Goal: Information Seeking & Learning: Learn about a topic

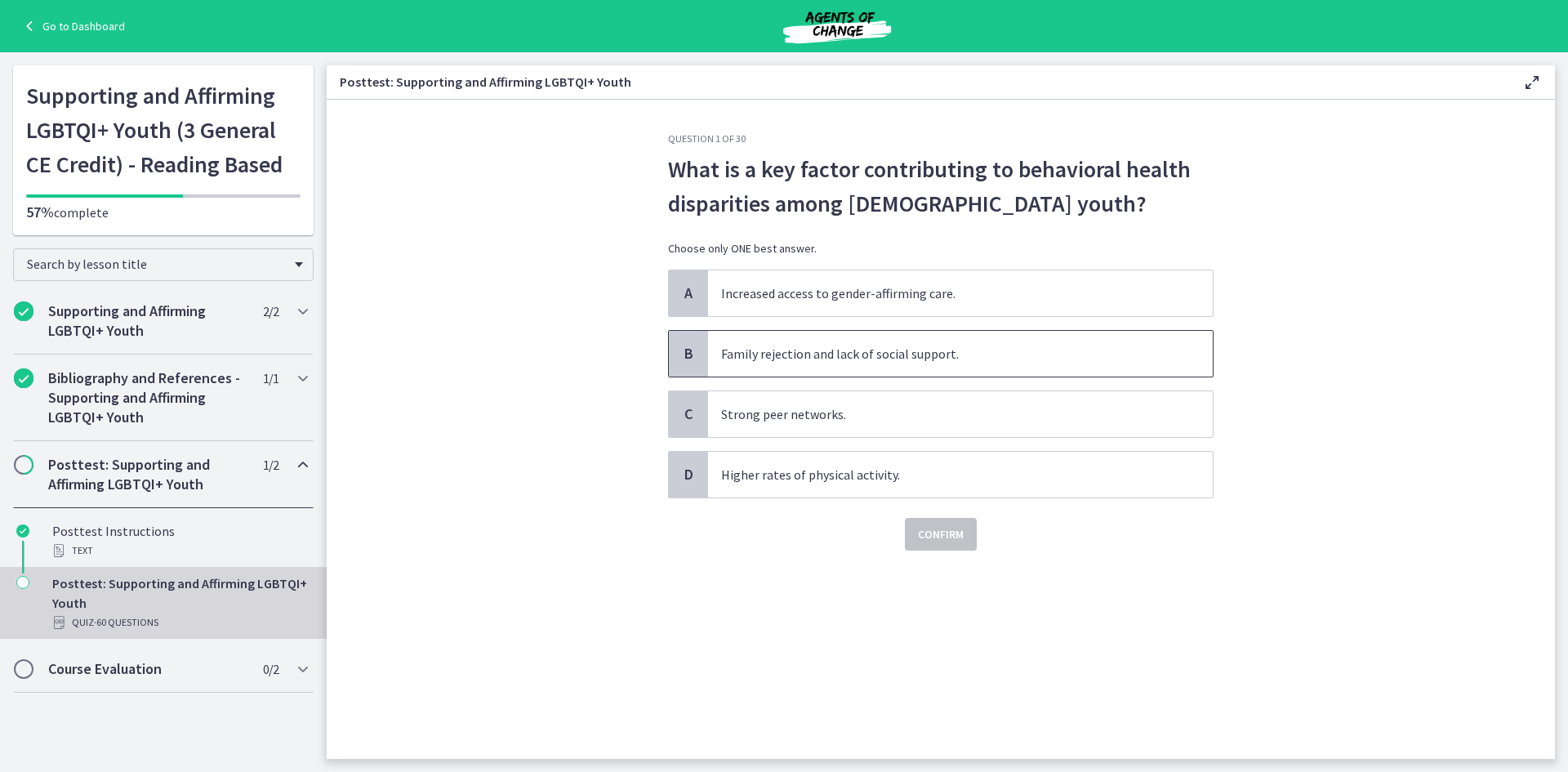
click at [880, 357] on span "Family rejection and lack of social support." at bounding box center [960, 354] width 505 height 46
click at [947, 546] on button "Confirm" at bounding box center [940, 533] width 72 height 32
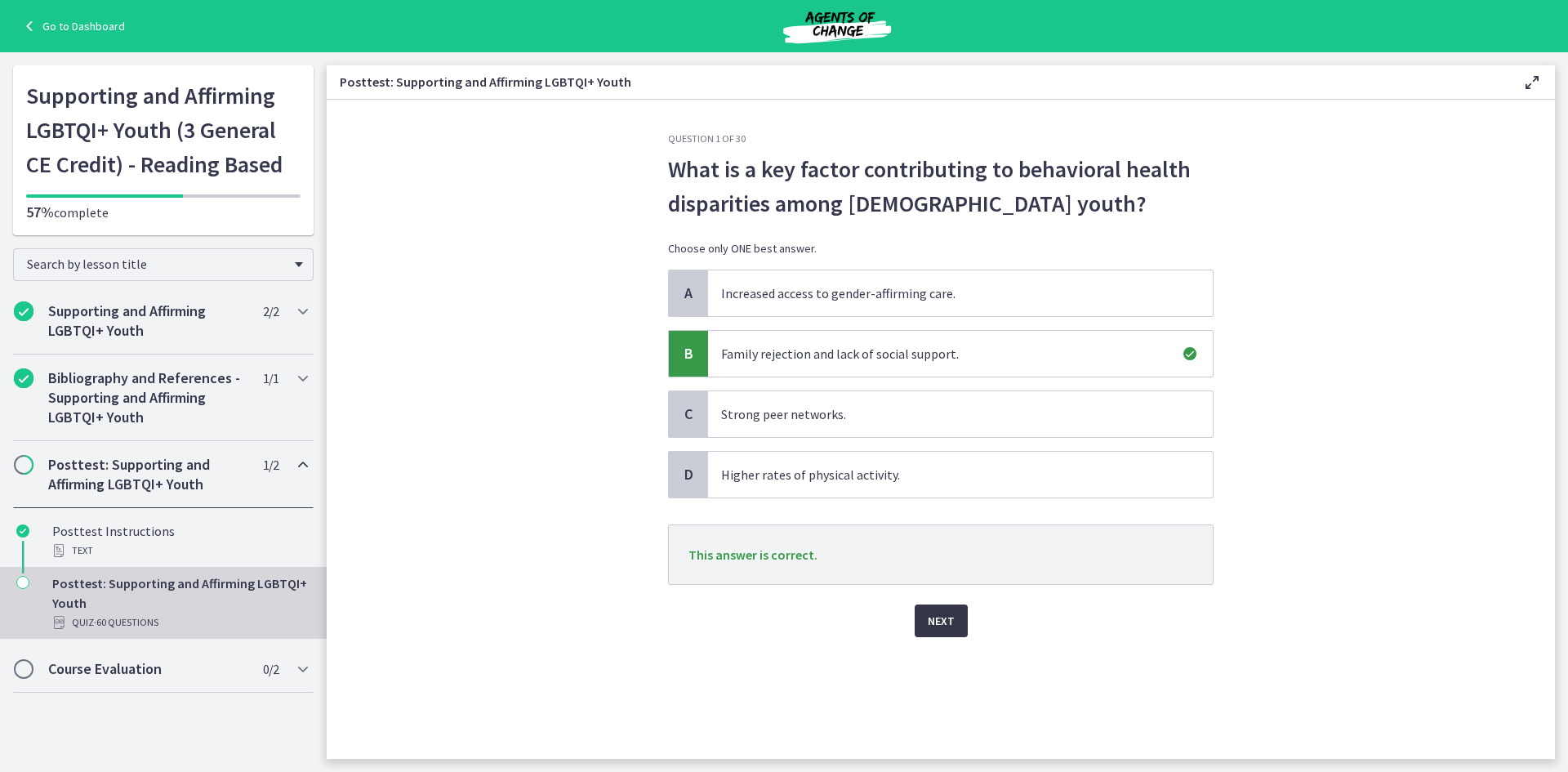
click at [945, 630] on span "Next" at bounding box center [941, 621] width 27 height 20
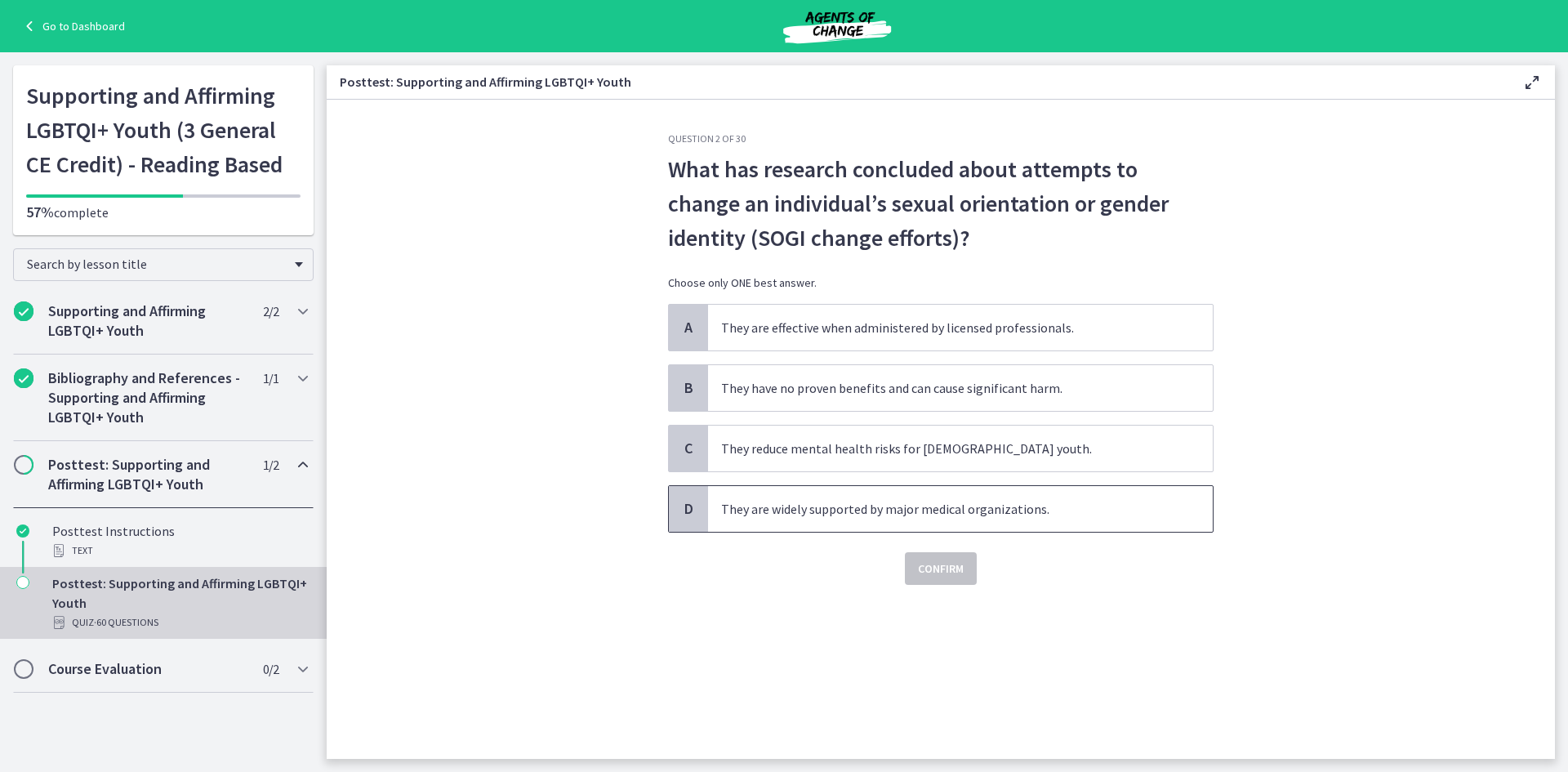
click at [777, 512] on span "They are widely supported by major medical organizations." at bounding box center [960, 508] width 505 height 46
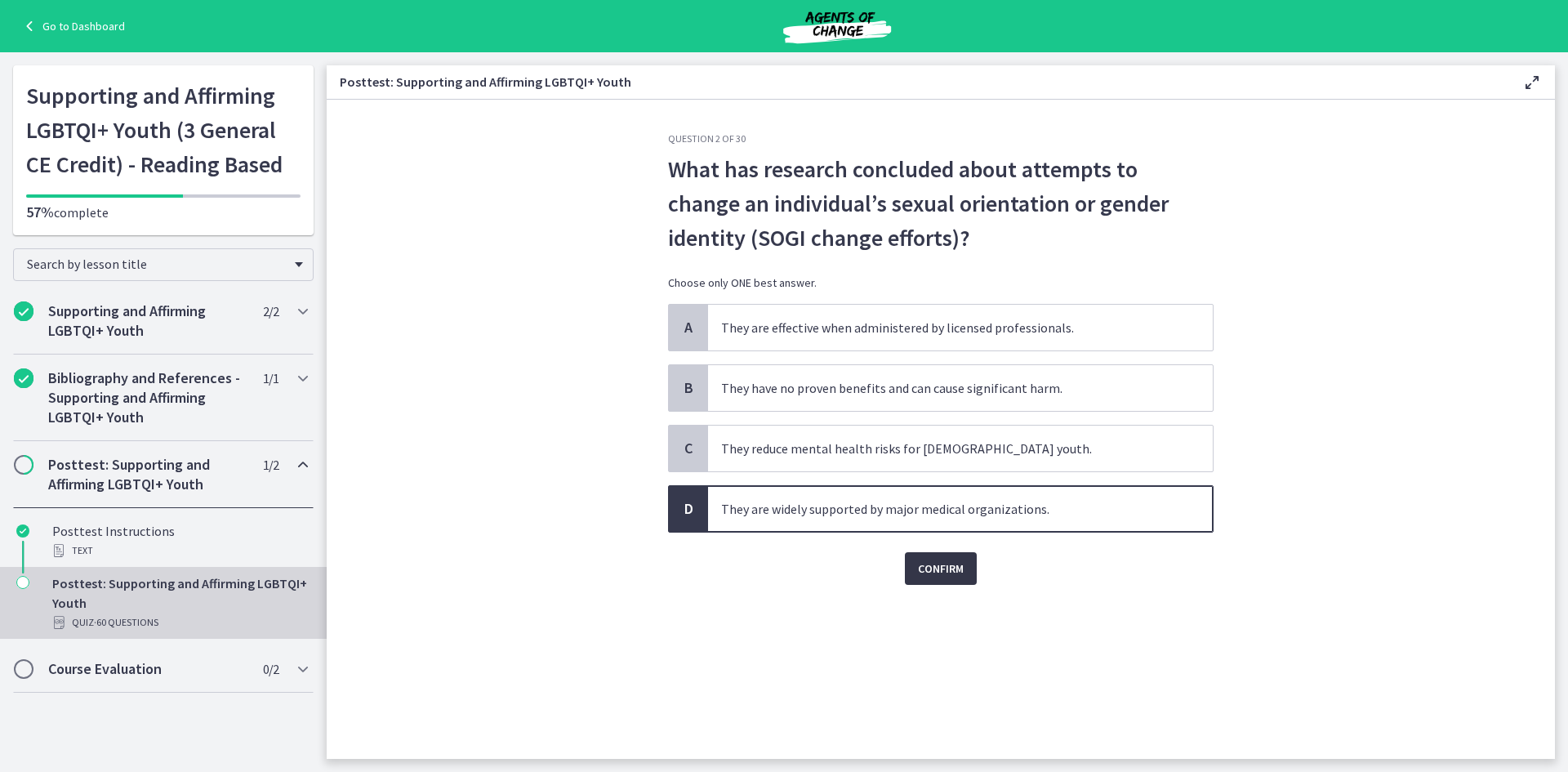
click at [949, 573] on span "Confirm" at bounding box center [940, 568] width 46 height 20
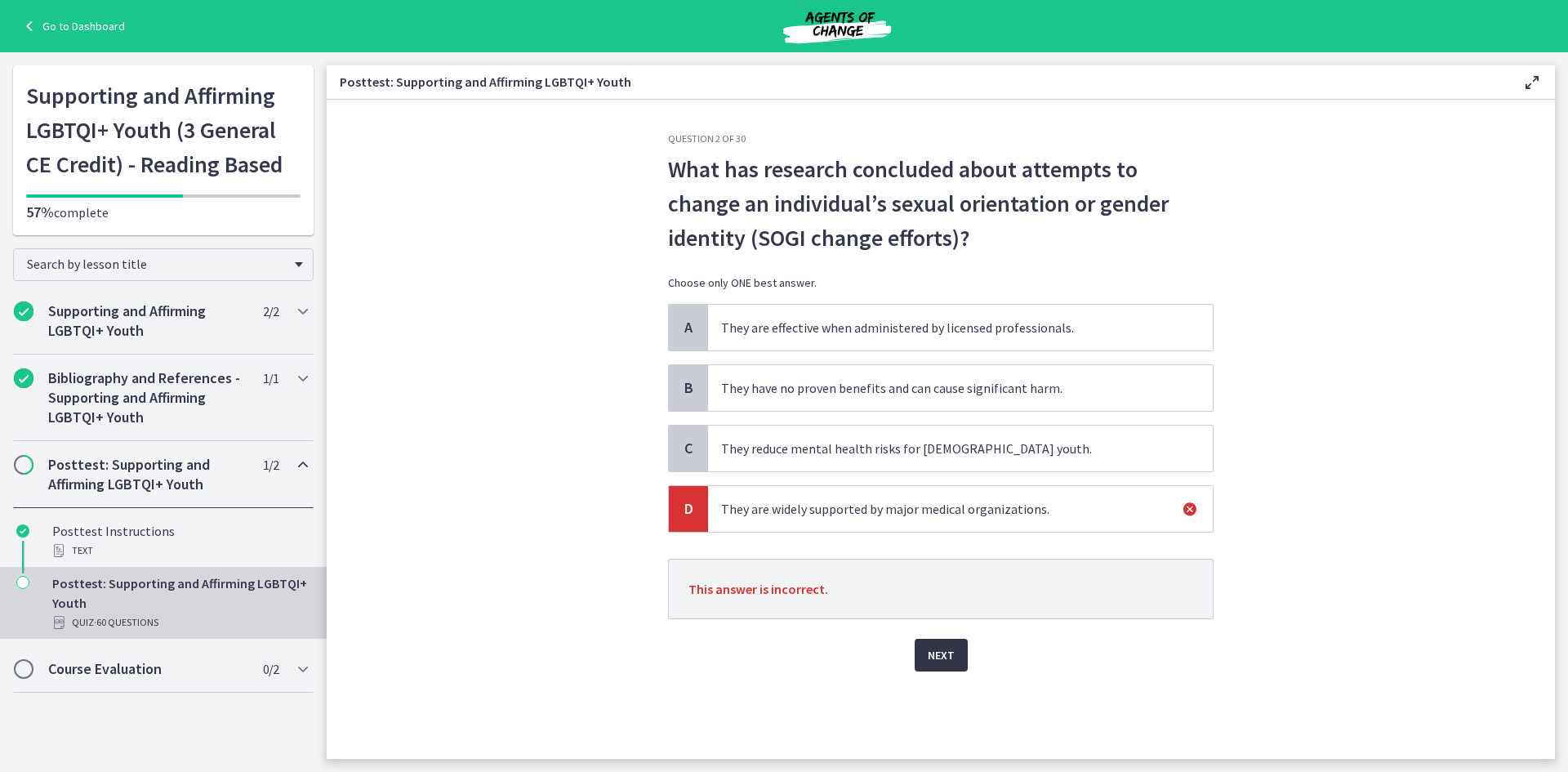
click at [935, 663] on span "Next" at bounding box center [941, 655] width 27 height 20
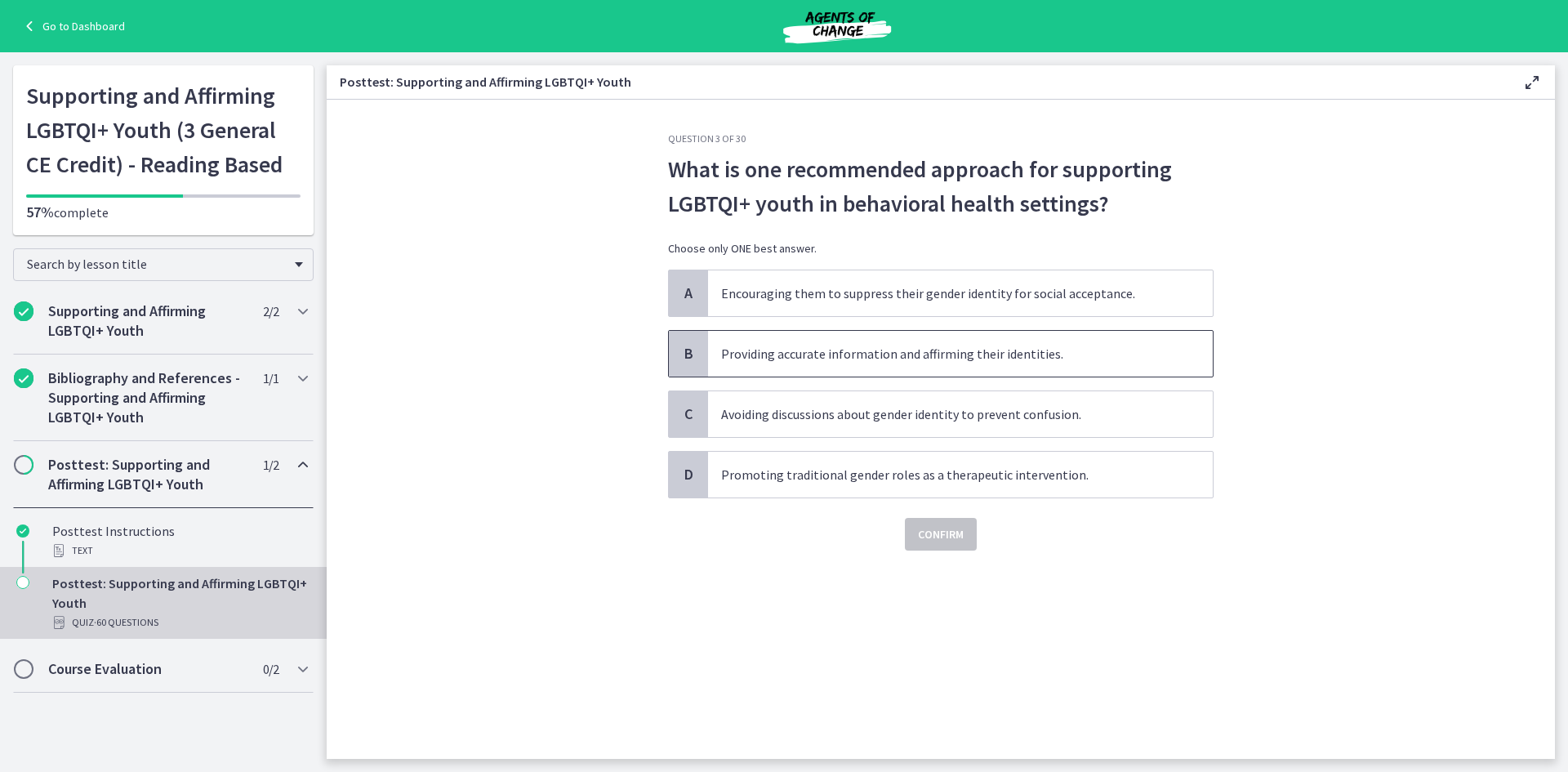
click at [810, 363] on span "Providing accurate information and affirming their identities." at bounding box center [960, 354] width 505 height 46
click at [933, 539] on span "Confirm" at bounding box center [940, 534] width 46 height 20
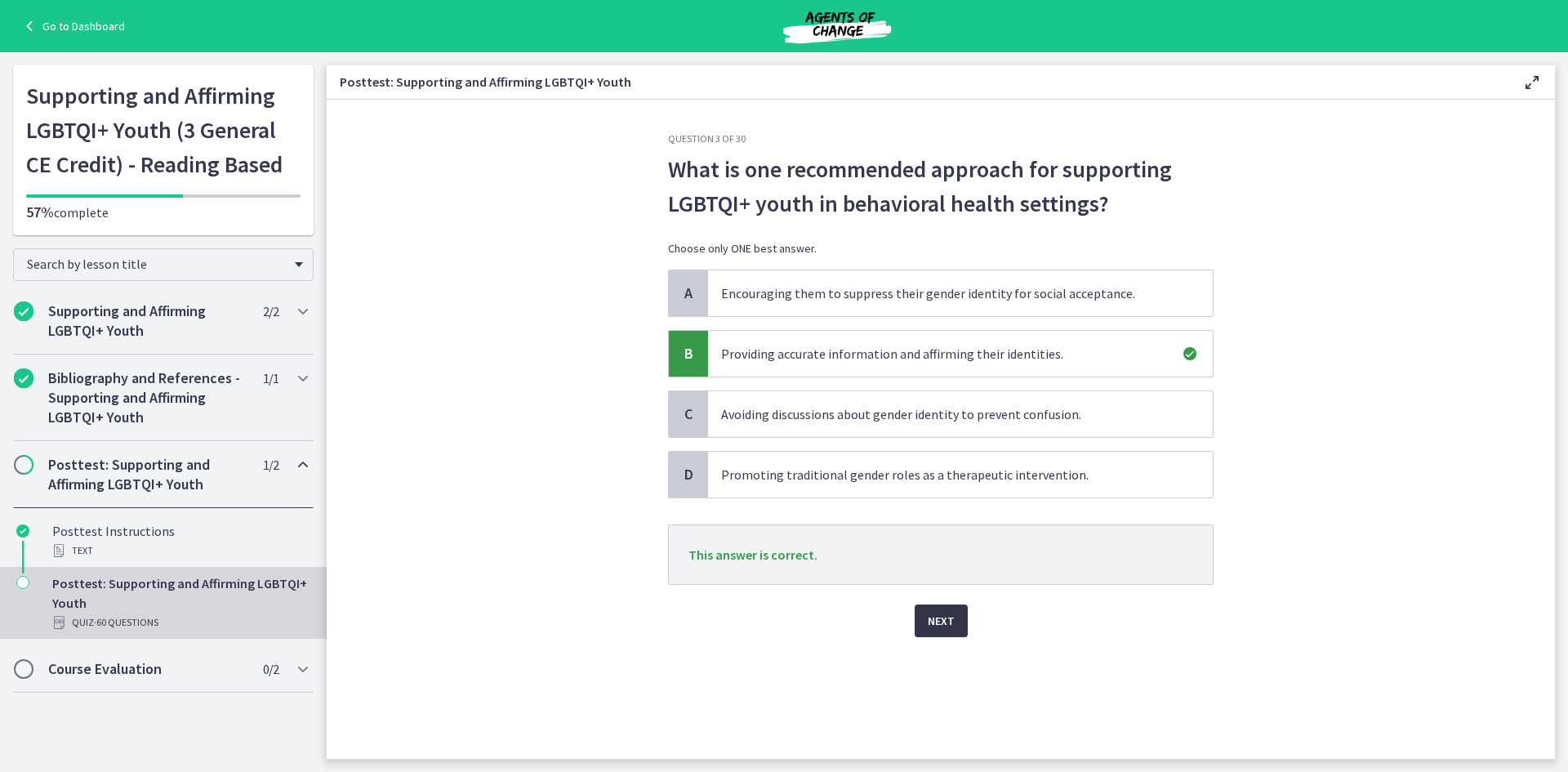
click at [945, 626] on span "Next" at bounding box center [941, 621] width 27 height 20
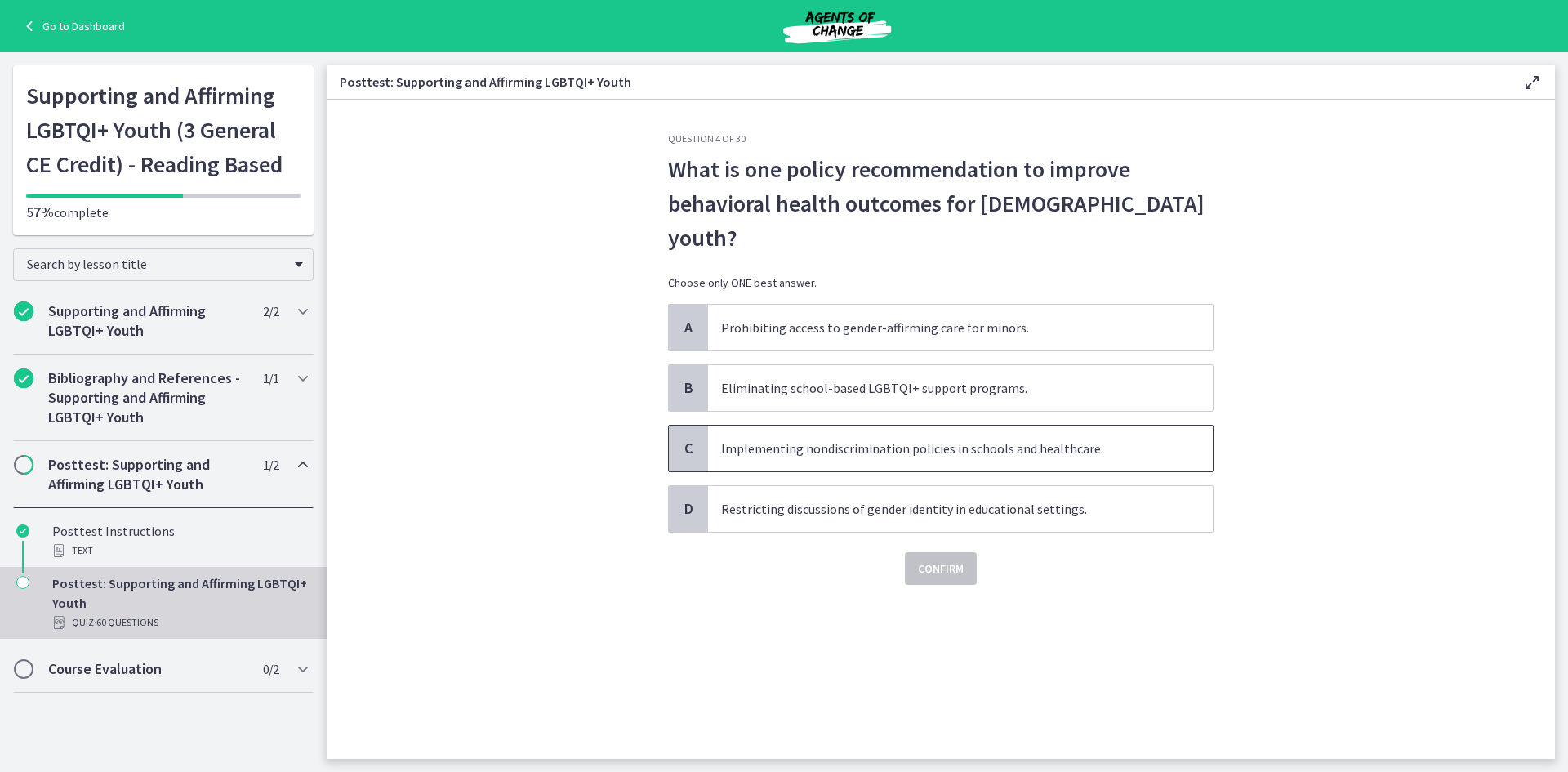
click at [854, 425] on span "Implementing nondiscrimination policies in schools and healthcare." at bounding box center [960, 448] width 505 height 46
click at [951, 558] on span "Confirm" at bounding box center [940, 568] width 46 height 20
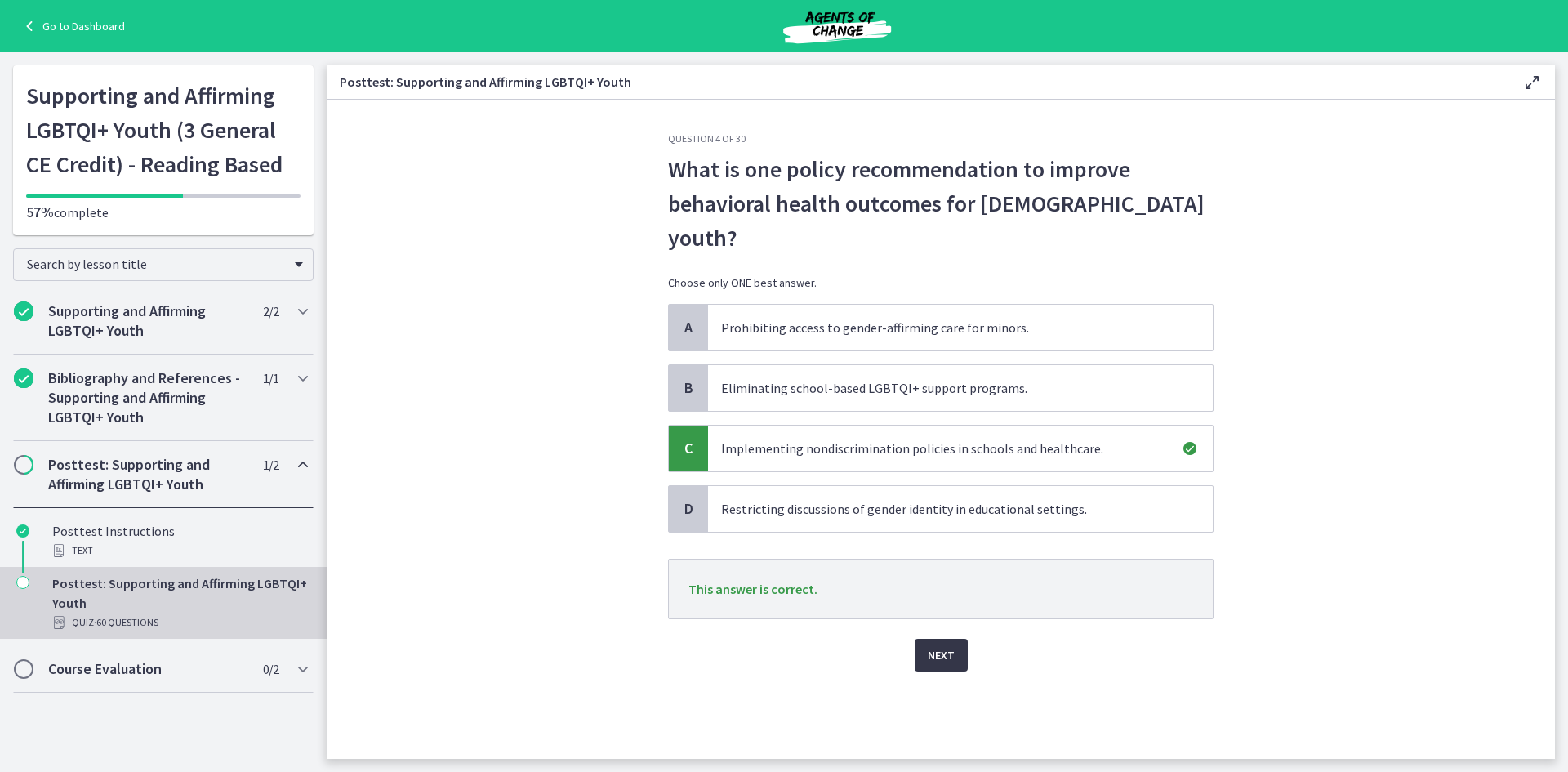
click at [945, 645] on span "Next" at bounding box center [941, 655] width 27 height 20
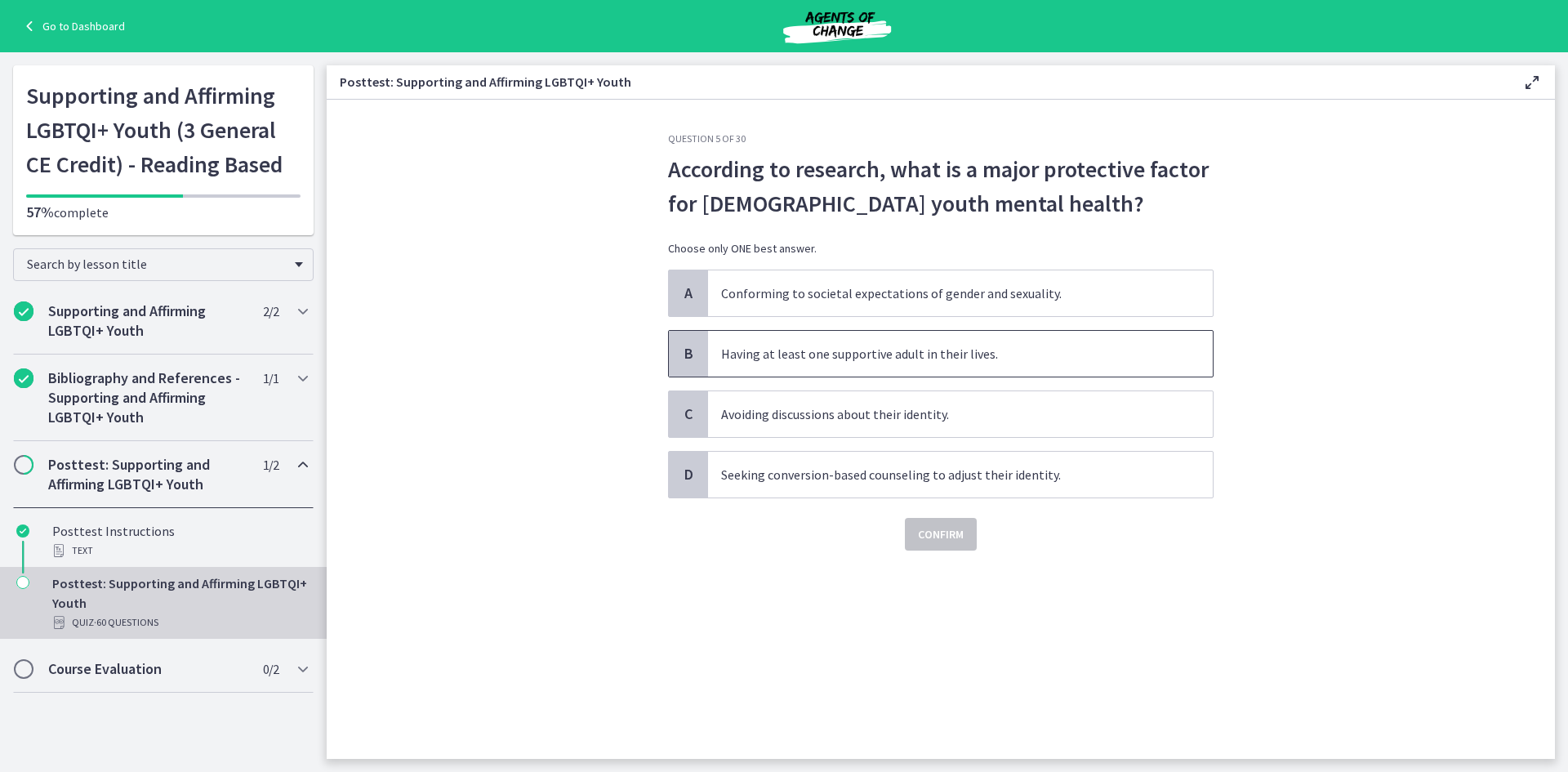
click at [837, 353] on span "Having at least one supportive adult in their lives." at bounding box center [960, 354] width 505 height 46
click at [955, 537] on span "Confirm" at bounding box center [940, 534] width 46 height 20
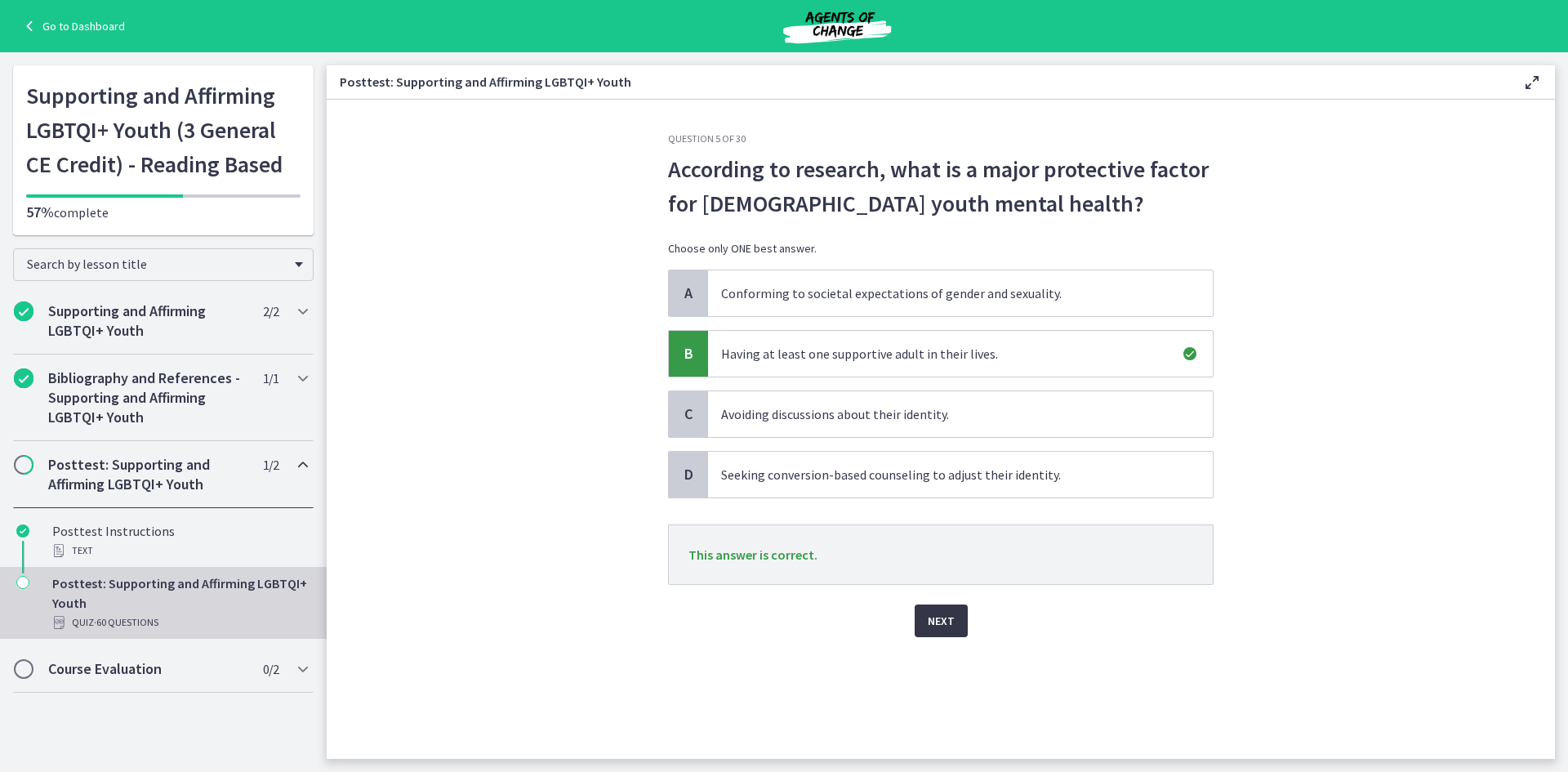
click at [932, 614] on span "Next" at bounding box center [941, 621] width 27 height 20
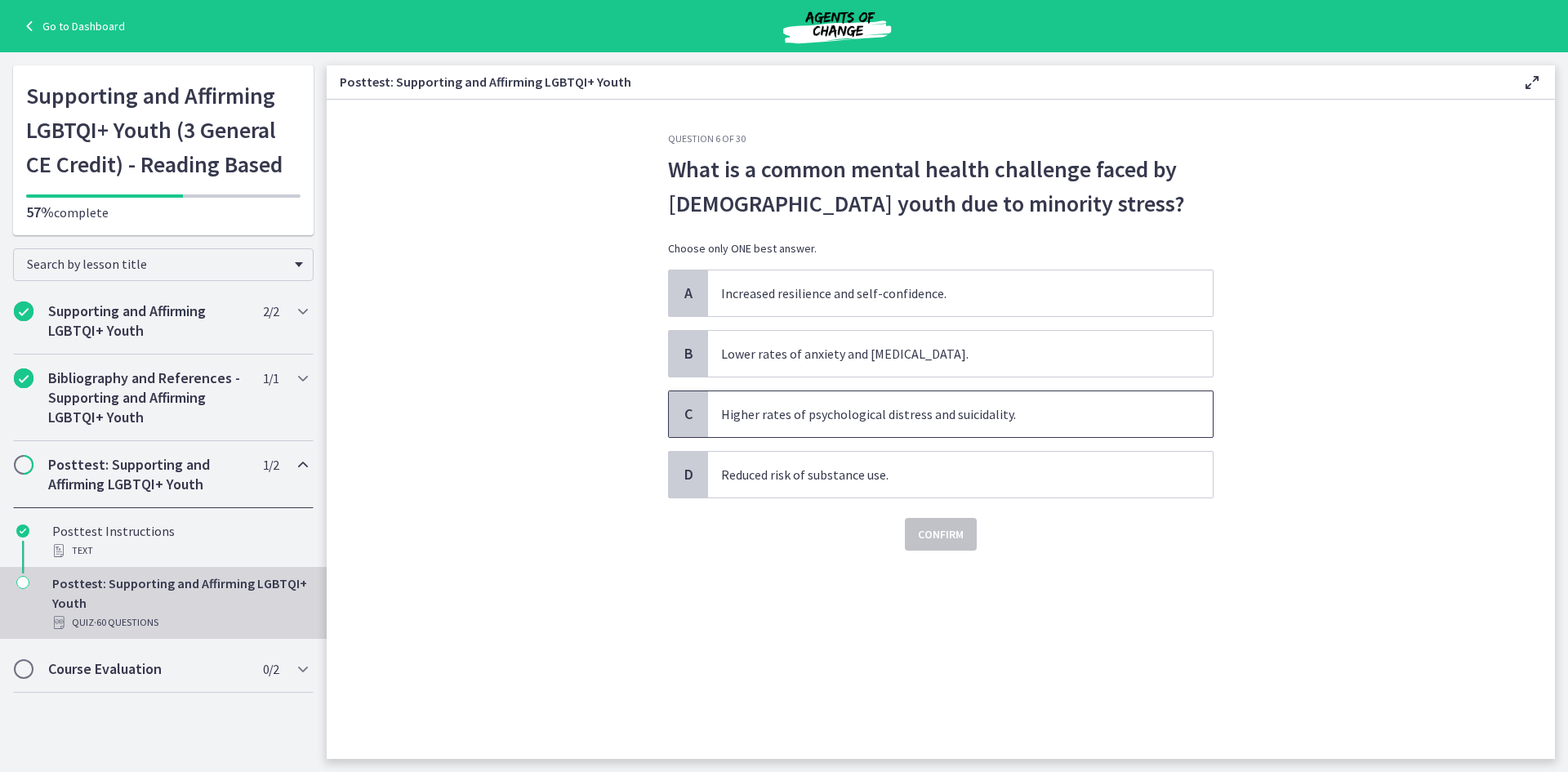
click at [796, 421] on span "Higher rates of psychological distress and suicidality." at bounding box center [960, 413] width 505 height 46
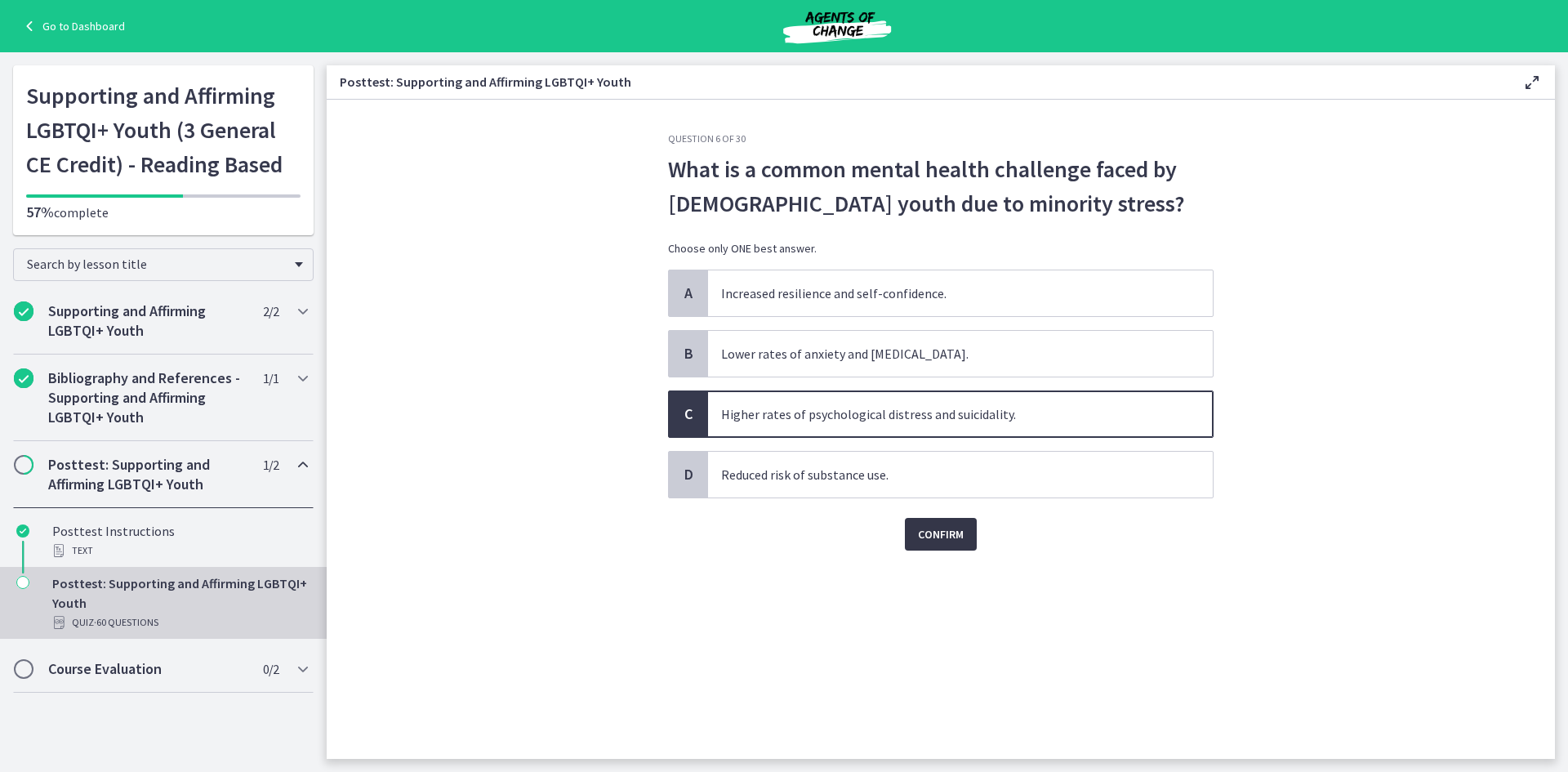
click at [952, 544] on button "Confirm" at bounding box center [940, 533] width 72 height 32
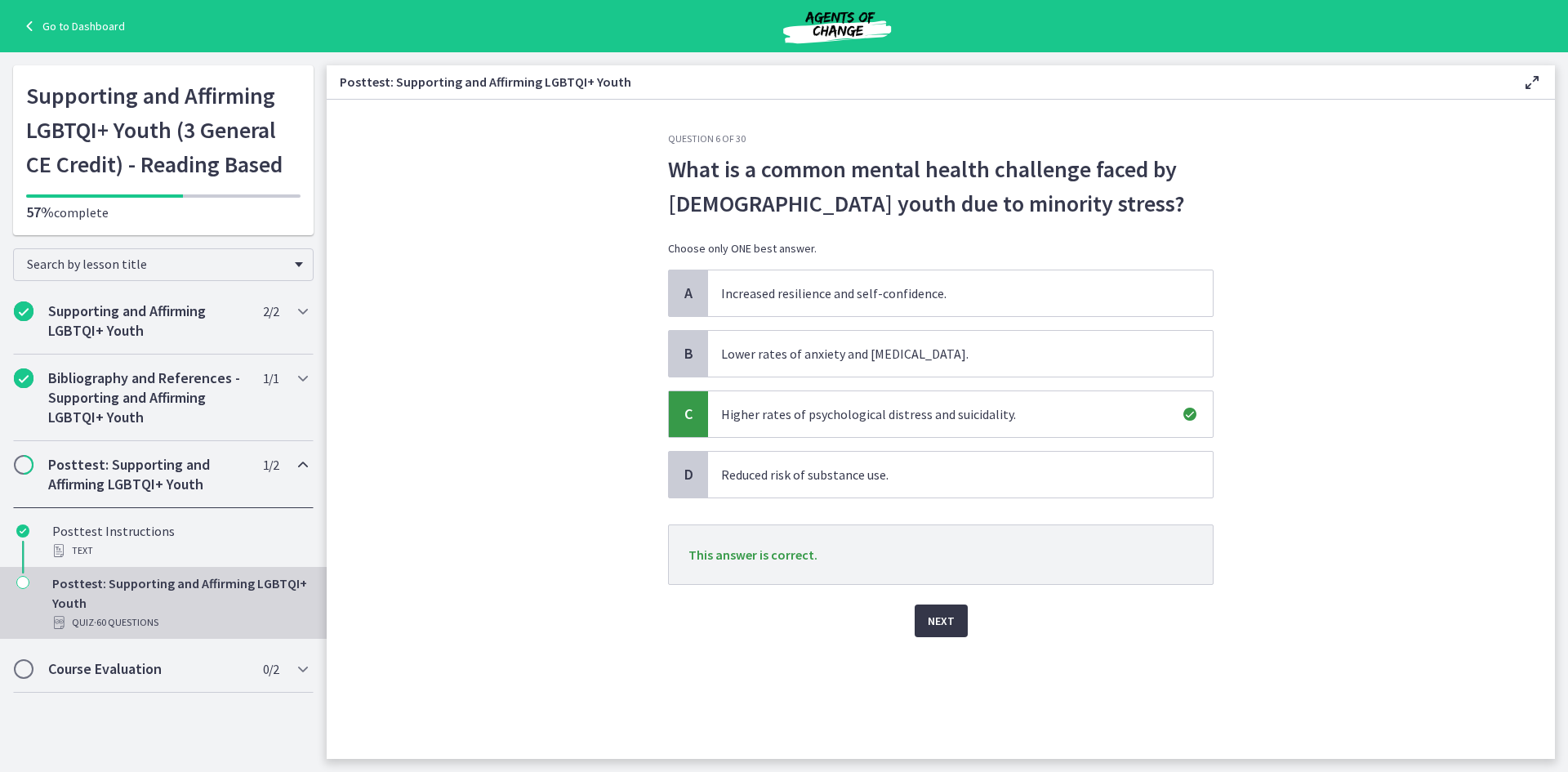
click at [960, 610] on button "Next" at bounding box center [941, 620] width 53 height 32
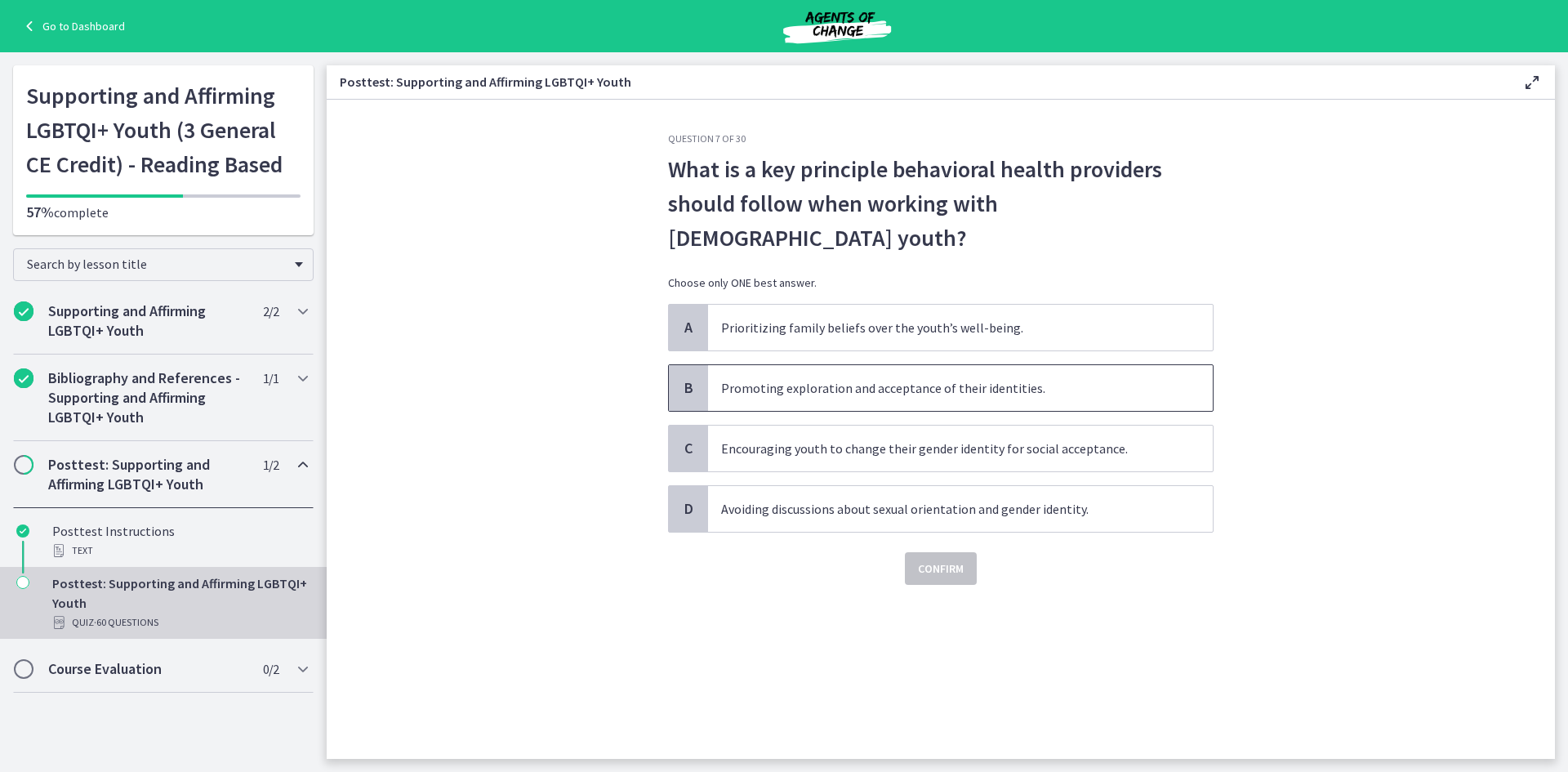
click at [819, 365] on span "Promoting exploration and acceptance of their identities." at bounding box center [960, 388] width 505 height 46
click at [935, 558] on span "Confirm" at bounding box center [940, 568] width 46 height 20
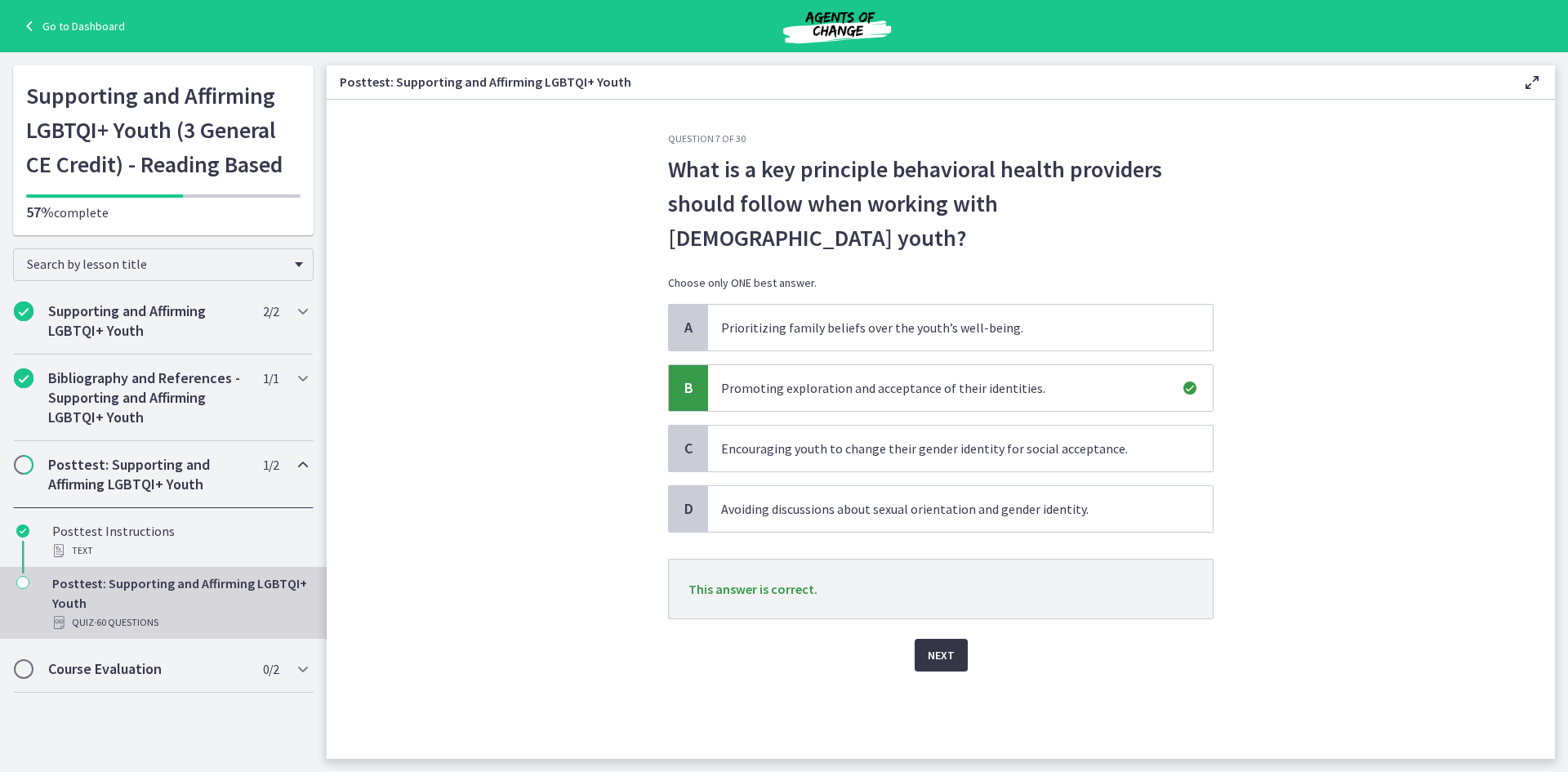
click at [930, 645] on span "Next" at bounding box center [941, 655] width 27 height 20
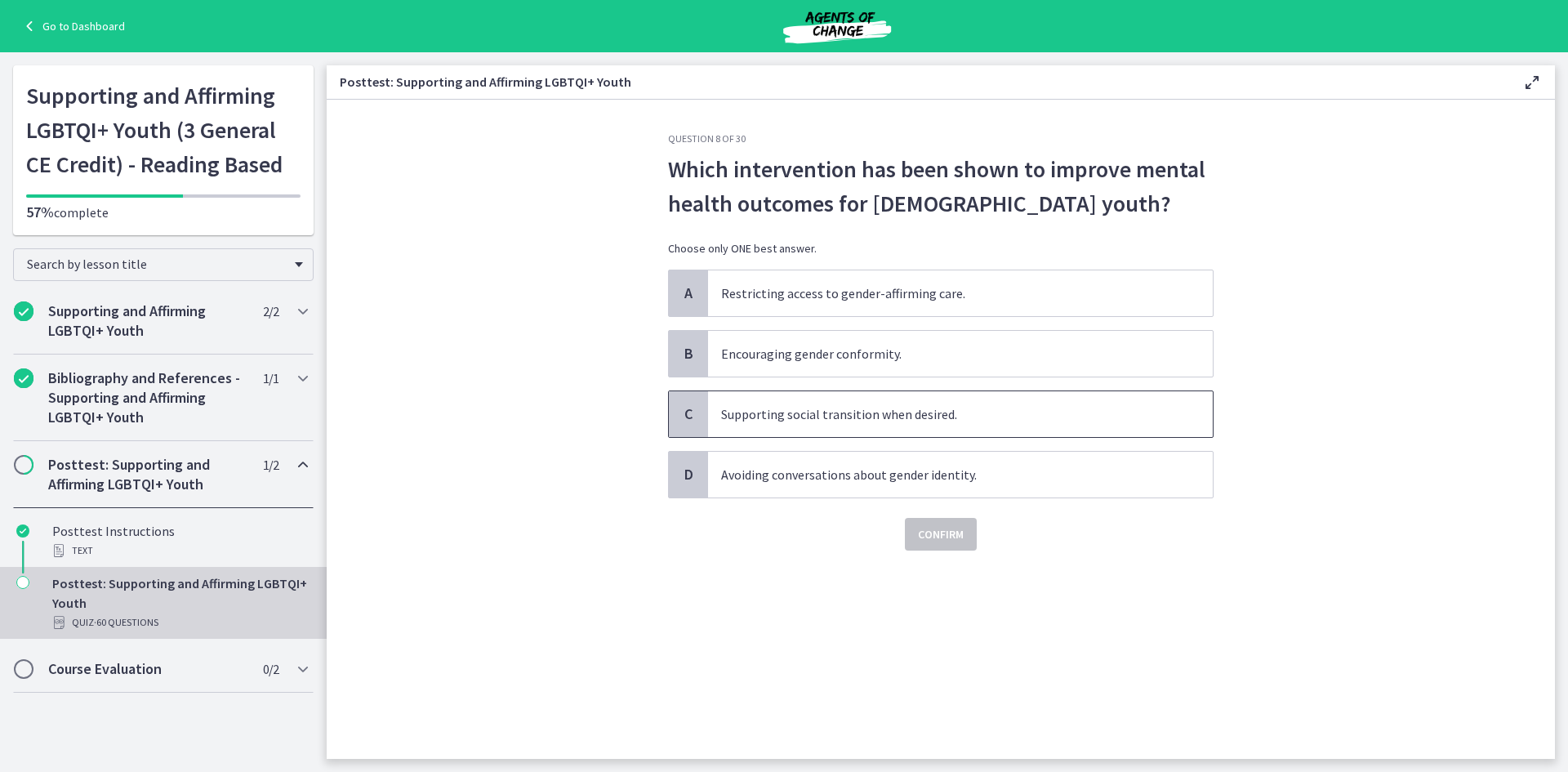
click at [828, 419] on span "Supporting social transition when desired." at bounding box center [960, 413] width 505 height 46
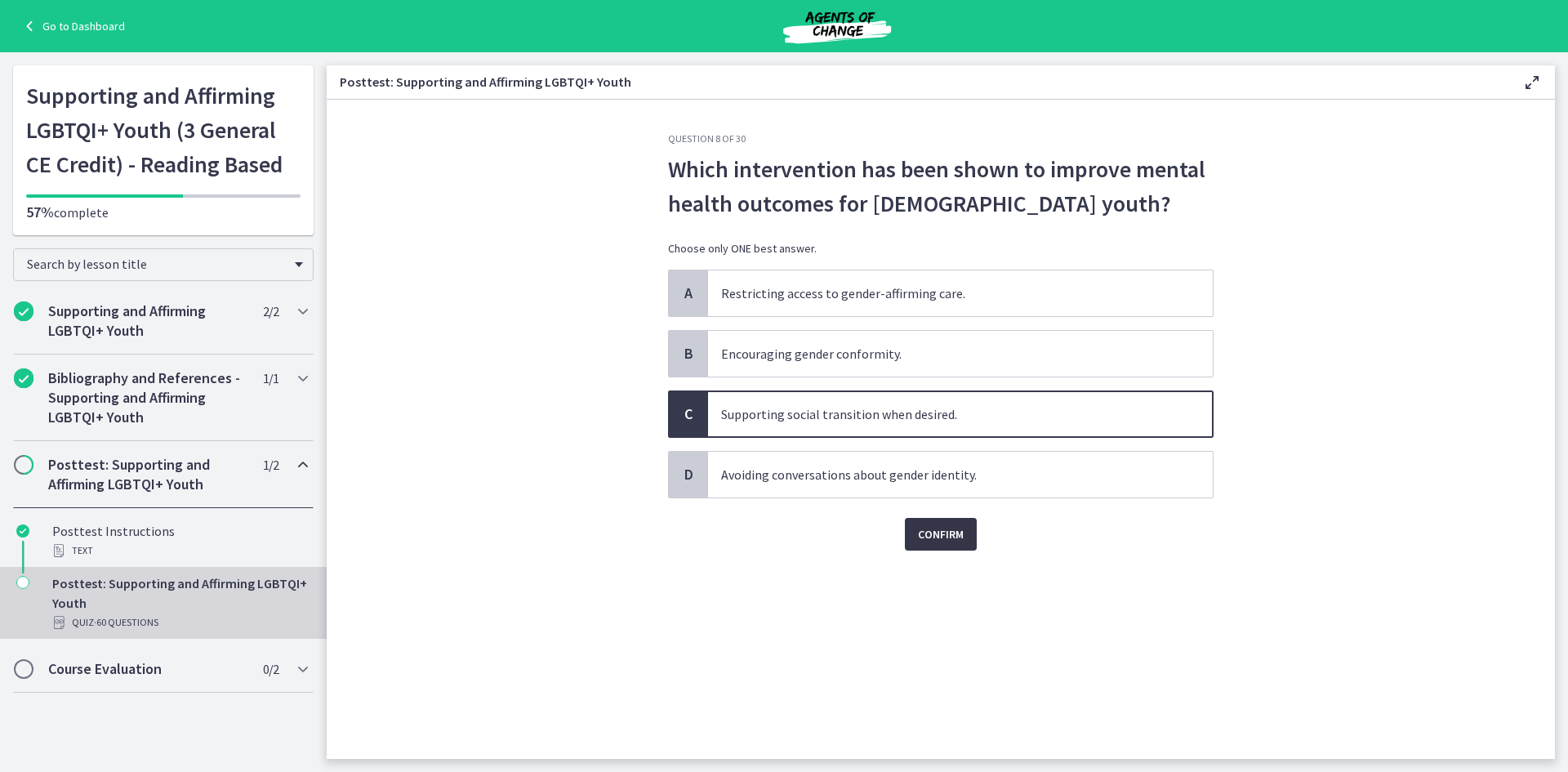
click at [966, 542] on button "Confirm" at bounding box center [940, 533] width 72 height 32
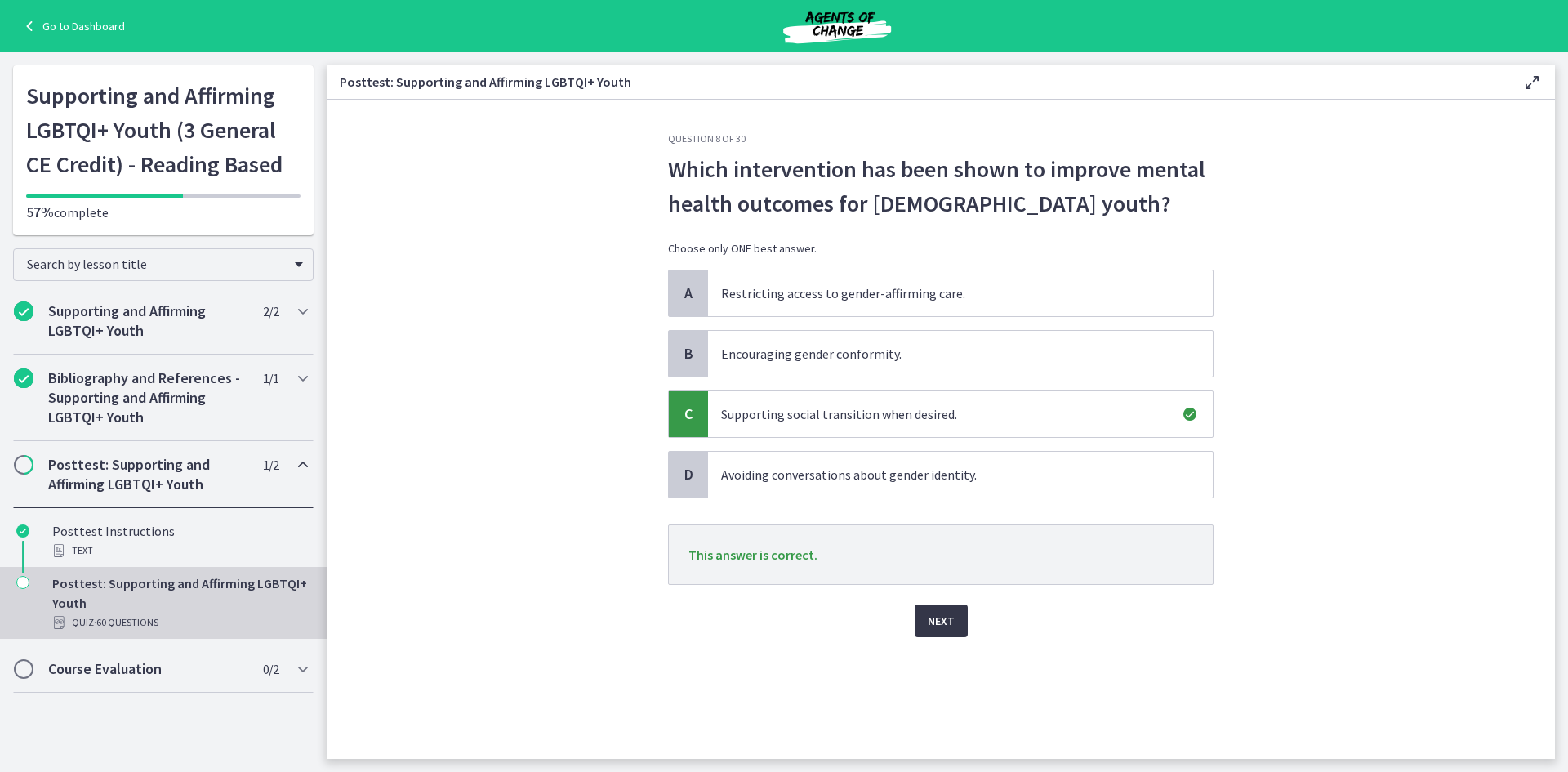
click at [950, 614] on span "Next" at bounding box center [941, 621] width 27 height 20
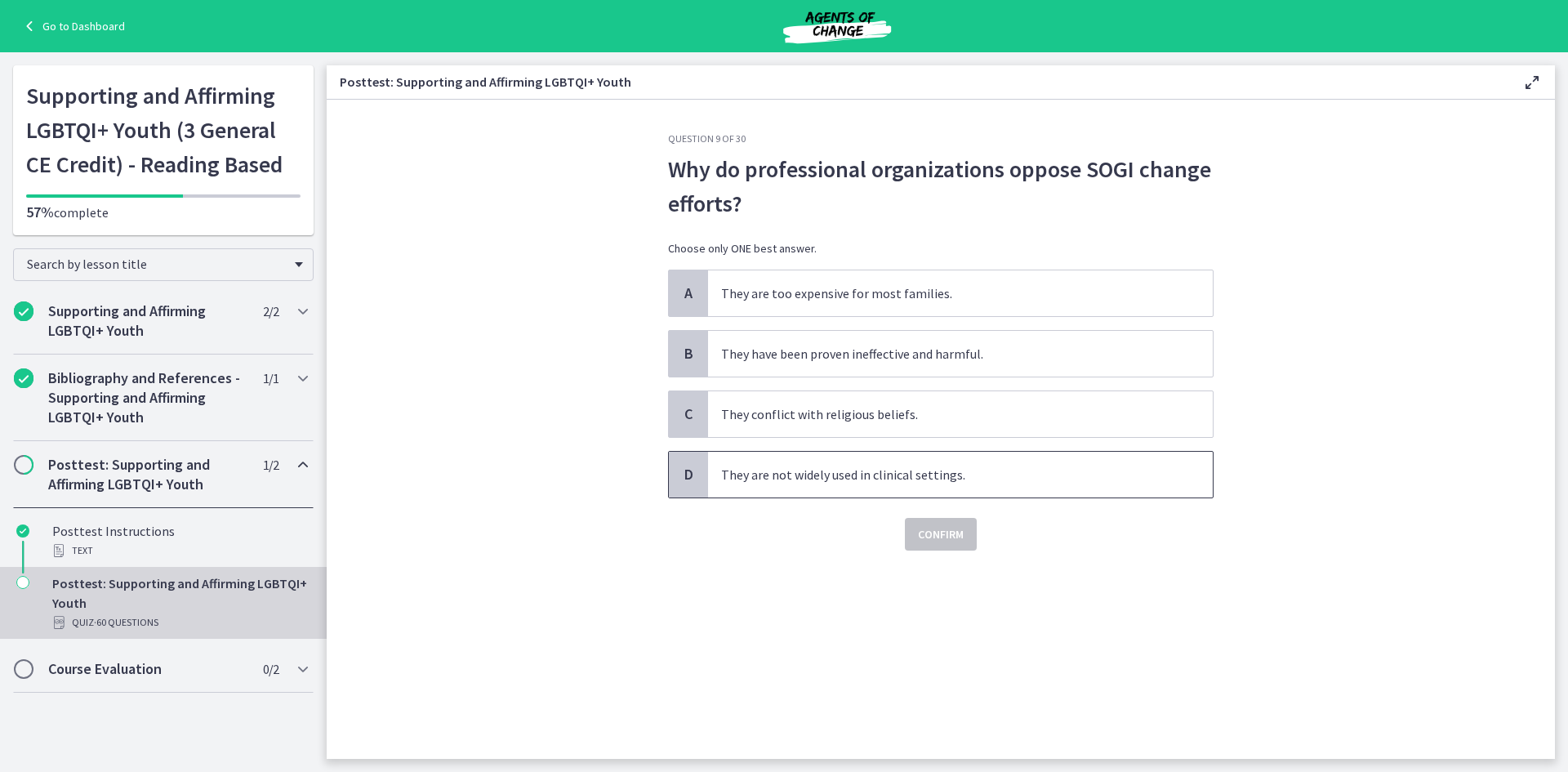
click at [801, 480] on span "They are not widely used in clinical settings." at bounding box center [960, 474] width 505 height 46
click at [942, 536] on span "Confirm" at bounding box center [940, 534] width 46 height 20
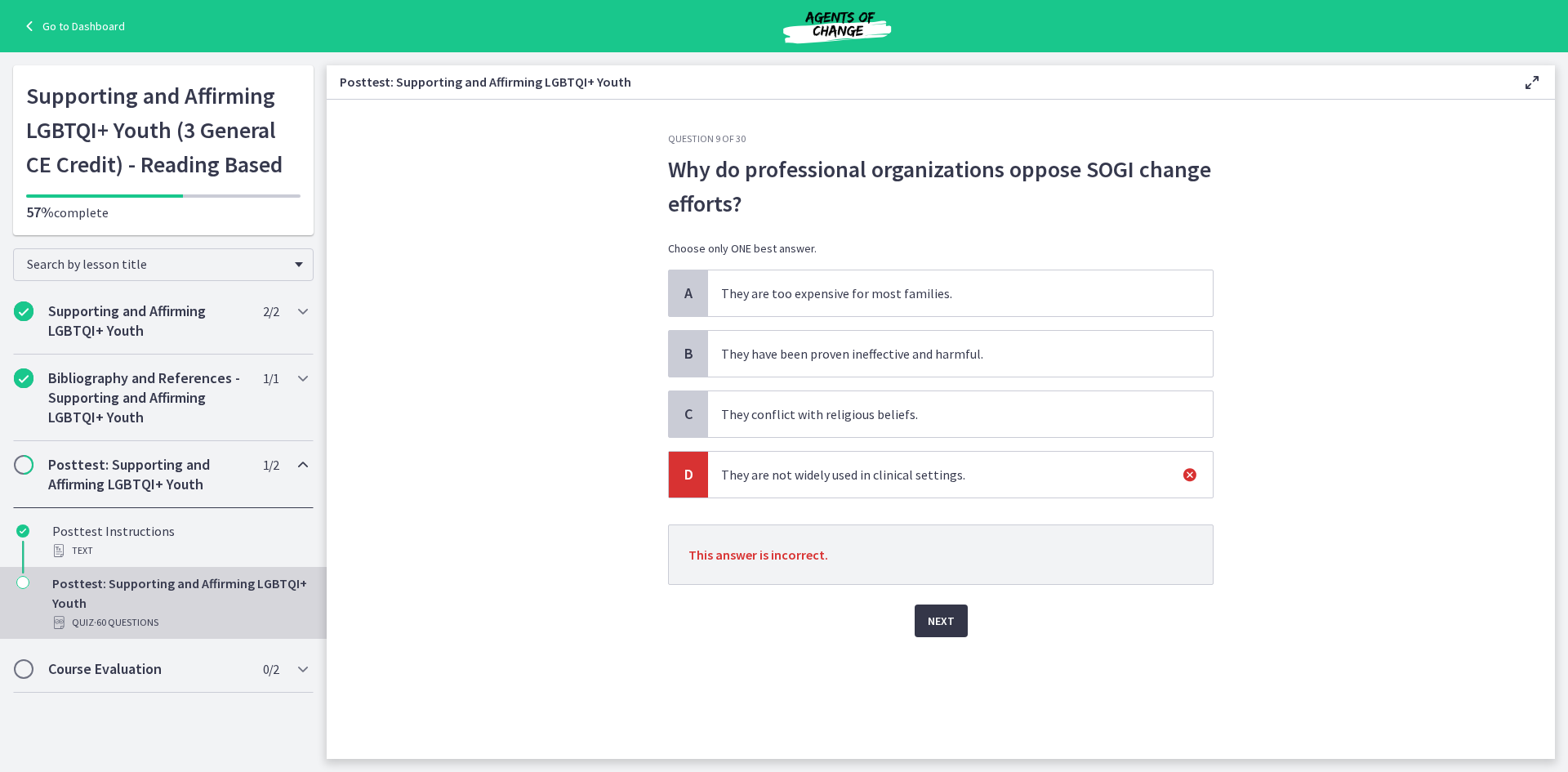
click at [956, 614] on button "Next" at bounding box center [941, 620] width 53 height 32
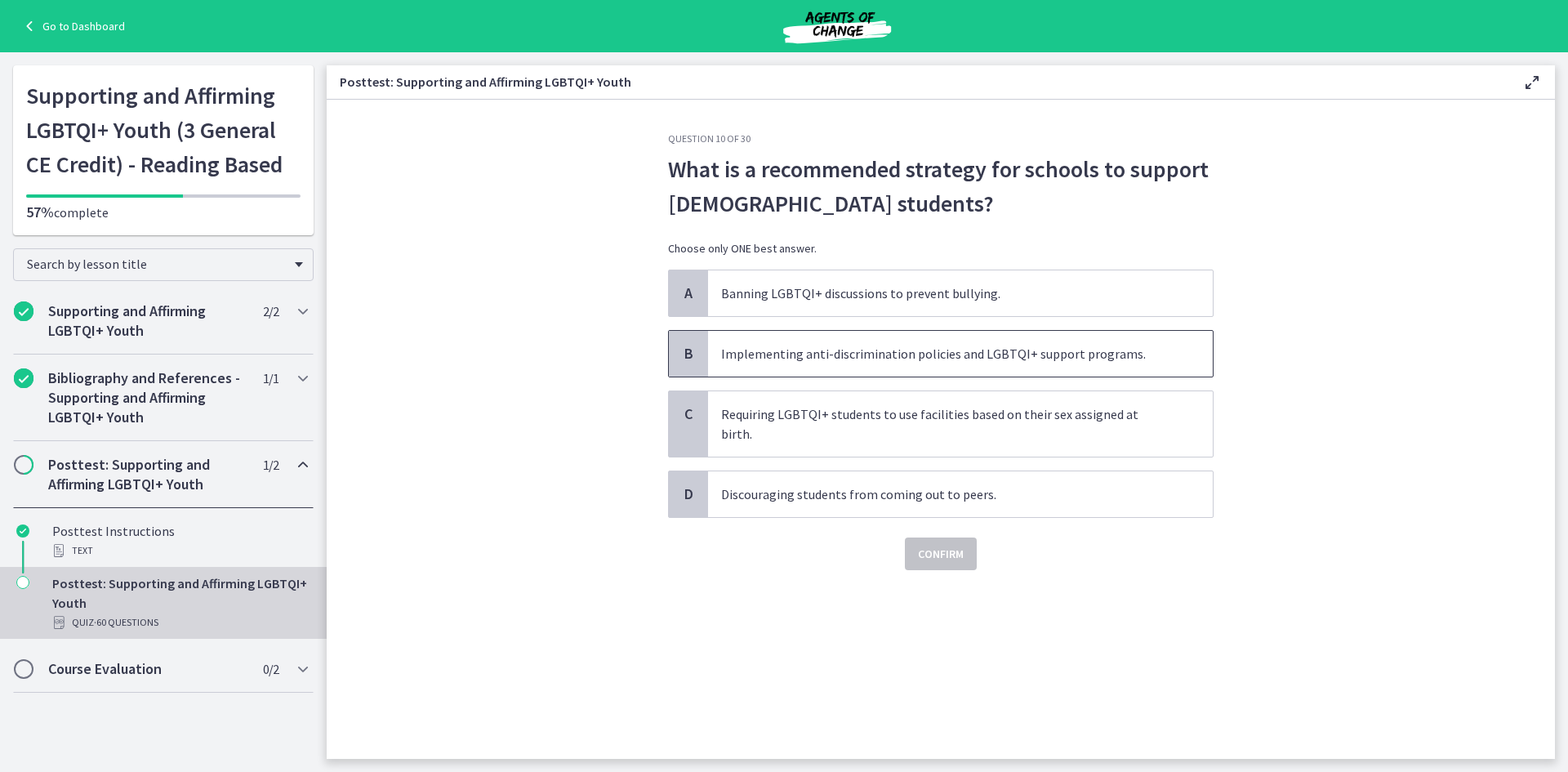
click at [911, 359] on span "Implementing anti-discrimination policies and LGBTQI+ support programs." at bounding box center [960, 354] width 505 height 46
click at [950, 517] on div "Confirm" at bounding box center [941, 543] width 546 height 52
click at [951, 544] on span "Confirm" at bounding box center [940, 554] width 46 height 20
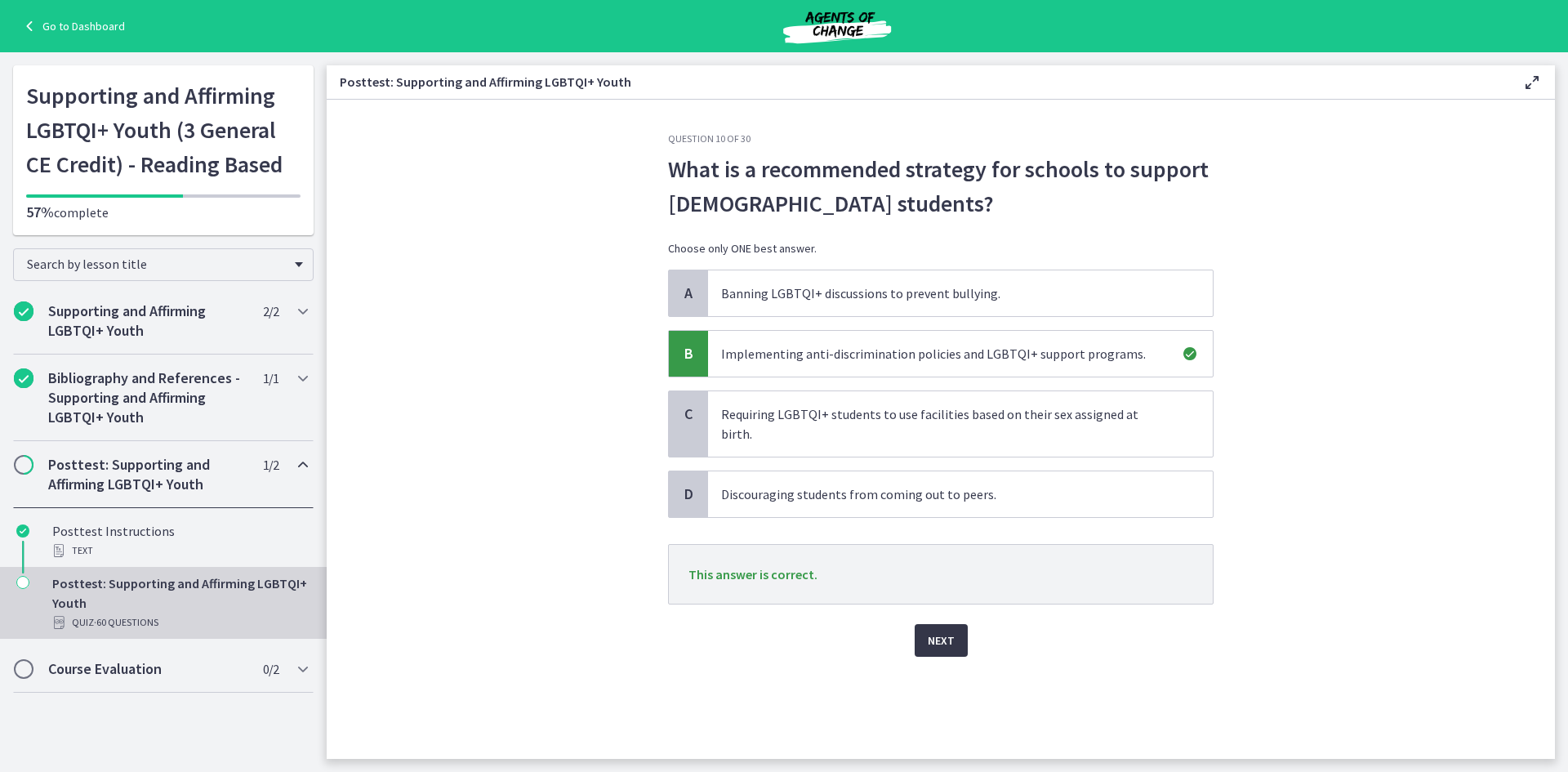
click at [950, 631] on span "Next" at bounding box center [941, 641] width 27 height 20
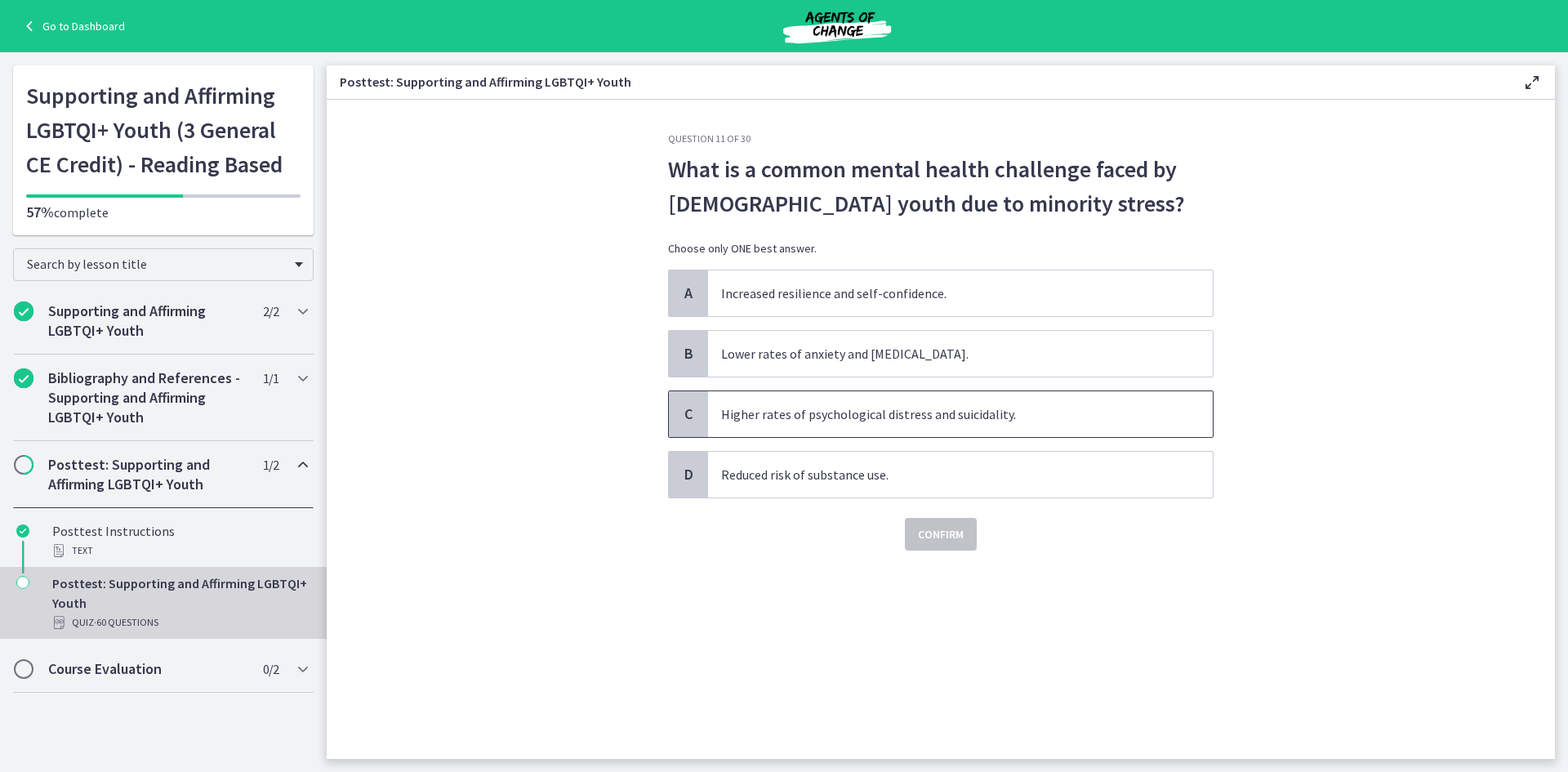
click at [929, 416] on span "Higher rates of psychological distress and suicidality." at bounding box center [960, 413] width 505 height 46
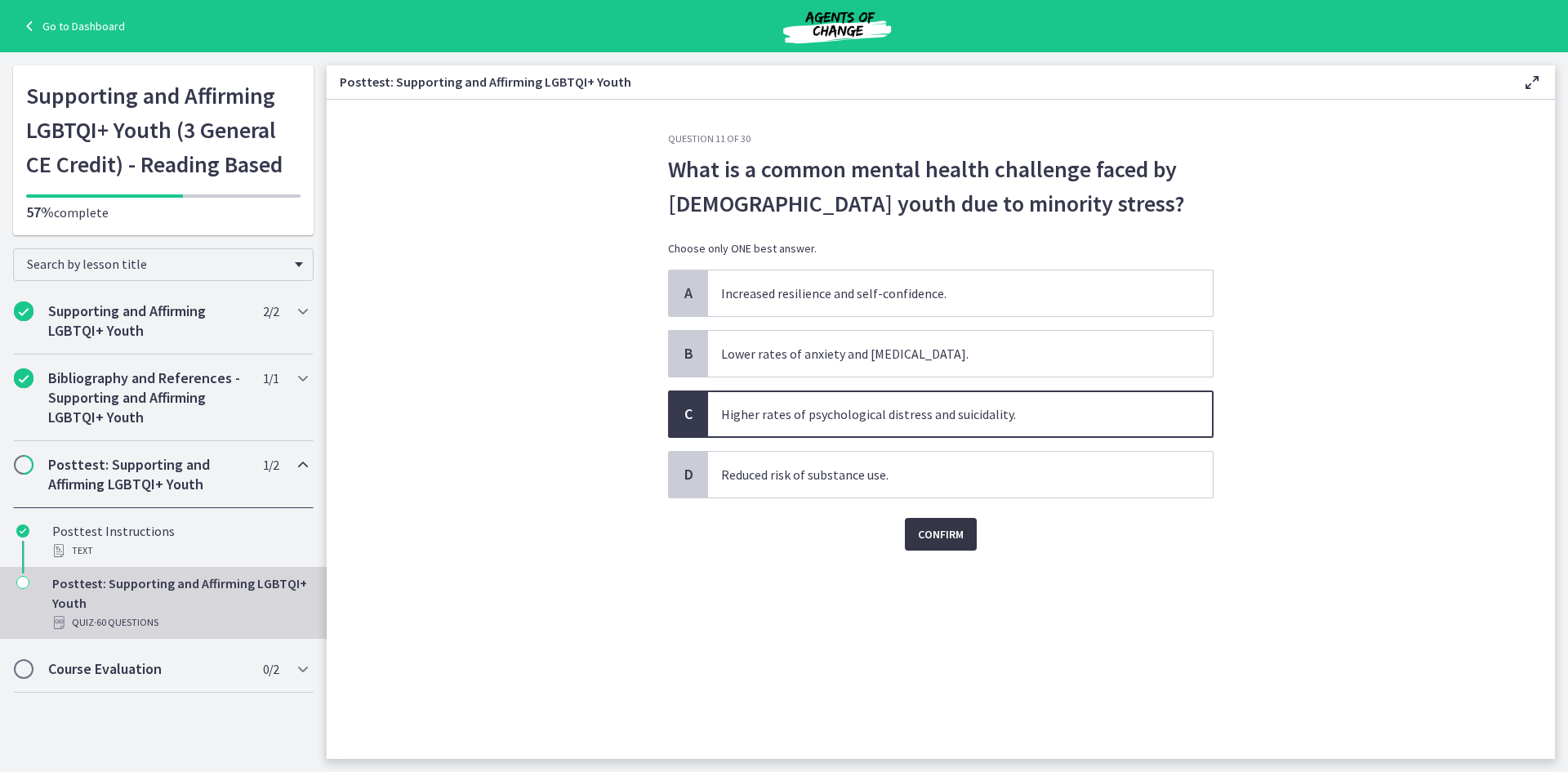
click at [929, 546] on button "Confirm" at bounding box center [940, 533] width 72 height 32
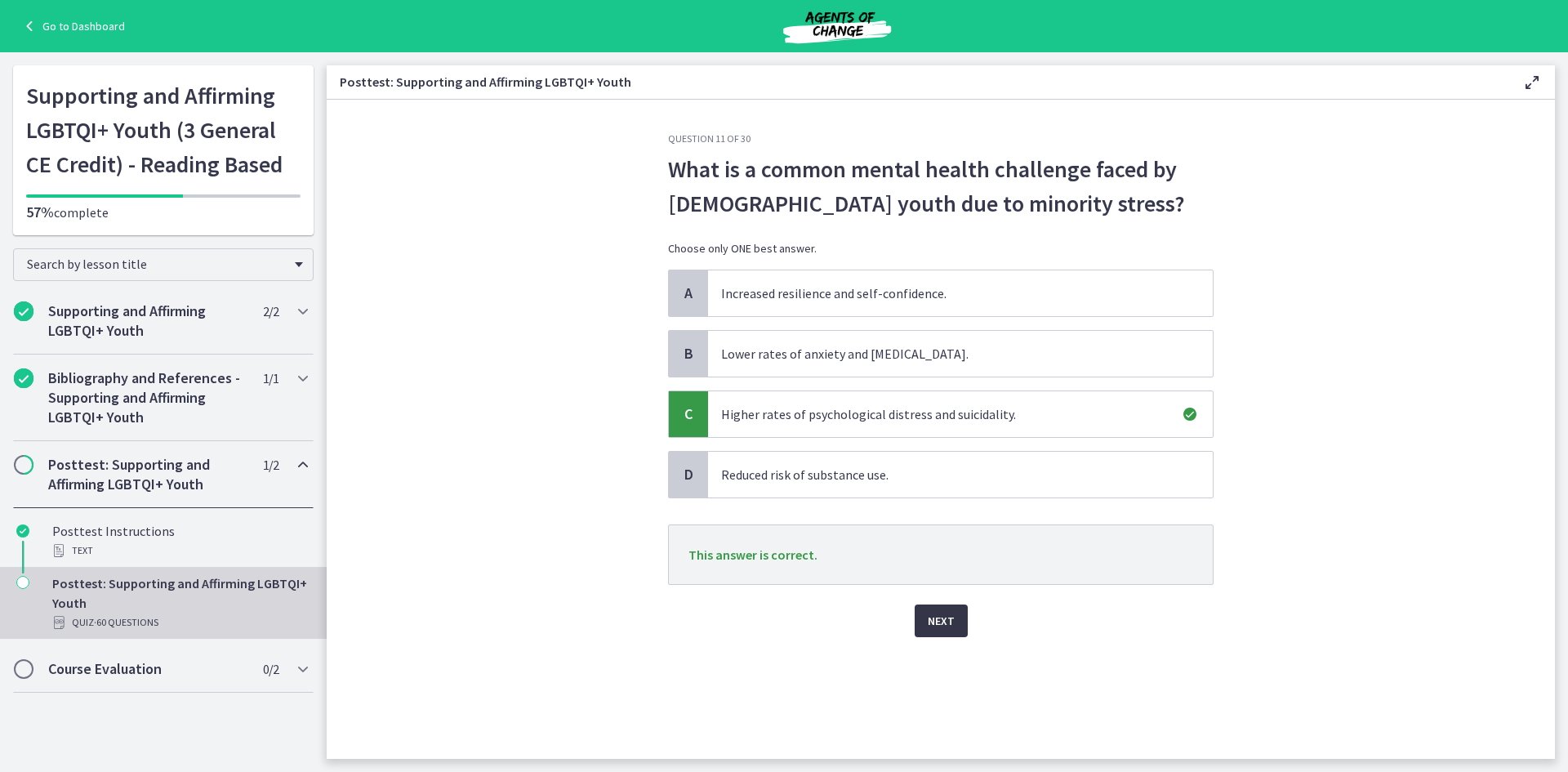
click at [940, 622] on span "Next" at bounding box center [941, 621] width 27 height 20
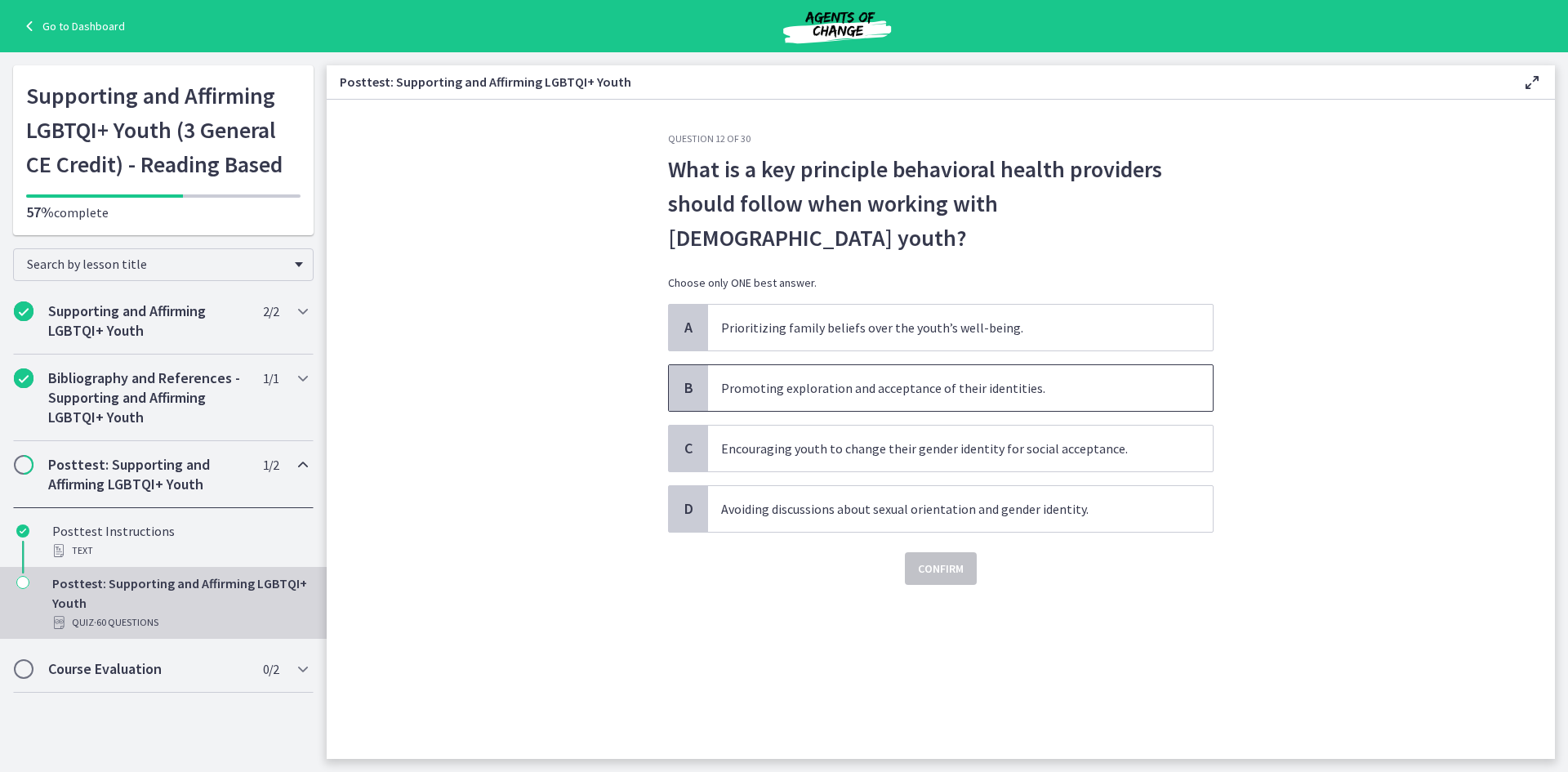
click at [846, 365] on span "Promoting exploration and acceptance of their identities." at bounding box center [960, 388] width 505 height 46
click at [949, 558] on span "Confirm" at bounding box center [940, 568] width 46 height 20
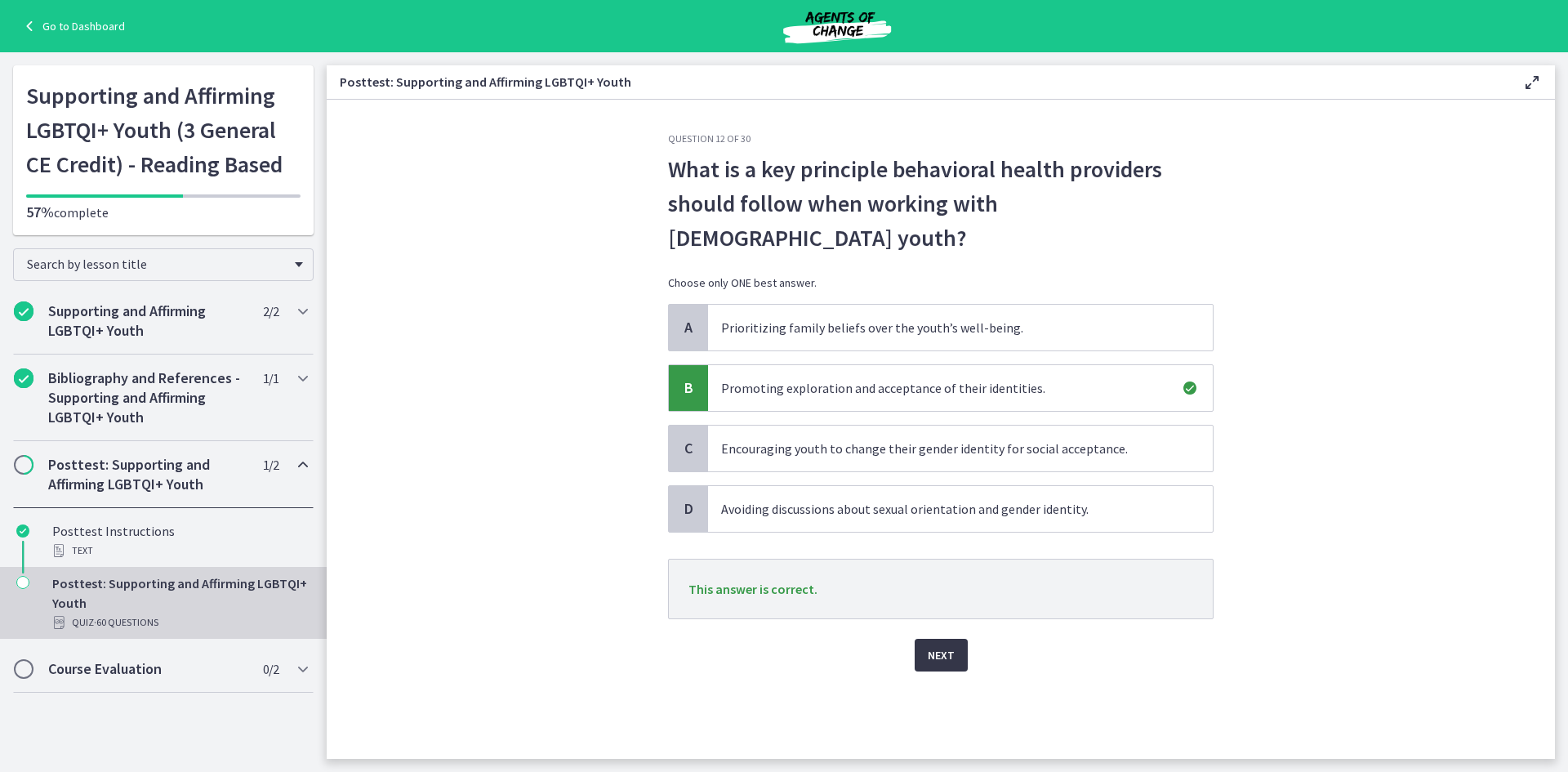
click at [930, 645] on span "Next" at bounding box center [941, 655] width 27 height 20
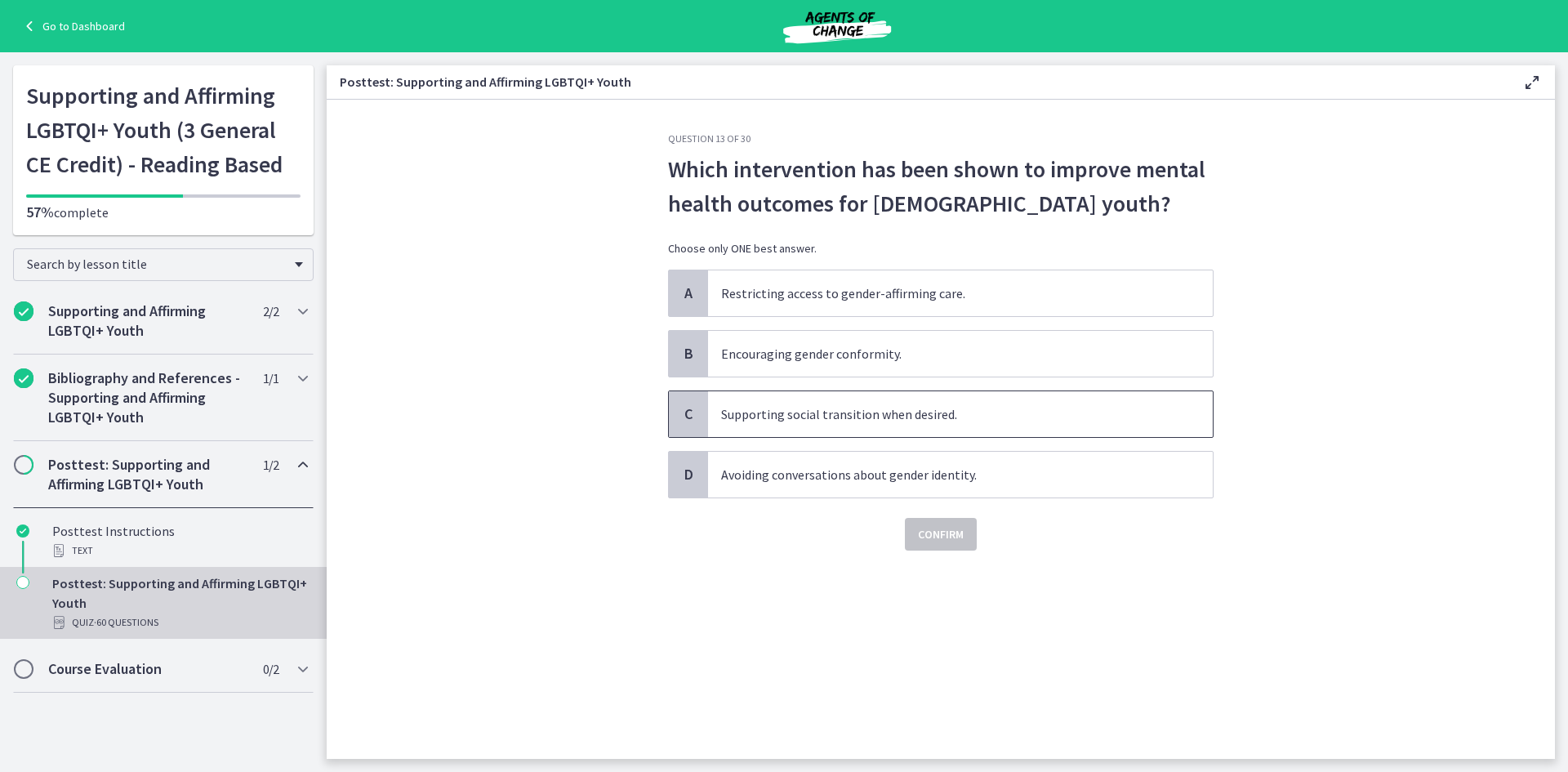
click at [876, 416] on span "Supporting social transition when desired." at bounding box center [960, 413] width 505 height 46
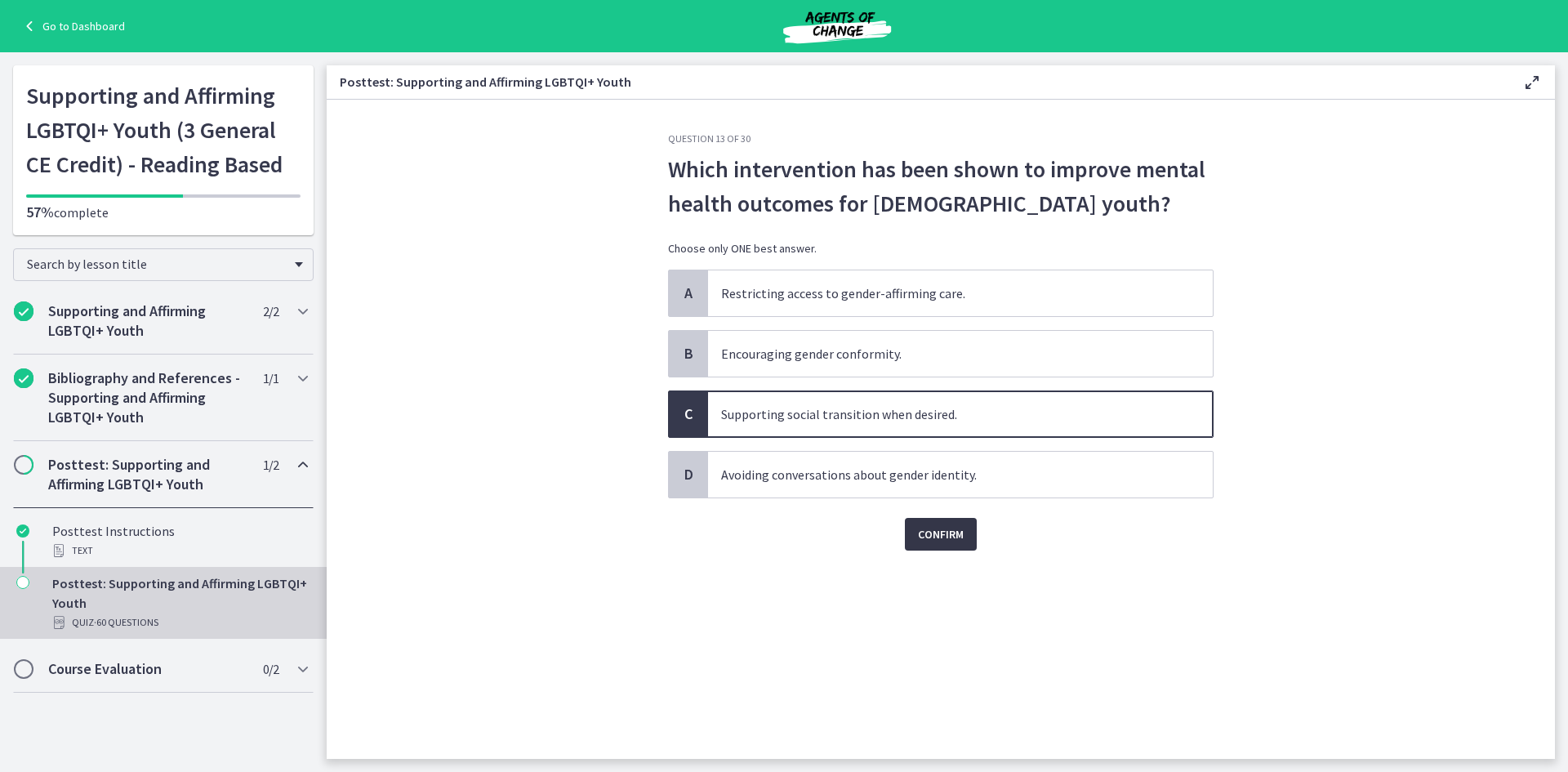
click at [955, 532] on span "Confirm" at bounding box center [940, 534] width 46 height 20
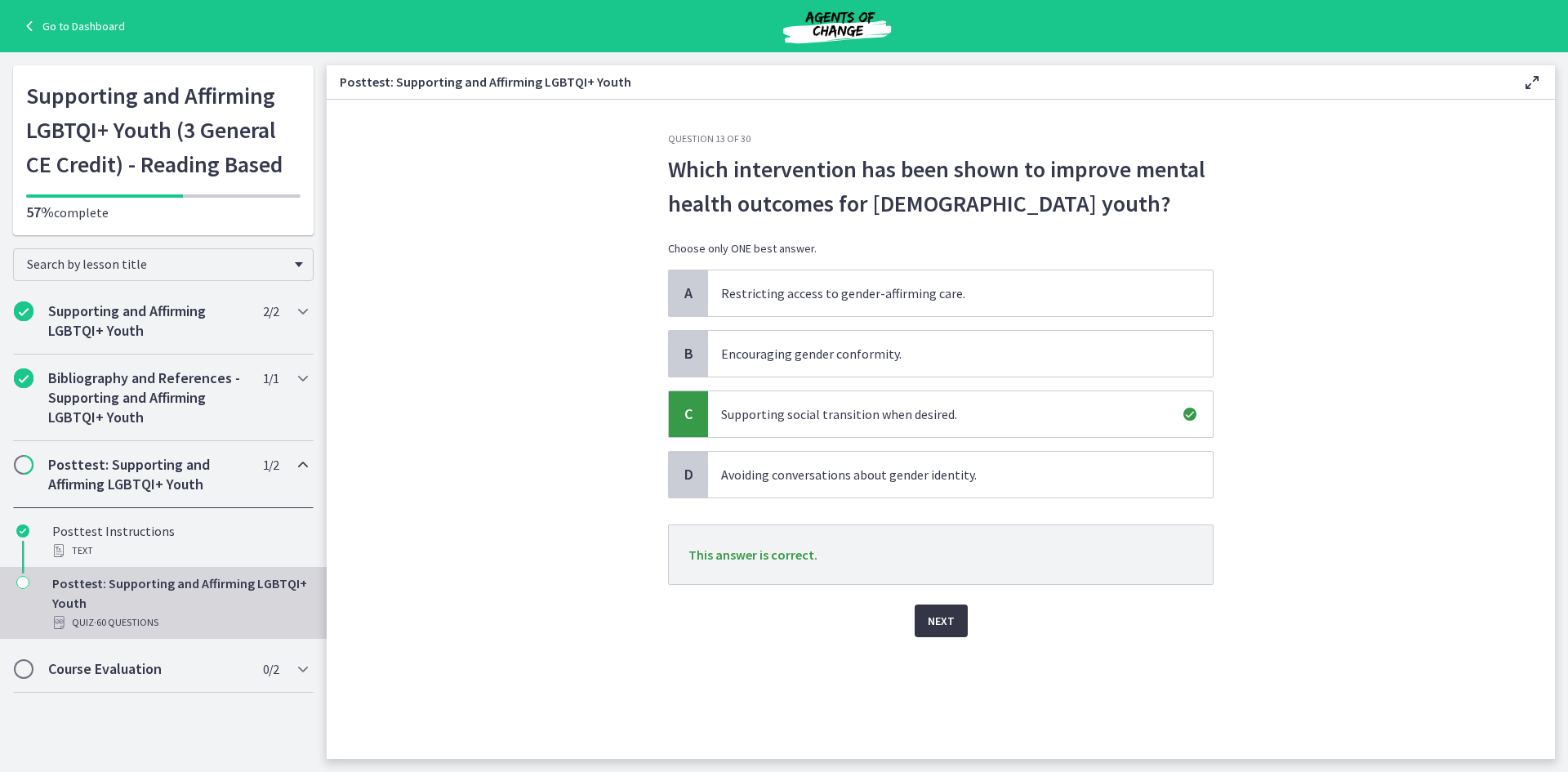
click at [937, 625] on span "Next" at bounding box center [941, 621] width 27 height 20
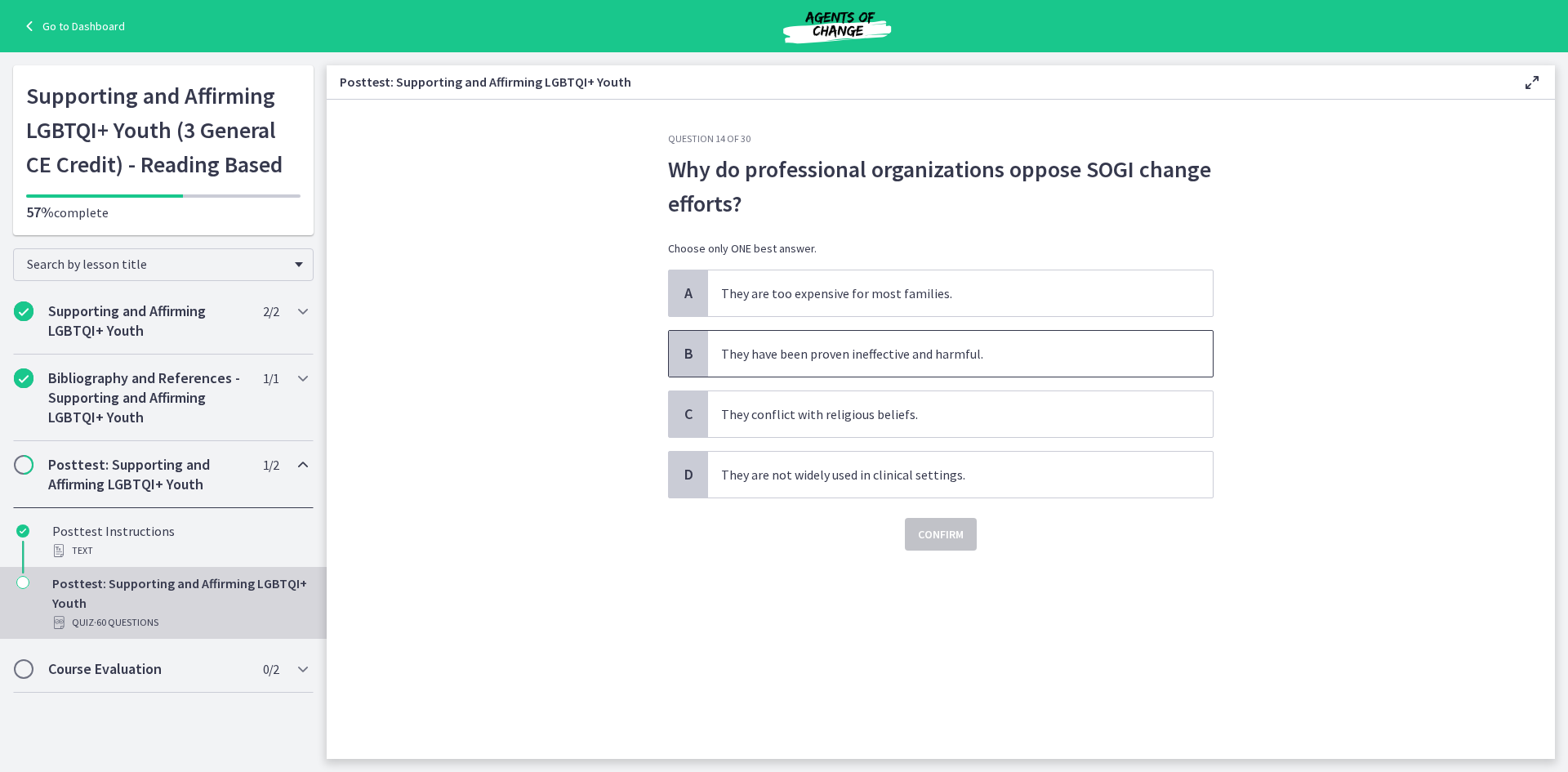
click at [874, 358] on span "They have been proven ineffective and harmful." at bounding box center [960, 354] width 505 height 46
click at [951, 537] on span "Confirm" at bounding box center [940, 534] width 46 height 20
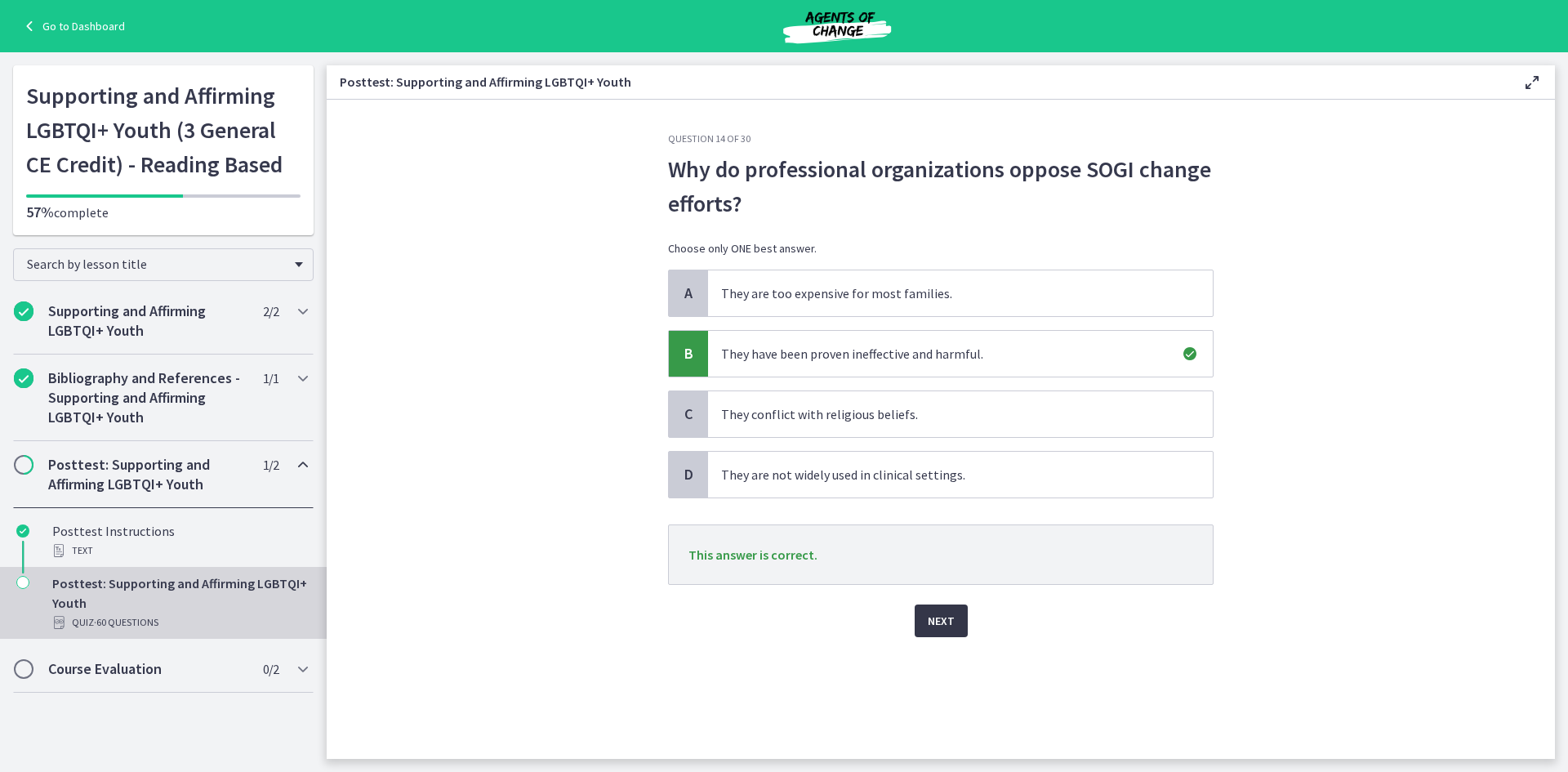
click at [941, 634] on button "Next" at bounding box center [941, 620] width 53 height 32
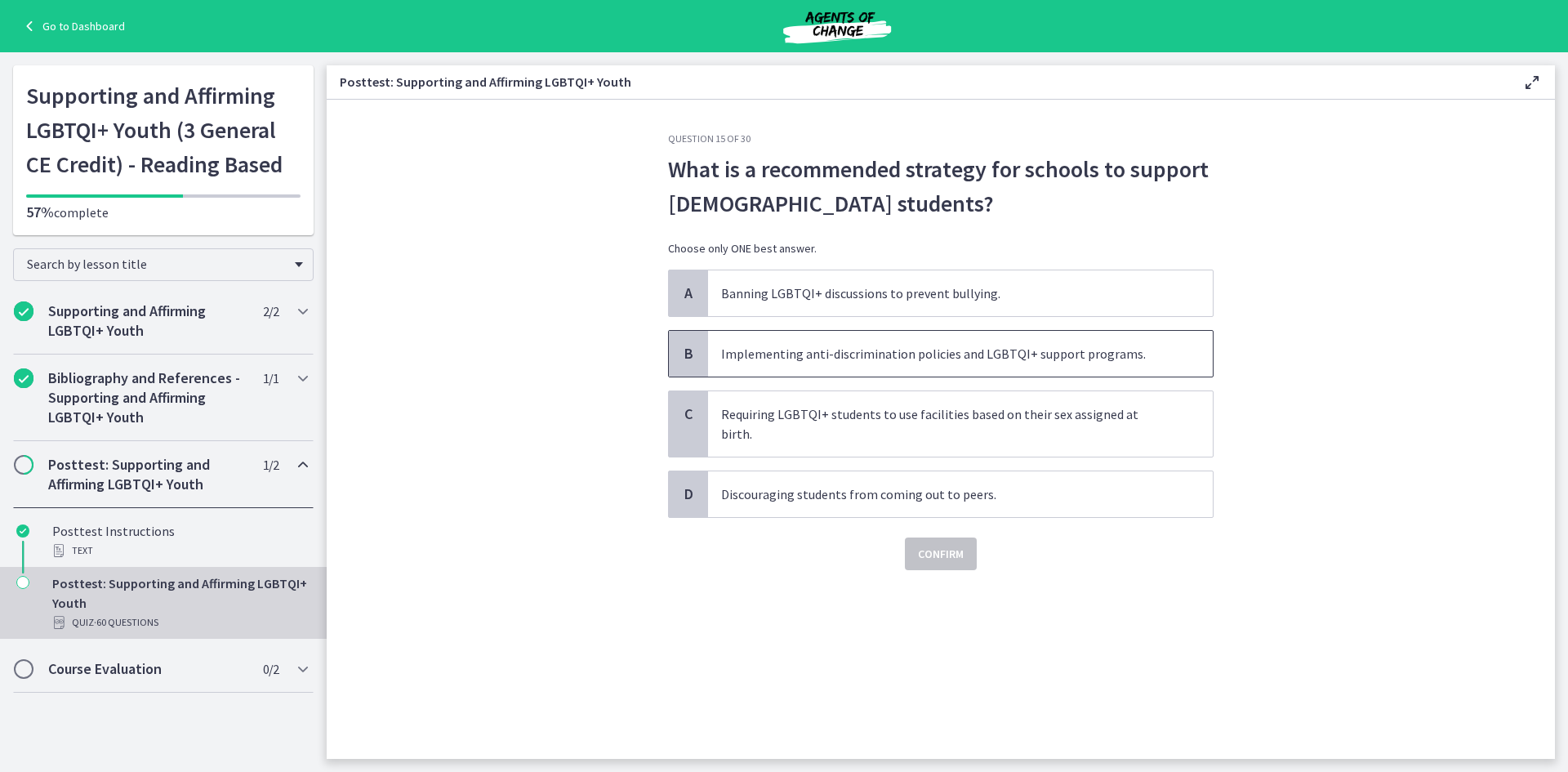
click at [795, 355] on span "Implementing anti-discrimination policies and LGBTQI+ support programs." at bounding box center [960, 354] width 505 height 46
click at [930, 544] on span "Confirm" at bounding box center [940, 554] width 46 height 20
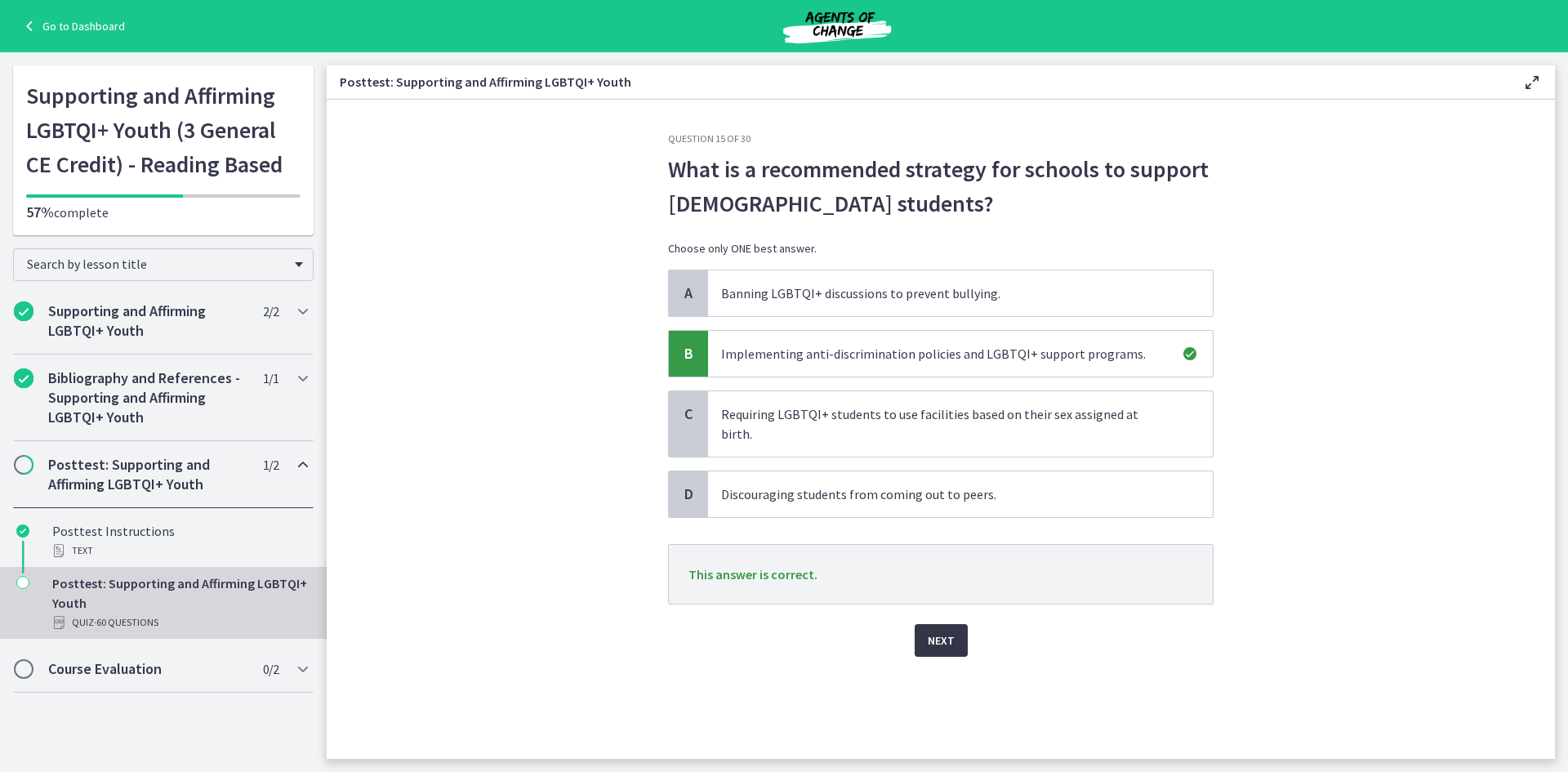
click at [942, 631] on span "Next" at bounding box center [941, 641] width 27 height 20
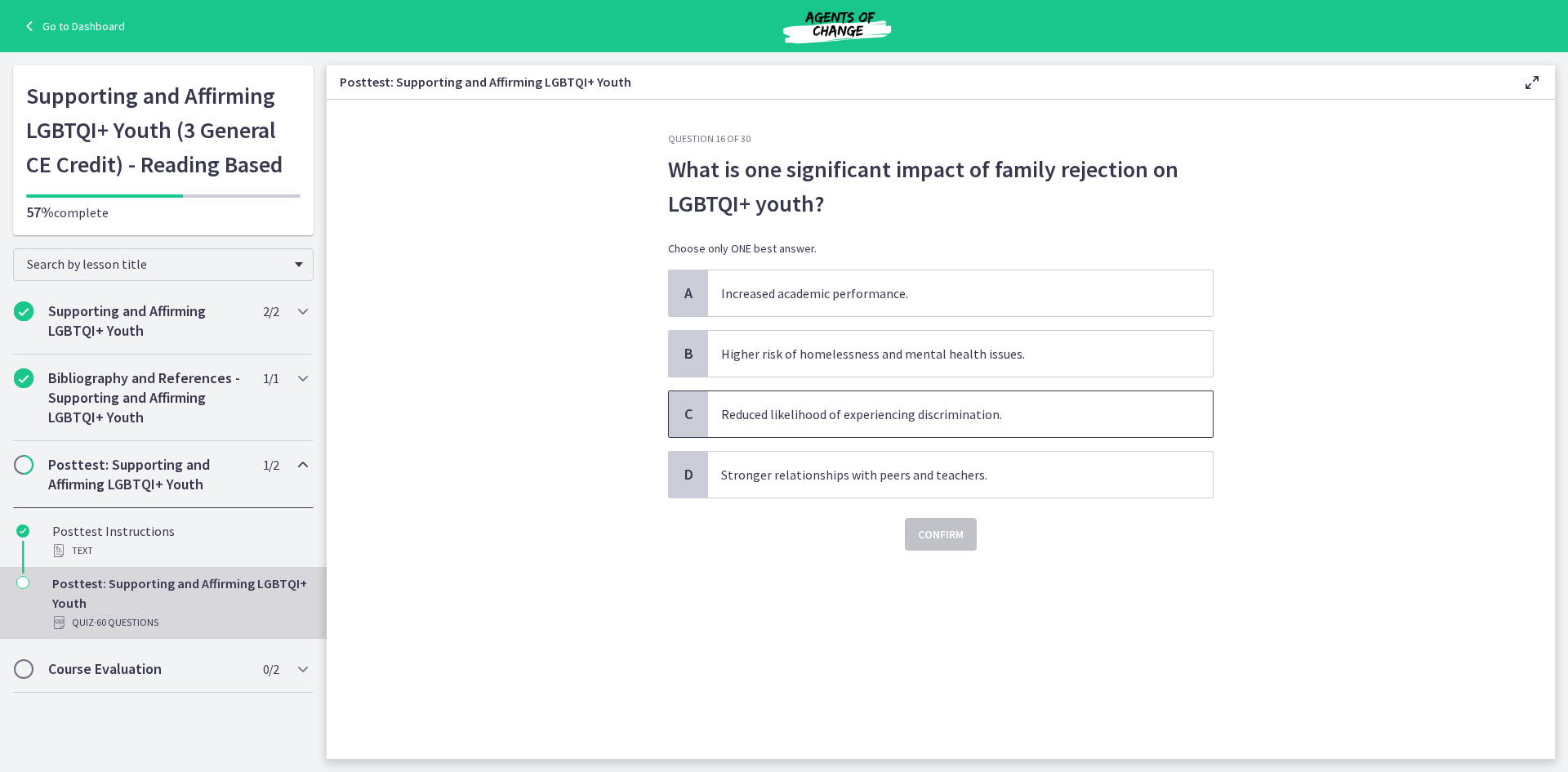
click at [807, 412] on span "Reduced likelihood of experiencing discrimination." at bounding box center [960, 413] width 505 height 46
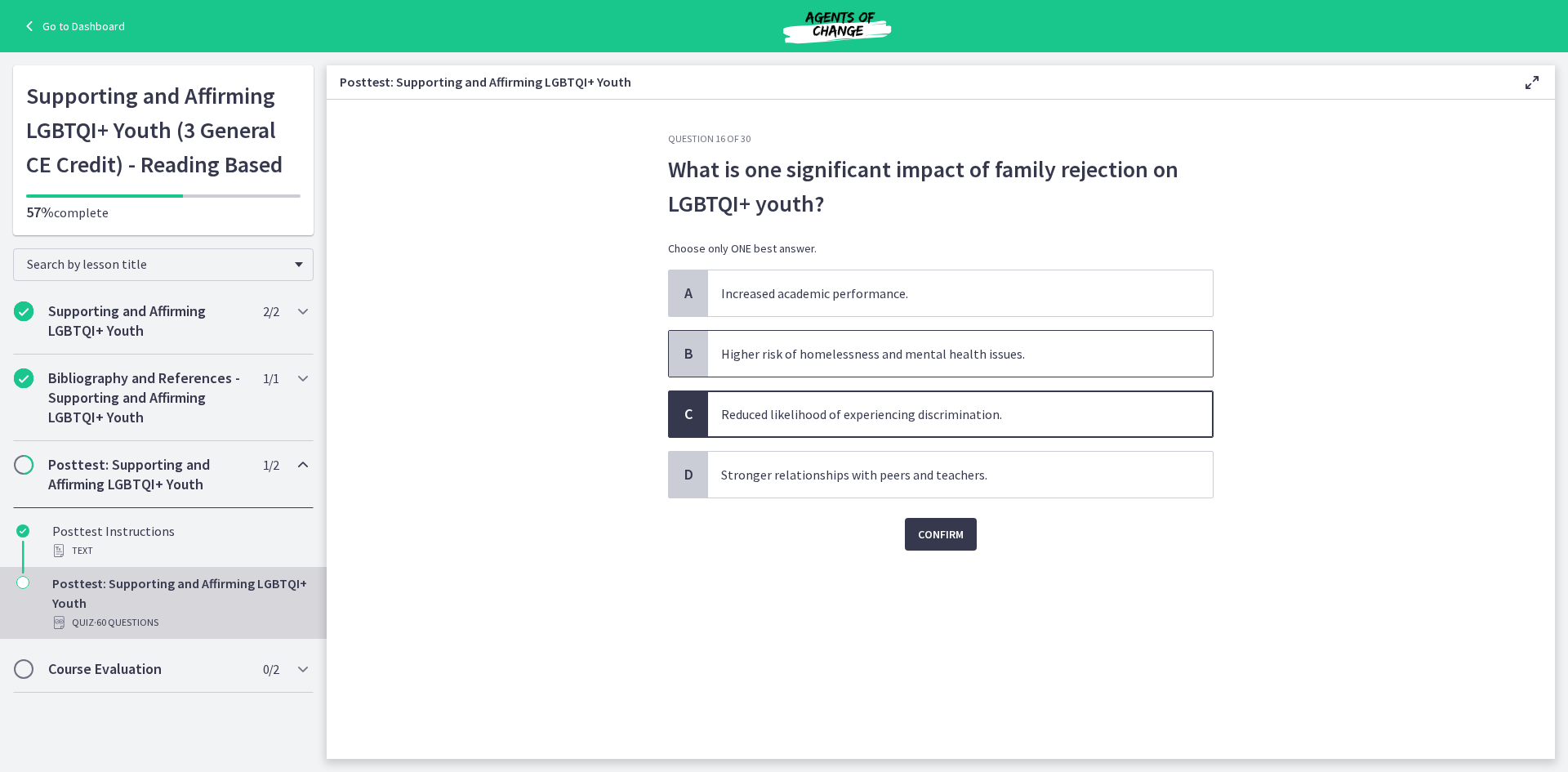
click at [910, 359] on span "Higher risk of homelessness and mental health issues." at bounding box center [960, 354] width 505 height 46
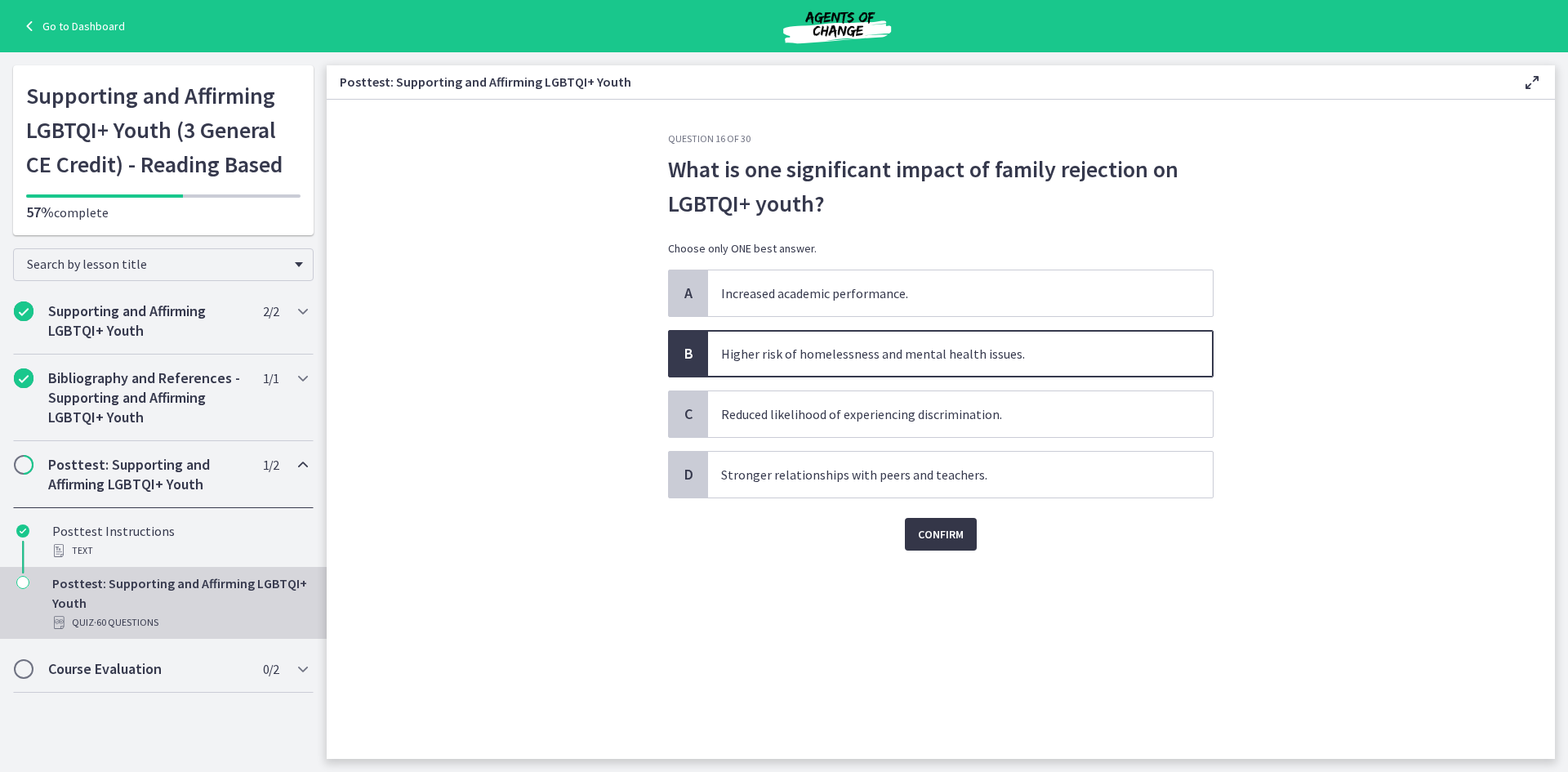
click at [945, 532] on span "Confirm" at bounding box center [940, 534] width 46 height 20
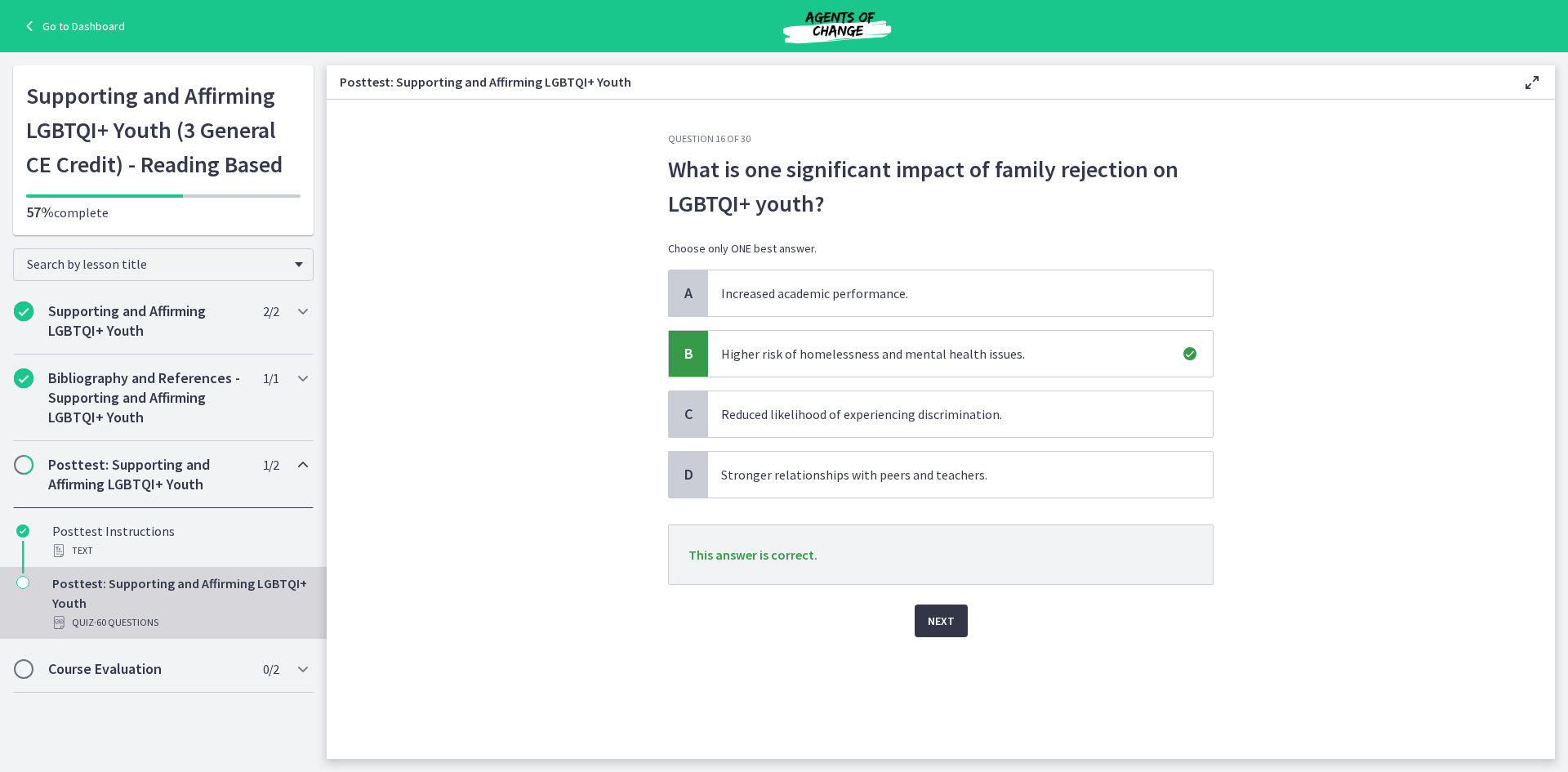
click at [938, 612] on span "Next" at bounding box center [941, 621] width 27 height 20
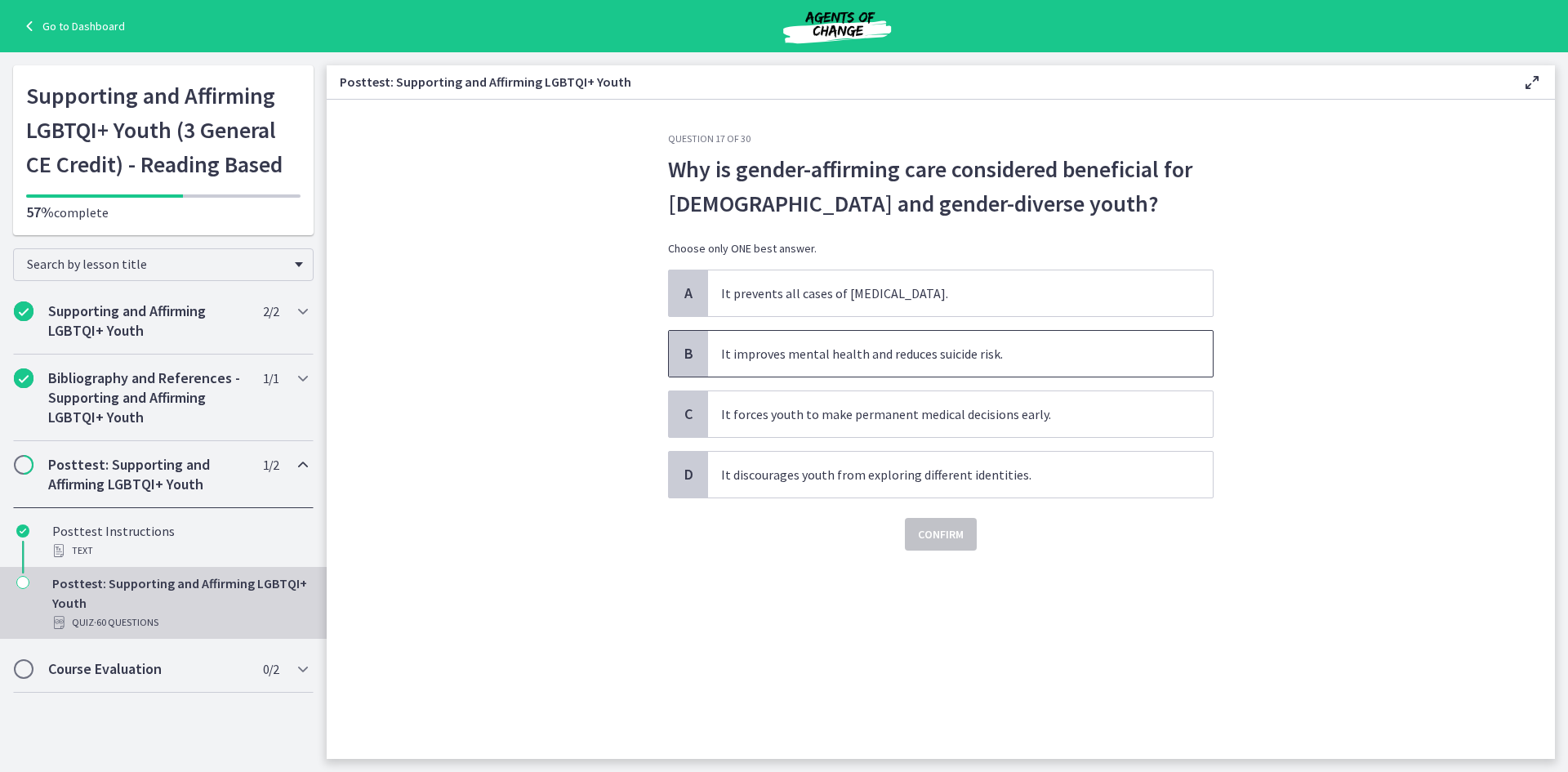
click at [848, 353] on span "It improves mental health and reduces suicide risk." at bounding box center [960, 354] width 505 height 46
click at [933, 537] on span "Confirm" at bounding box center [940, 534] width 46 height 20
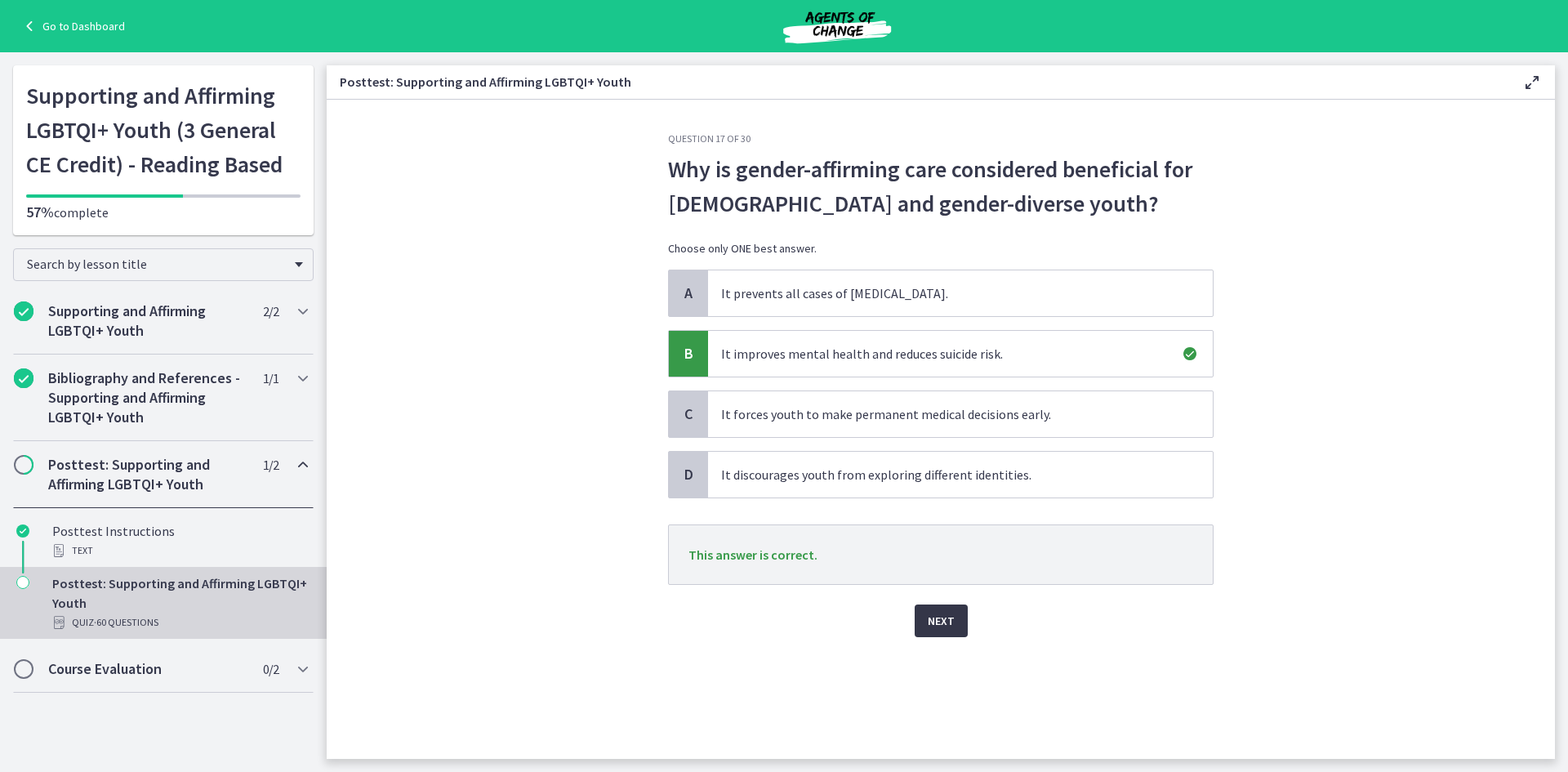
click at [940, 616] on span "Next" at bounding box center [941, 621] width 27 height 20
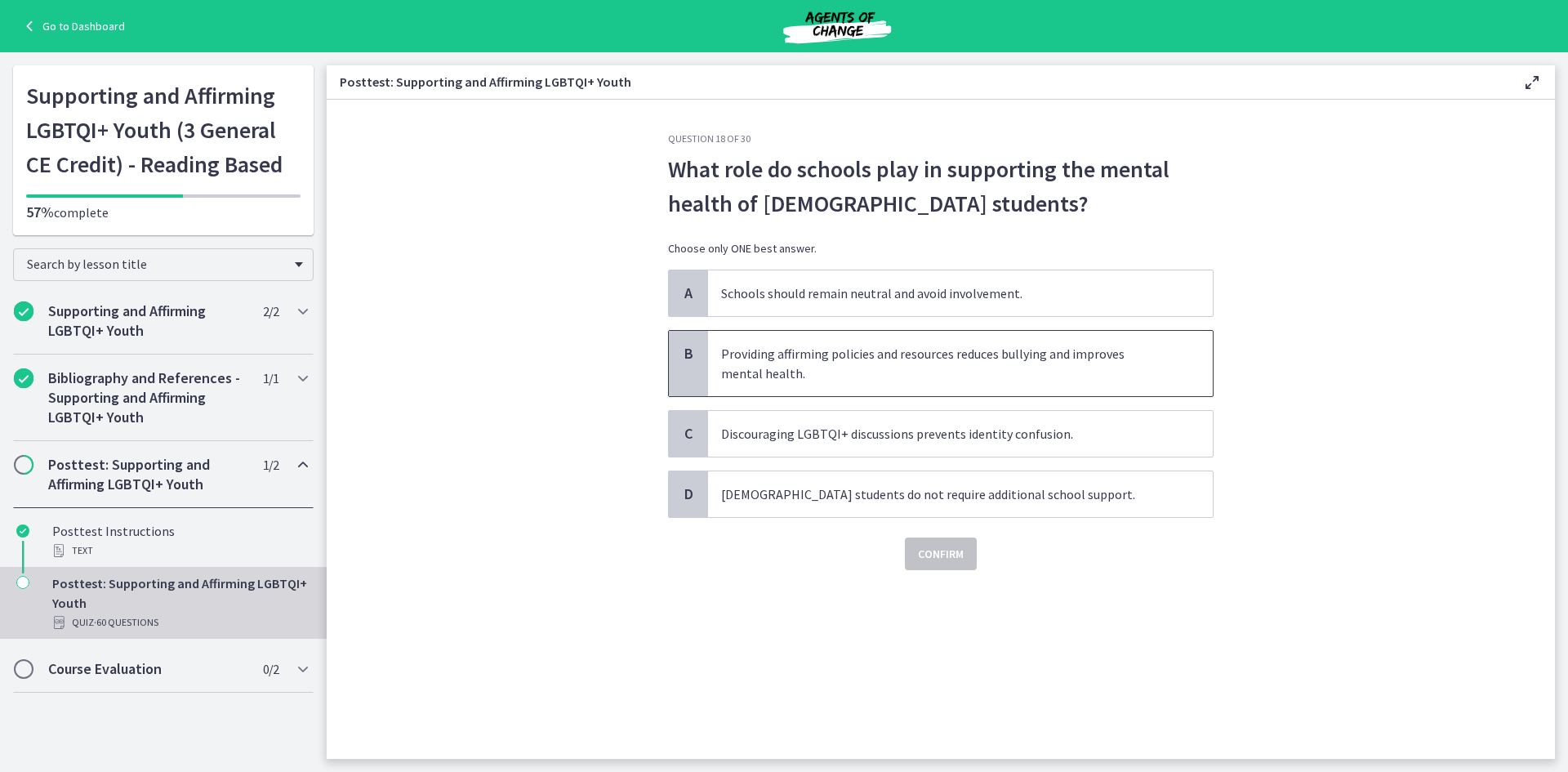
click at [826, 375] on span "Providing affirming policies and resources reduces bullying and improves mental…" at bounding box center [960, 364] width 505 height 66
click at [933, 539] on button "Confirm" at bounding box center [940, 553] width 72 height 32
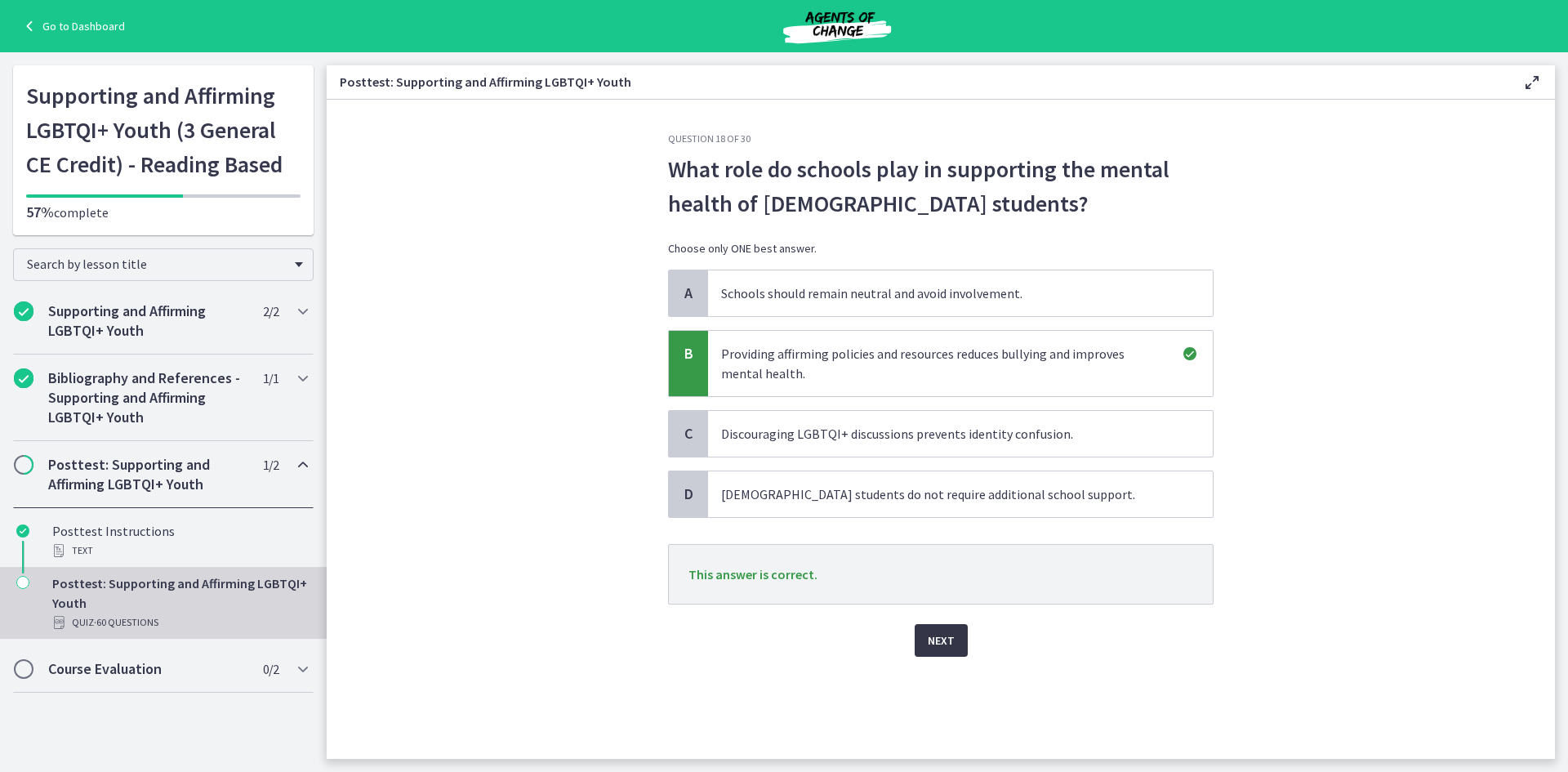
click at [945, 637] on span "Next" at bounding box center [941, 641] width 27 height 20
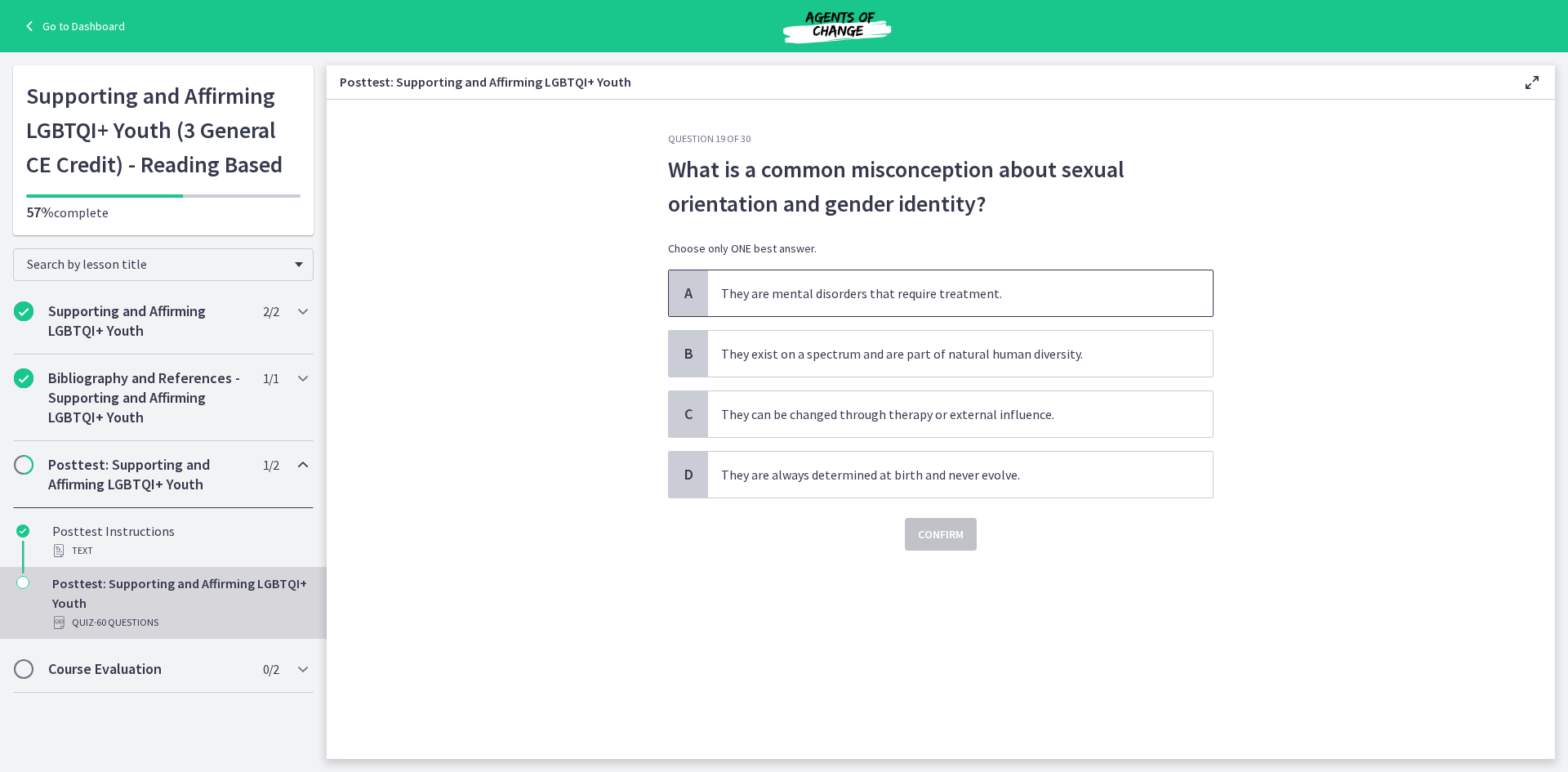
click at [793, 280] on span "They are mental disorders that require treatment." at bounding box center [960, 293] width 505 height 46
click at [952, 517] on div "Confirm" at bounding box center [941, 524] width 546 height 52
click at [949, 536] on span "Confirm" at bounding box center [940, 534] width 46 height 20
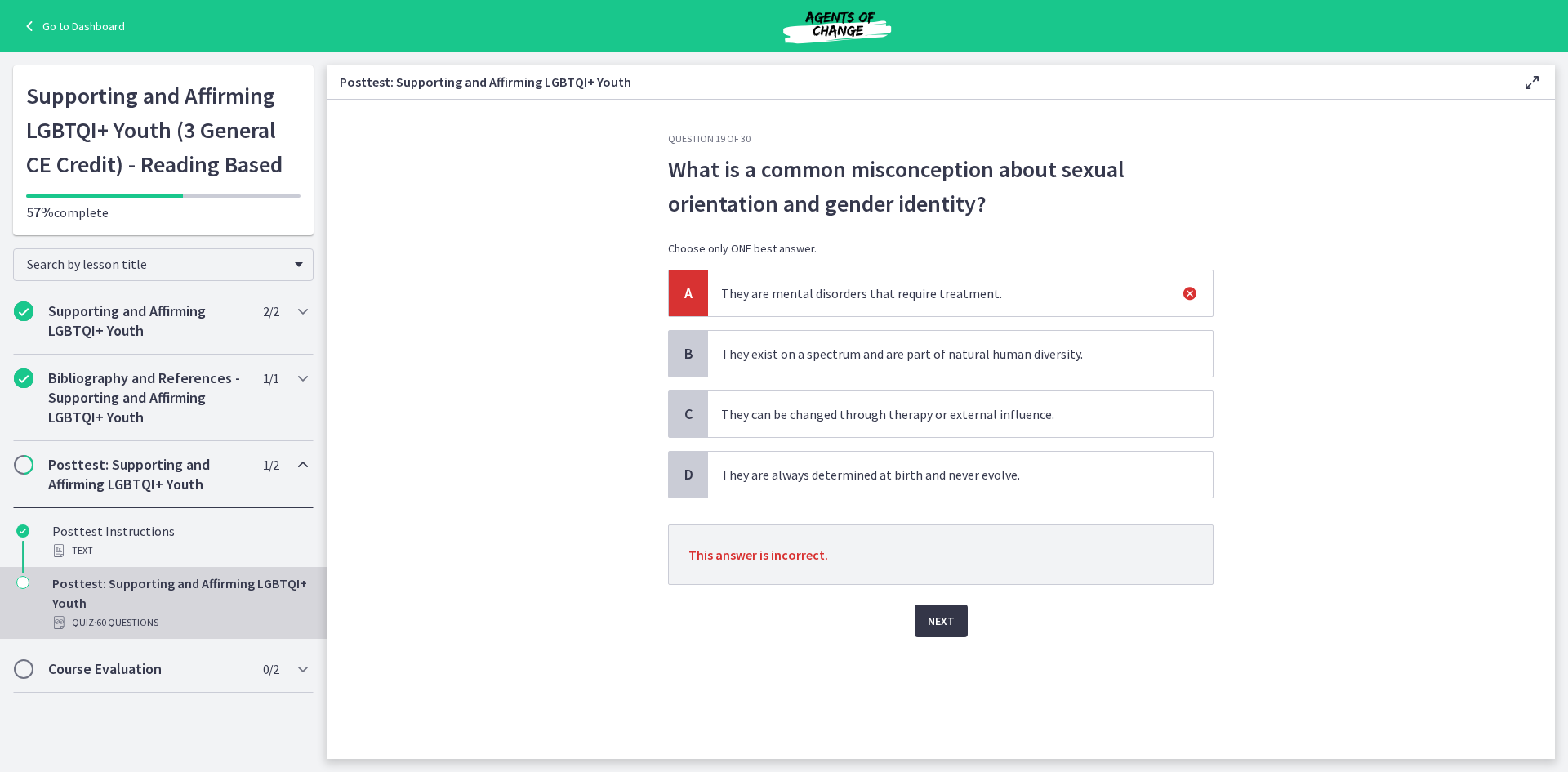
click at [930, 616] on span "Next" at bounding box center [941, 621] width 27 height 20
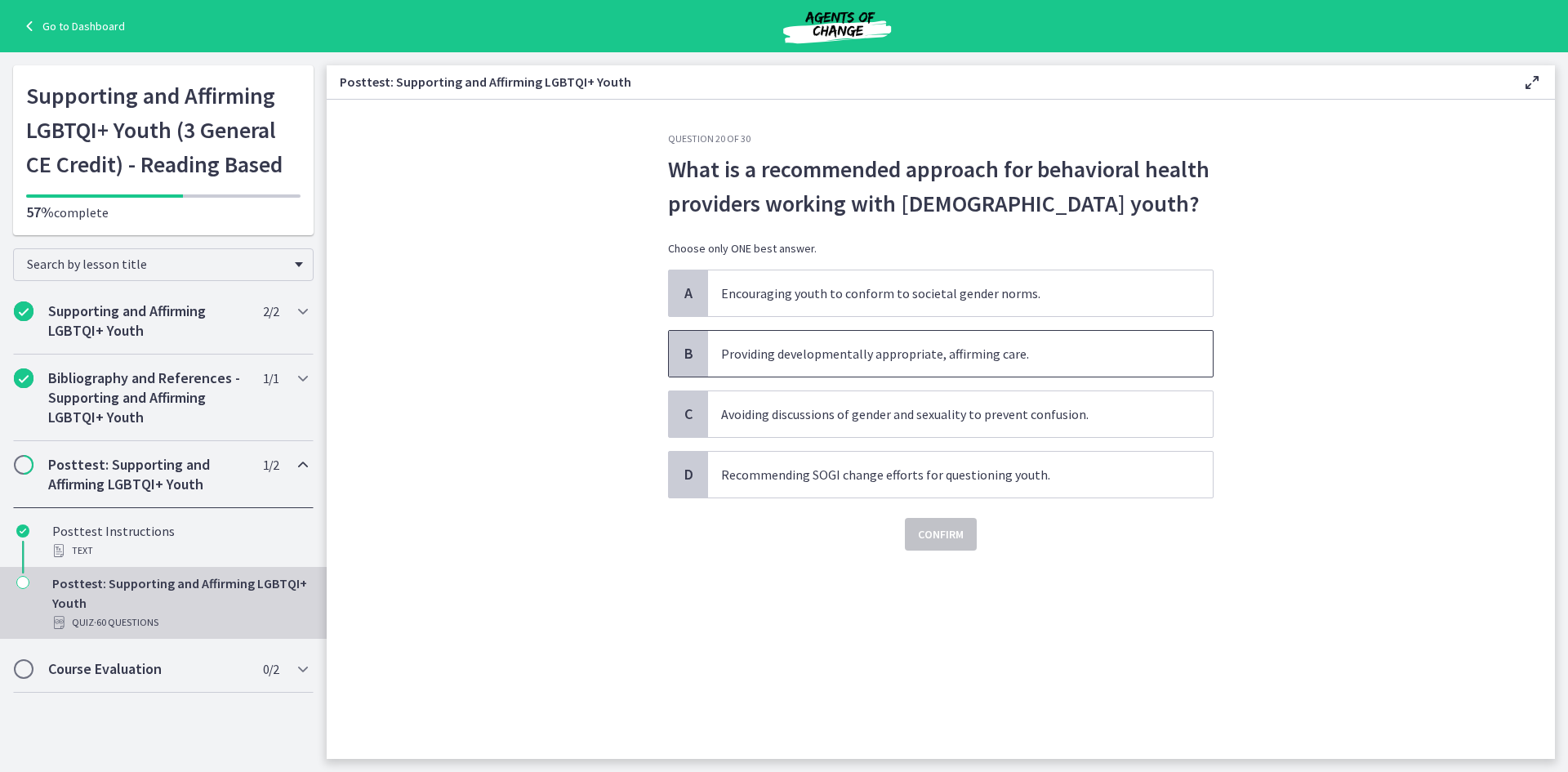
click at [864, 354] on span "Providing developmentally appropriate, affirming care." at bounding box center [960, 354] width 505 height 46
click at [949, 535] on span "Confirm" at bounding box center [940, 534] width 46 height 20
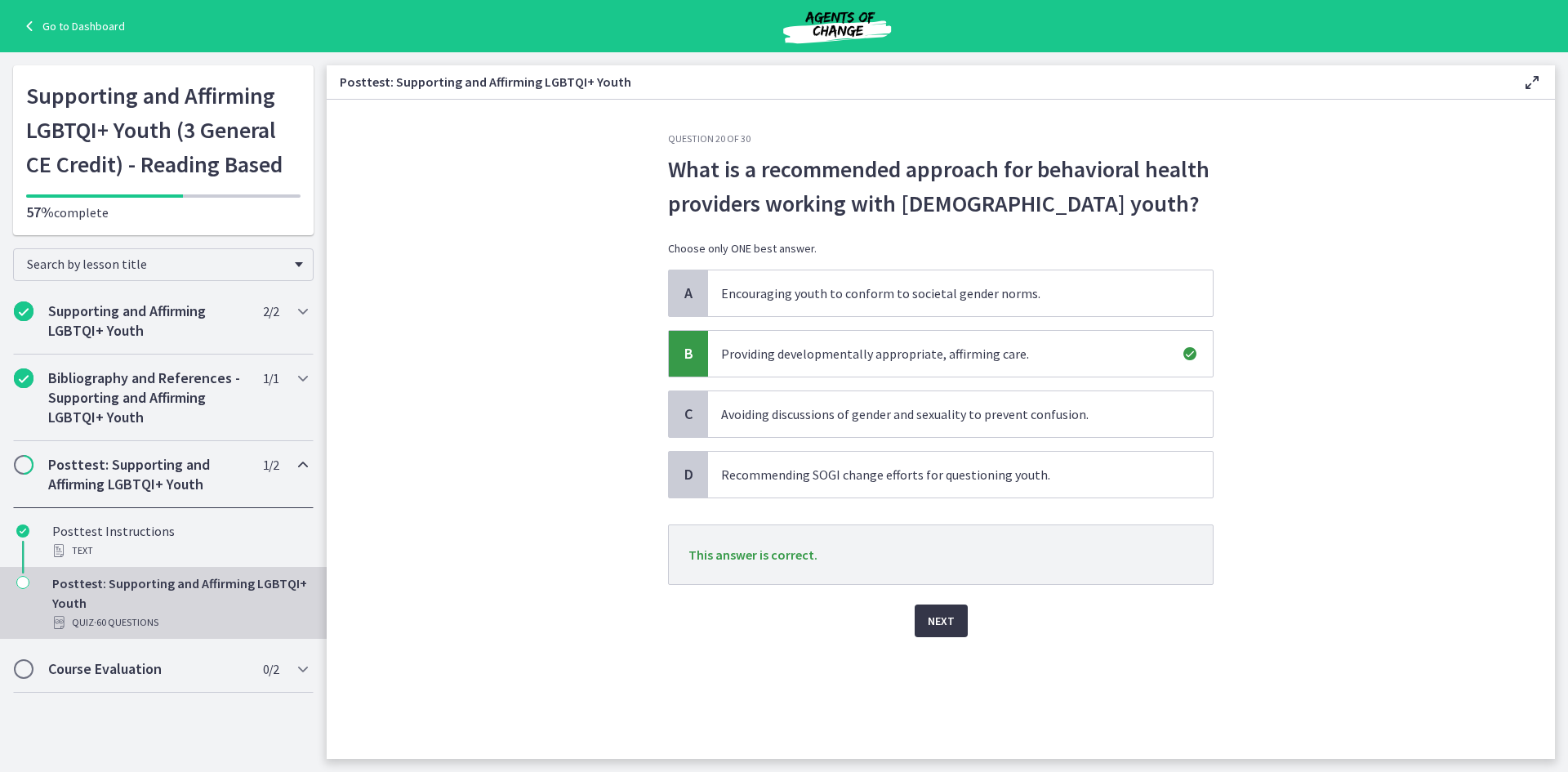
click at [949, 621] on span "Next" at bounding box center [941, 621] width 27 height 20
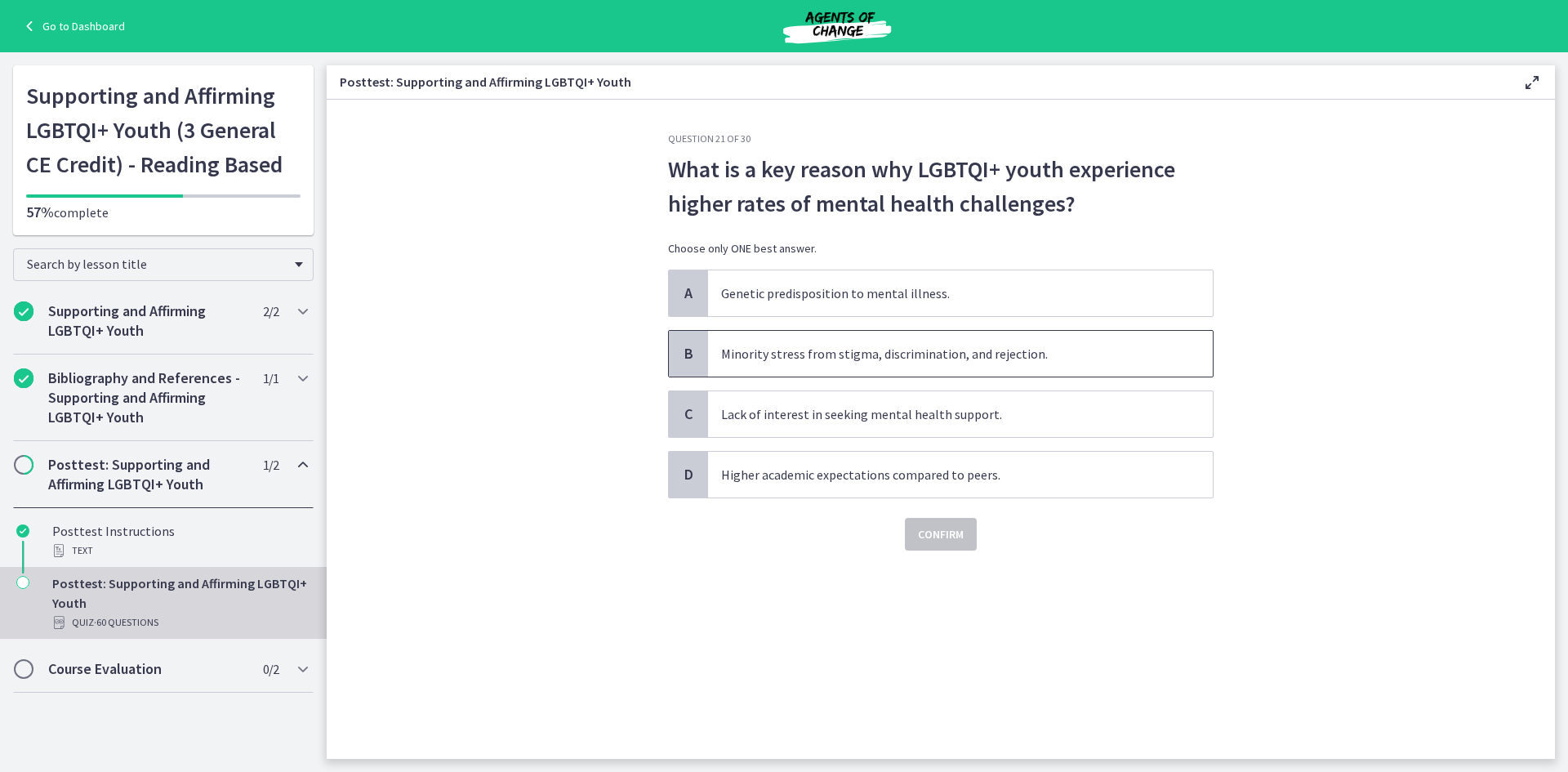
click at [796, 359] on span "Minority stress from stigma, discrimination, and rejection." at bounding box center [960, 354] width 505 height 46
click at [931, 538] on span "Confirm" at bounding box center [940, 534] width 46 height 20
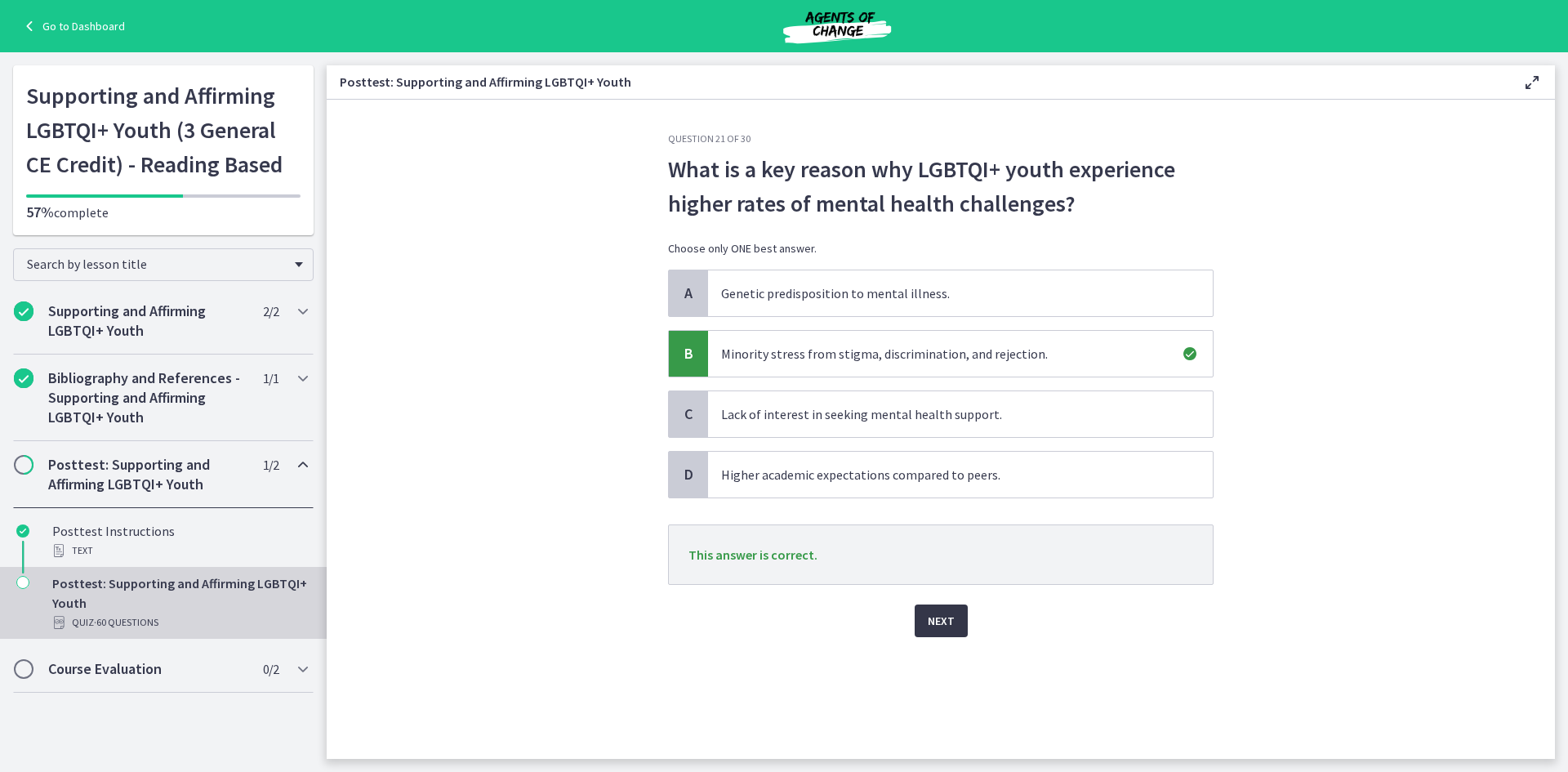
click at [941, 621] on span "Next" at bounding box center [941, 621] width 27 height 20
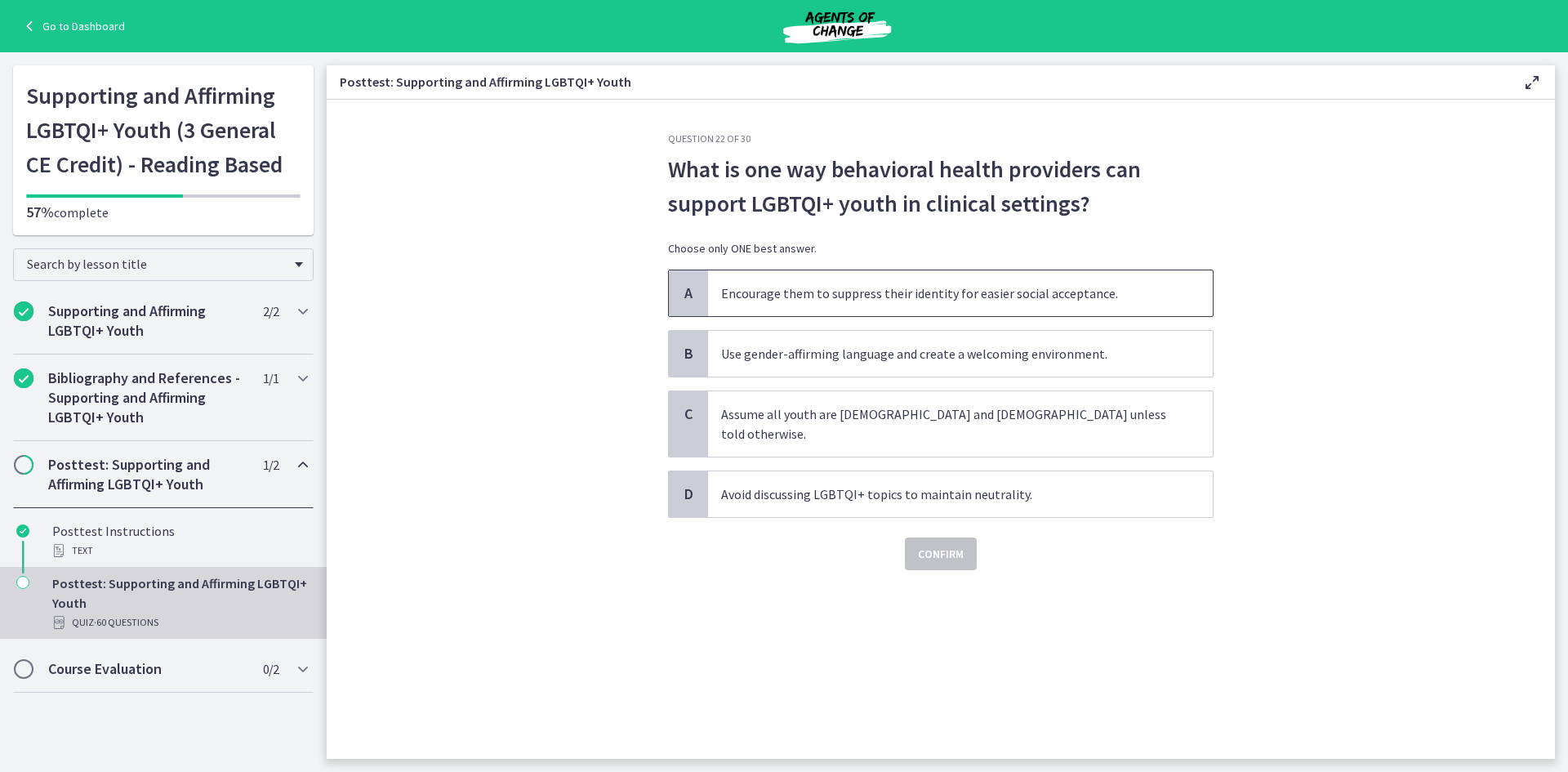
click at [801, 289] on span "Encourage them to suppress their identity for easier social acceptance." at bounding box center [960, 293] width 505 height 46
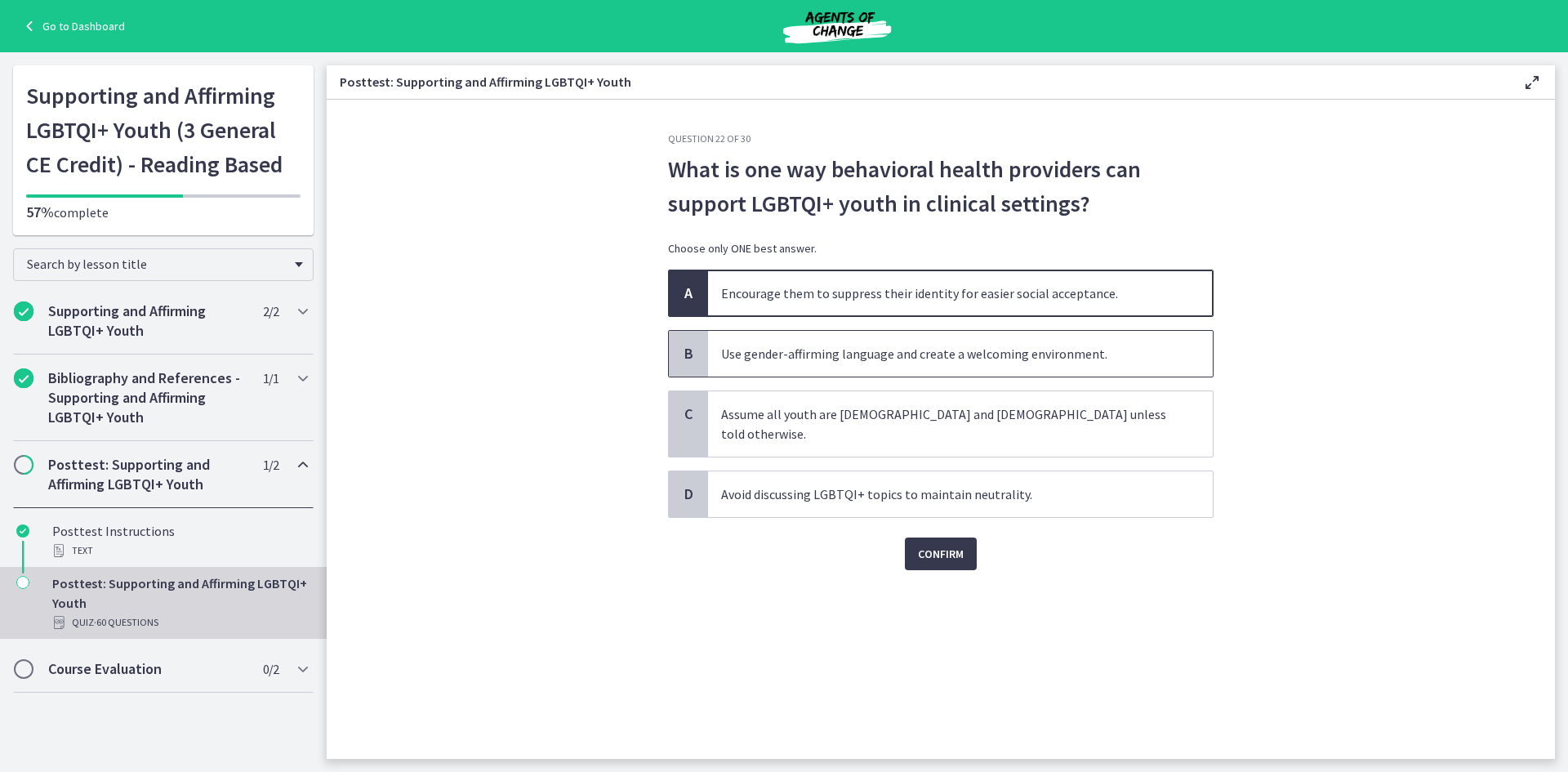
click at [837, 354] on span "Use gender-affirming language and create a welcoming environment." at bounding box center [960, 354] width 505 height 46
click at [949, 544] on span "Confirm" at bounding box center [940, 554] width 46 height 20
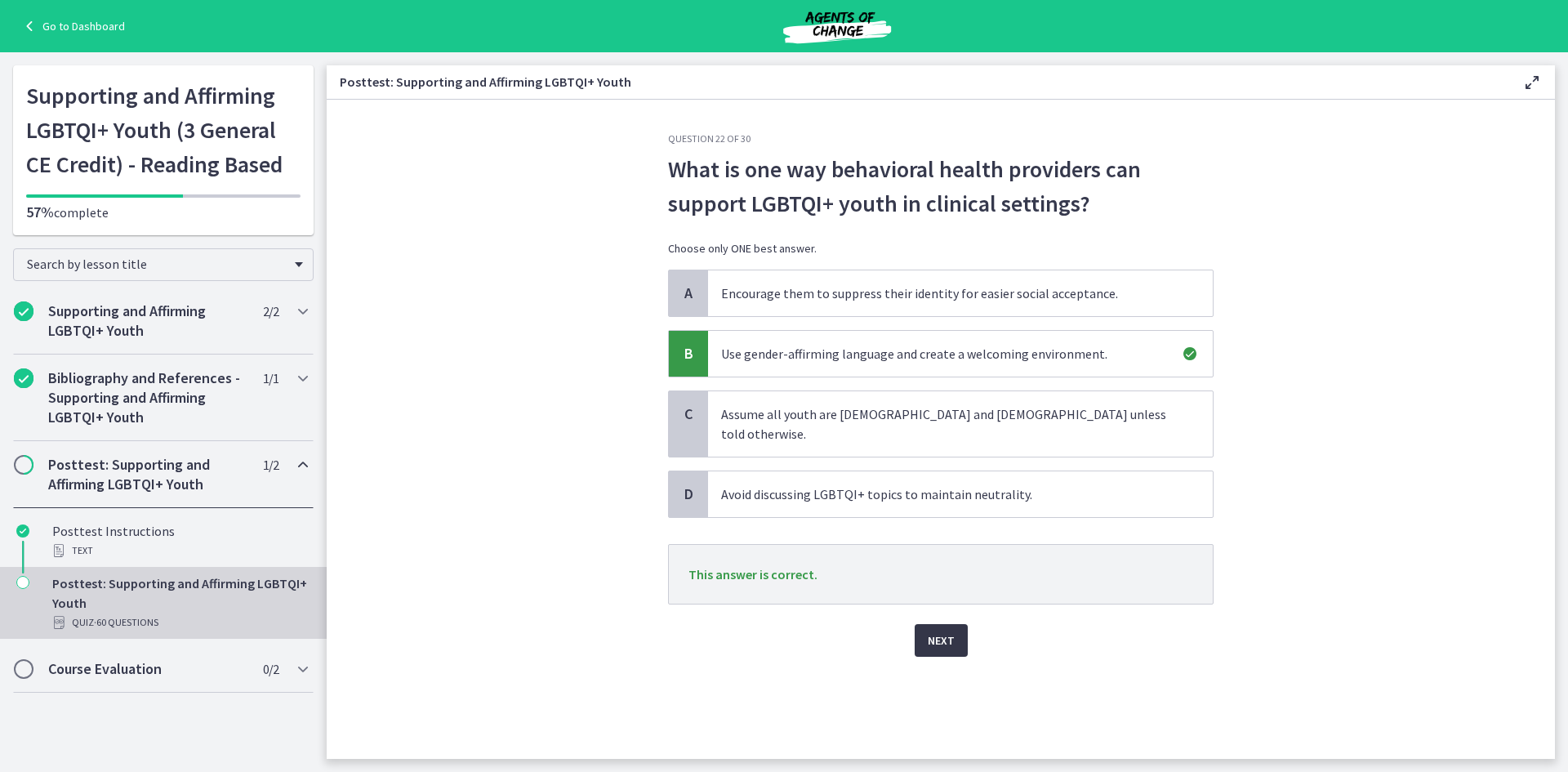
click at [939, 631] on span "Next" at bounding box center [941, 641] width 27 height 20
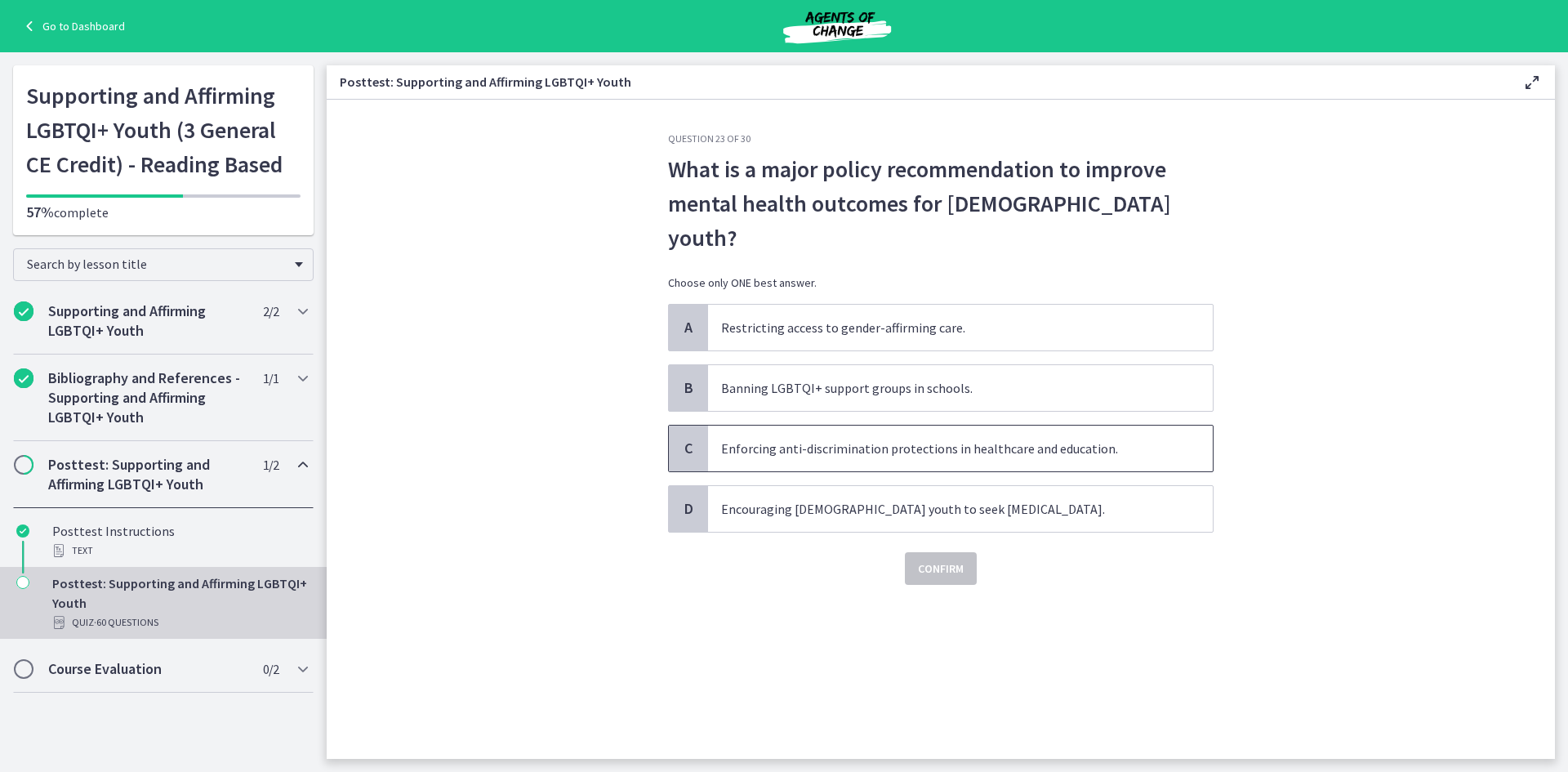
click at [816, 425] on span "Enforcing anti-discrimination protections in healthcare and education." at bounding box center [960, 448] width 505 height 46
click at [934, 558] on span "Confirm" at bounding box center [940, 568] width 46 height 20
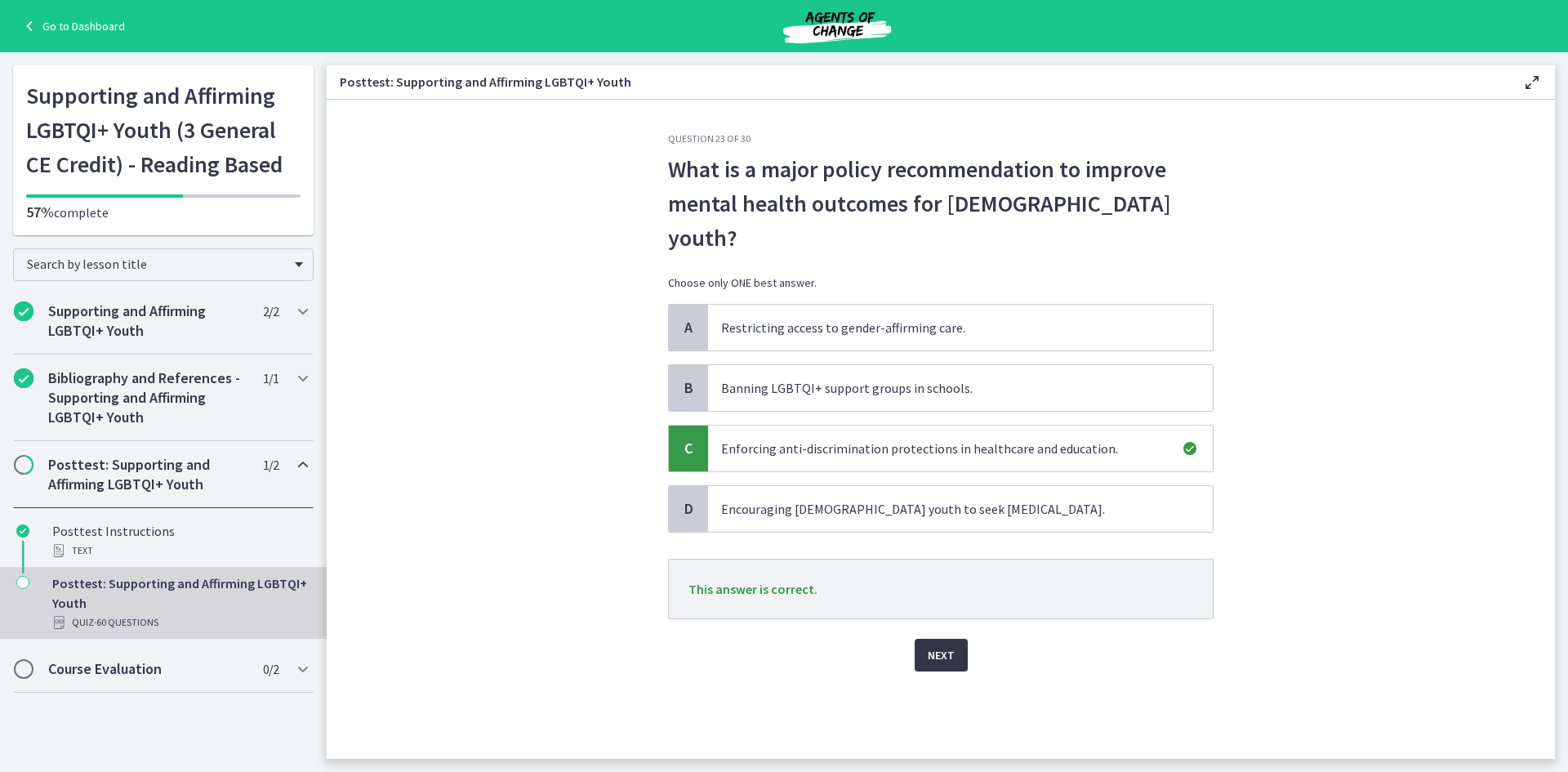
click at [947, 645] on span "Next" at bounding box center [941, 655] width 27 height 20
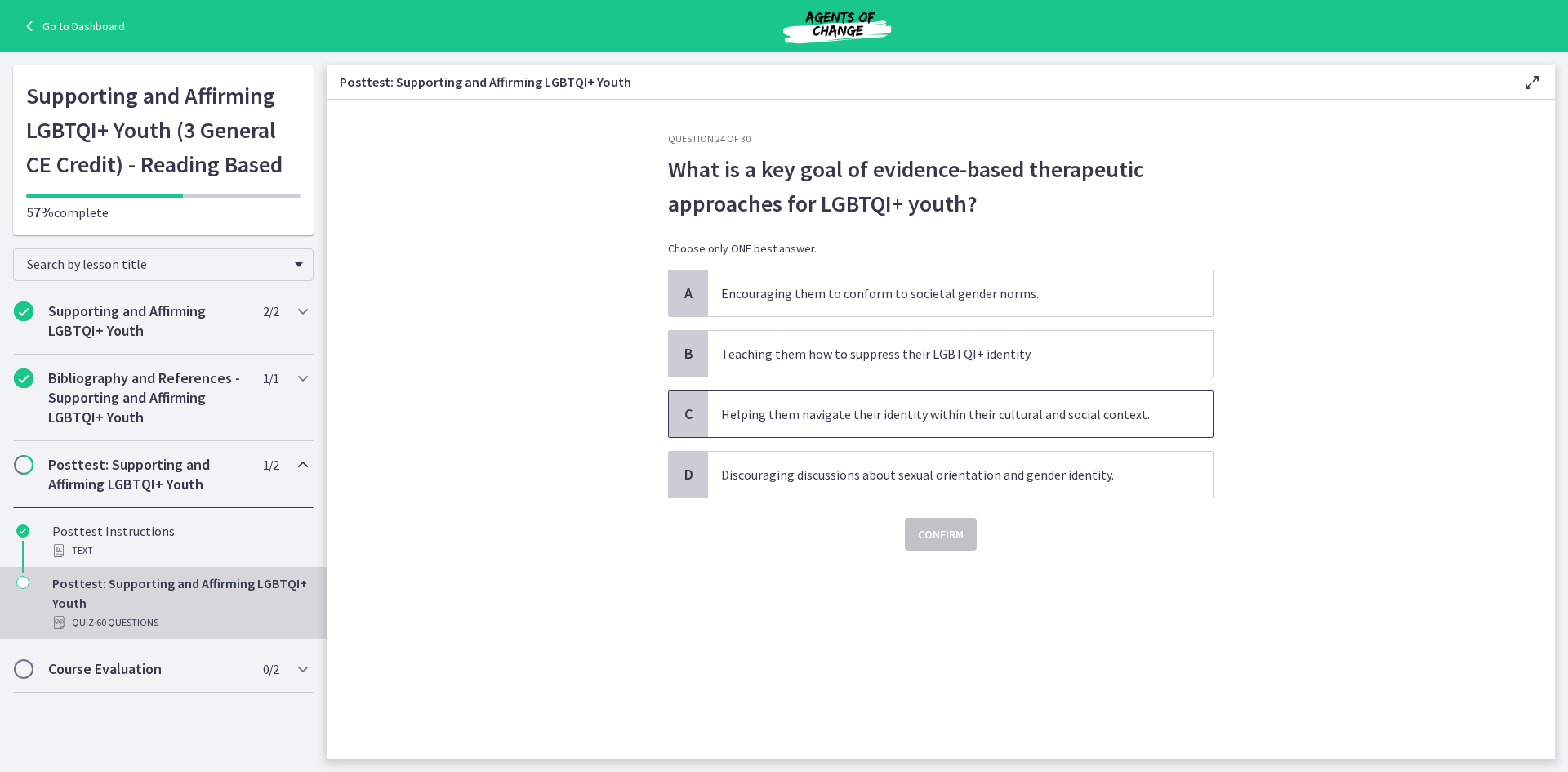
click at [750, 422] on span "Helping them navigate their identity within their cultural and social context." at bounding box center [960, 413] width 505 height 46
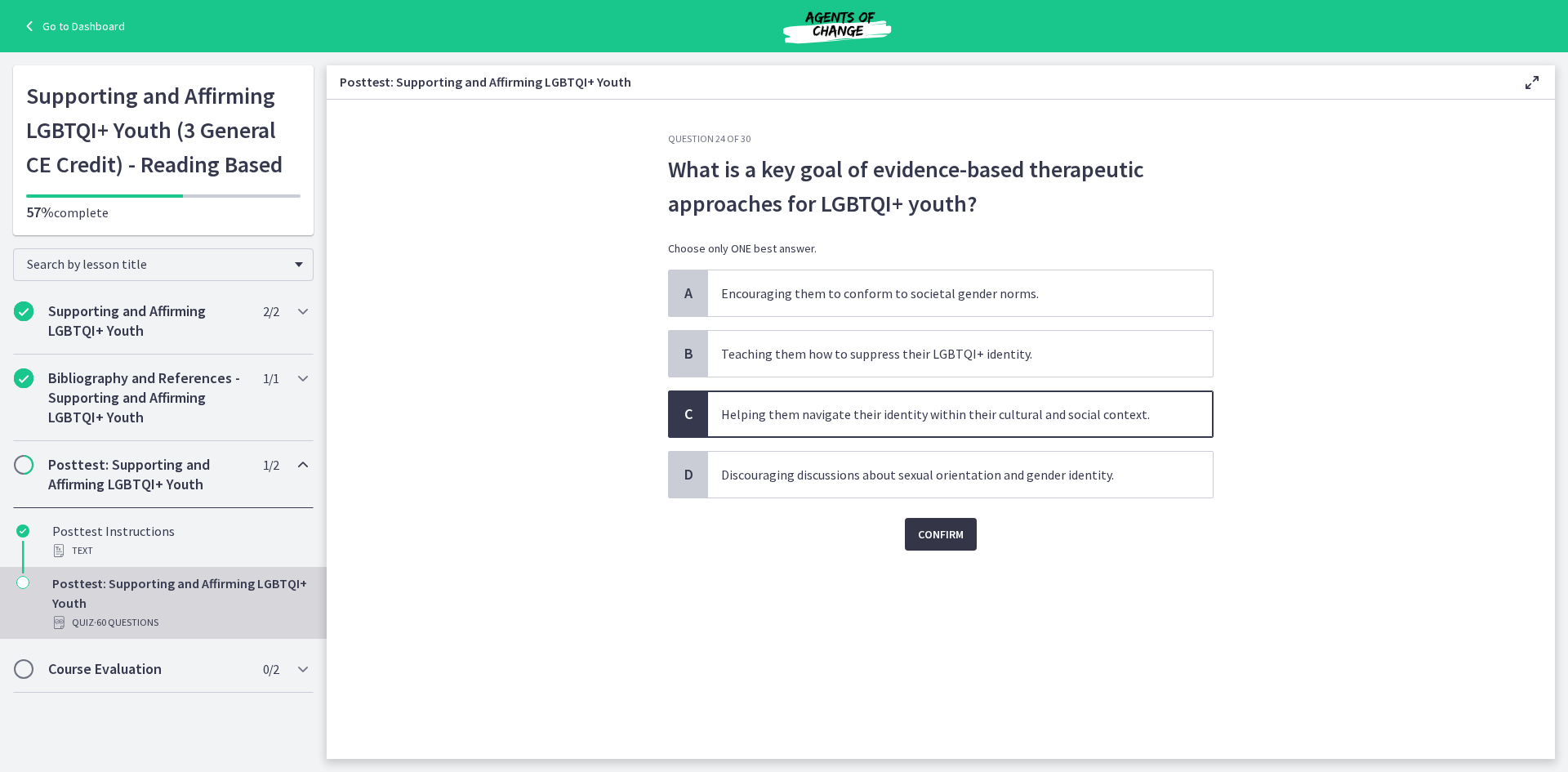
click at [950, 535] on span "Confirm" at bounding box center [940, 534] width 46 height 20
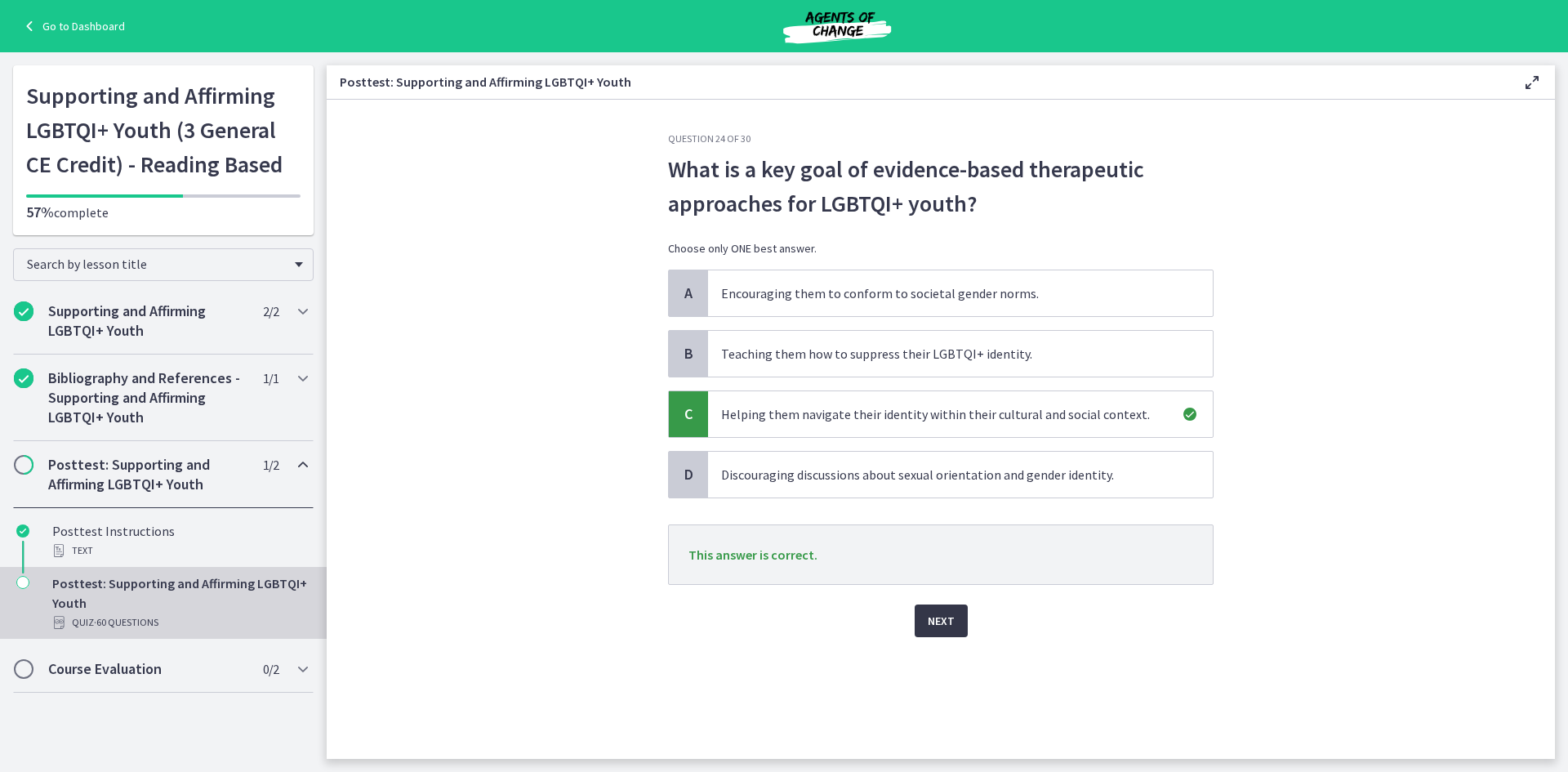
click at [950, 624] on span "Next" at bounding box center [941, 621] width 27 height 20
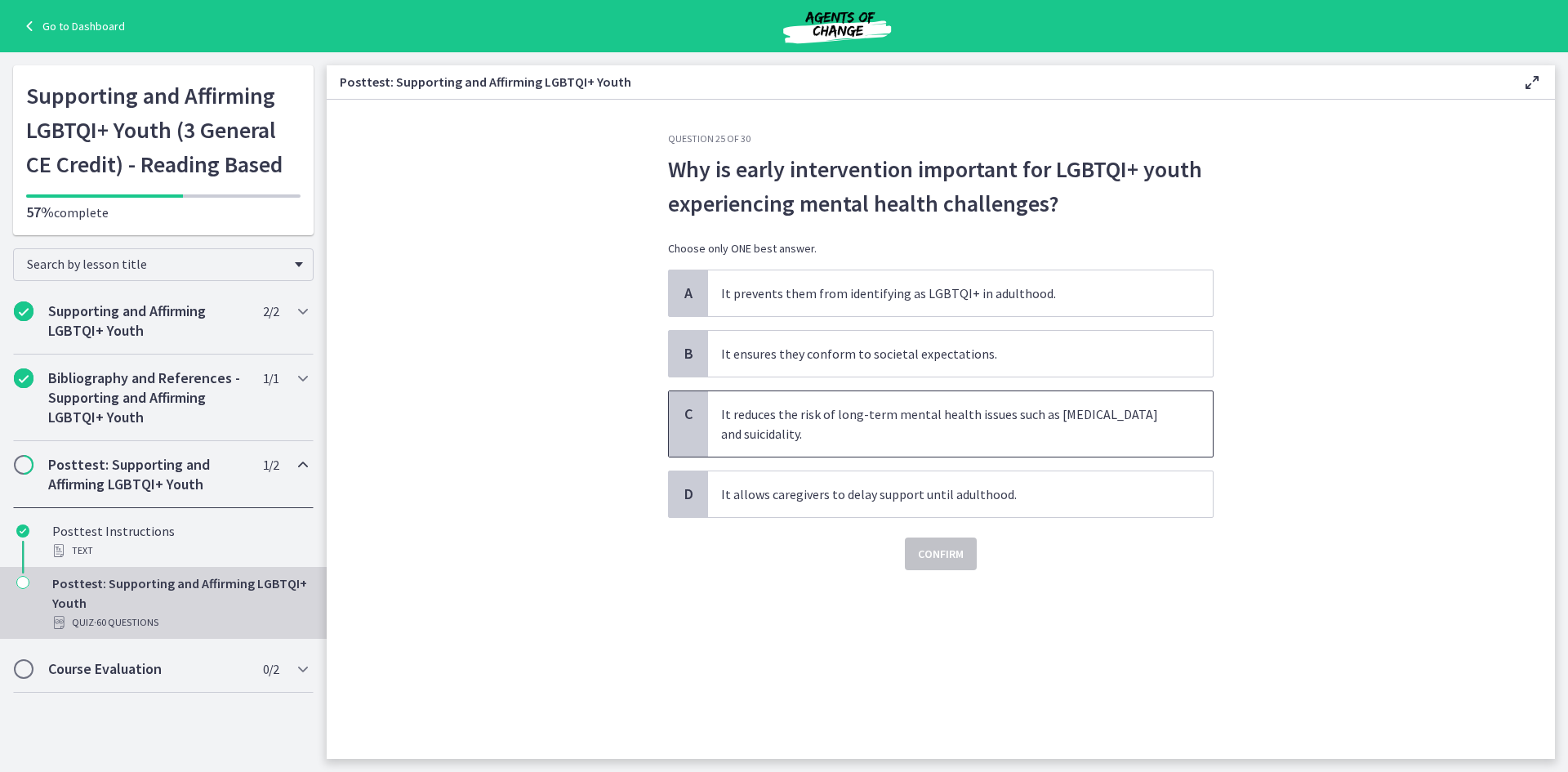
click at [844, 423] on span "It reduces the risk of long-term mental health issues such as depression and su…" at bounding box center [960, 423] width 505 height 66
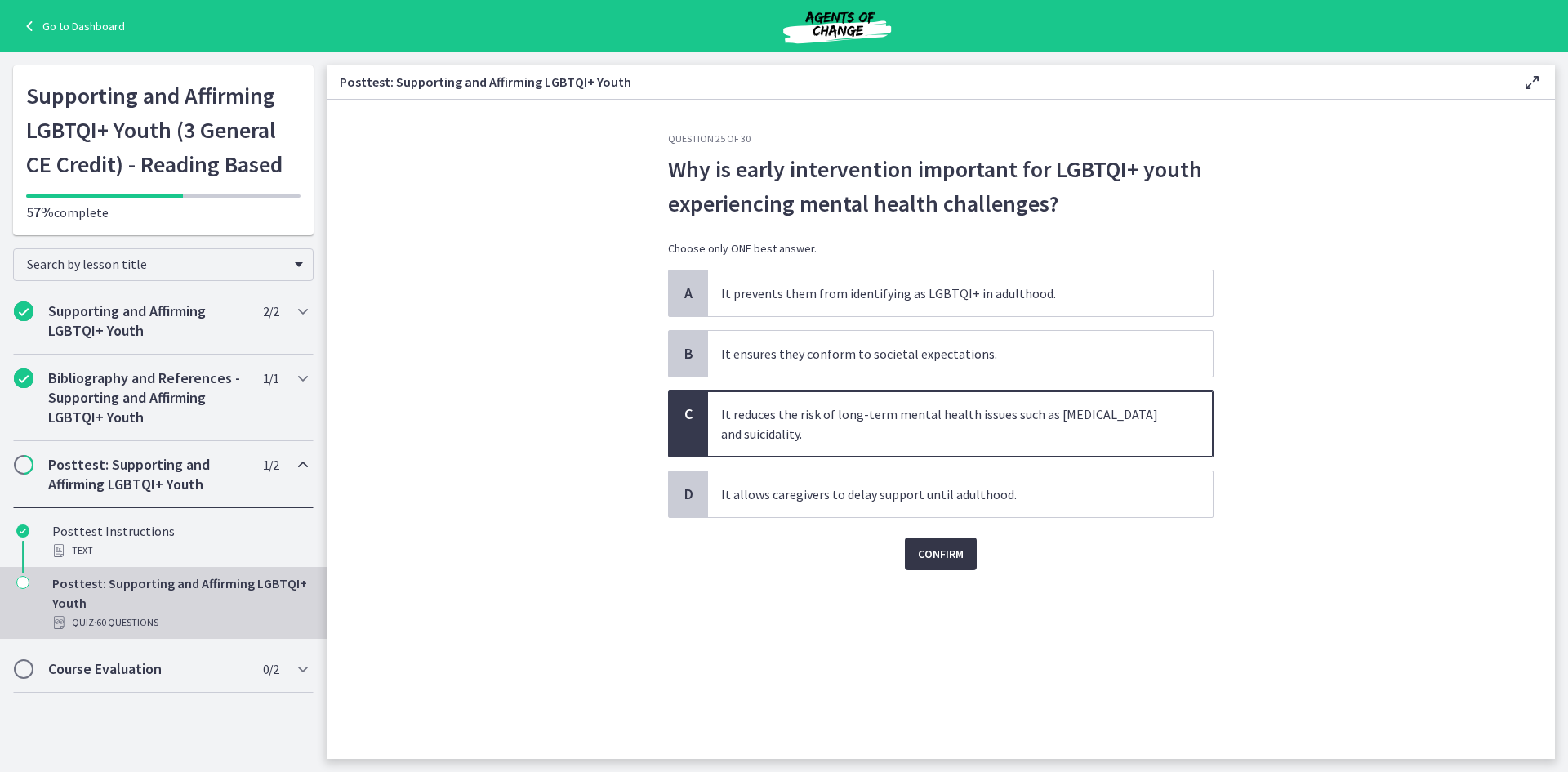
click at [932, 551] on span "Confirm" at bounding box center [940, 554] width 46 height 20
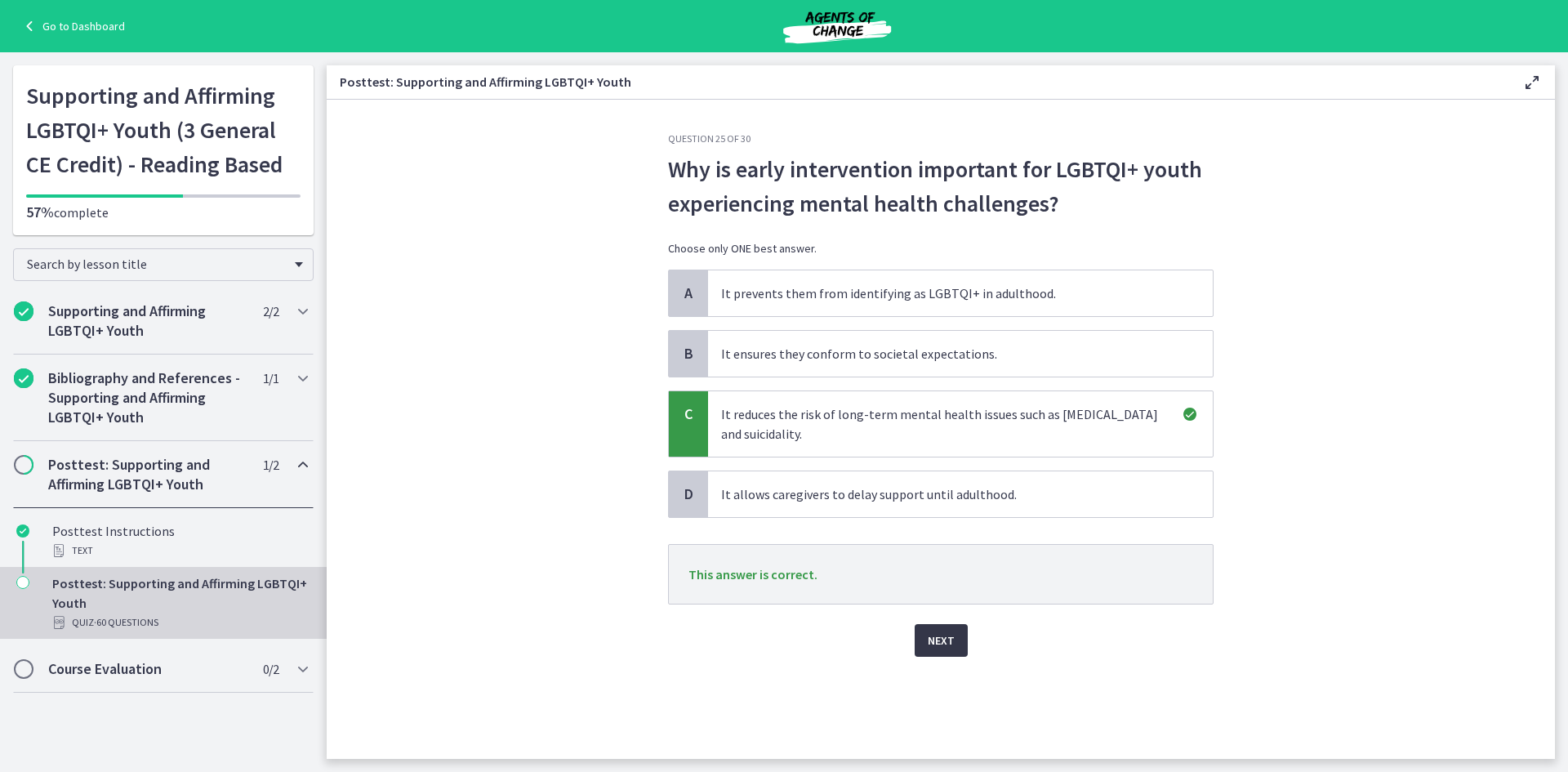
click at [926, 633] on button "Next" at bounding box center [941, 640] width 53 height 32
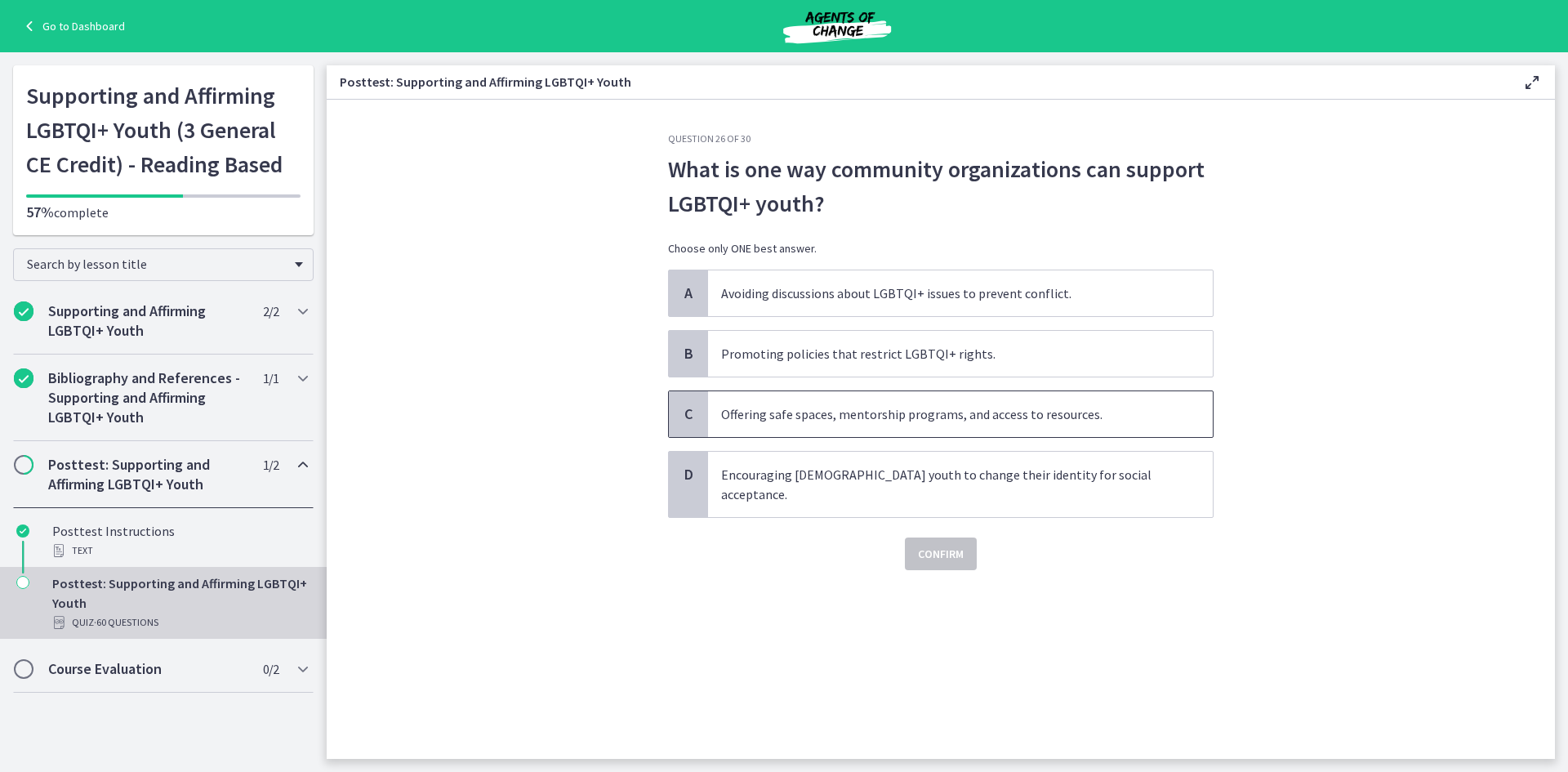
click at [830, 417] on span "Offering safe spaces, mentorship programs, and access to resources." at bounding box center [960, 413] width 505 height 46
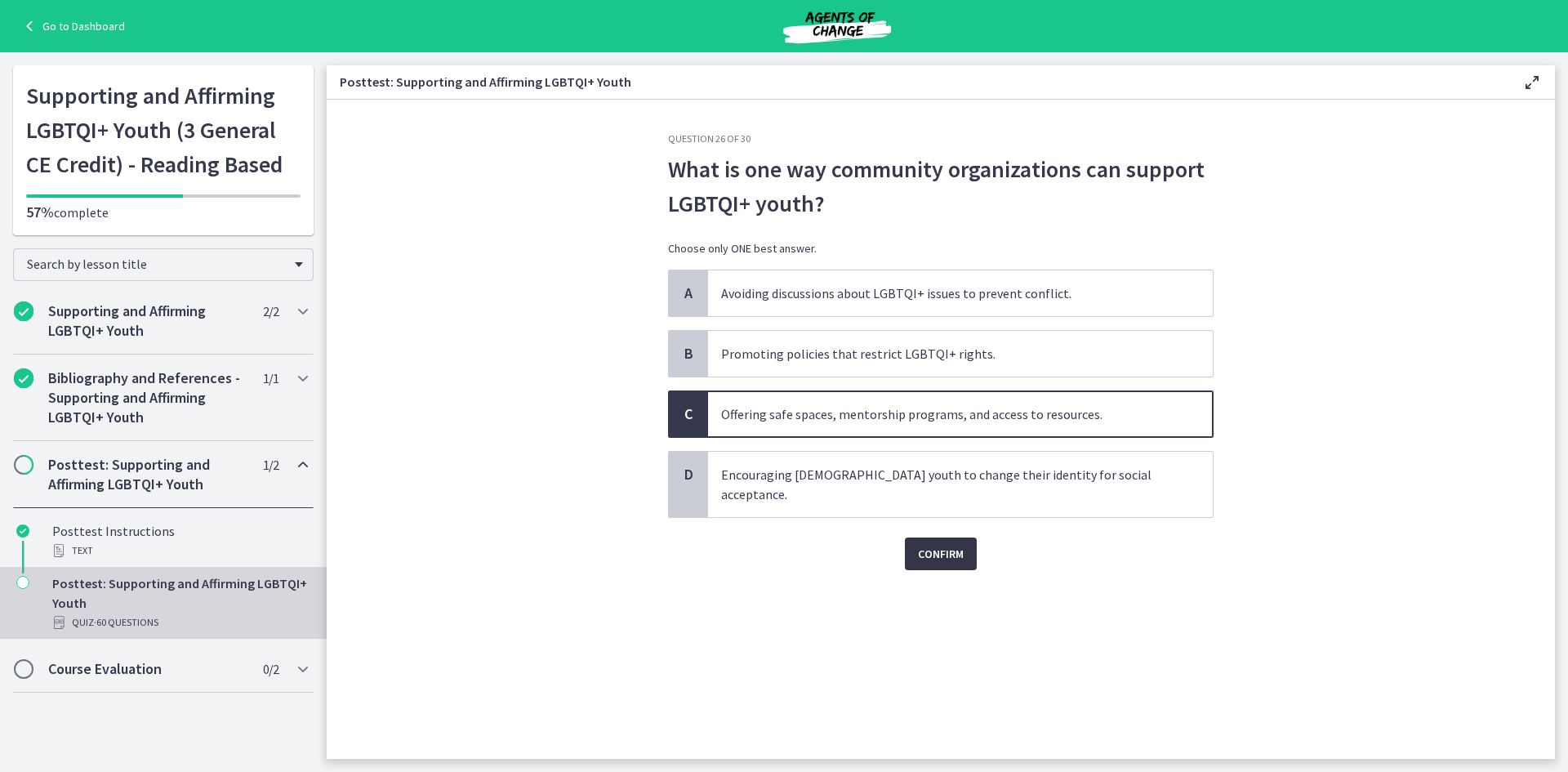
click at [934, 537] on button "Confirm" at bounding box center [940, 553] width 72 height 32
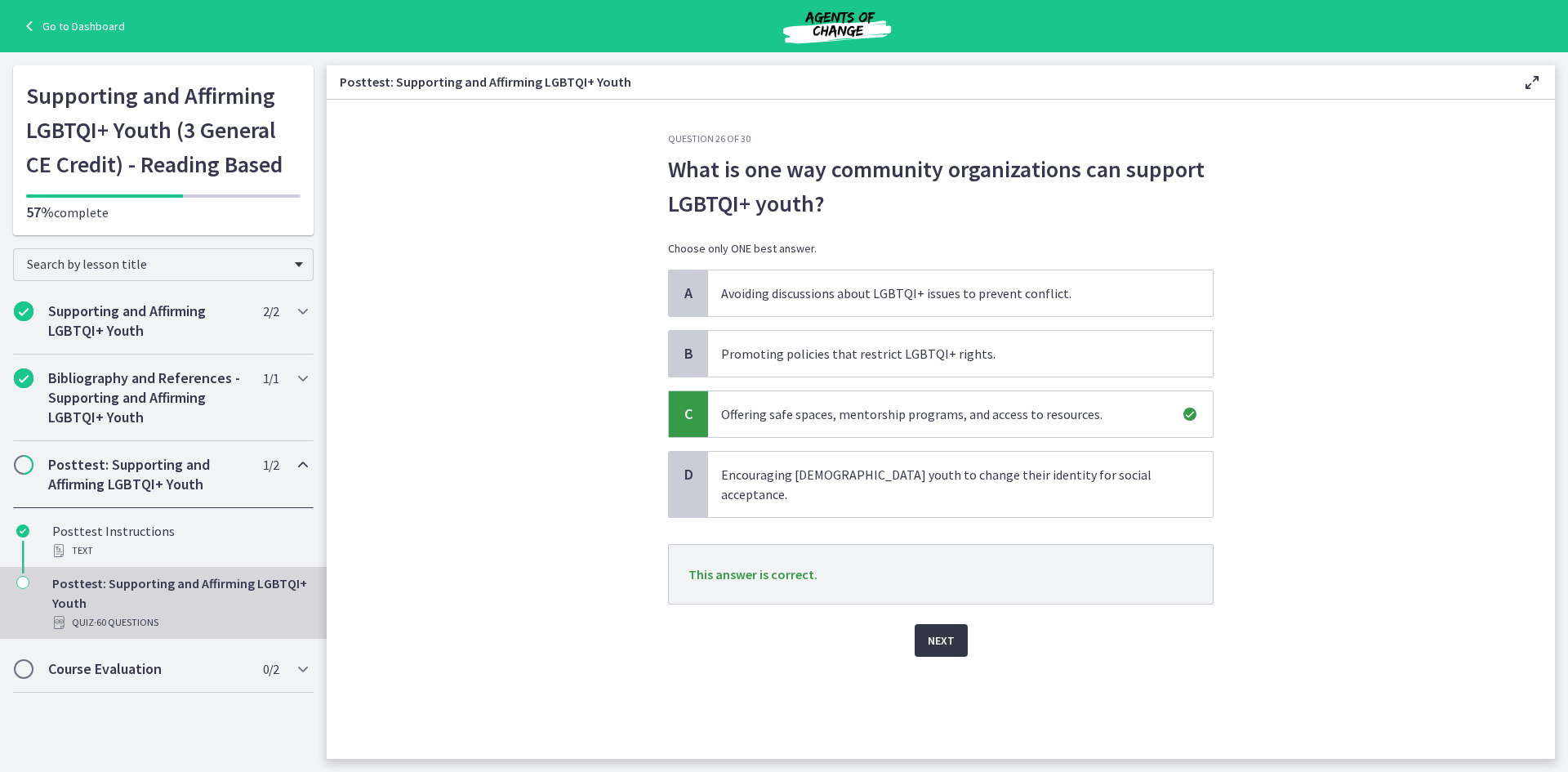
click at [938, 624] on button "Next" at bounding box center [941, 640] width 53 height 32
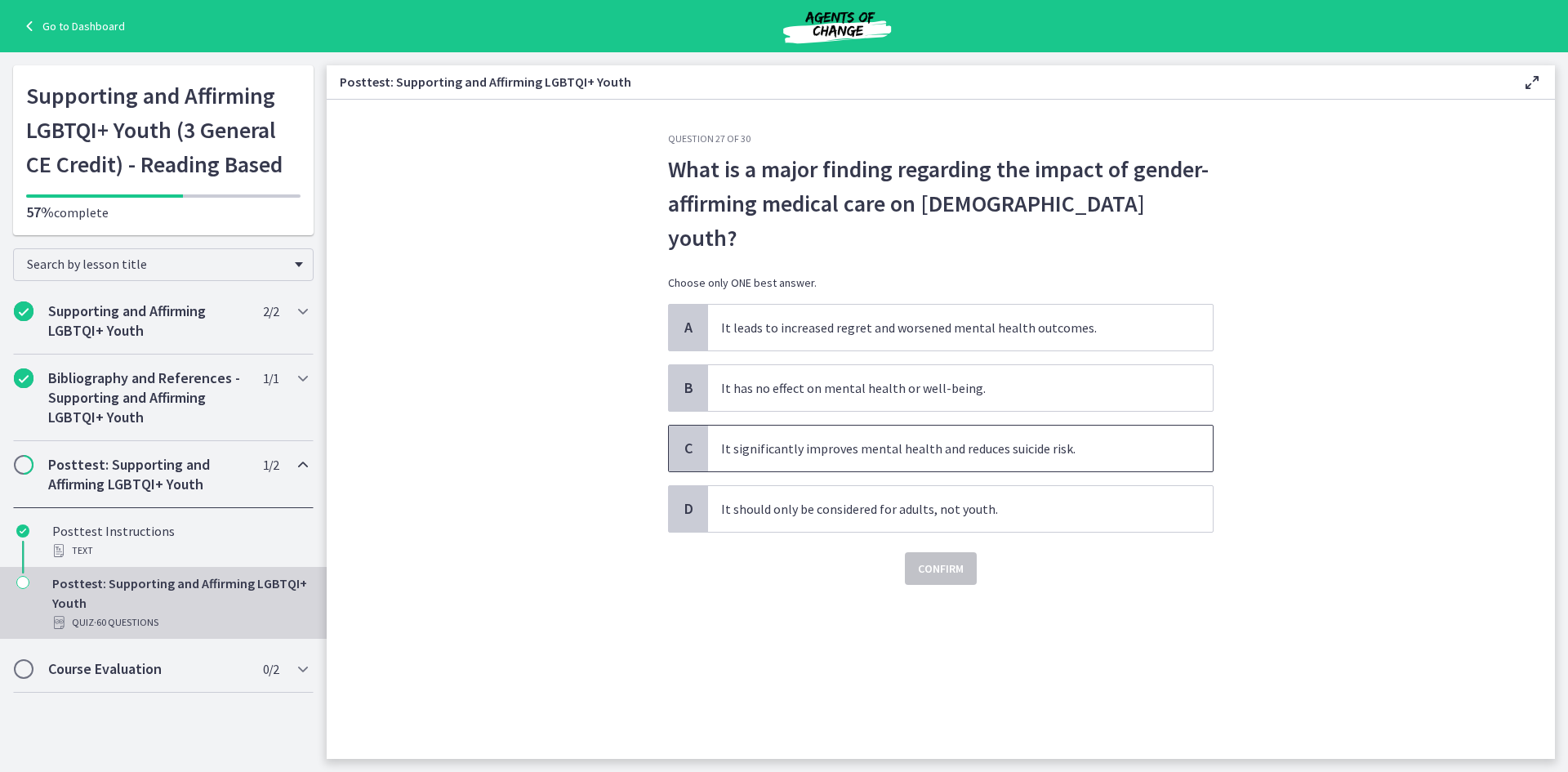
click at [832, 425] on span "It significantly improves mental health and reduces suicide risk." at bounding box center [960, 448] width 505 height 46
click at [950, 558] on span "Confirm" at bounding box center [940, 568] width 46 height 20
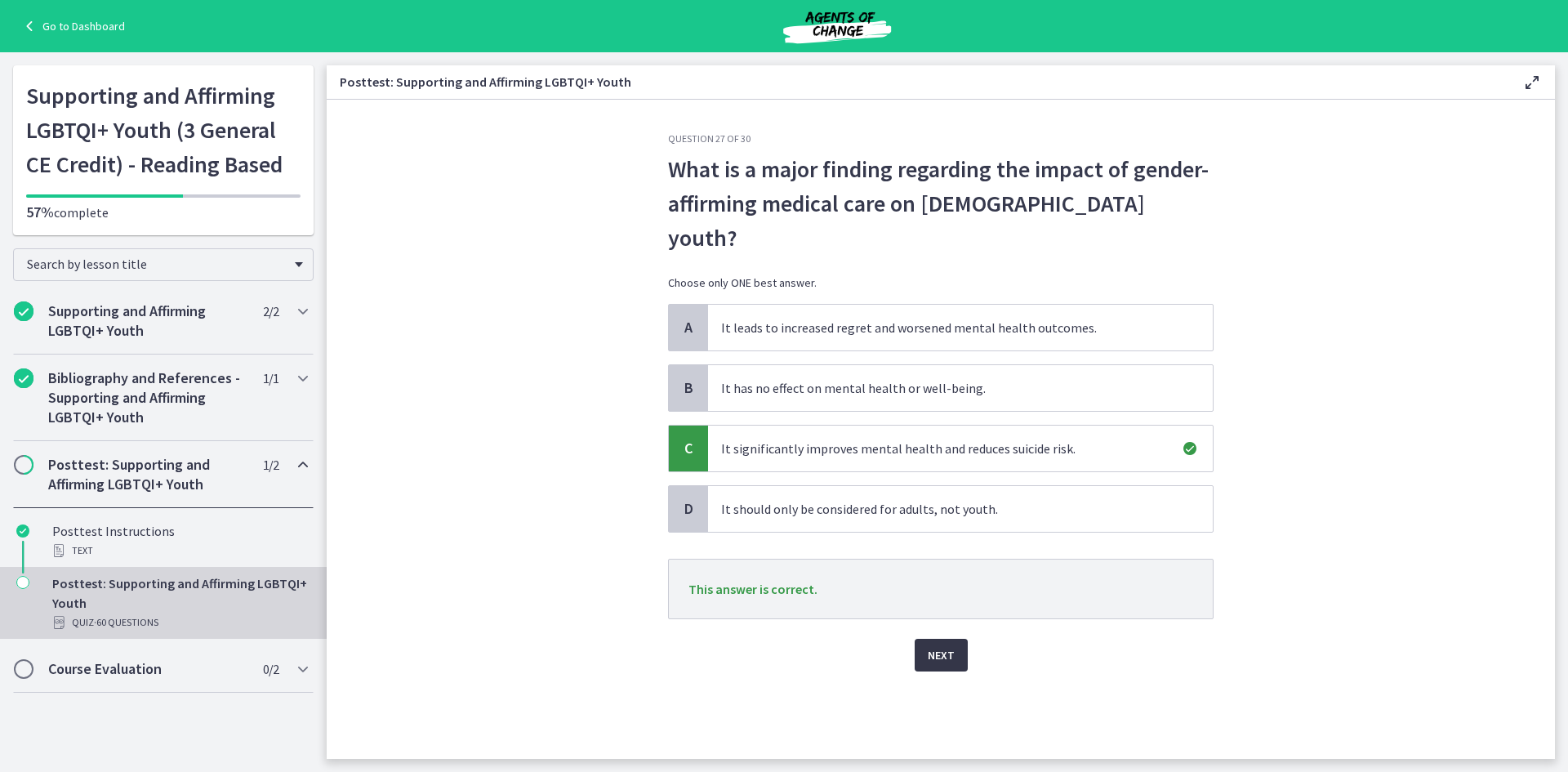
click at [931, 645] on span "Next" at bounding box center [941, 655] width 27 height 20
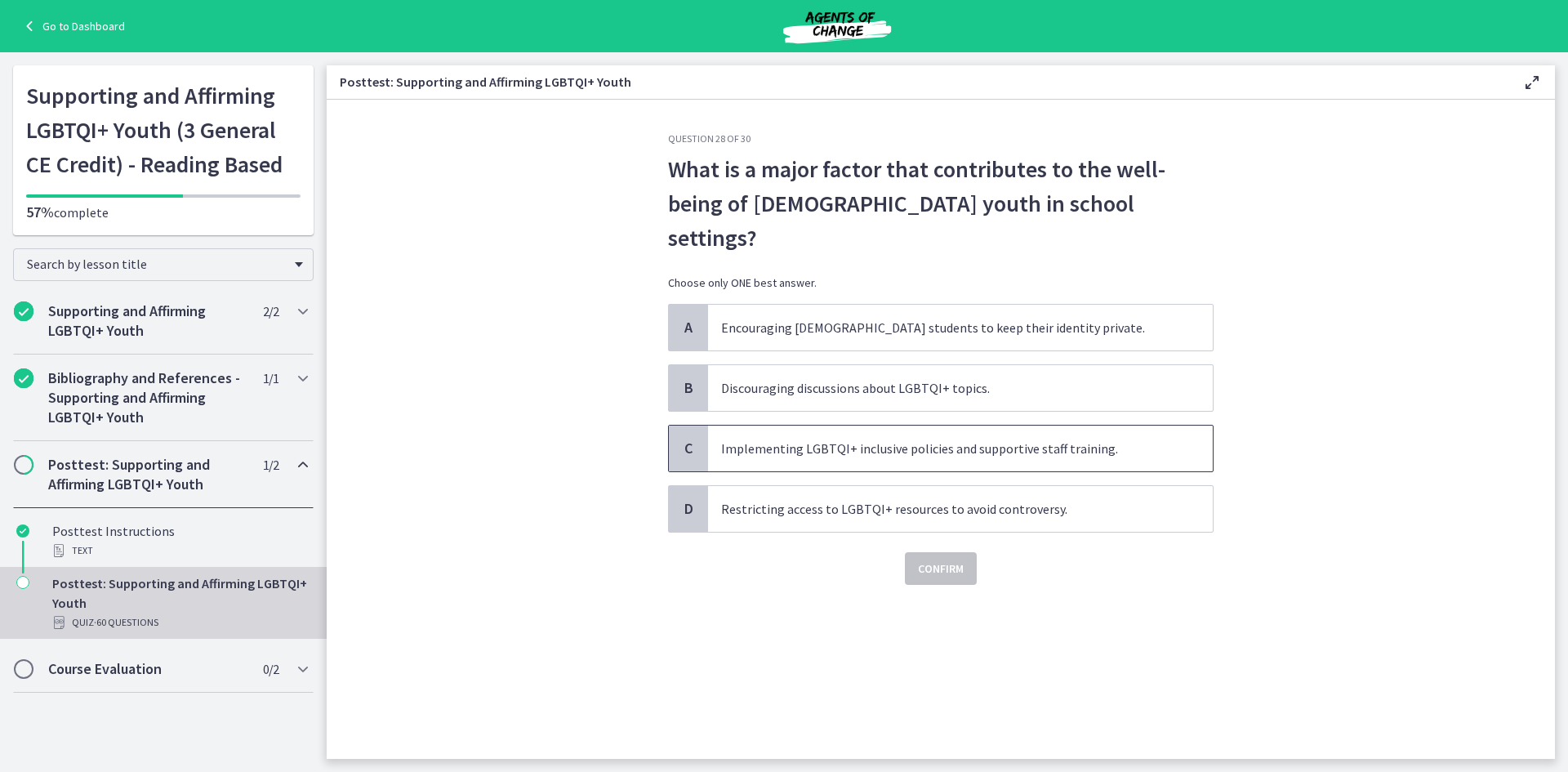
click at [876, 425] on span "Implementing LGBTQI+ inclusive policies and supportive staff training." at bounding box center [960, 448] width 505 height 46
click at [945, 552] on button "Confirm" at bounding box center [940, 567] width 72 height 32
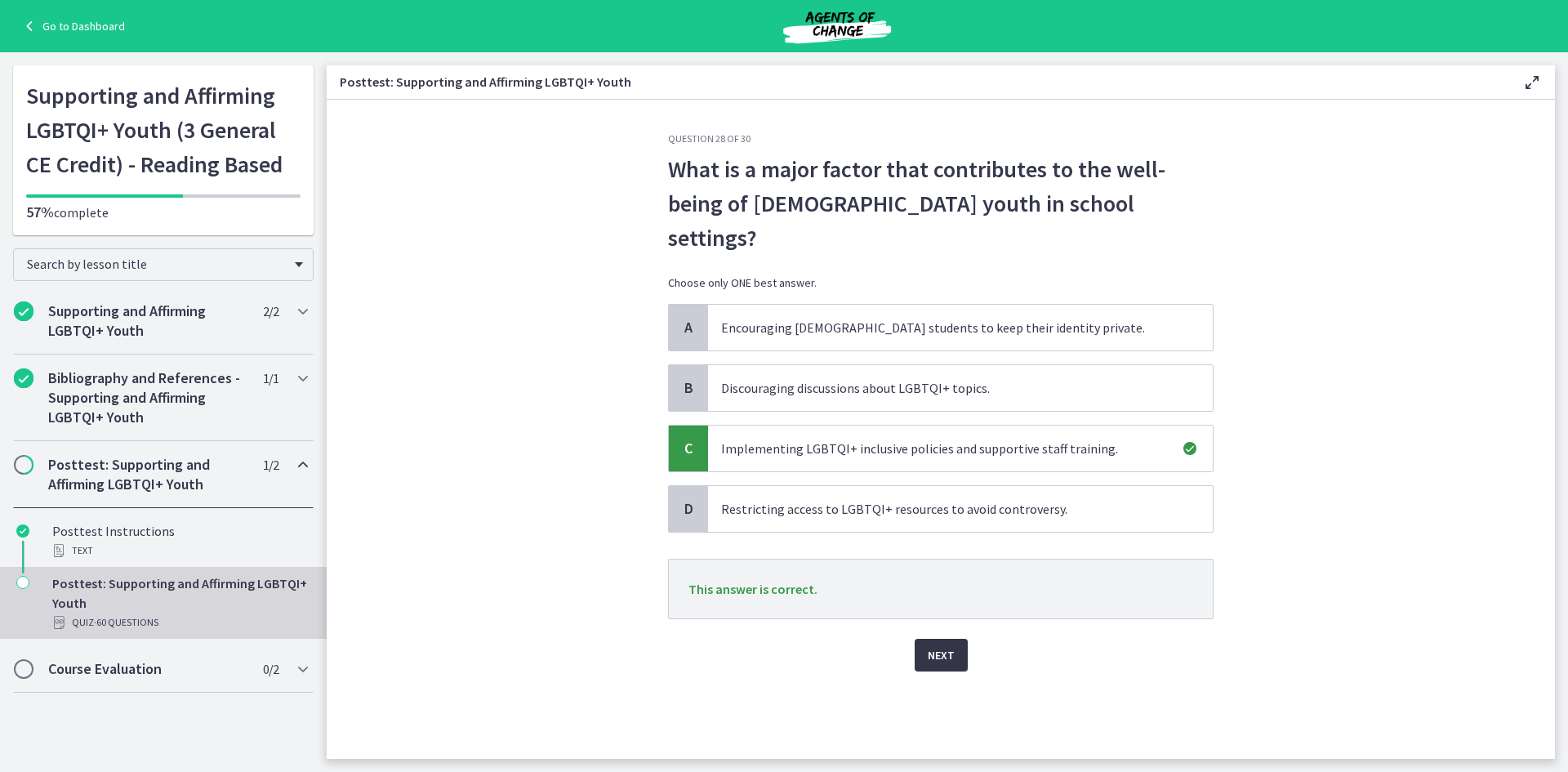
click at [945, 645] on span "Next" at bounding box center [941, 655] width 27 height 20
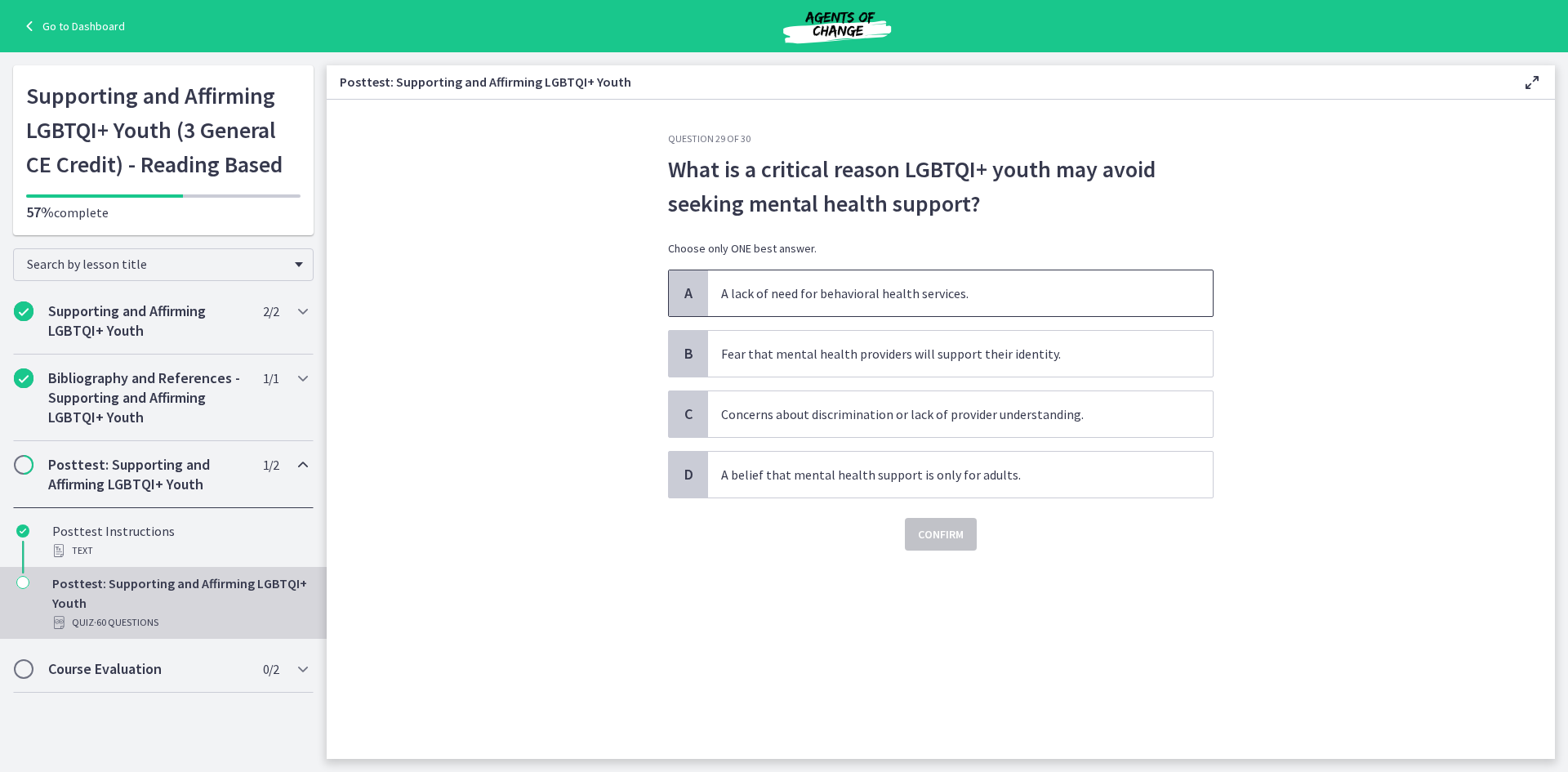
click at [866, 293] on span "A lack of need for behavioral health services." at bounding box center [960, 293] width 505 height 46
click at [956, 413] on span "Concerns about discrimination or lack of provider understanding." at bounding box center [960, 413] width 505 height 46
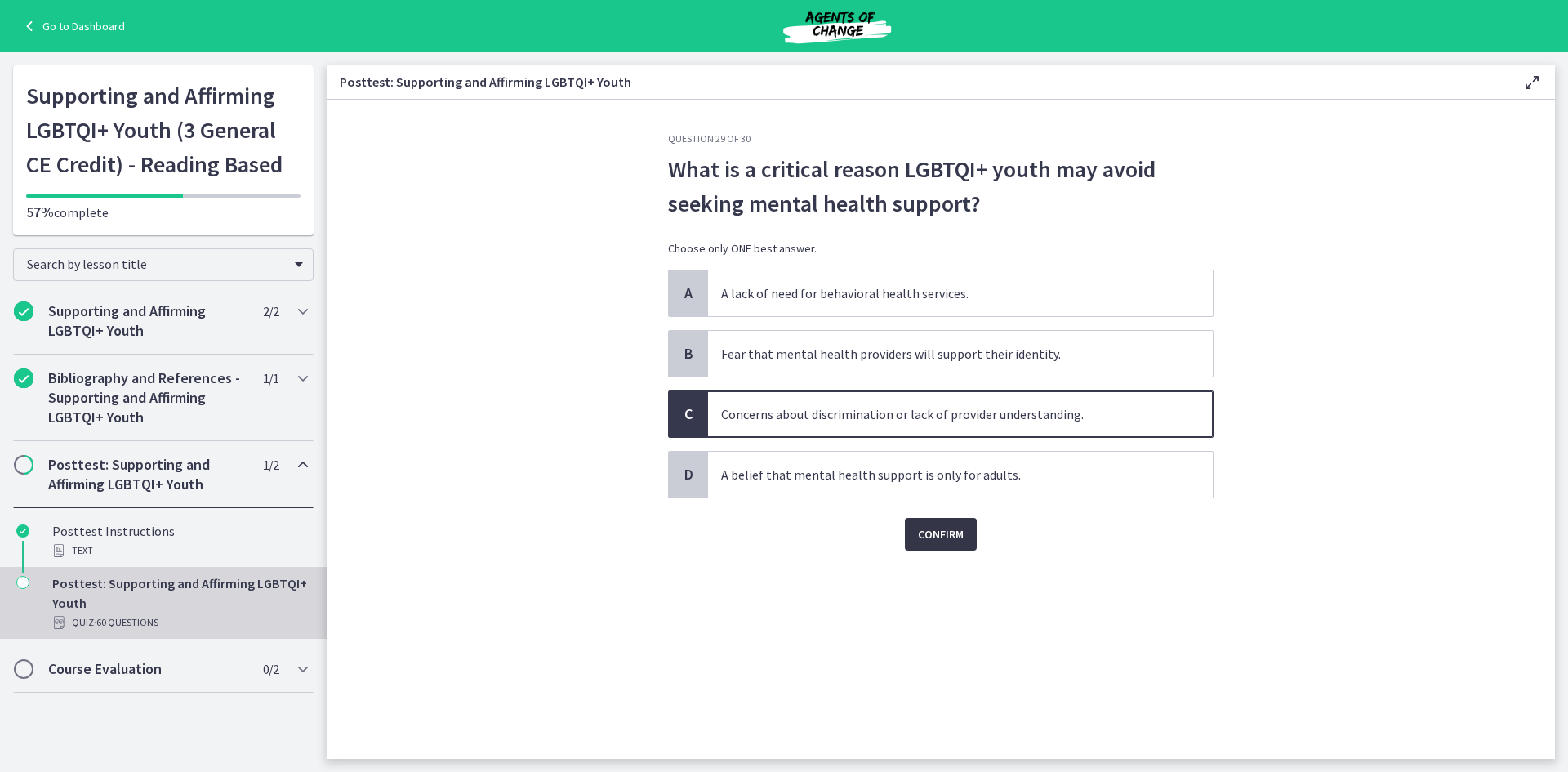
click at [954, 542] on span "Confirm" at bounding box center [940, 534] width 46 height 20
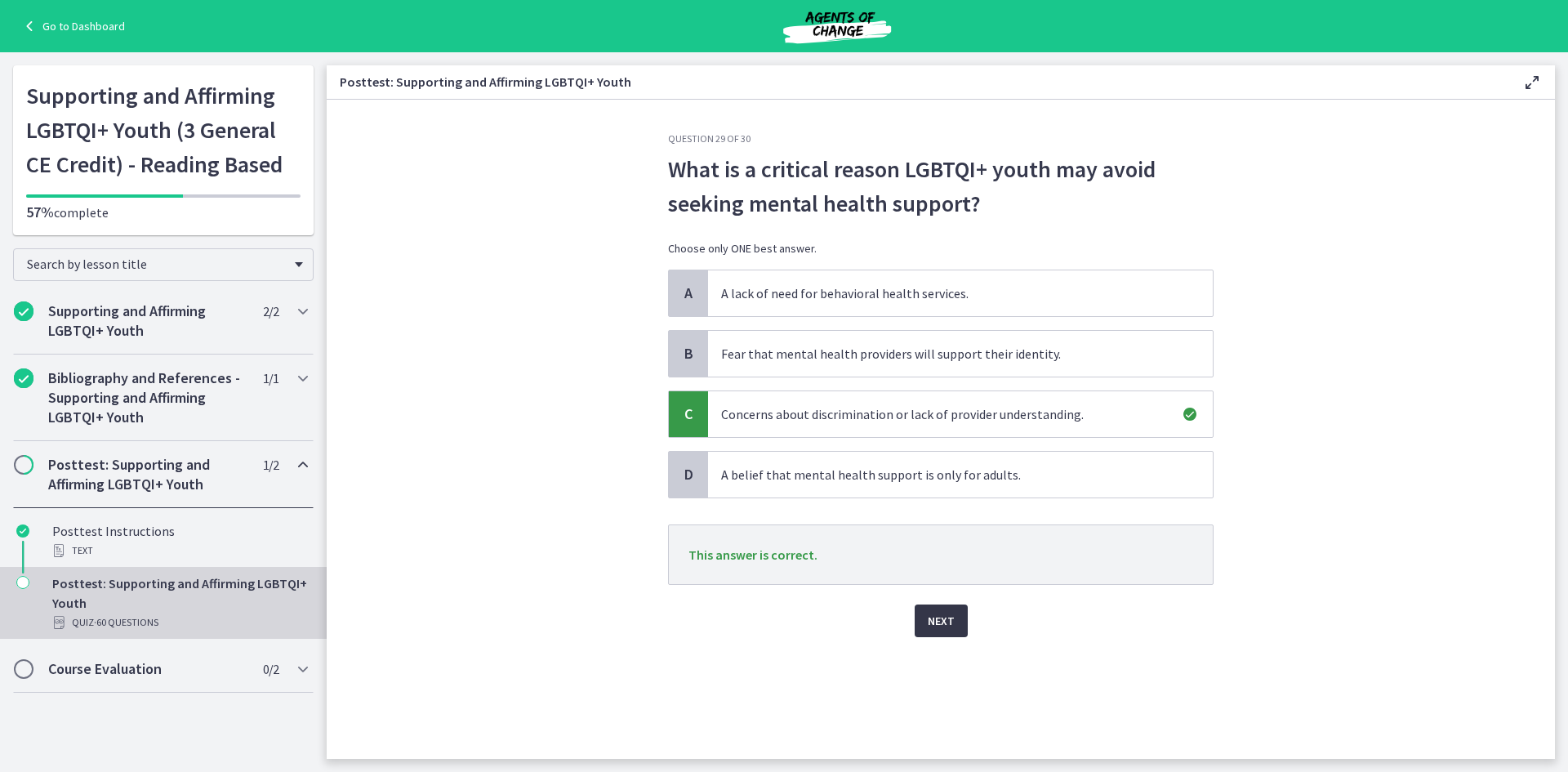
click at [934, 611] on span "Next" at bounding box center [941, 621] width 27 height 20
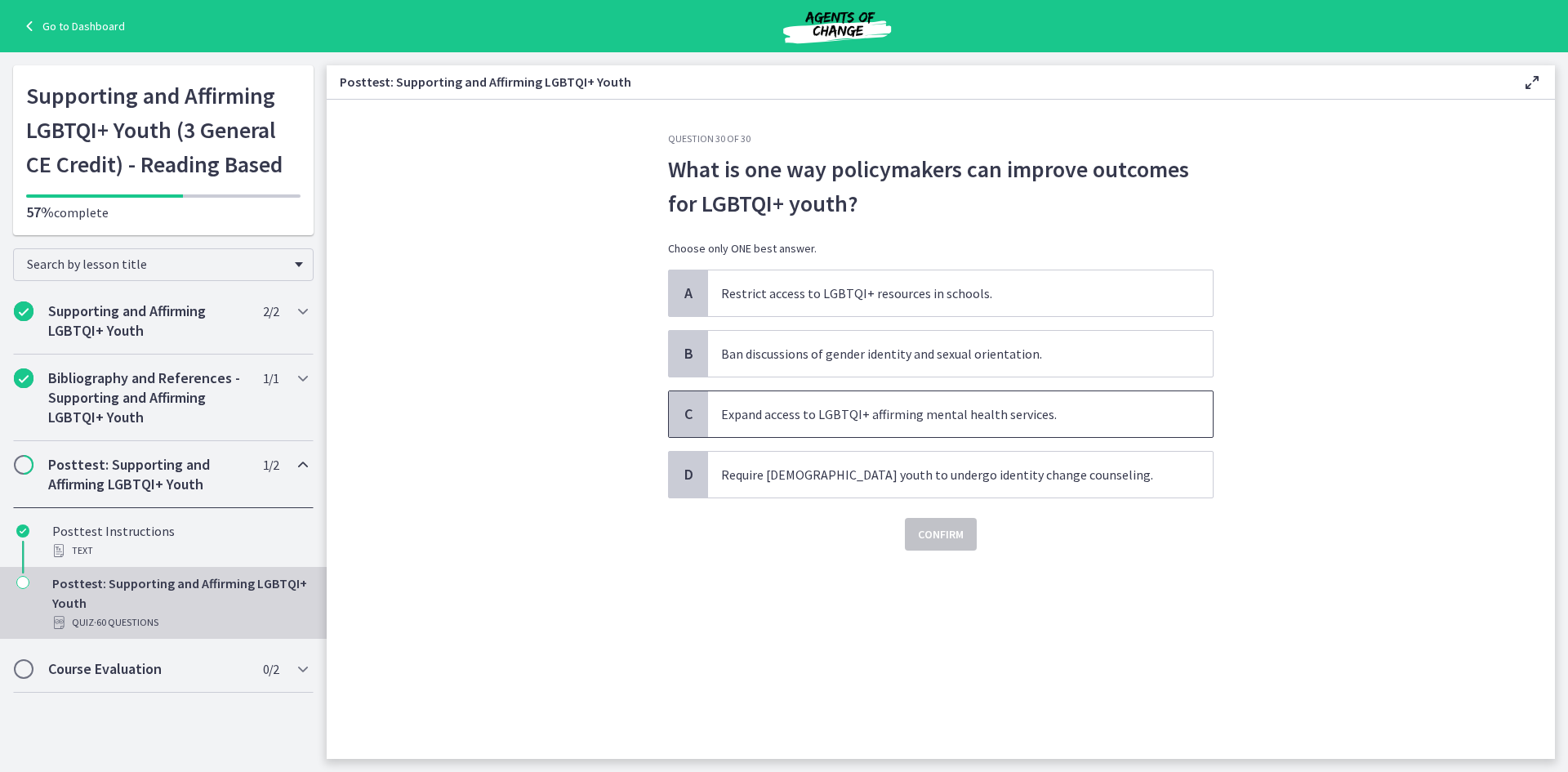
click at [812, 415] on span "Expand access to LGBTQI+ affirming mental health services." at bounding box center [960, 413] width 505 height 46
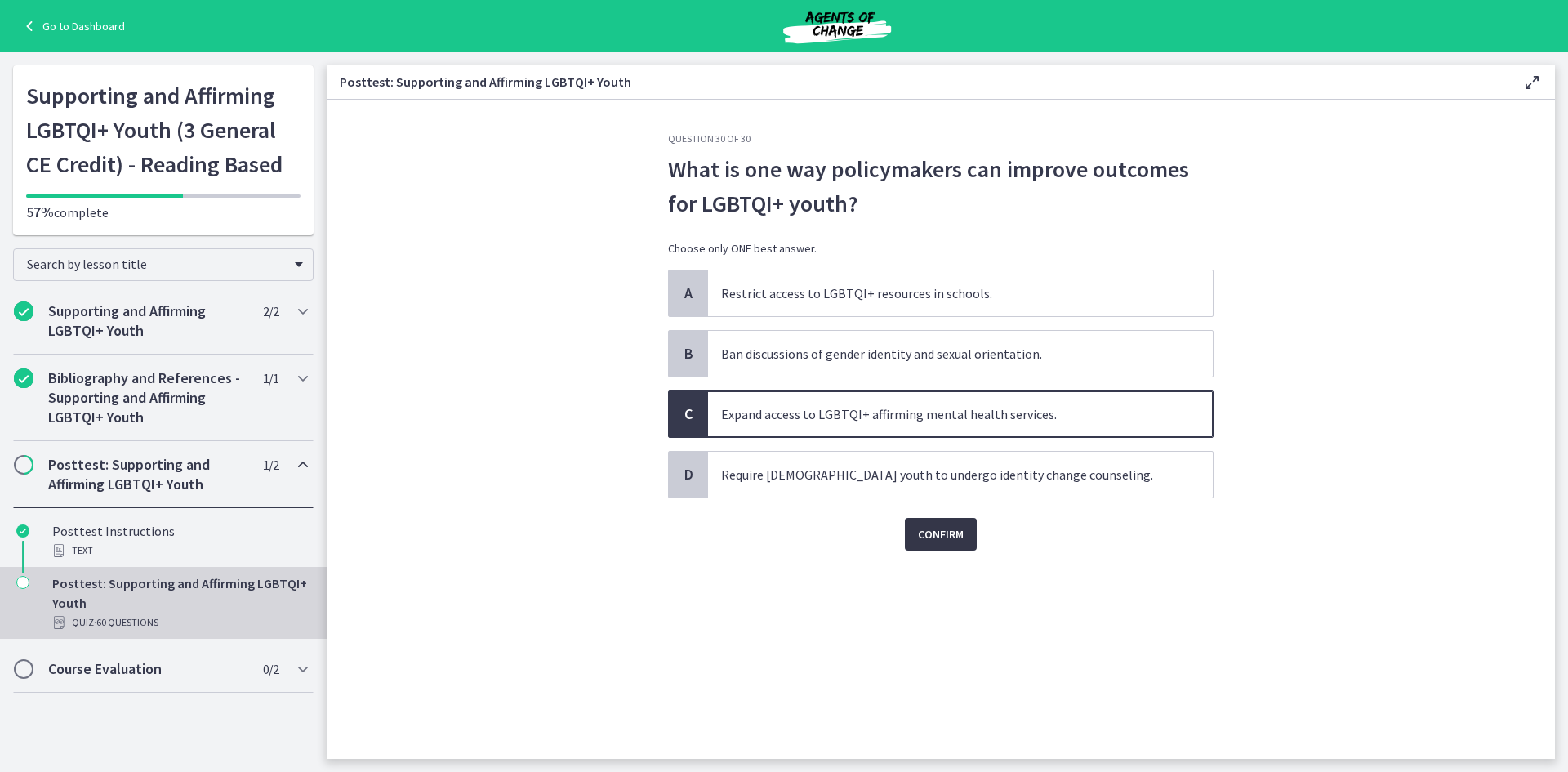
click at [927, 528] on span "Confirm" at bounding box center [940, 534] width 46 height 20
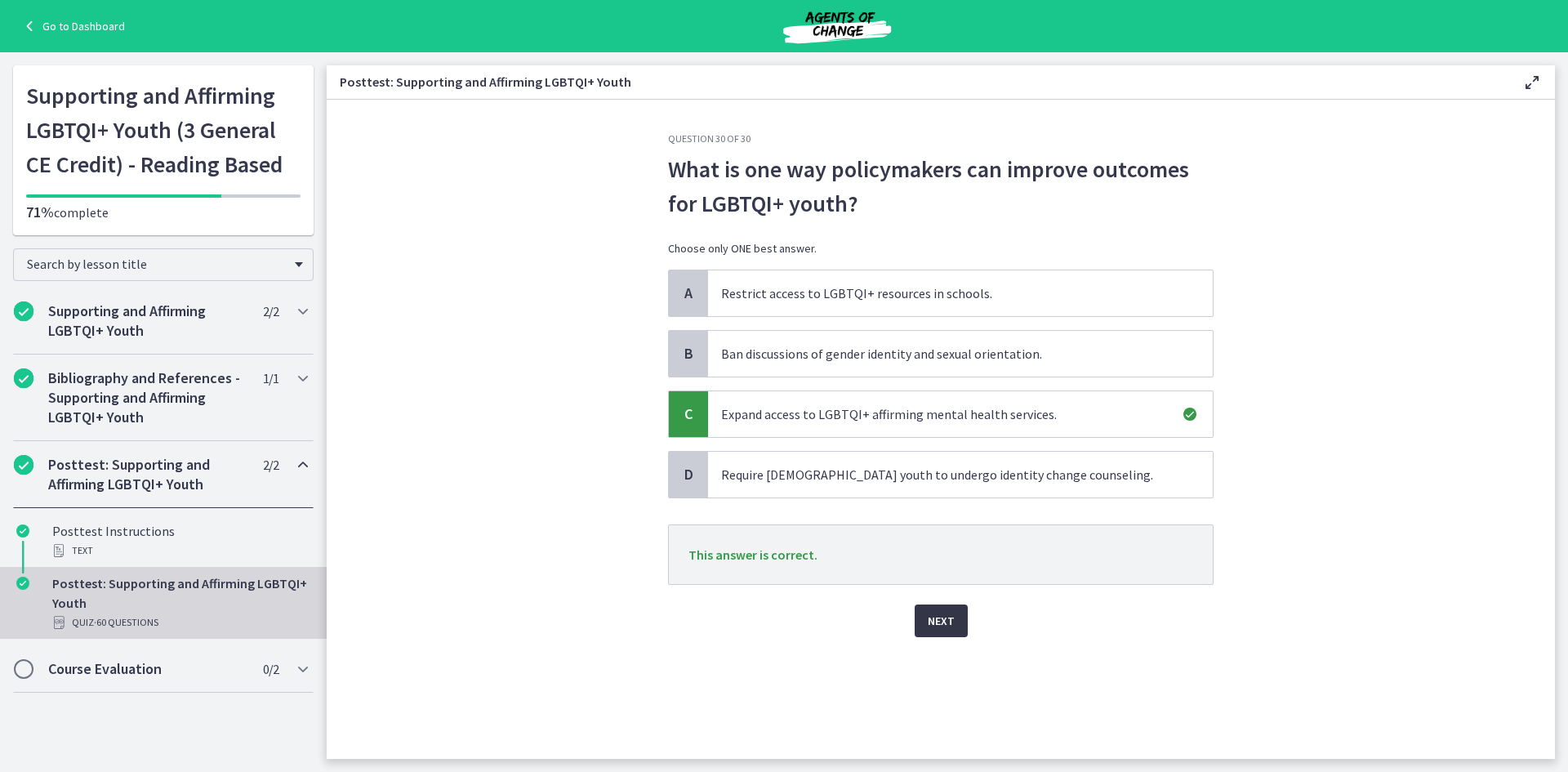
click at [942, 630] on span "Next" at bounding box center [941, 621] width 27 height 20
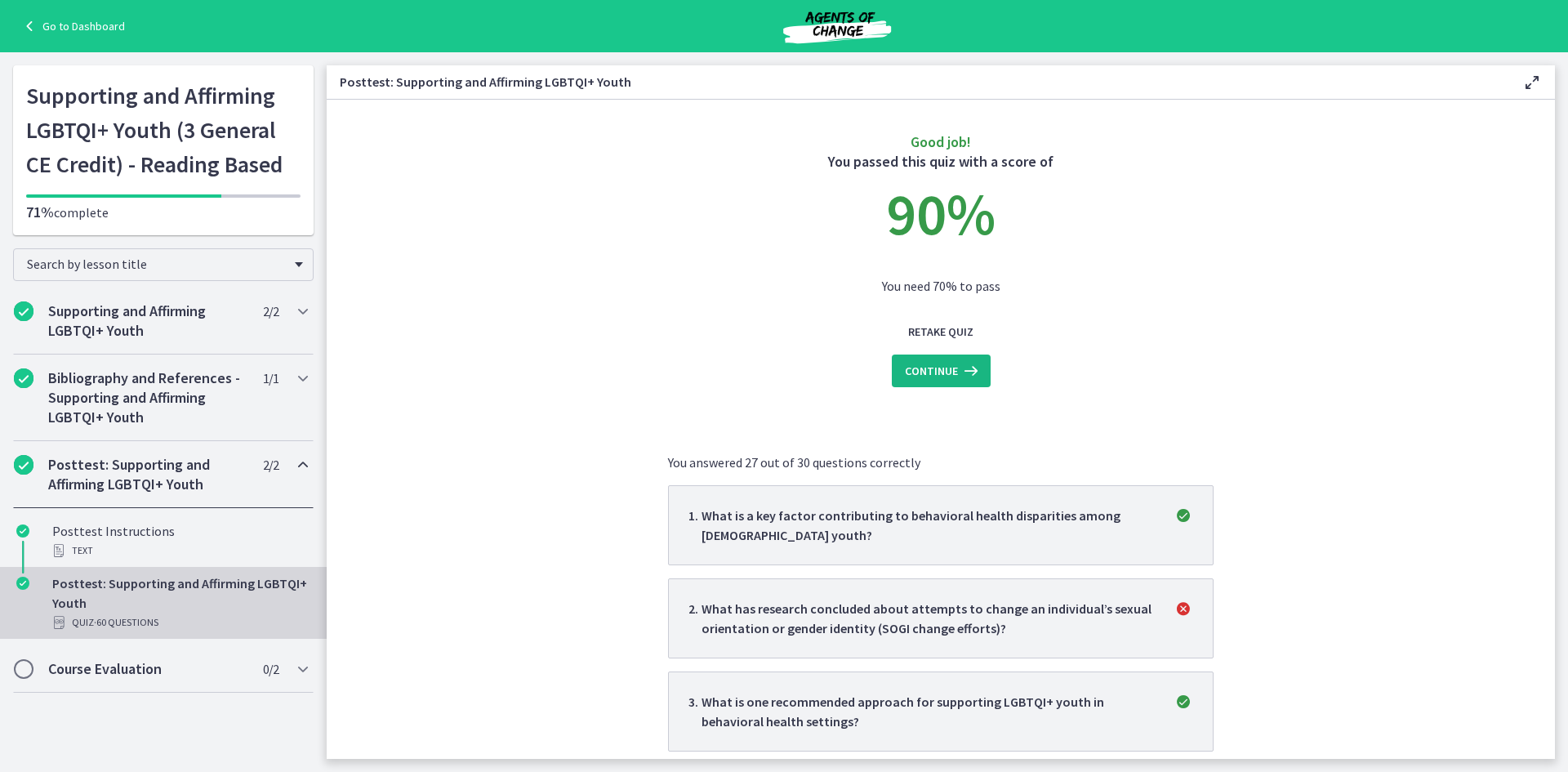
click at [940, 357] on button "Continue" at bounding box center [941, 370] width 99 height 32
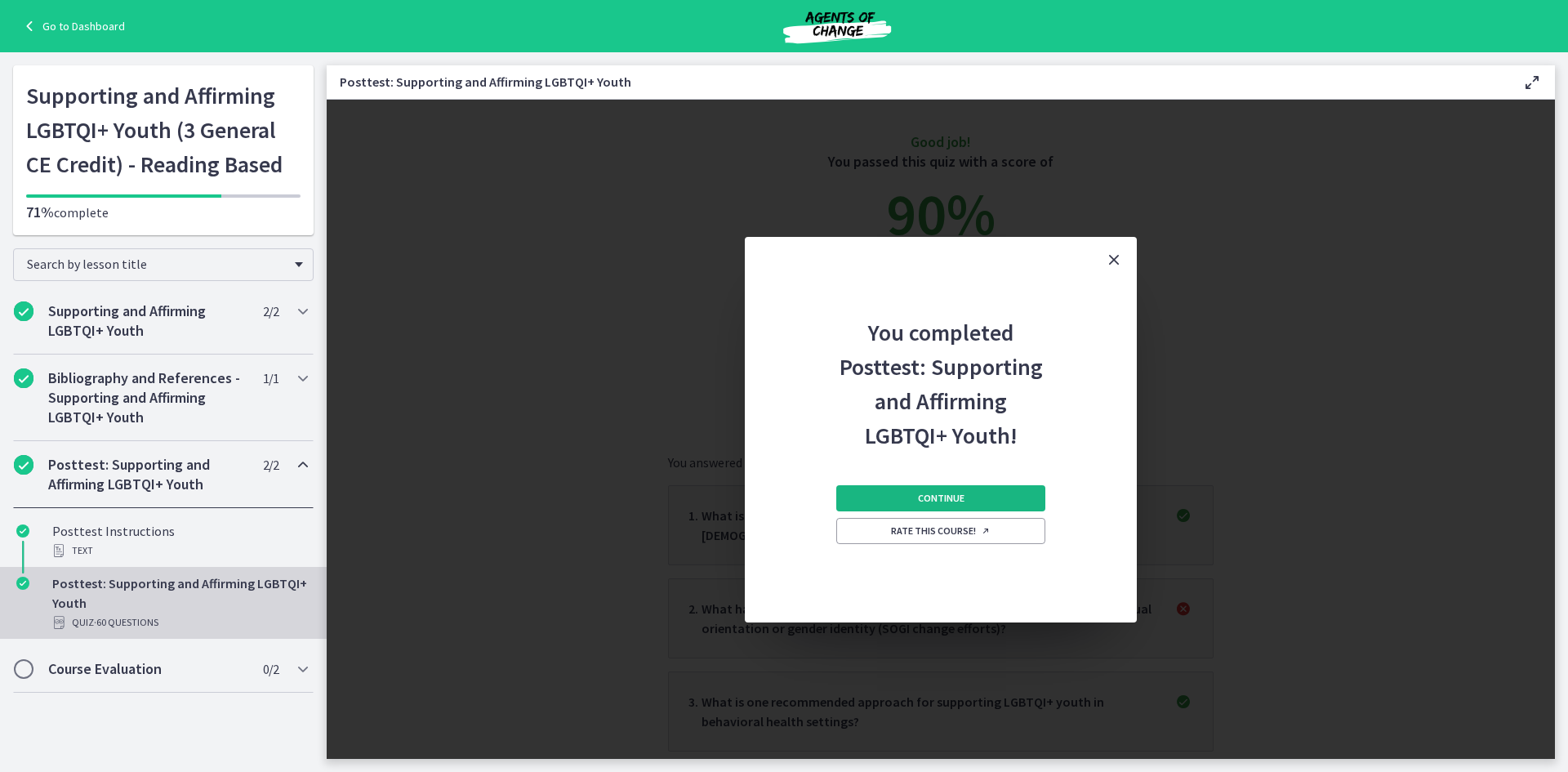
click at [968, 489] on button "Continue" at bounding box center [940, 497] width 209 height 26
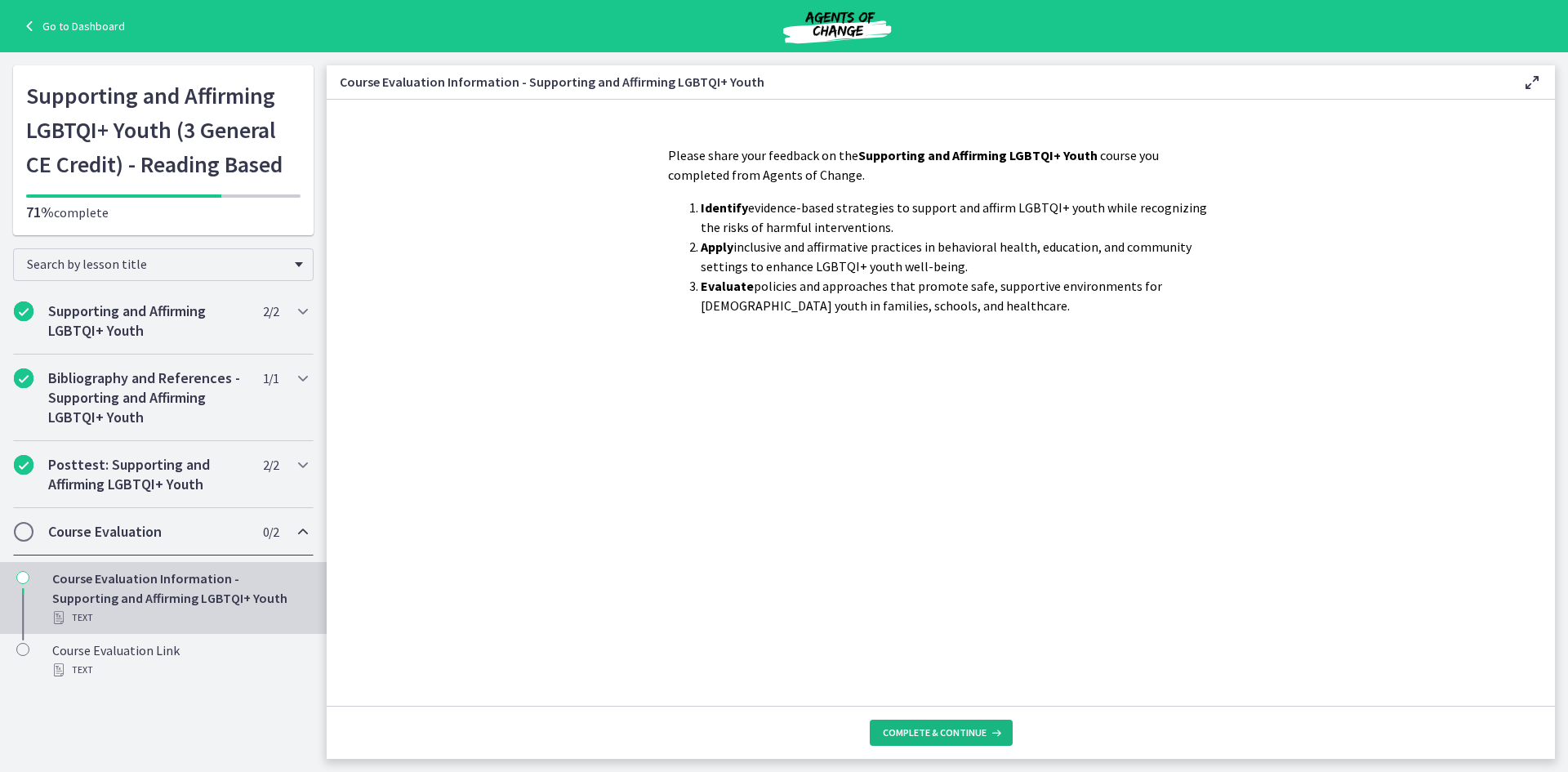
click at [944, 721] on button "Complete & continue" at bounding box center [941, 732] width 143 height 26
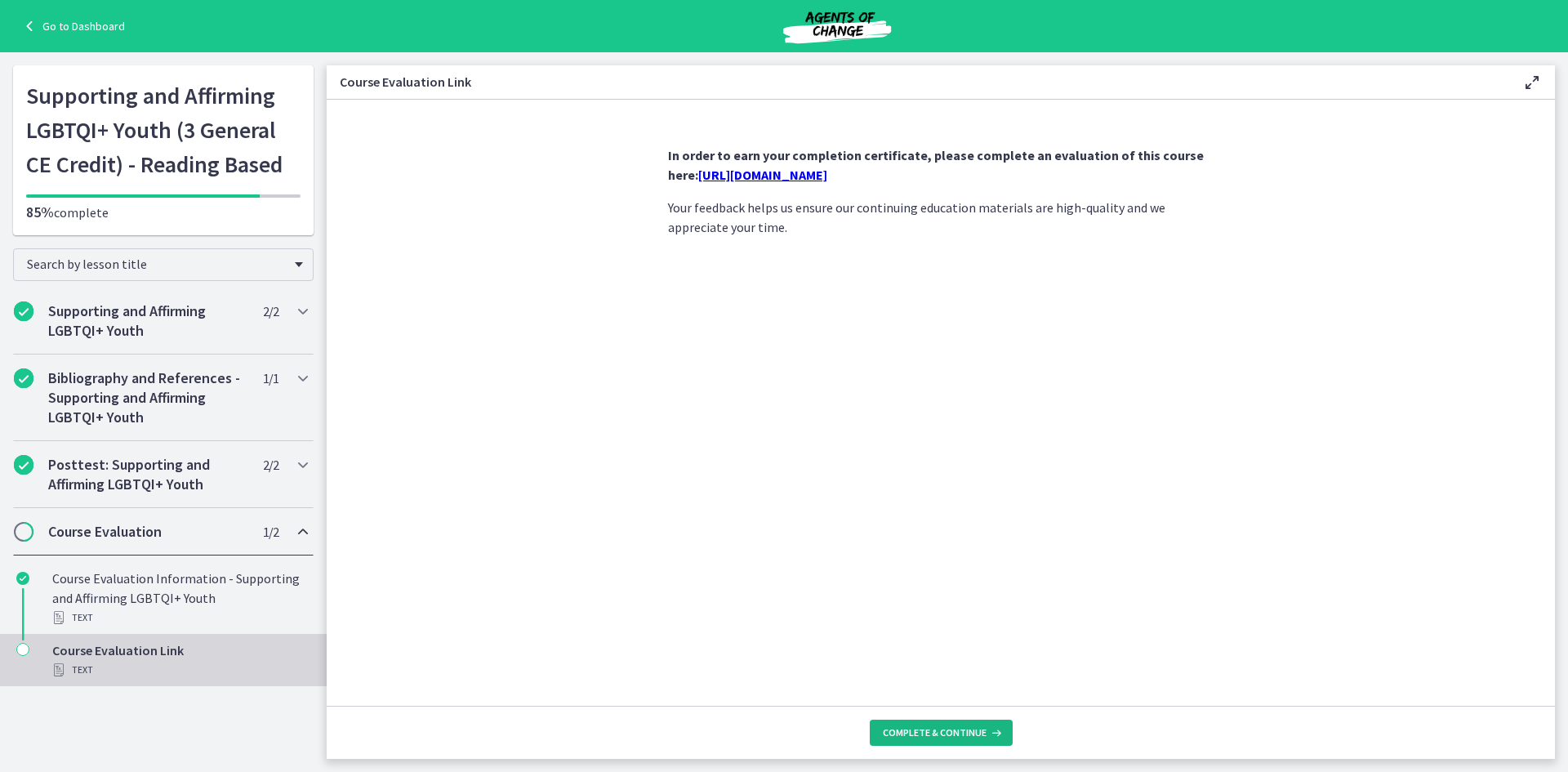
click at [944, 730] on span "Complete & continue" at bounding box center [935, 733] width 104 height 13
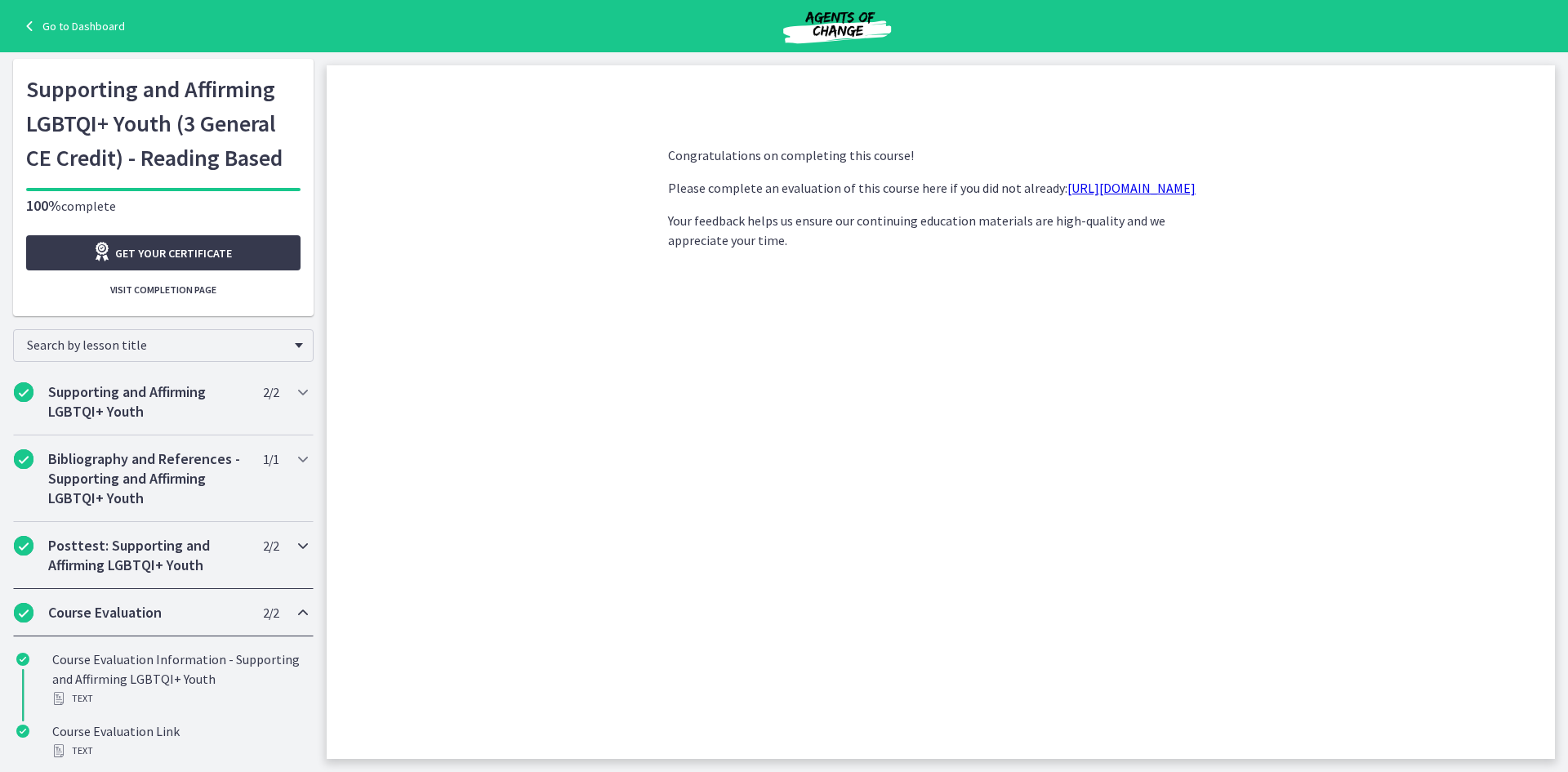
scroll to position [8, 0]
click at [155, 248] on span "Get your certificate" at bounding box center [173, 252] width 117 height 20
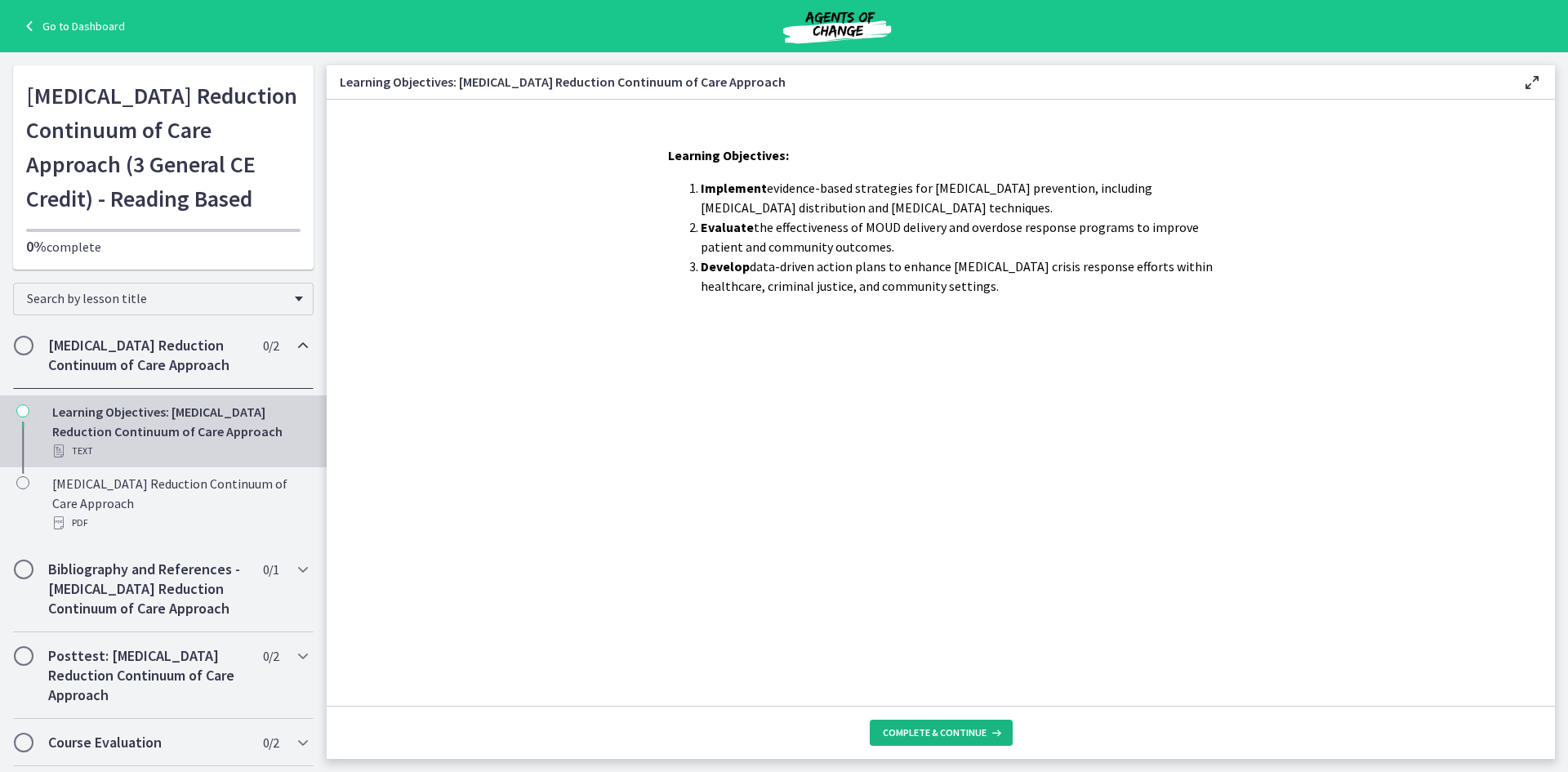
click at [955, 724] on button "Complete & continue" at bounding box center [941, 732] width 143 height 26
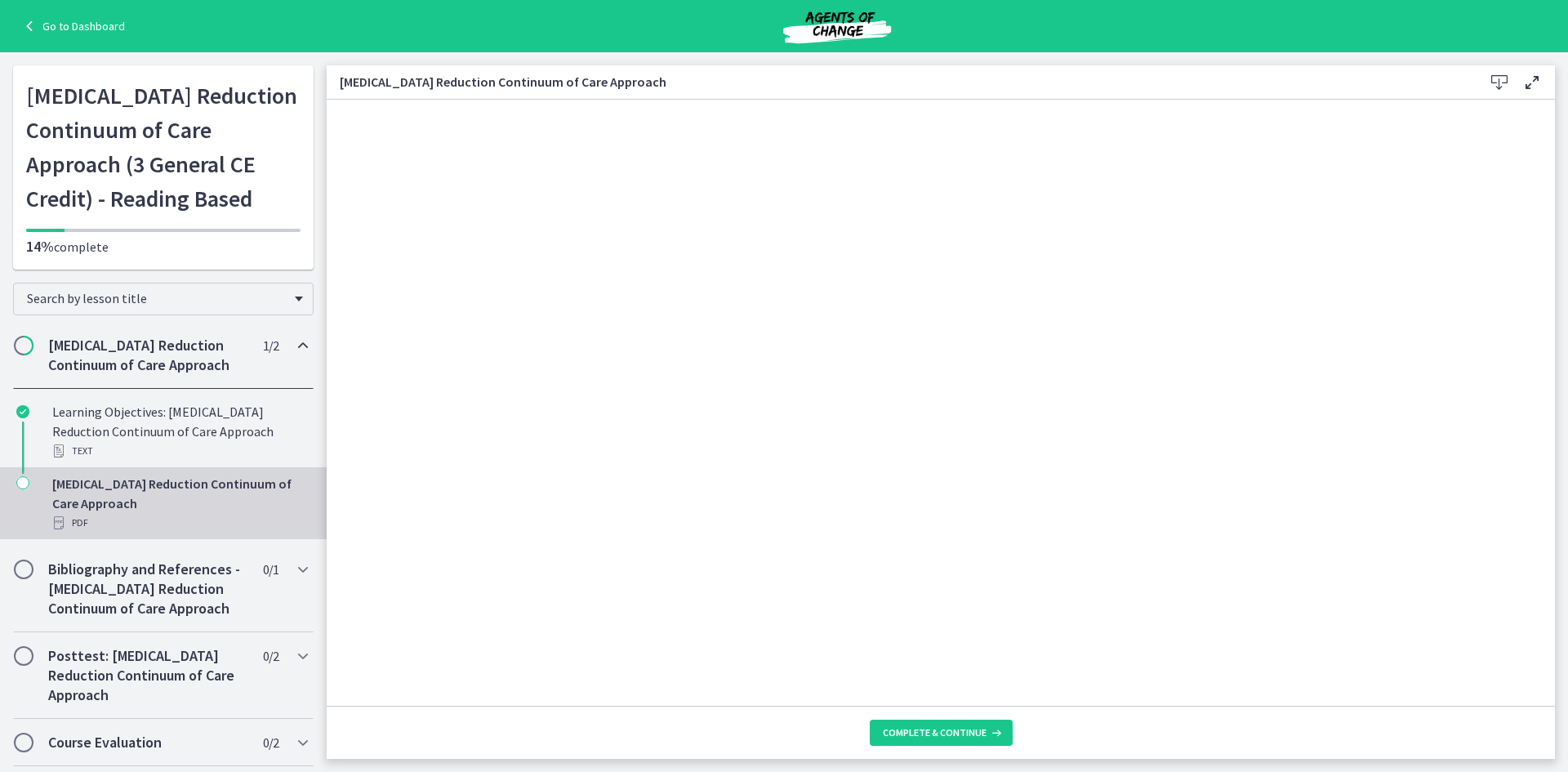
click at [911, 746] on footer "Complete & continue" at bounding box center [941, 732] width 1228 height 53
click at [901, 728] on span "Complete & continue" at bounding box center [935, 733] width 104 height 13
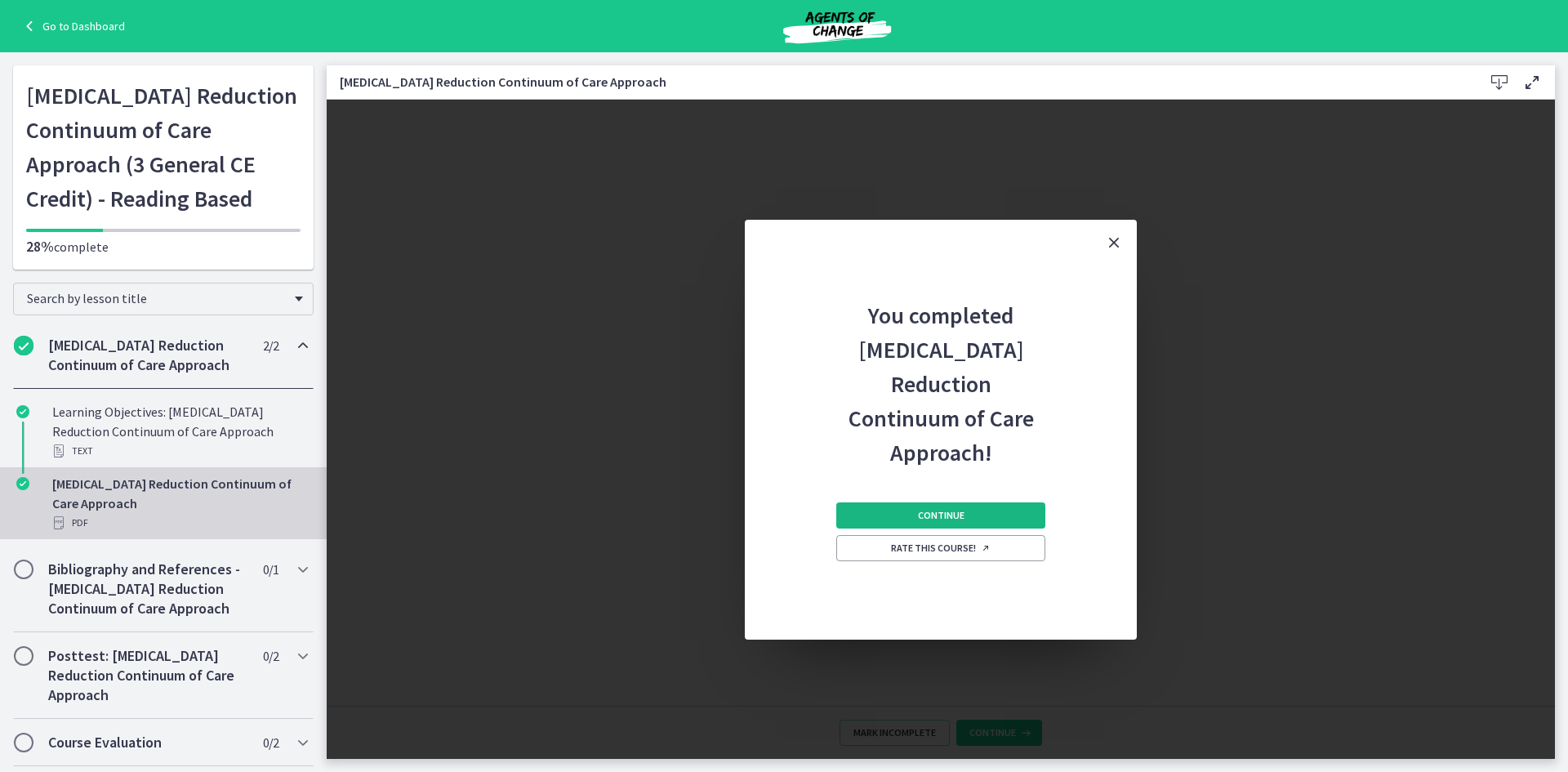
click at [950, 508] on span "Continue" at bounding box center [941, 515] width 47 height 13
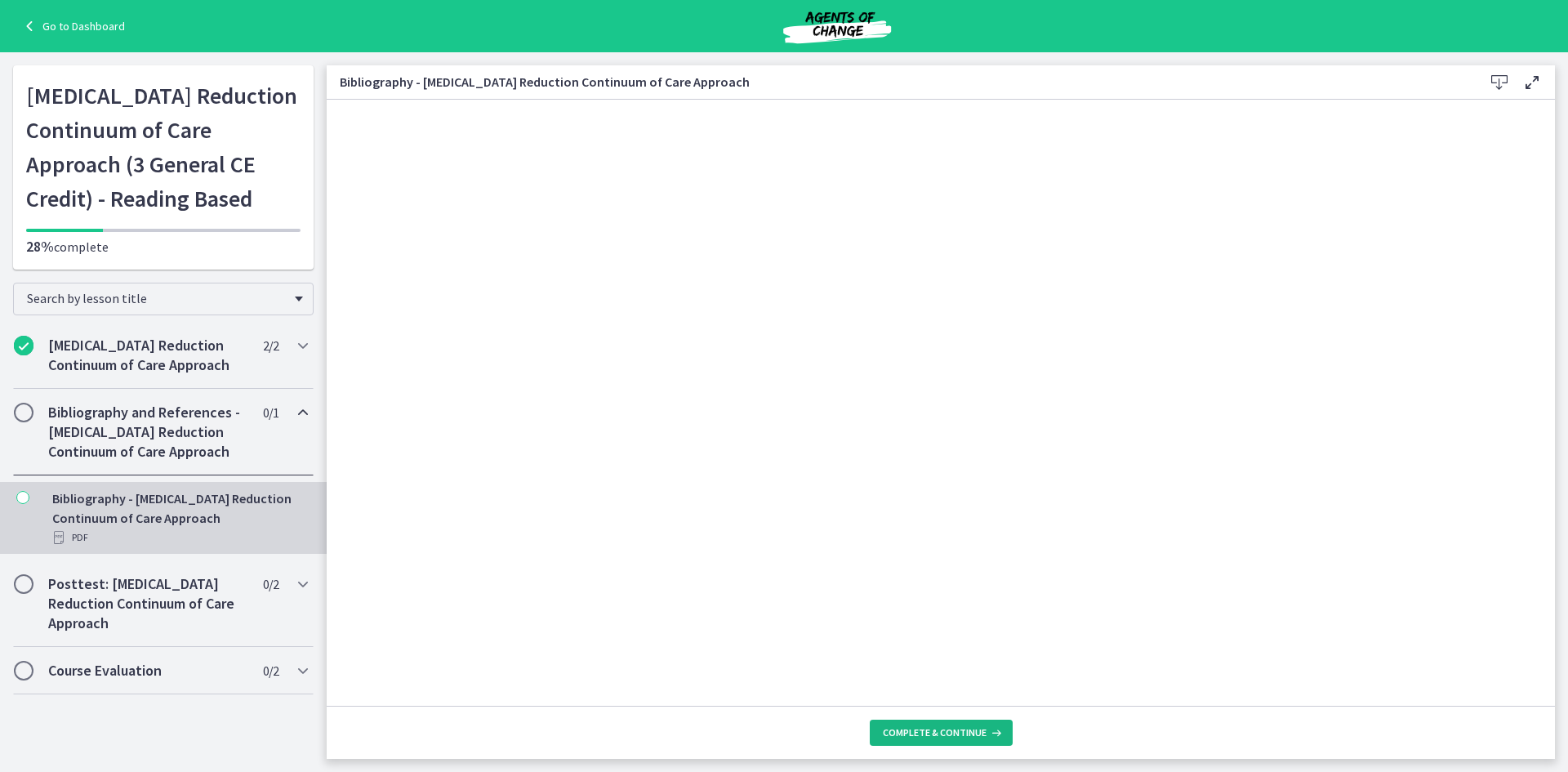
click at [984, 735] on span "Complete & continue" at bounding box center [935, 733] width 104 height 13
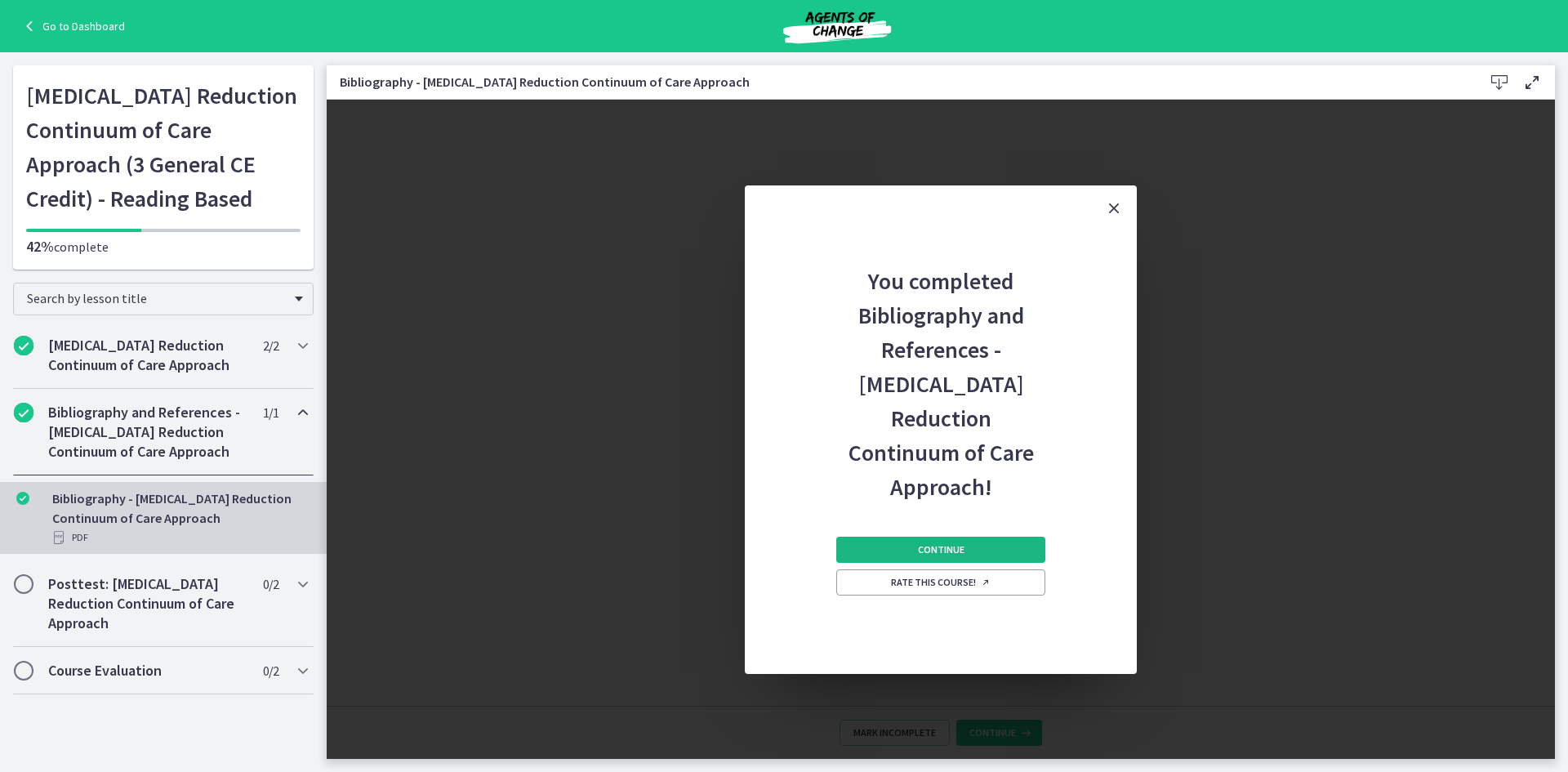
click at [950, 543] on span "Continue" at bounding box center [941, 550] width 47 height 13
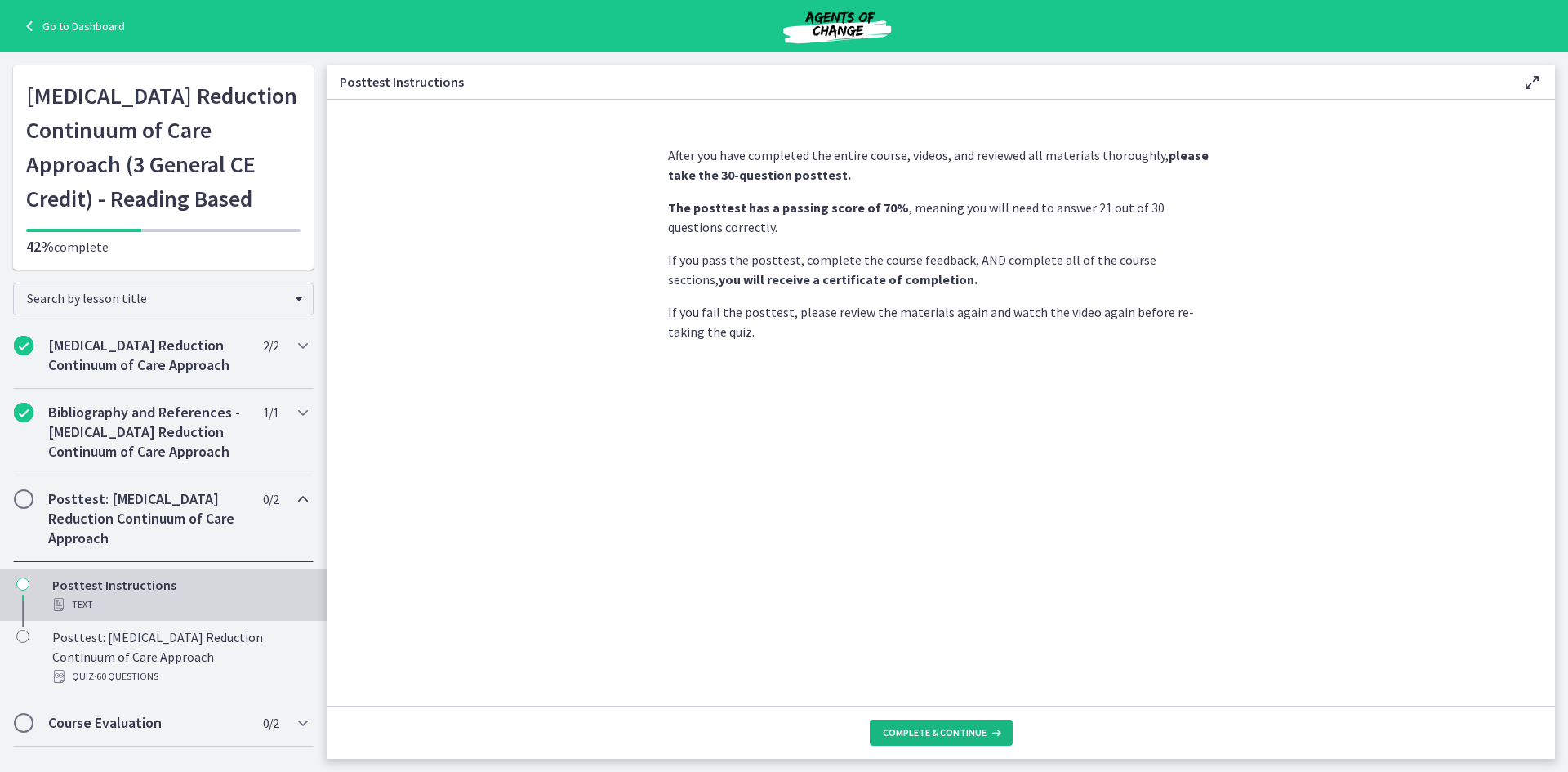
click at [943, 725] on button "Complete & continue" at bounding box center [941, 732] width 143 height 26
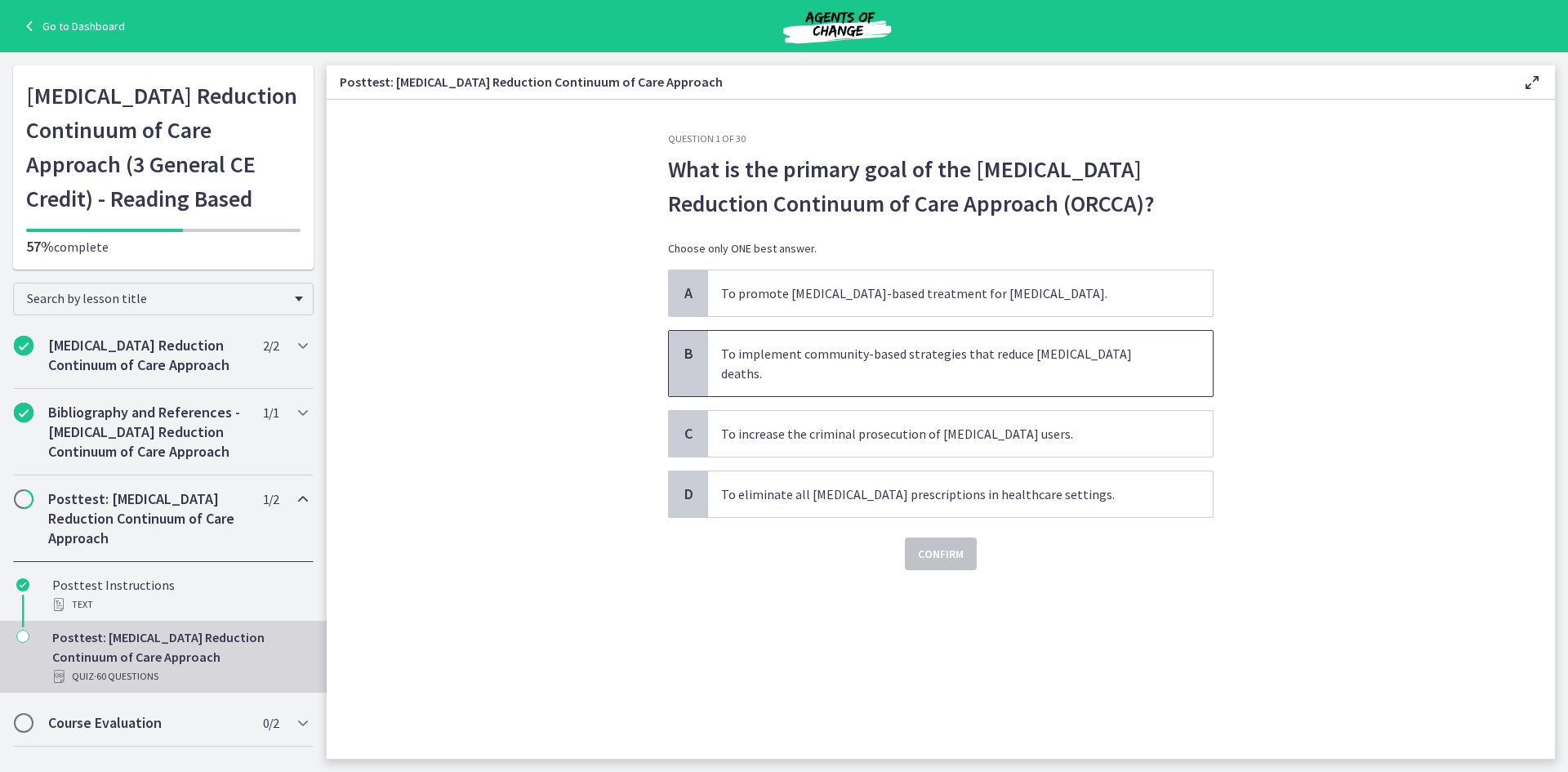
click at [847, 344] on span "To implement community-based strategies that reduce opioid overdose deaths." at bounding box center [960, 364] width 505 height 66
click at [944, 544] on span "Confirm" at bounding box center [940, 554] width 46 height 20
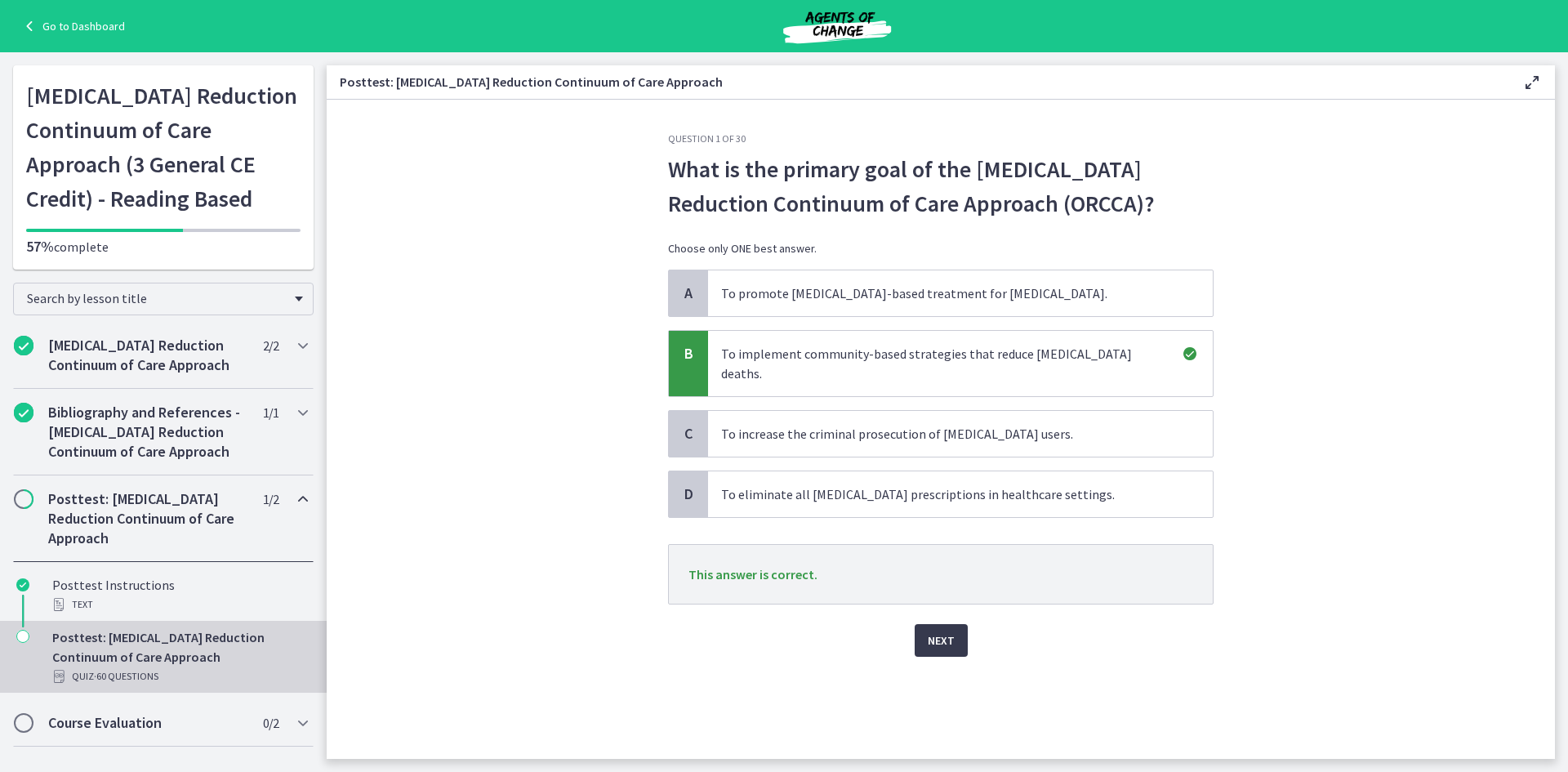
click at [948, 637] on div "Question 1 of 30 What is the primary goal of the Opioid-Overdose Reduction Cont…" at bounding box center [940, 445] width 572 height 626
click at [943, 631] on span "Next" at bounding box center [941, 641] width 27 height 20
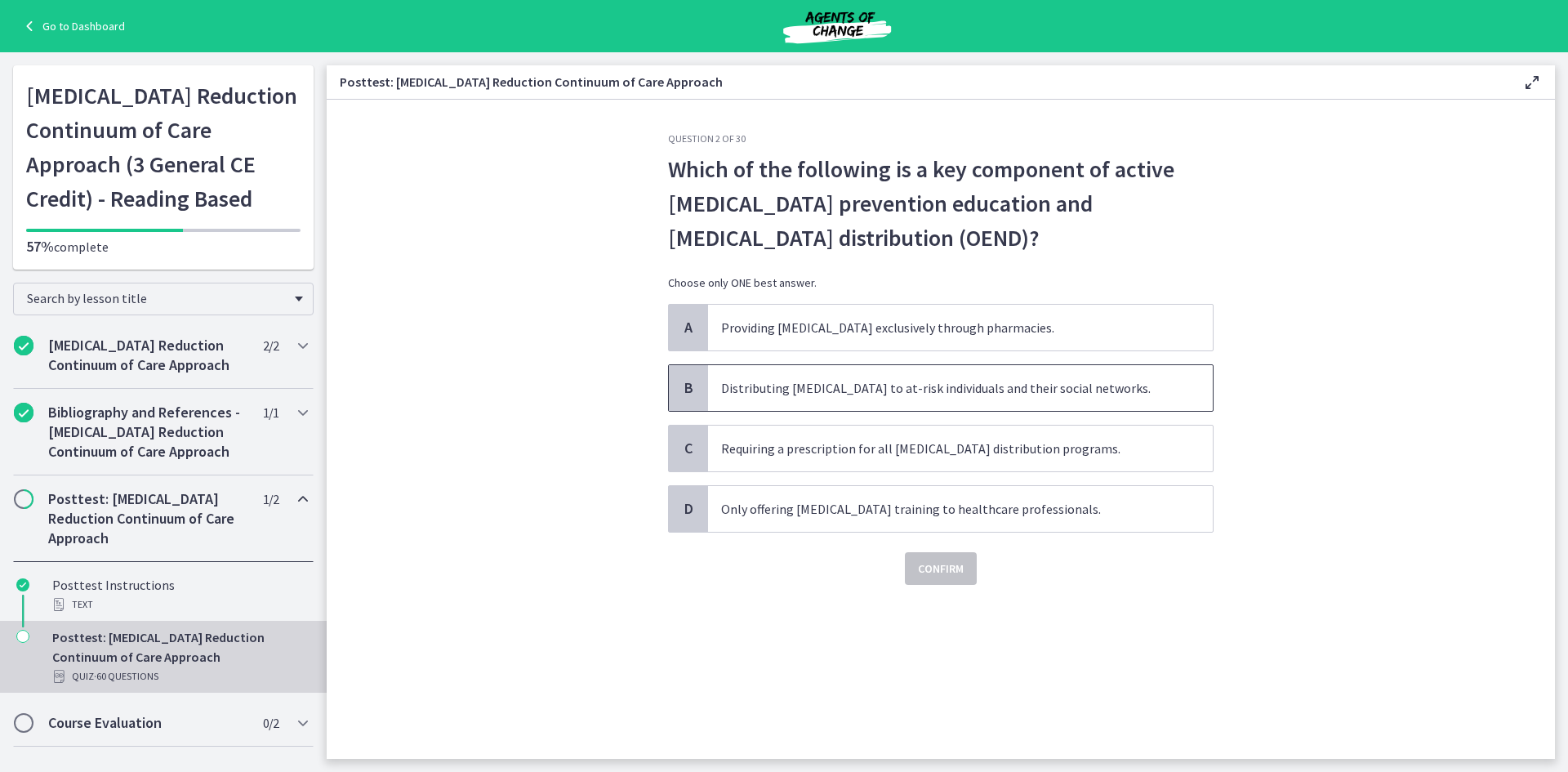
click at [1031, 389] on span "Distributing naloxone to at-risk individuals and their social networks." at bounding box center [960, 388] width 505 height 46
click at [942, 577] on span "Confirm" at bounding box center [940, 568] width 46 height 20
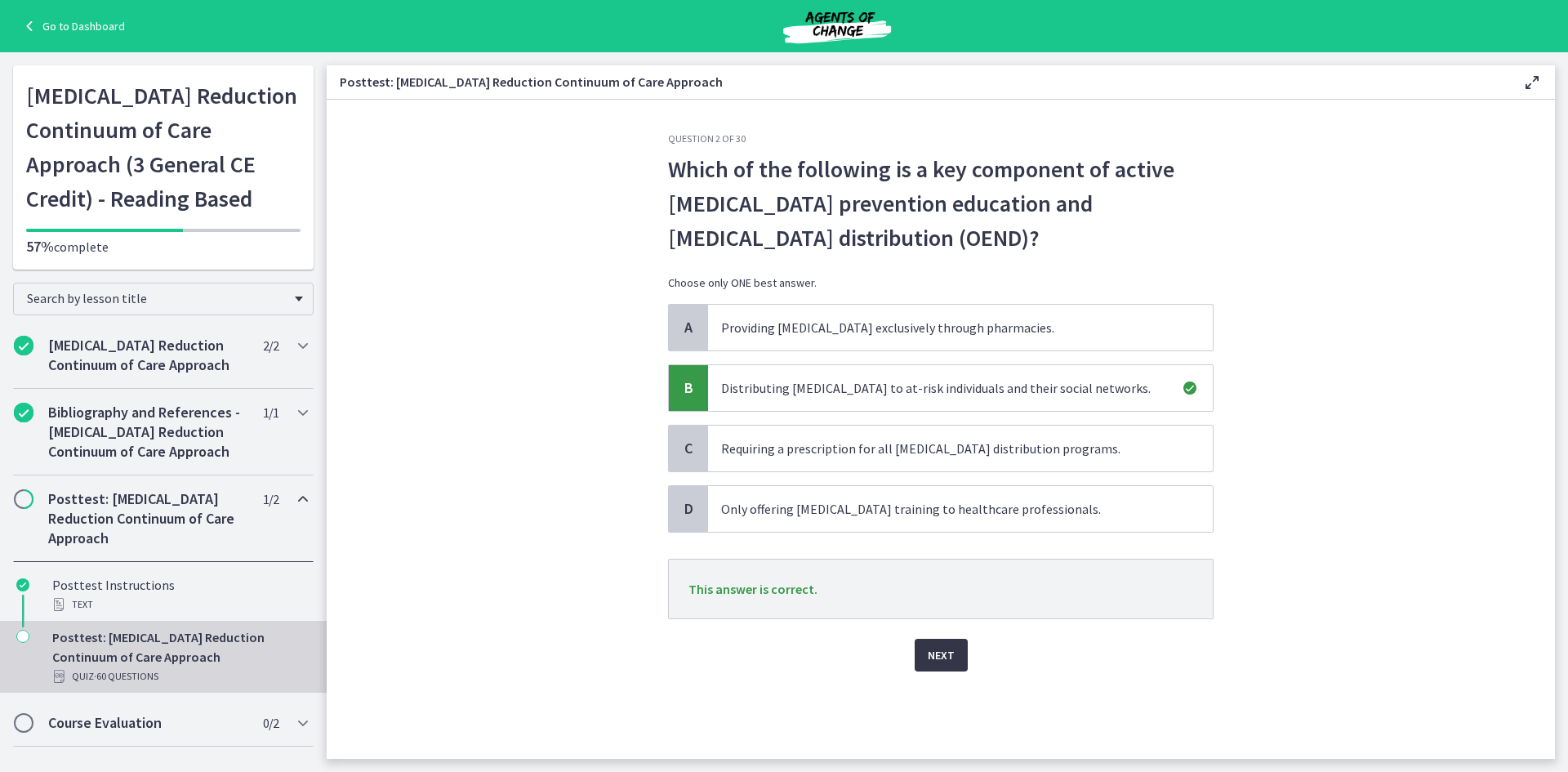
click at [954, 655] on button "Next" at bounding box center [941, 655] width 53 height 32
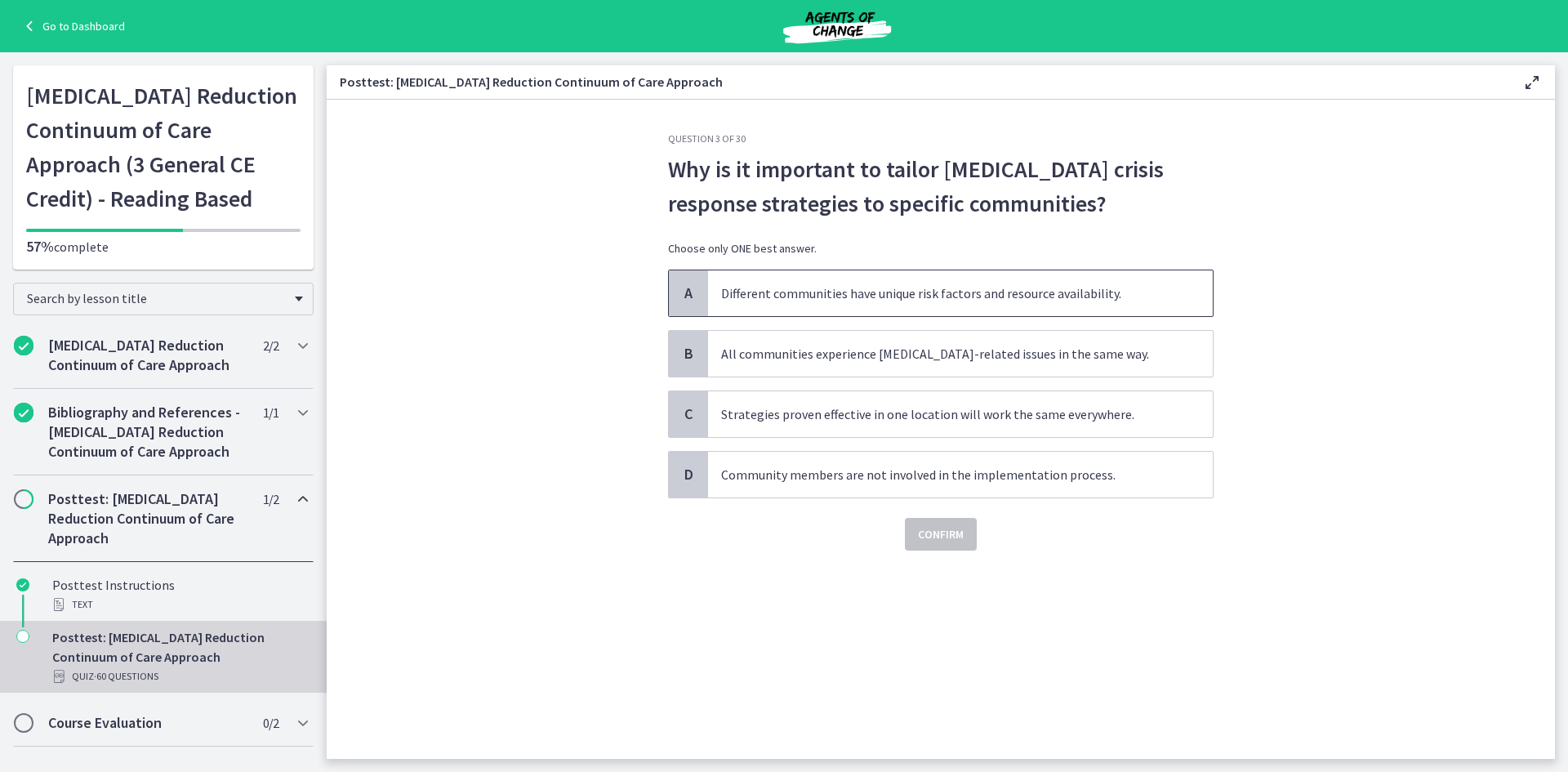
click at [876, 294] on span "Different communities have unique risk factors and resource availability." at bounding box center [960, 293] width 505 height 46
click at [952, 527] on span "Confirm" at bounding box center [940, 534] width 46 height 20
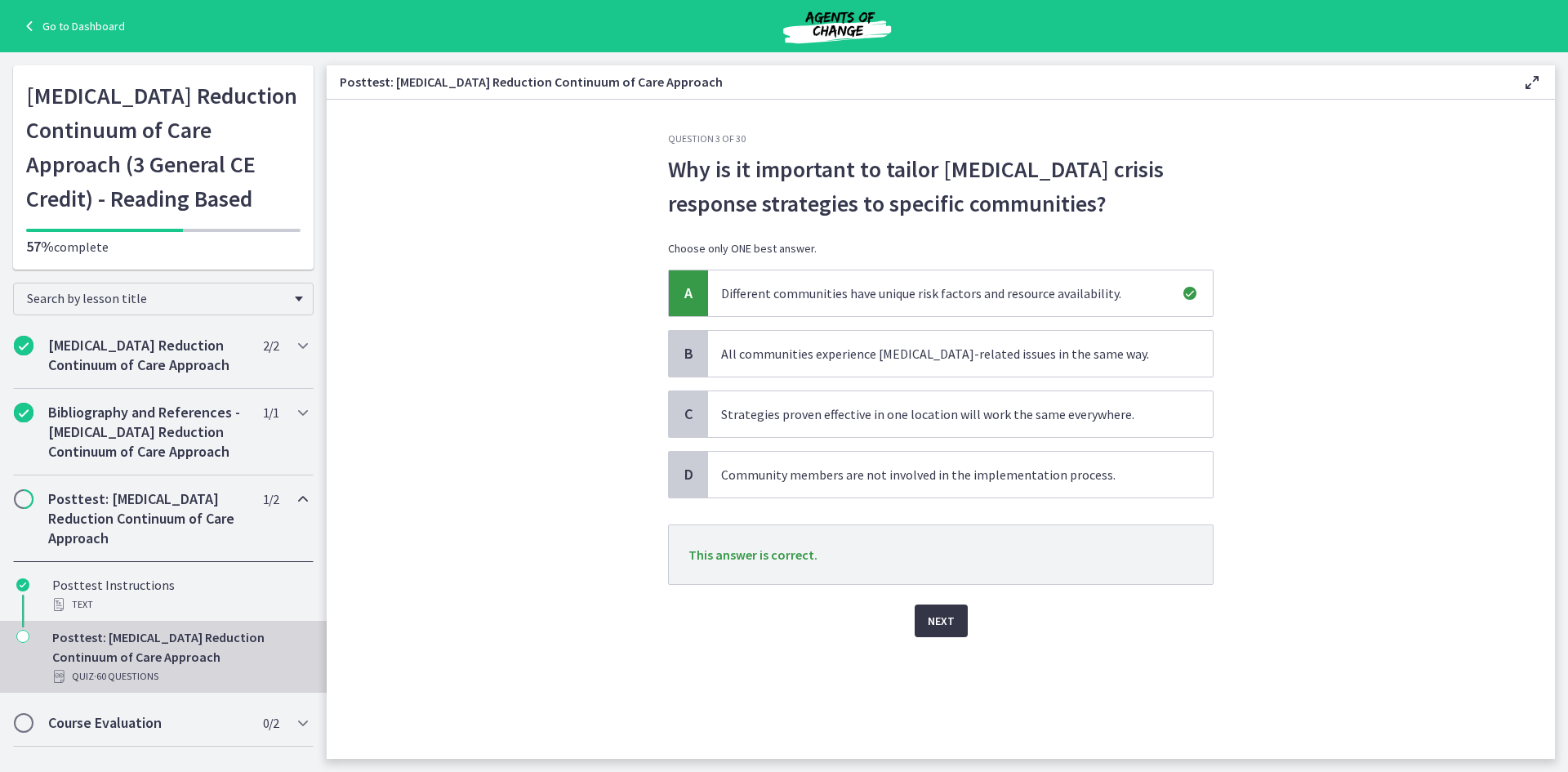
click at [945, 618] on span "Next" at bounding box center [941, 621] width 27 height 20
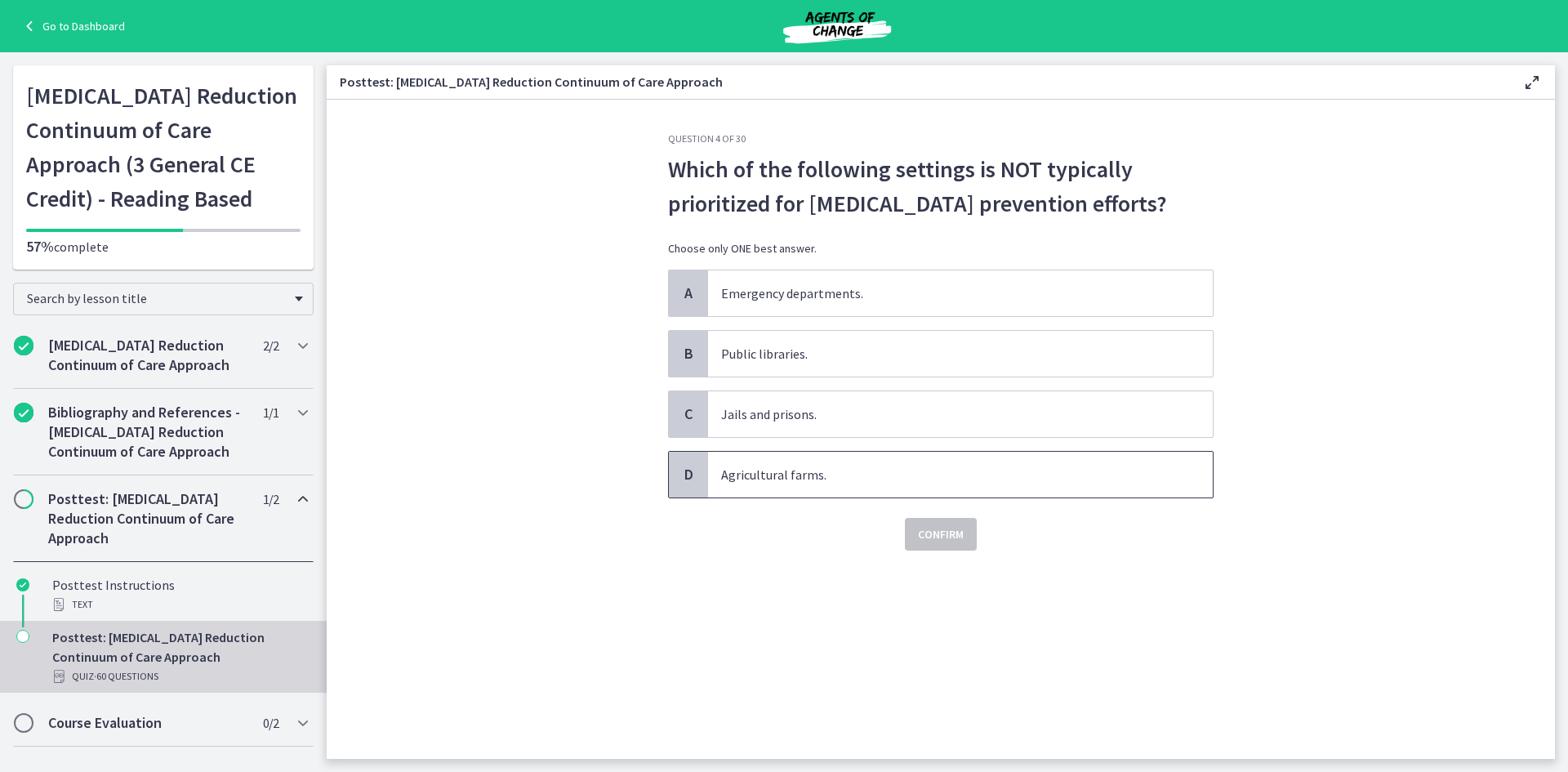
drag, startPoint x: 805, startPoint y: 477, endPoint x: 841, endPoint y: 502, distance: 43.8
click at [804, 478] on span "Agricultural farms." at bounding box center [960, 474] width 505 height 46
click at [965, 530] on button "Confirm" at bounding box center [940, 533] width 72 height 32
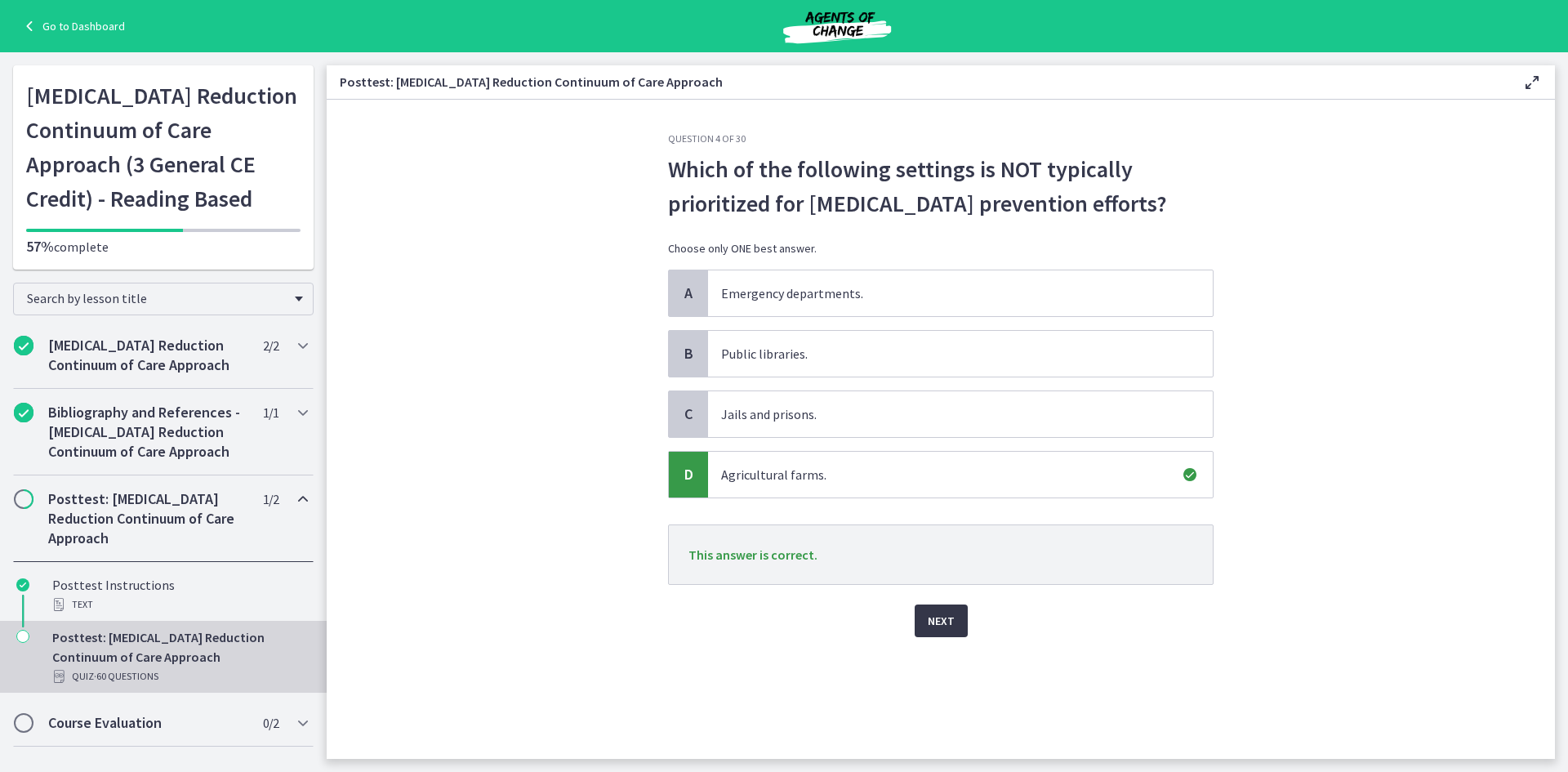
click at [947, 619] on span "Next" at bounding box center [941, 621] width 27 height 20
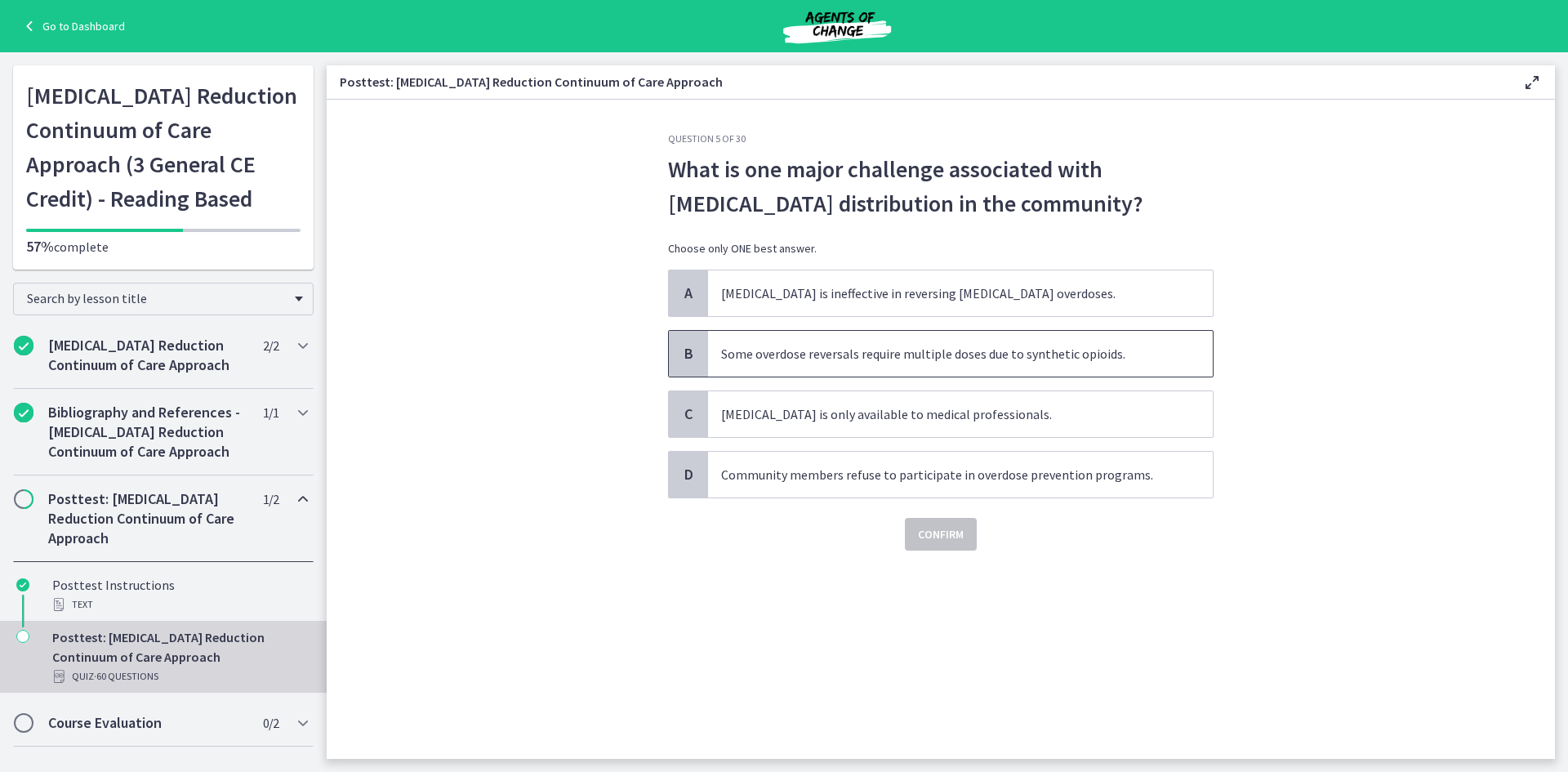
click at [908, 354] on span "Some overdose reversals require multiple doses due to synthetic opioids." at bounding box center [960, 354] width 505 height 46
click at [958, 548] on button "Confirm" at bounding box center [940, 533] width 72 height 32
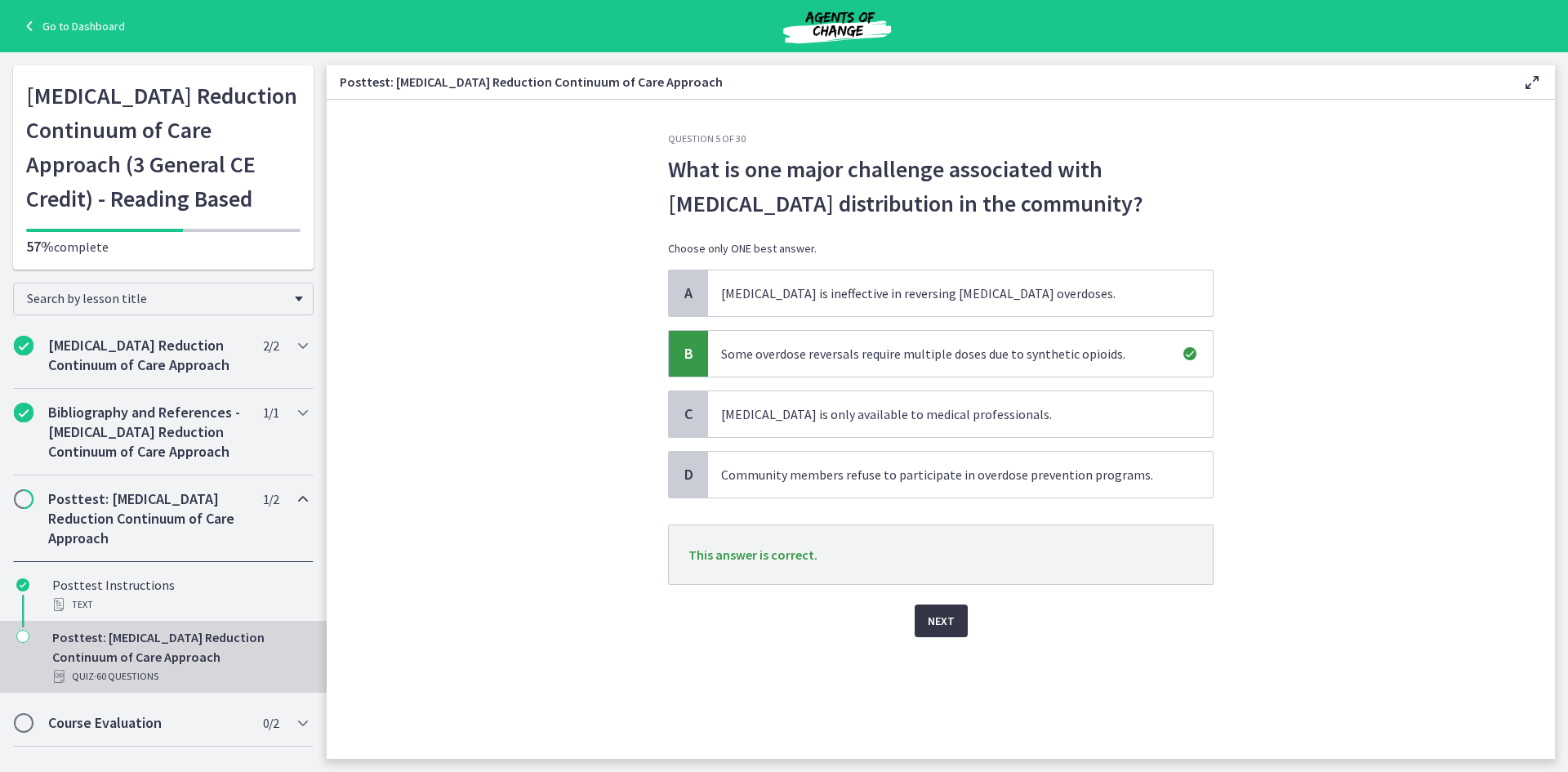
click at [958, 626] on button "Next" at bounding box center [941, 620] width 53 height 32
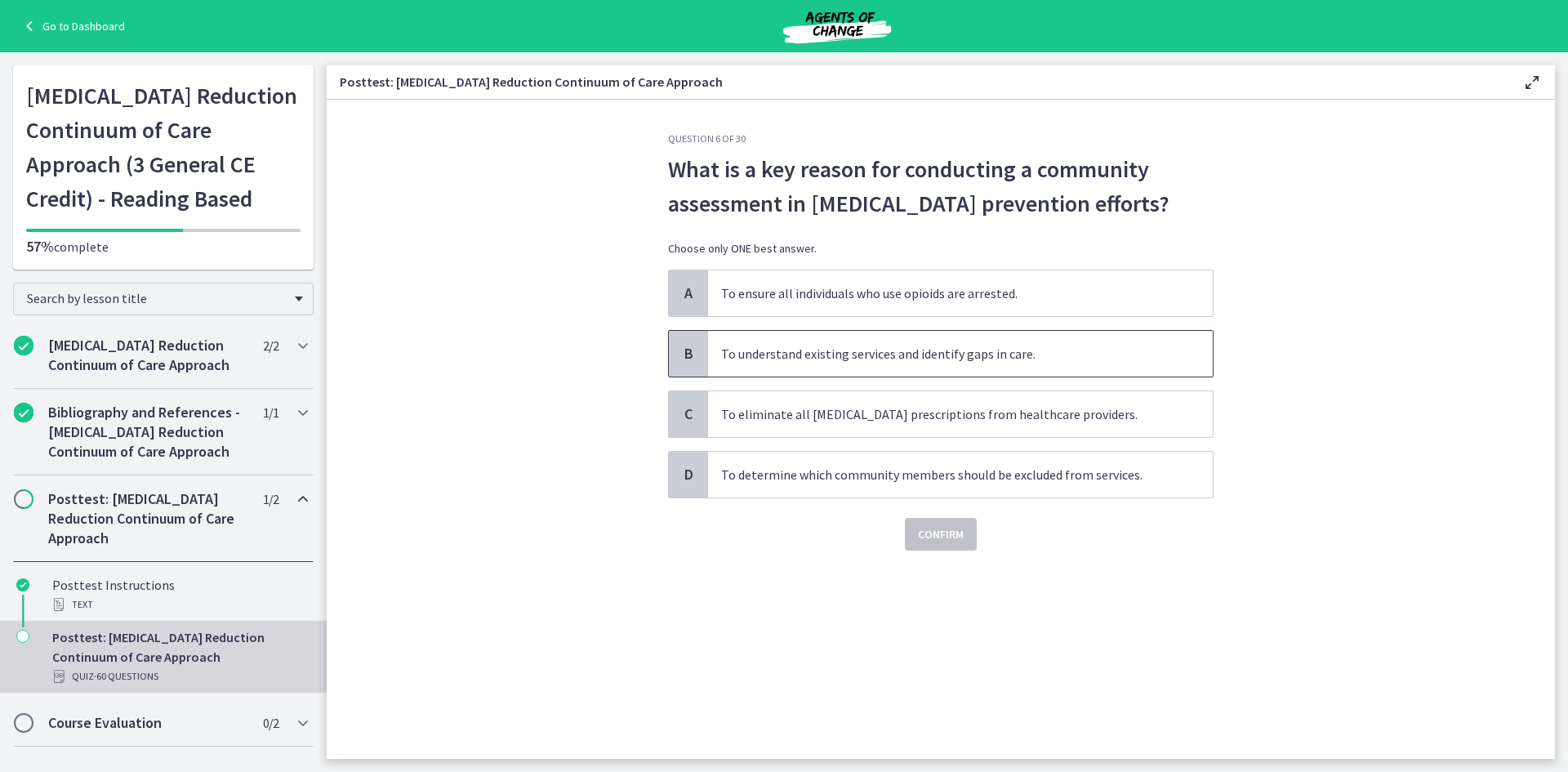
click at [836, 360] on span "To understand existing services and identify gaps in care." at bounding box center [960, 354] width 505 height 46
click at [949, 543] on span "Confirm" at bounding box center [940, 534] width 46 height 20
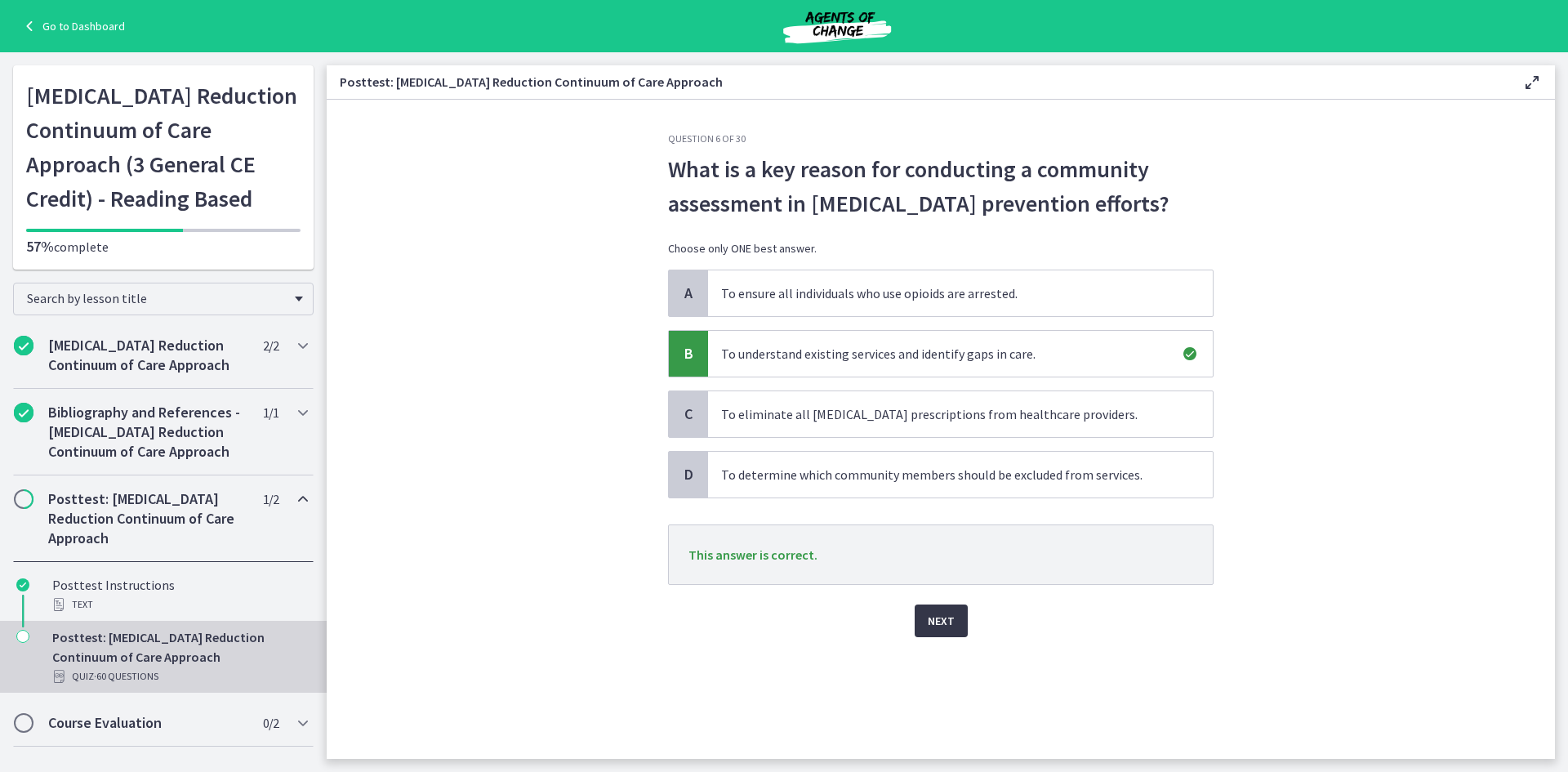
click at [928, 626] on span "Next" at bounding box center [941, 621] width 27 height 20
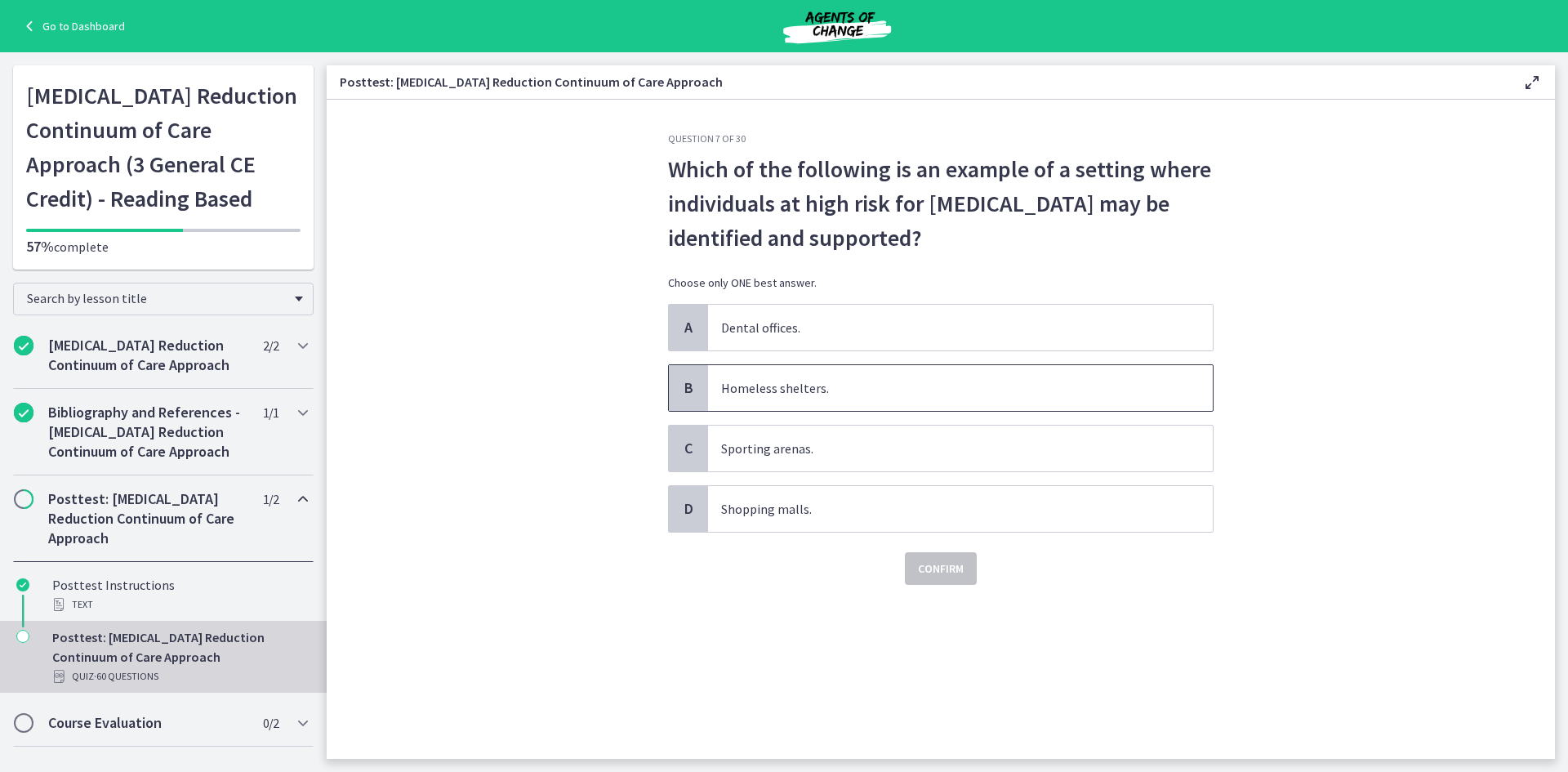
click at [834, 393] on span "Homeless shelters." at bounding box center [960, 388] width 505 height 46
click at [933, 567] on span "Confirm" at bounding box center [940, 568] width 46 height 20
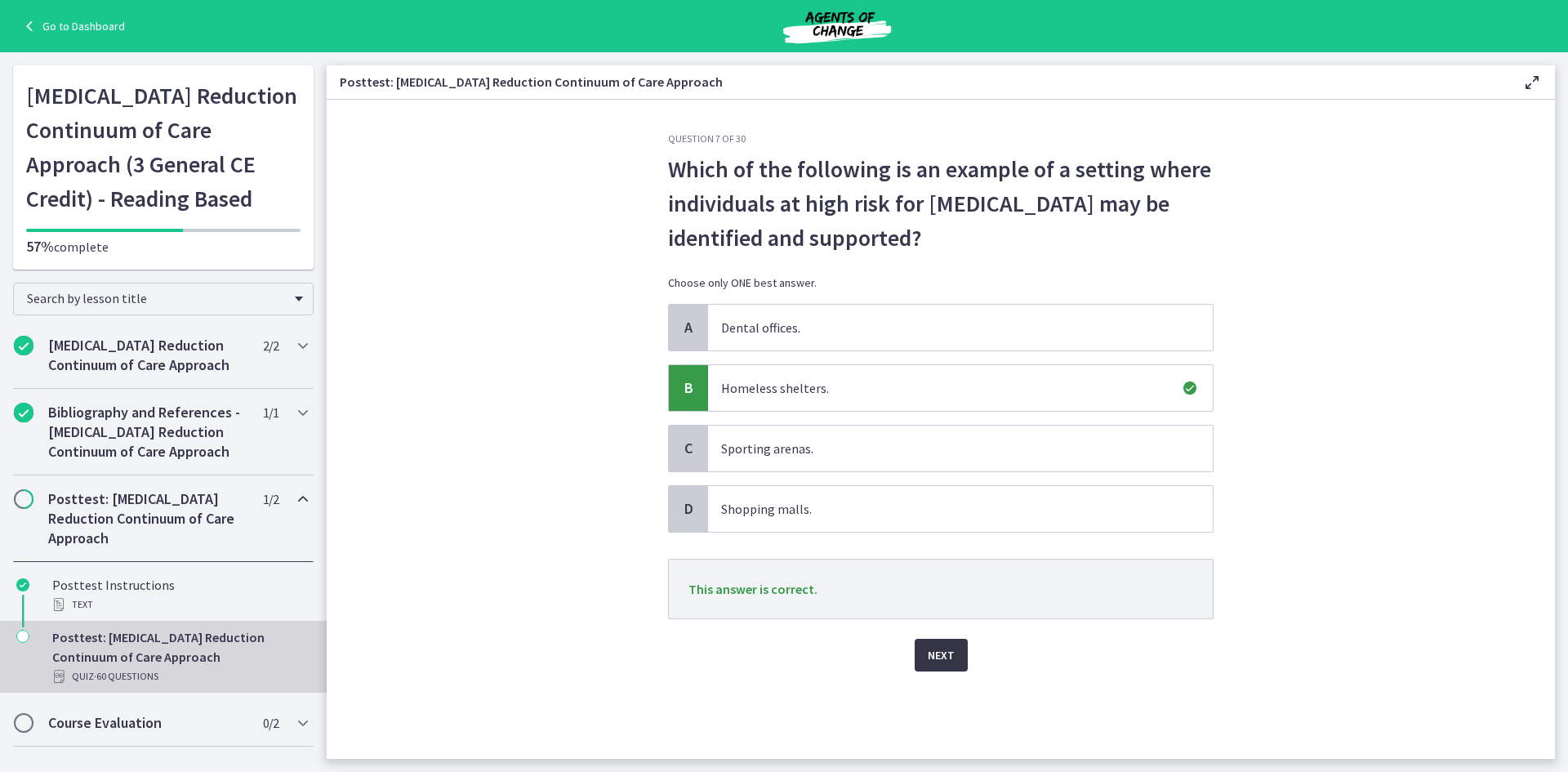
click at [941, 646] on span "Next" at bounding box center [941, 655] width 27 height 20
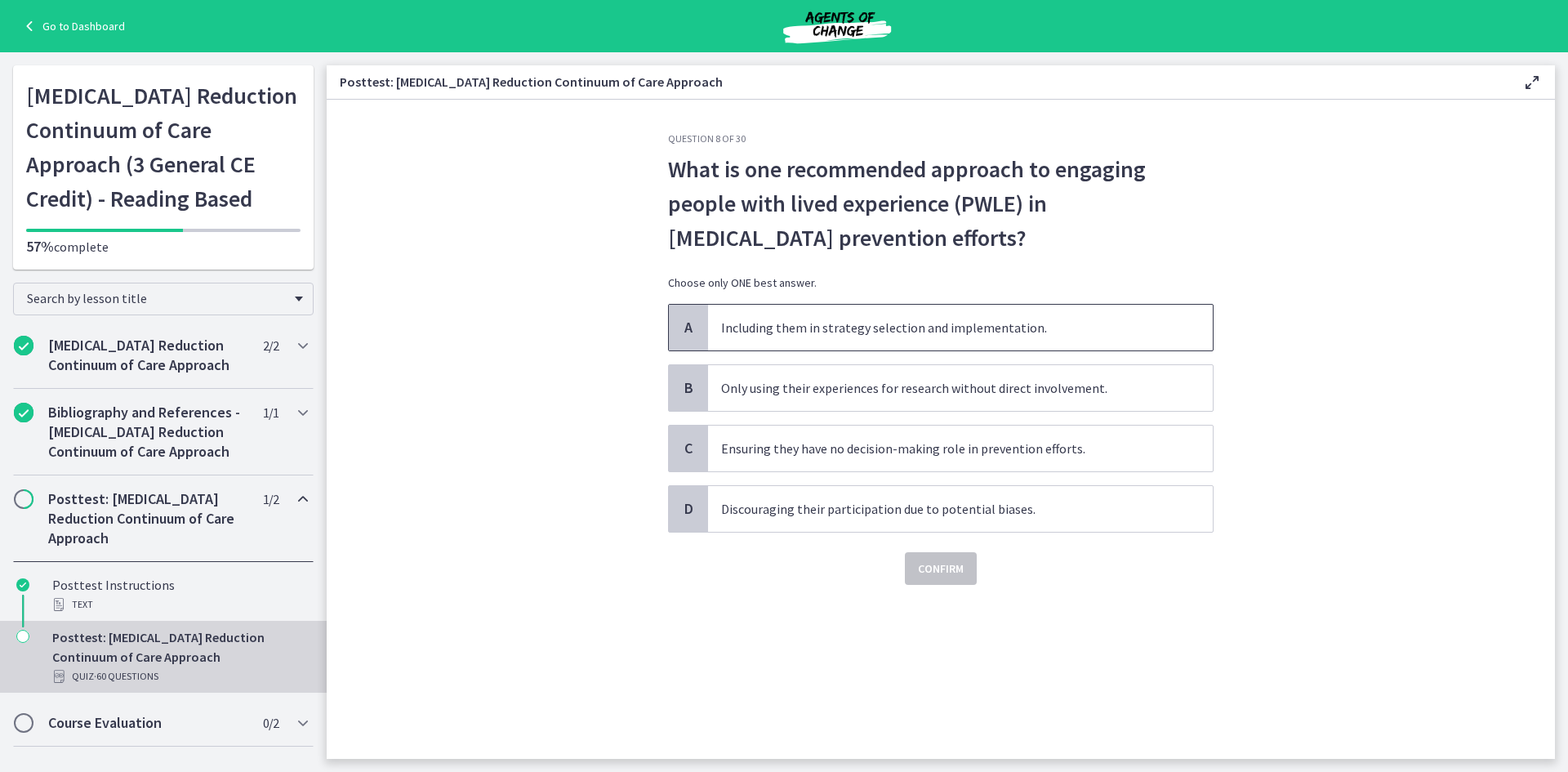
click at [877, 320] on span "Including them in strategy selection and implementation." at bounding box center [960, 327] width 505 height 46
click at [952, 572] on span "Confirm" at bounding box center [940, 568] width 46 height 20
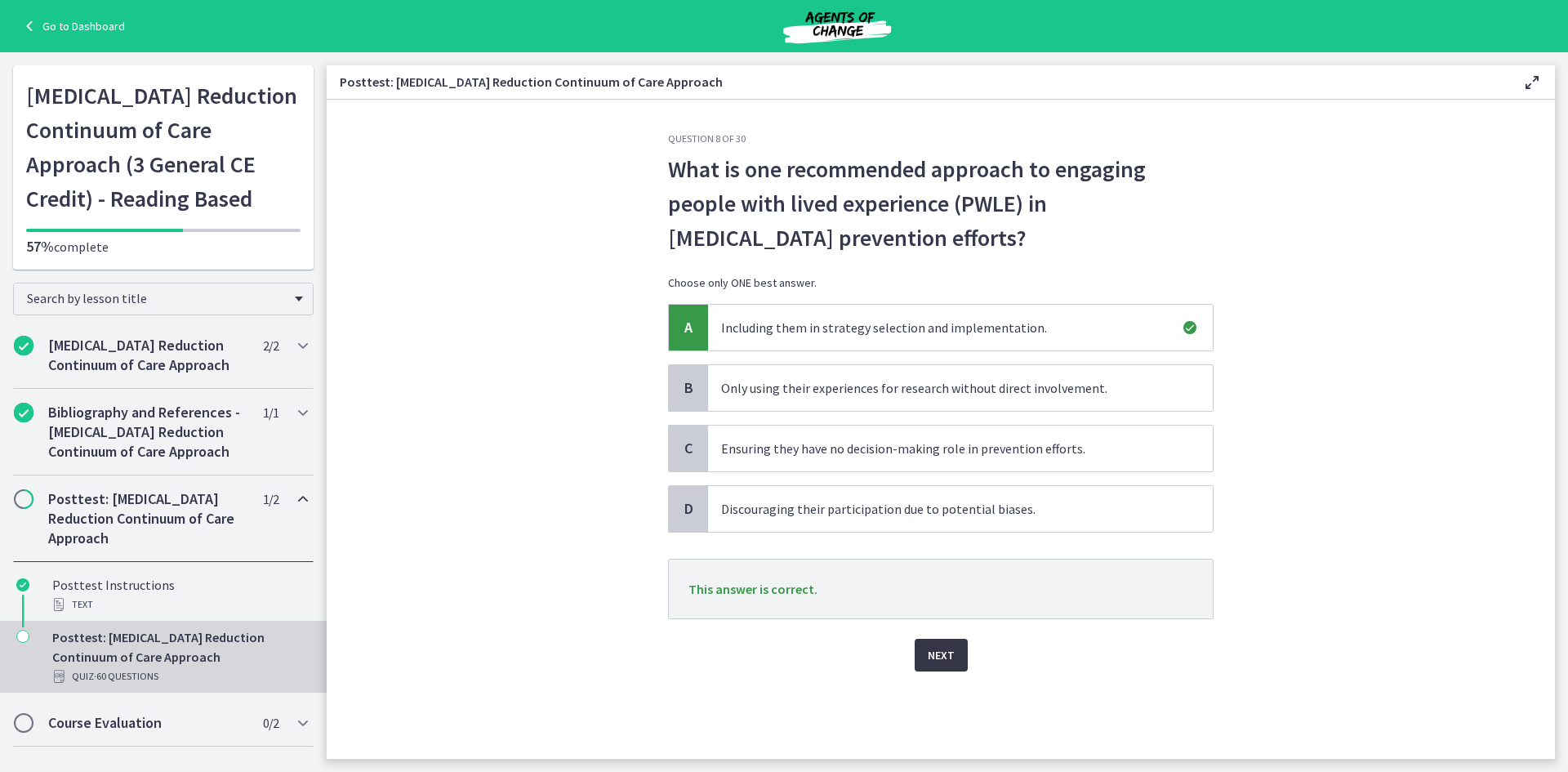
click at [953, 655] on span "Next" at bounding box center [941, 655] width 27 height 20
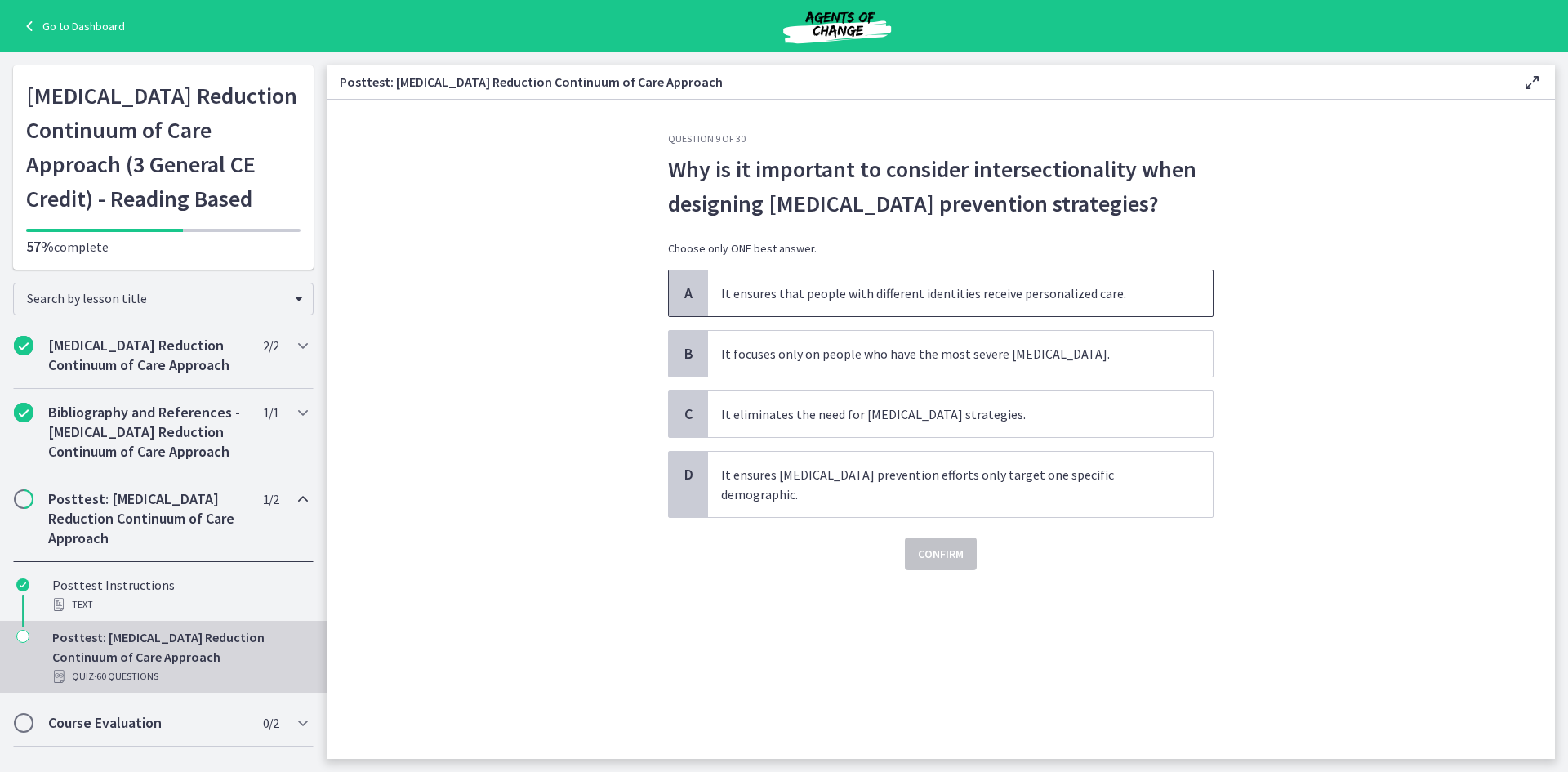
click at [860, 298] on span "It ensures that people with different identities receive personalized care." at bounding box center [960, 293] width 505 height 46
click at [954, 544] on button "Confirm" at bounding box center [940, 553] width 72 height 32
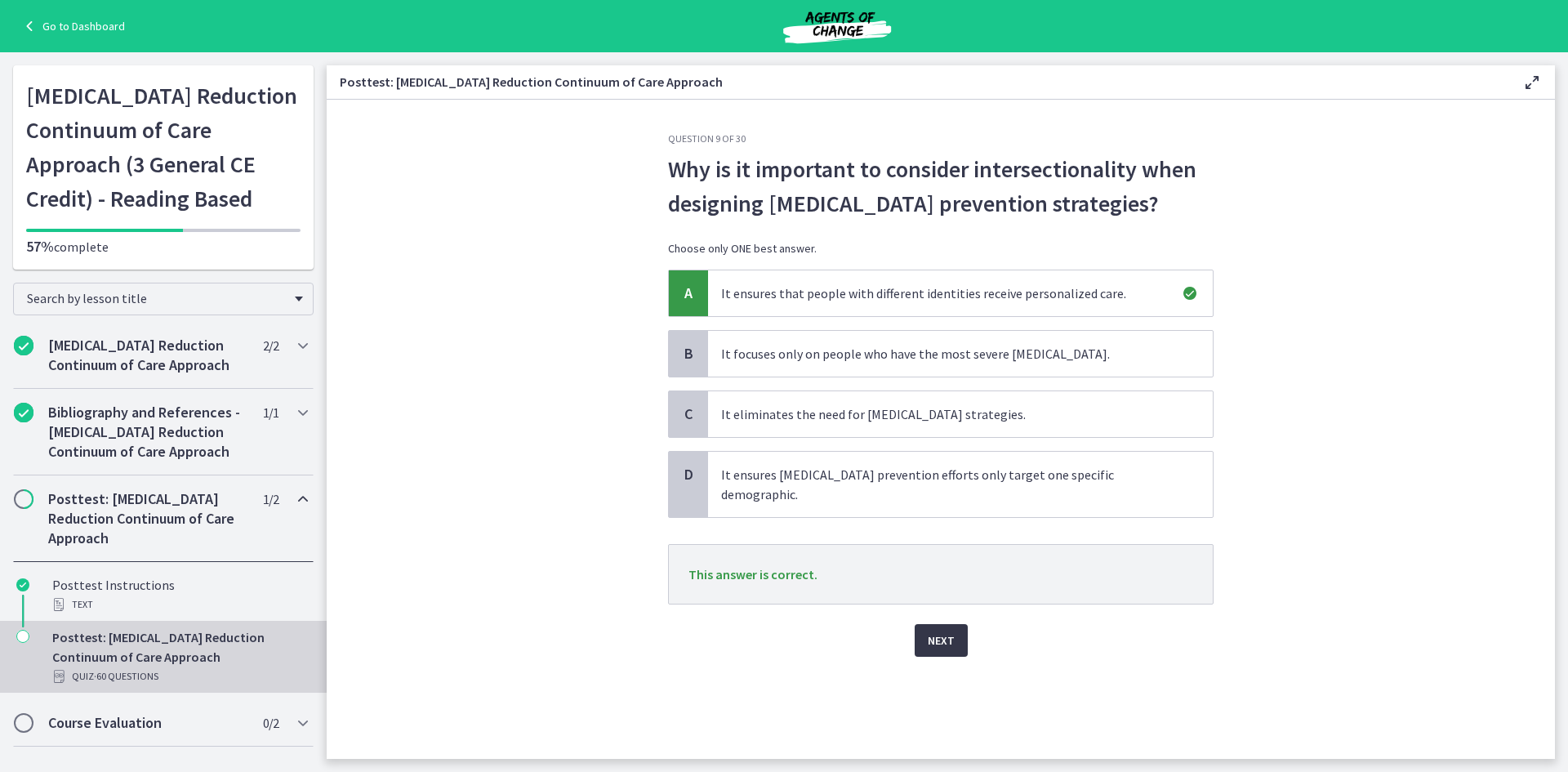
click at [936, 631] on span "Next" at bounding box center [941, 641] width 27 height 20
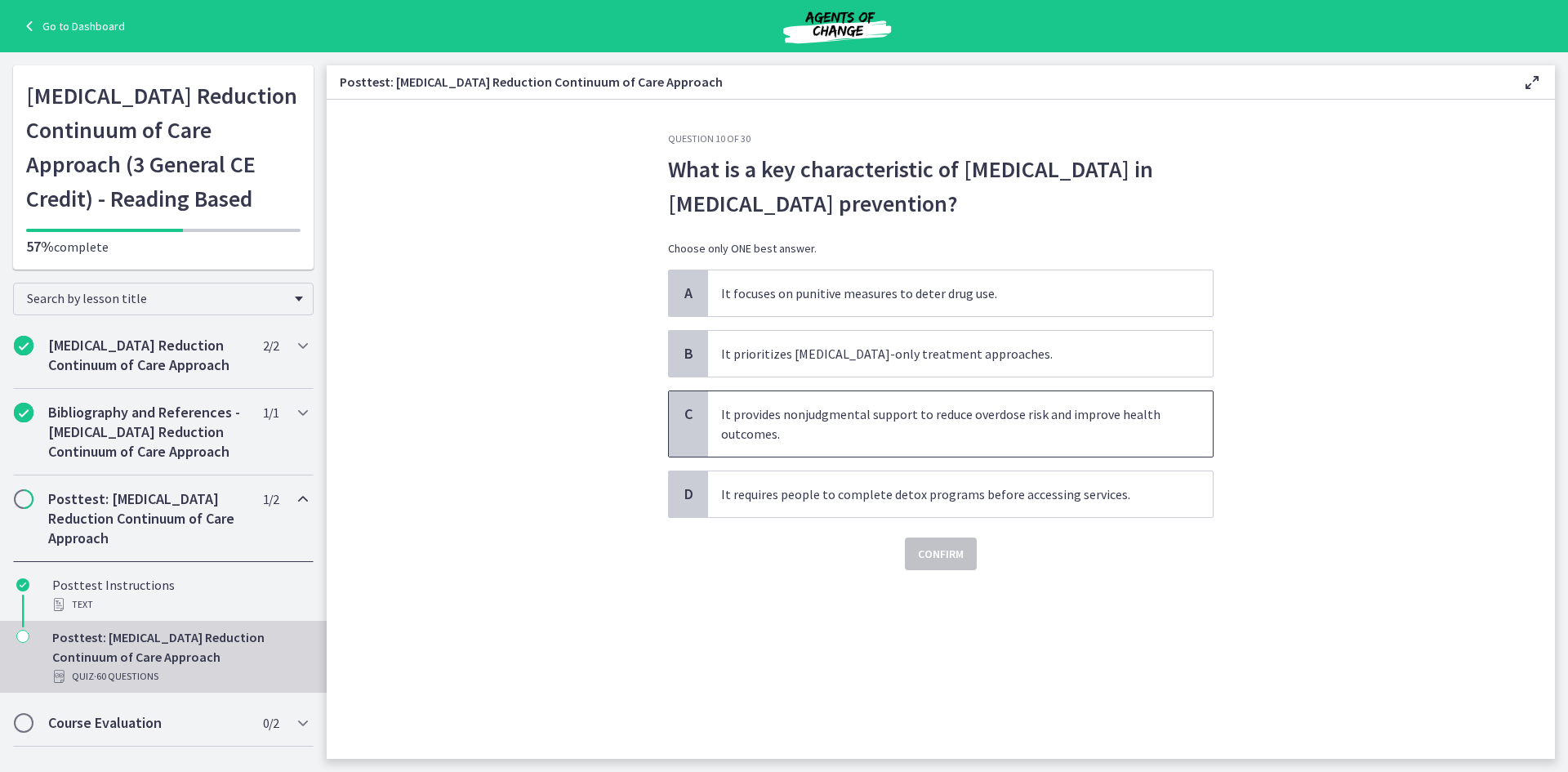
click at [847, 418] on span "It provides nonjudgmental support to reduce overdose risk and improve health ou…" at bounding box center [960, 423] width 505 height 66
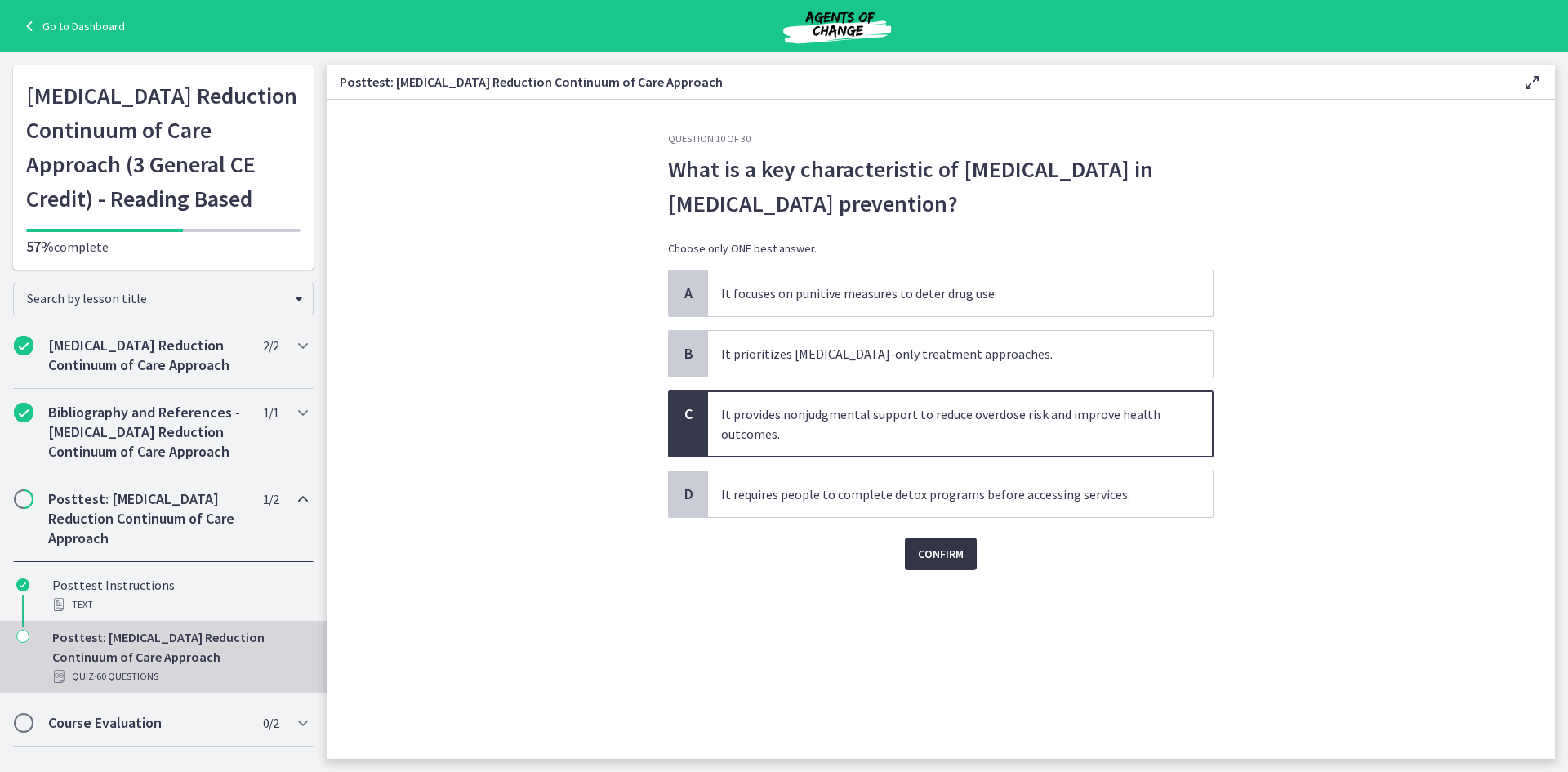
click at [947, 557] on span "Confirm" at bounding box center [940, 554] width 46 height 20
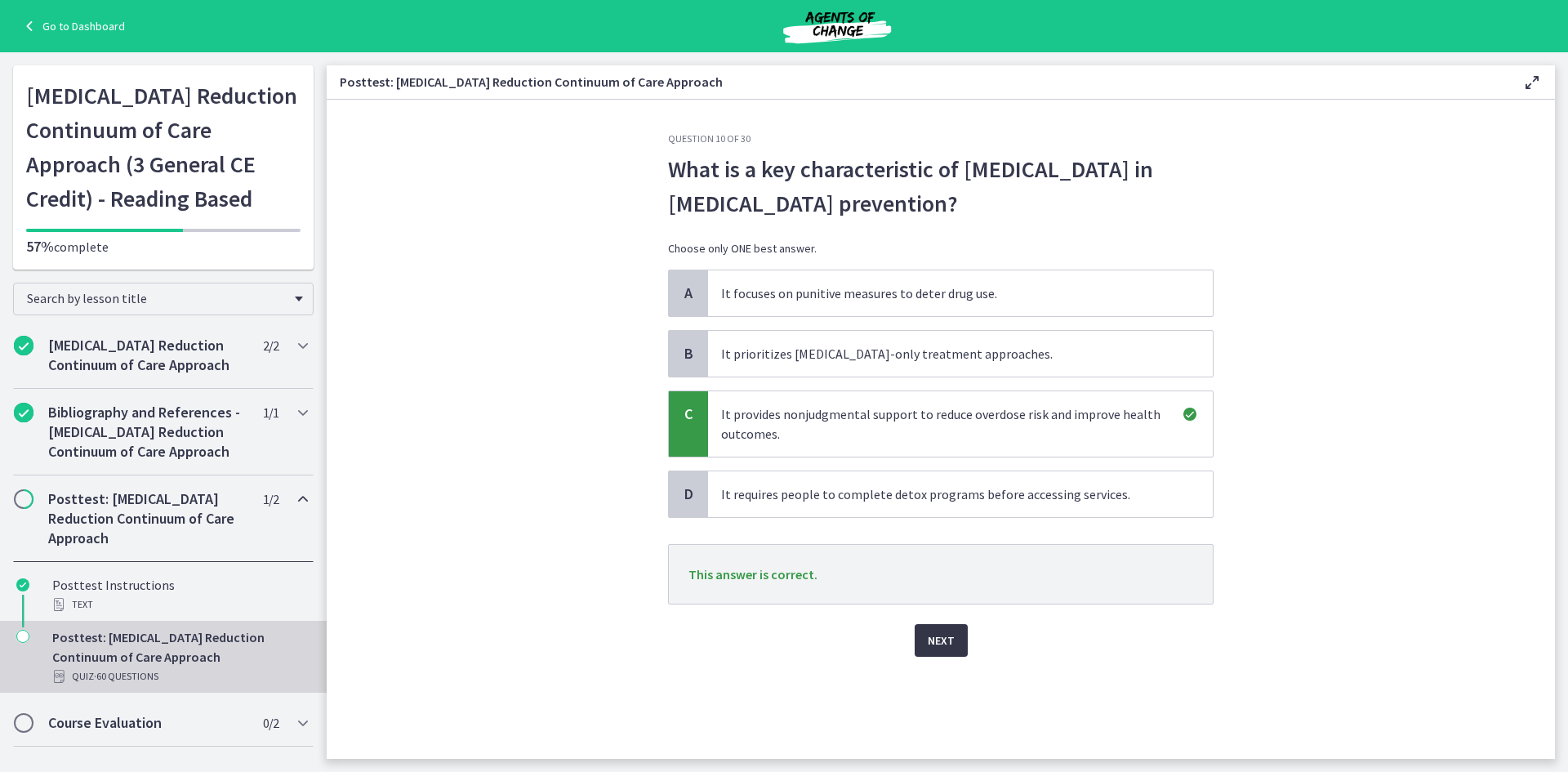
click at [947, 646] on span "Next" at bounding box center [941, 641] width 27 height 20
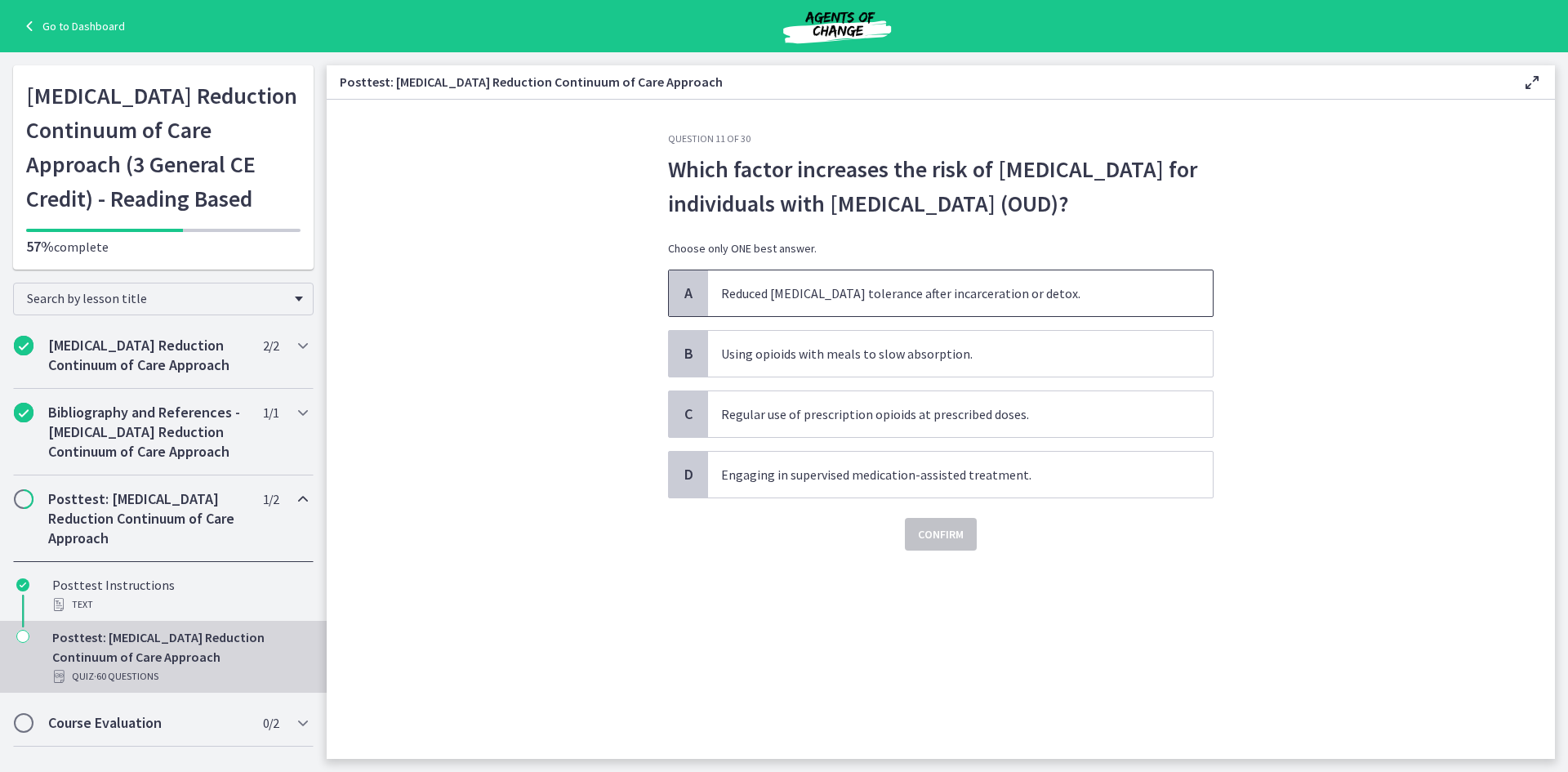
click at [800, 300] on span "Reduced opioid tolerance after incarceration or detox." at bounding box center [960, 293] width 505 height 46
click at [911, 526] on button "Confirm" at bounding box center [940, 533] width 72 height 32
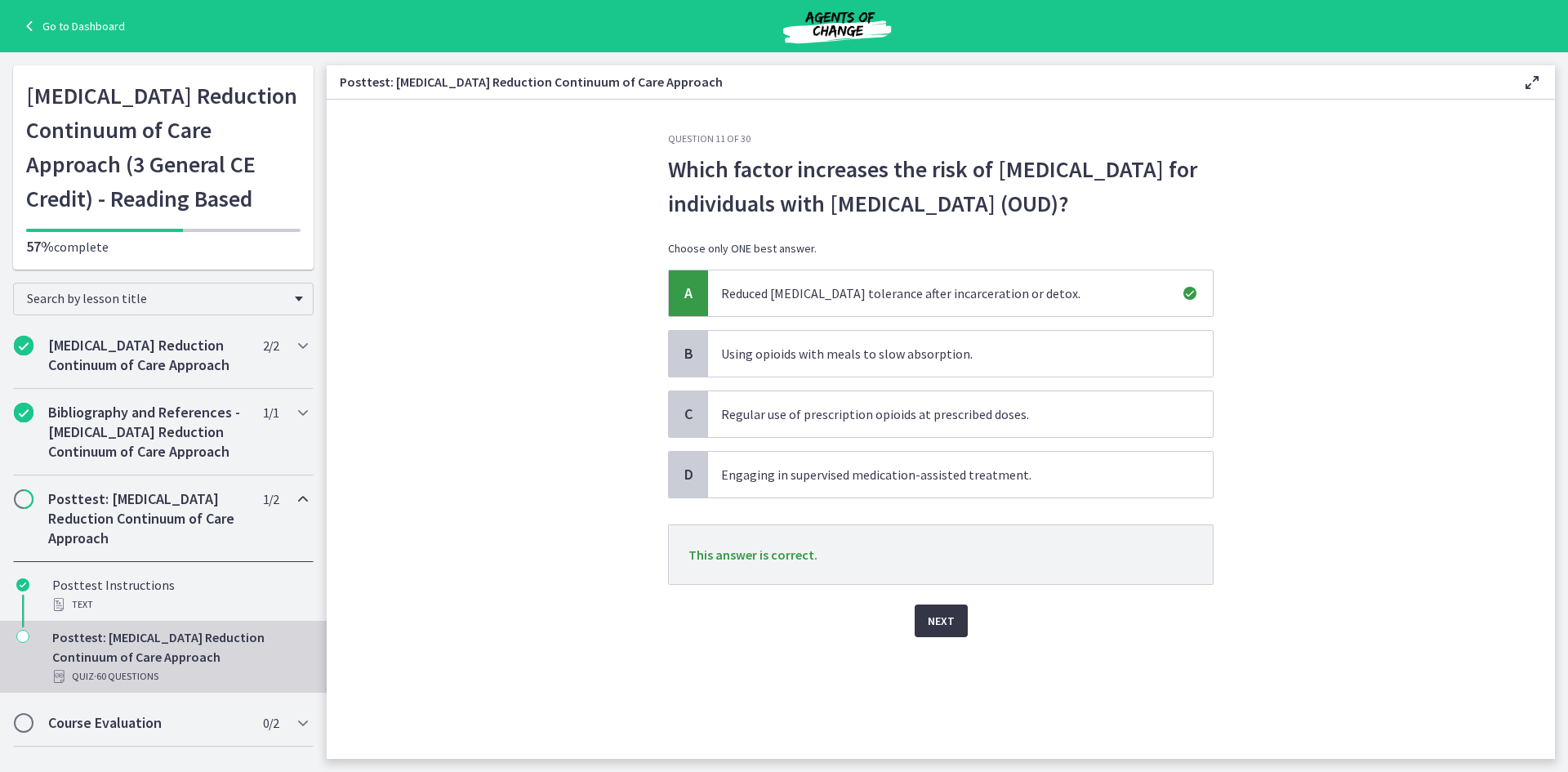
click at [936, 621] on span "Next" at bounding box center [941, 621] width 27 height 20
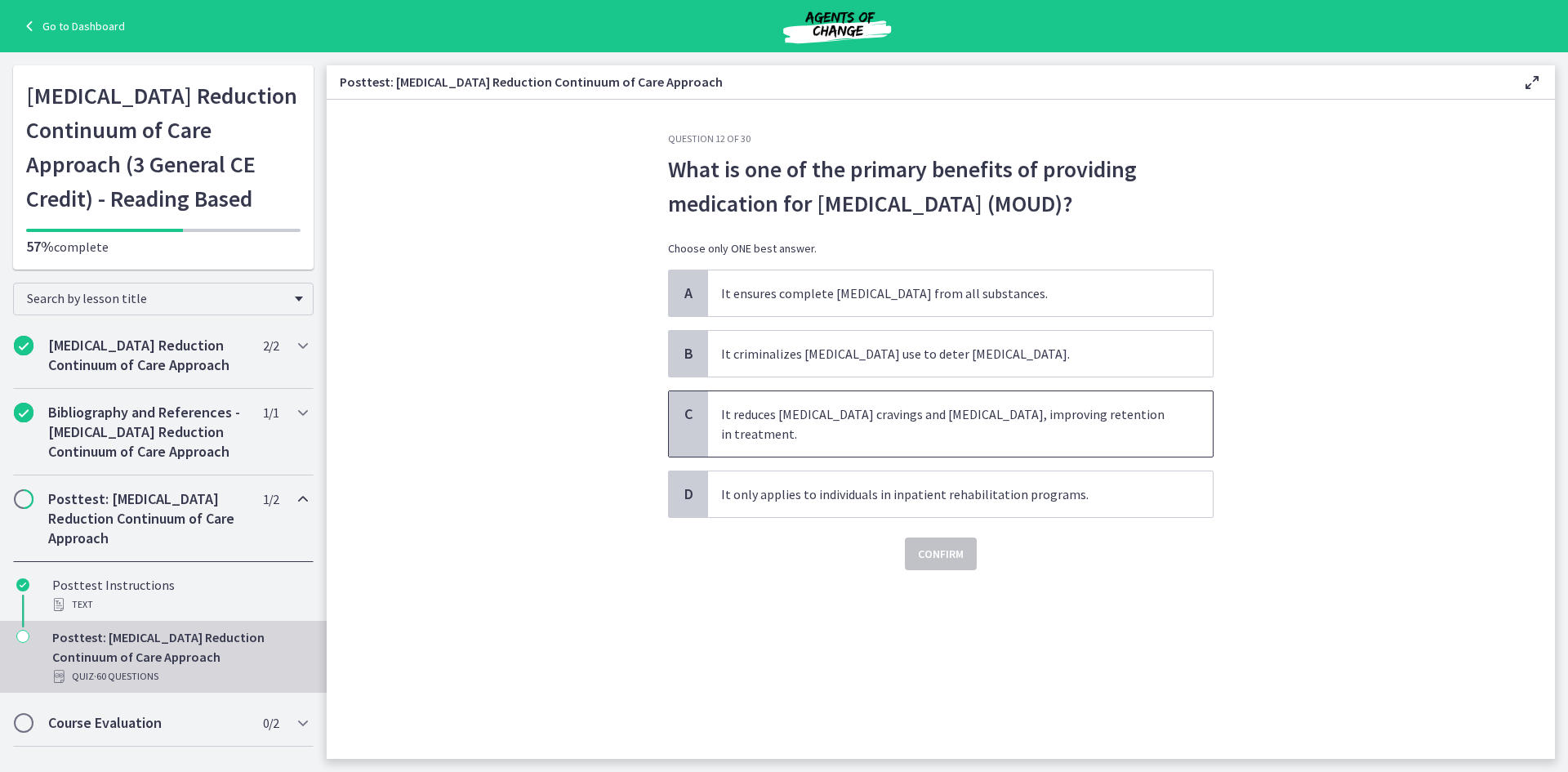
click at [782, 418] on span "It reduces opioid cravings and withdrawal symptoms, improving retention in trea…" at bounding box center [960, 423] width 505 height 66
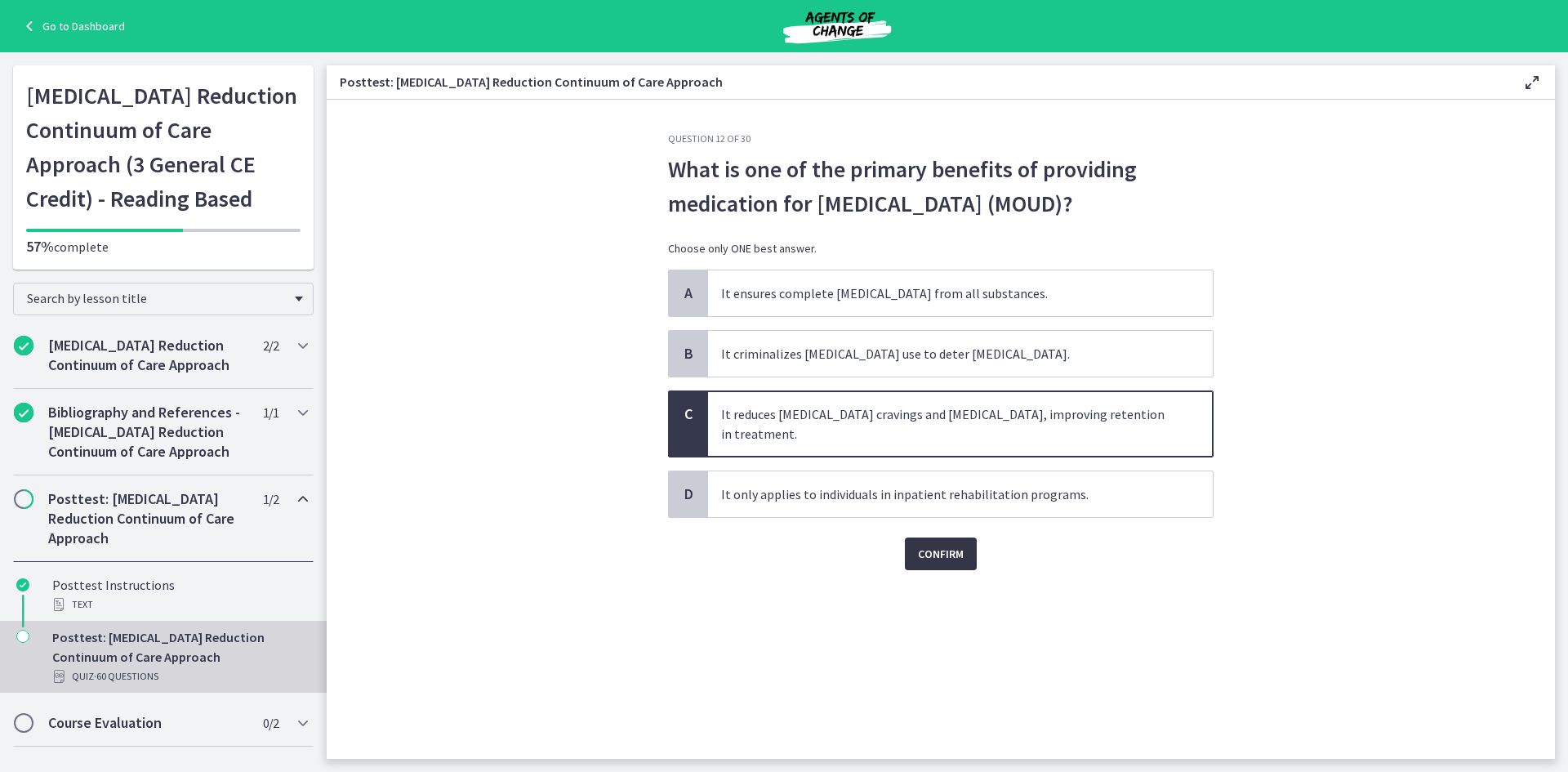
click at [944, 552] on span "Confirm" at bounding box center [940, 554] width 46 height 20
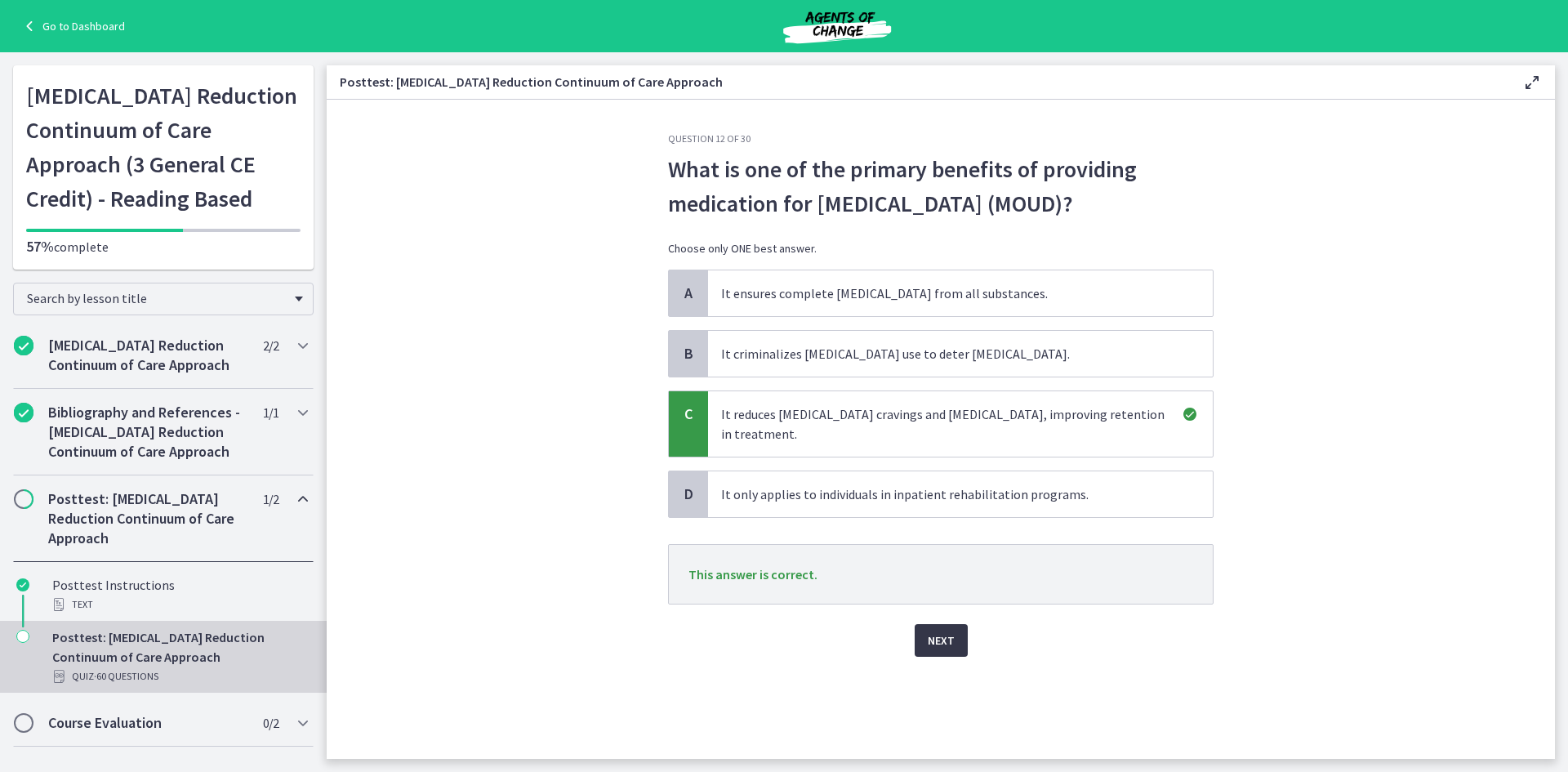
click at [951, 650] on button "Next" at bounding box center [941, 640] width 53 height 32
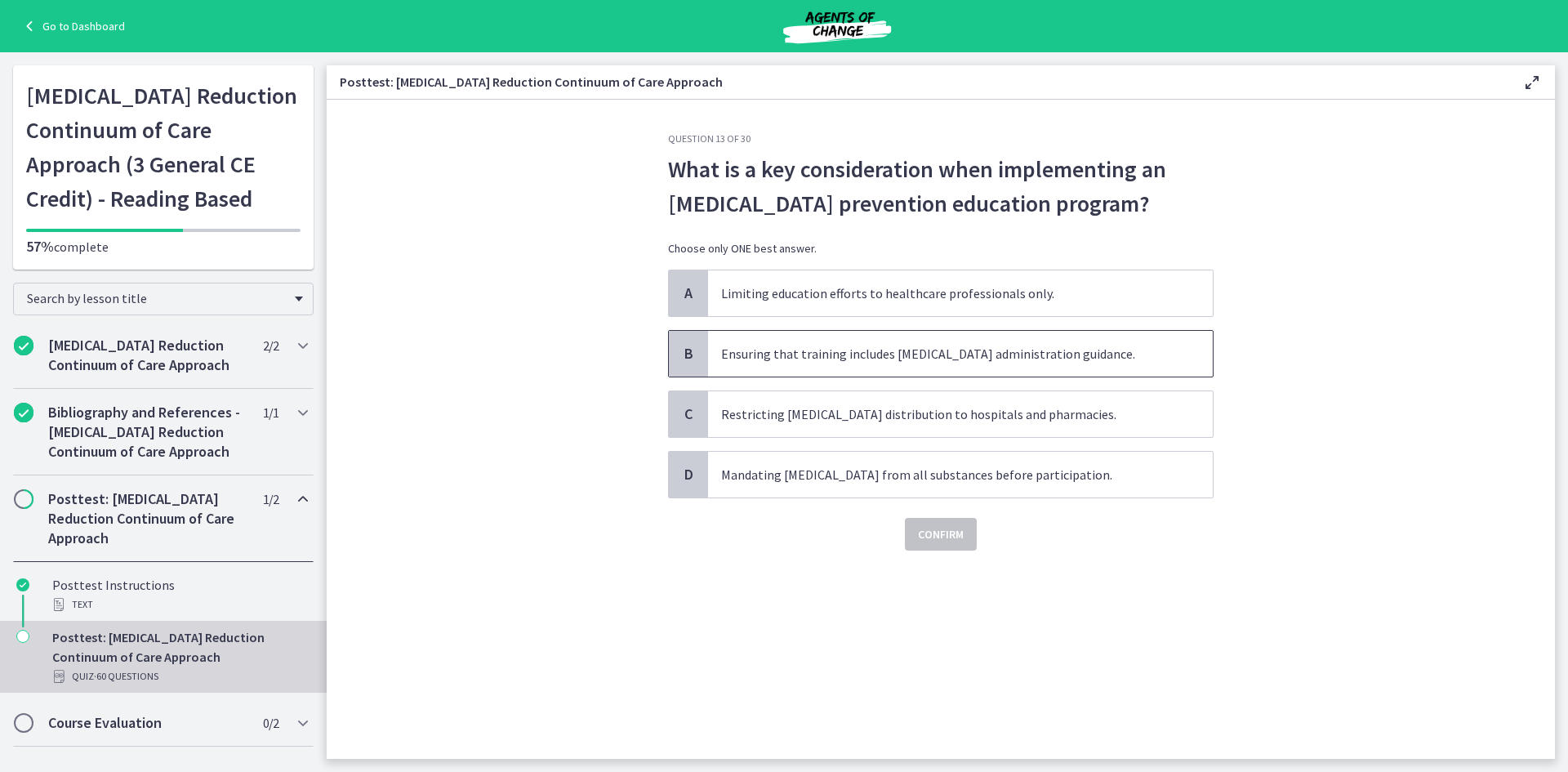
click at [840, 362] on span "Ensuring that training includes naloxone administration guidance." at bounding box center [960, 354] width 505 height 46
click at [955, 542] on span "Confirm" at bounding box center [940, 534] width 46 height 20
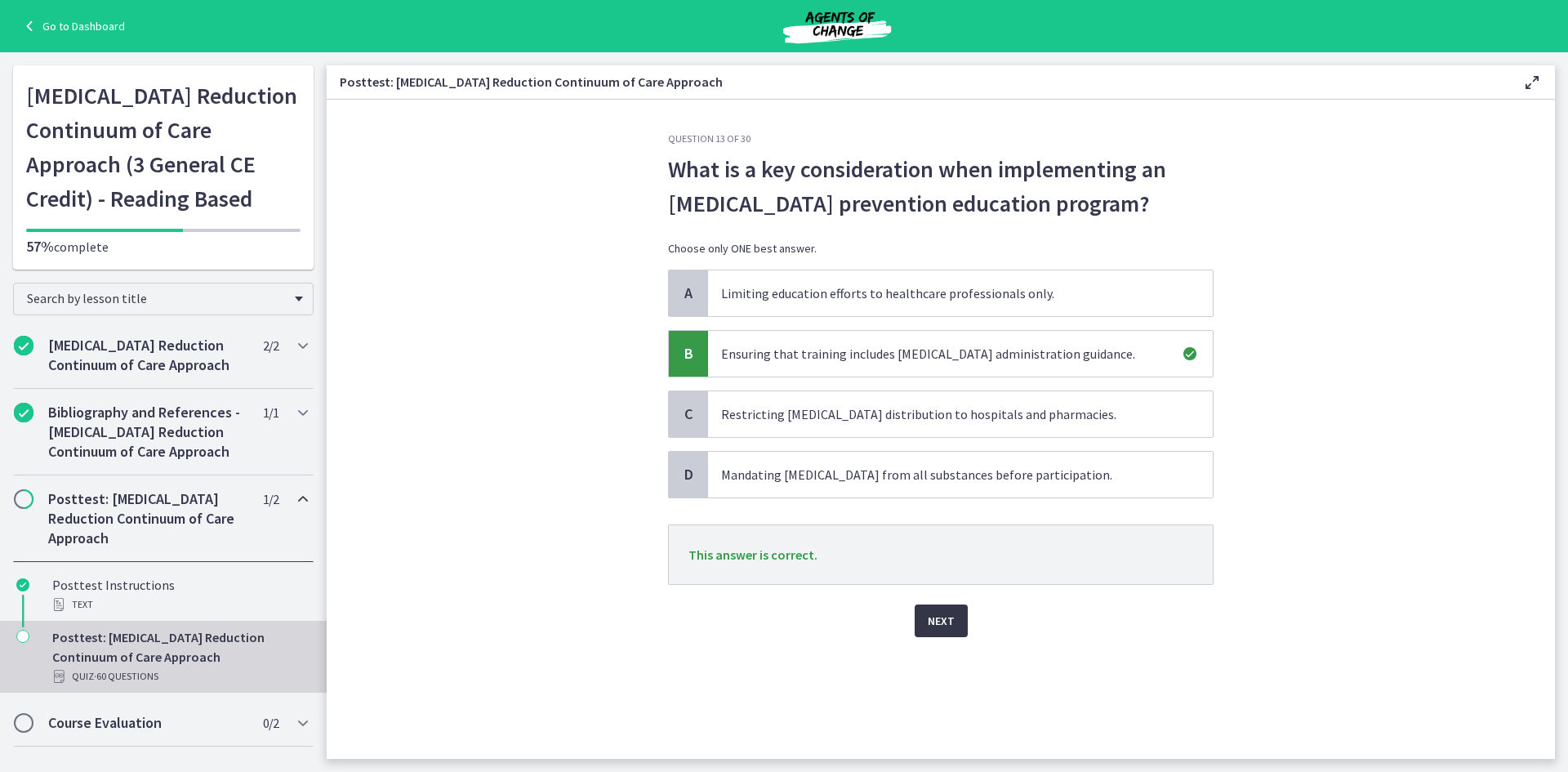
click at [948, 627] on span "Next" at bounding box center [941, 621] width 27 height 20
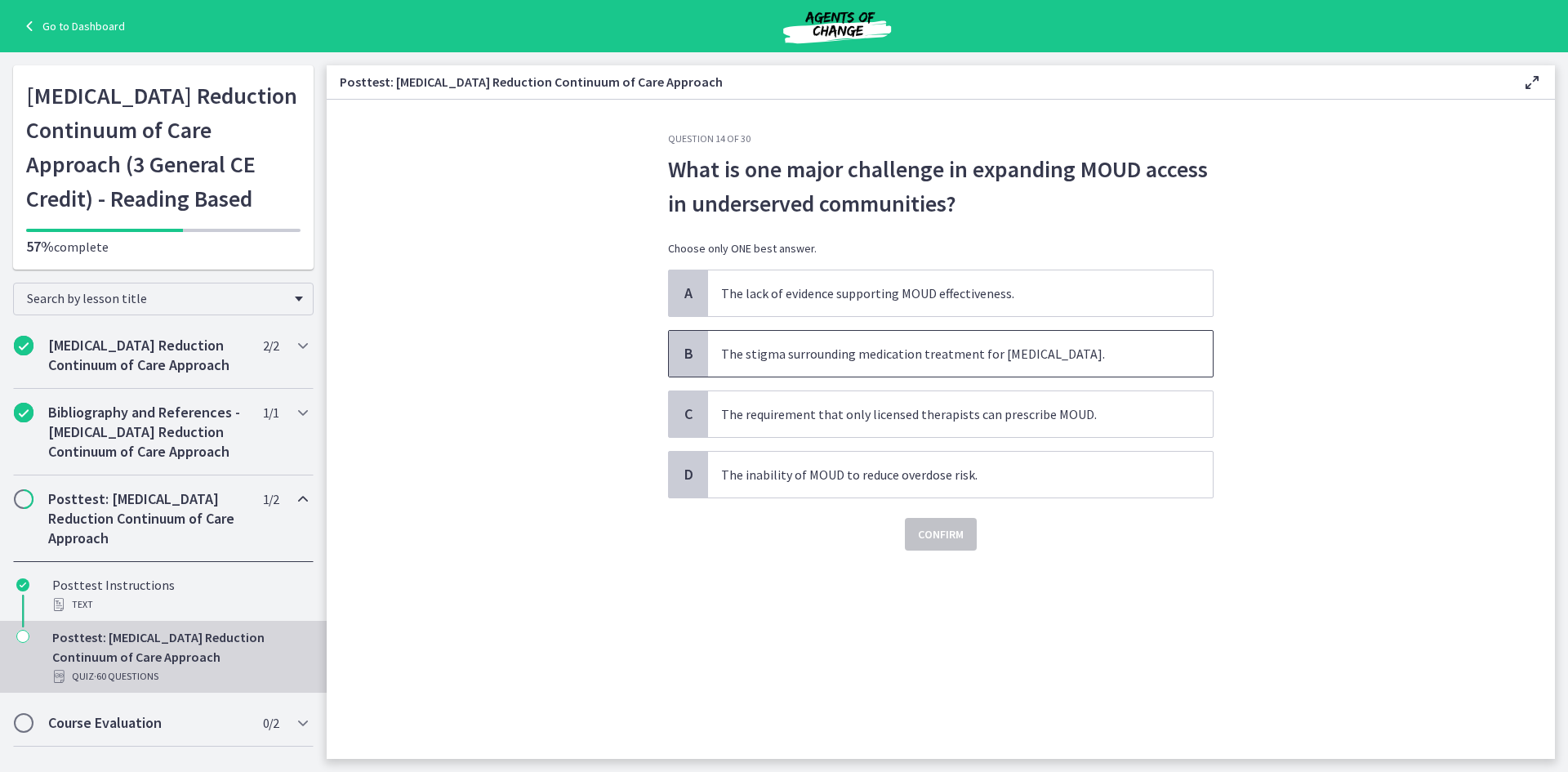
click at [821, 358] on span "The stigma surrounding medication treatment for opioid use disorder." at bounding box center [960, 354] width 505 height 46
click at [954, 535] on span "Confirm" at bounding box center [940, 534] width 46 height 20
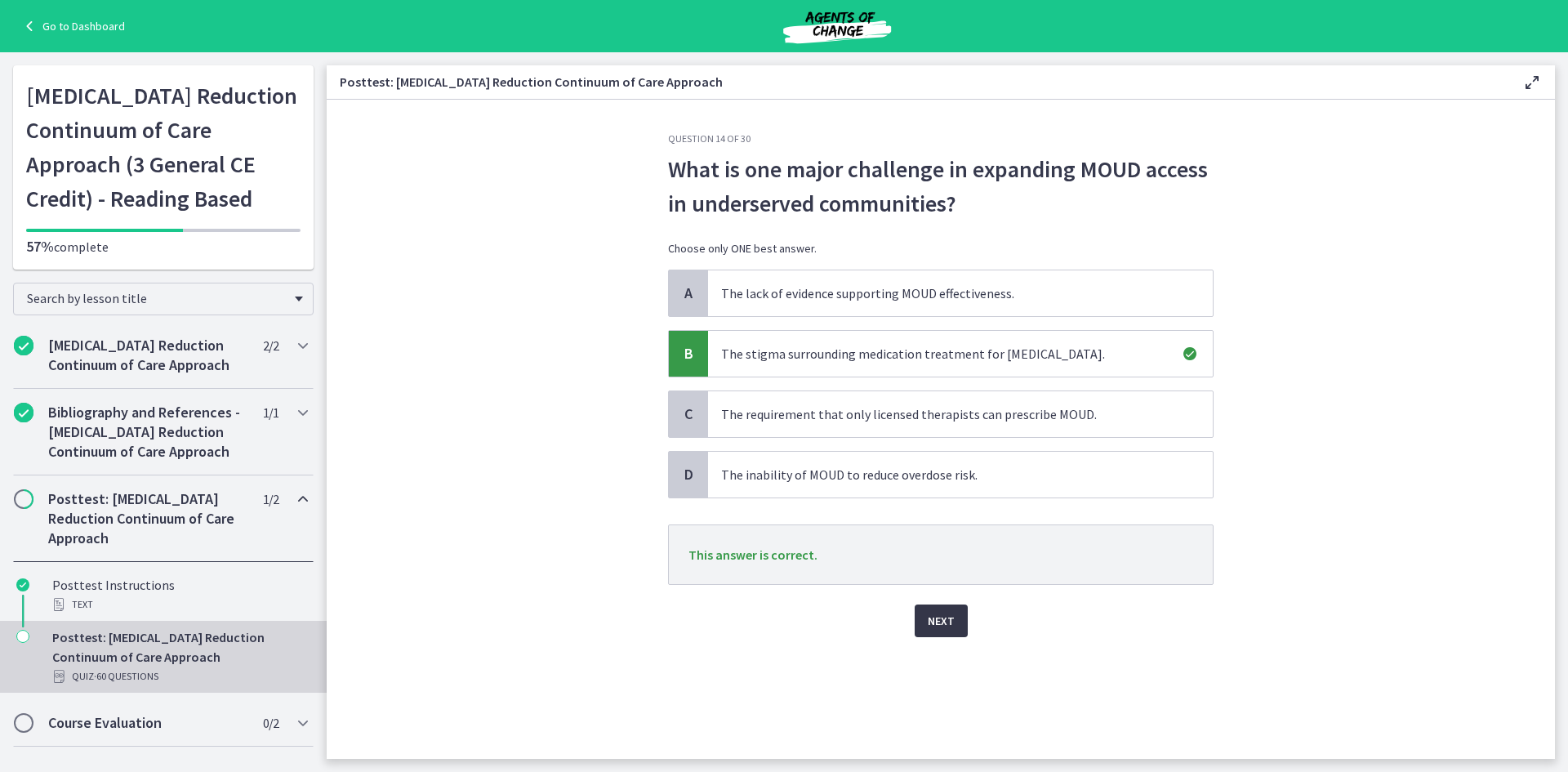
click at [959, 634] on button "Next" at bounding box center [941, 620] width 53 height 32
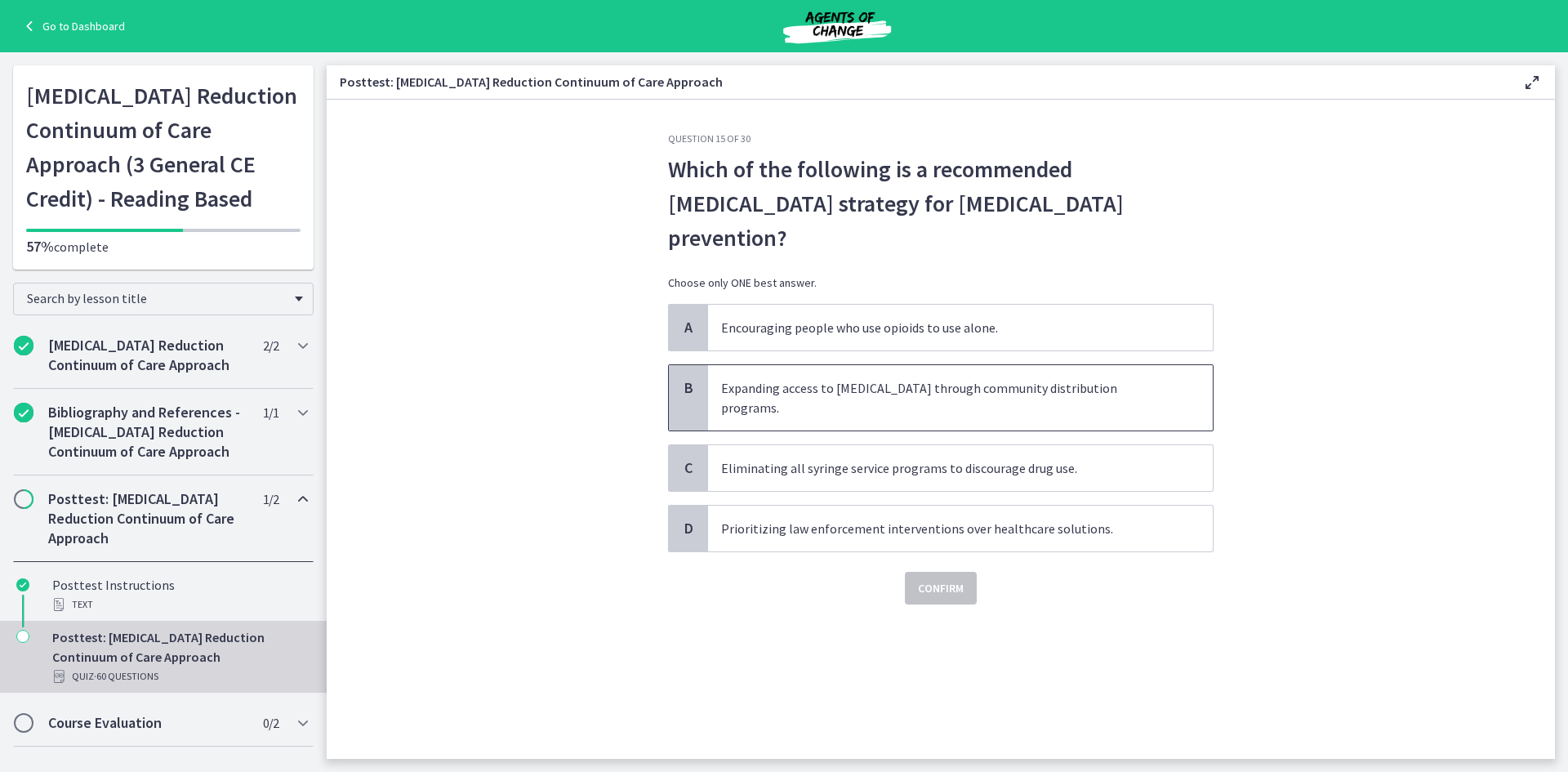
click at [818, 365] on span "Expanding access to naloxone through community distribution programs." at bounding box center [960, 398] width 505 height 66
click at [937, 578] on span "Confirm" at bounding box center [940, 588] width 46 height 20
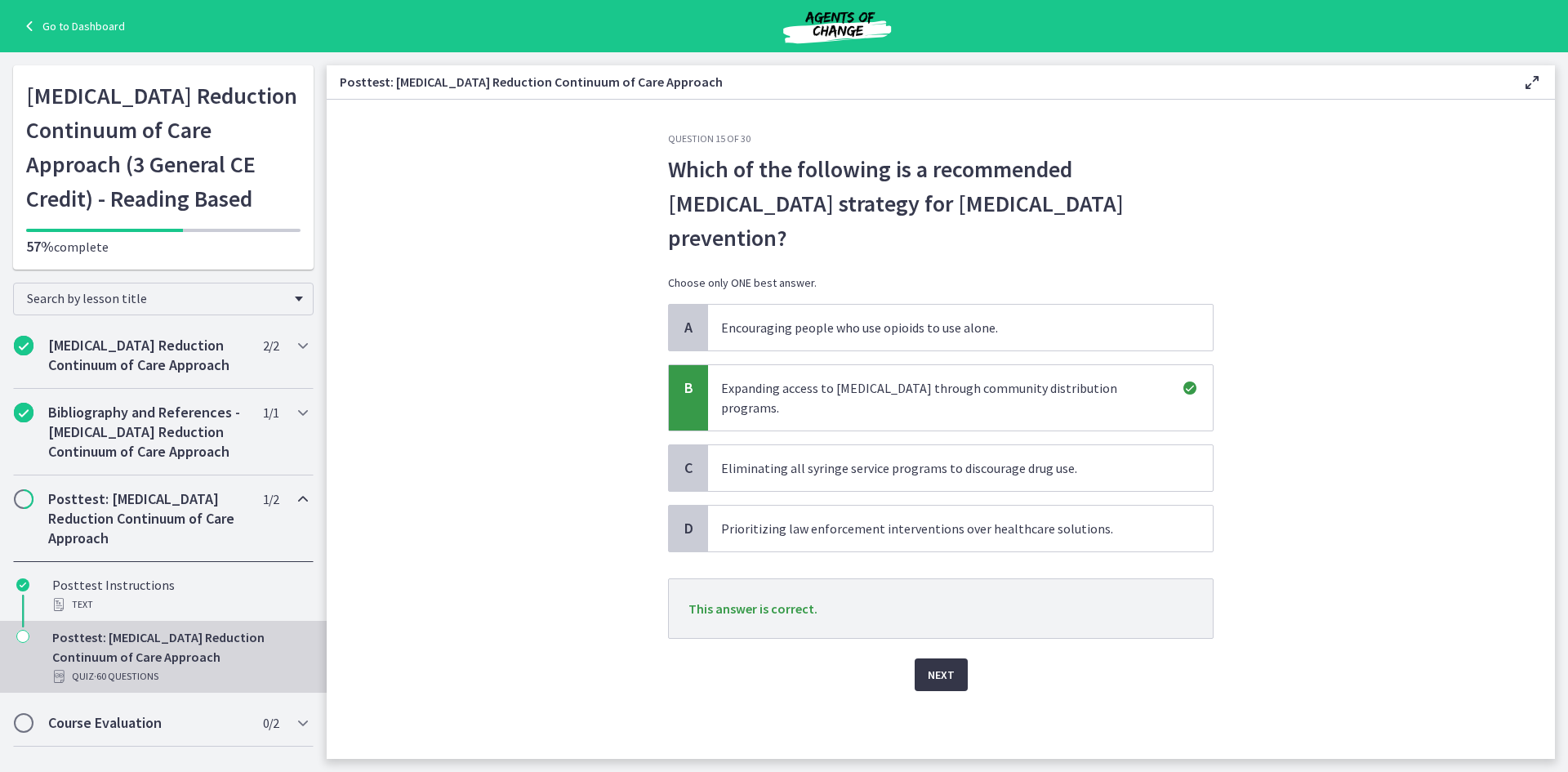
click at [927, 658] on button "Next" at bounding box center [941, 674] width 53 height 32
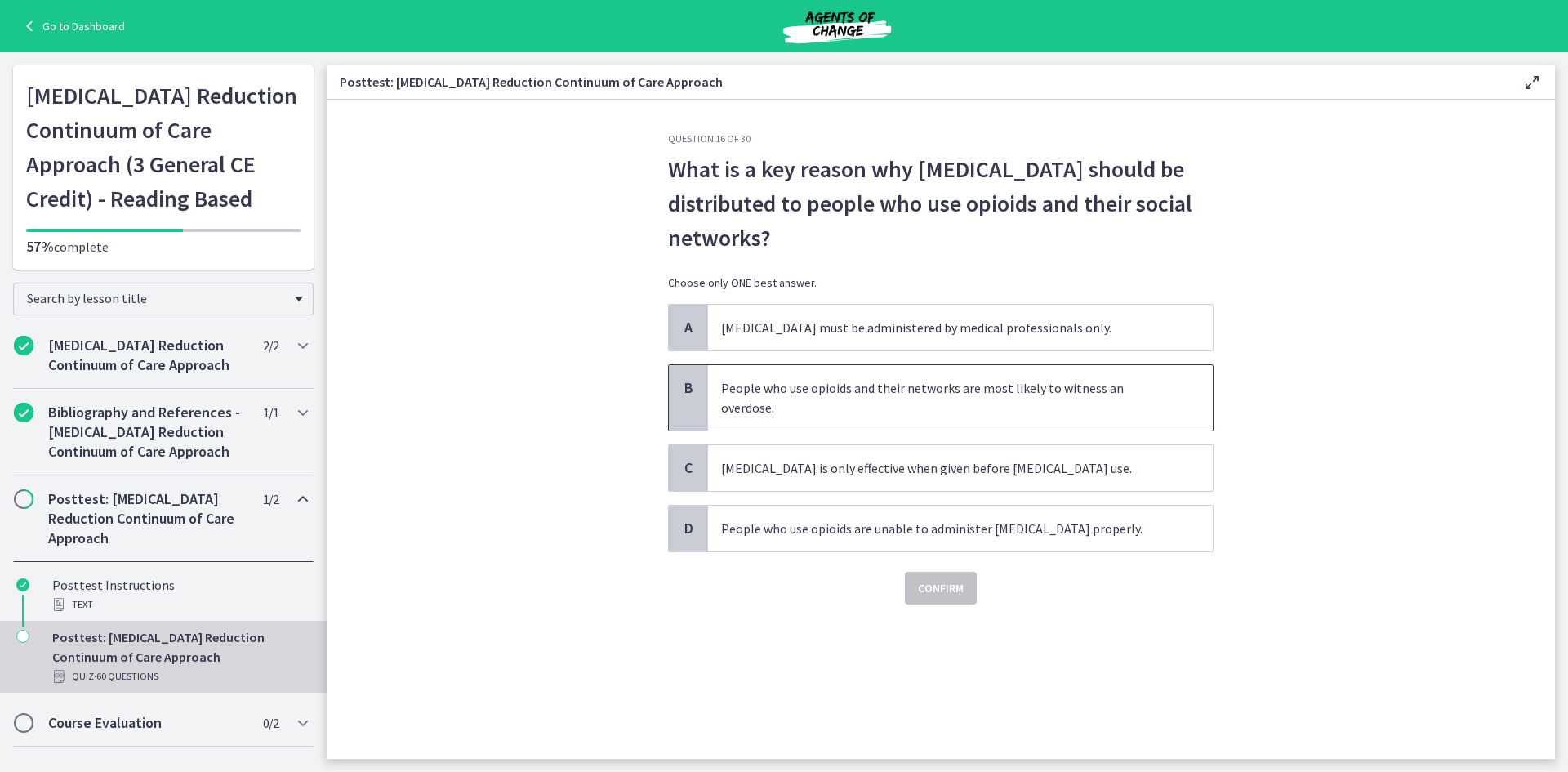
click at [799, 392] on span "People who use opioids and their networks are most likely to witness an overdos…" at bounding box center [960, 398] width 505 height 66
click at [930, 607] on div "Question 16 of 30 What is a key reason why naloxone should be distributed to pe…" at bounding box center [940, 445] width 572 height 626
click at [930, 594] on span "Confirm" at bounding box center [940, 588] width 46 height 20
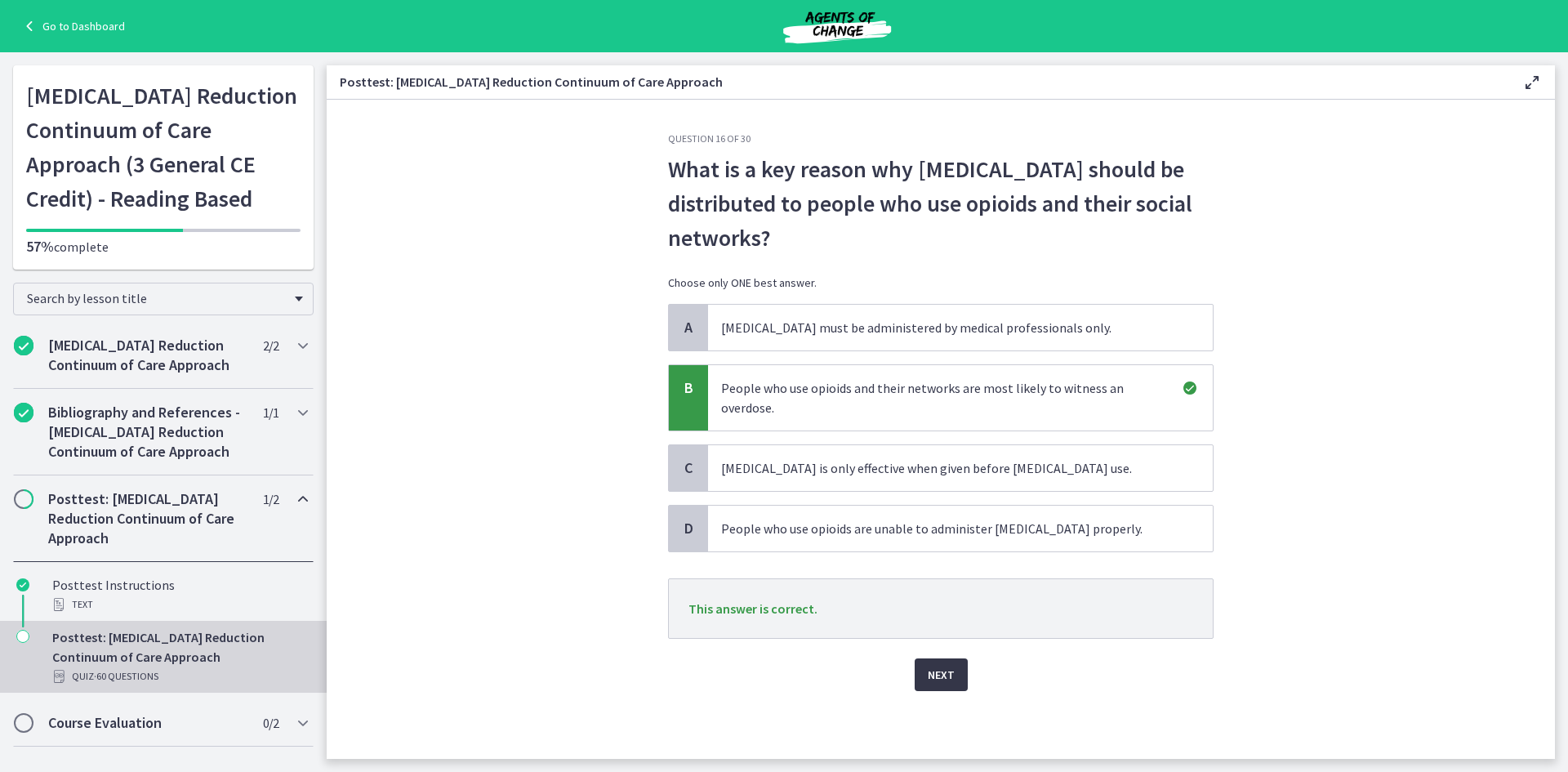
click at [936, 688] on button "Next" at bounding box center [941, 674] width 53 height 32
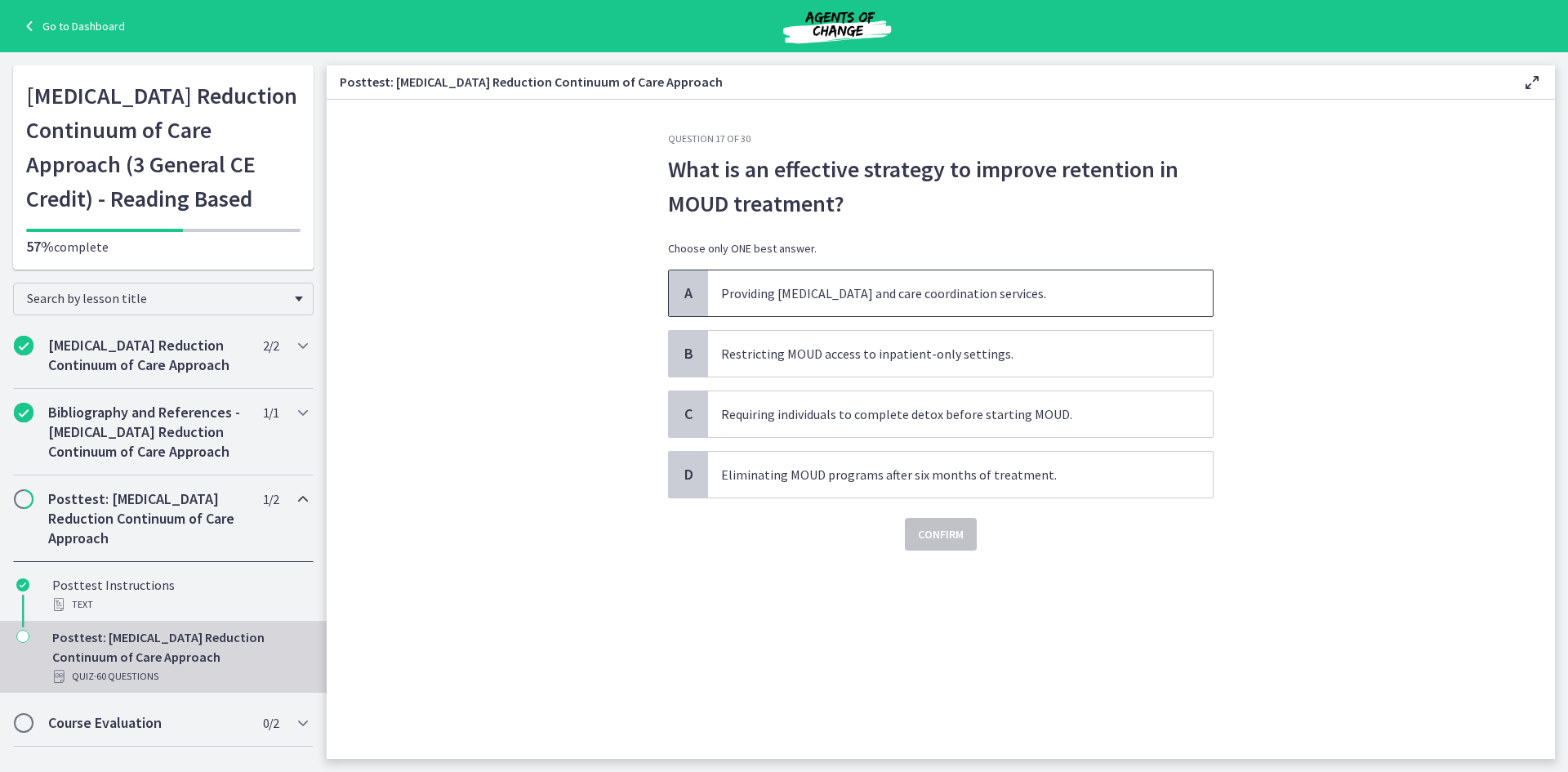
click at [877, 297] on span "Providing peer support and care coordination services." at bounding box center [960, 293] width 505 height 46
click at [942, 527] on span "Confirm" at bounding box center [940, 534] width 46 height 20
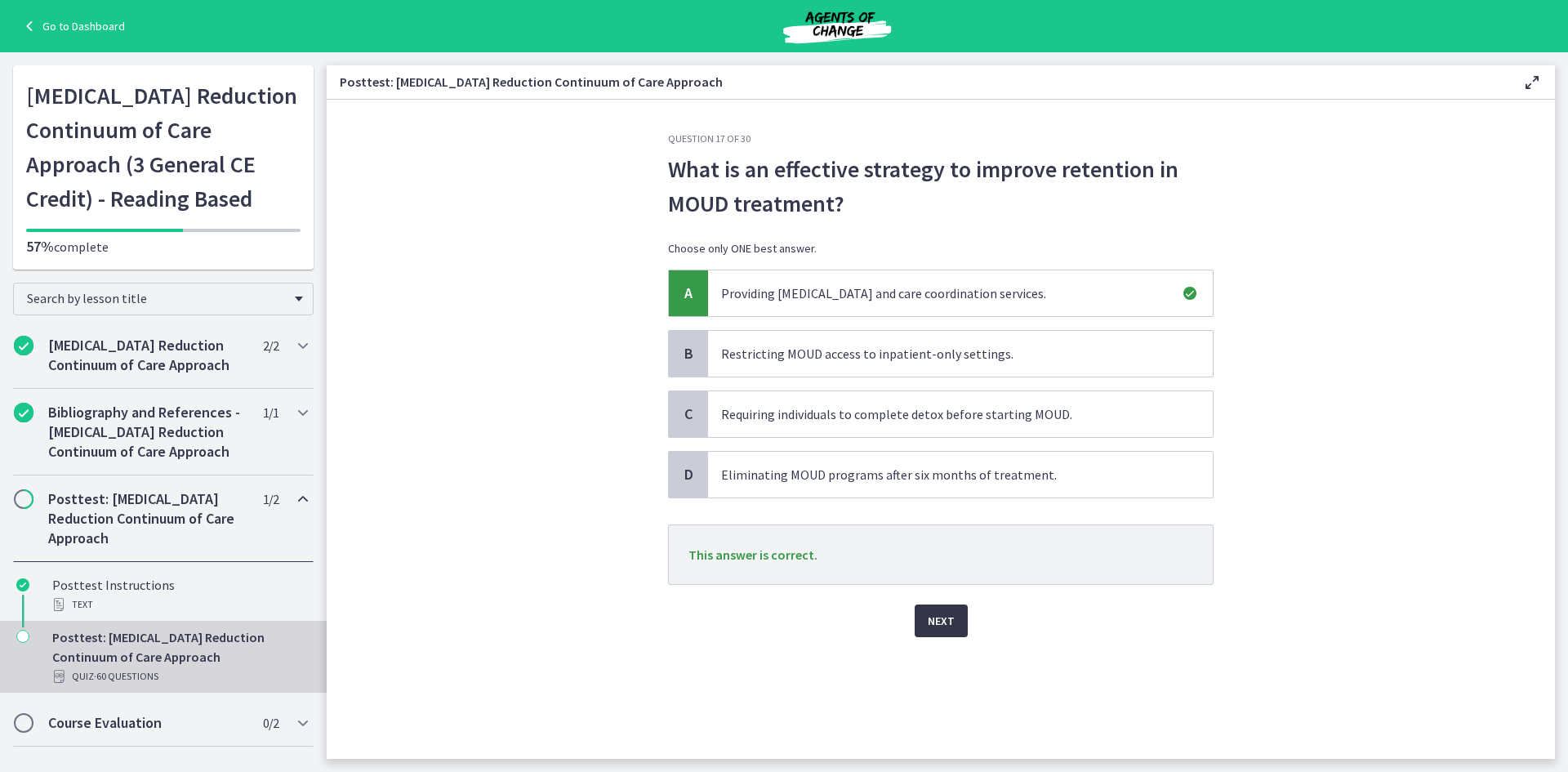
click at [927, 627] on button "Next" at bounding box center [941, 620] width 53 height 32
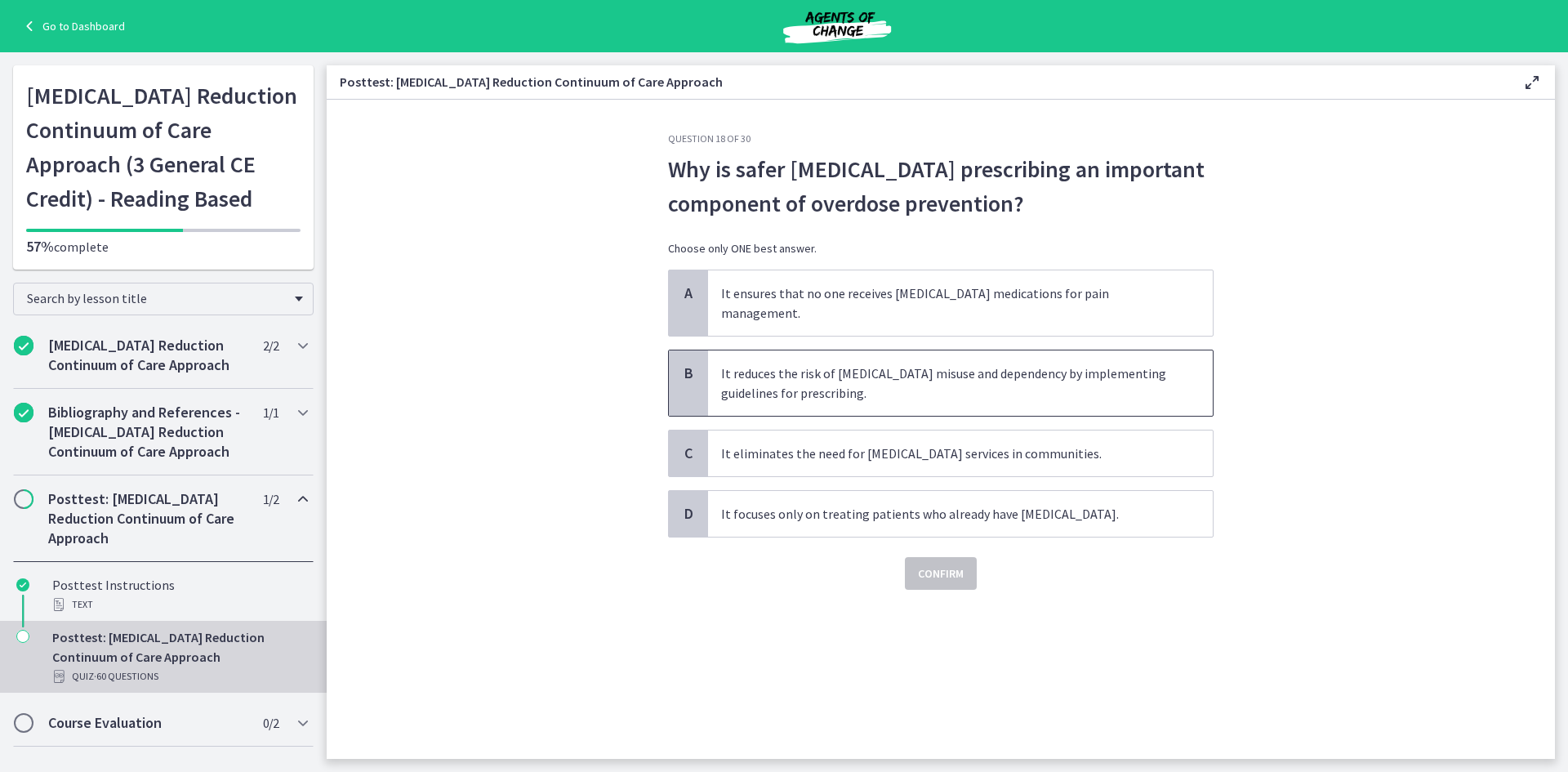
click at [799, 368] on span "It reduces the risk of opioid misuse and dependency by implementing guidelines …" at bounding box center [960, 383] width 505 height 66
click at [921, 563] on span "Confirm" at bounding box center [940, 573] width 46 height 20
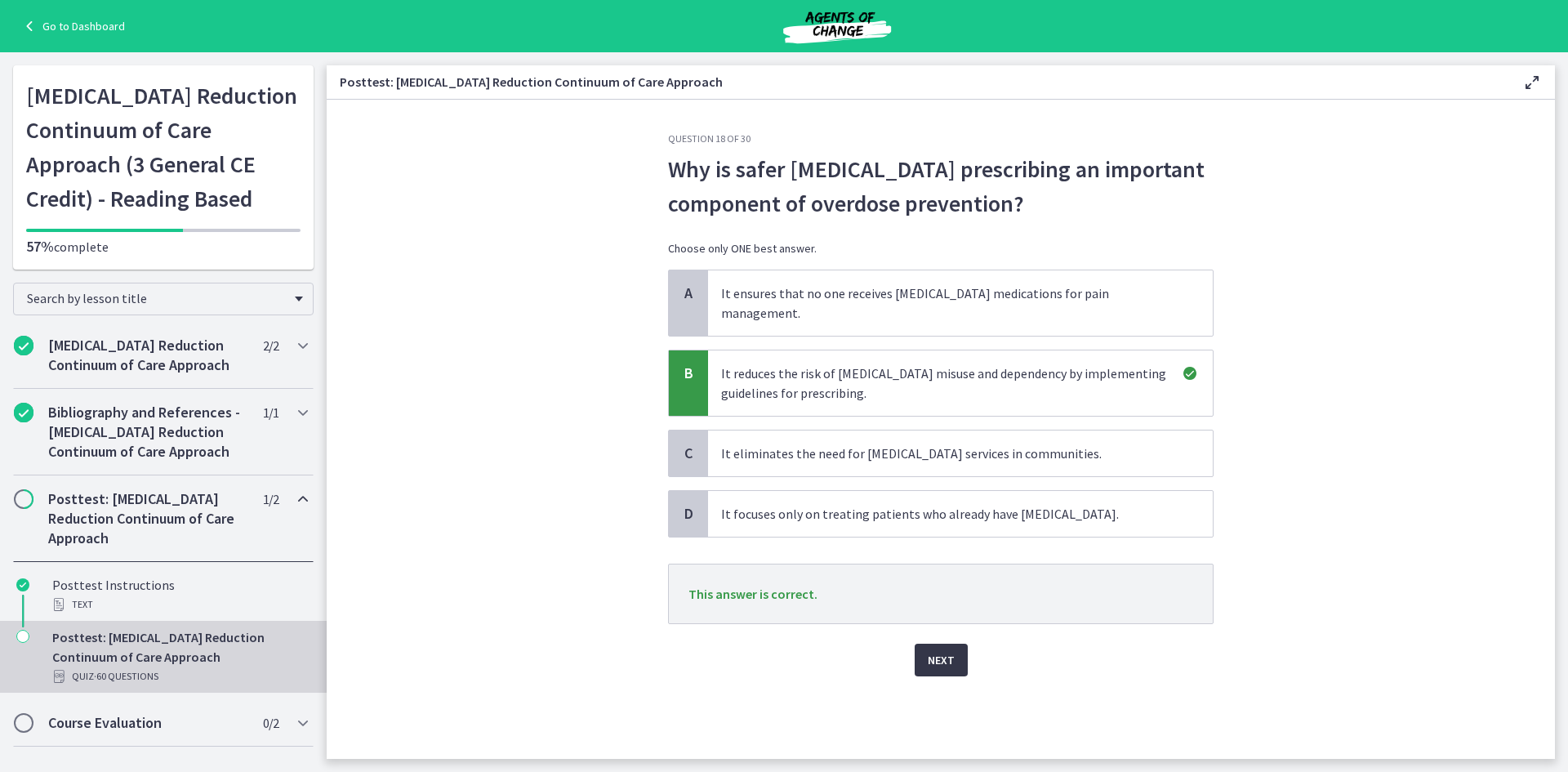
click at [936, 650] on span "Next" at bounding box center [941, 660] width 27 height 20
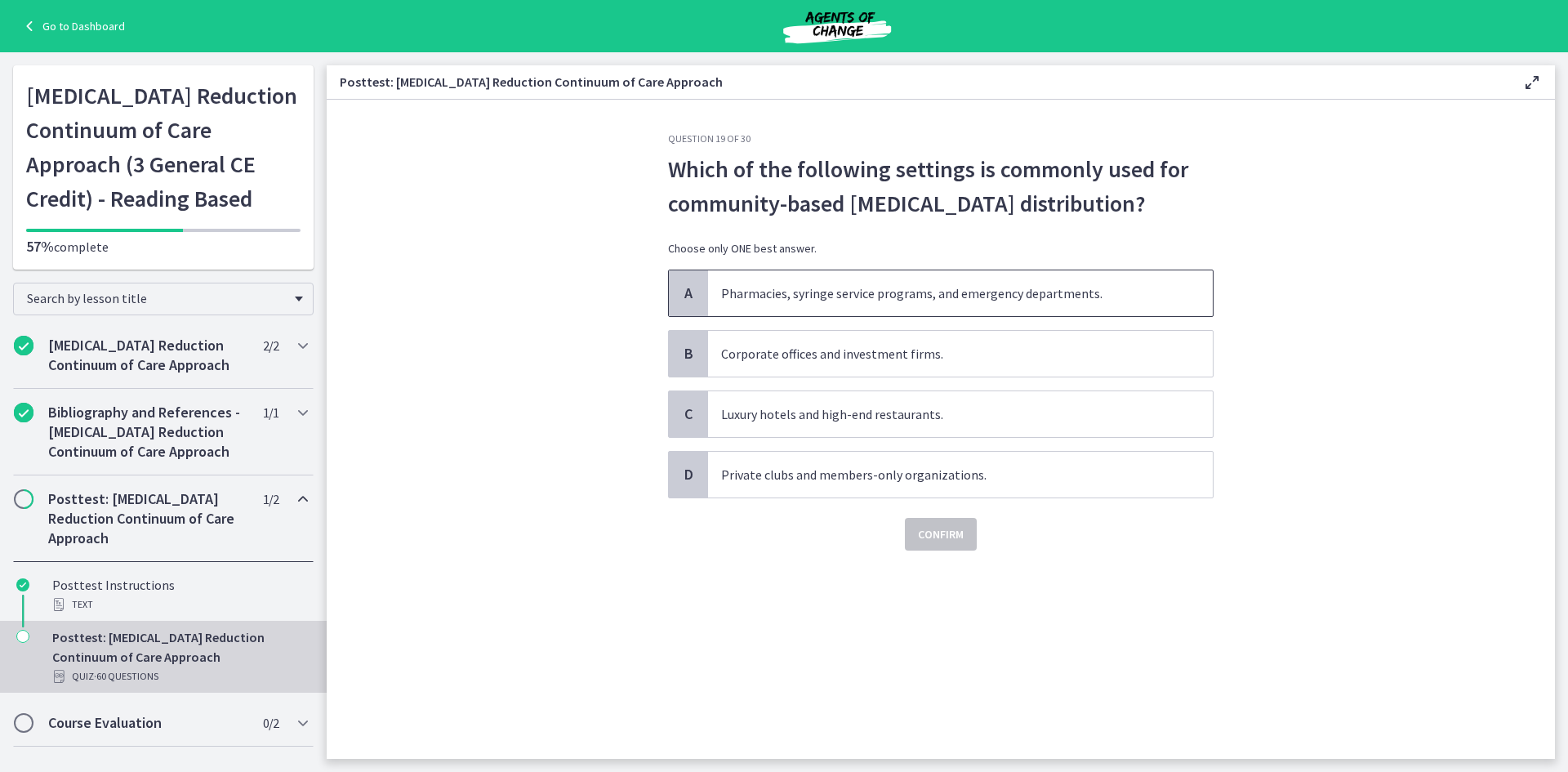
click at [773, 292] on span "Pharmacies, syringe service programs, and emergency departments." at bounding box center [960, 293] width 505 height 46
click at [940, 542] on span "Confirm" at bounding box center [940, 534] width 46 height 20
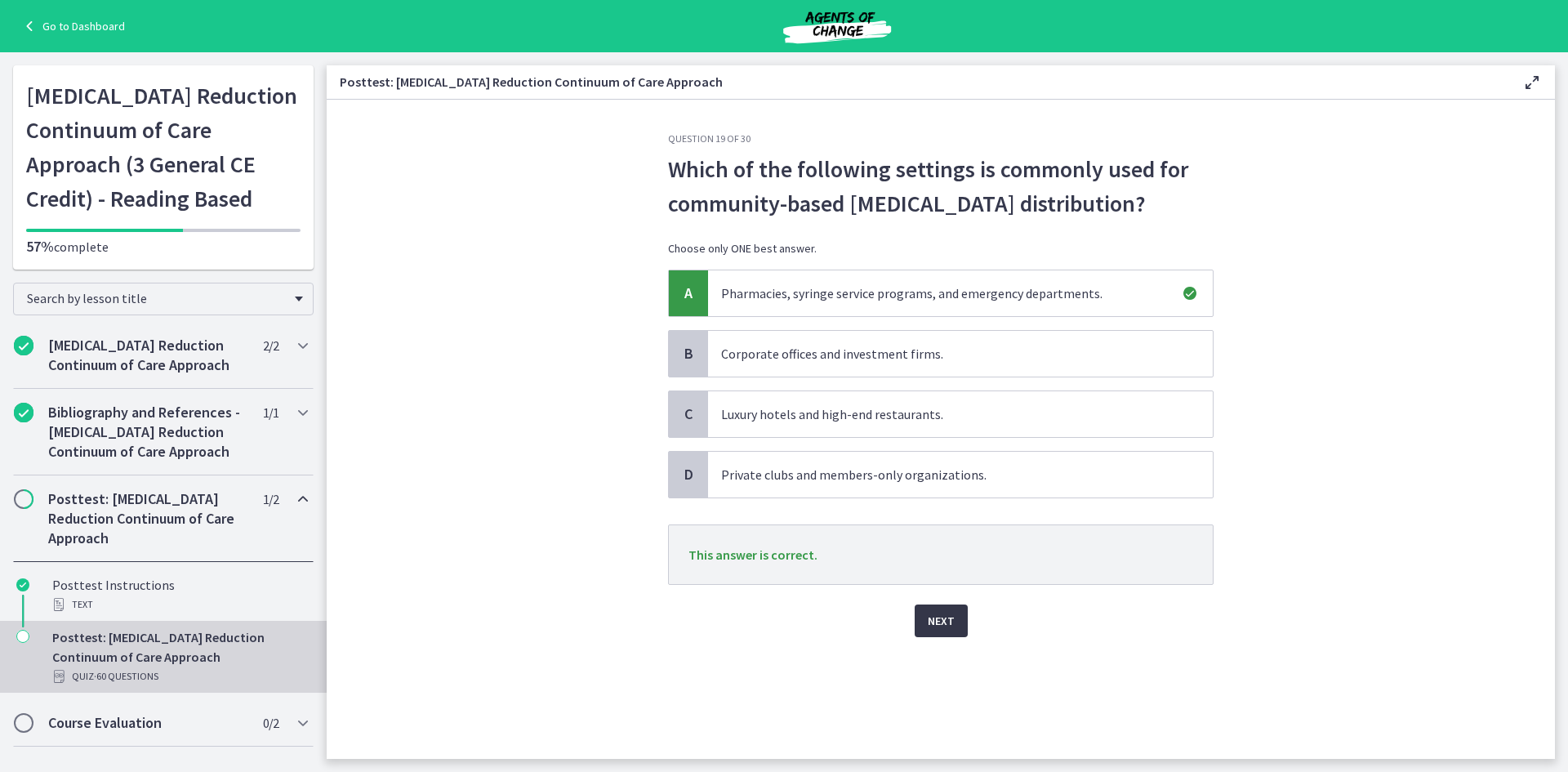
click at [937, 622] on span "Next" at bounding box center [941, 621] width 27 height 20
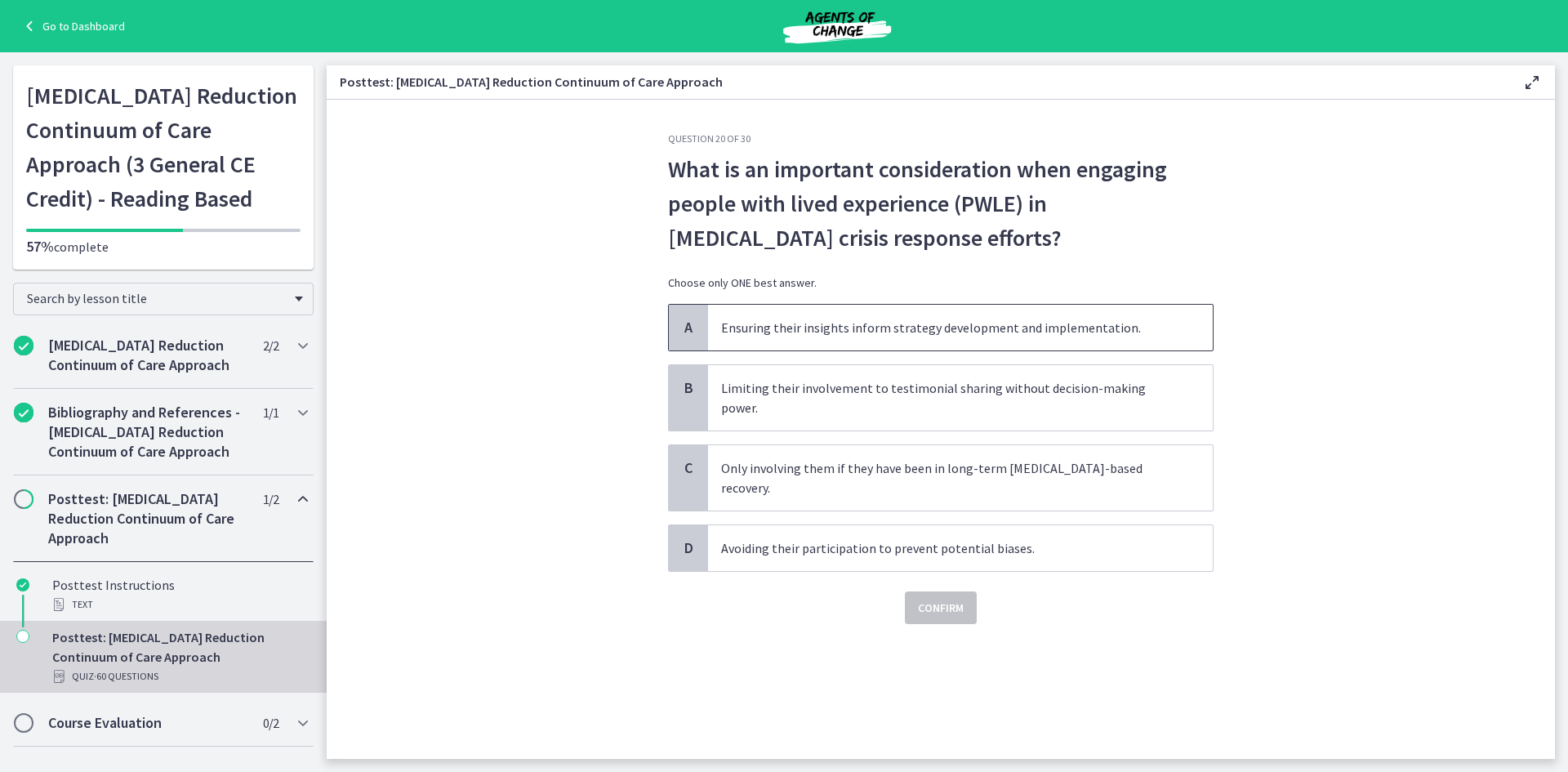
click at [824, 316] on span "Ensuring their insights inform strategy development and implementation." at bounding box center [960, 327] width 505 height 46
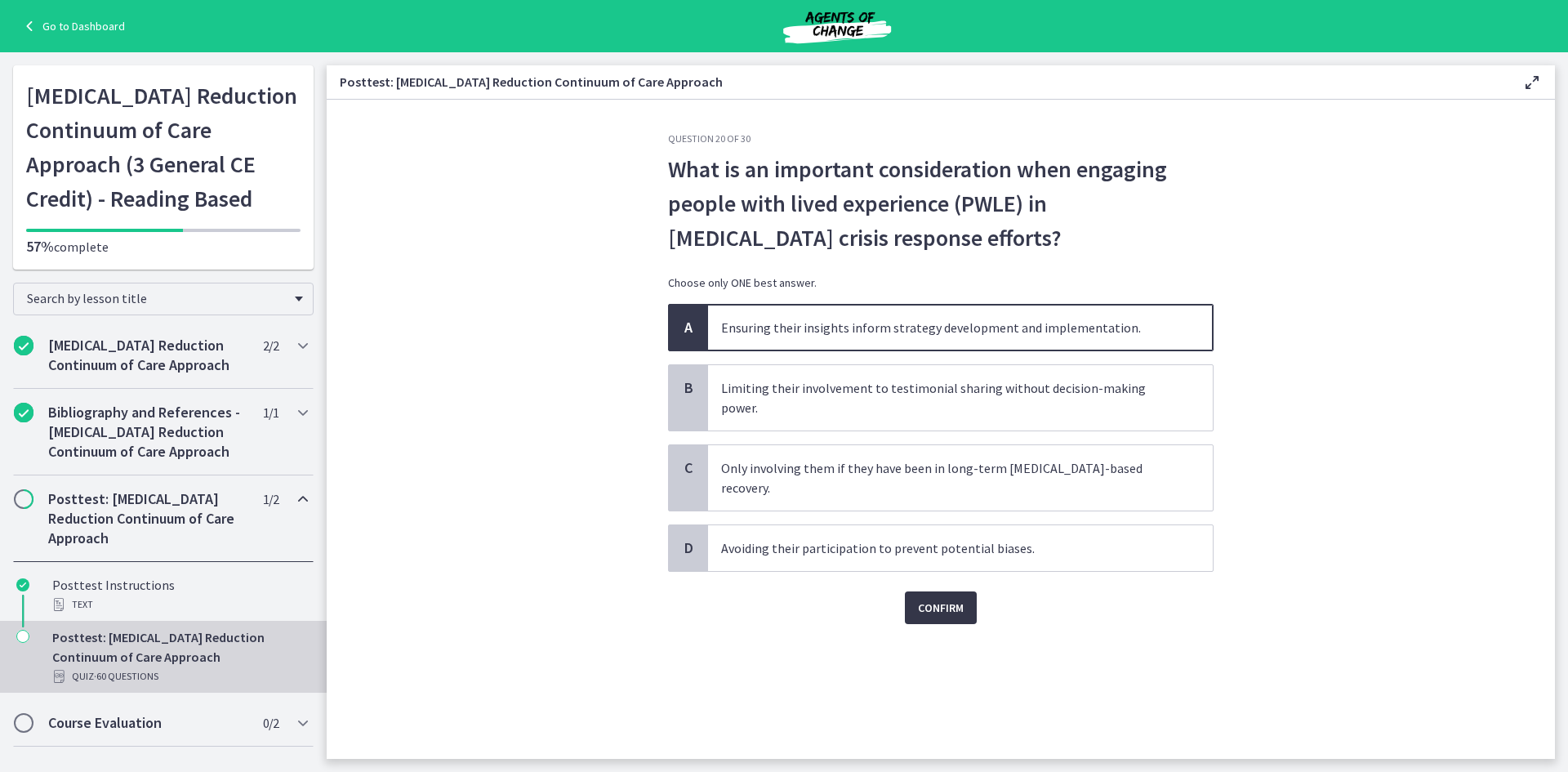
click at [947, 597] on span "Confirm" at bounding box center [940, 607] width 46 height 20
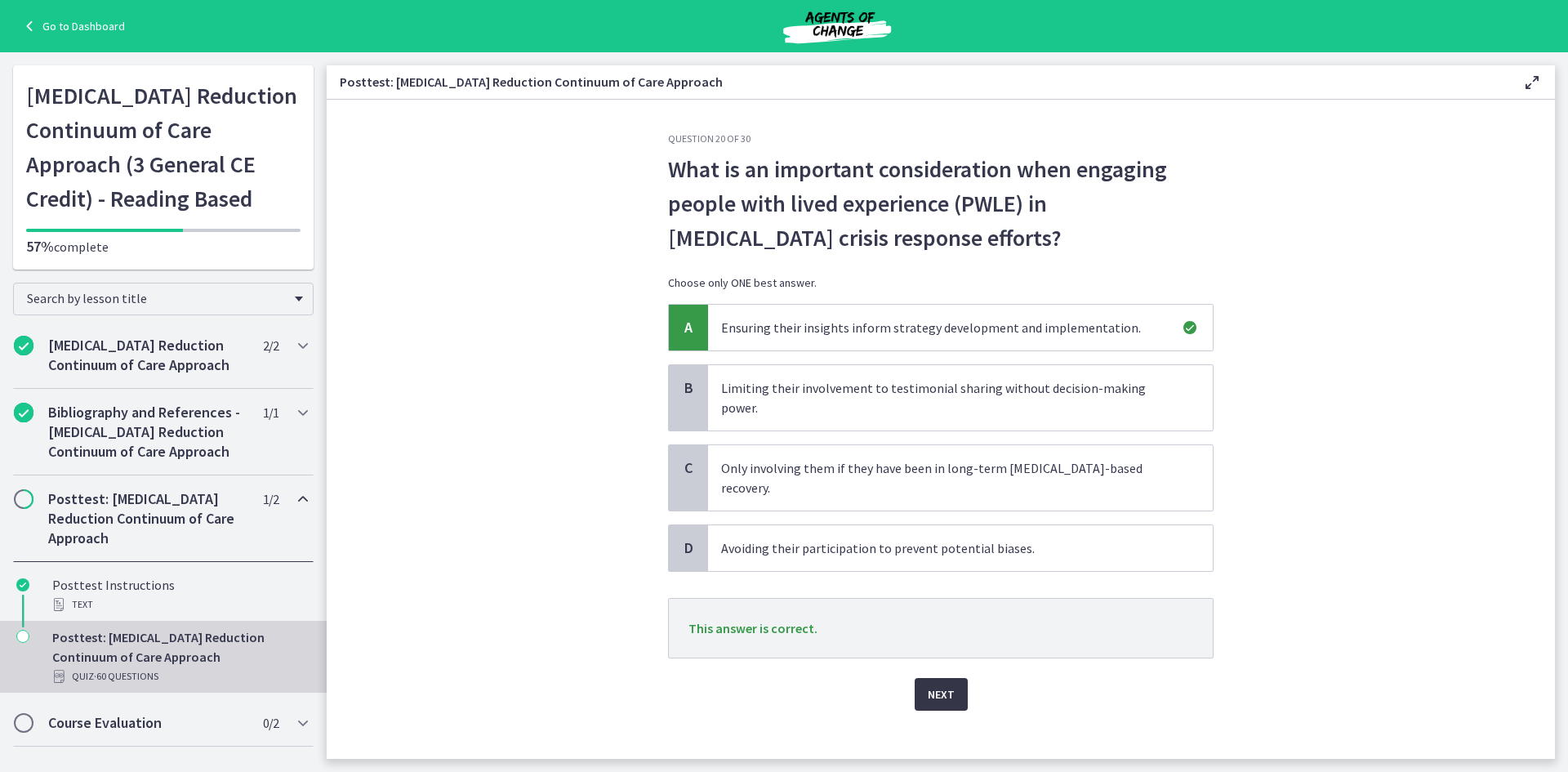
click at [930, 684] on span "Next" at bounding box center [941, 694] width 27 height 20
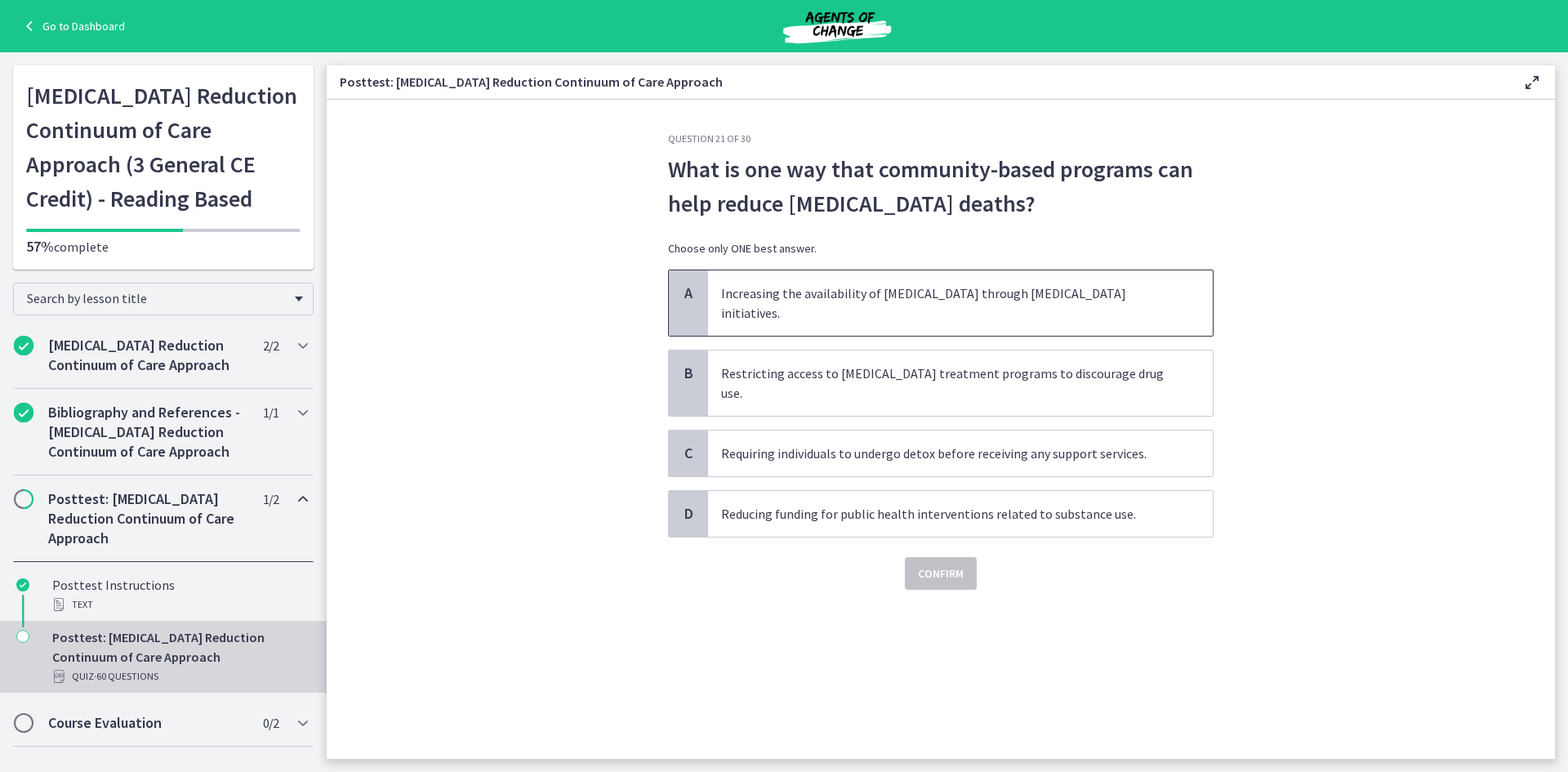
click at [816, 300] on span "Increasing the availability of naloxone through harm reduction initiatives." at bounding box center [960, 303] width 505 height 66
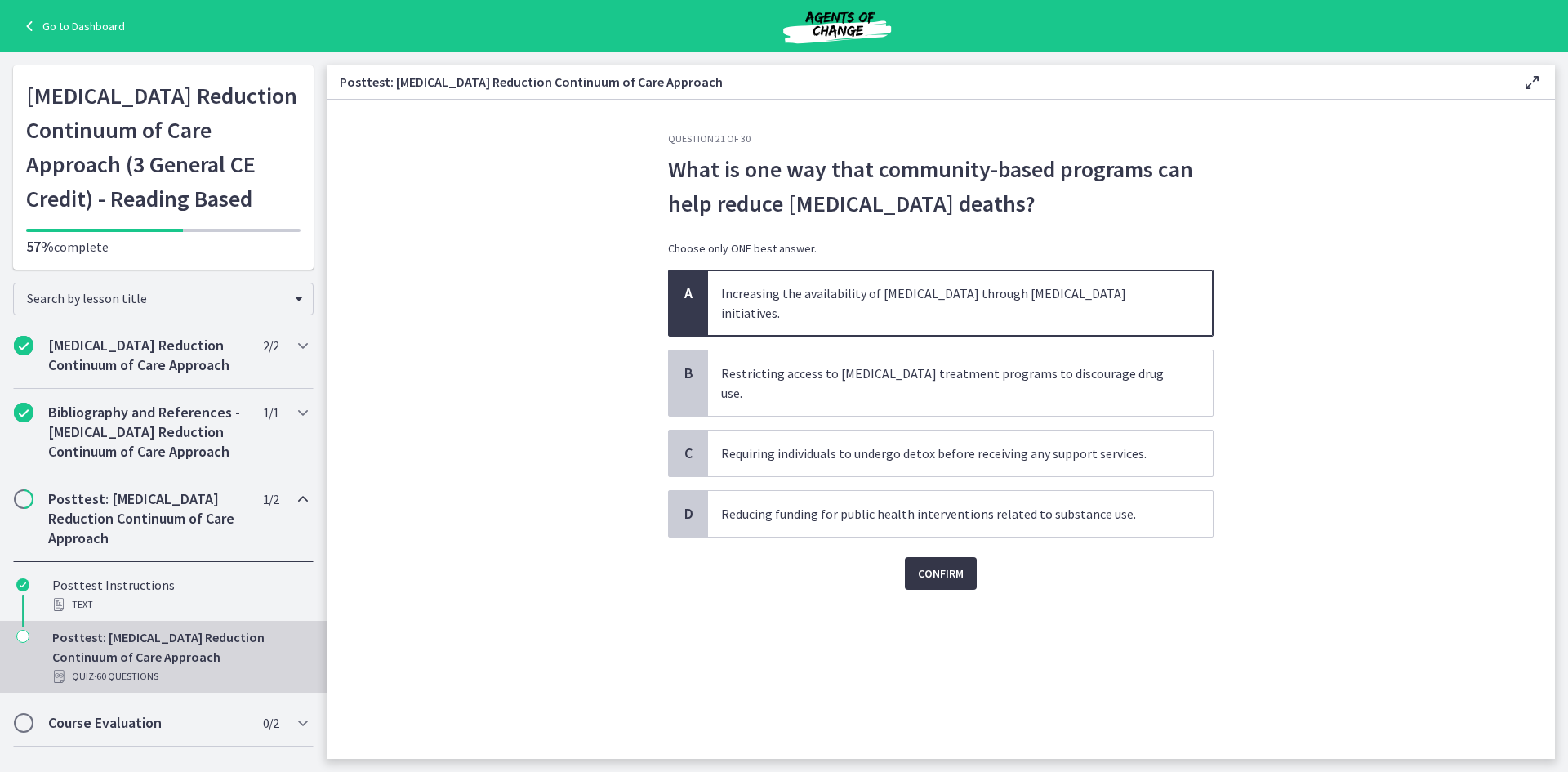
click at [949, 557] on button "Confirm" at bounding box center [940, 572] width 72 height 32
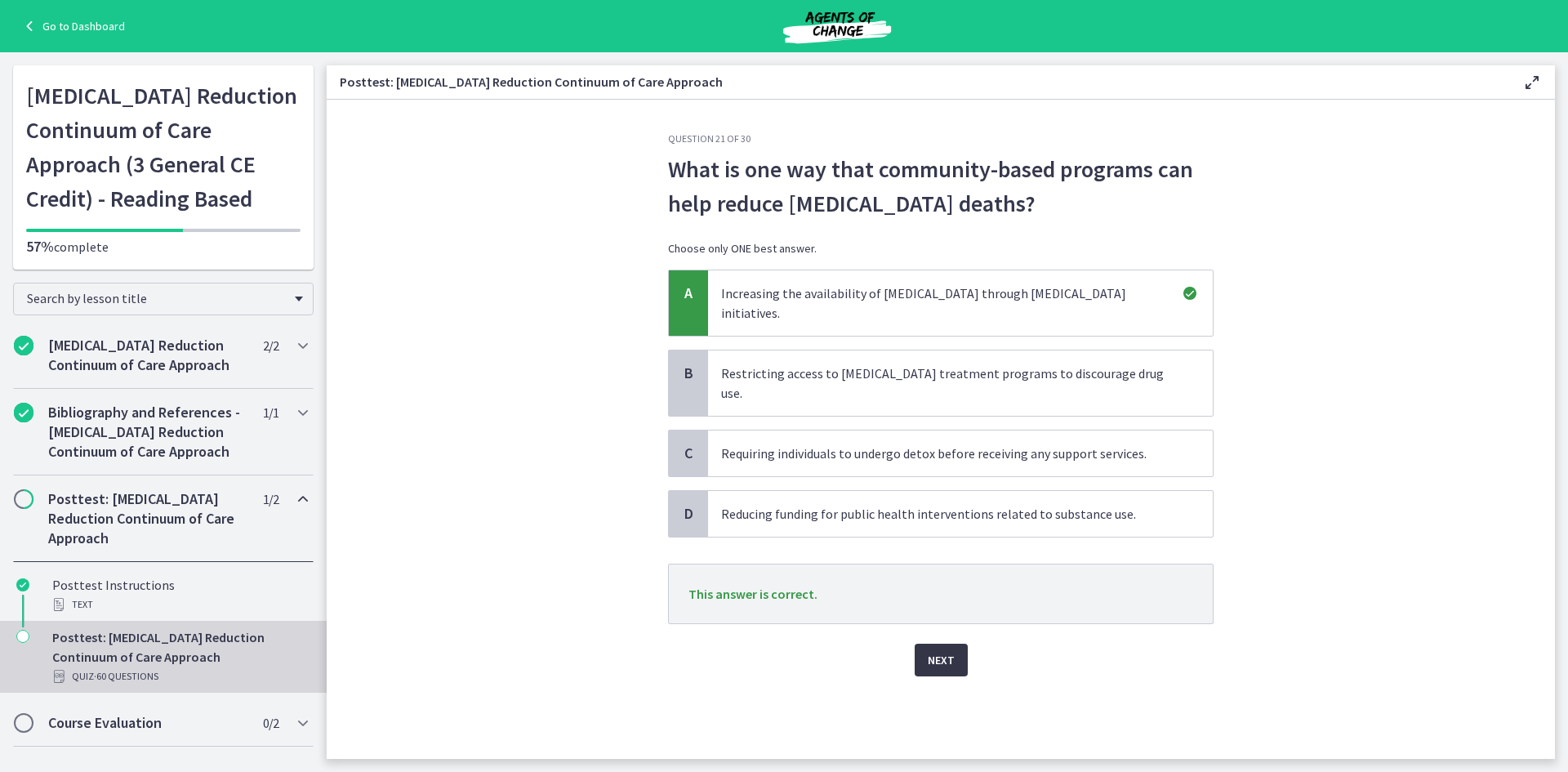
click at [925, 643] on button "Next" at bounding box center [941, 659] width 53 height 32
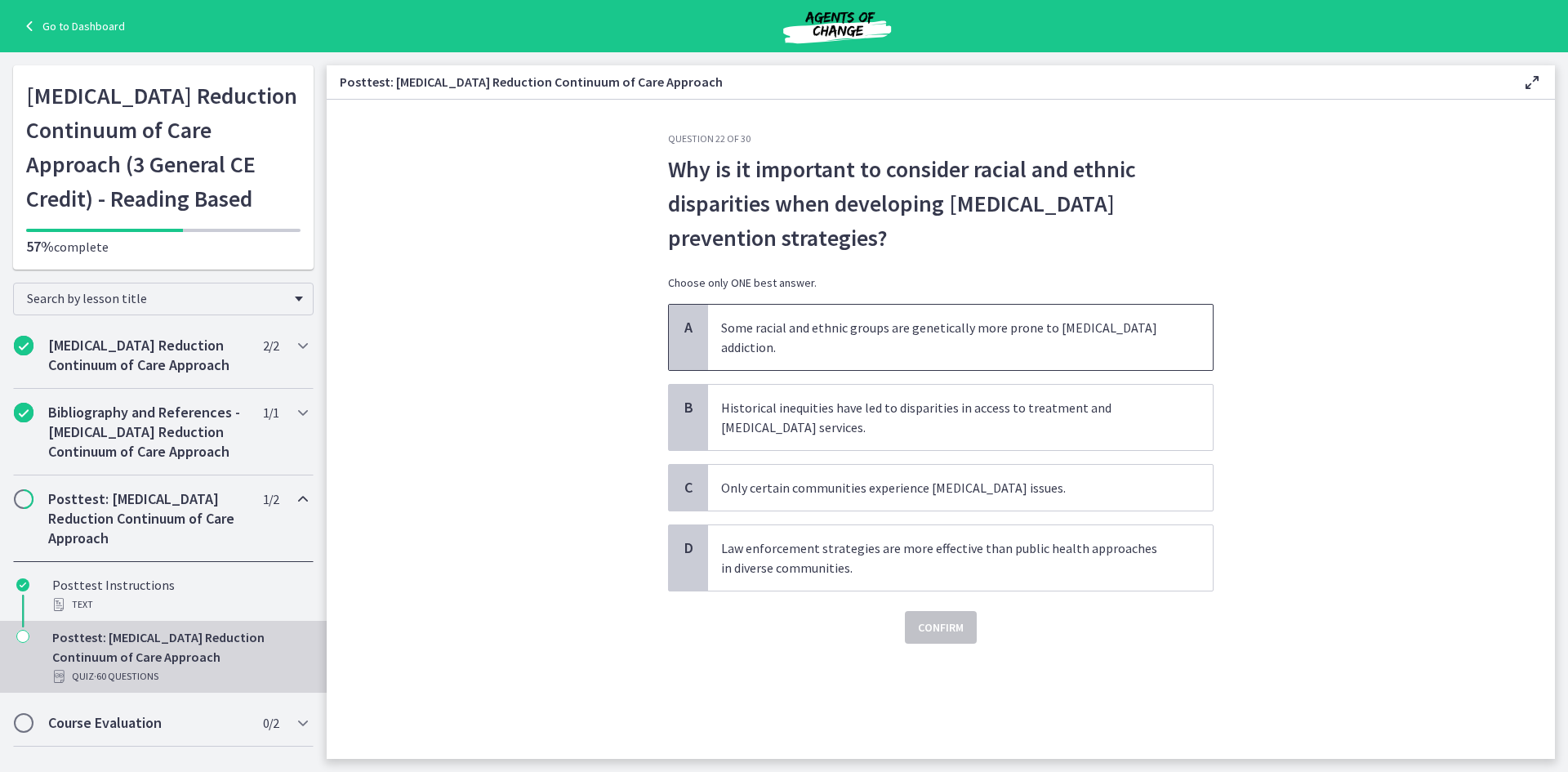
click at [833, 318] on span "Some racial and ethnic groups are genetically more prone to opioid addiction." at bounding box center [960, 337] width 505 height 66
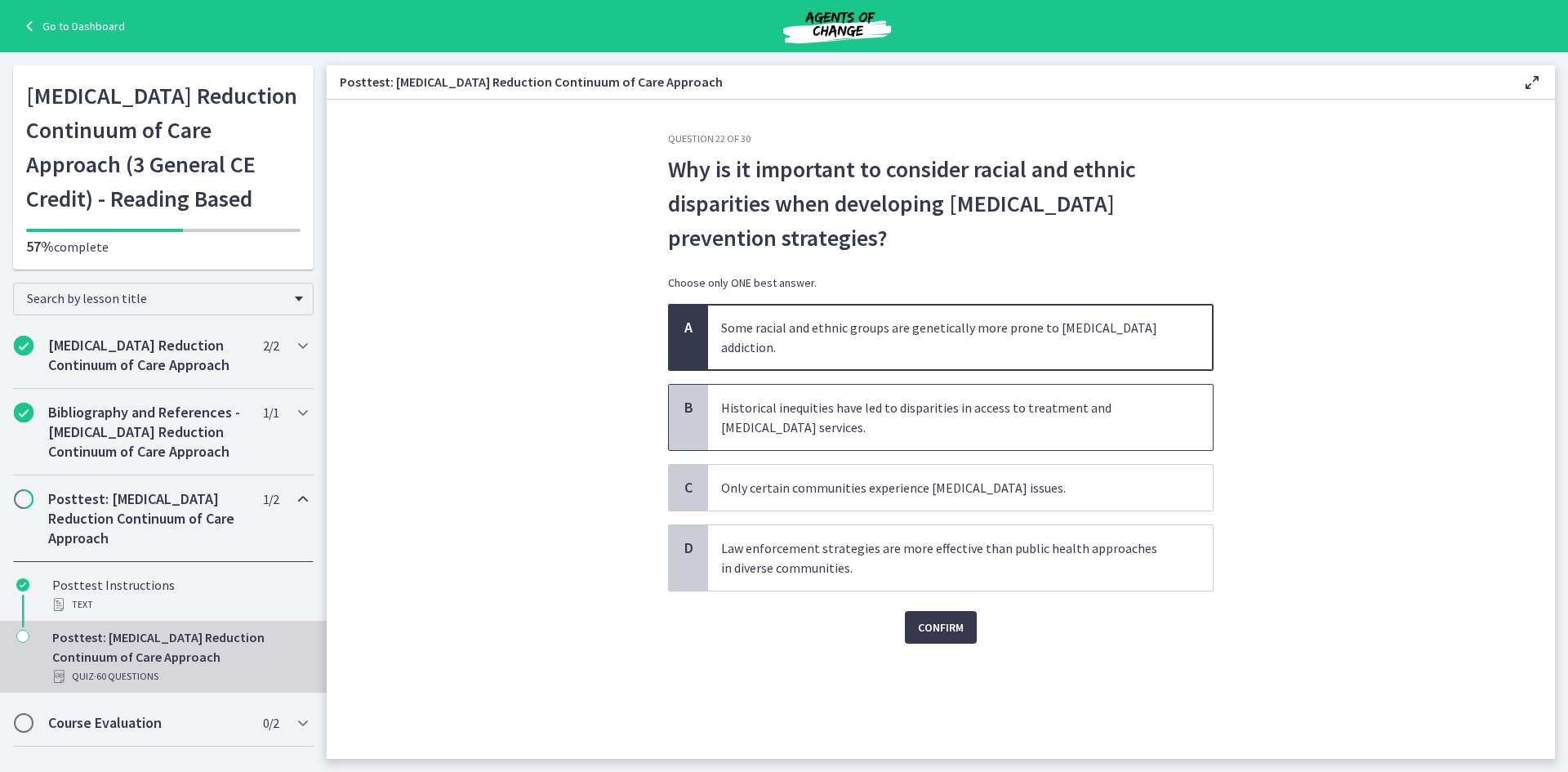
click at [820, 401] on span "Historical inequities have led to disparities in access to treatment and harm r…" at bounding box center [960, 417] width 505 height 66
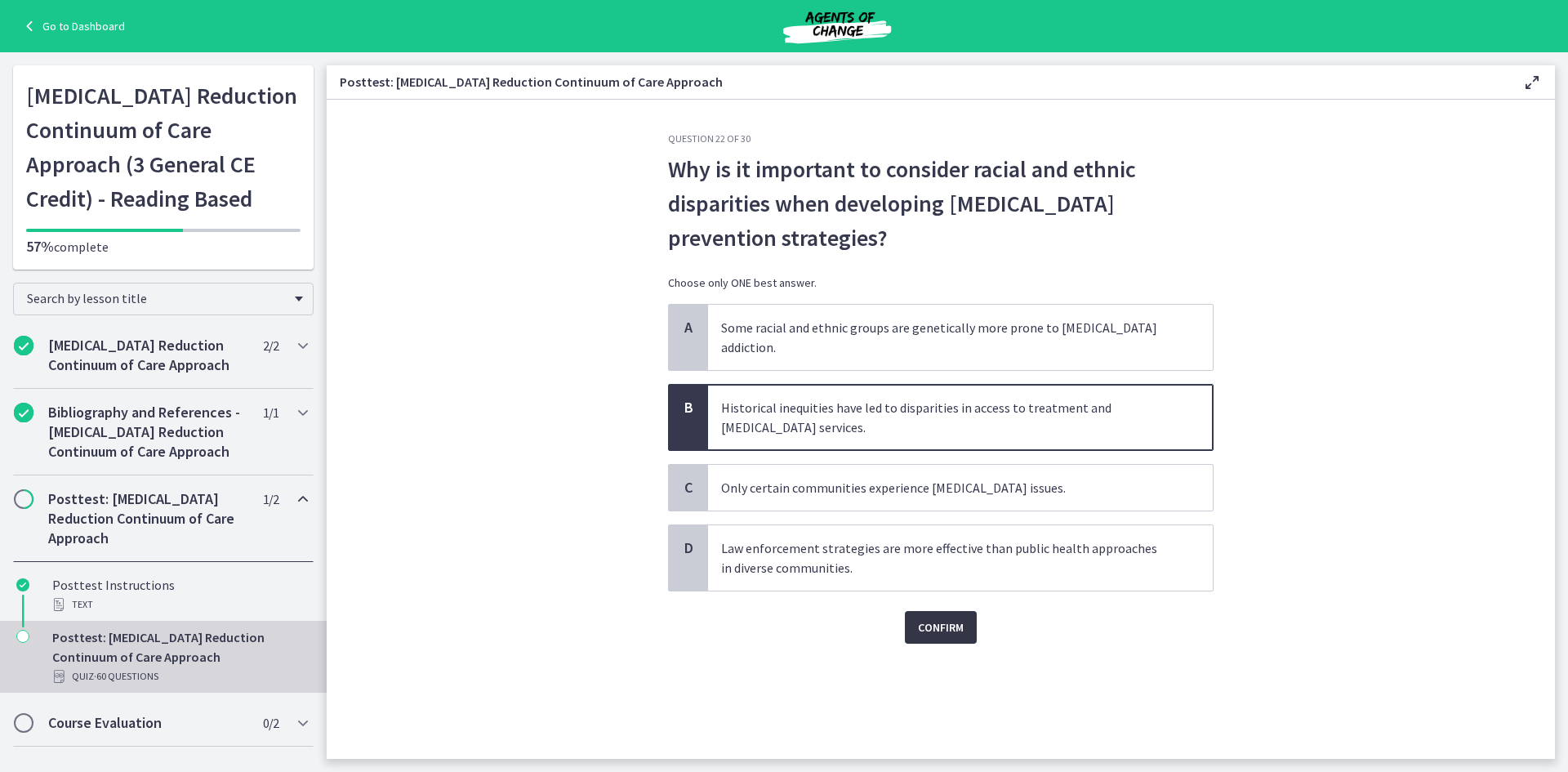
click at [924, 617] on span "Confirm" at bounding box center [940, 627] width 46 height 20
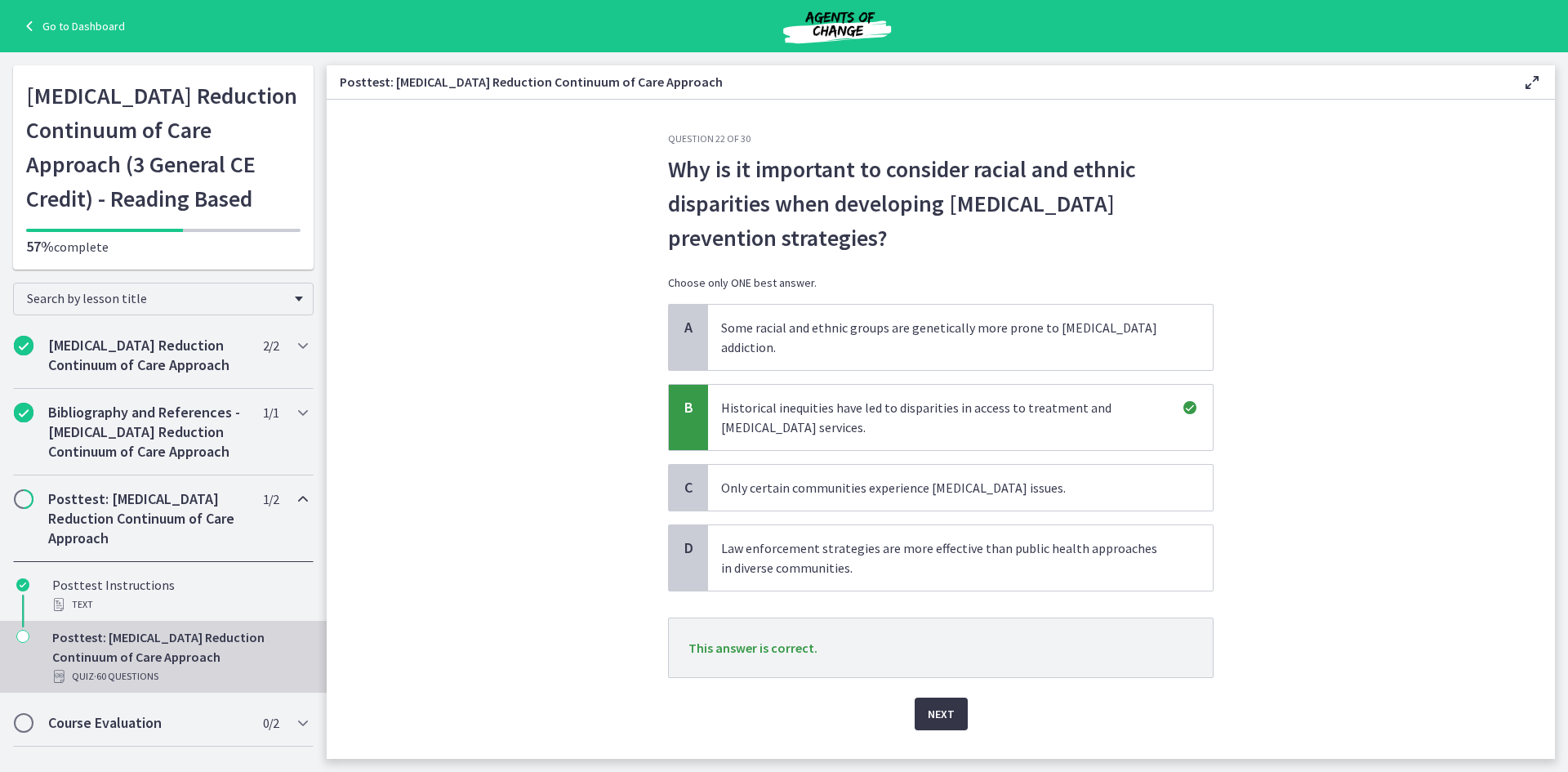
click at [932, 704] on span "Next" at bounding box center [941, 714] width 27 height 20
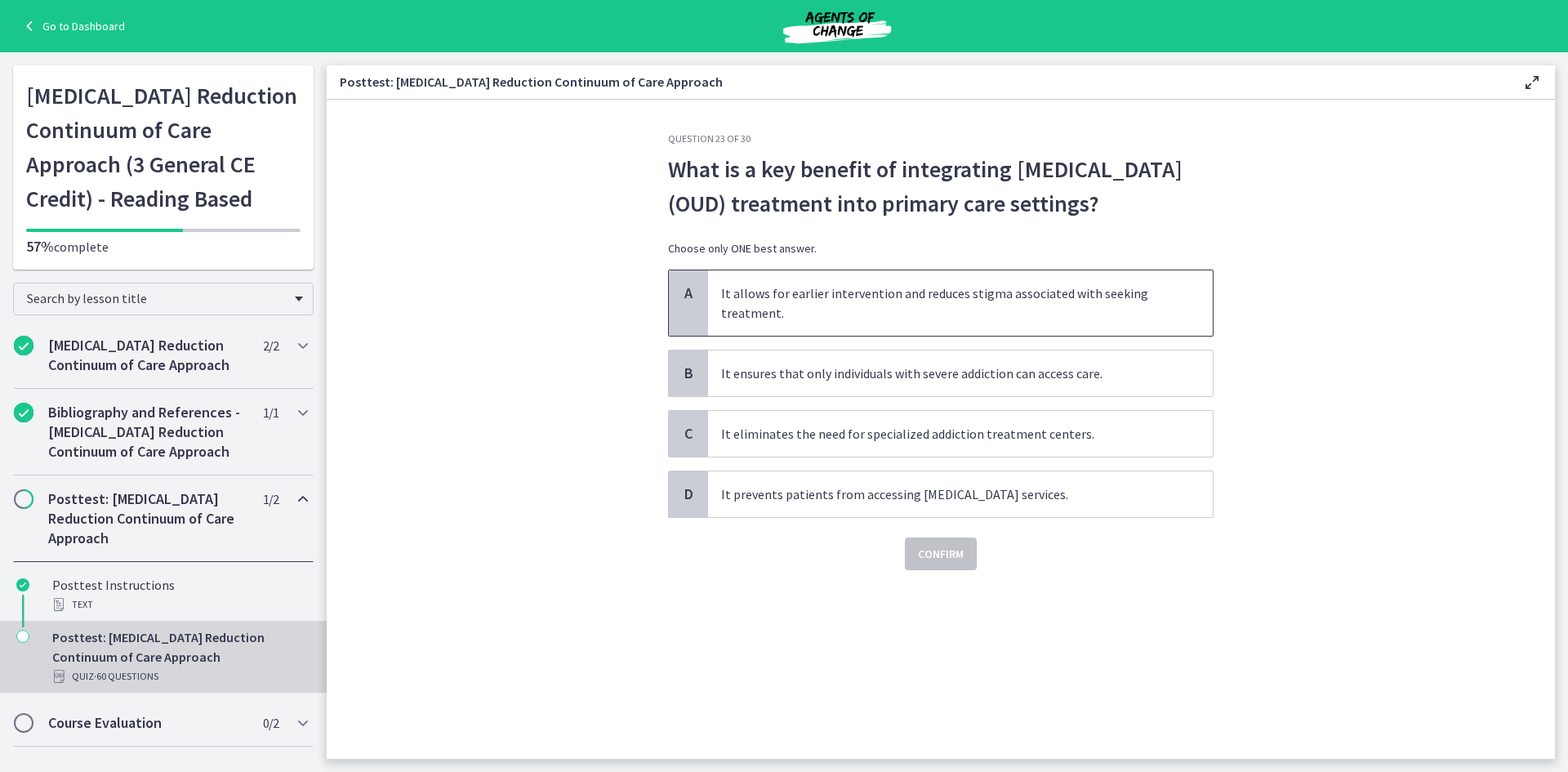
click at [831, 314] on span "It allows for earlier intervention and reduces stigma associated with seeking t…" at bounding box center [960, 303] width 505 height 66
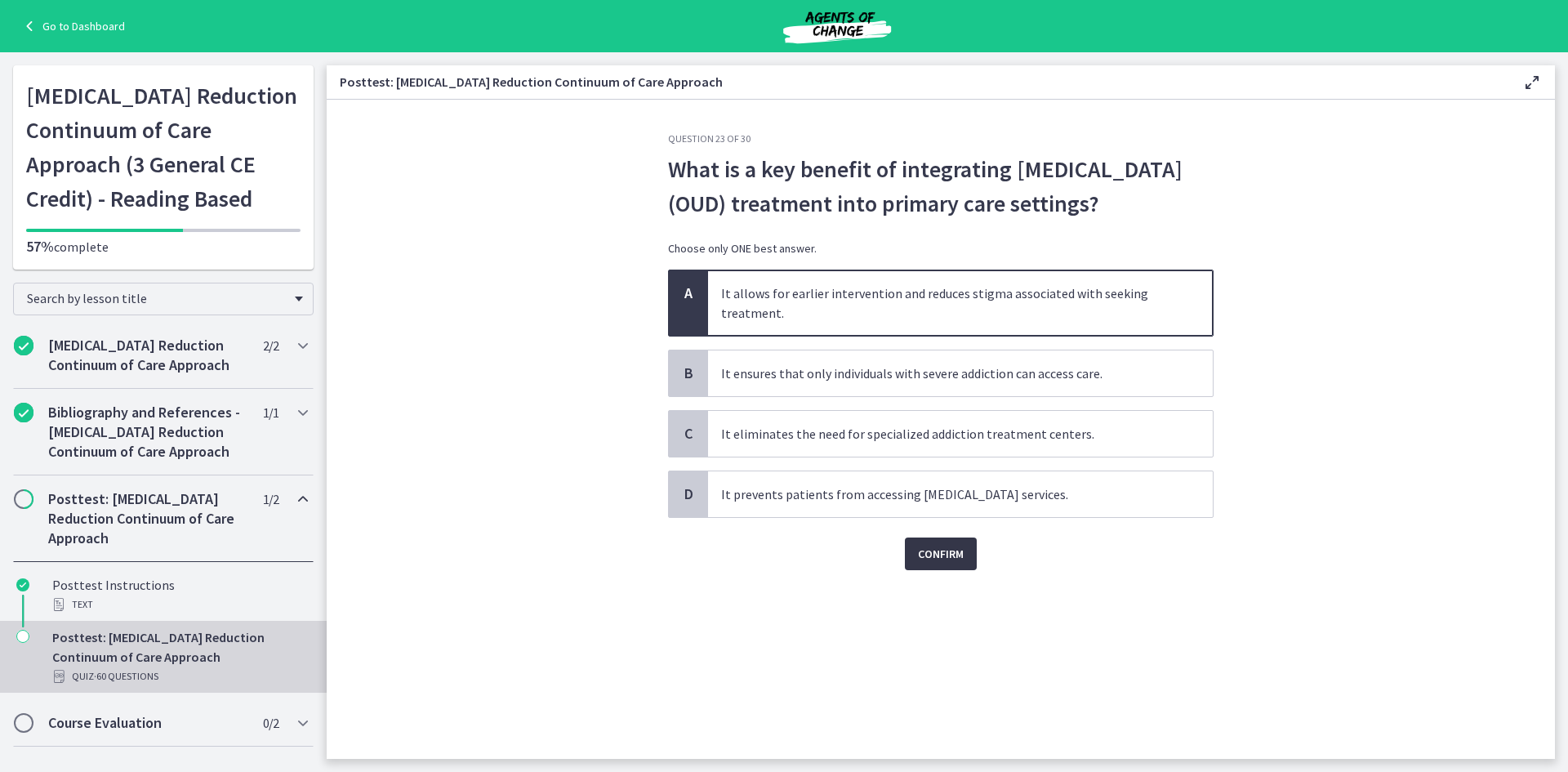
click at [936, 562] on span "Confirm" at bounding box center [940, 554] width 46 height 20
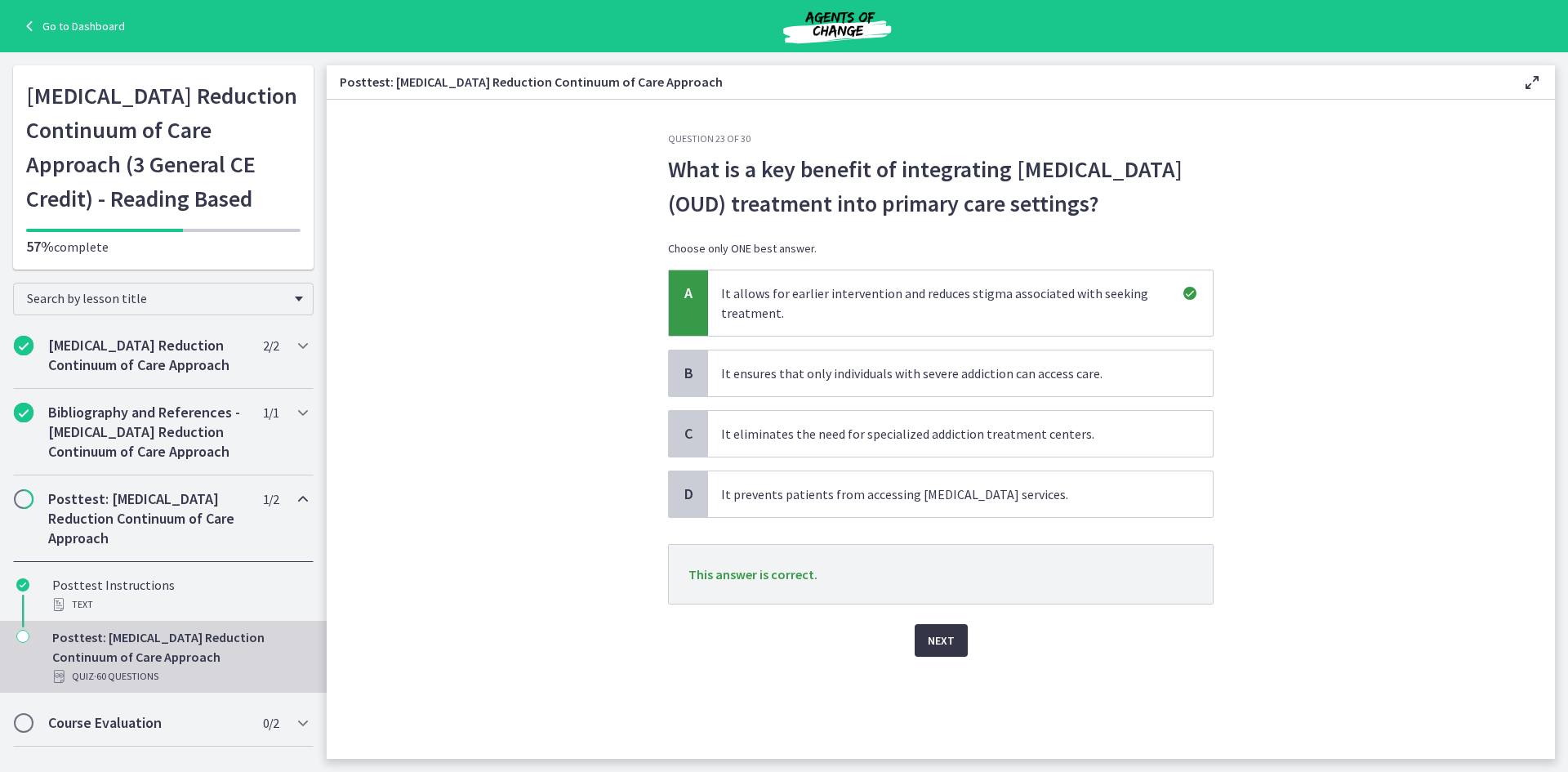
click at [925, 640] on button "Next" at bounding box center [941, 640] width 53 height 32
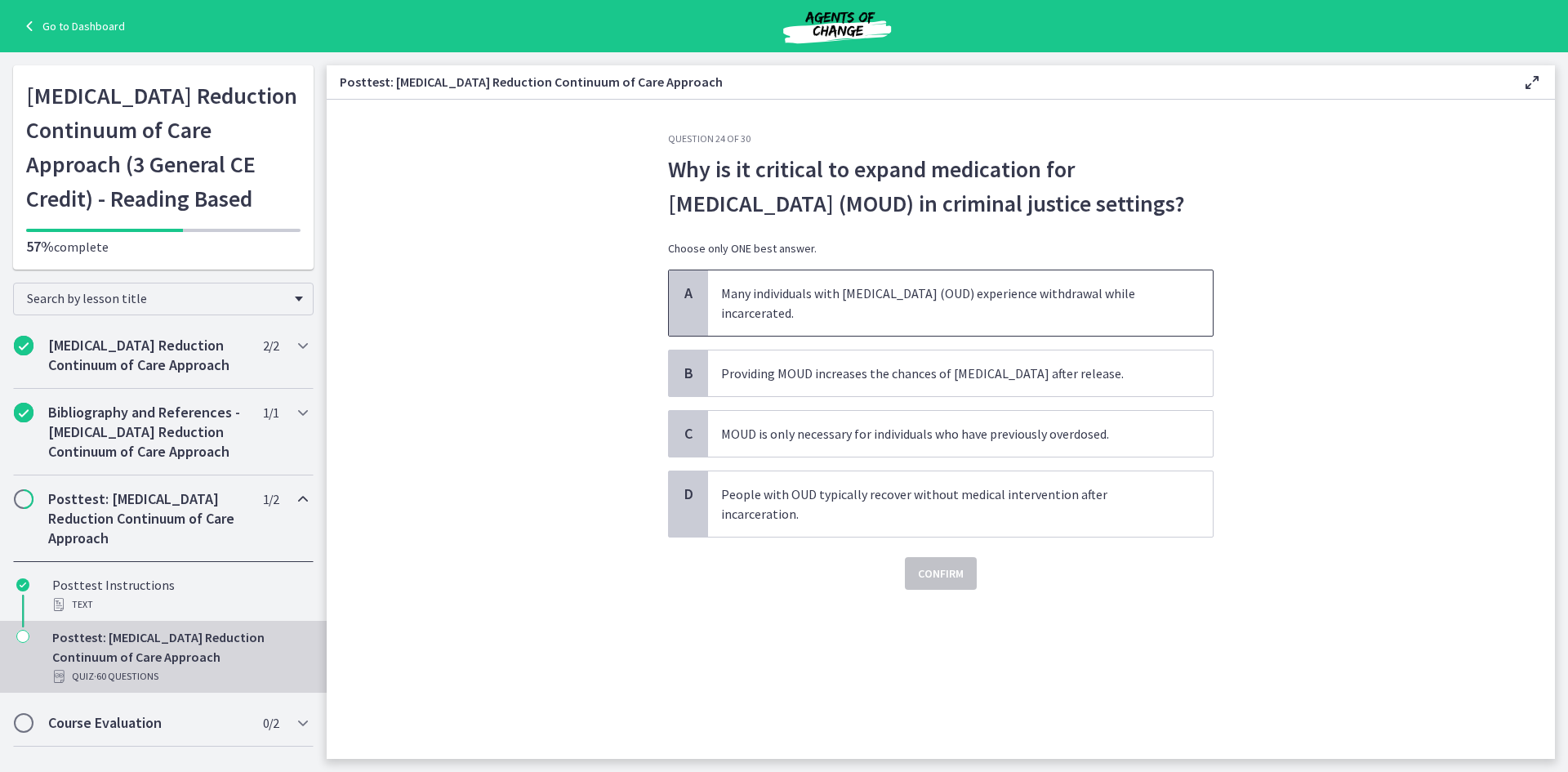
click at [784, 299] on span "Many individuals with opioid use disorder (OUD) experience withdrawal while inc…" at bounding box center [960, 303] width 505 height 66
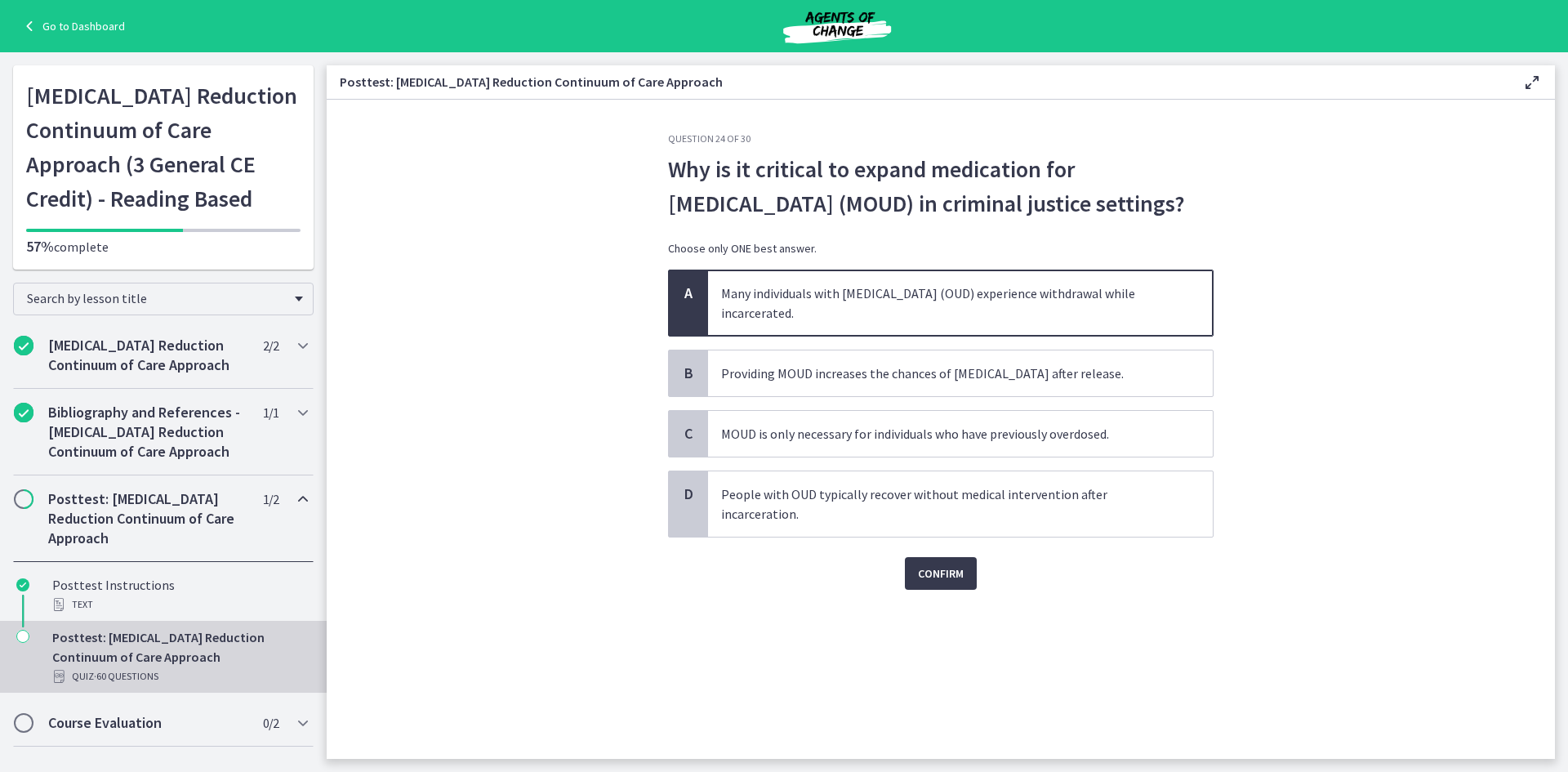
click at [941, 591] on div "Question 24 of 30 Why is it critical to expand medication for opioid use disord…" at bounding box center [940, 445] width 572 height 626
click at [941, 576] on span "Confirm" at bounding box center [940, 573] width 46 height 20
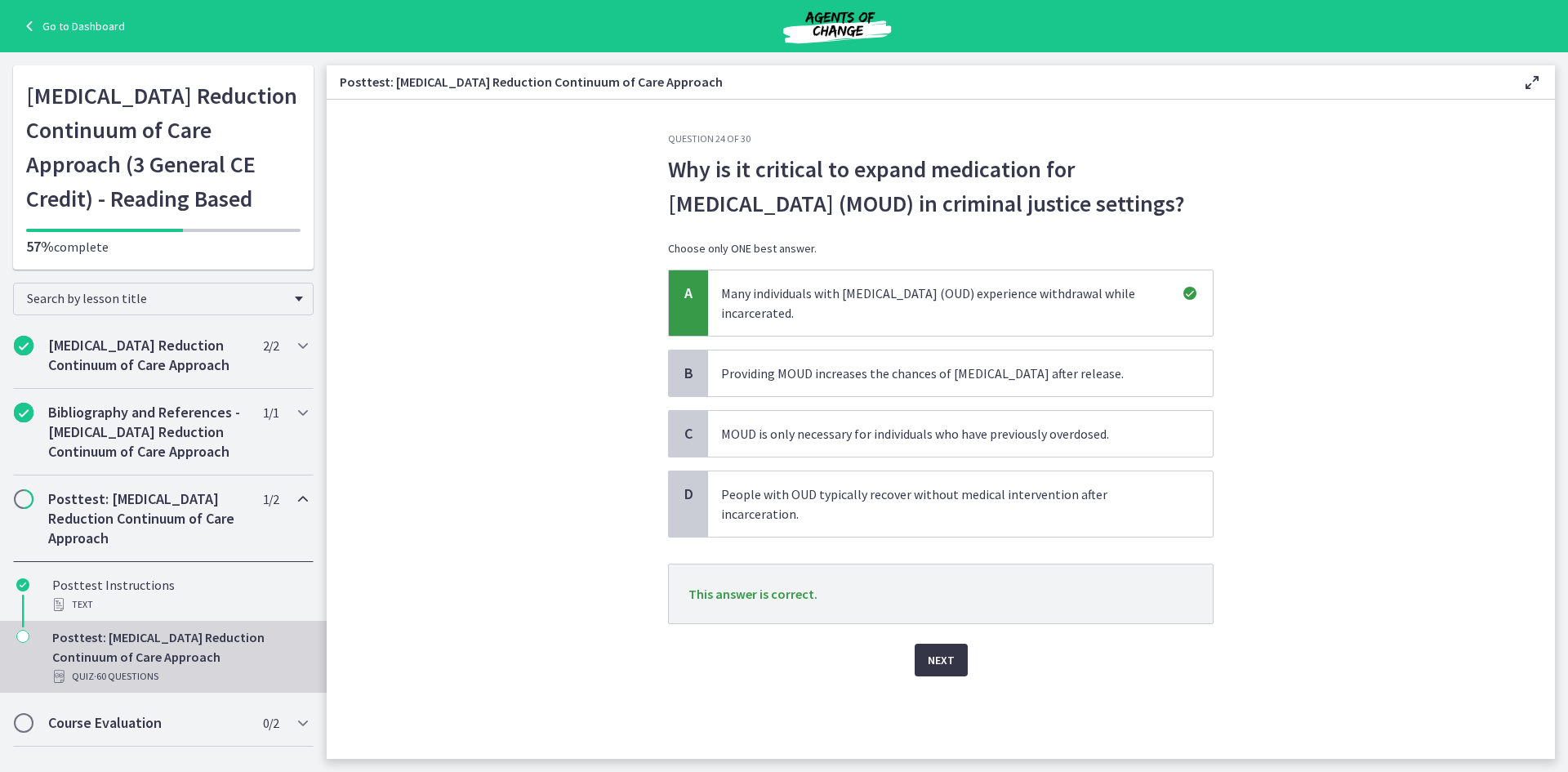
click at [945, 663] on span "Next" at bounding box center [941, 660] width 27 height 20
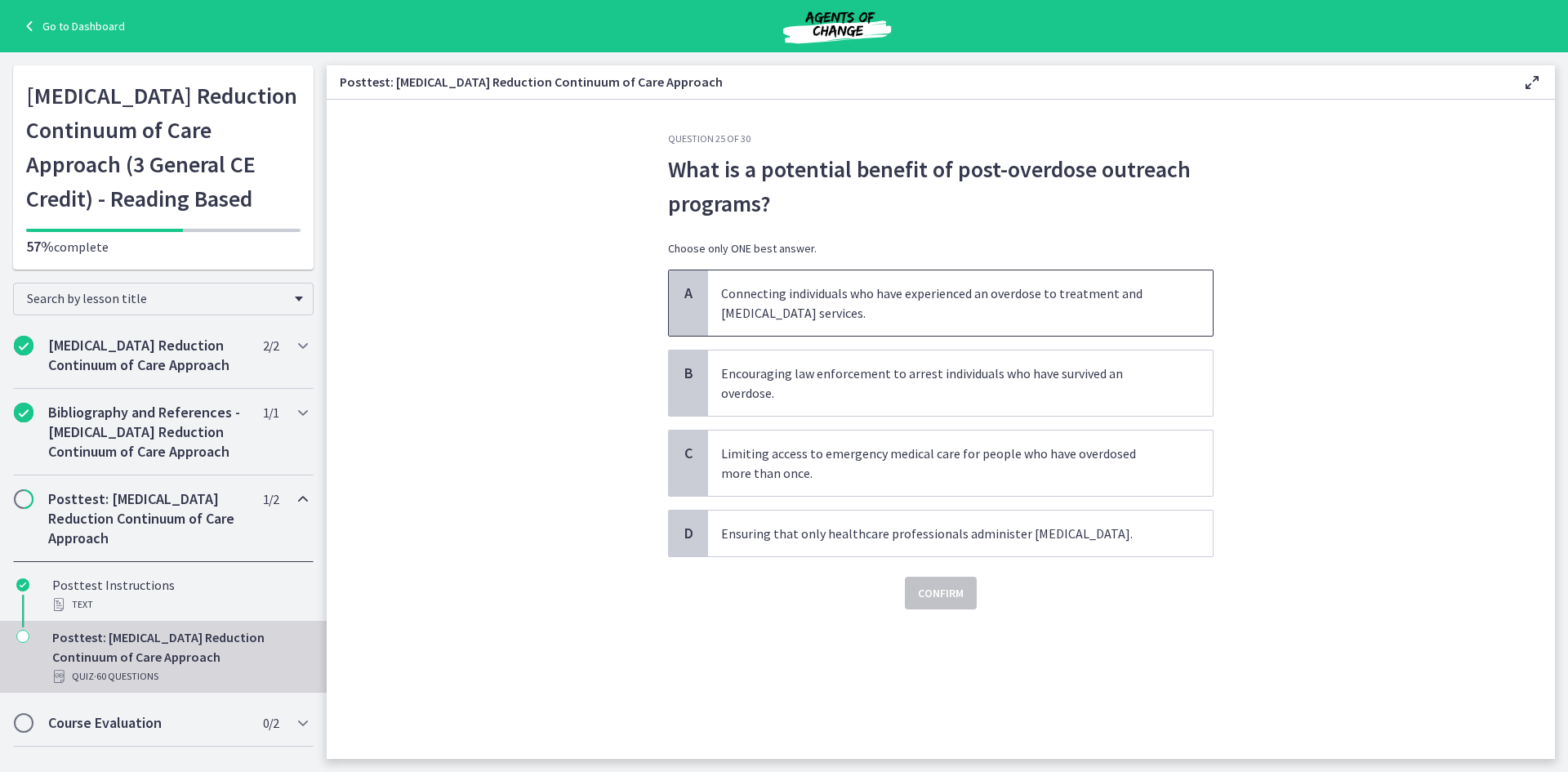
click at [841, 298] on span "Connecting individuals who have experienced an overdose to treatment and harm r…" at bounding box center [960, 303] width 505 height 66
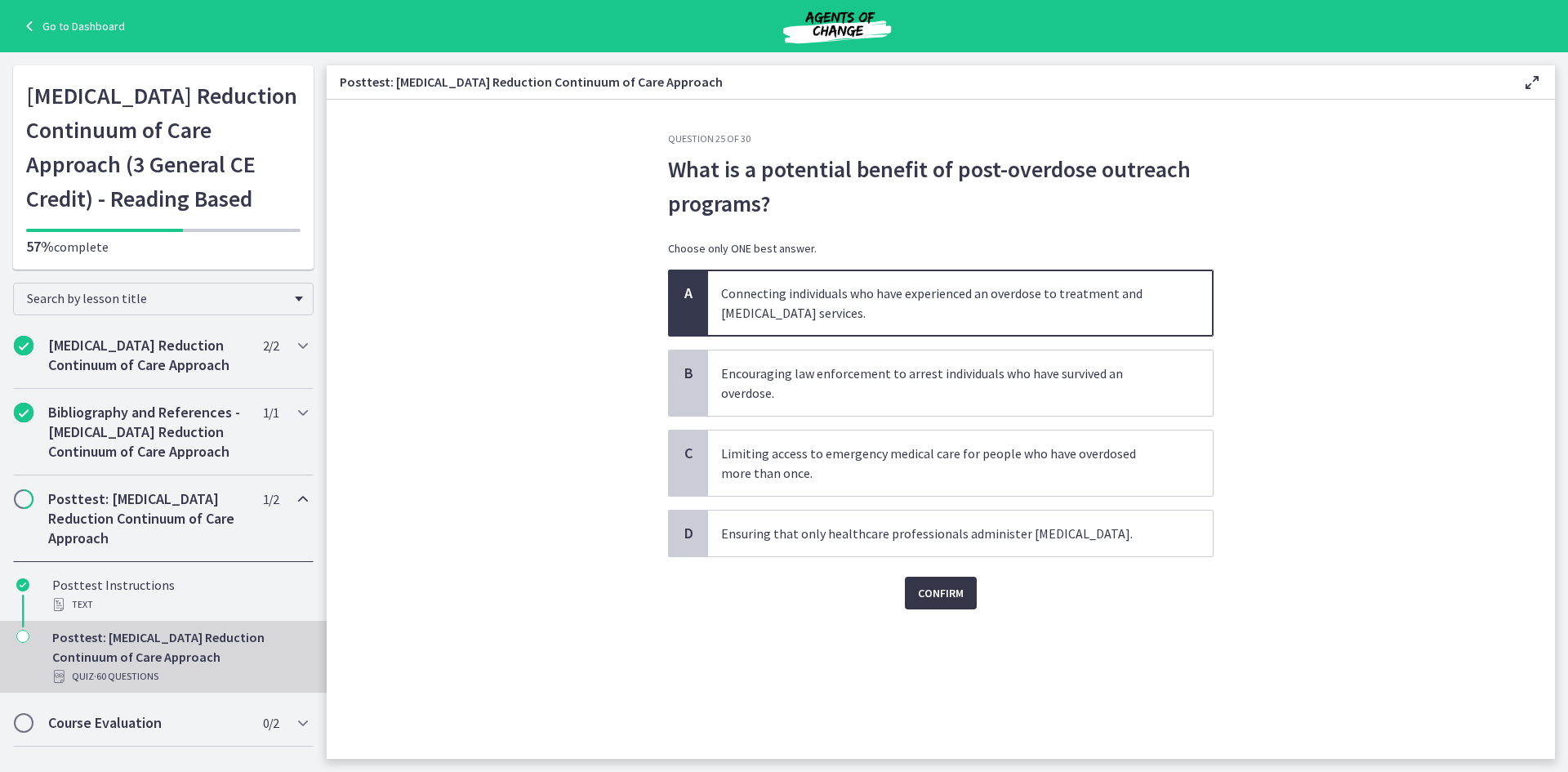
click at [950, 590] on span "Confirm" at bounding box center [940, 593] width 46 height 20
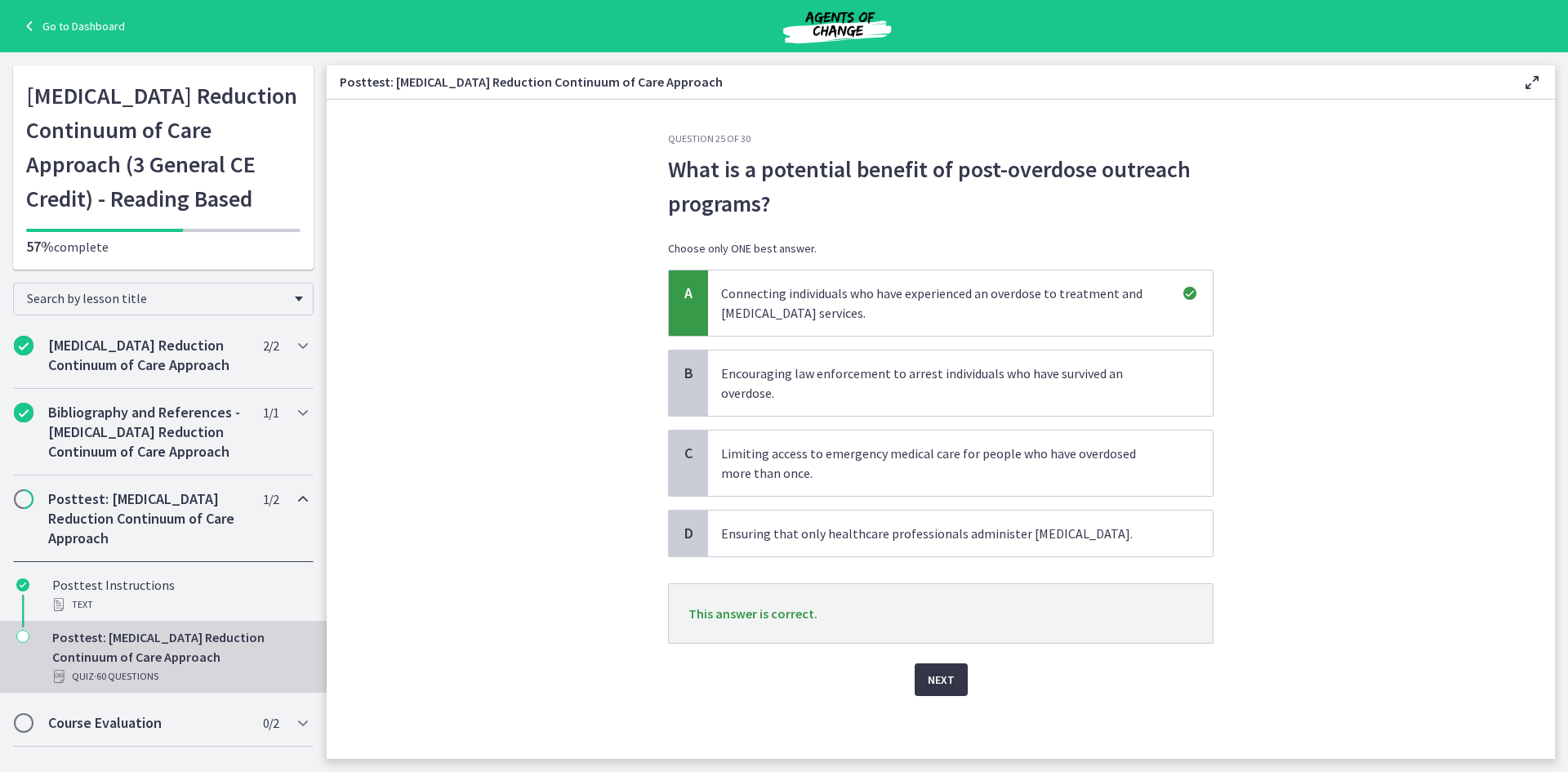
click at [943, 676] on span "Next" at bounding box center [941, 680] width 27 height 20
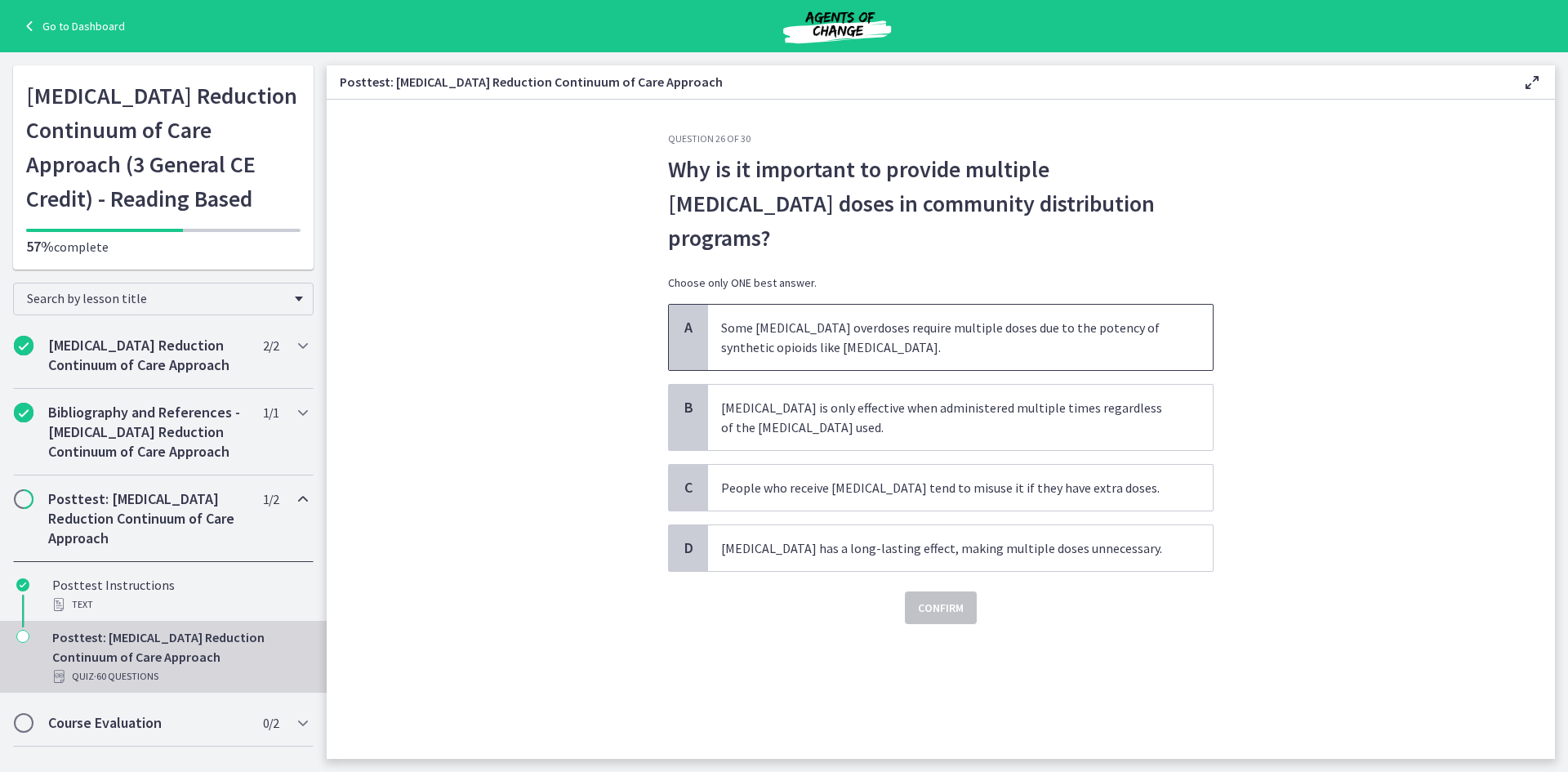
click at [861, 304] on span "Some opioid overdoses require multiple doses due to the potency of synthetic op…" at bounding box center [960, 337] width 505 height 66
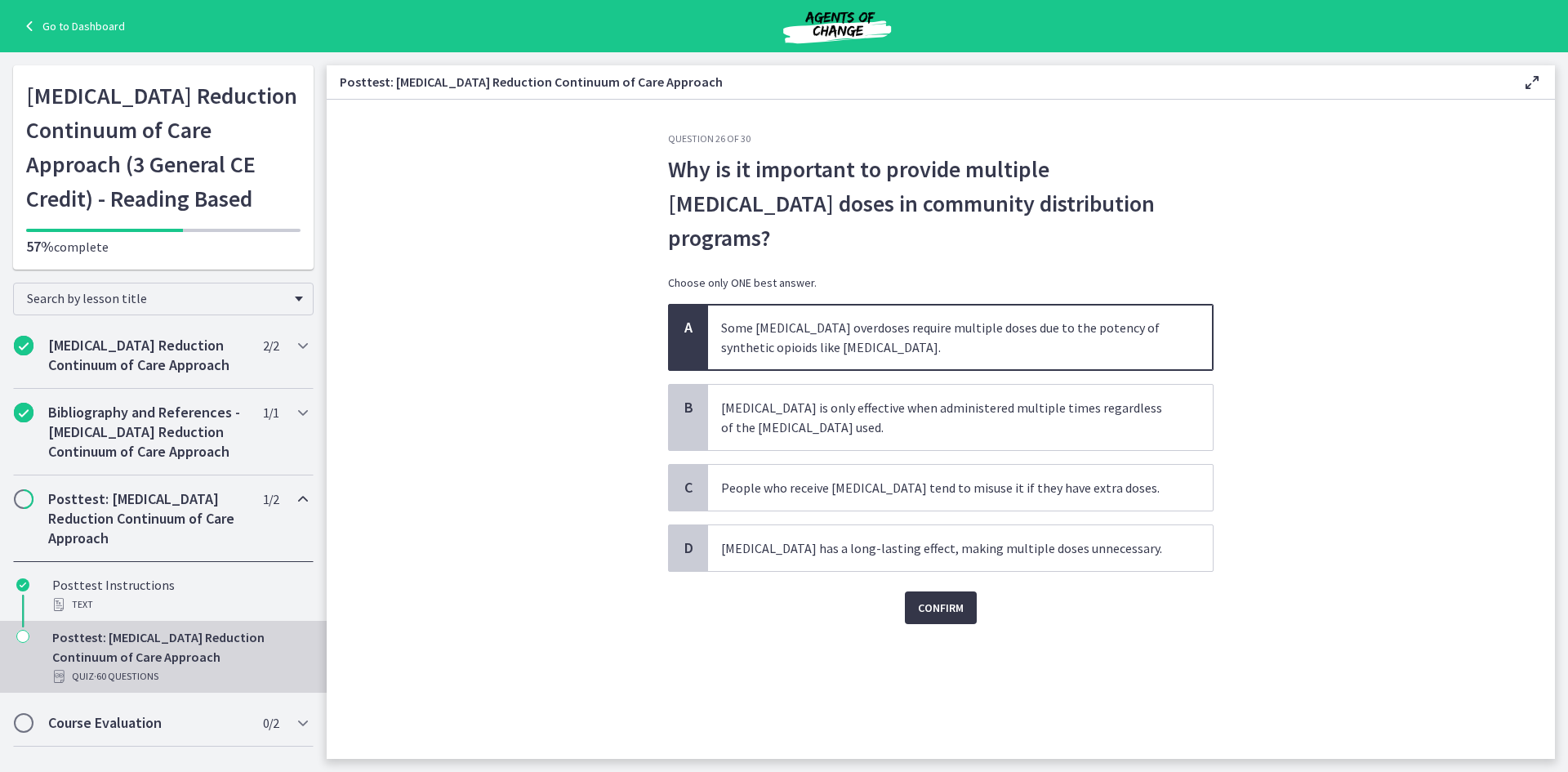
click at [923, 597] on span "Confirm" at bounding box center [940, 607] width 46 height 20
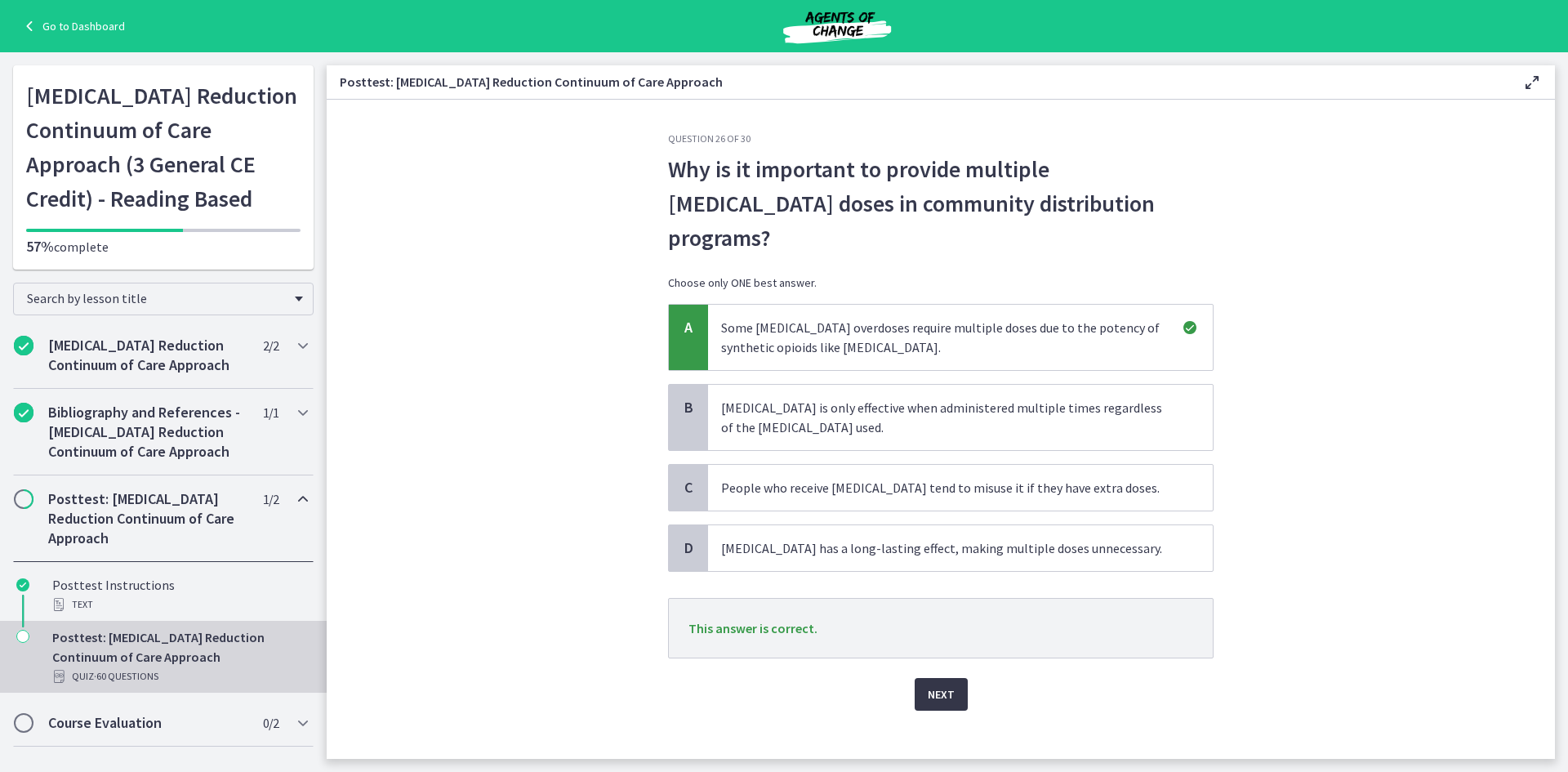
click at [932, 678] on button "Next" at bounding box center [941, 694] width 53 height 32
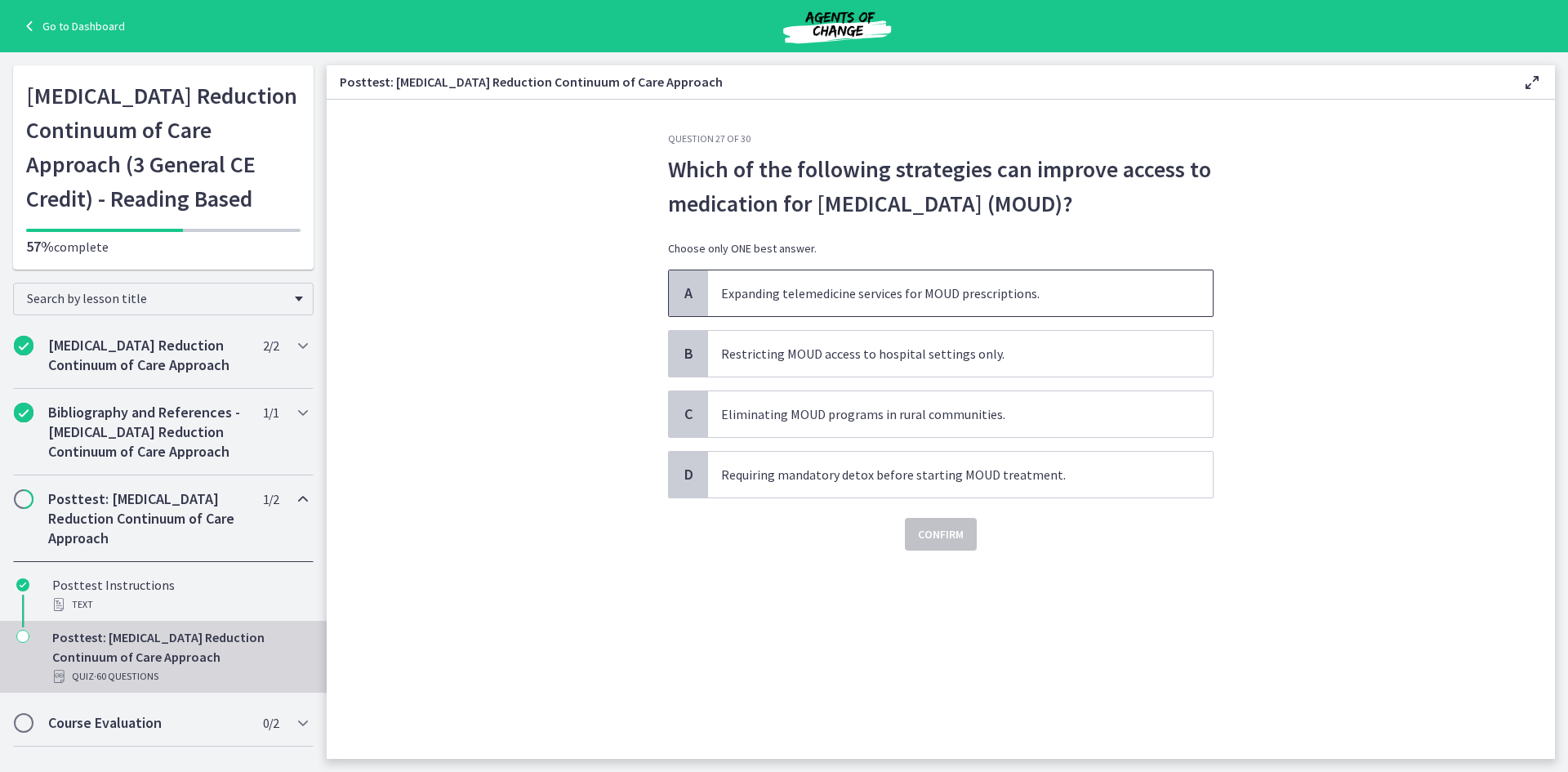
click at [816, 291] on span "Expanding telemedicine services for MOUD prescriptions." at bounding box center [960, 293] width 505 height 46
click at [930, 531] on span "Confirm" at bounding box center [940, 534] width 46 height 20
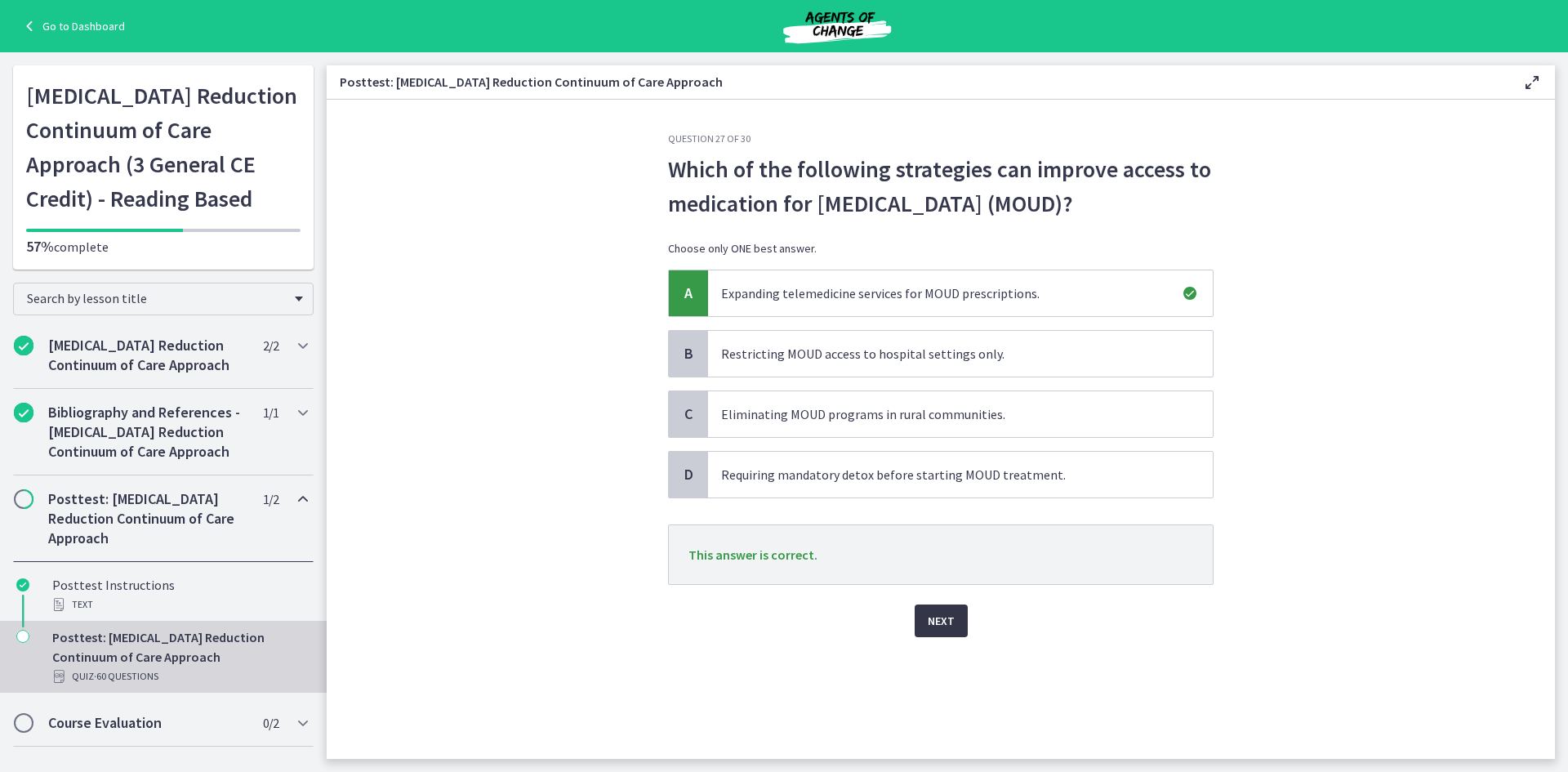
click at [940, 636] on button "Next" at bounding box center [941, 620] width 53 height 32
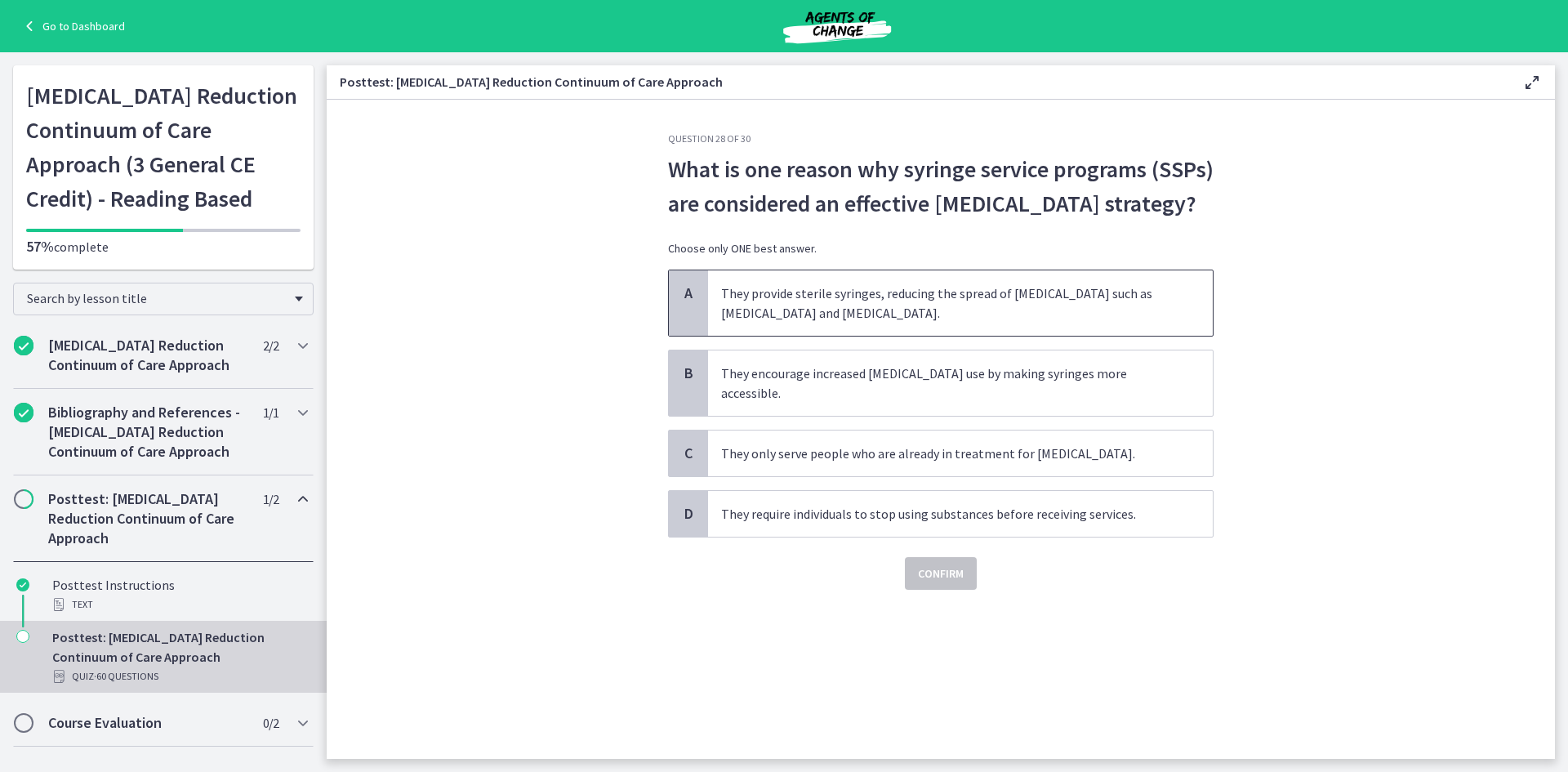
click at [844, 320] on span "They provide sterile syringes, reducing the spread of infectious diseases such …" at bounding box center [960, 303] width 505 height 66
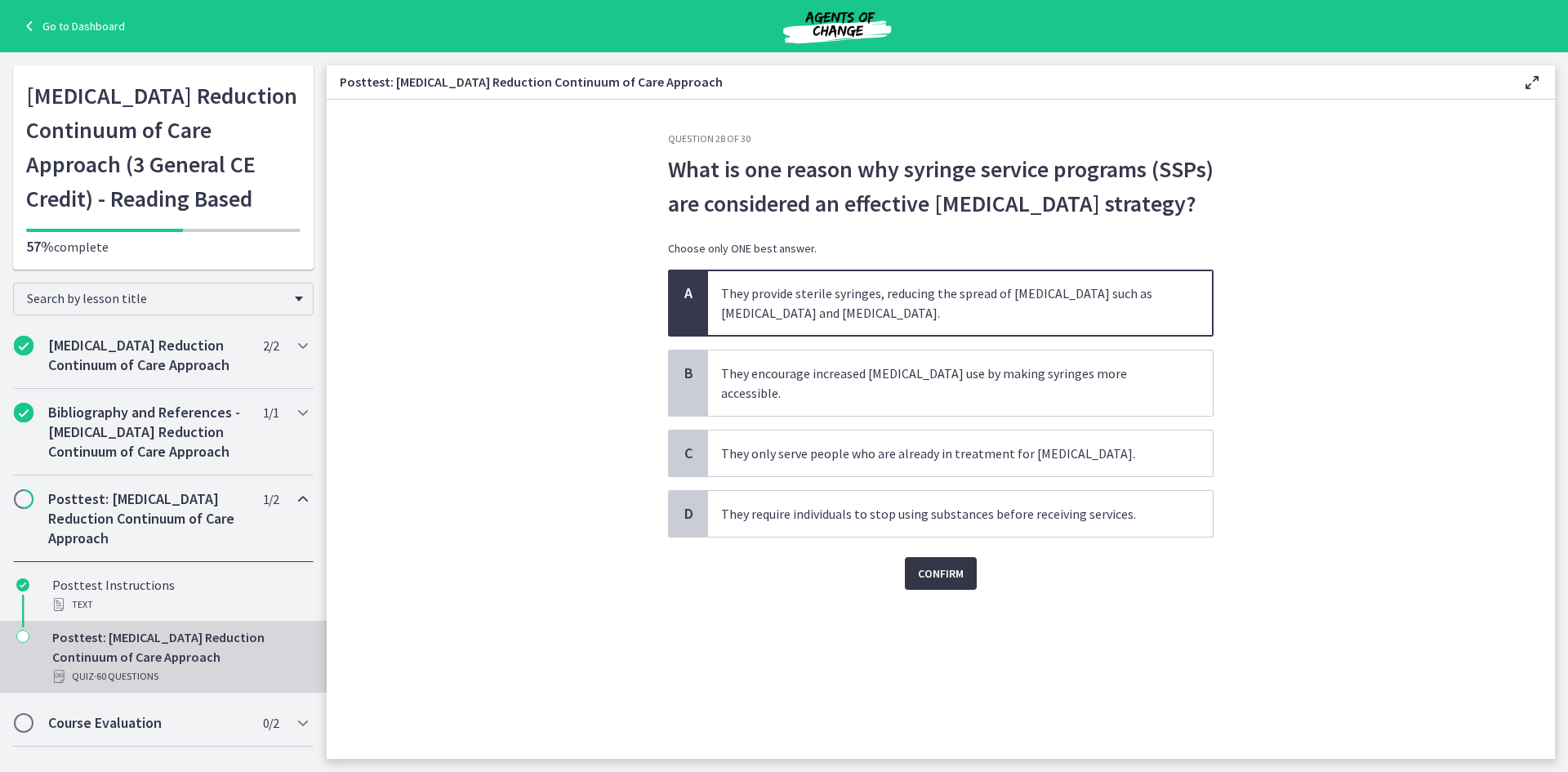
click at [932, 583] on span "Confirm" at bounding box center [940, 573] width 46 height 20
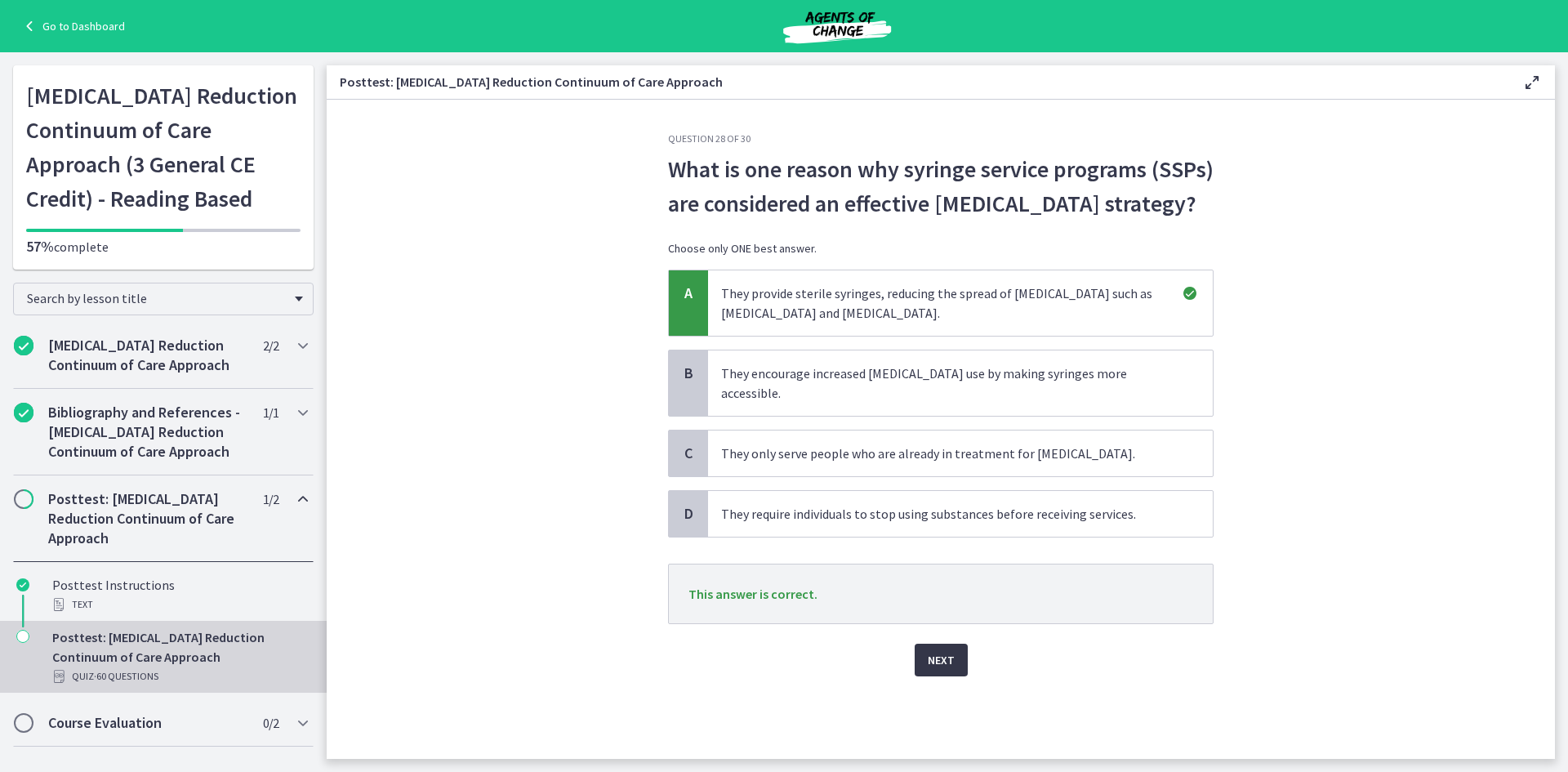
click at [927, 671] on button "Next" at bounding box center [941, 659] width 53 height 32
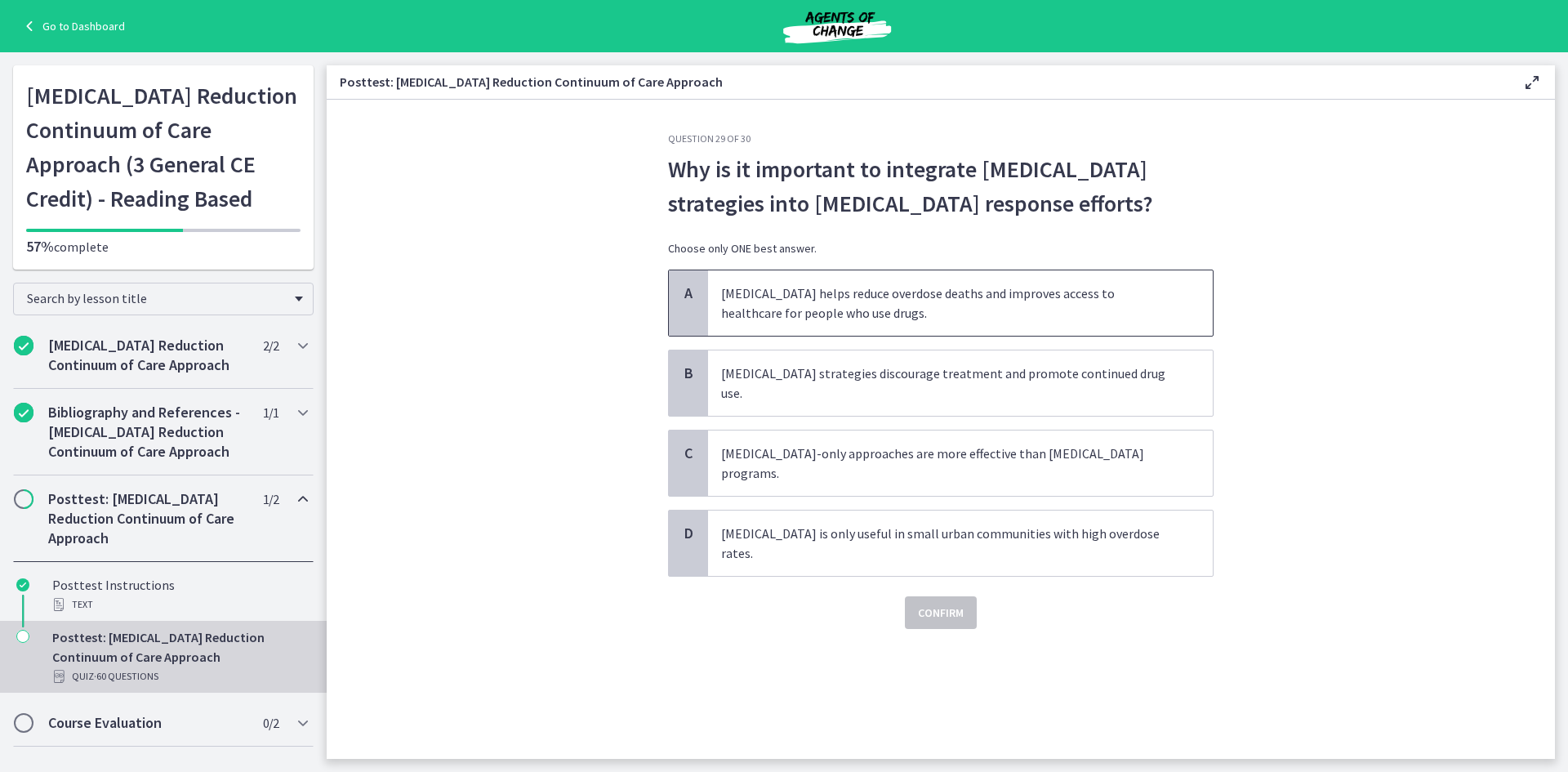
click at [858, 299] on span "Harm reduction helps reduce overdose deaths and improves access to healthcare f…" at bounding box center [960, 303] width 505 height 66
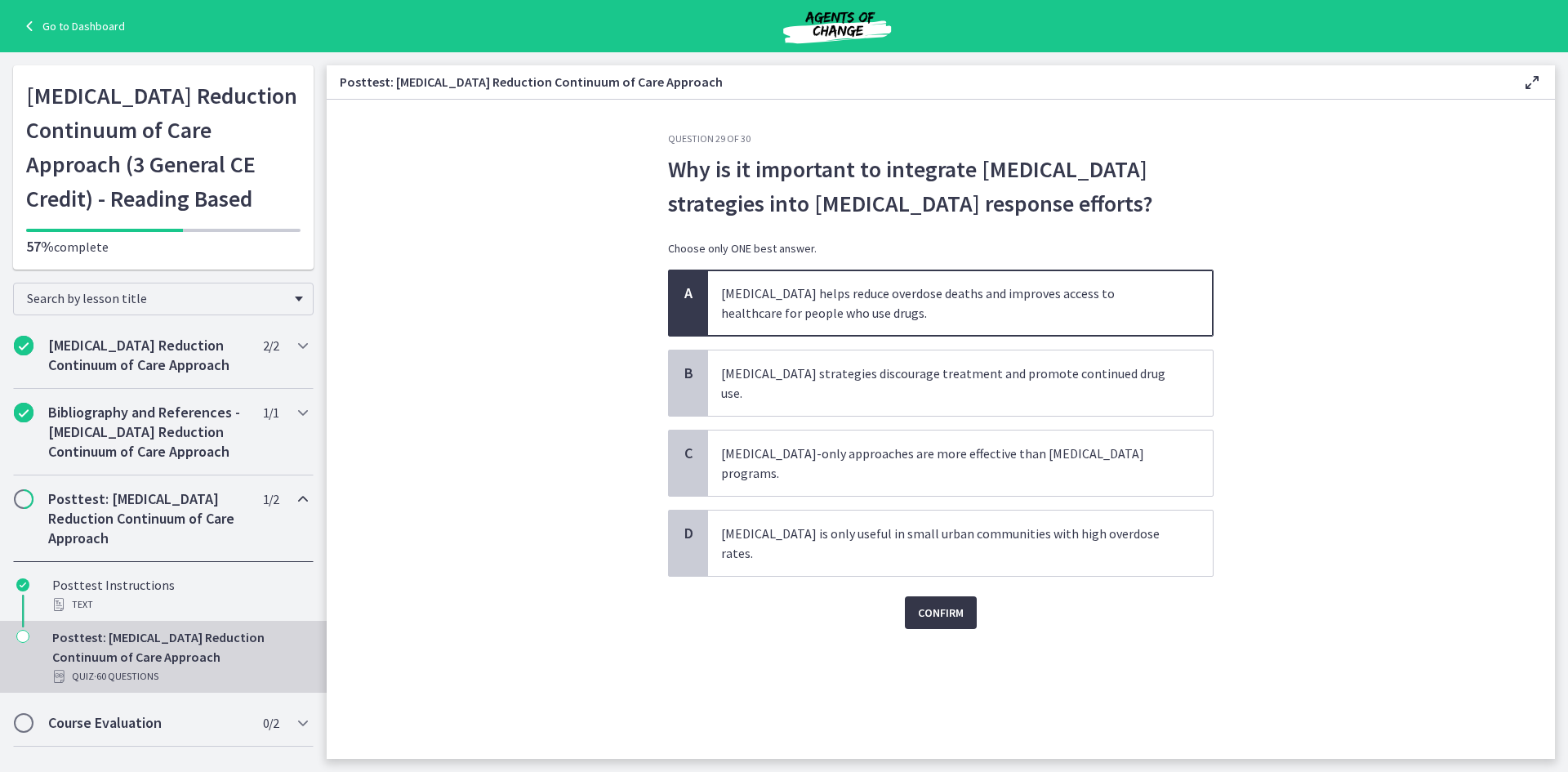
click at [937, 596] on button "Confirm" at bounding box center [940, 611] width 72 height 32
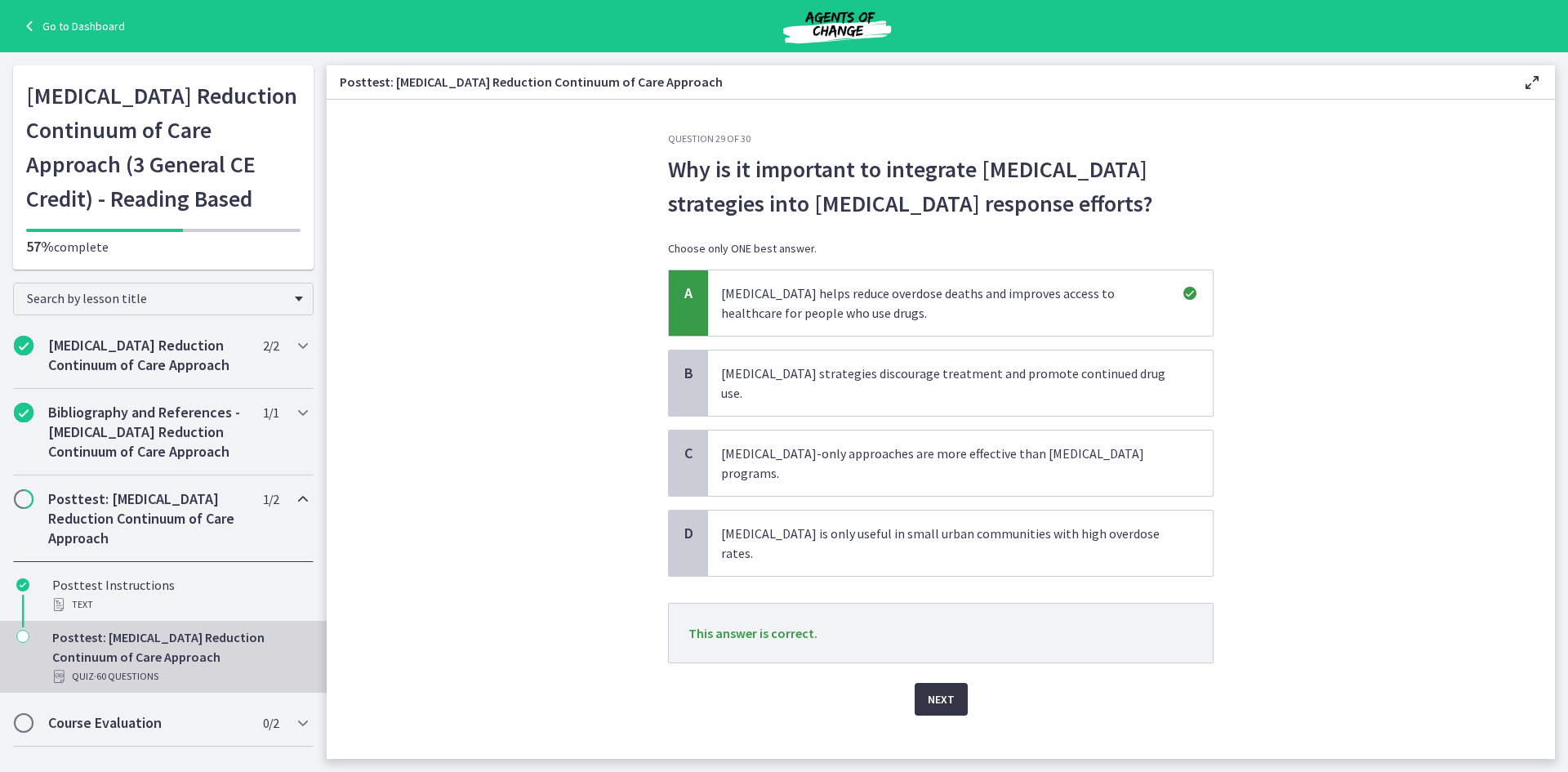
click at [940, 683] on button "Next" at bounding box center [941, 699] width 53 height 32
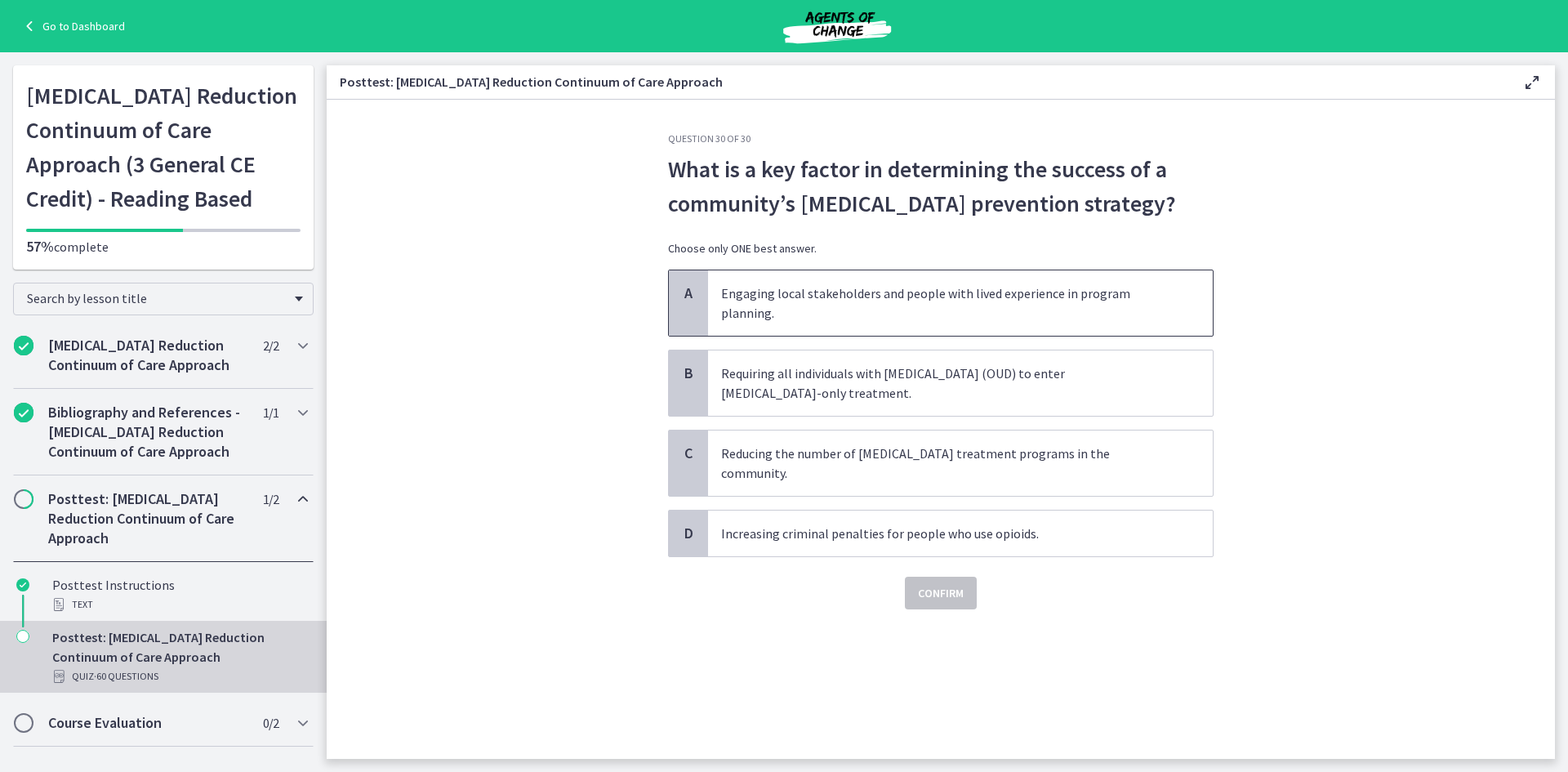
click at [805, 297] on span "Engaging local stakeholders and people with lived experience in program plannin…" at bounding box center [960, 303] width 505 height 66
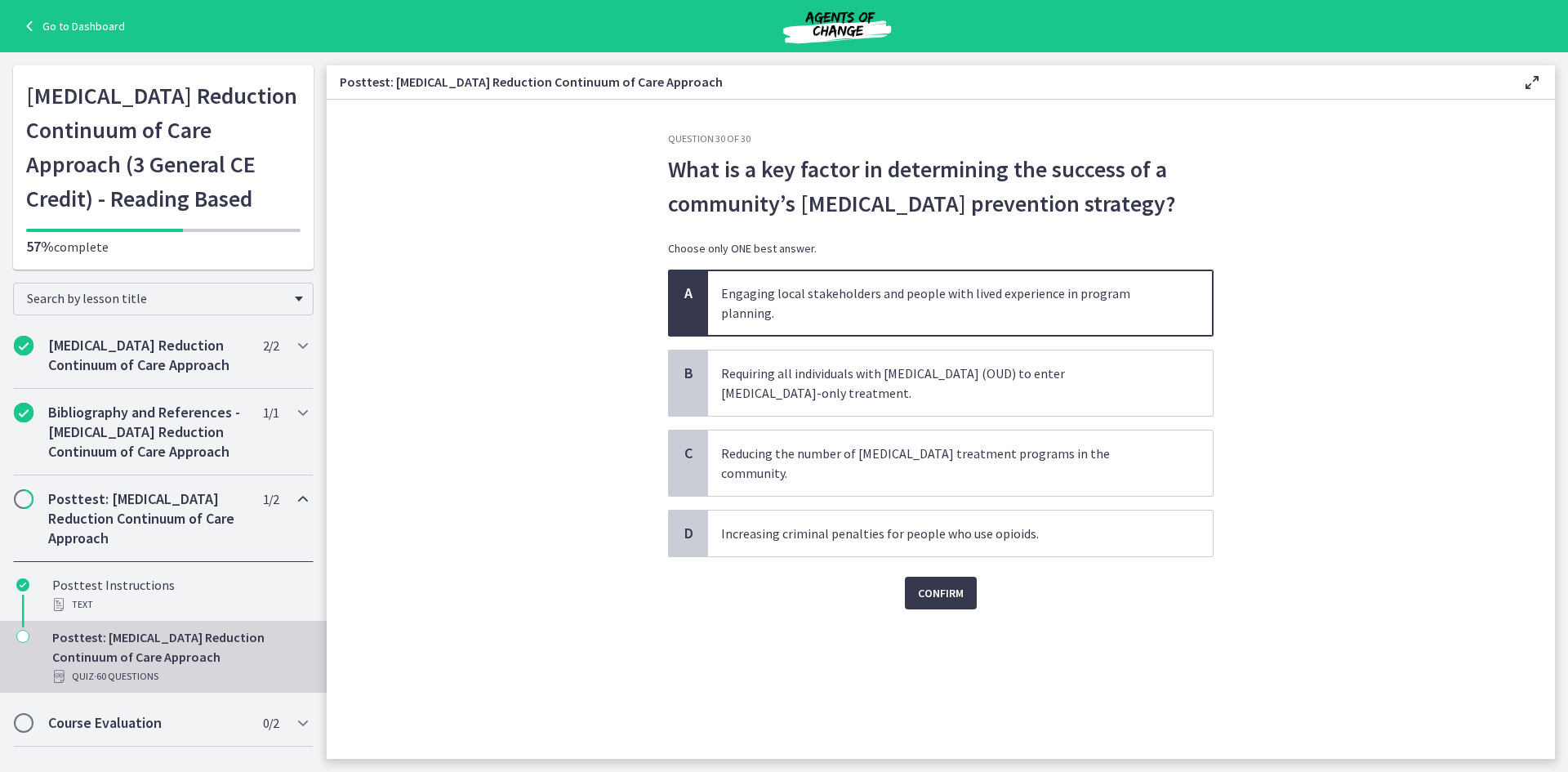
click at [960, 594] on div "Question 30 of 30 What is a key factor in determining the success of a communit…" at bounding box center [940, 445] width 572 height 626
click at [947, 583] on span "Confirm" at bounding box center [940, 593] width 46 height 20
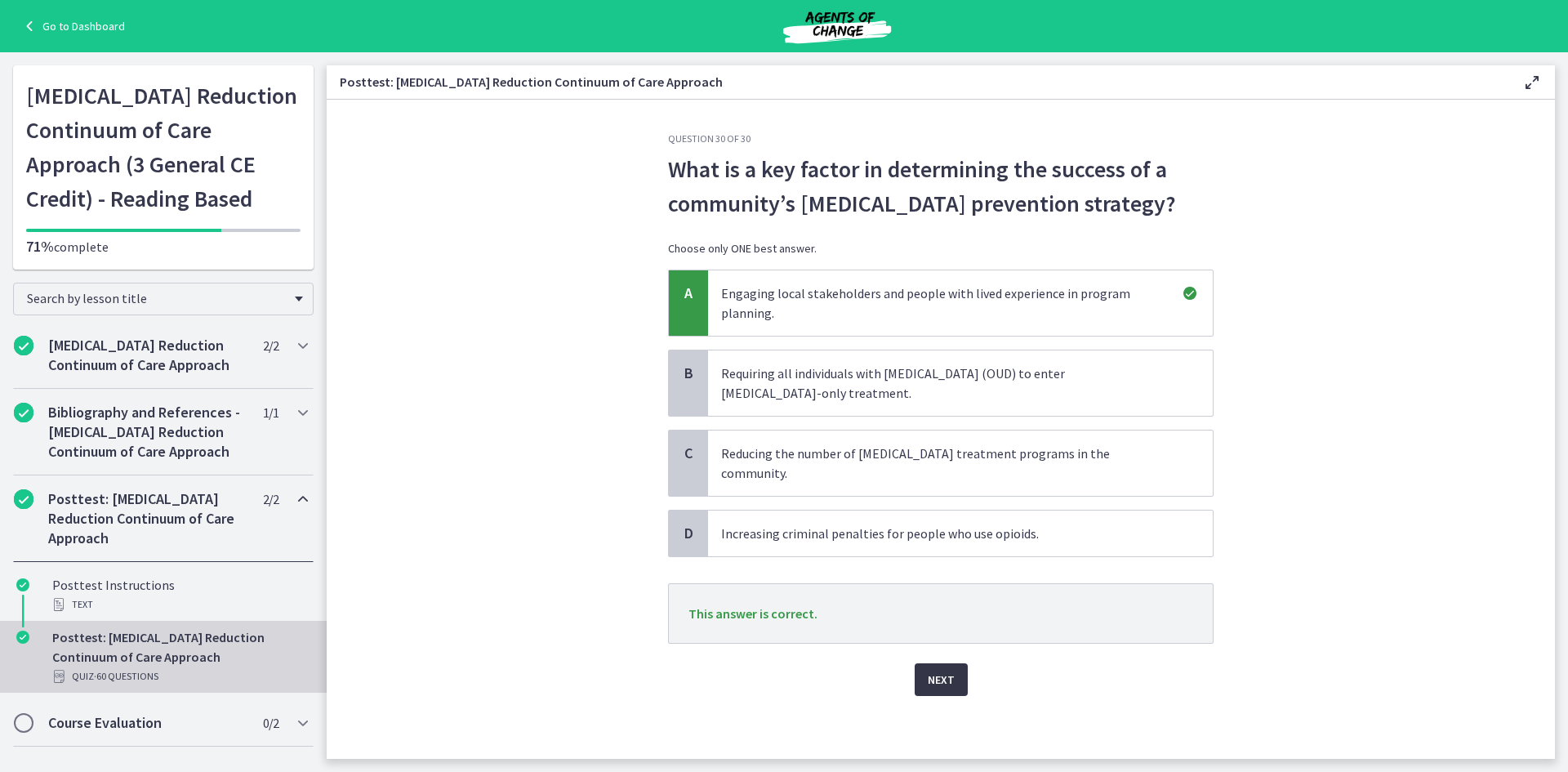
click at [941, 671] on button "Next" at bounding box center [941, 679] width 53 height 32
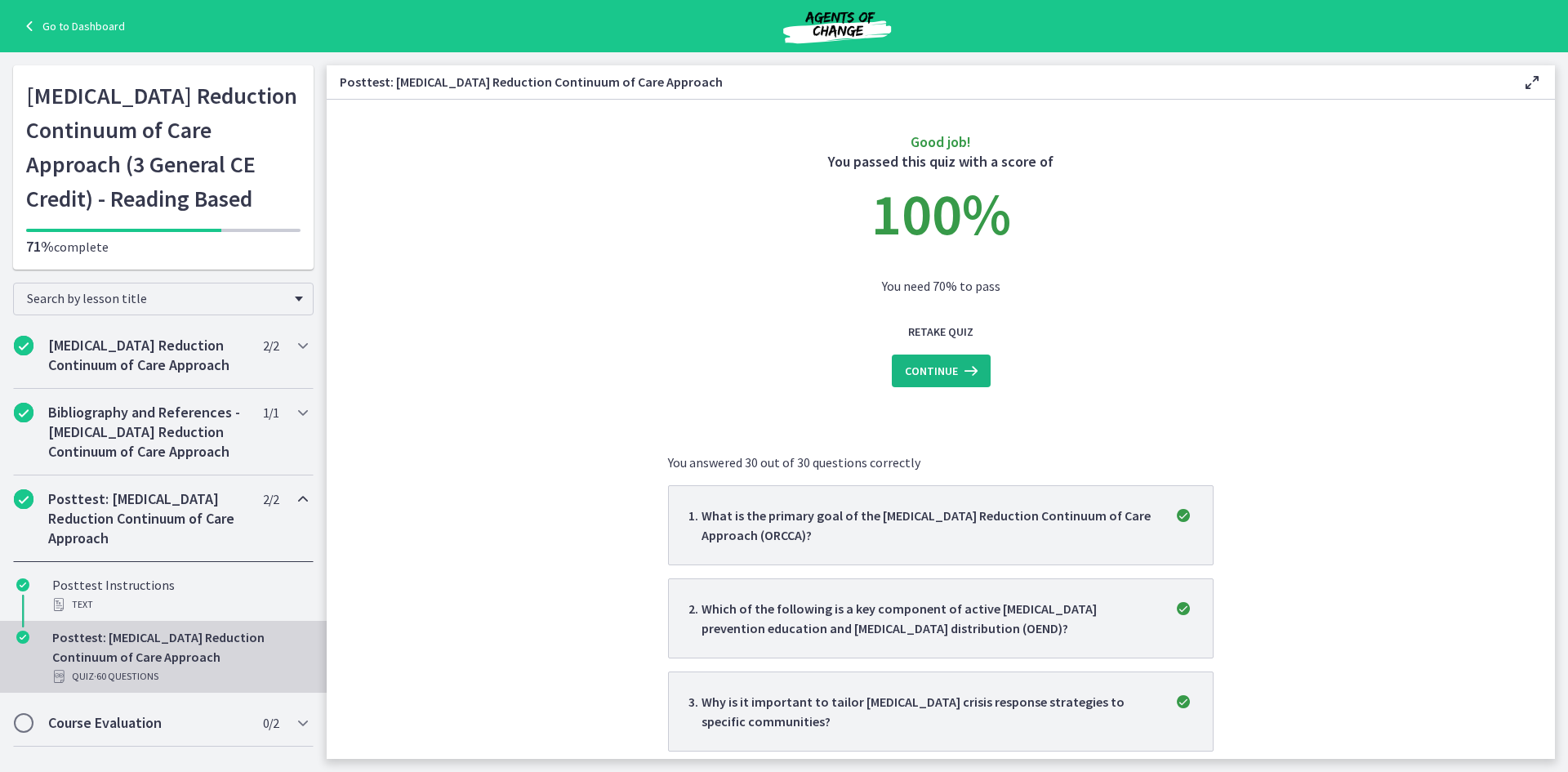
click at [949, 378] on span "Continue" at bounding box center [931, 371] width 53 height 20
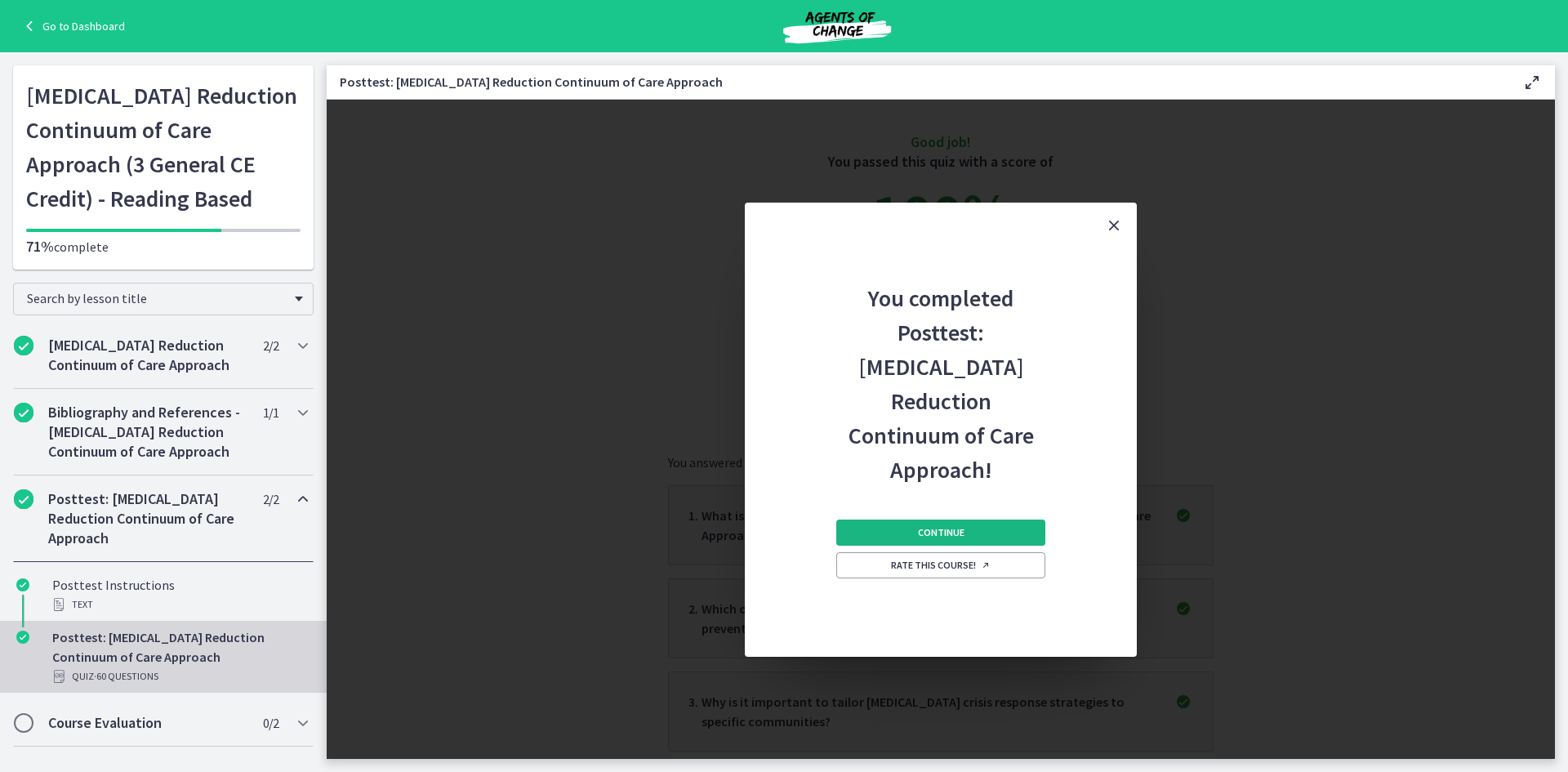
click at [960, 526] on span "Continue" at bounding box center [941, 532] width 47 height 13
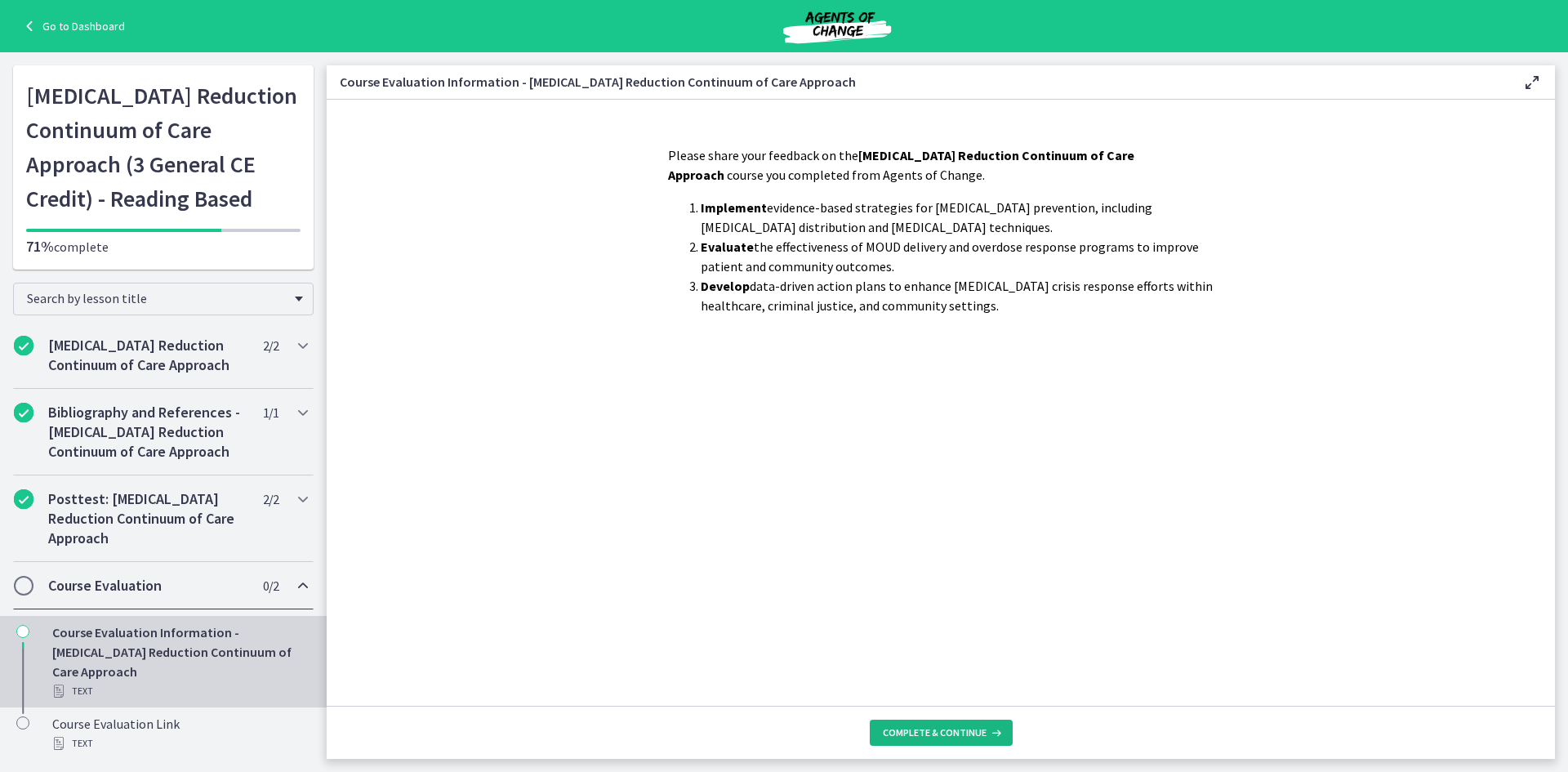
click at [938, 730] on span "Complete & continue" at bounding box center [935, 733] width 104 height 13
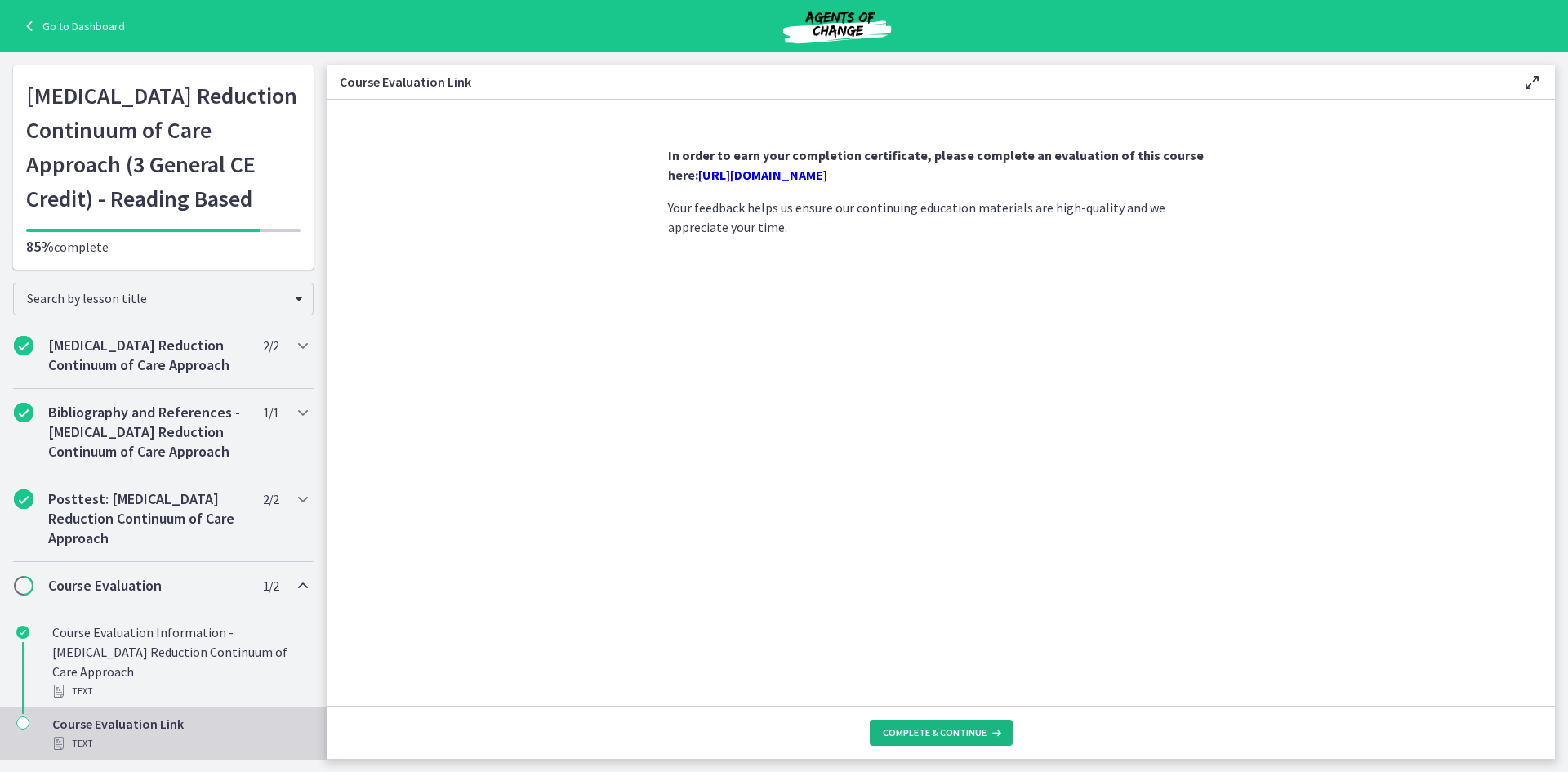
click at [933, 738] on span "Complete & continue" at bounding box center [935, 733] width 104 height 13
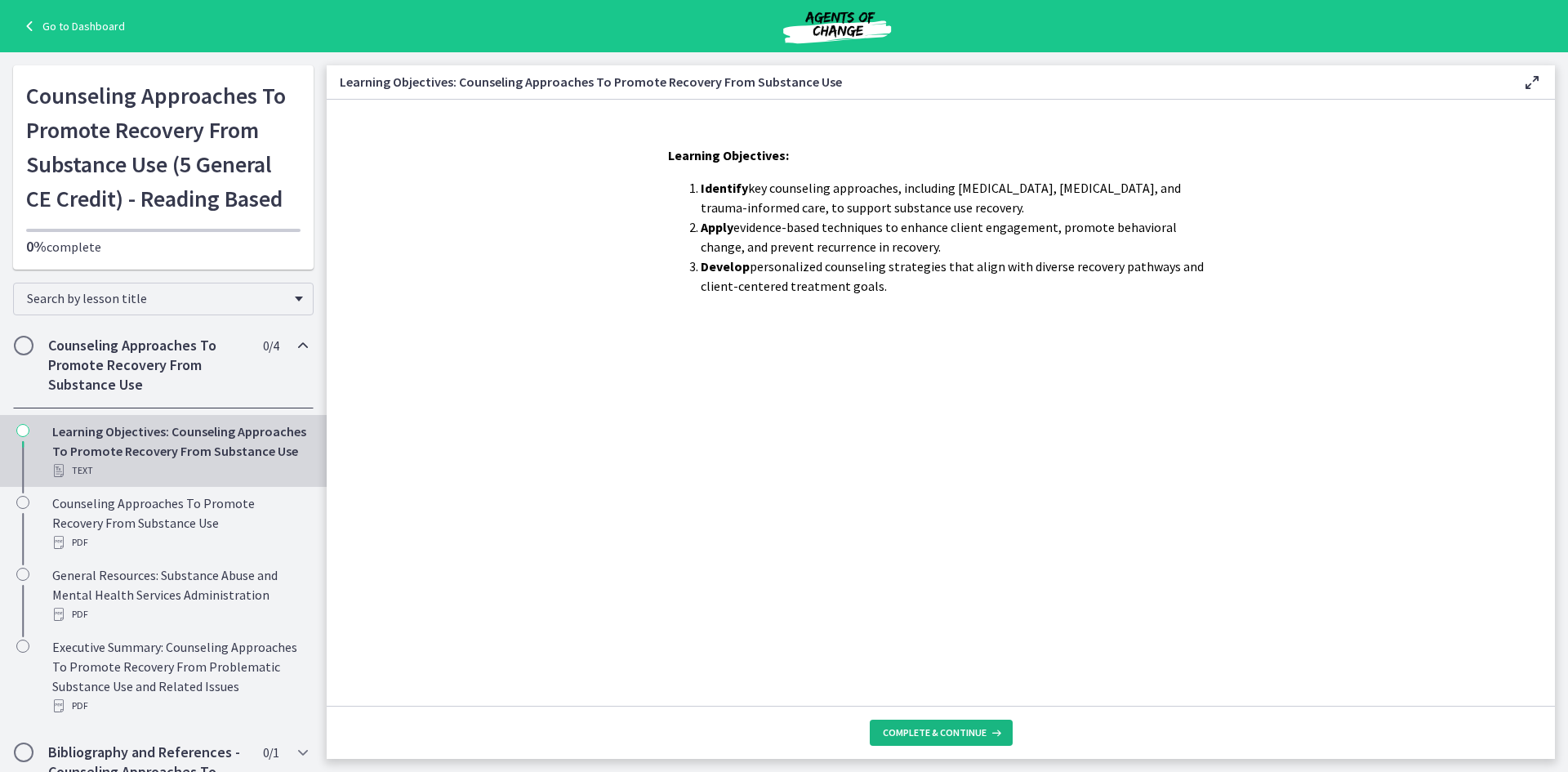
click at [962, 739] on button "Complete & continue" at bounding box center [941, 732] width 143 height 26
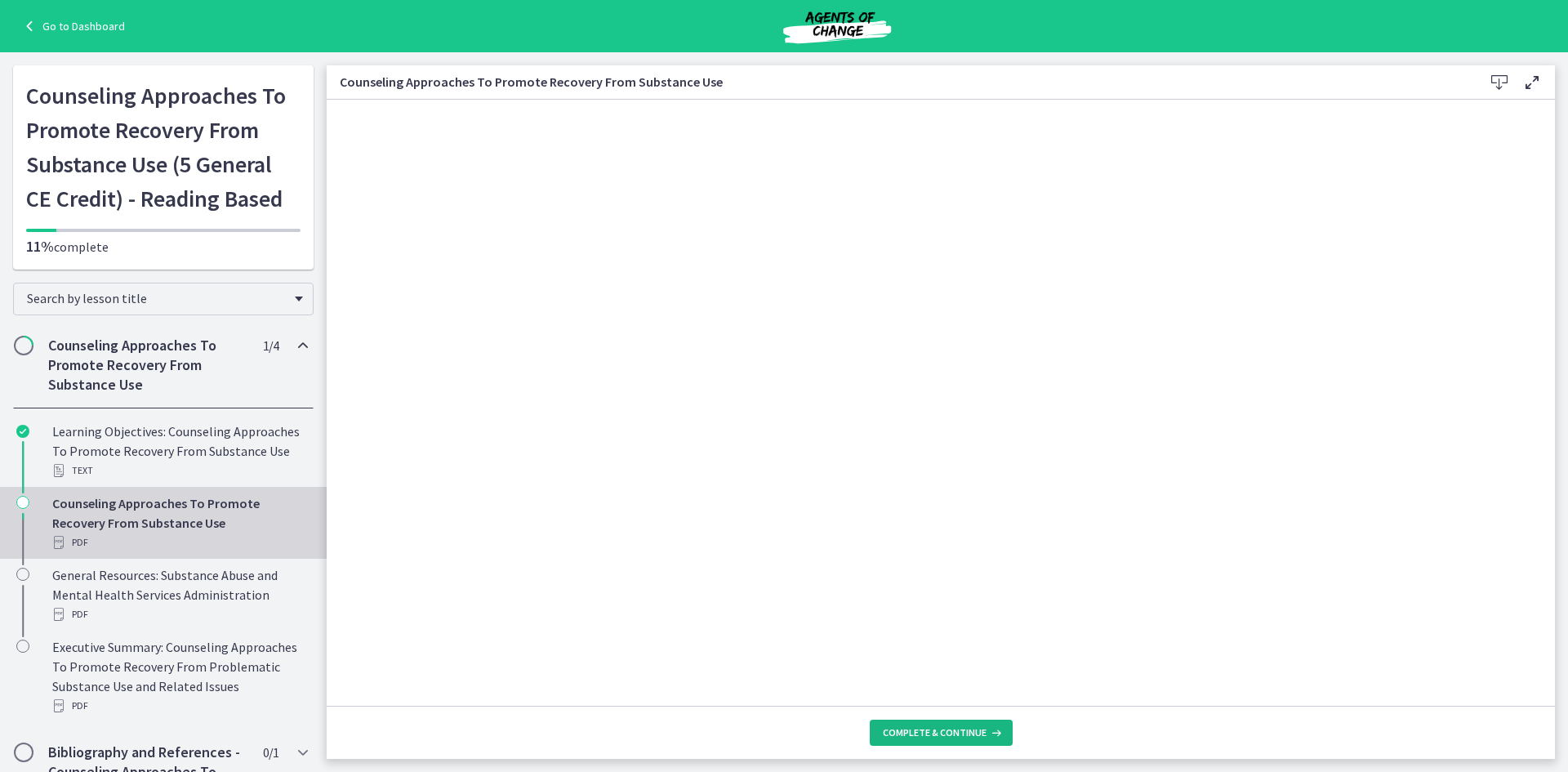
click at [951, 728] on span "Complete & continue" at bounding box center [935, 733] width 104 height 13
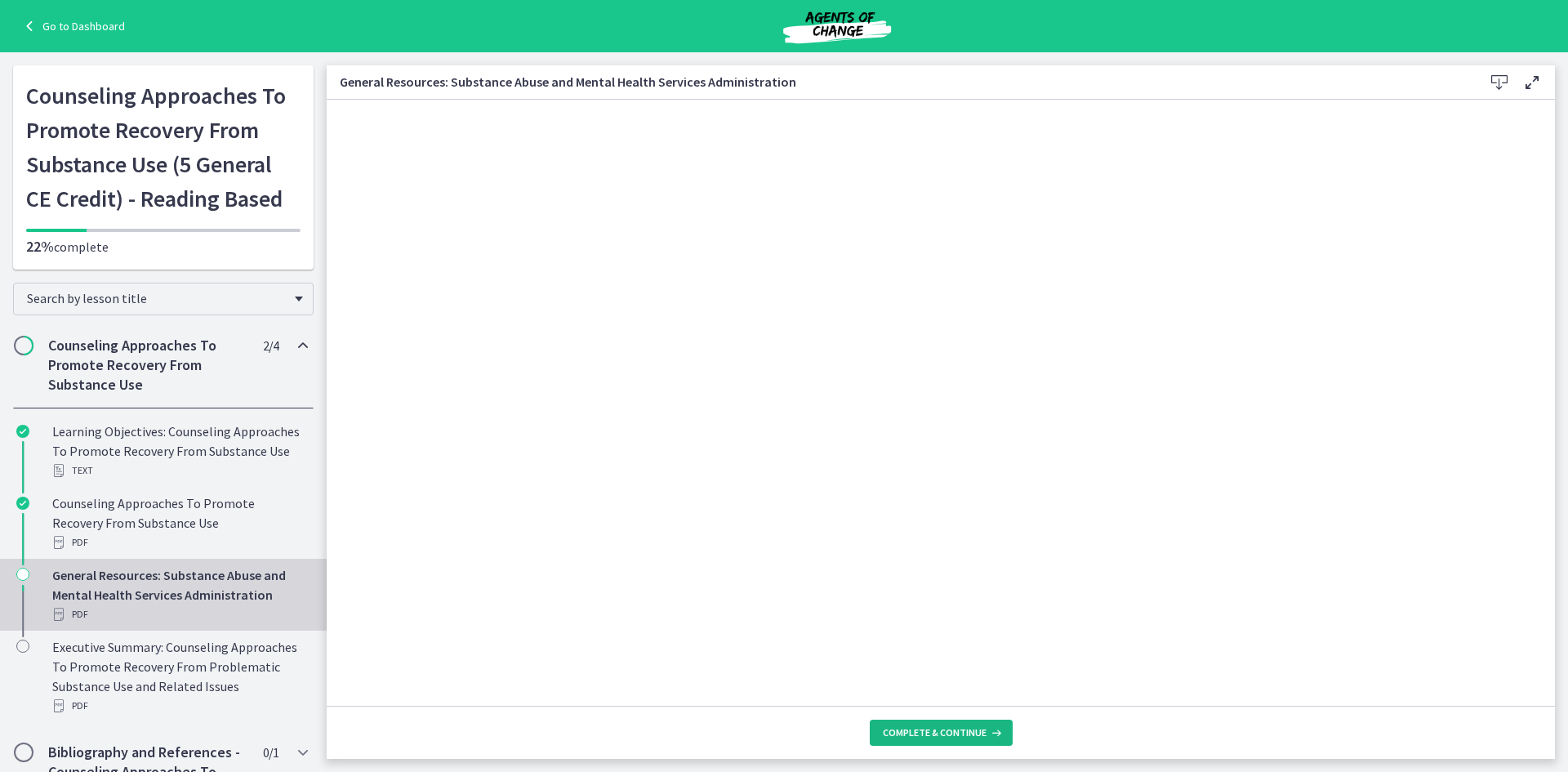
click at [949, 732] on span "Complete & continue" at bounding box center [935, 733] width 104 height 13
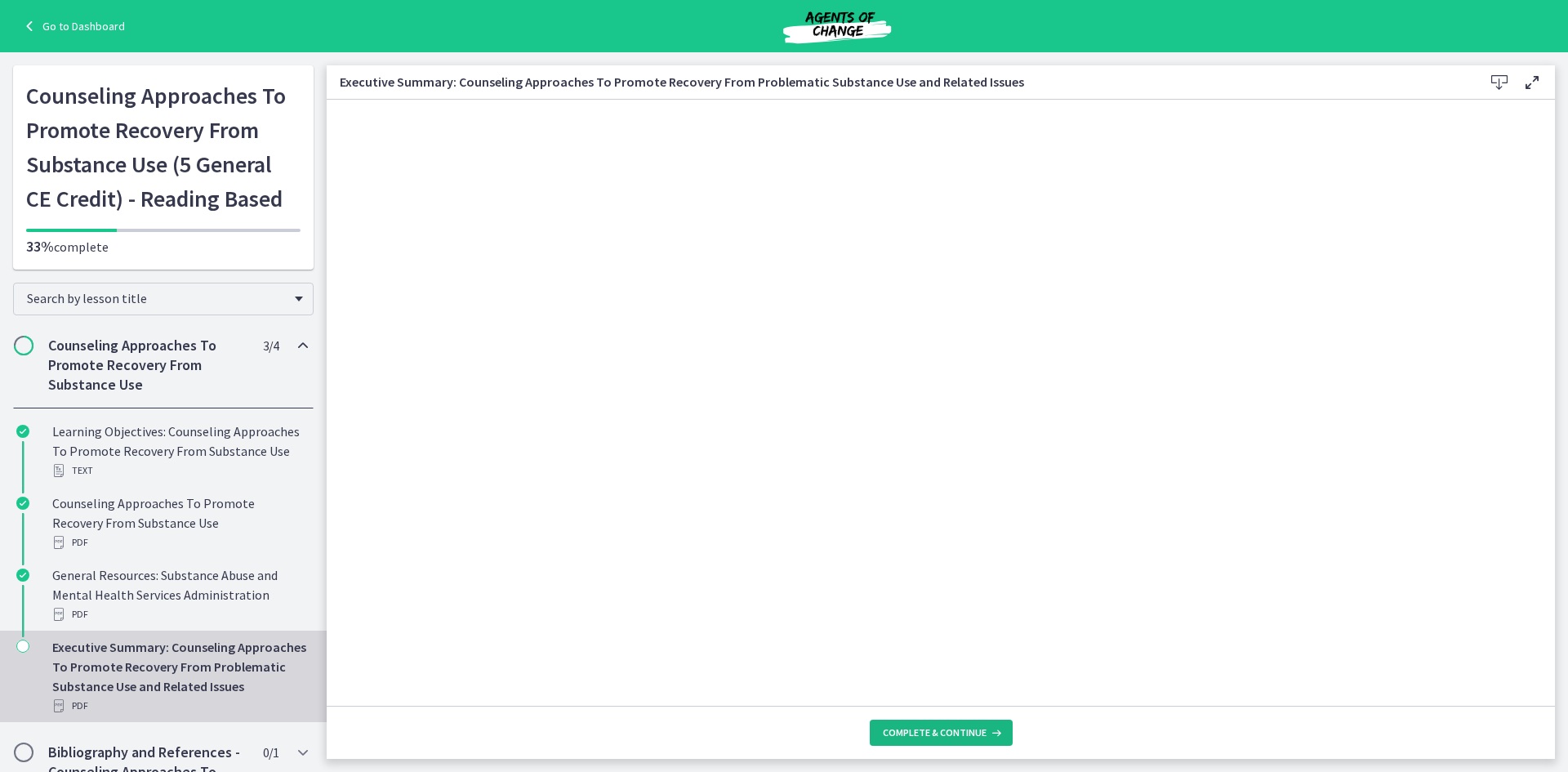
click at [949, 732] on span "Complete & continue" at bounding box center [935, 733] width 104 height 13
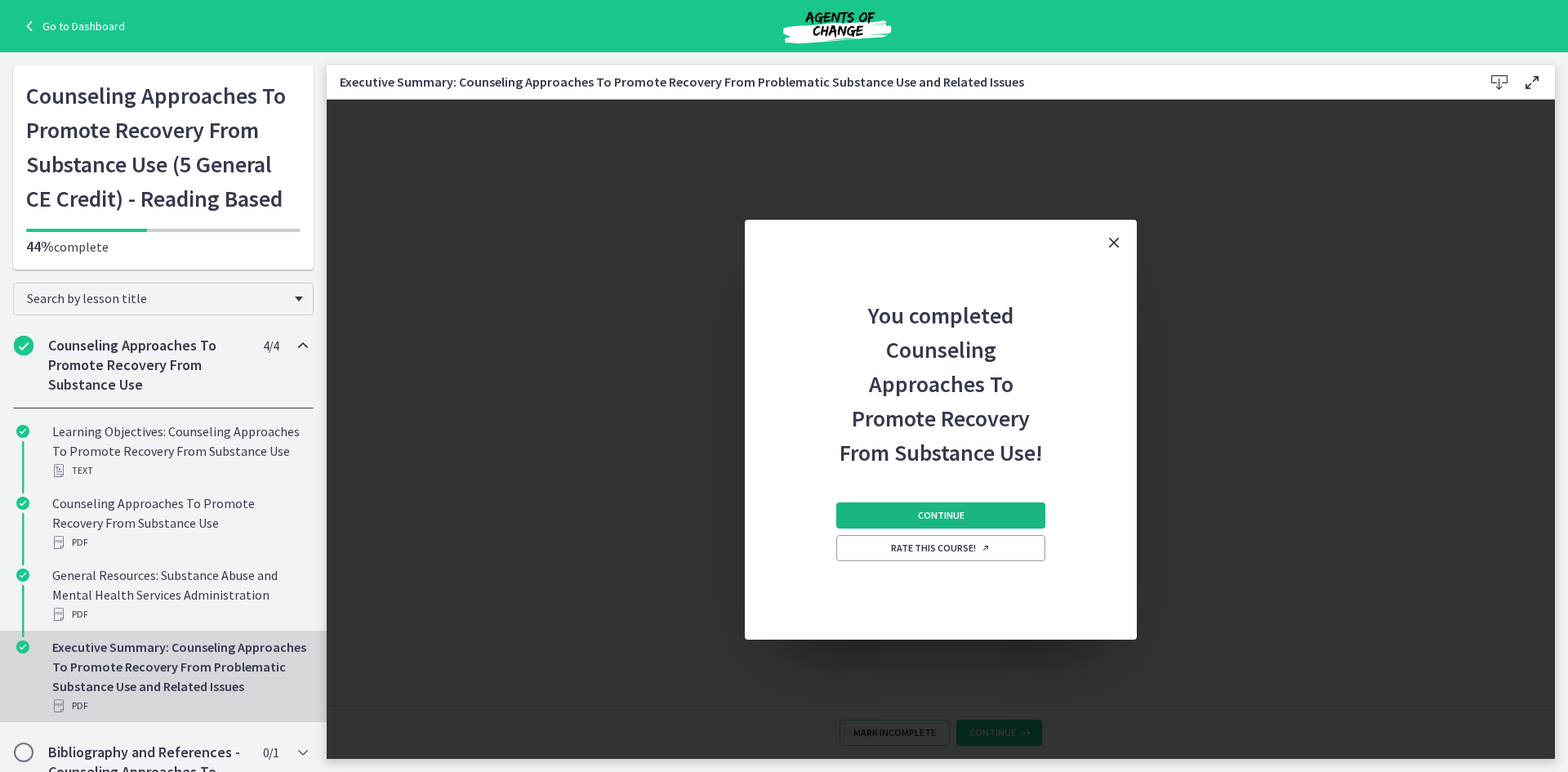
click at [919, 518] on span "Continue" at bounding box center [941, 515] width 47 height 13
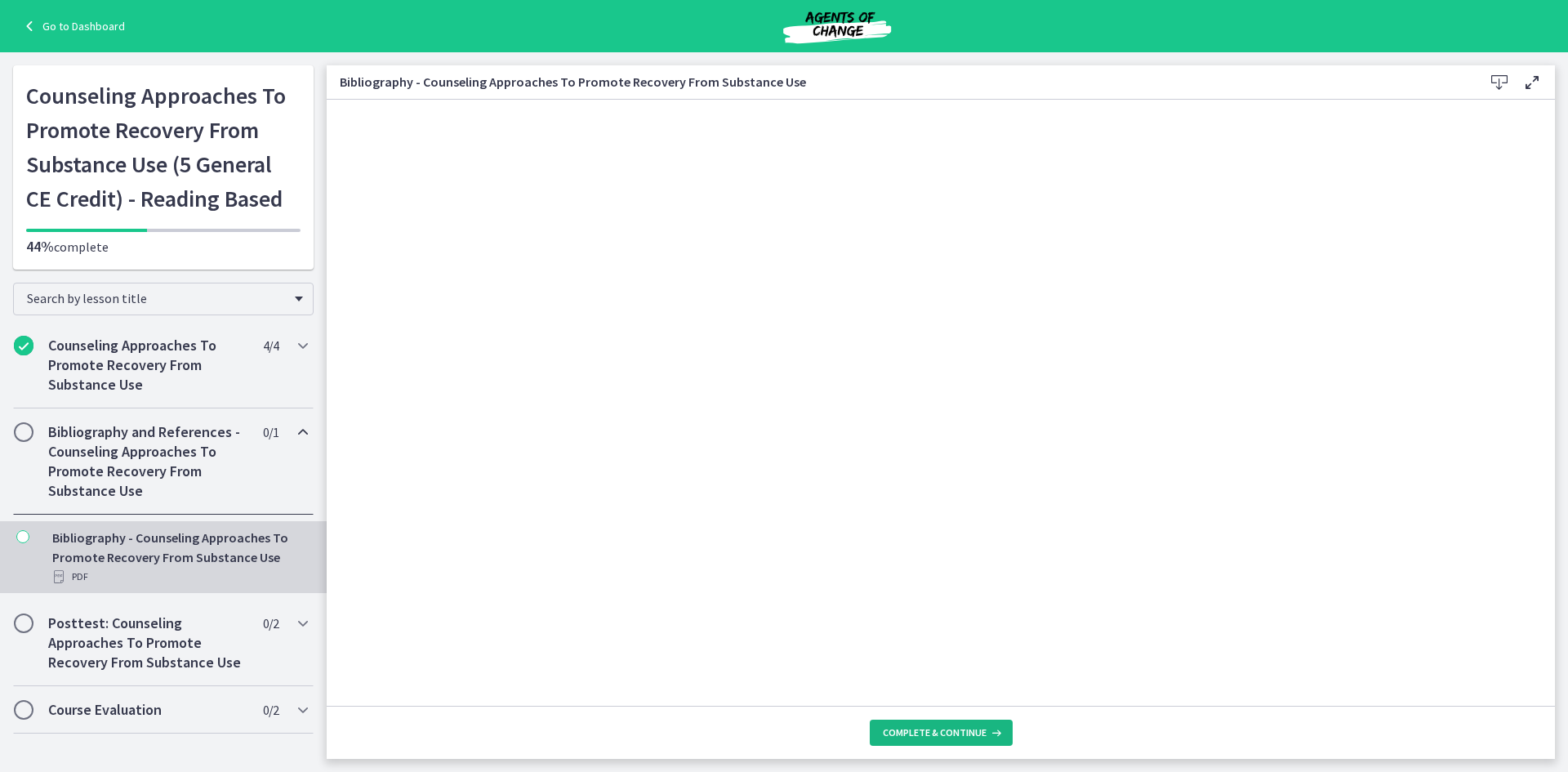
click at [958, 739] on button "Complete & continue" at bounding box center [941, 732] width 143 height 26
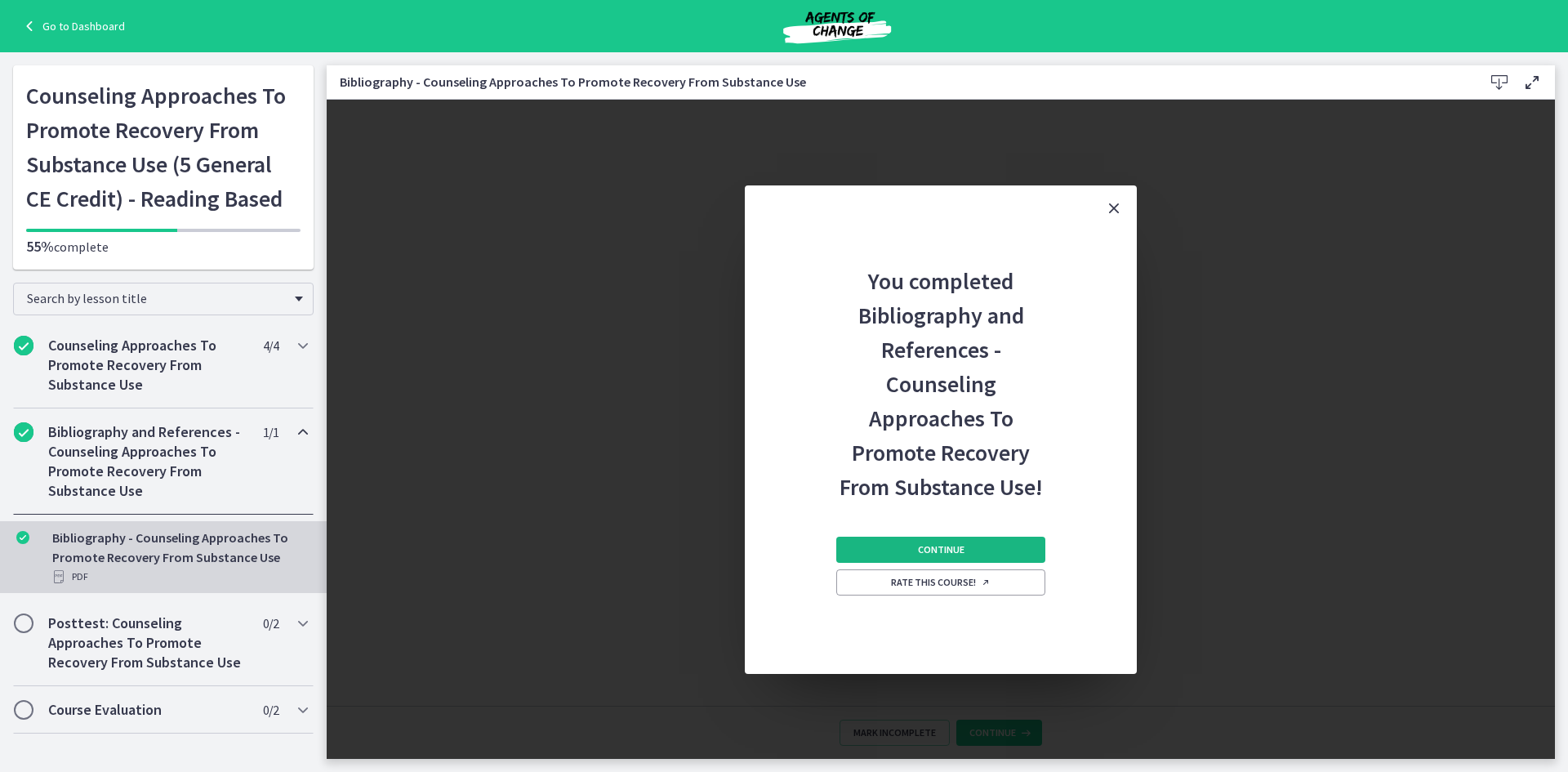
click at [940, 540] on button "Continue" at bounding box center [940, 549] width 209 height 26
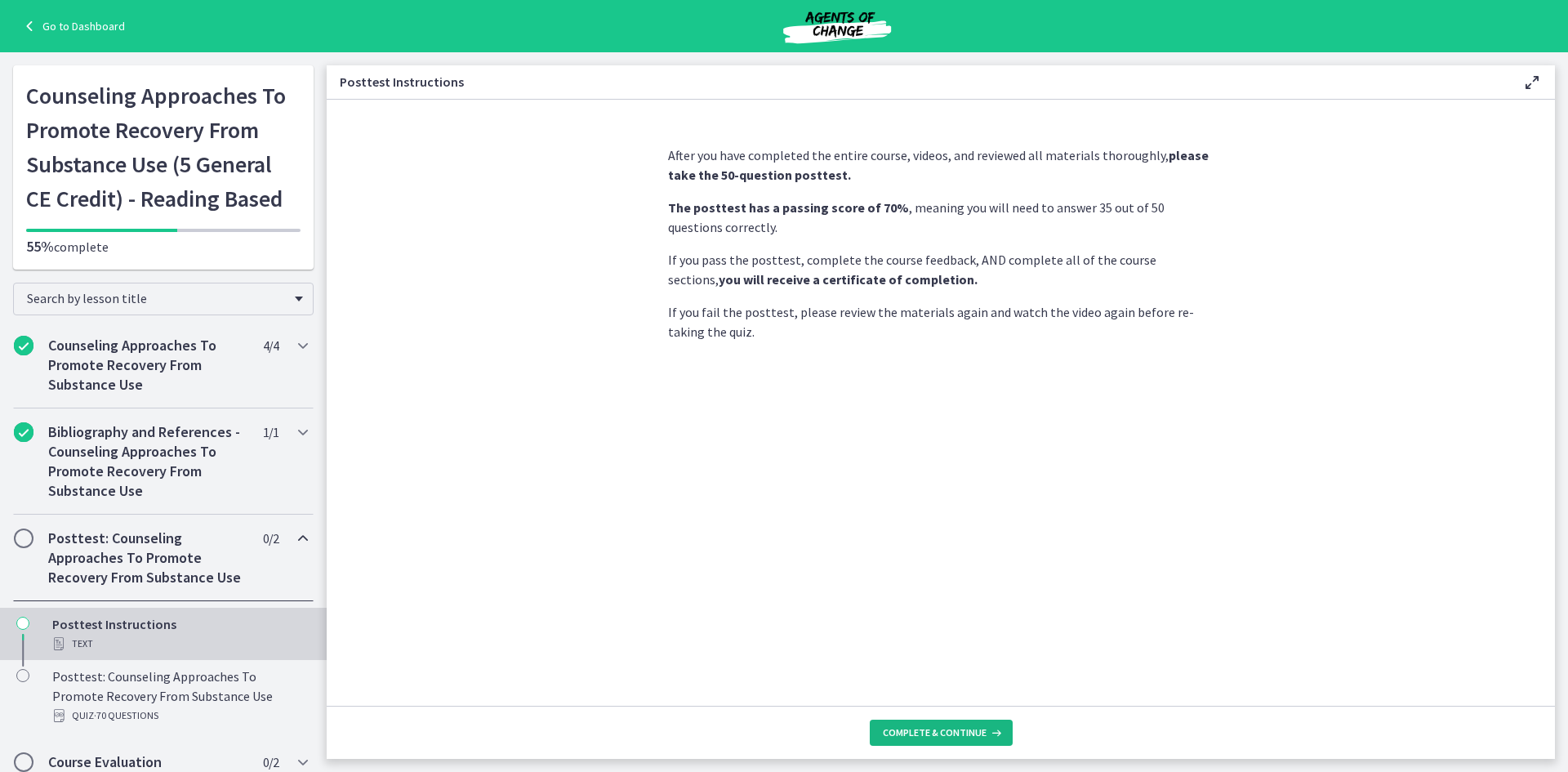
click at [950, 730] on span "Complete & continue" at bounding box center [935, 733] width 104 height 13
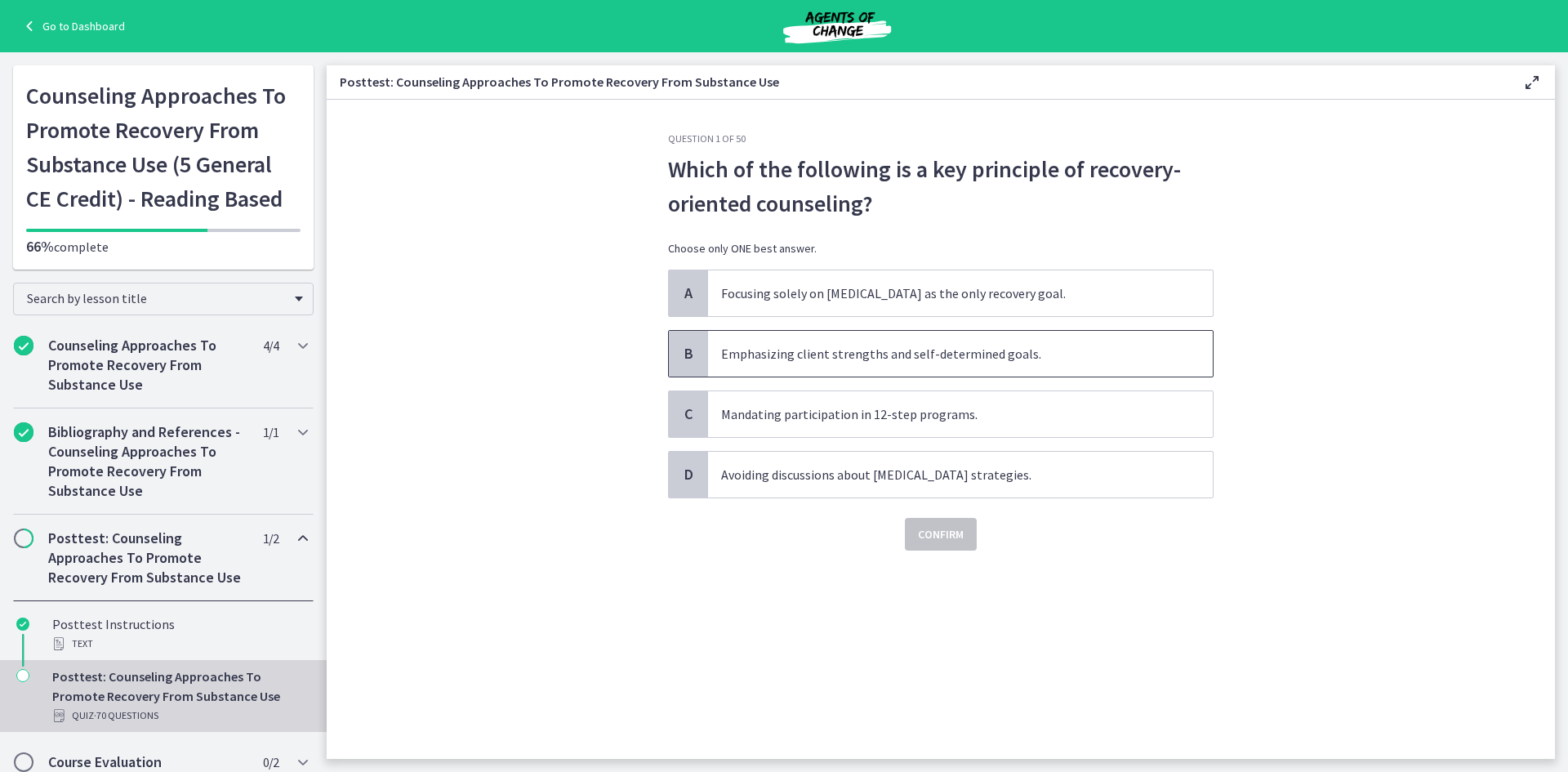
click at [988, 358] on span "Emphasizing client strengths and self-determined goals." at bounding box center [960, 354] width 505 height 46
click at [943, 532] on span "Confirm" at bounding box center [940, 534] width 46 height 20
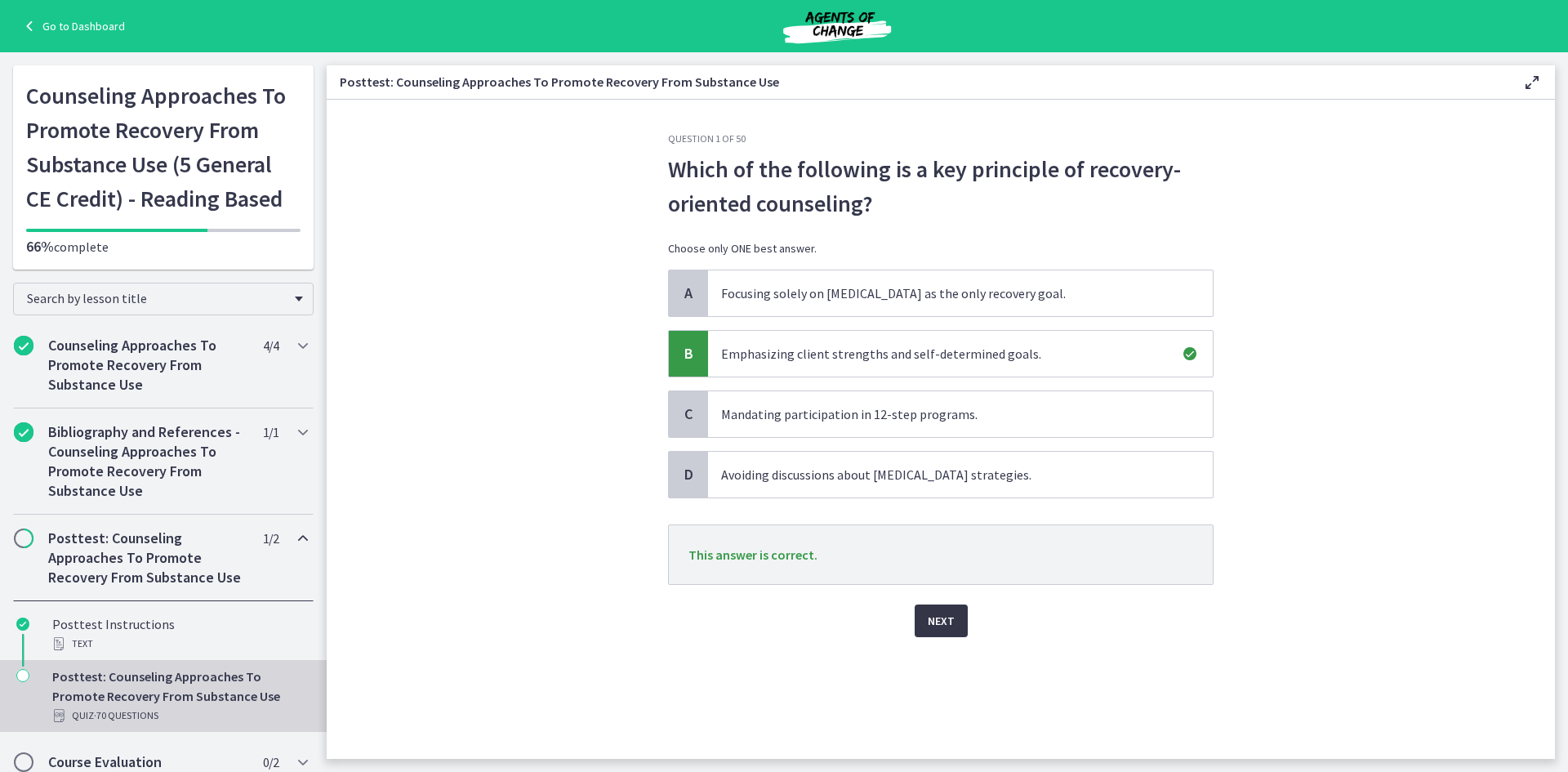
click at [938, 621] on span "Next" at bounding box center [941, 621] width 27 height 20
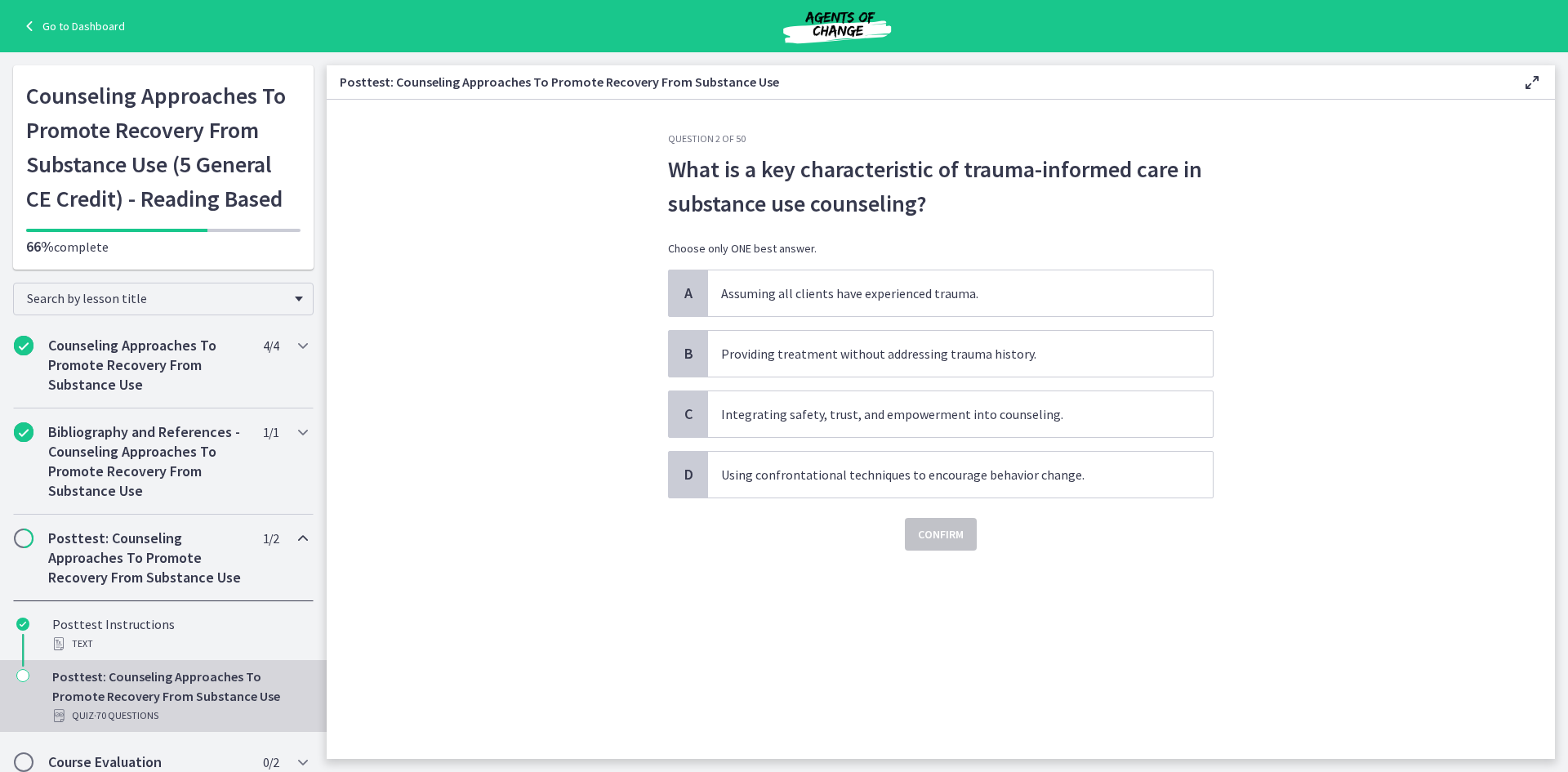
click at [795, 319] on div "A Assuming all clients have experienced trauma. B Providing treatment without a…" at bounding box center [941, 384] width 546 height 229
click at [845, 419] on span "Integrating safety, trust, and empowerment into counseling." at bounding box center [960, 413] width 505 height 46
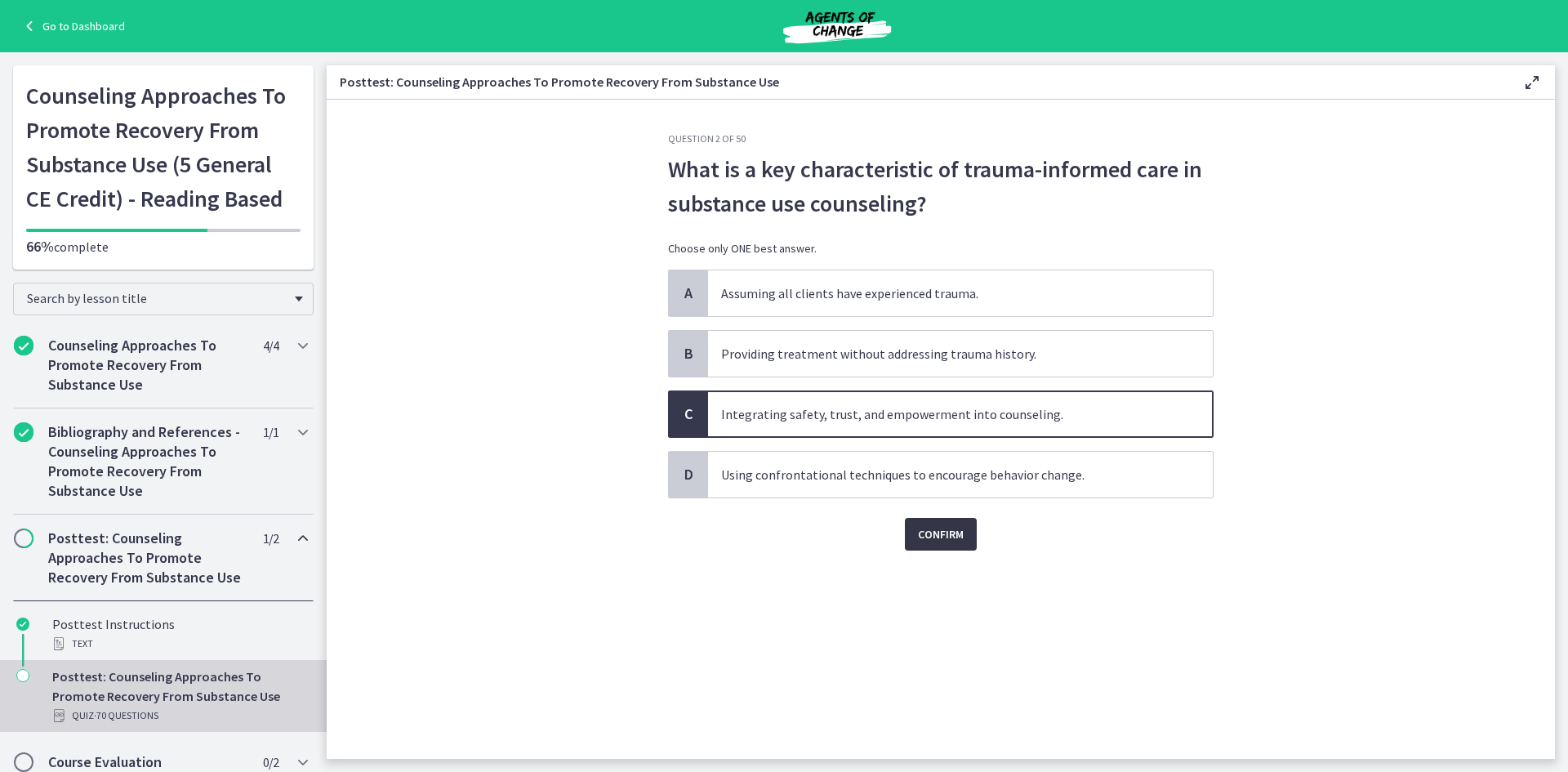
click at [965, 546] on button "Confirm" at bounding box center [940, 533] width 72 height 32
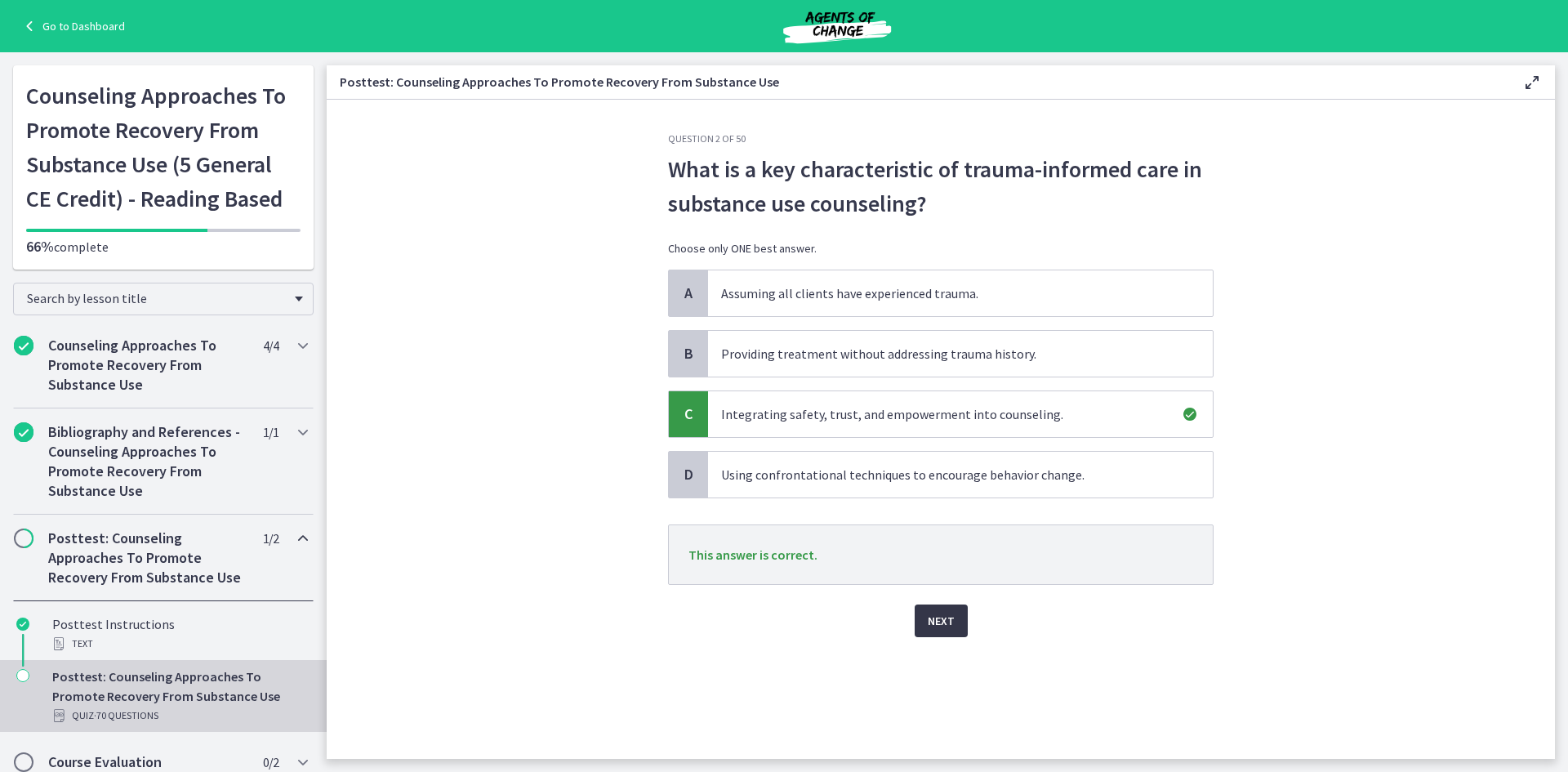
click at [954, 614] on button "Next" at bounding box center [941, 620] width 53 height 32
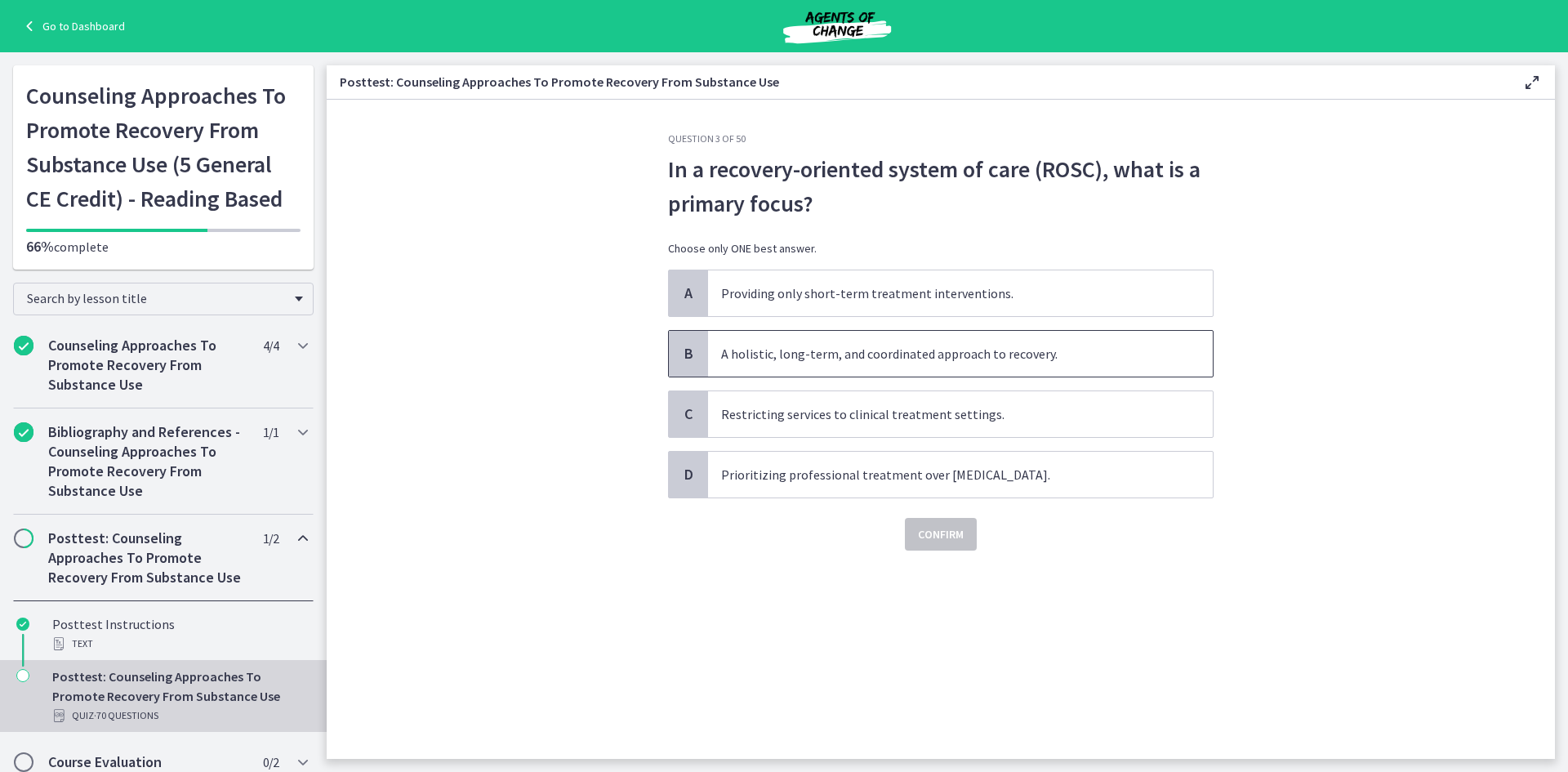
click at [921, 353] on span "A holistic, long-term, and coordinated approach to recovery." at bounding box center [960, 354] width 505 height 46
click at [964, 542] on span "Confirm" at bounding box center [940, 534] width 46 height 20
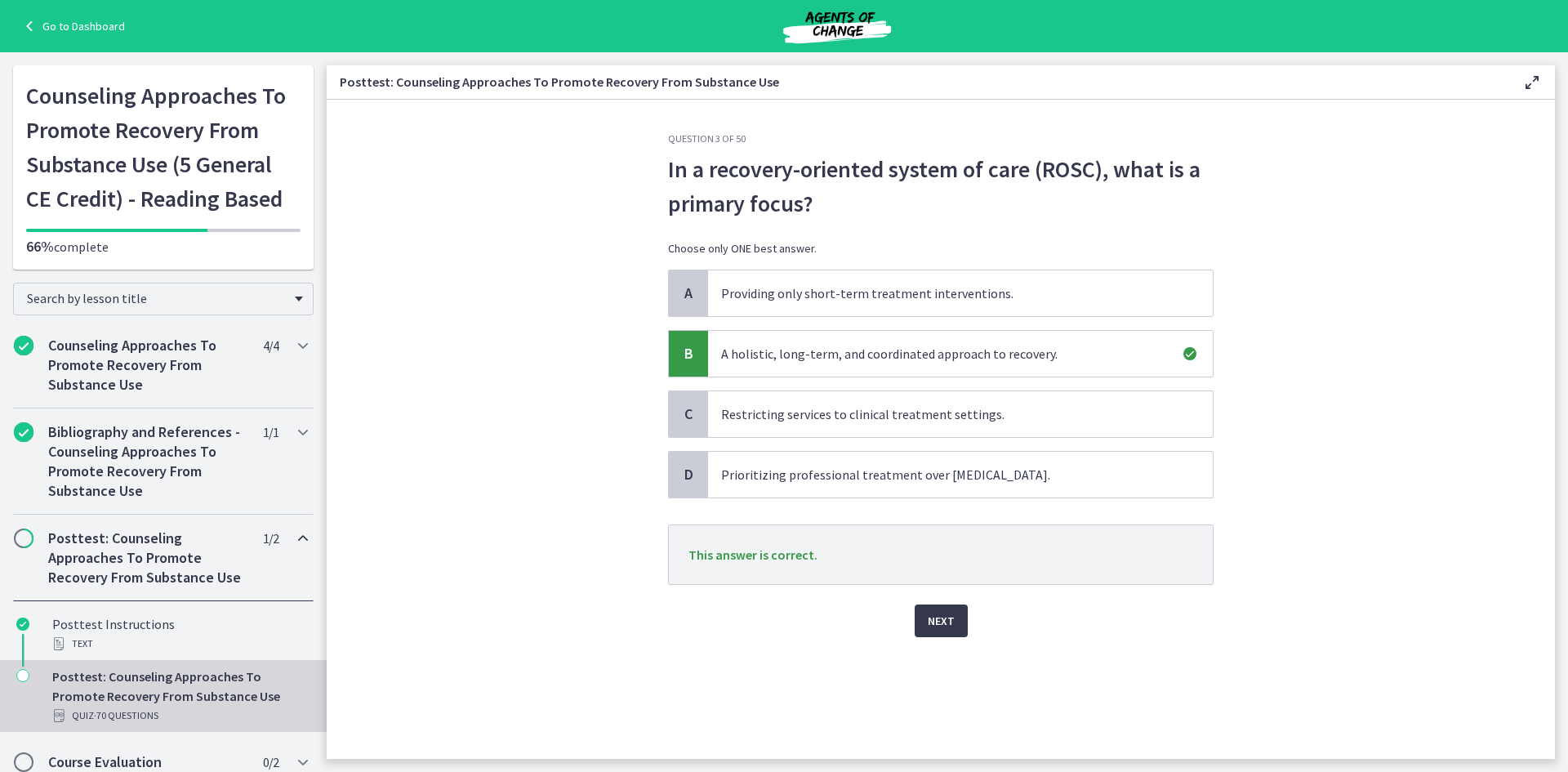
click at [945, 637] on div "Question 3 of 50 In a recovery-oriented system of care (ROSC), what is a primar…" at bounding box center [940, 445] width 572 height 626
click at [944, 621] on span "Next" at bounding box center [941, 621] width 27 height 20
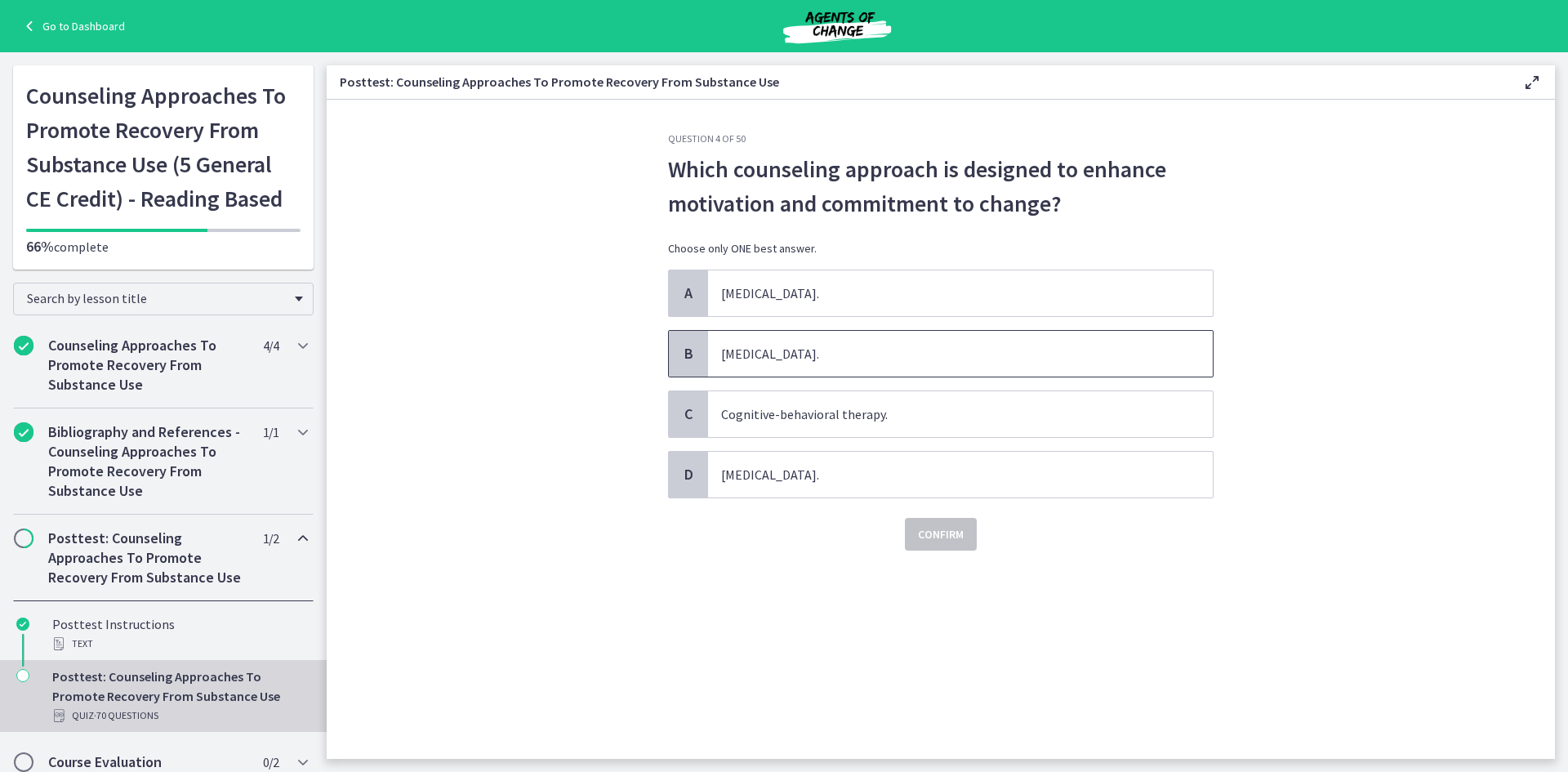
click at [744, 351] on span "Motivational interviewing." at bounding box center [960, 354] width 505 height 46
click at [948, 542] on span "Confirm" at bounding box center [940, 534] width 46 height 20
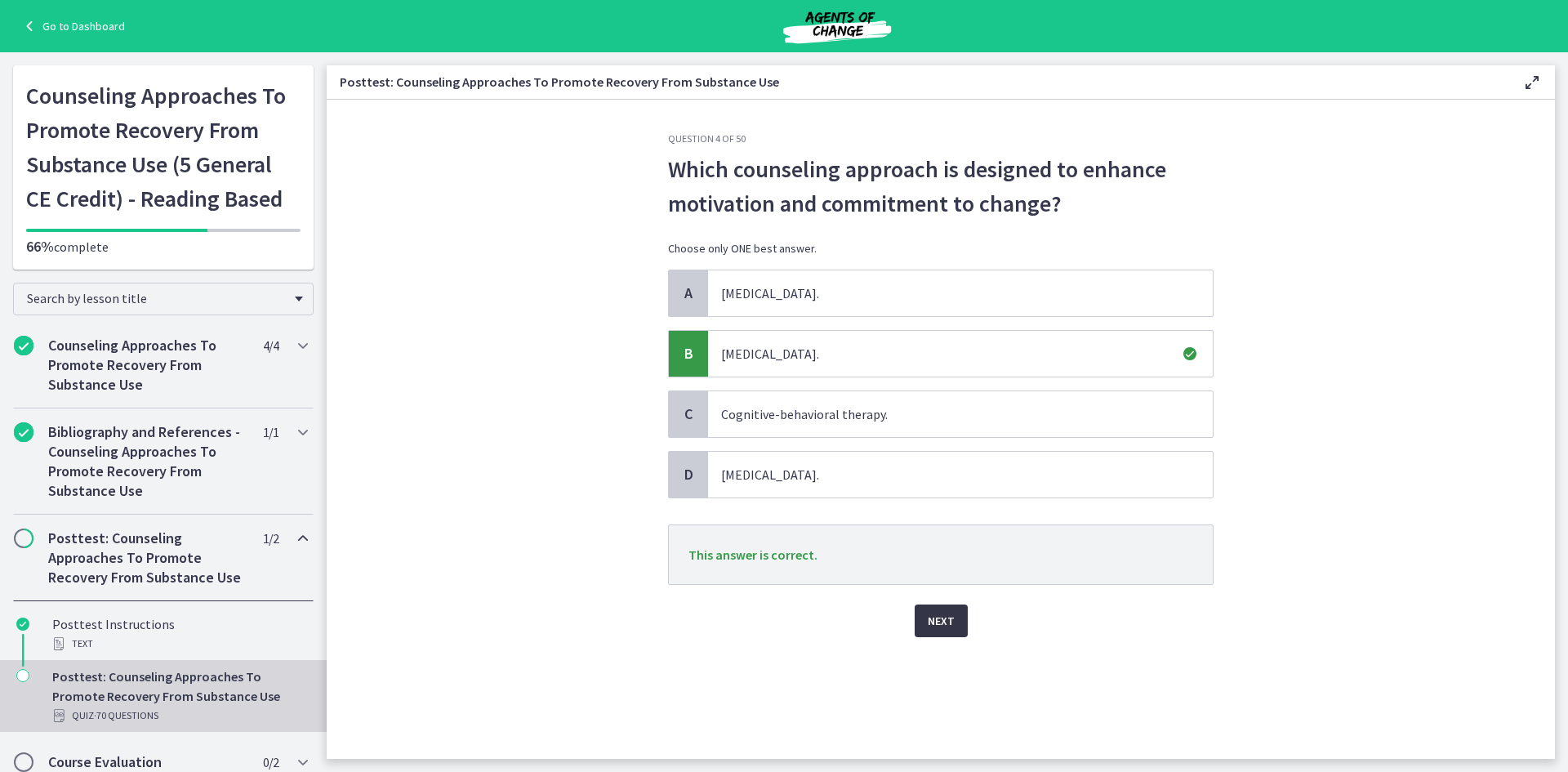
click at [965, 622] on button "Next" at bounding box center [941, 620] width 53 height 32
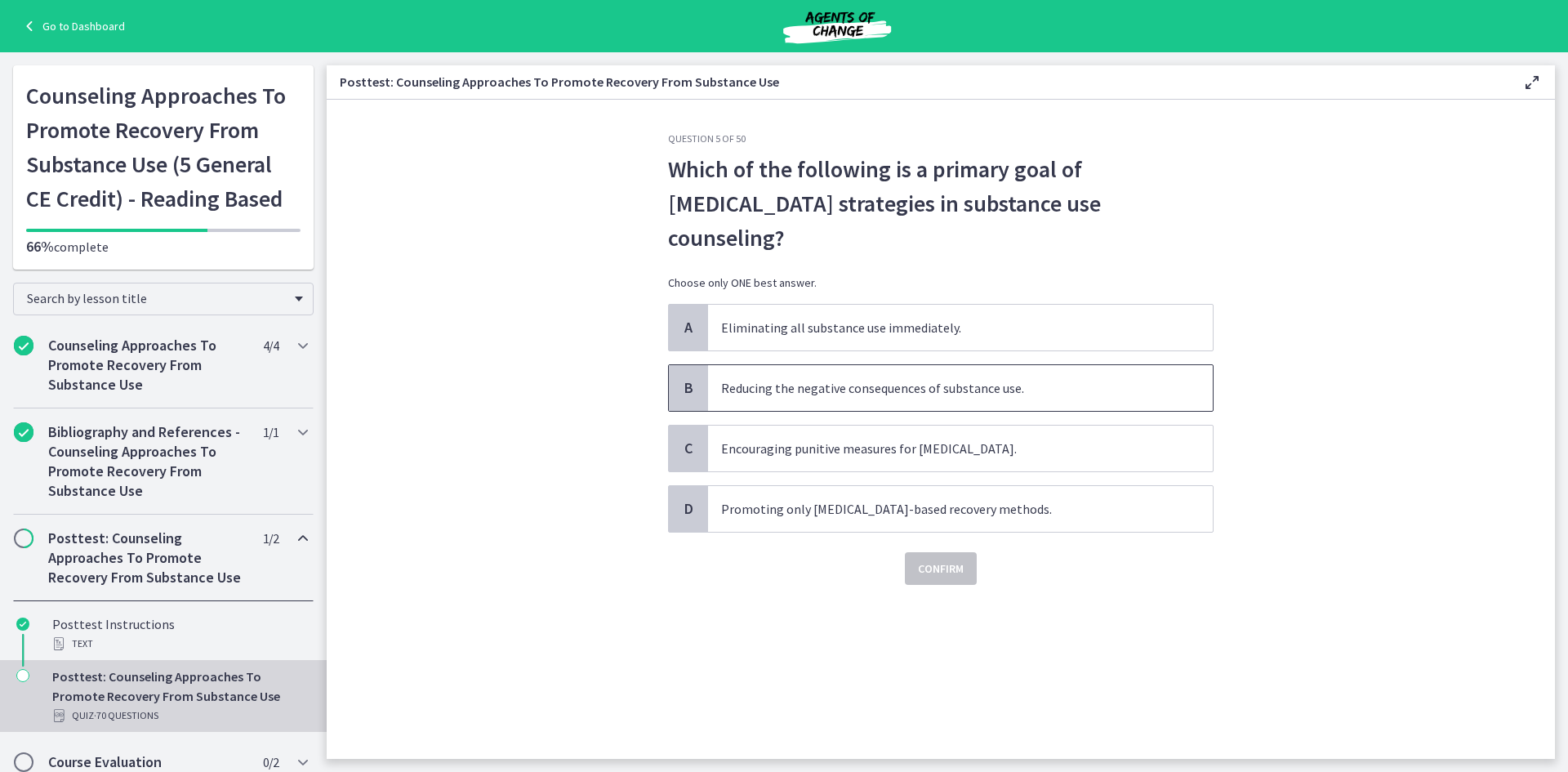
click at [881, 365] on span "Reducing the negative consequences of substance use." at bounding box center [960, 388] width 505 height 46
click at [960, 558] on span "Confirm" at bounding box center [940, 568] width 46 height 20
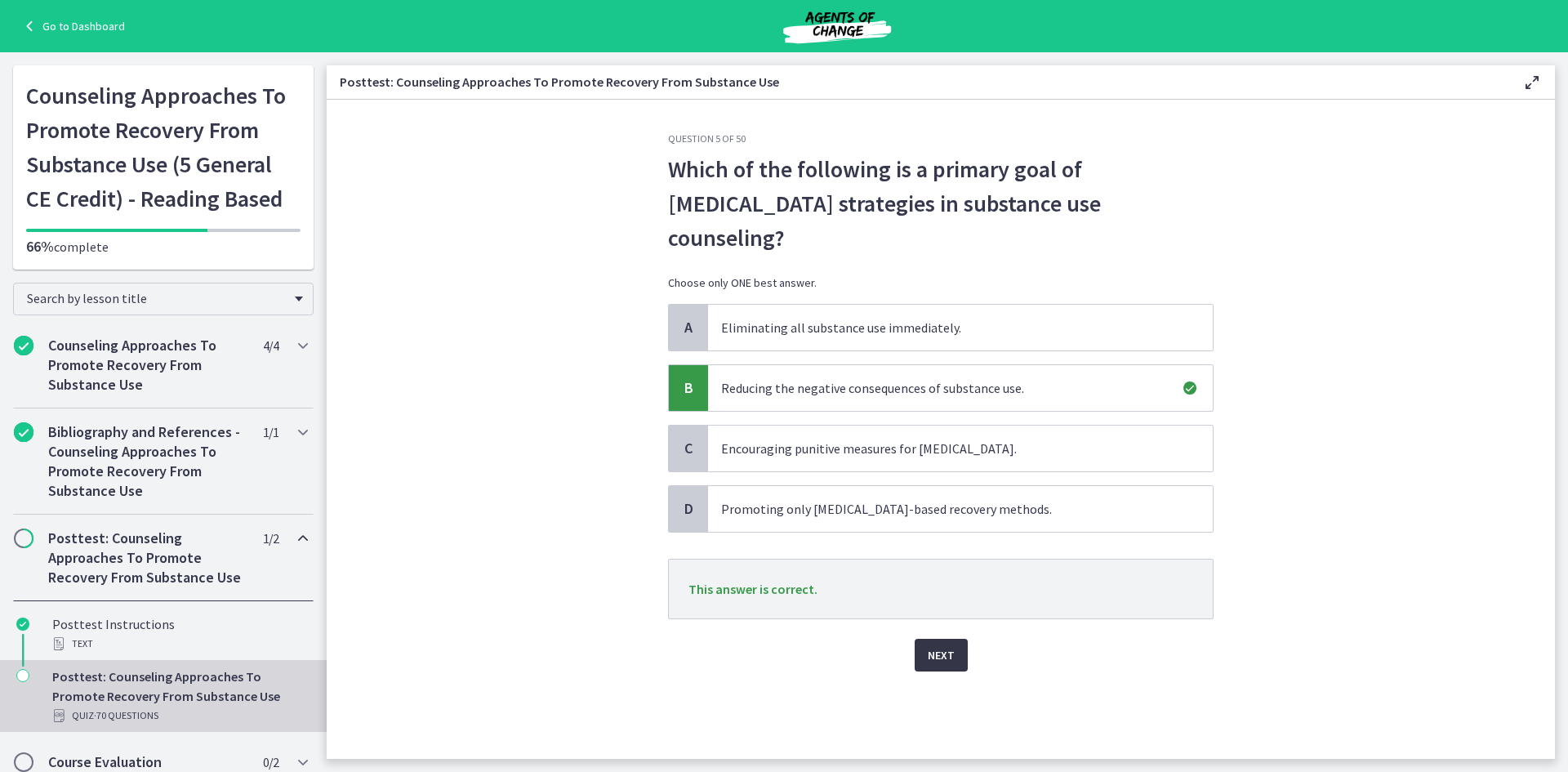
click at [940, 645] on span "Next" at bounding box center [941, 655] width 27 height 20
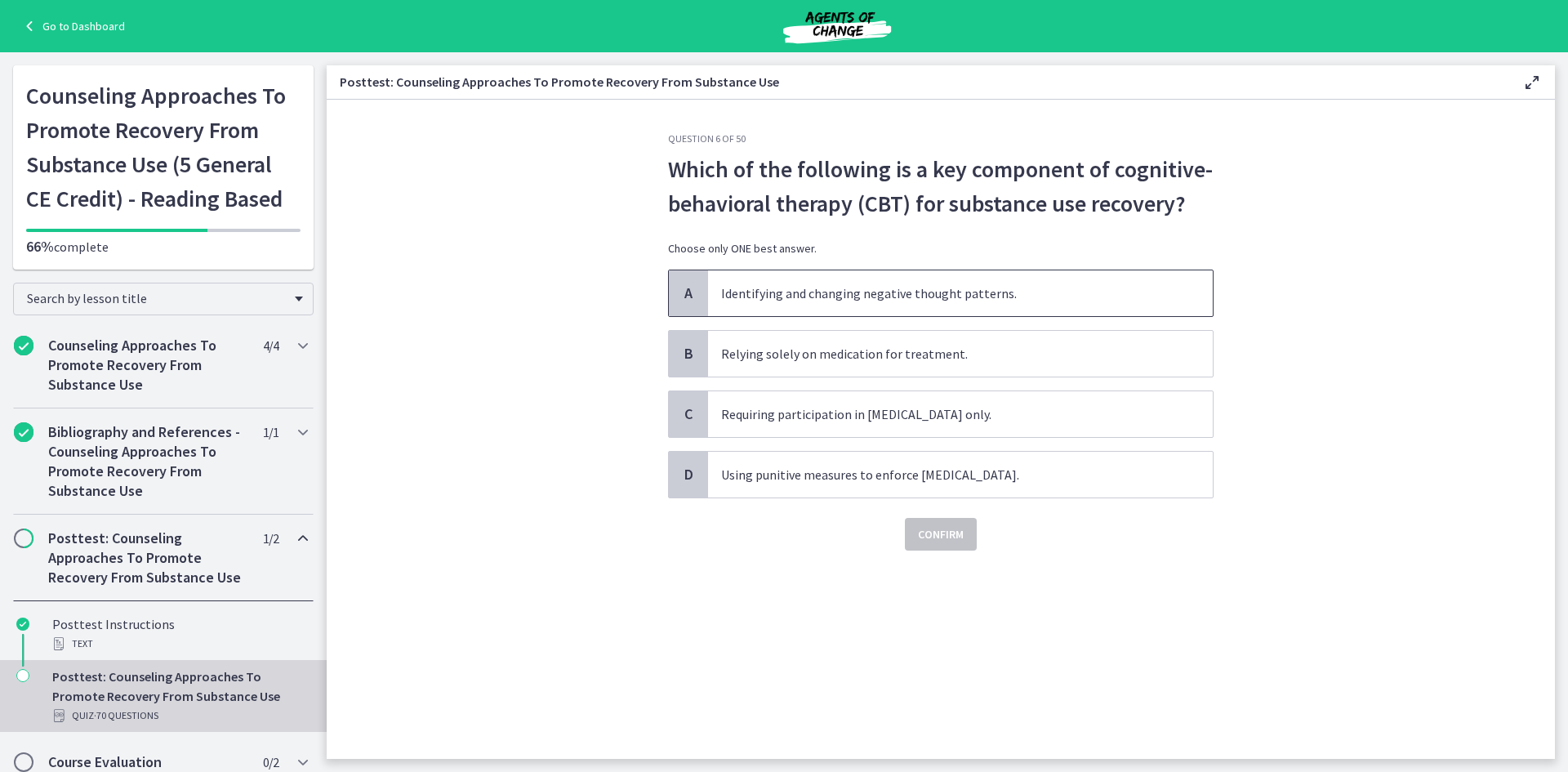
click at [801, 295] on span "Identifying and changing negative thought patterns." at bounding box center [960, 293] width 505 height 46
click at [930, 540] on span "Confirm" at bounding box center [940, 534] width 46 height 20
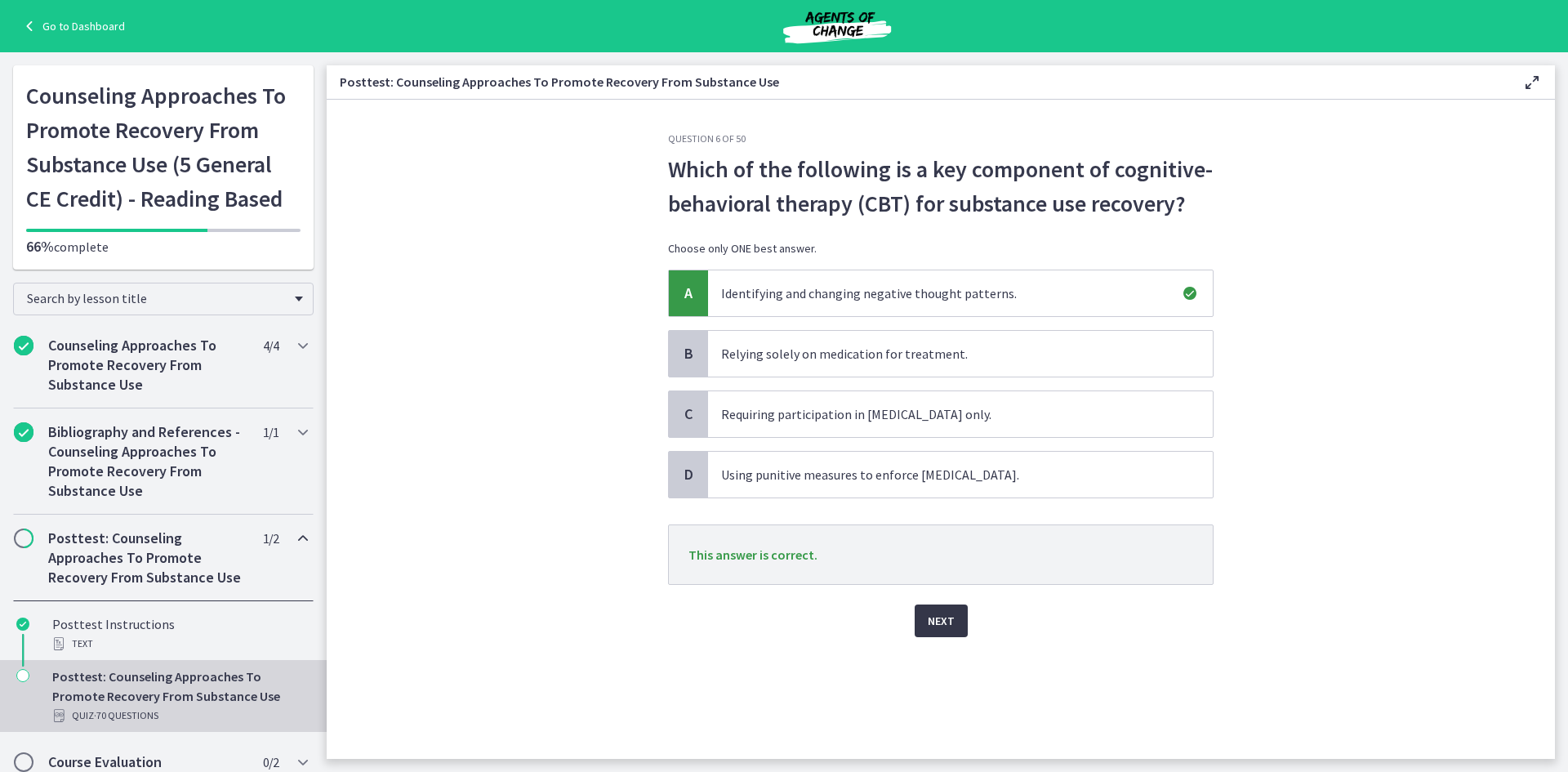
click at [946, 629] on span "Next" at bounding box center [941, 621] width 27 height 20
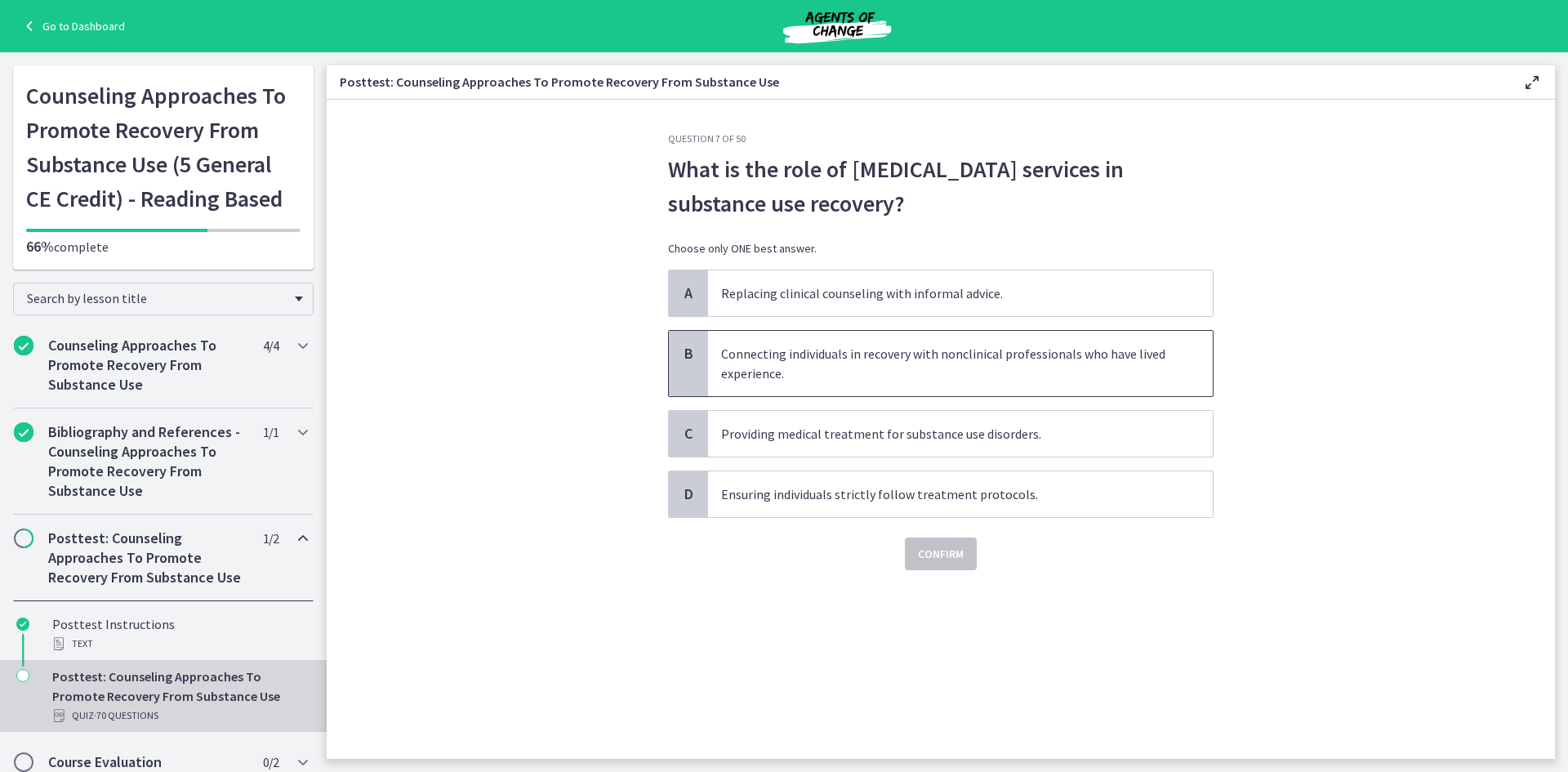
click at [833, 366] on span "Connecting individuals in recovery with nonclinical professionals who have live…" at bounding box center [960, 364] width 505 height 66
click at [915, 543] on button "Confirm" at bounding box center [940, 553] width 72 height 32
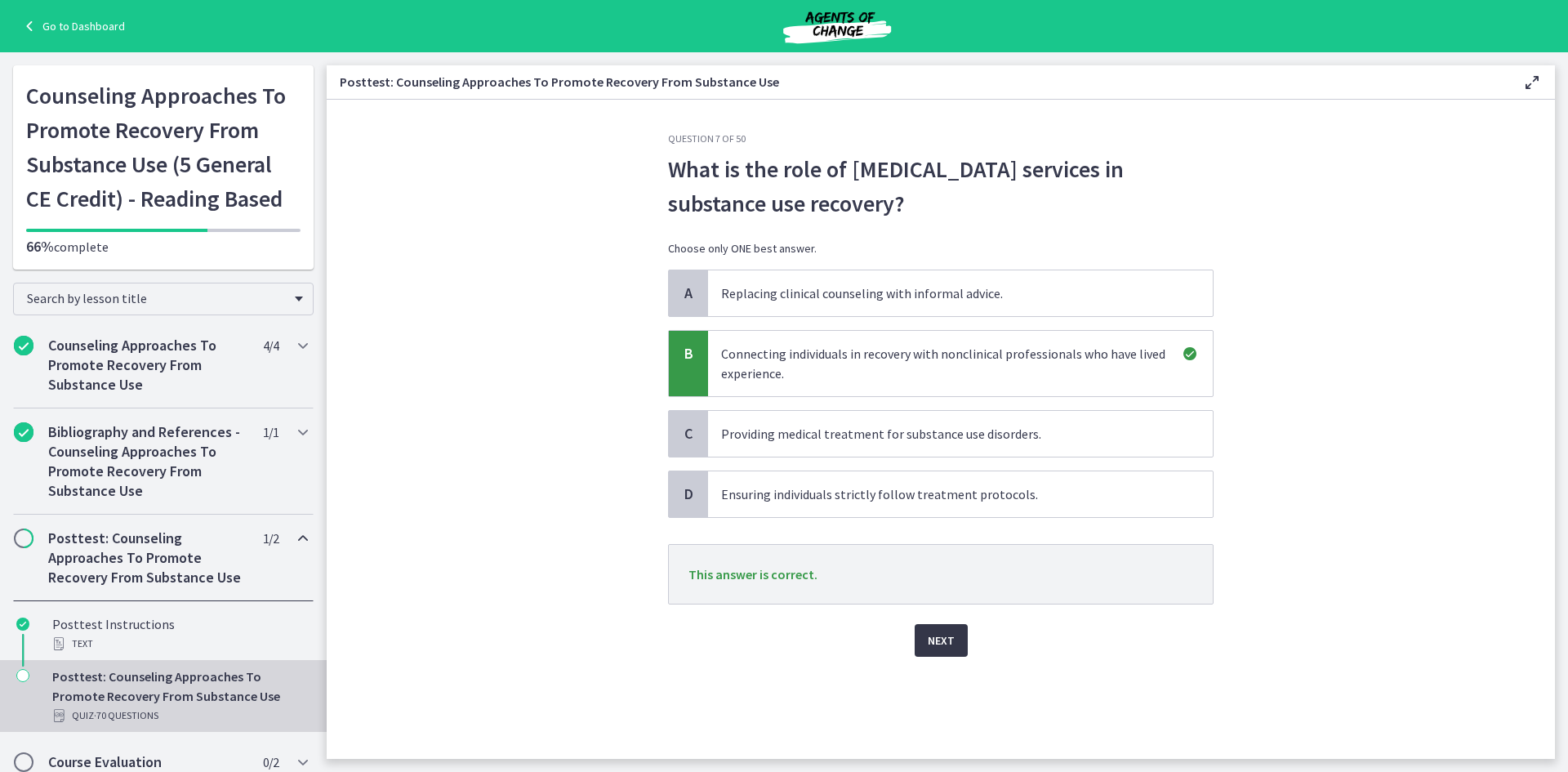
click at [955, 650] on button "Next" at bounding box center [941, 640] width 53 height 32
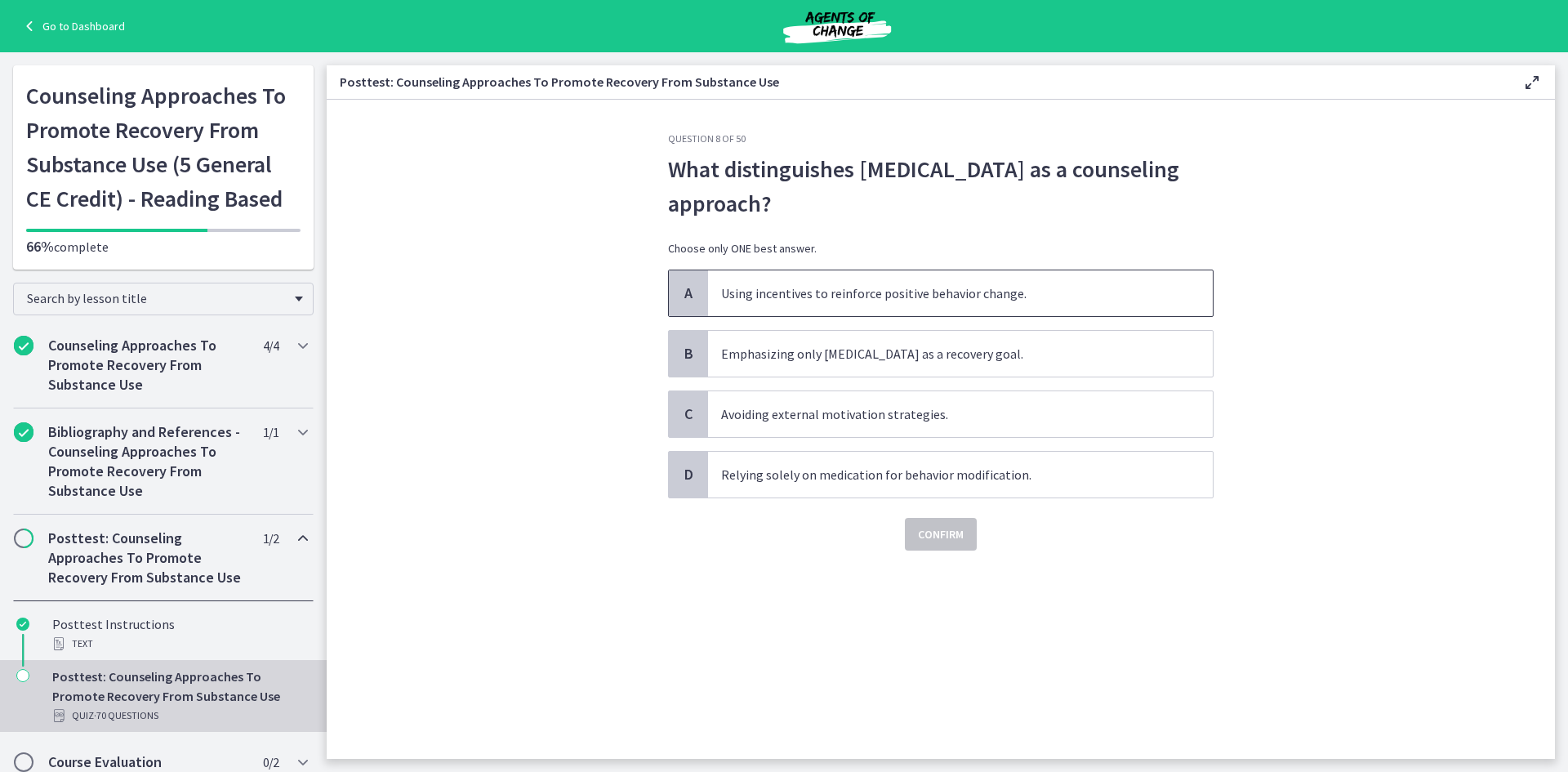
click at [889, 299] on span "Using incentives to reinforce positive behavior change." at bounding box center [960, 293] width 505 height 46
click at [940, 542] on span "Confirm" at bounding box center [940, 534] width 46 height 20
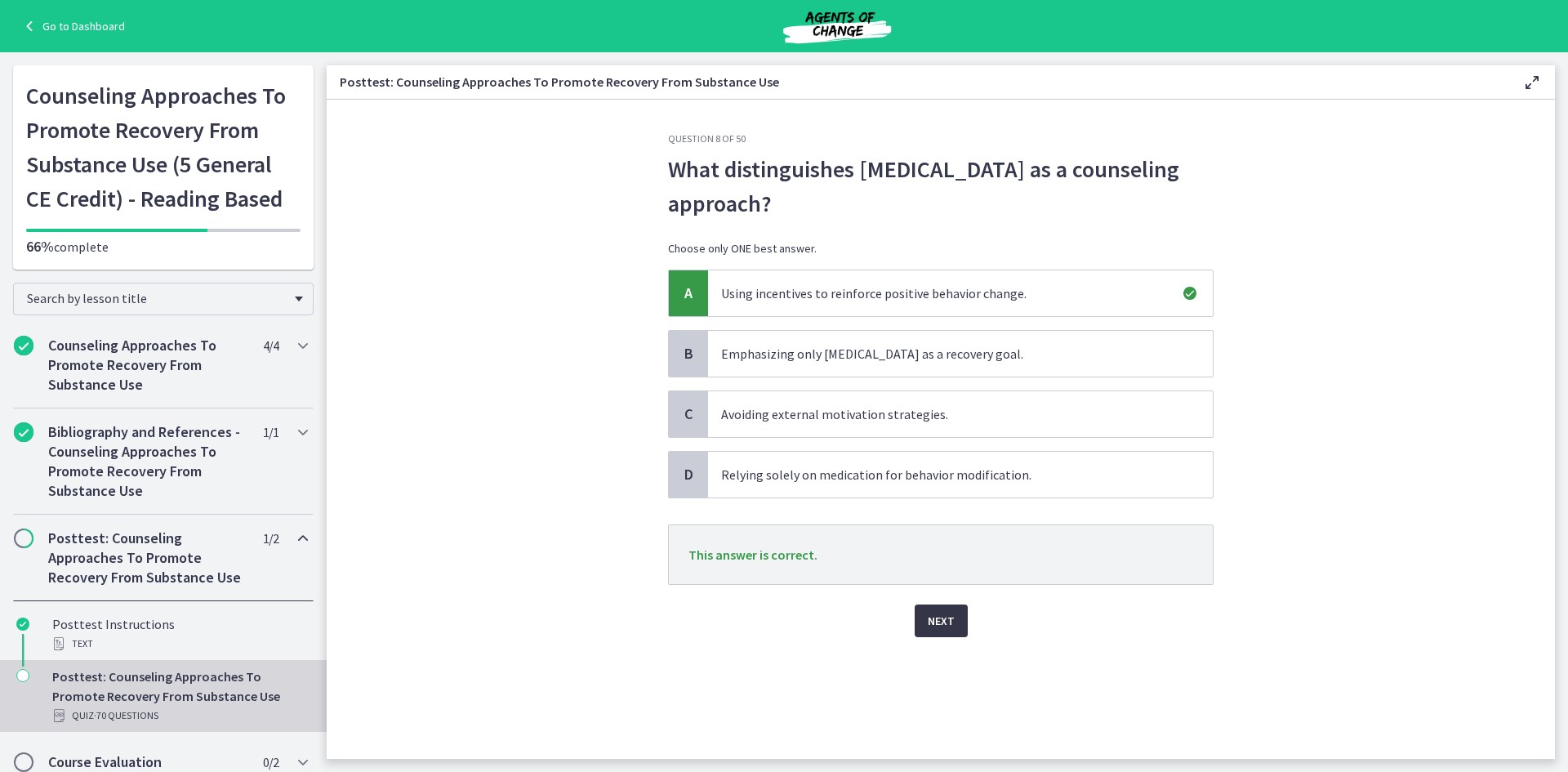
click at [932, 620] on span "Next" at bounding box center [941, 621] width 27 height 20
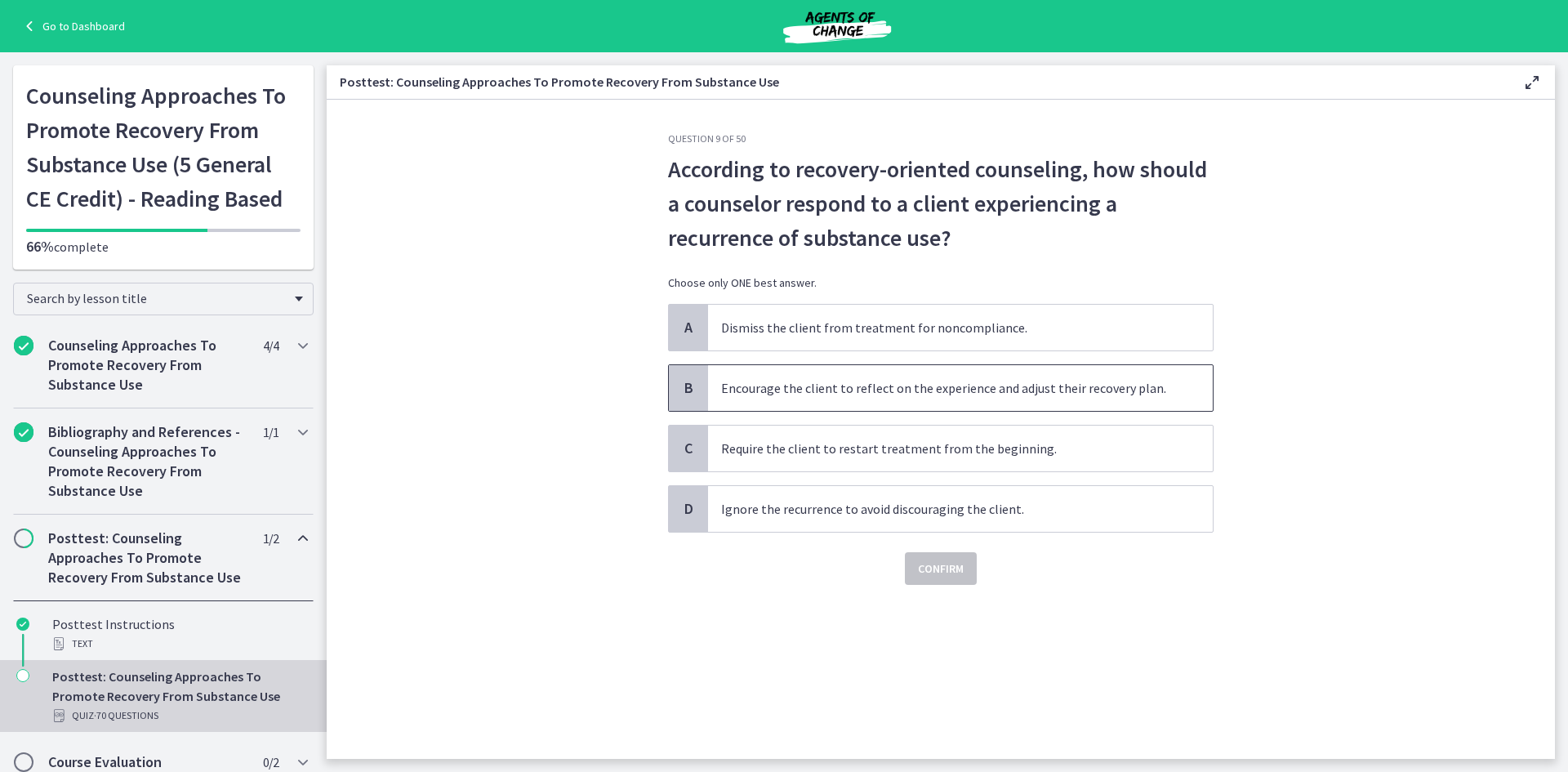
click at [854, 390] on span "Encourage the client to reflect on the experience and adjust their recovery pla…" at bounding box center [960, 388] width 505 height 46
click at [939, 574] on span "Confirm" at bounding box center [940, 568] width 46 height 20
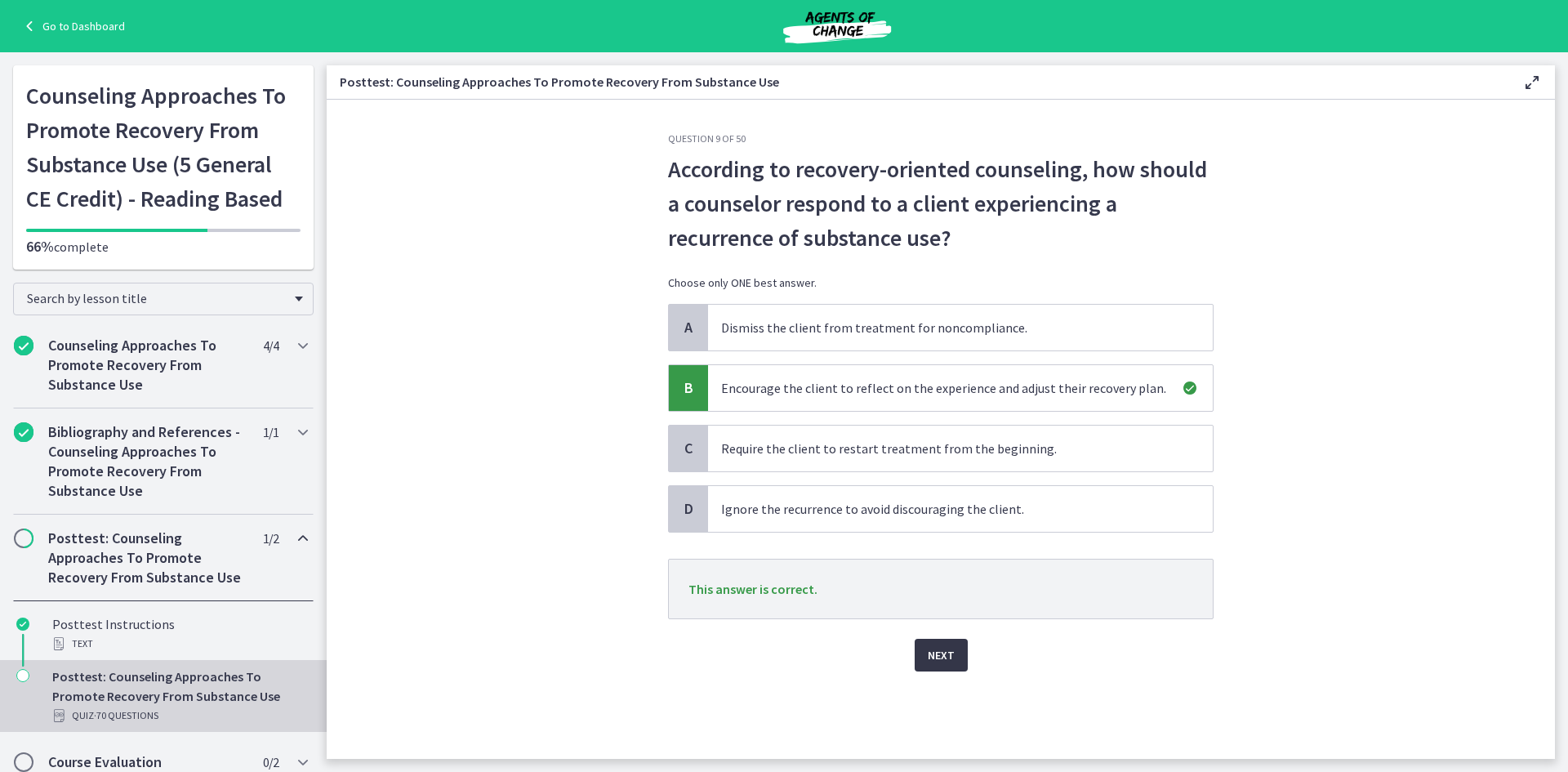
click at [933, 661] on span "Next" at bounding box center [941, 655] width 27 height 20
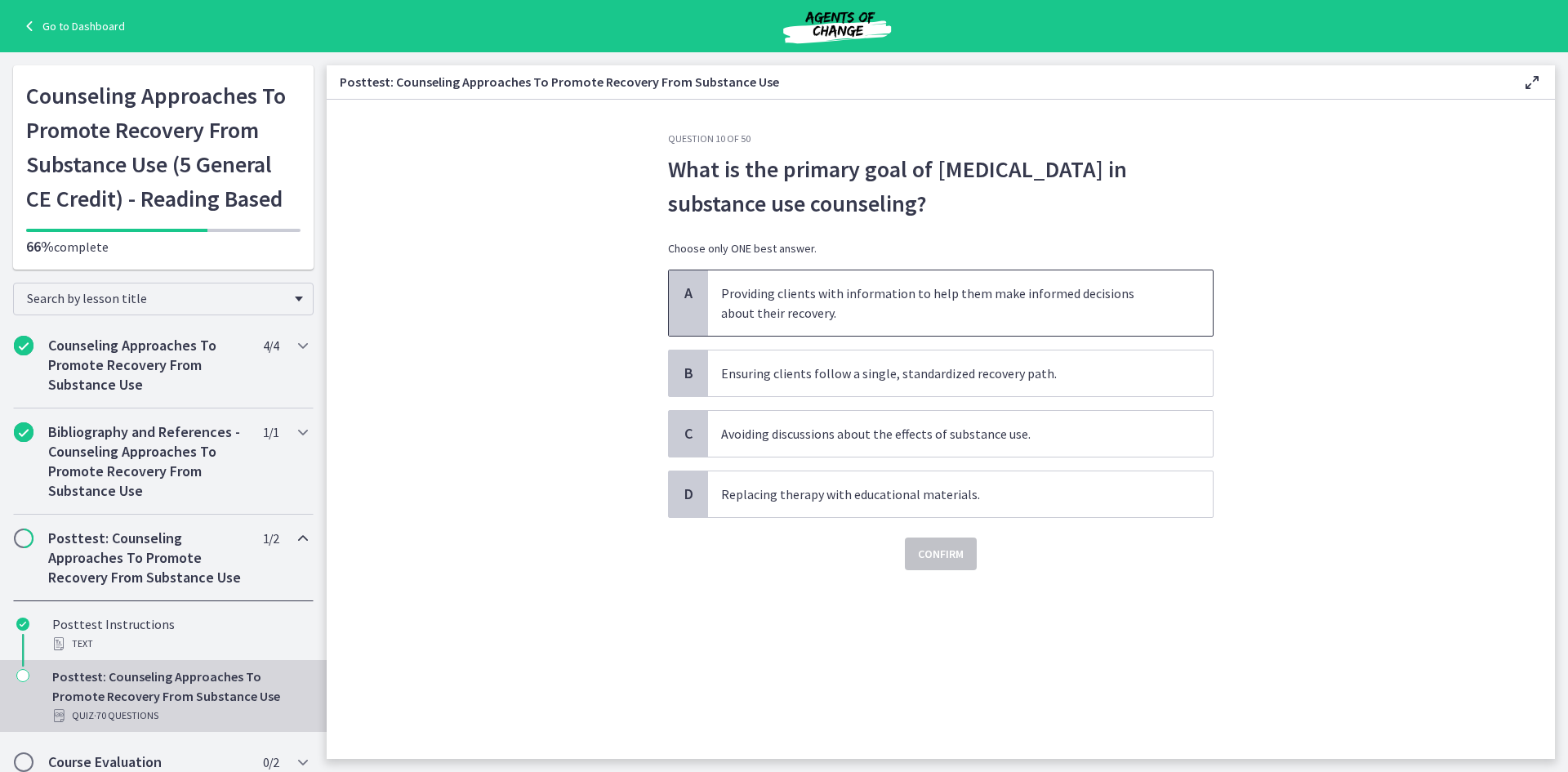
click at [979, 288] on span "Providing clients with information to help them make informed decisions about t…" at bounding box center [960, 303] width 505 height 66
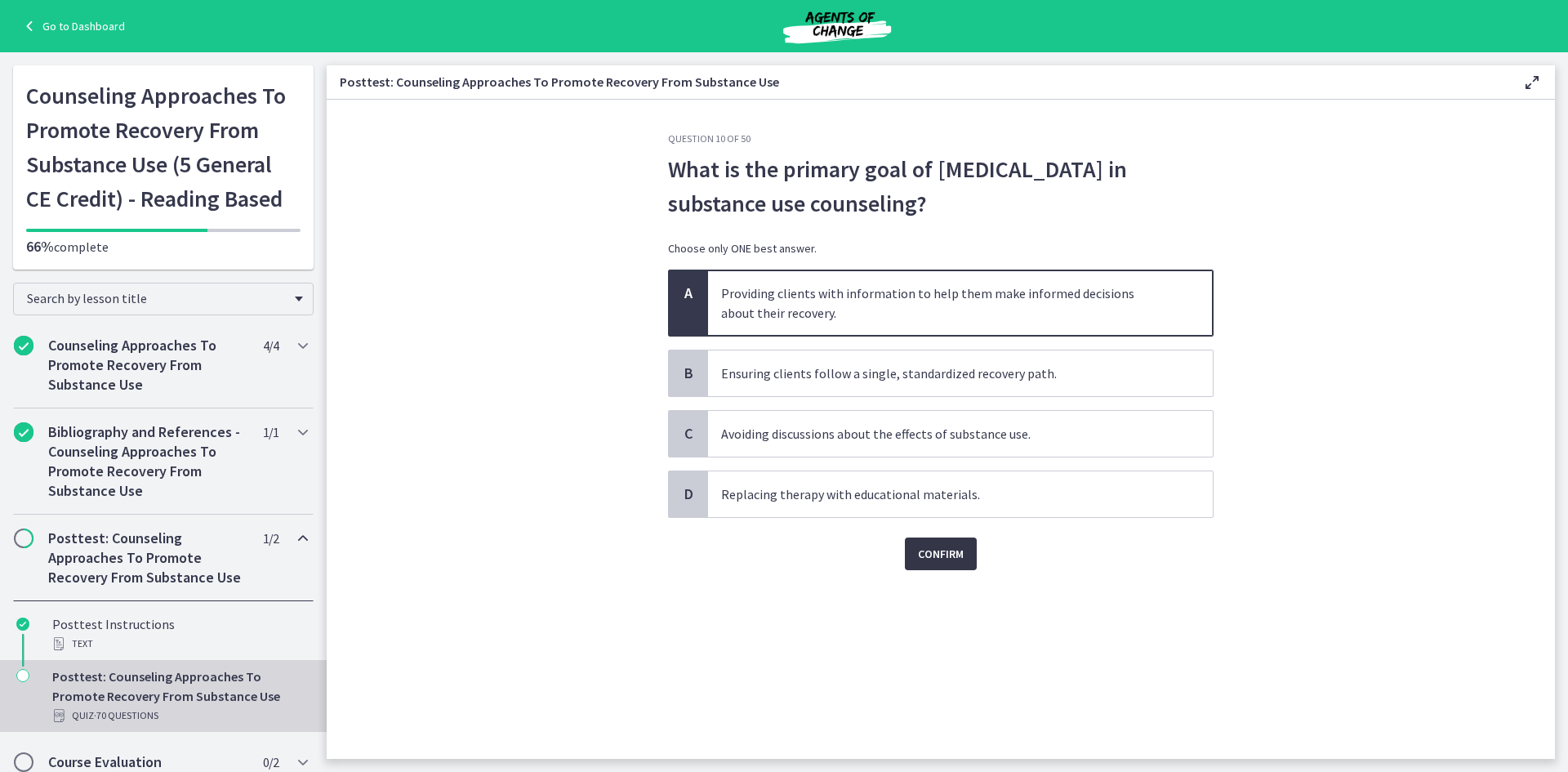
click at [939, 559] on span "Confirm" at bounding box center [940, 554] width 46 height 20
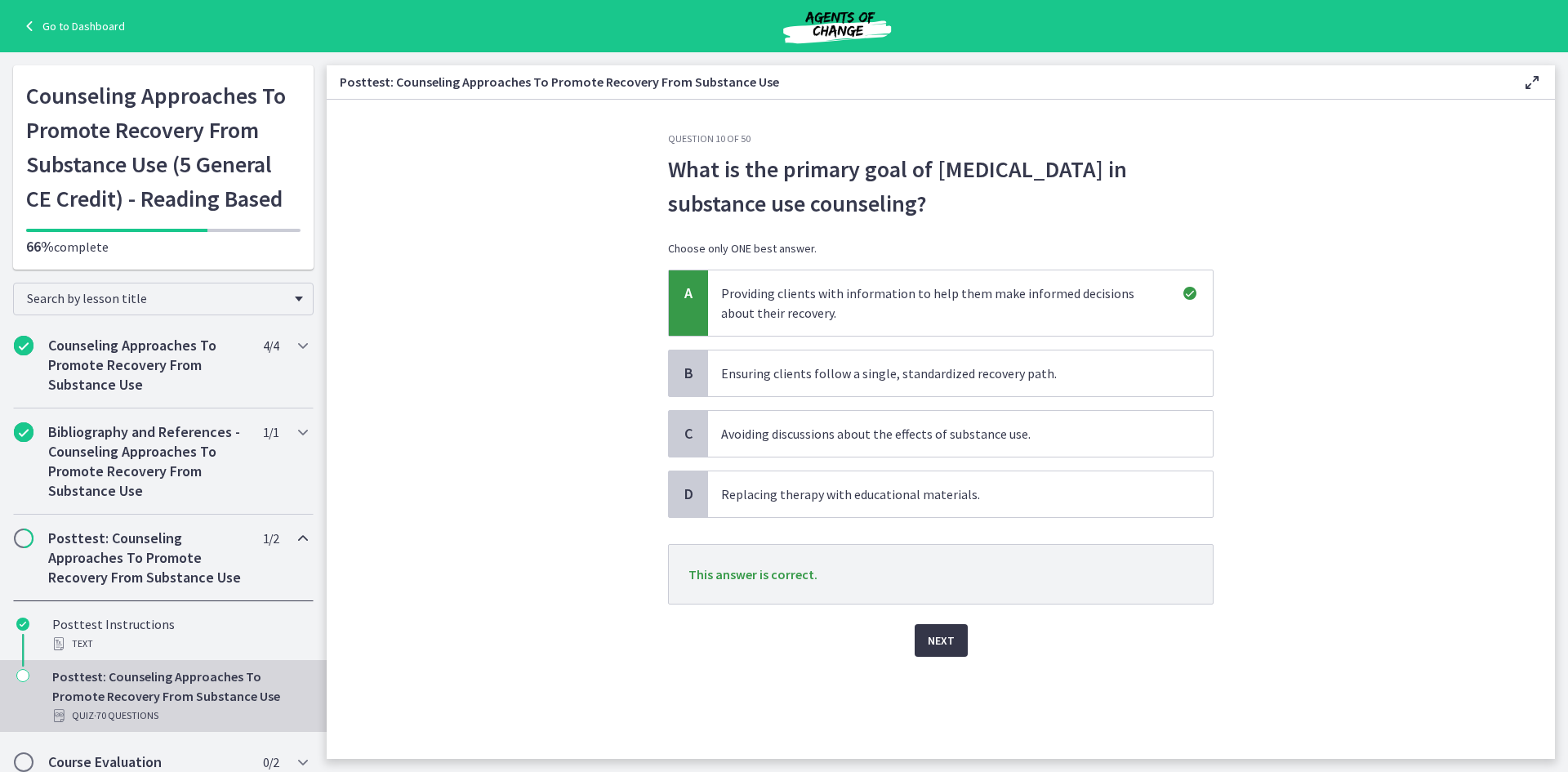
click at [951, 642] on span "Next" at bounding box center [941, 641] width 27 height 20
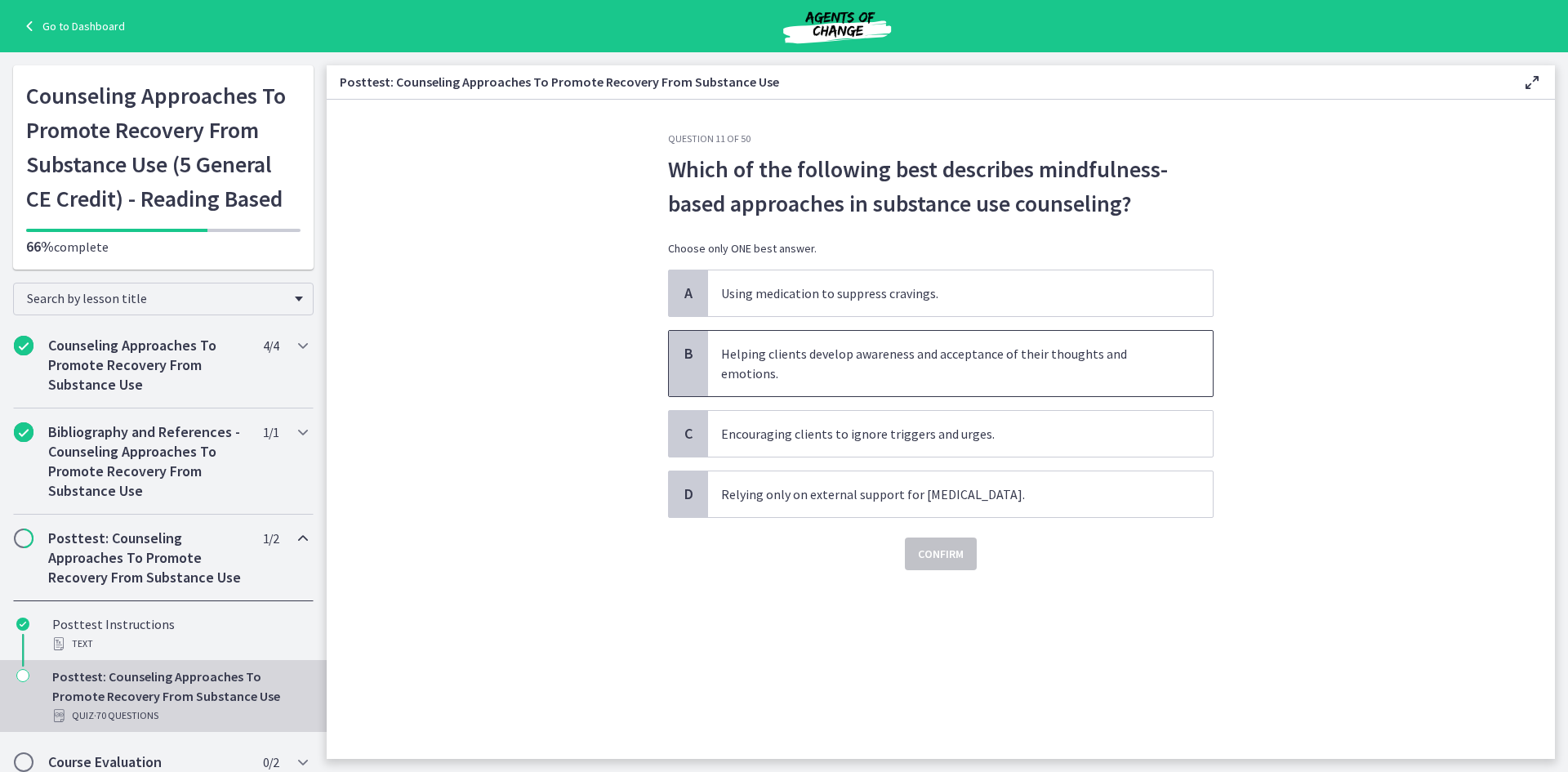
click at [958, 357] on span "Helping clients develop awareness and acceptance of their thoughts and emotions." at bounding box center [960, 364] width 505 height 66
click at [936, 552] on span "Confirm" at bounding box center [940, 554] width 46 height 20
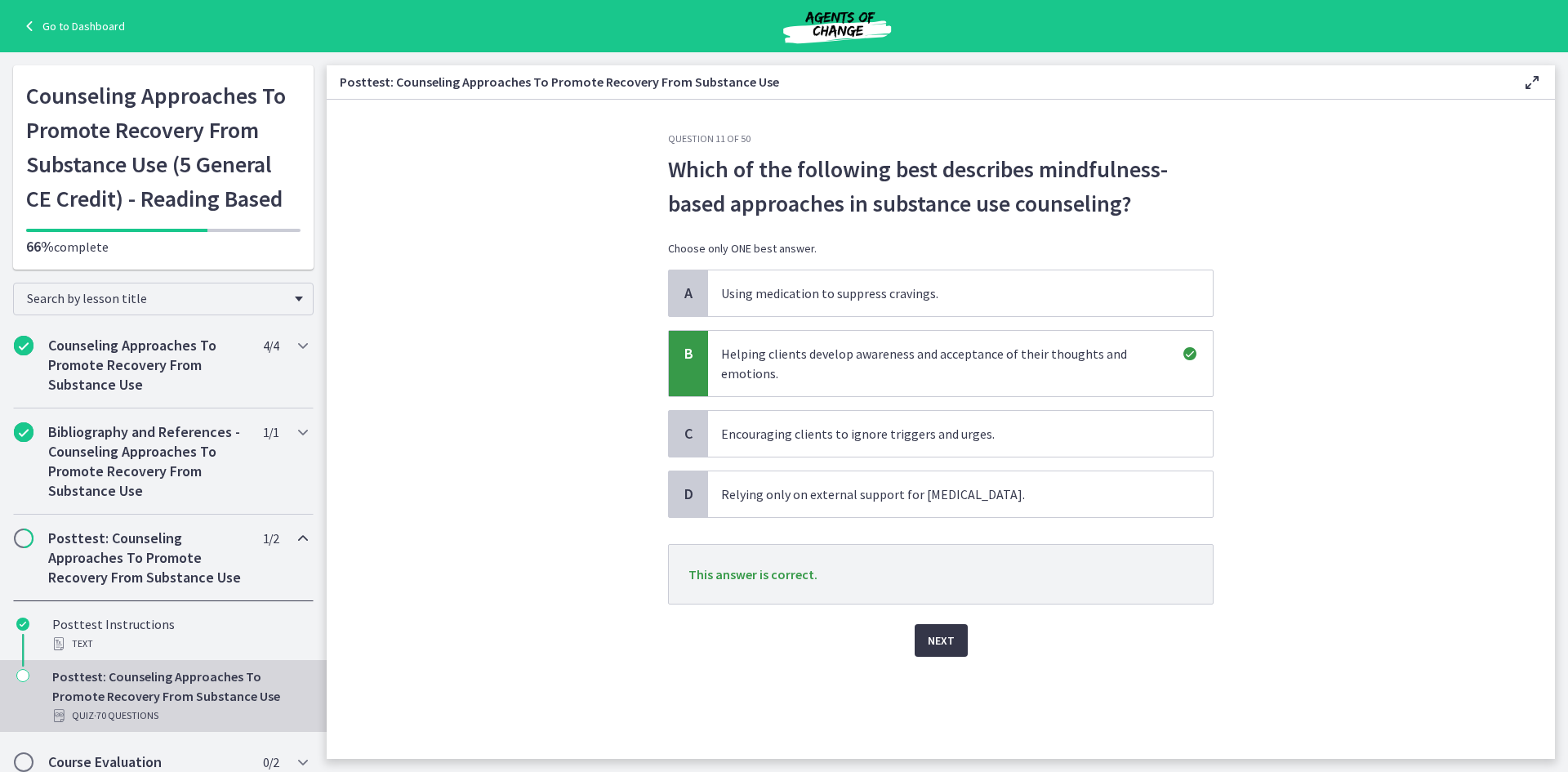
click at [941, 641] on span "Next" at bounding box center [941, 641] width 27 height 20
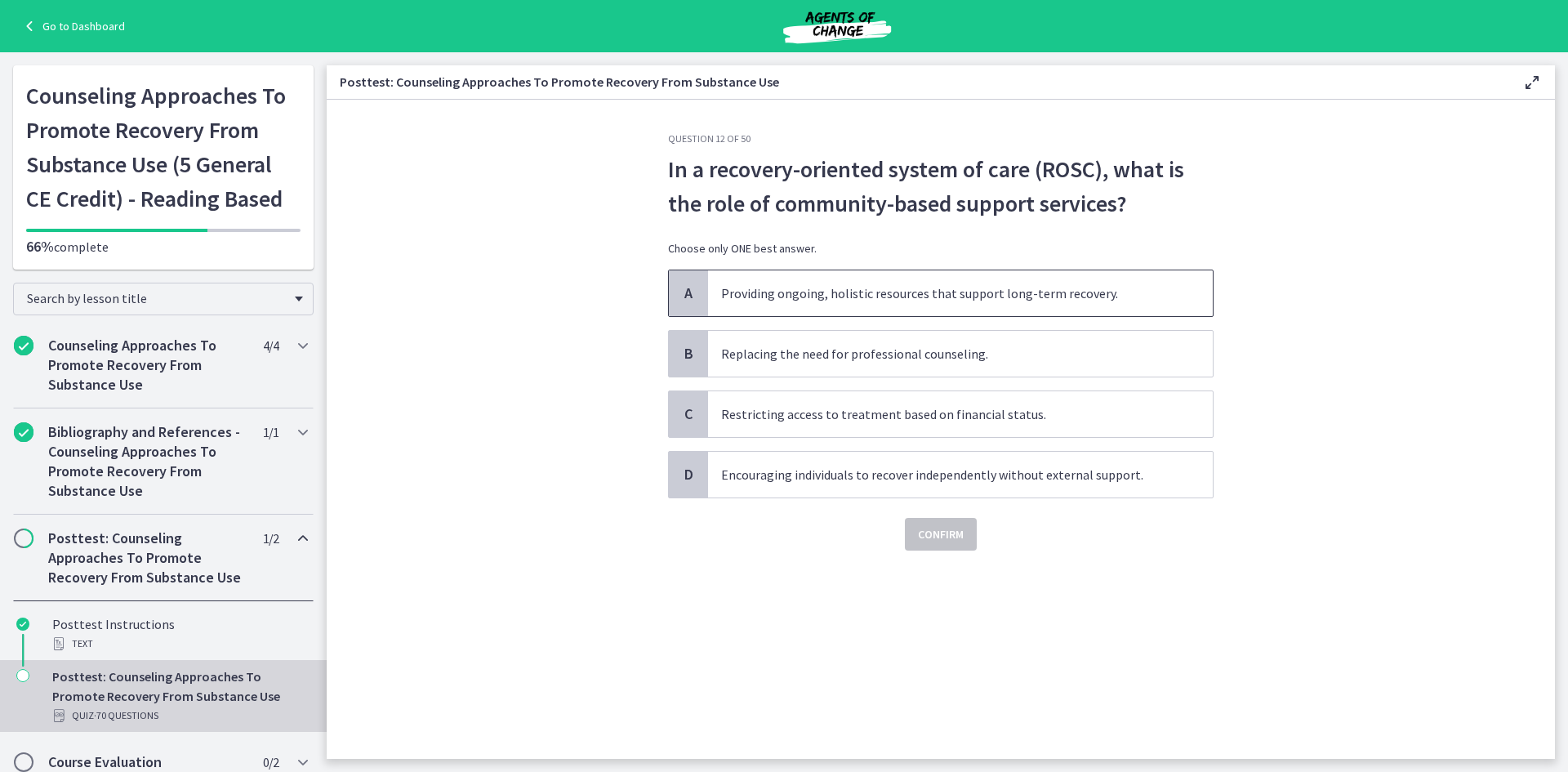
click at [878, 292] on span "Providing ongoing, holistic resources that support long-term recovery." at bounding box center [960, 293] width 505 height 46
click at [943, 542] on span "Confirm" at bounding box center [940, 534] width 46 height 20
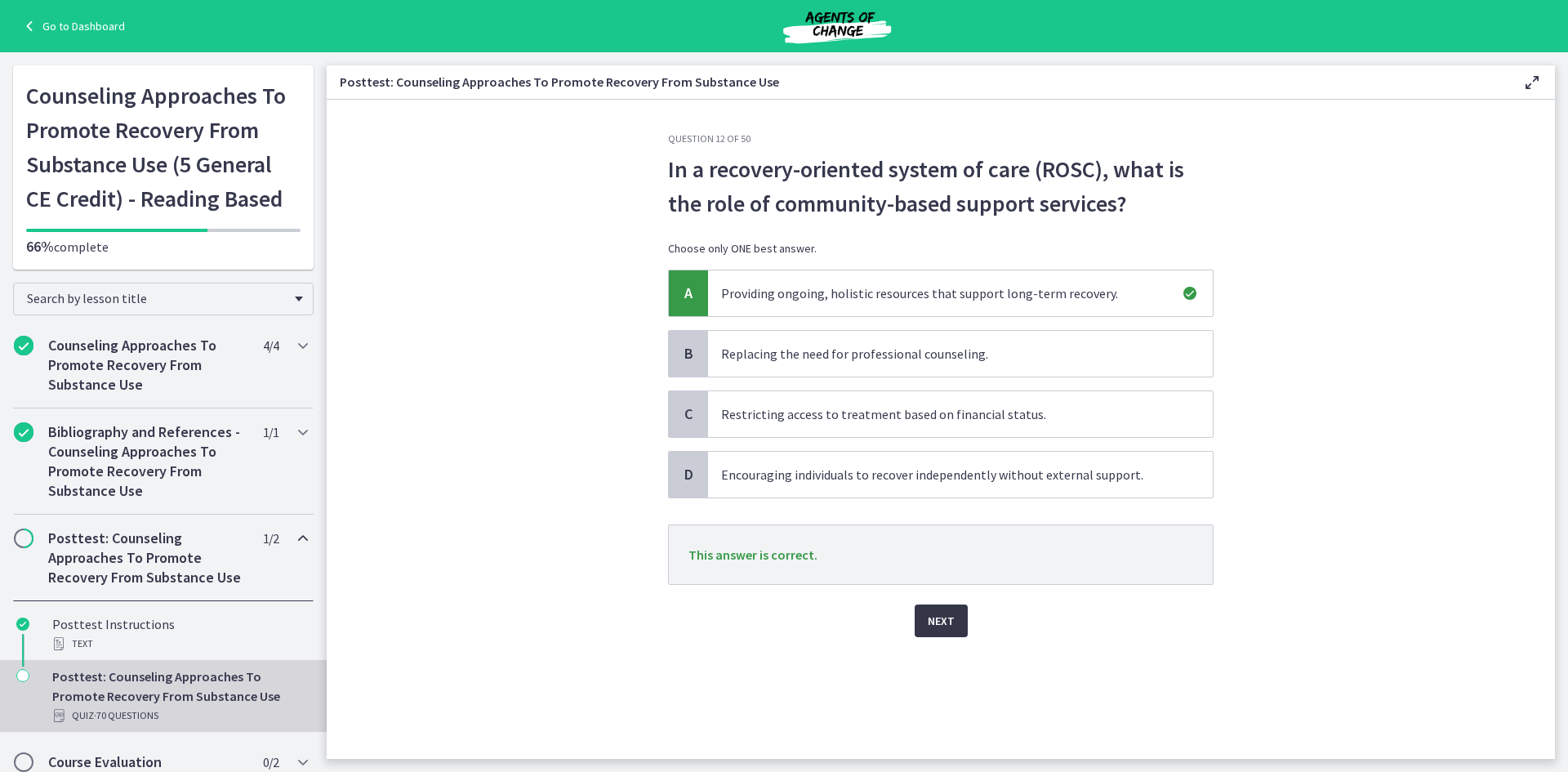
click at [942, 631] on button "Next" at bounding box center [941, 620] width 53 height 32
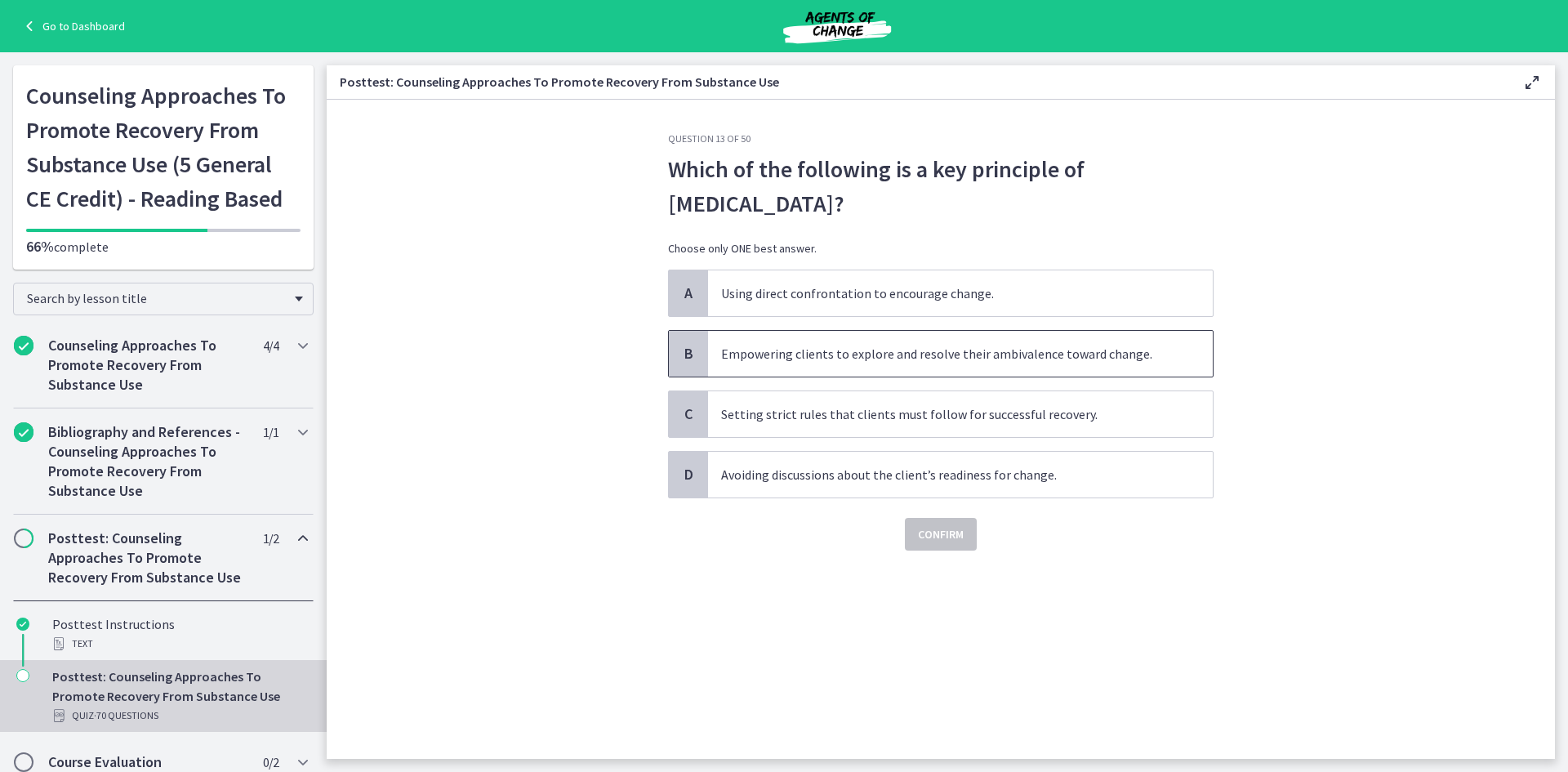
click at [924, 368] on span "Empowering clients to explore and resolve their ambivalence toward change." at bounding box center [960, 354] width 505 height 46
click at [946, 527] on span "Confirm" at bounding box center [940, 534] width 46 height 20
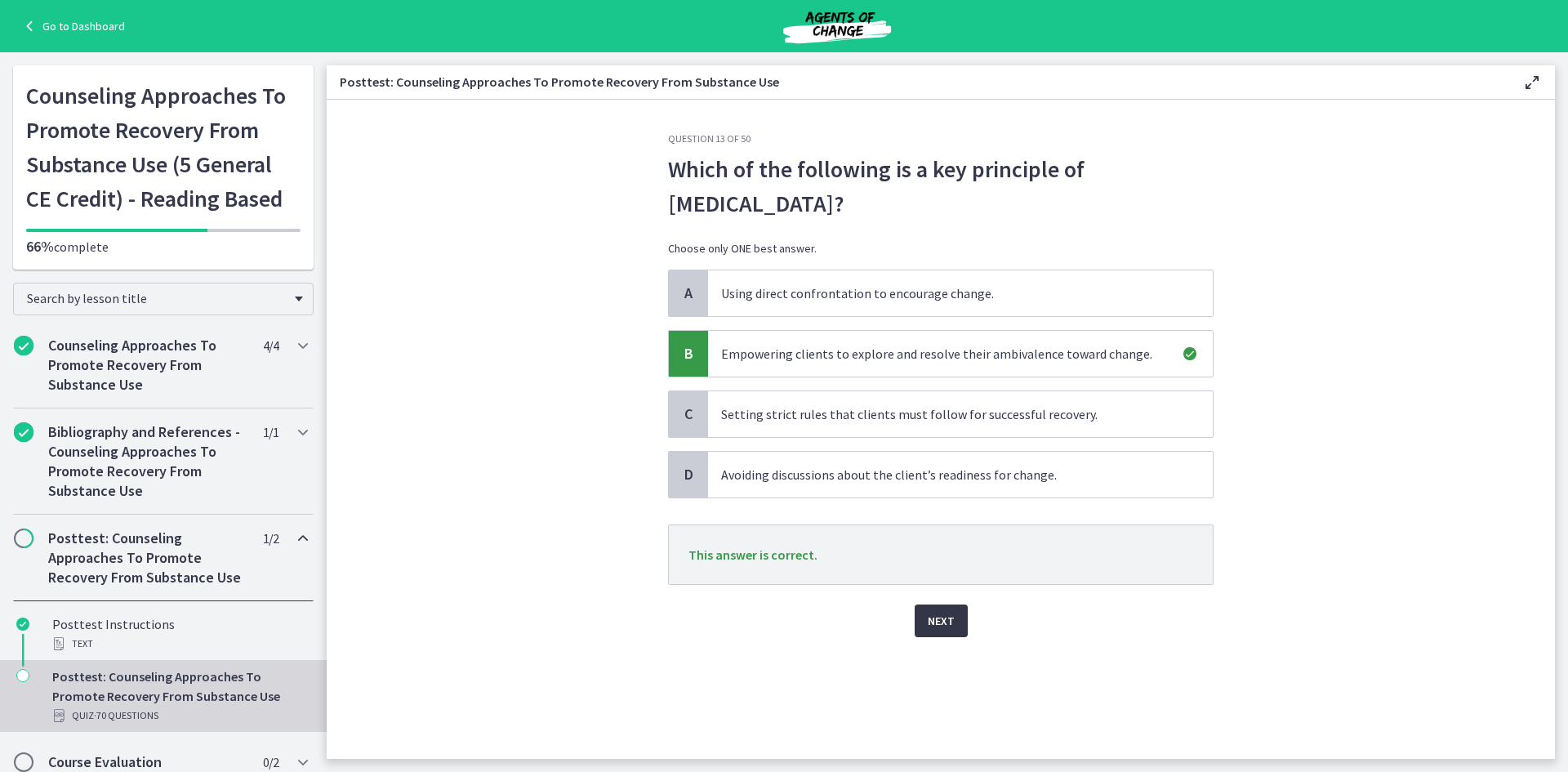
click at [949, 615] on span "Next" at bounding box center [941, 621] width 27 height 20
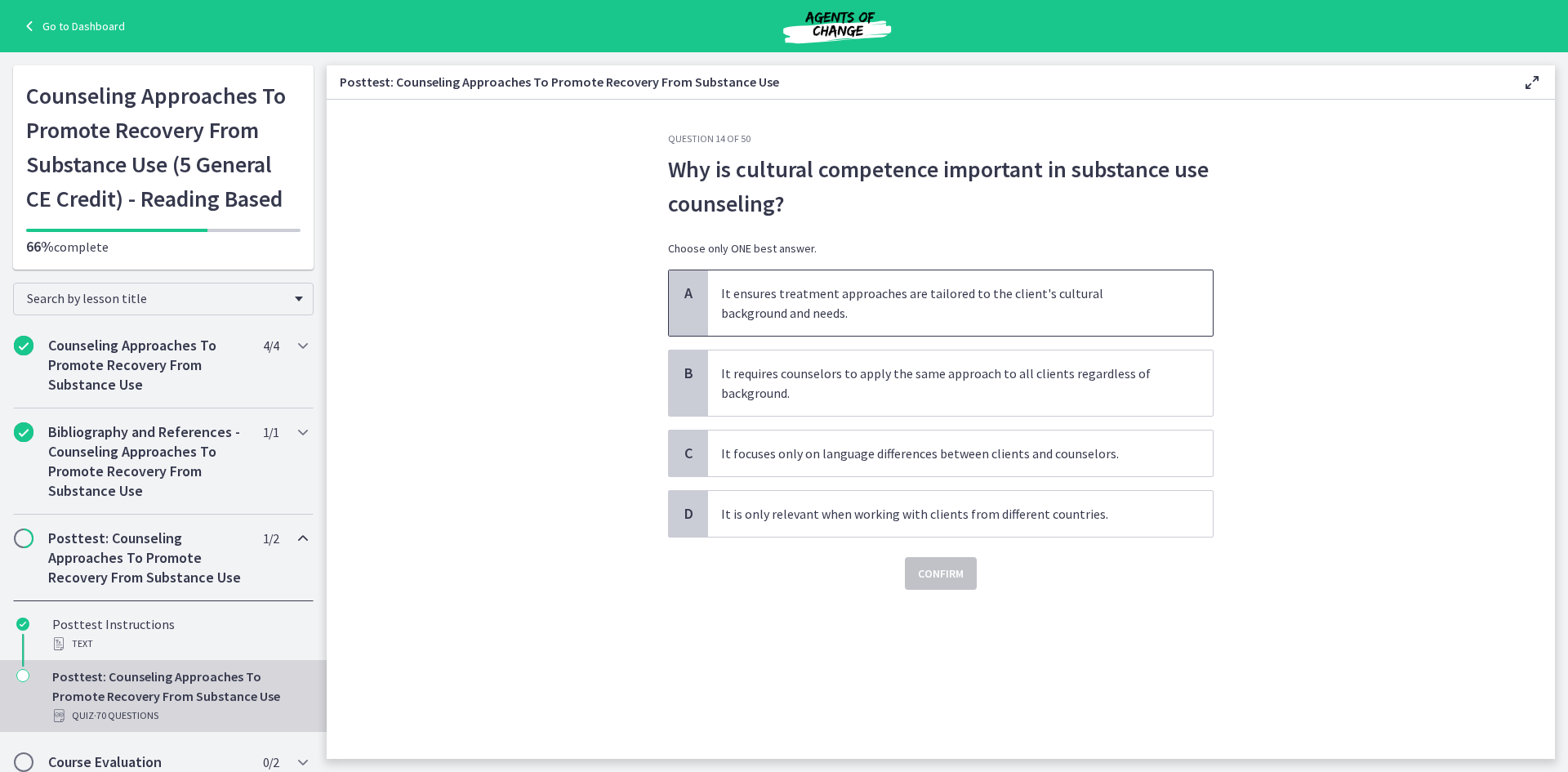
click at [886, 300] on span "It ensures treatment approaches are tailored to the client's cultural backgroun…" at bounding box center [960, 303] width 505 height 66
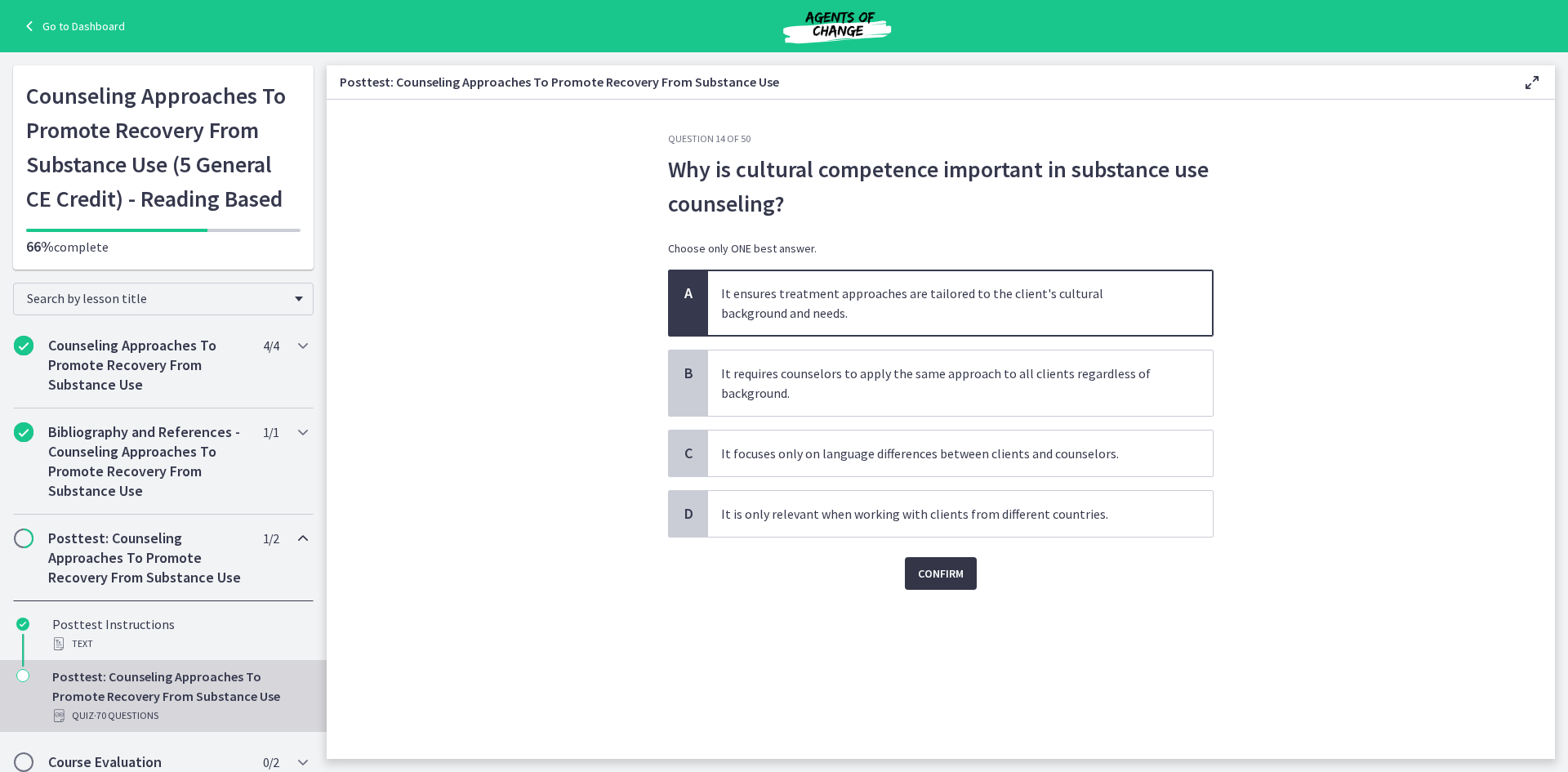
click at [939, 576] on span "Confirm" at bounding box center [940, 573] width 46 height 20
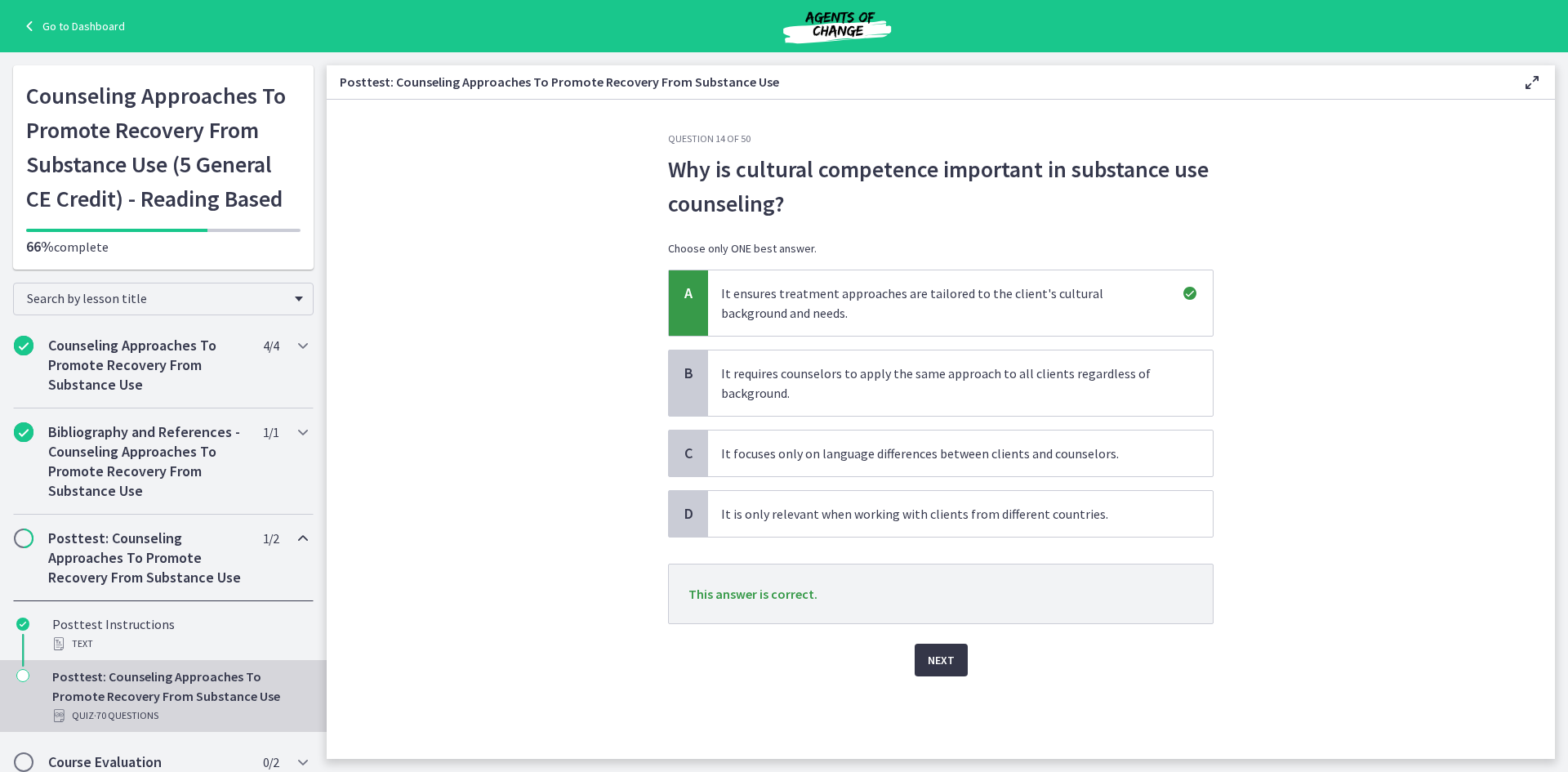
click at [935, 665] on span "Next" at bounding box center [941, 660] width 27 height 20
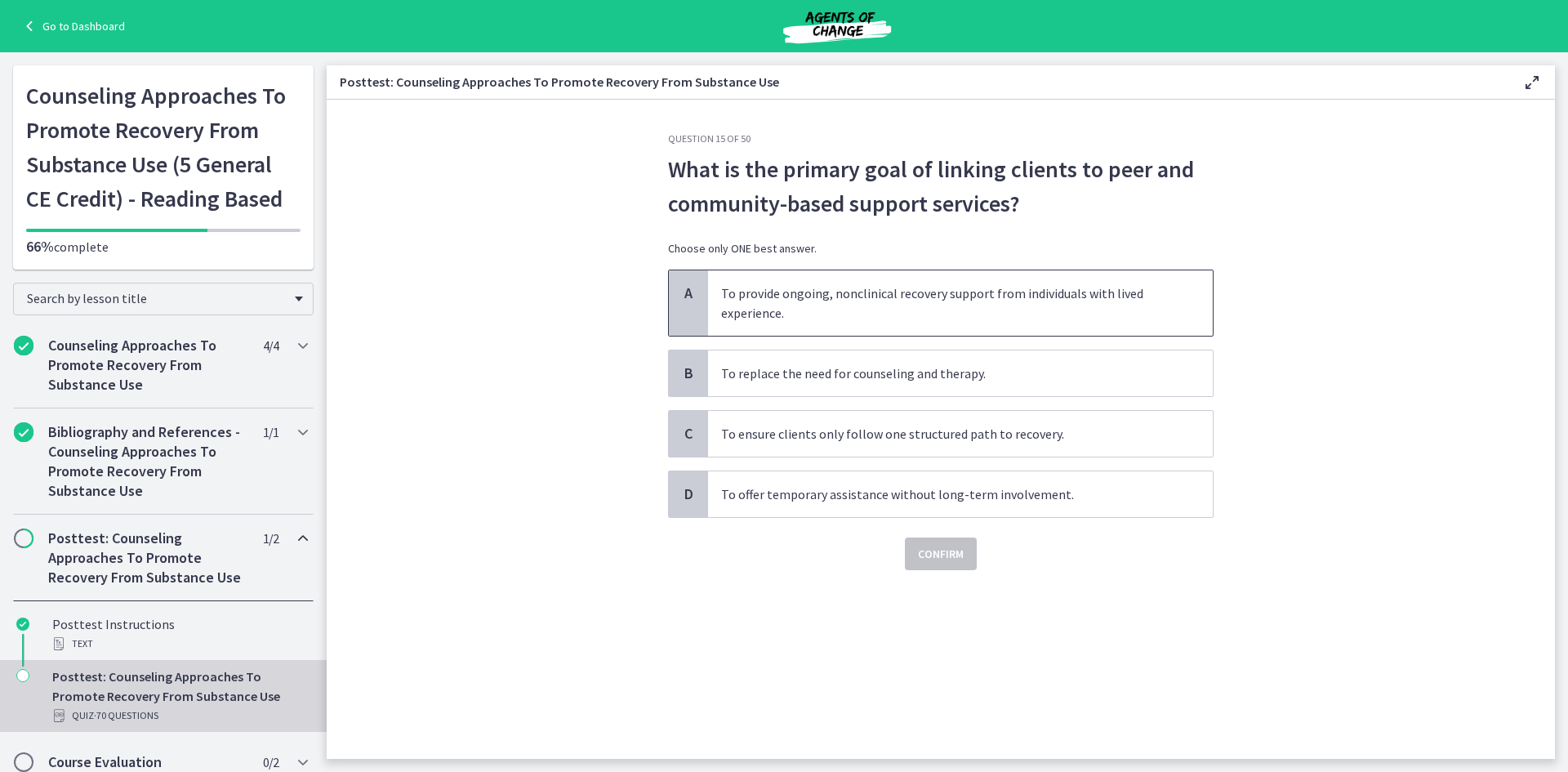
click at [847, 296] on span "To provide ongoing, nonclinical recovery support from individuals with lived ex…" at bounding box center [960, 303] width 505 height 66
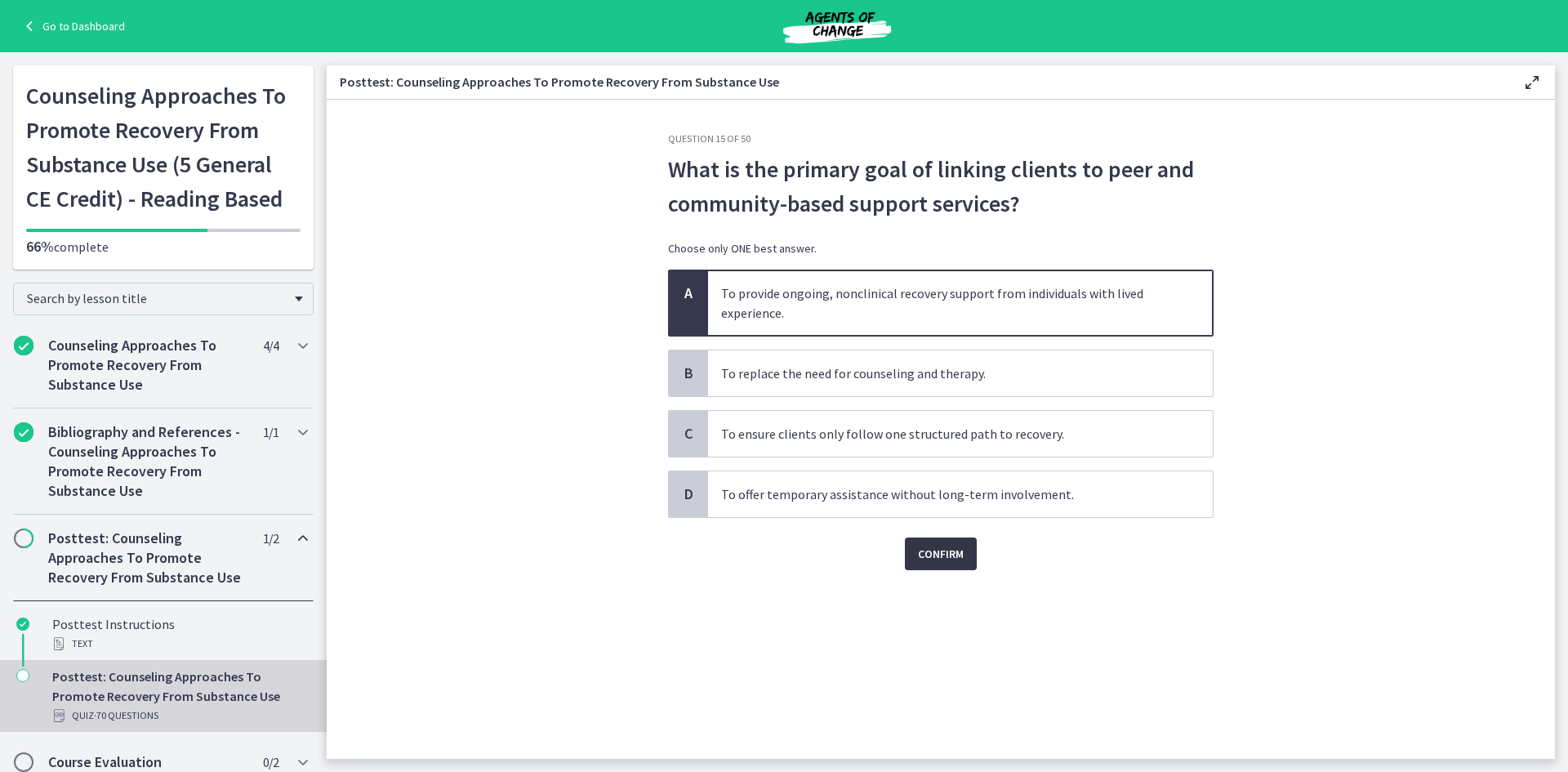
click at [945, 547] on span "Confirm" at bounding box center [940, 554] width 46 height 20
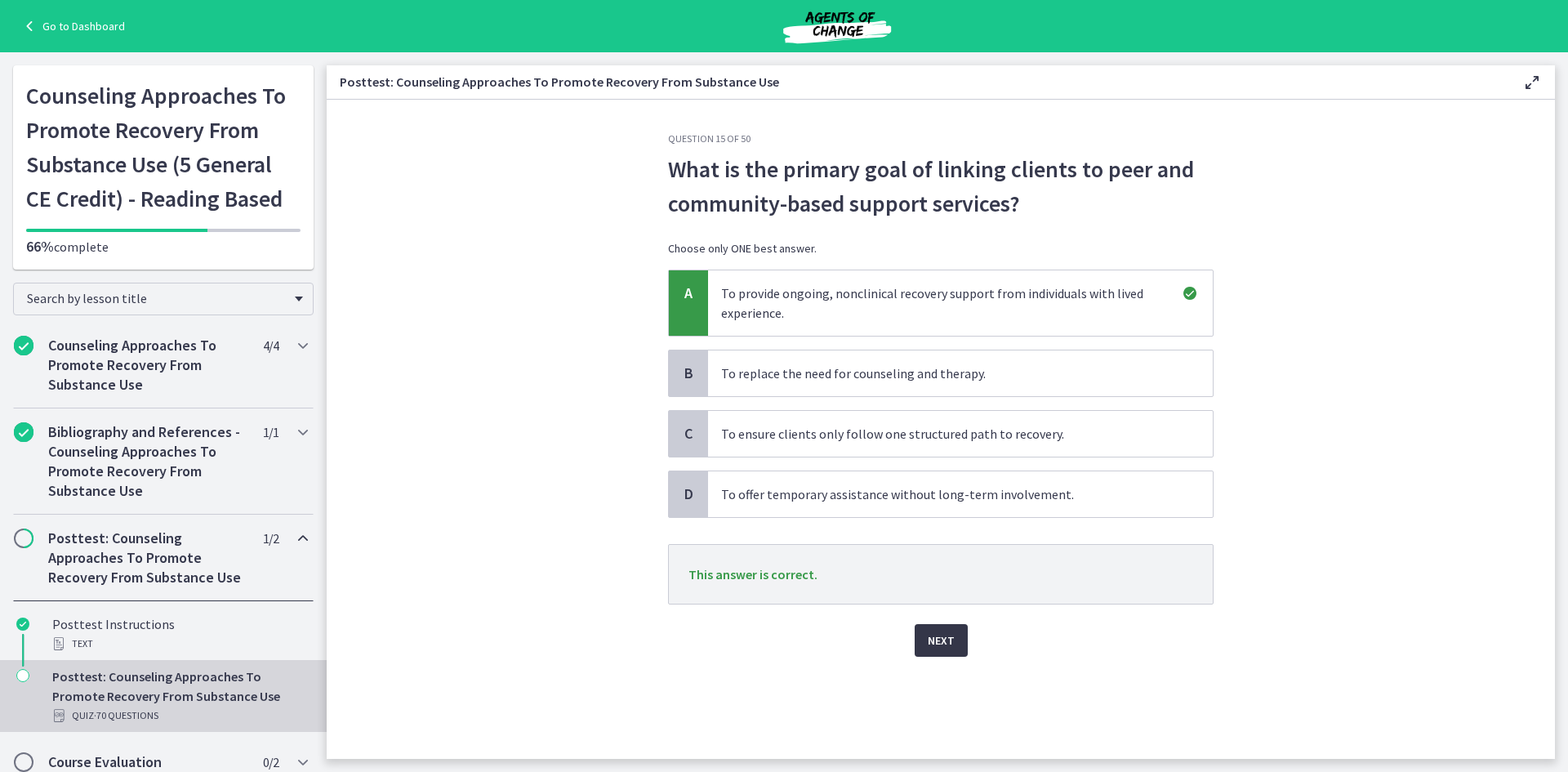
click at [939, 652] on button "Next" at bounding box center [941, 640] width 53 height 32
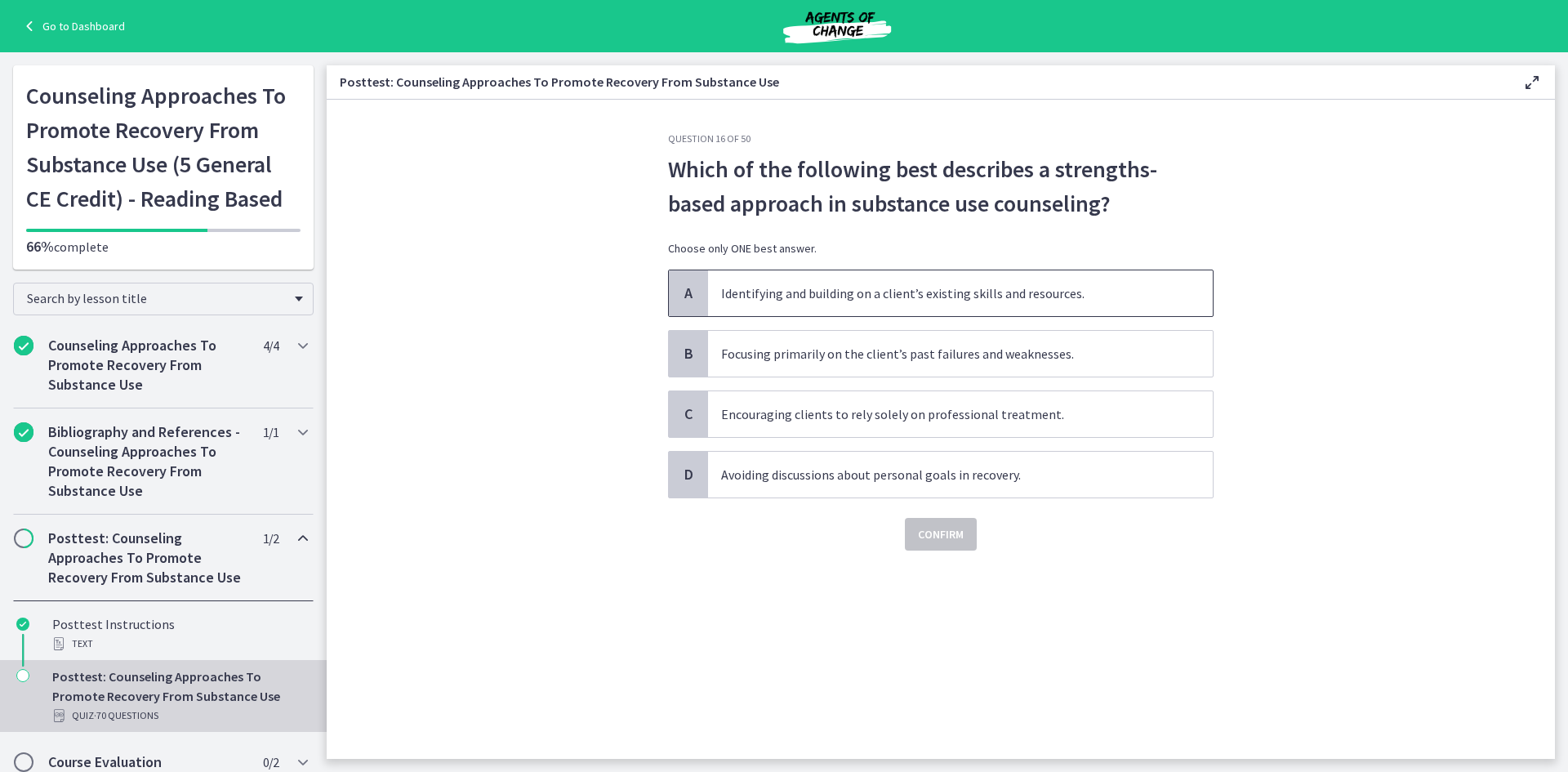
click at [911, 303] on span "Identifying and building on a client’s existing skills and resources." at bounding box center [960, 293] width 505 height 46
click at [948, 541] on span "Confirm" at bounding box center [940, 534] width 46 height 20
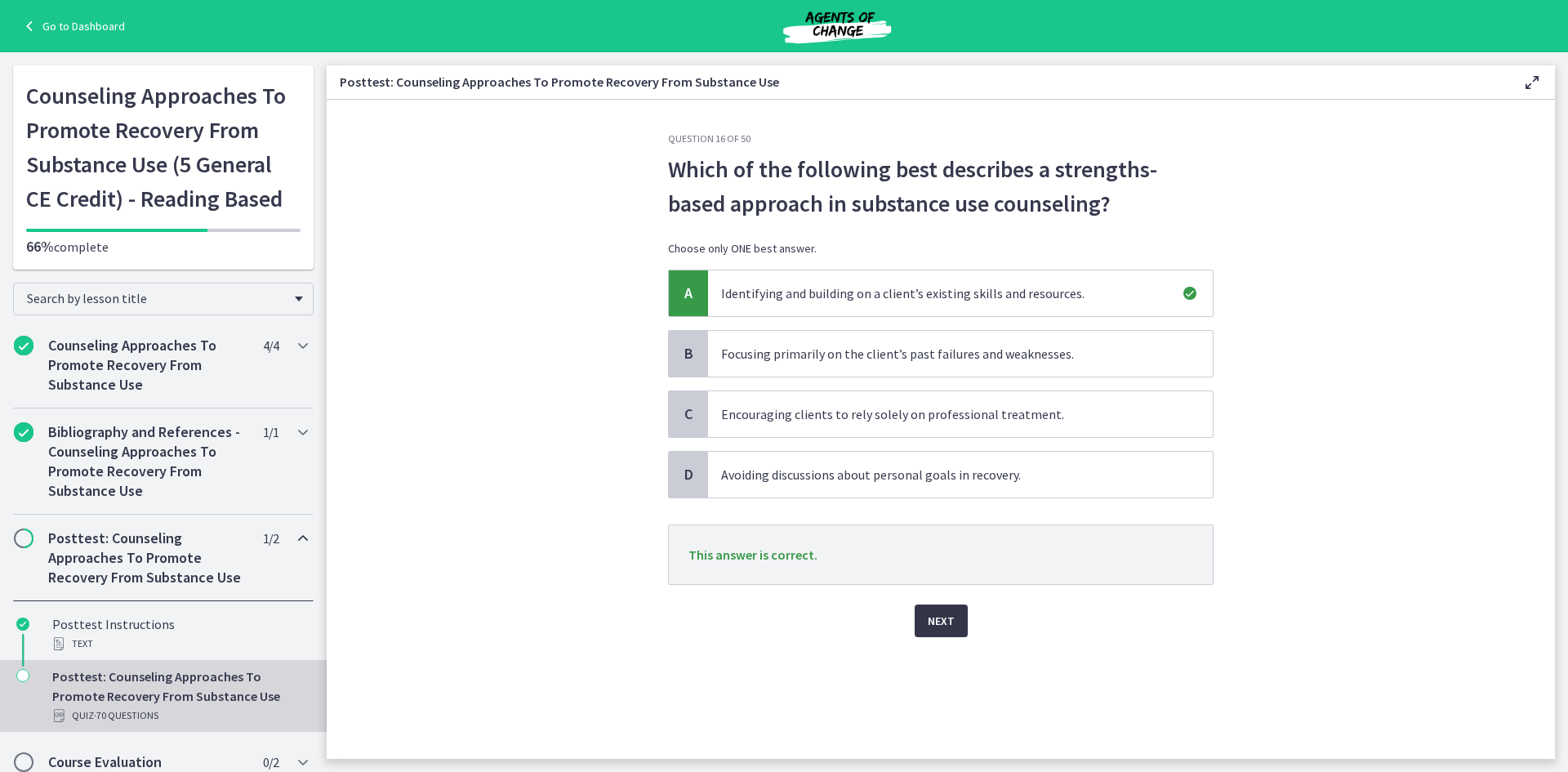
click at [949, 631] on button "Next" at bounding box center [941, 620] width 53 height 32
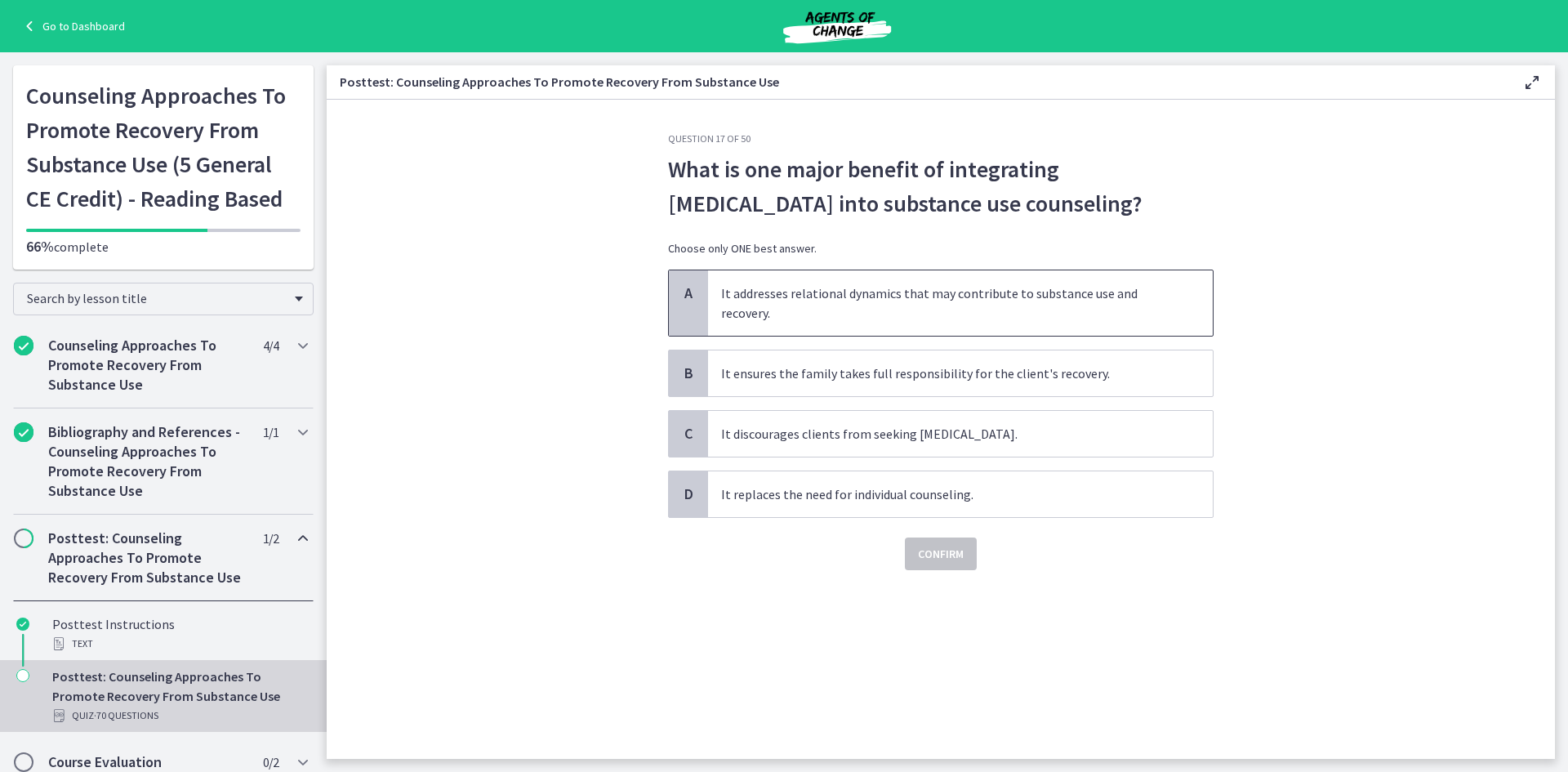
click at [882, 296] on span "It addresses relational dynamics that may contribute to substance use and recov…" at bounding box center [960, 303] width 505 height 66
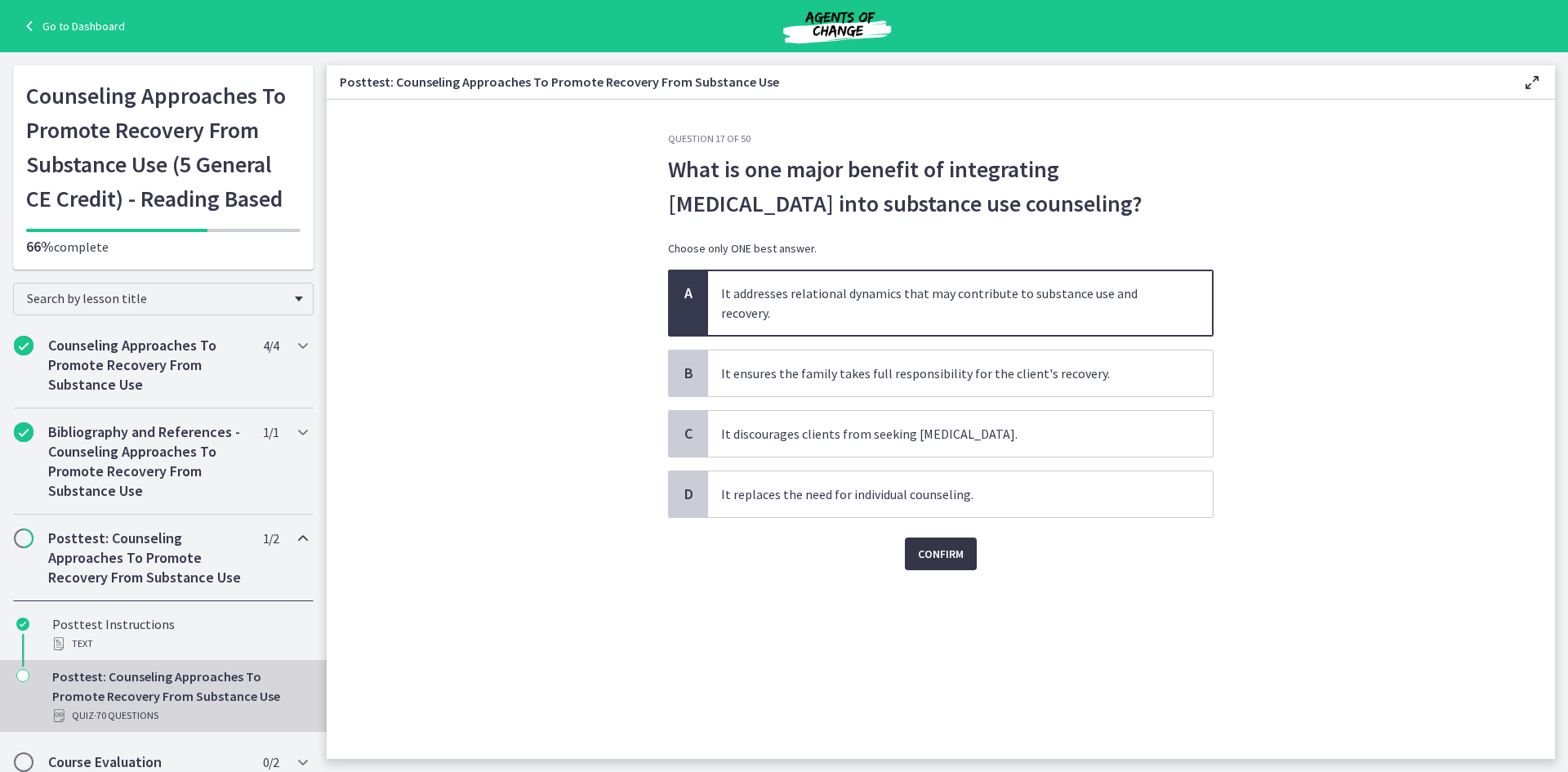
click at [925, 547] on span "Confirm" at bounding box center [940, 554] width 46 height 20
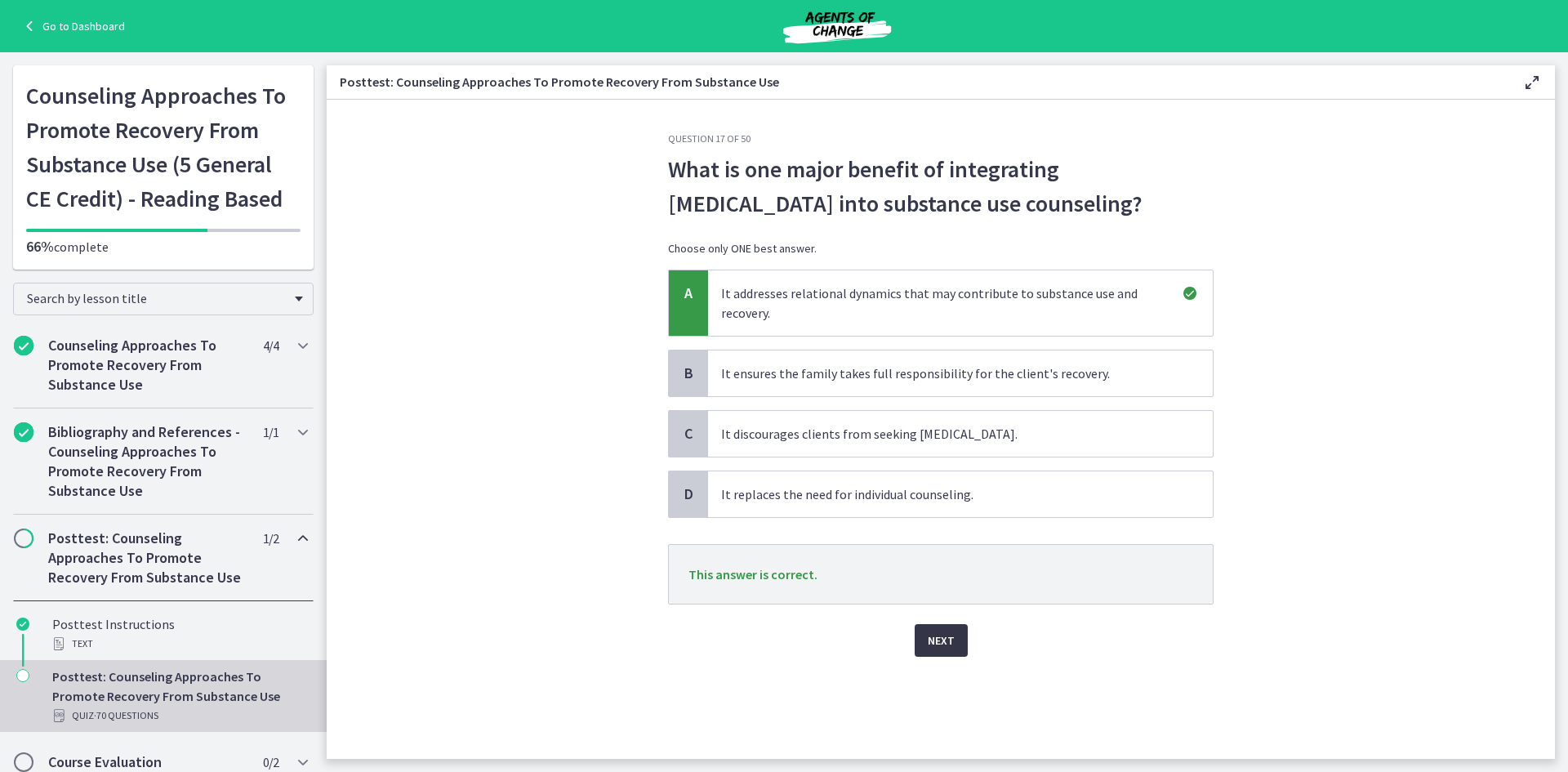
click at [944, 648] on span "Next" at bounding box center [941, 641] width 27 height 20
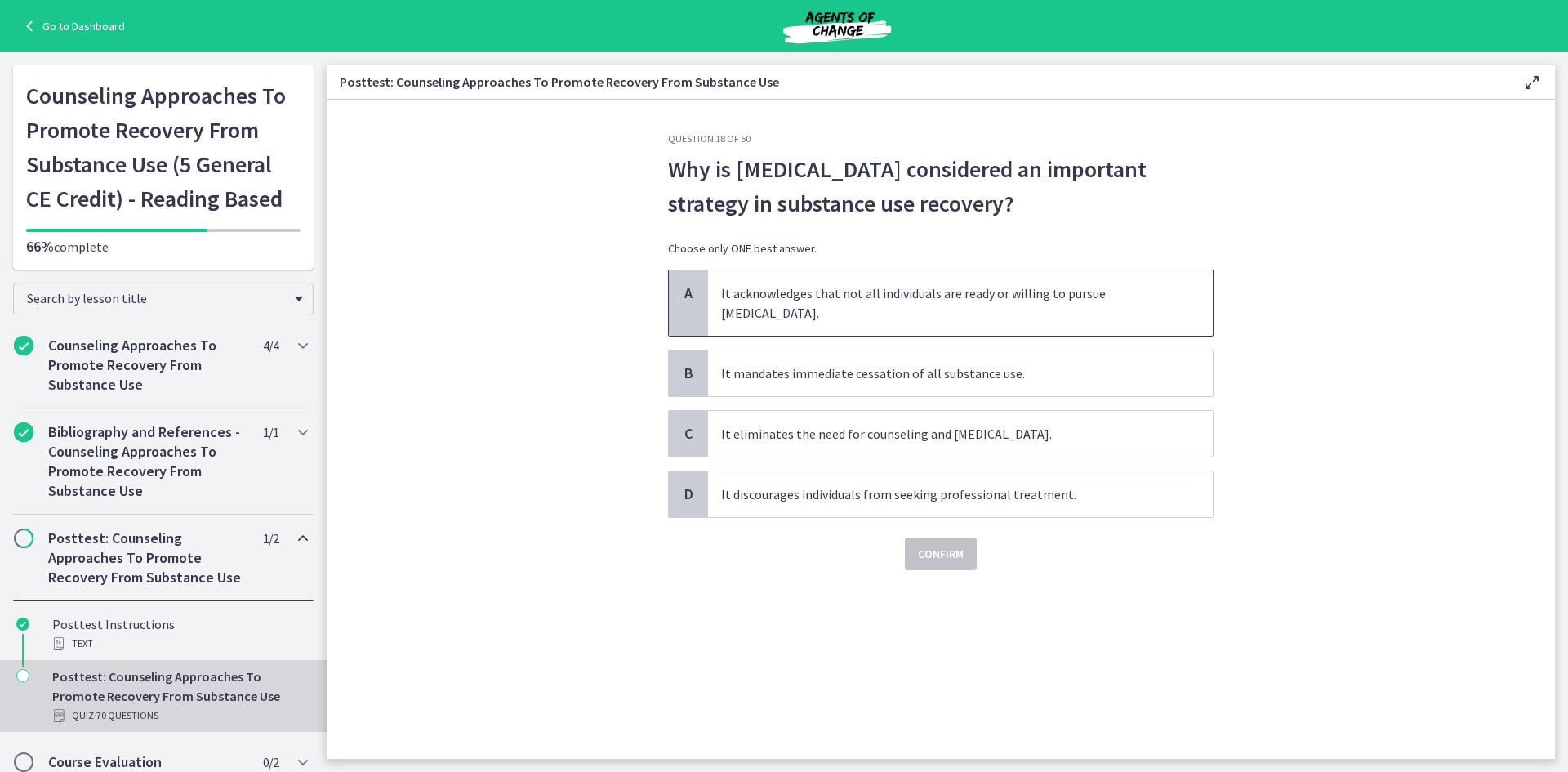
click at [871, 300] on span "It acknowledges that not all individuals are ready or willing to pursue abstine…" at bounding box center [960, 303] width 505 height 66
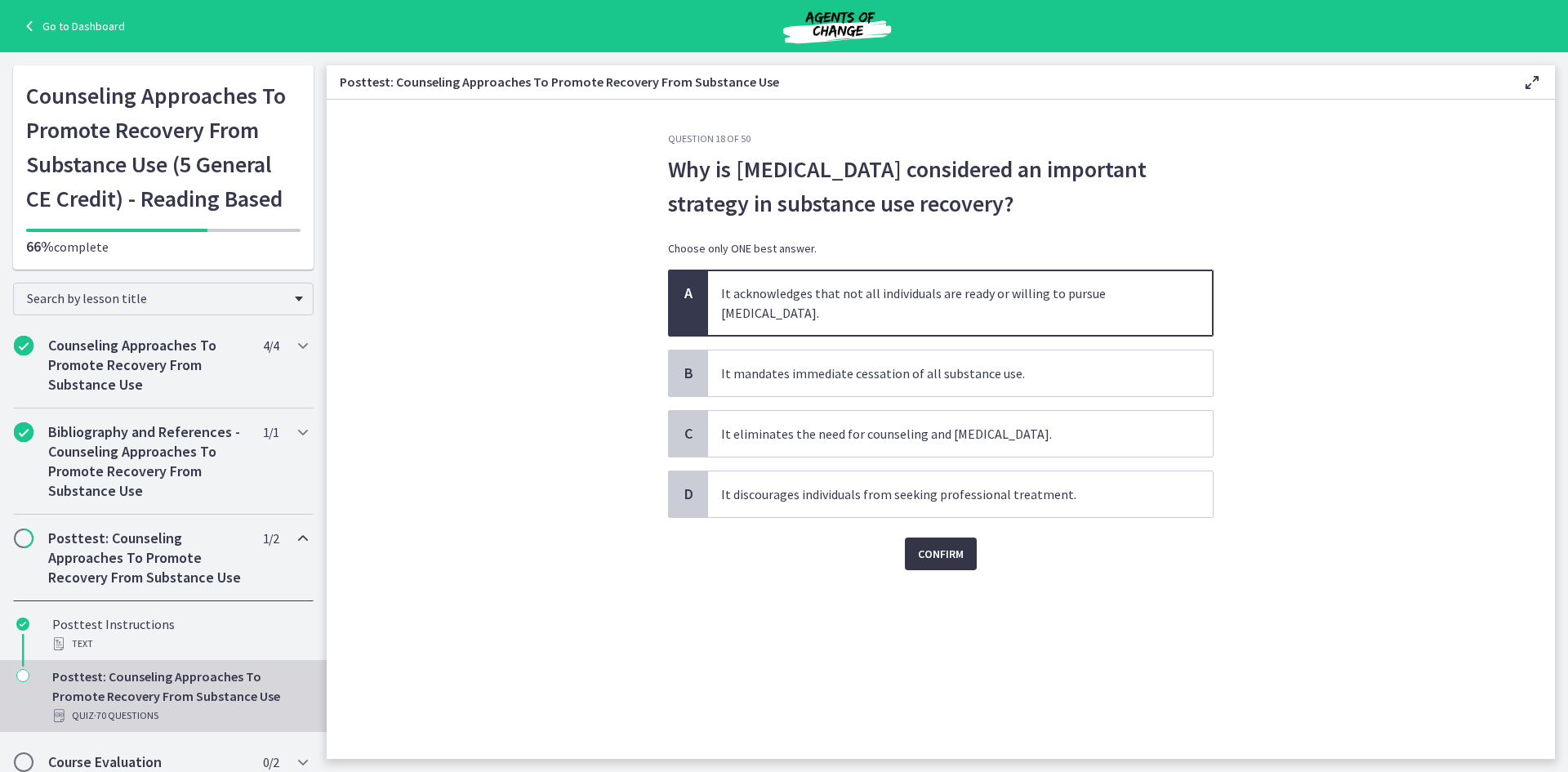
click at [949, 544] on span "Confirm" at bounding box center [940, 554] width 46 height 20
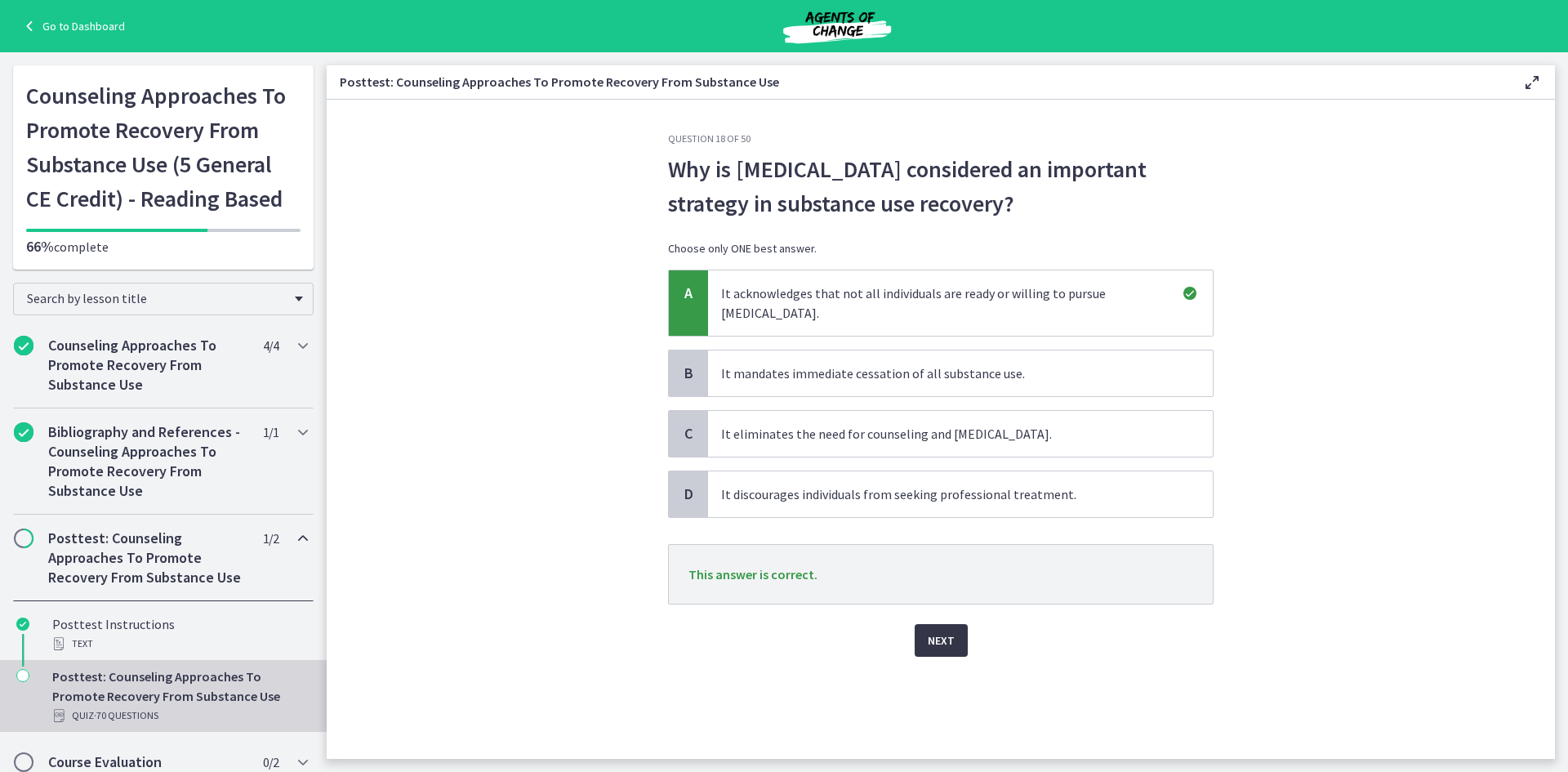
click at [939, 631] on span "Next" at bounding box center [941, 641] width 27 height 20
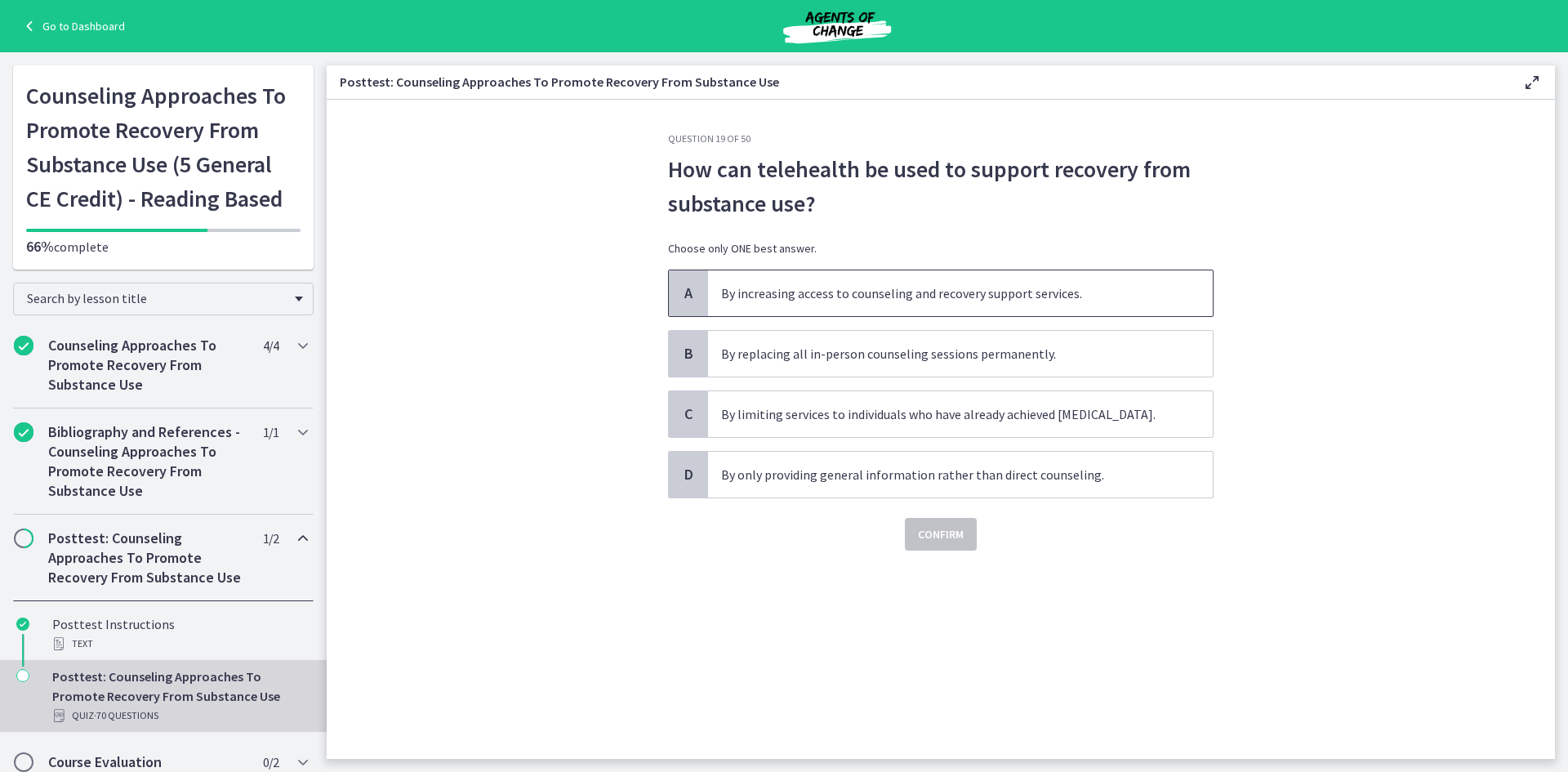
click at [886, 301] on span "By increasing access to counseling and recovery support services." at bounding box center [960, 293] width 505 height 46
click at [925, 527] on span "Confirm" at bounding box center [940, 534] width 46 height 20
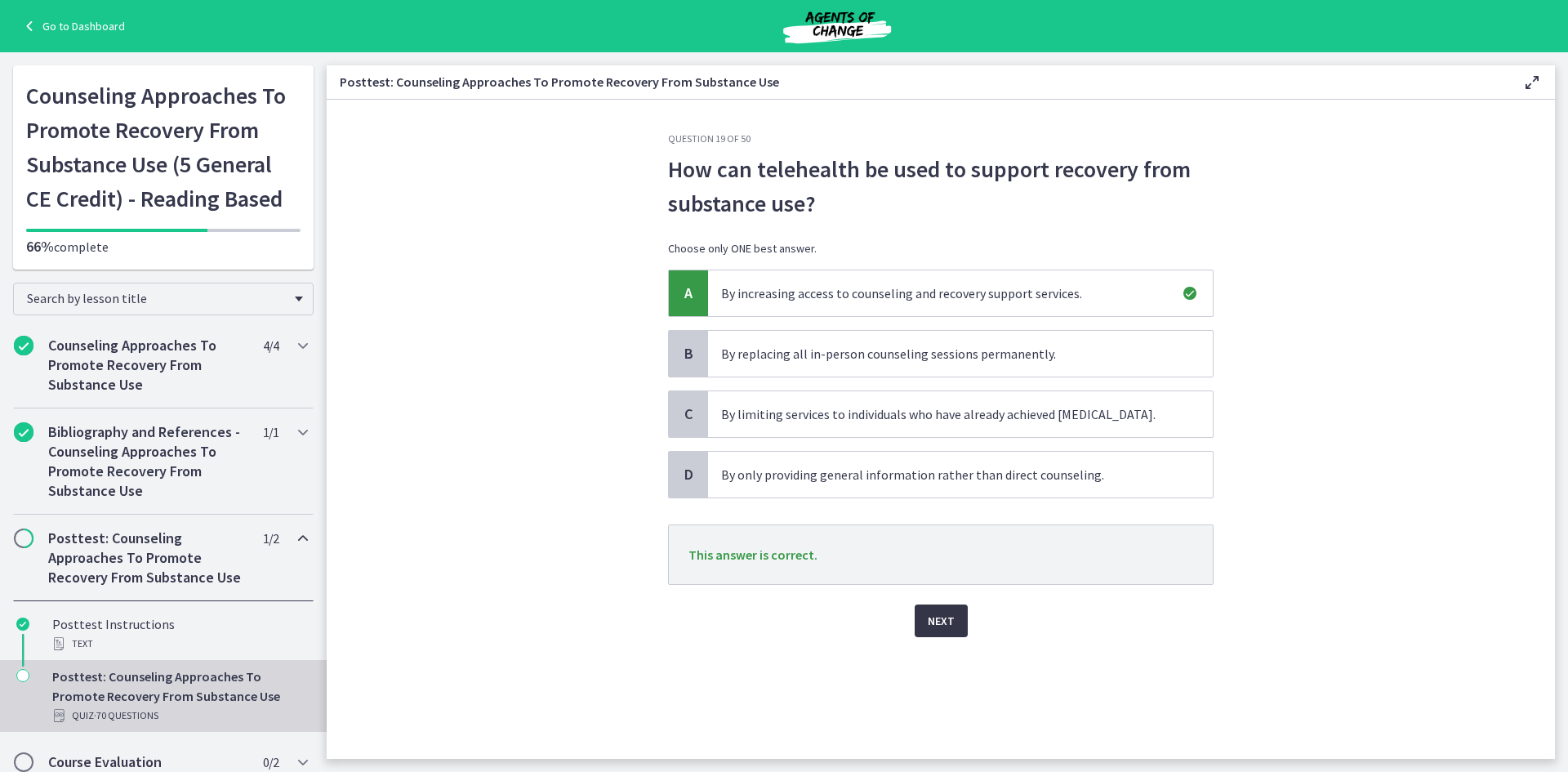
click at [937, 626] on span "Next" at bounding box center [941, 621] width 27 height 20
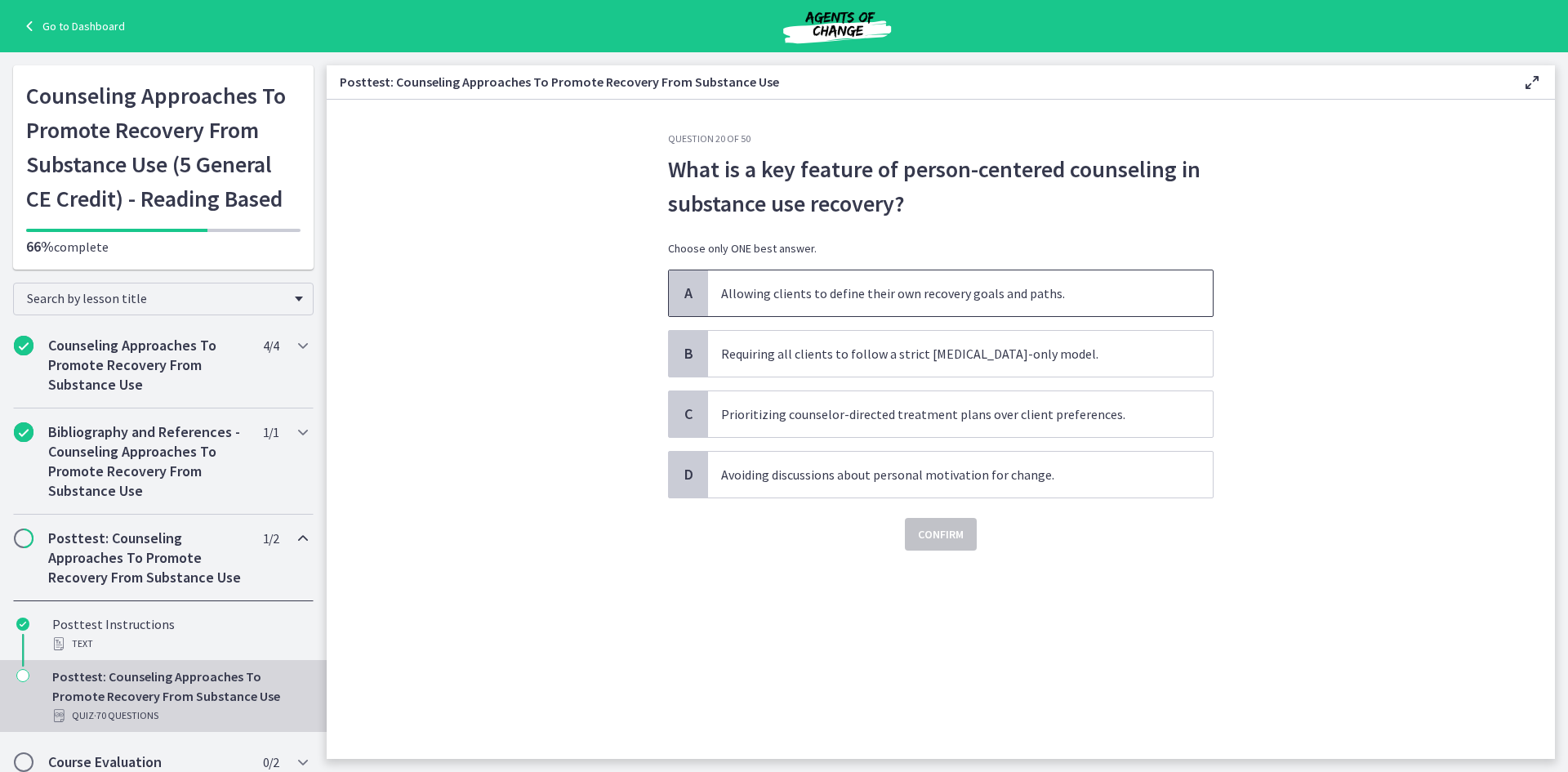
click at [866, 295] on span "Allowing clients to define their own recovery goals and paths." at bounding box center [960, 293] width 505 height 46
click at [945, 537] on span "Confirm" at bounding box center [940, 534] width 46 height 20
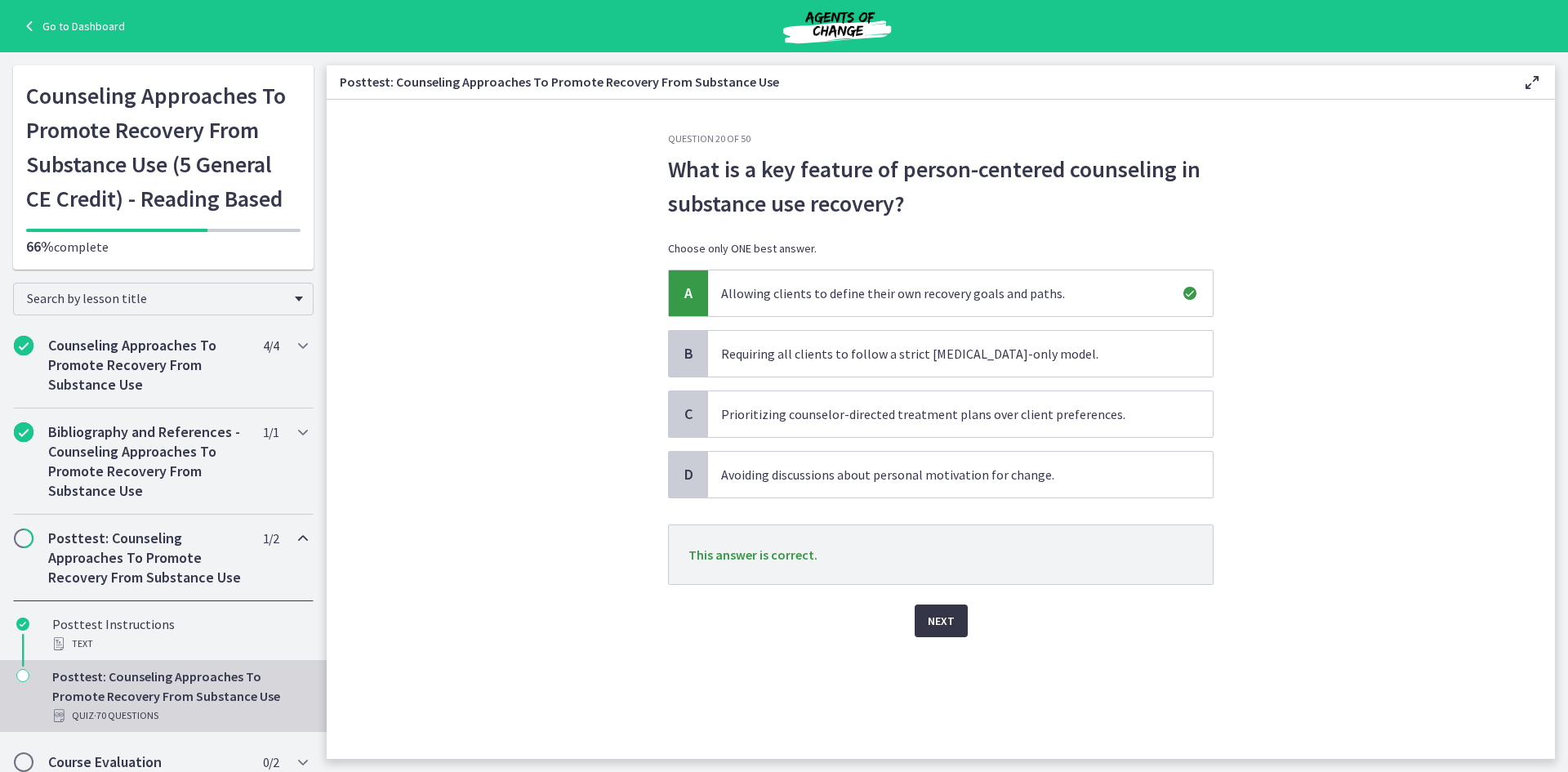
click at [949, 629] on span "Next" at bounding box center [941, 621] width 27 height 20
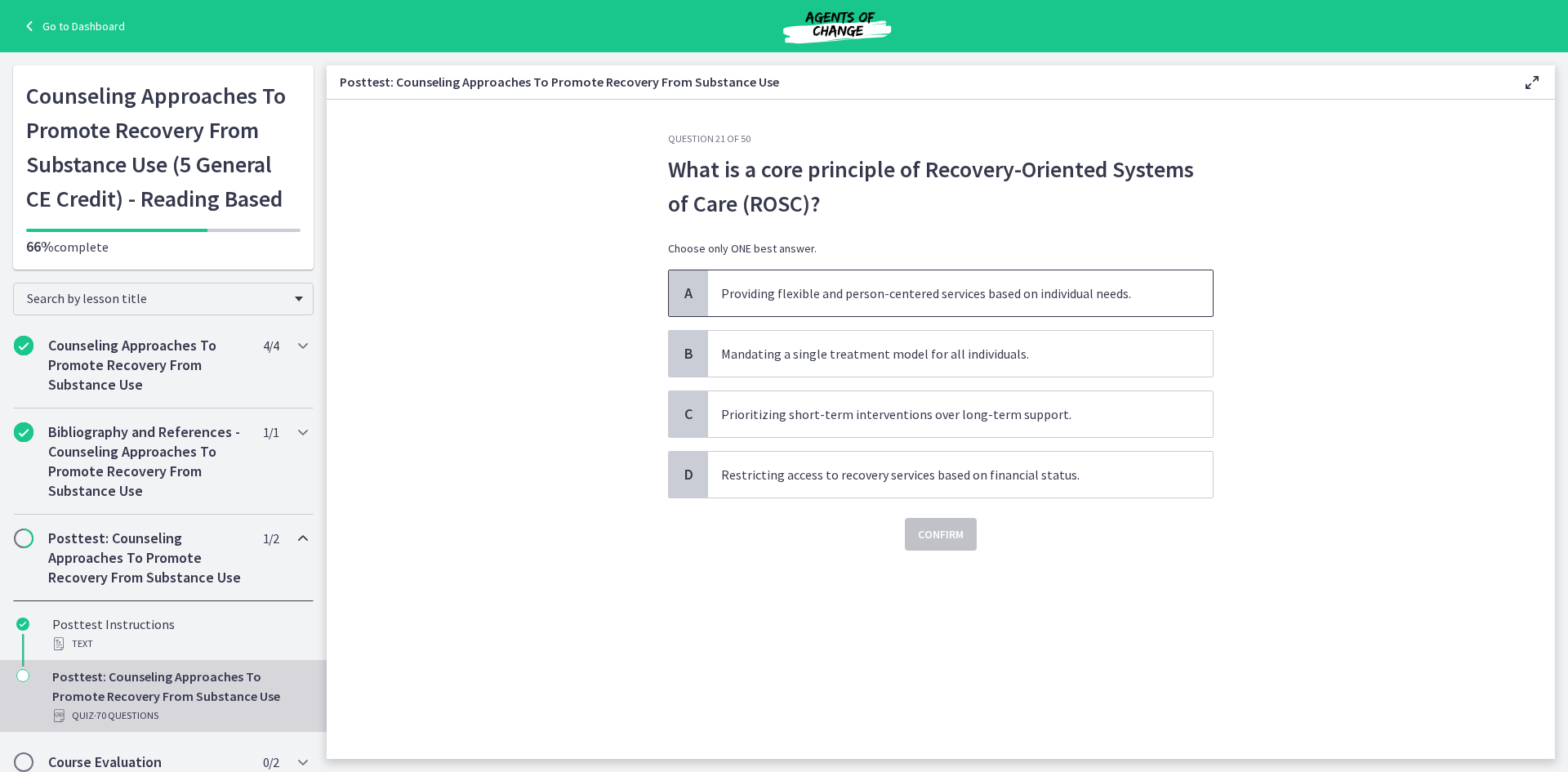
click at [911, 293] on span "Providing flexible and person-centered services based on individual needs." at bounding box center [960, 293] width 505 height 46
click at [945, 529] on span "Confirm" at bounding box center [940, 534] width 46 height 20
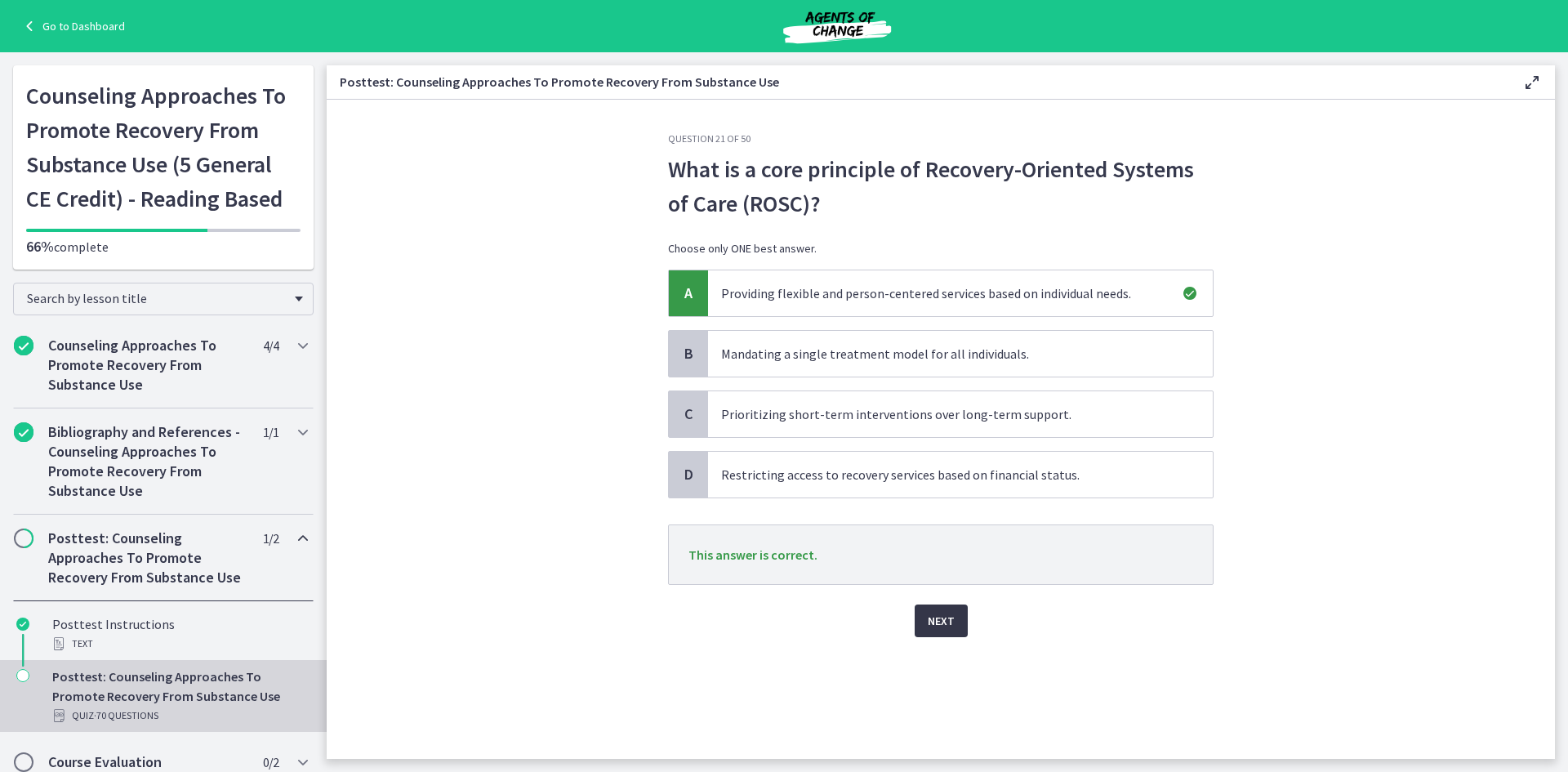
click at [945, 607] on button "Next" at bounding box center [941, 620] width 53 height 32
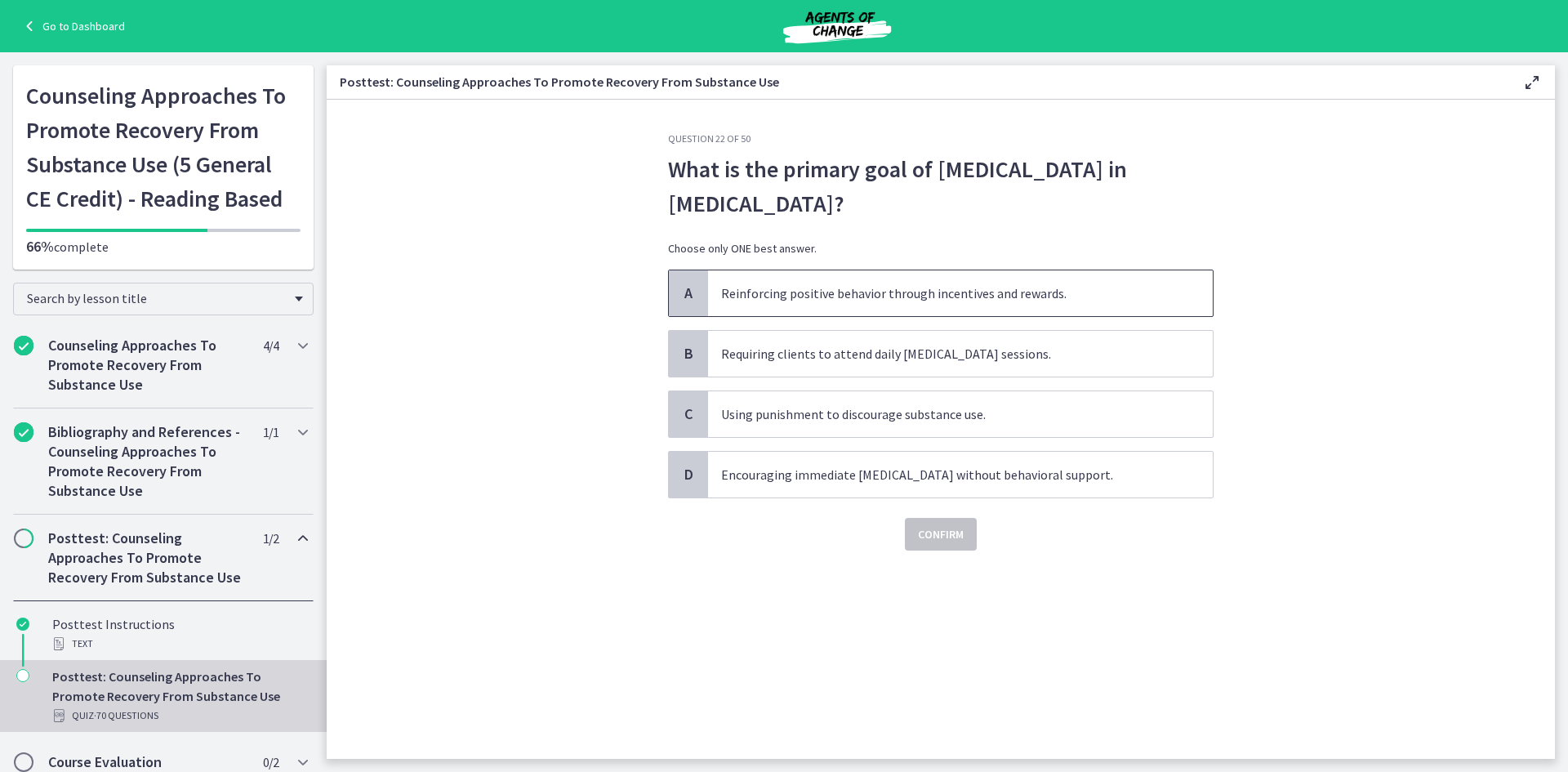
click at [885, 309] on span "Reinforcing positive behavior through incentives and rewards." at bounding box center [960, 293] width 505 height 46
click at [939, 544] on button "Confirm" at bounding box center [940, 533] width 72 height 32
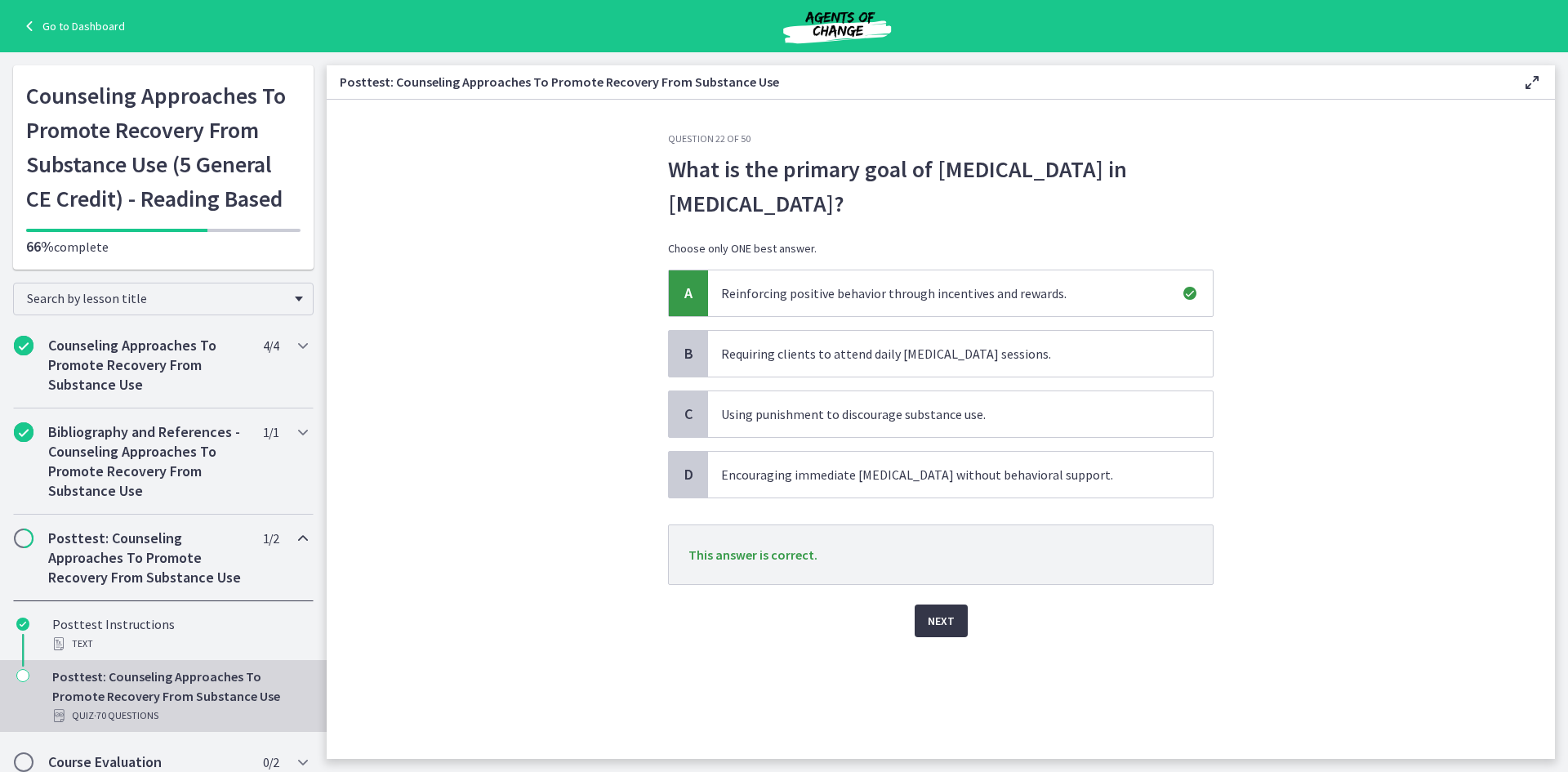
click at [948, 629] on span "Next" at bounding box center [941, 621] width 27 height 20
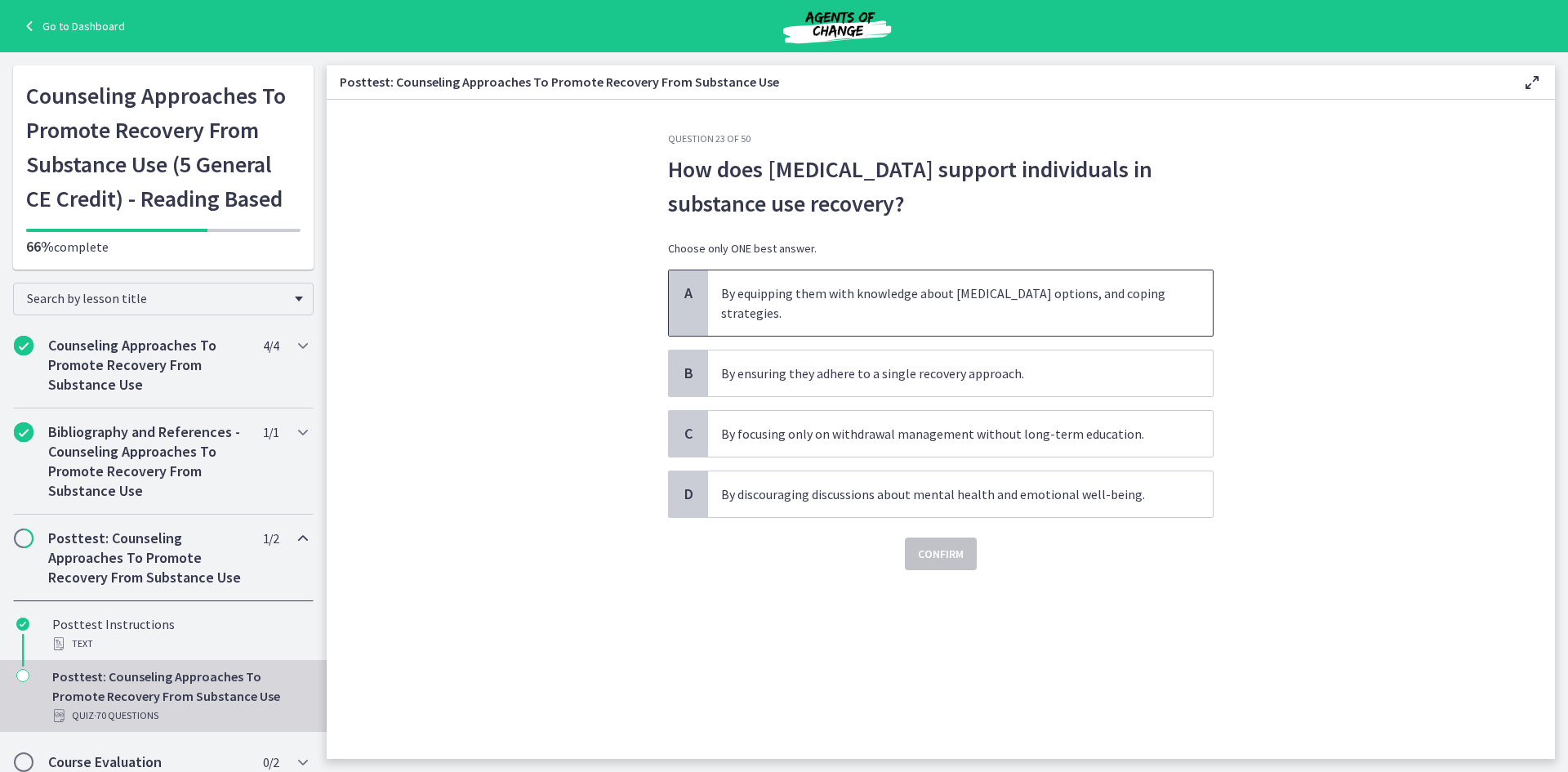
click at [896, 294] on span "By equipping them with knowledge about substance use, treatment options, and co…" at bounding box center [960, 303] width 505 height 66
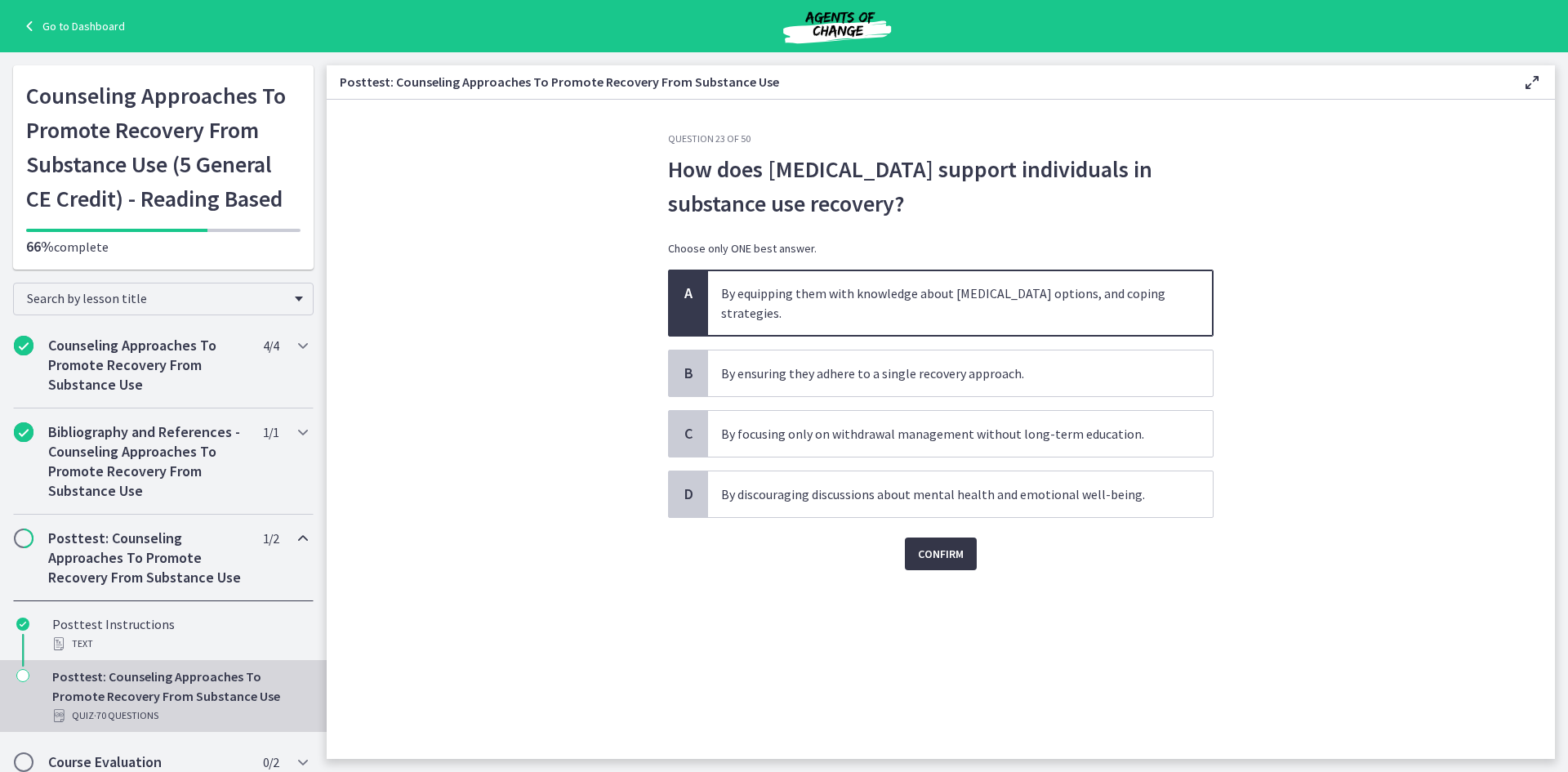
click at [939, 553] on span "Confirm" at bounding box center [940, 554] width 46 height 20
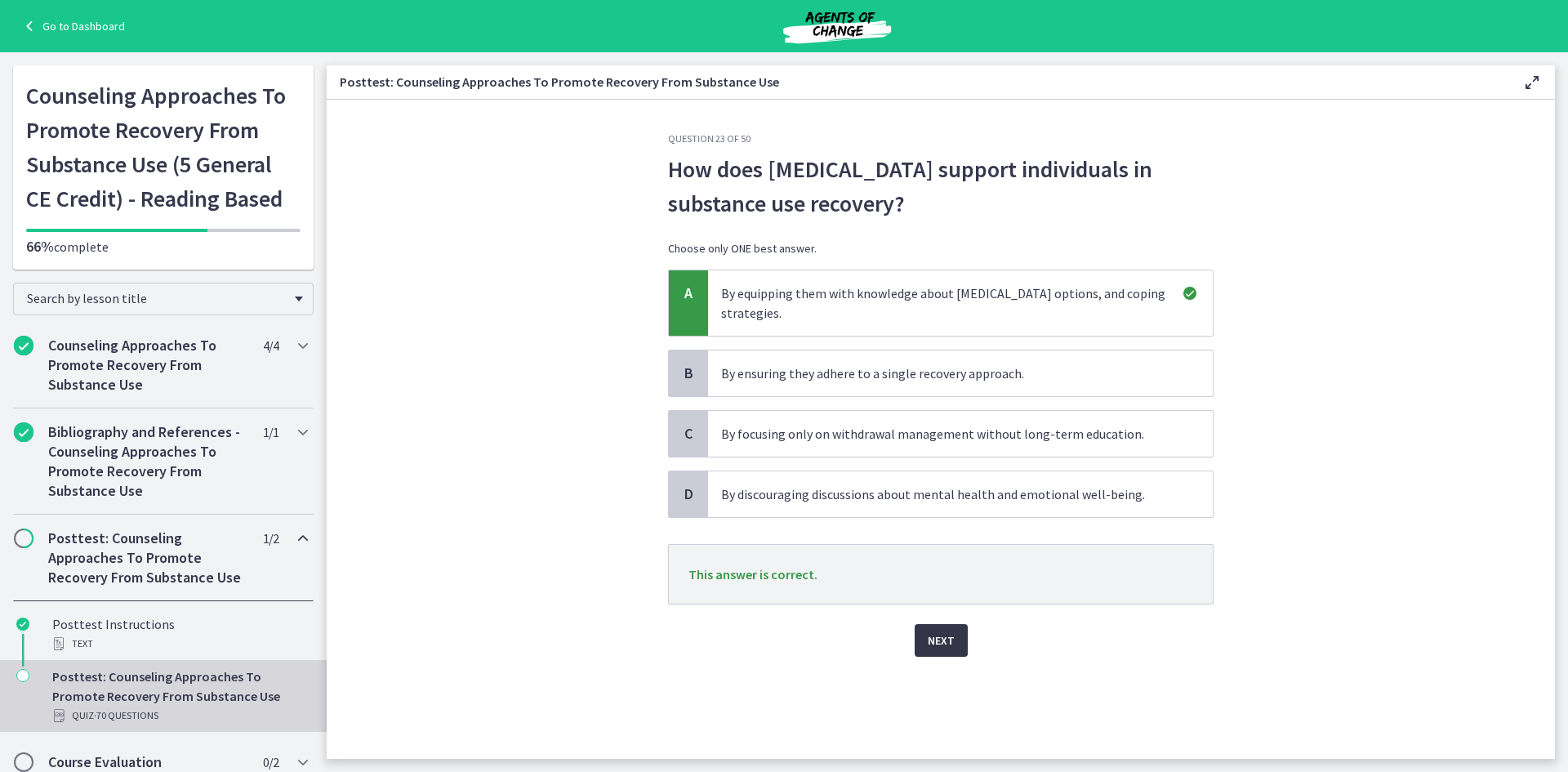
click at [932, 634] on span "Next" at bounding box center [941, 641] width 27 height 20
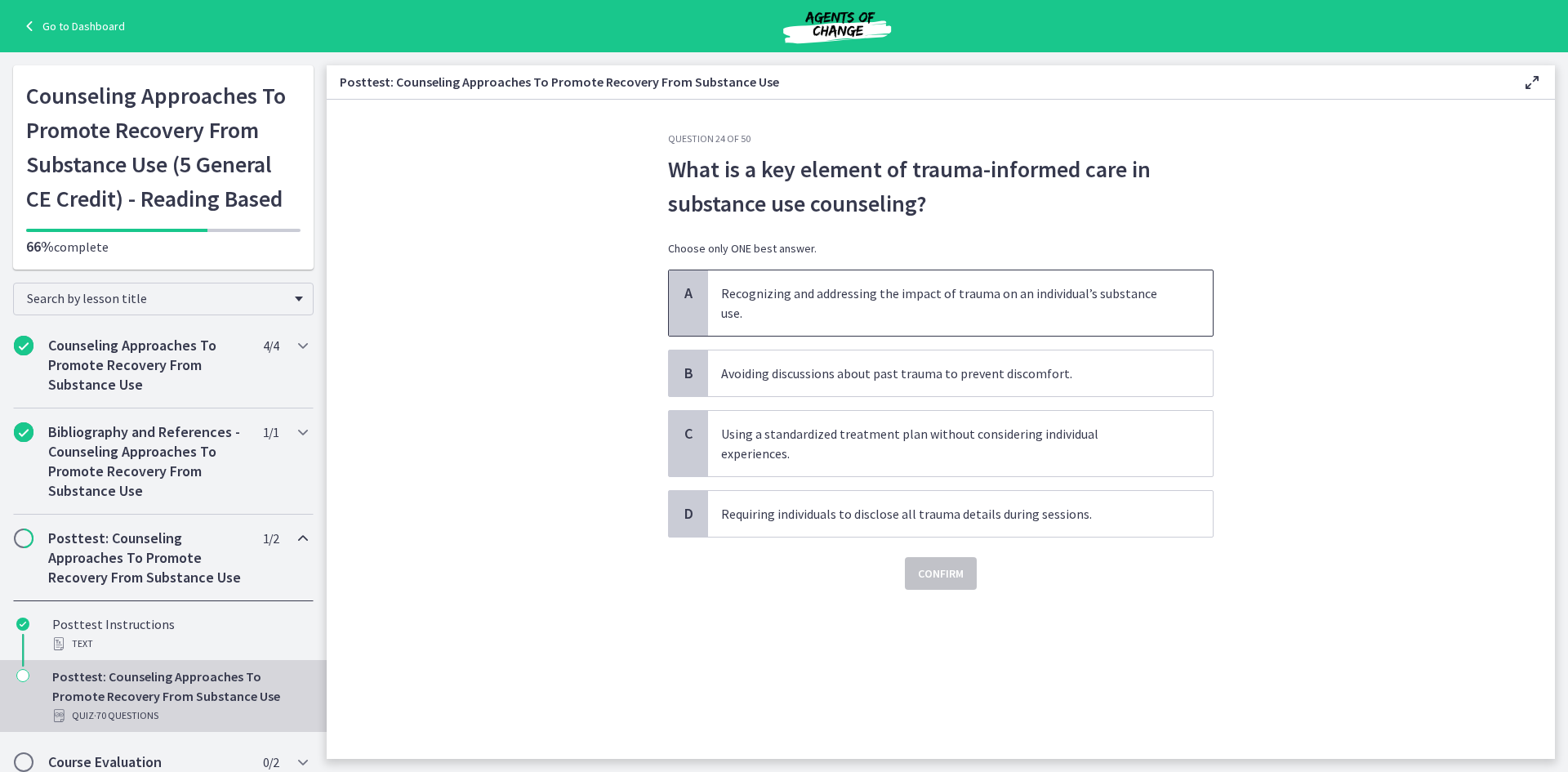
click at [820, 297] on span "Recognizing and addressing the impact of trauma on an individual’s substance us…" at bounding box center [960, 303] width 505 height 66
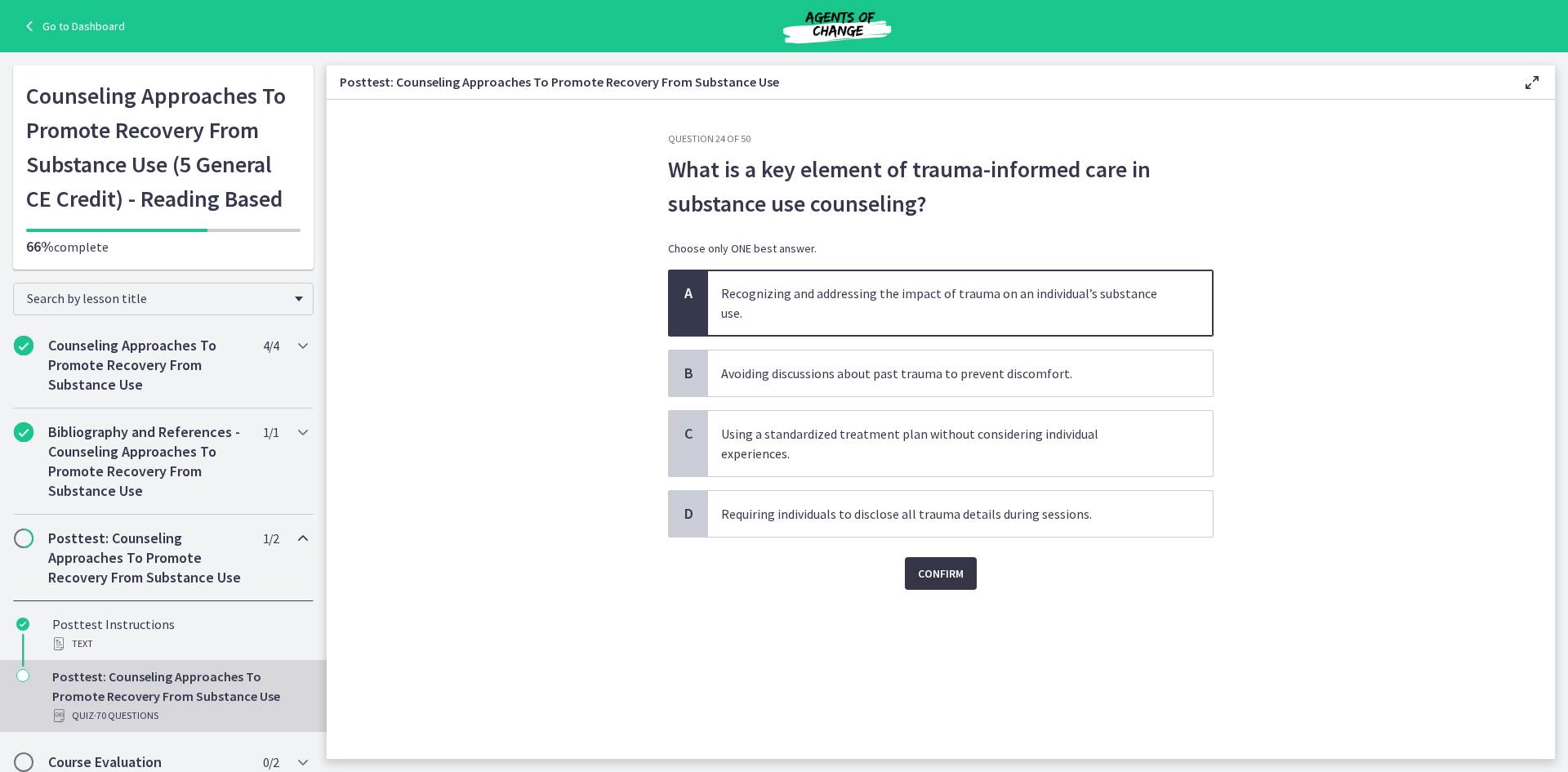
click at [943, 563] on span "Confirm" at bounding box center [940, 573] width 46 height 20
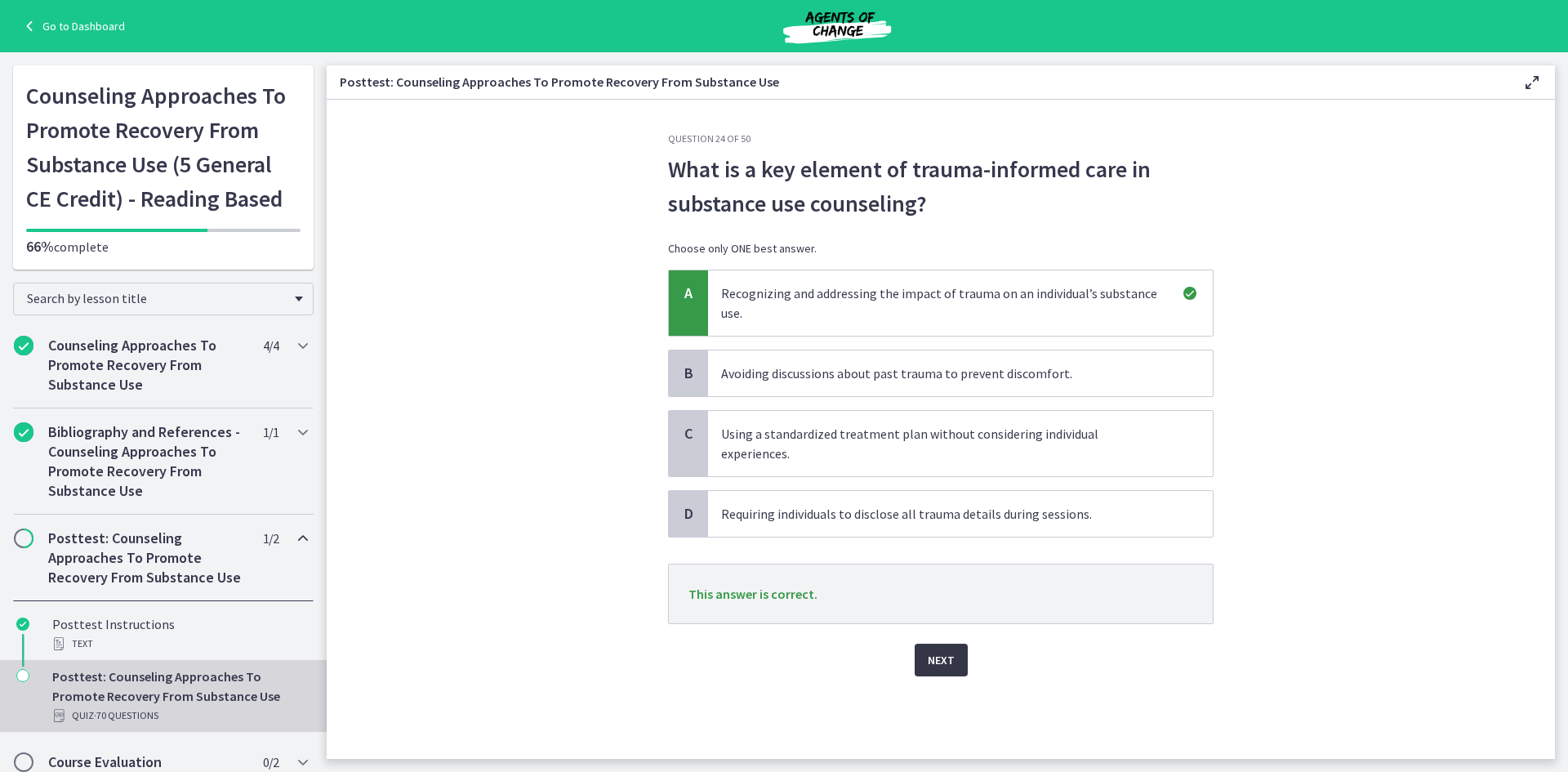
click at [930, 650] on span "Next" at bounding box center [941, 660] width 27 height 20
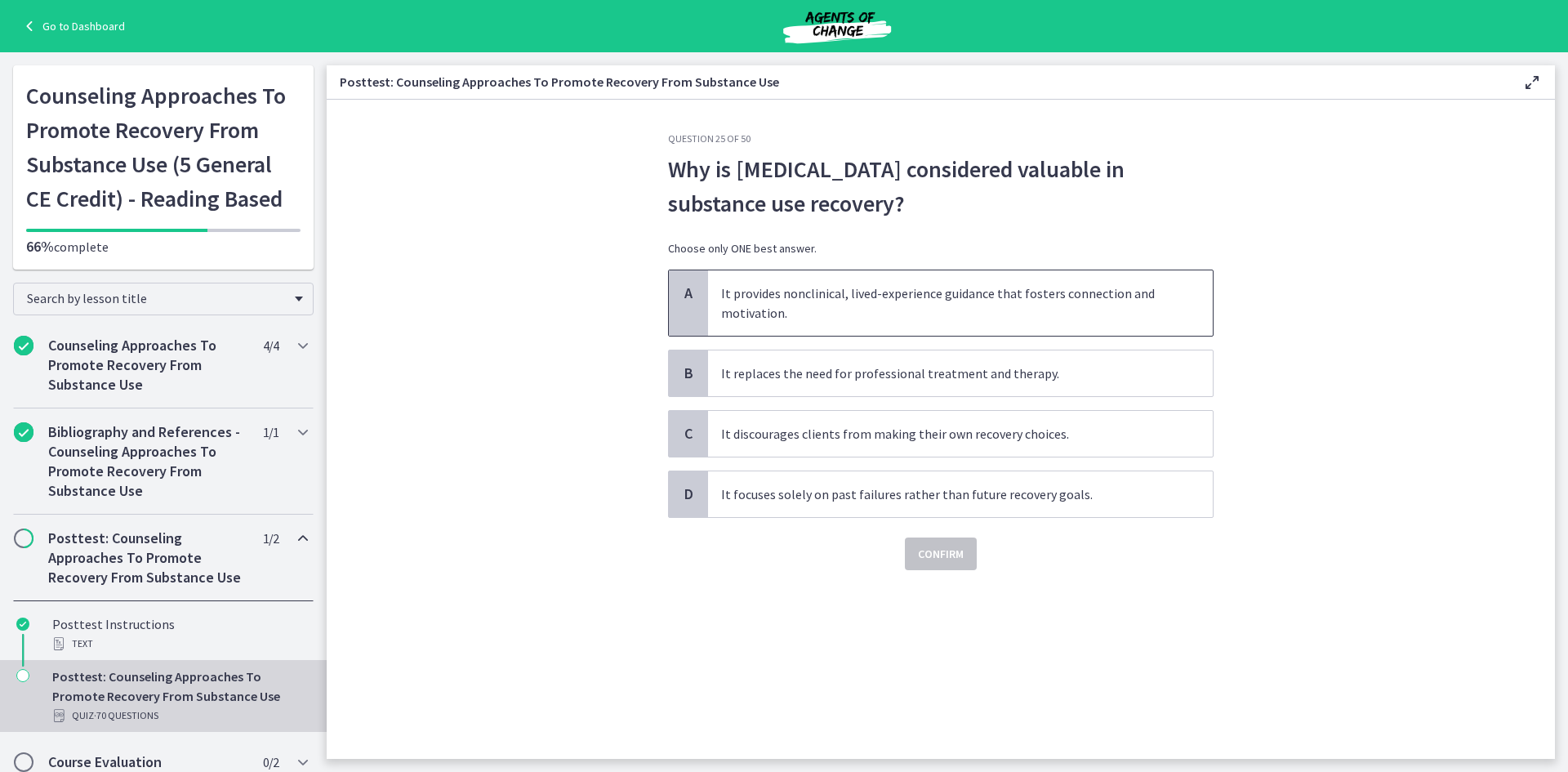
click at [891, 284] on span "It provides nonclinical, lived-experience guidance that fosters connection and …" at bounding box center [960, 303] width 505 height 66
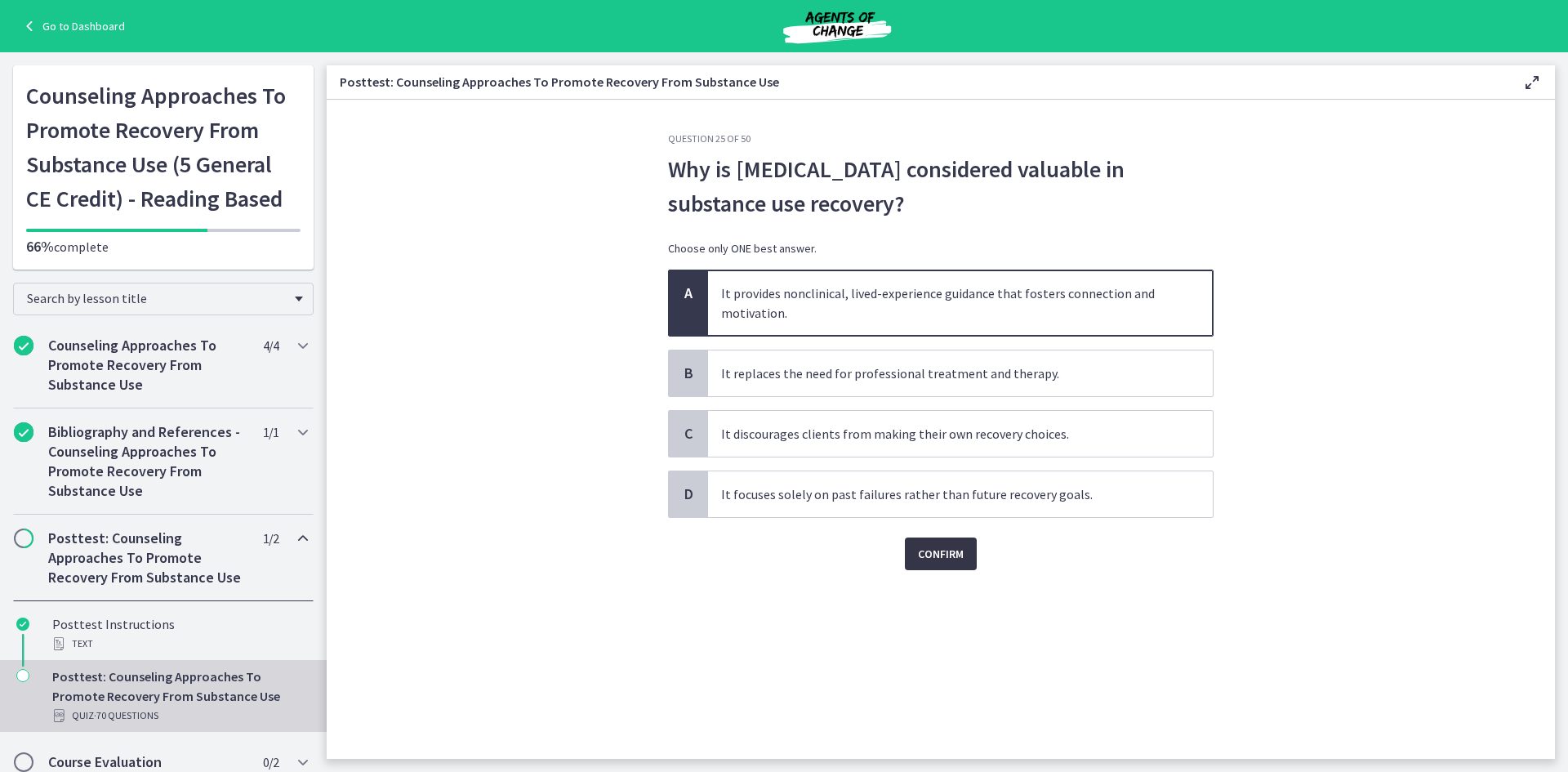
click at [945, 551] on span "Confirm" at bounding box center [940, 554] width 46 height 20
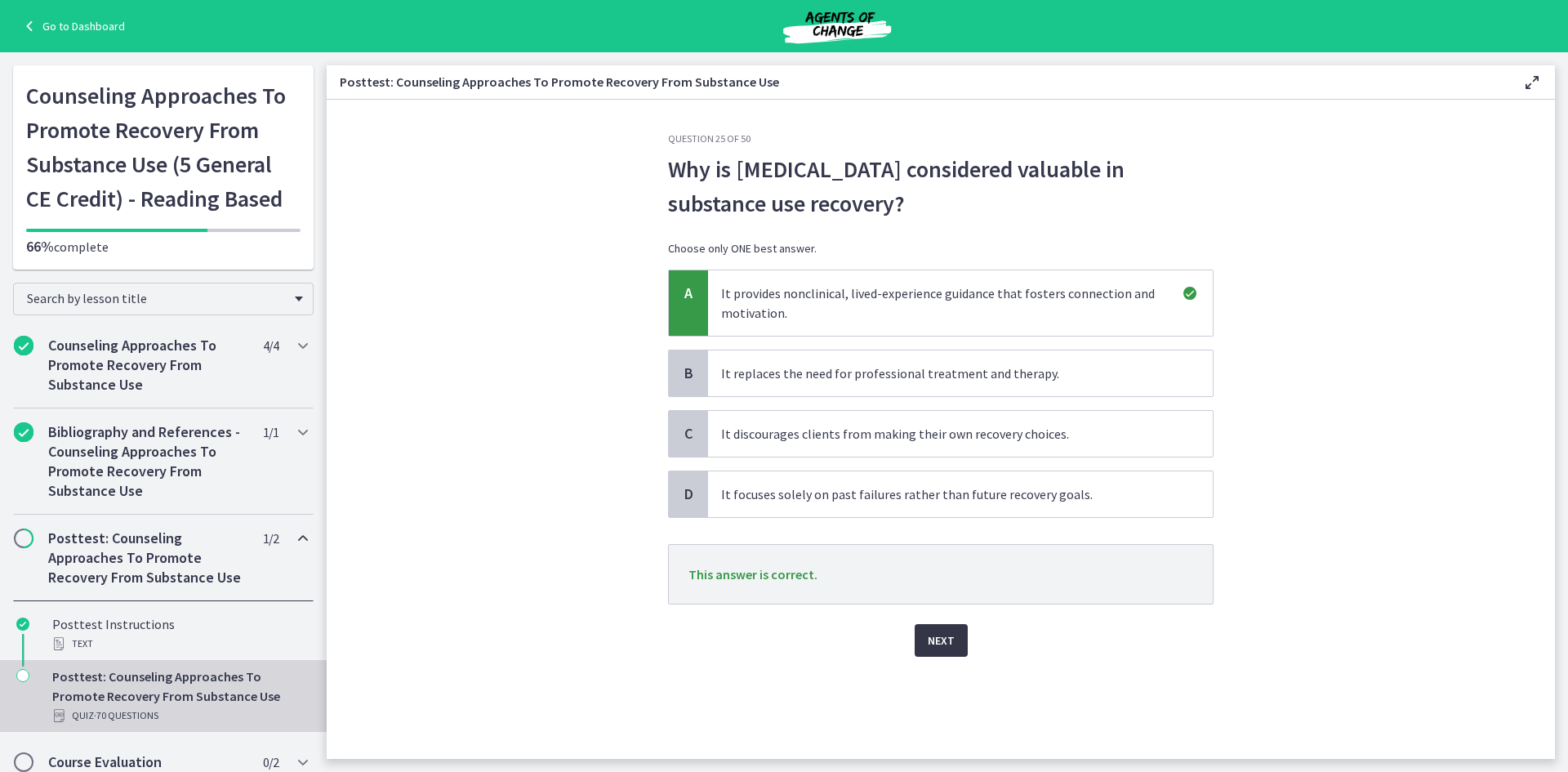
click at [944, 646] on span "Next" at bounding box center [941, 641] width 27 height 20
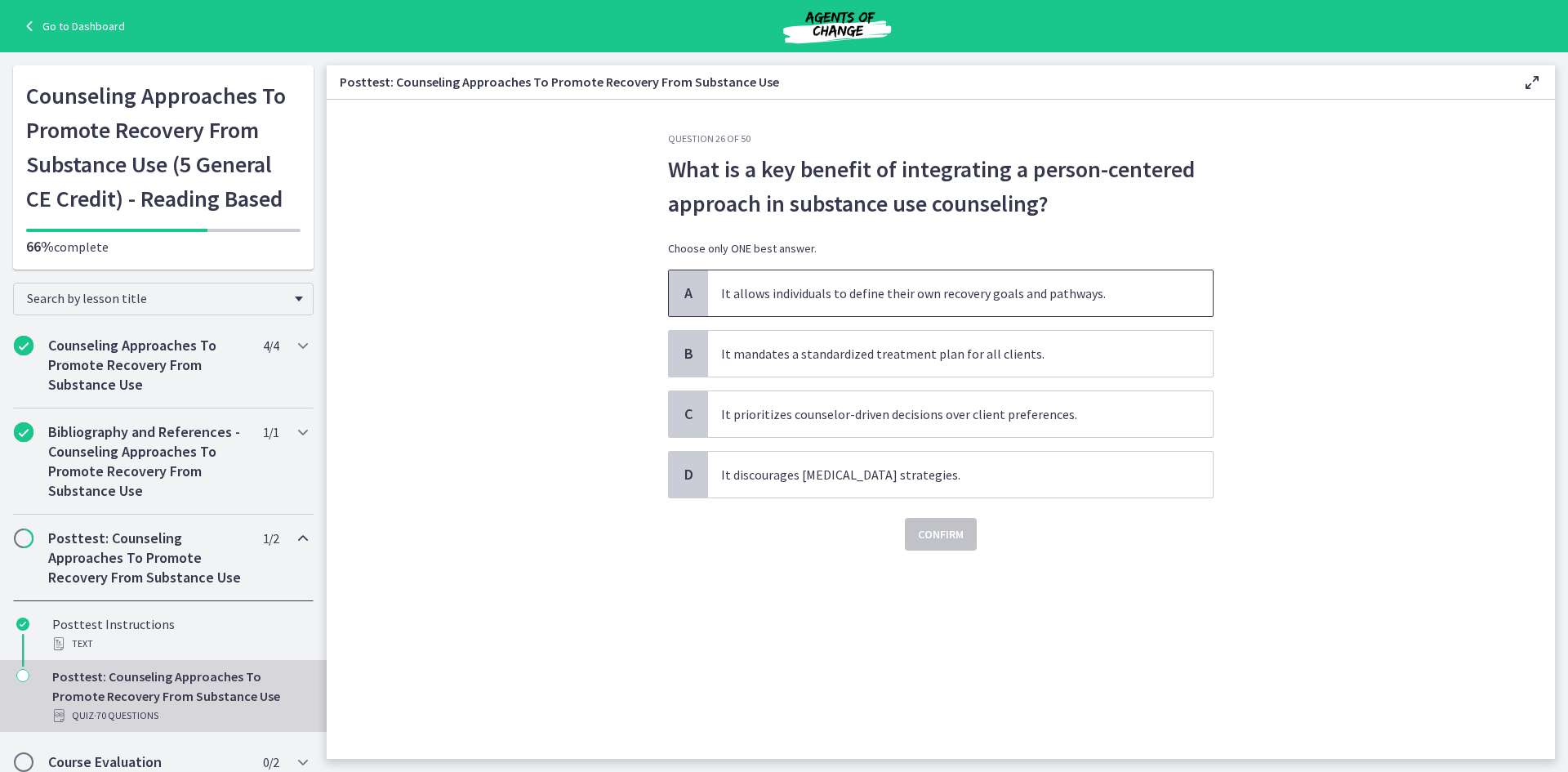
click at [831, 292] on span "It allows individuals to define their own recovery goals and pathways." at bounding box center [960, 293] width 505 height 46
click at [929, 528] on span "Confirm" at bounding box center [940, 534] width 46 height 20
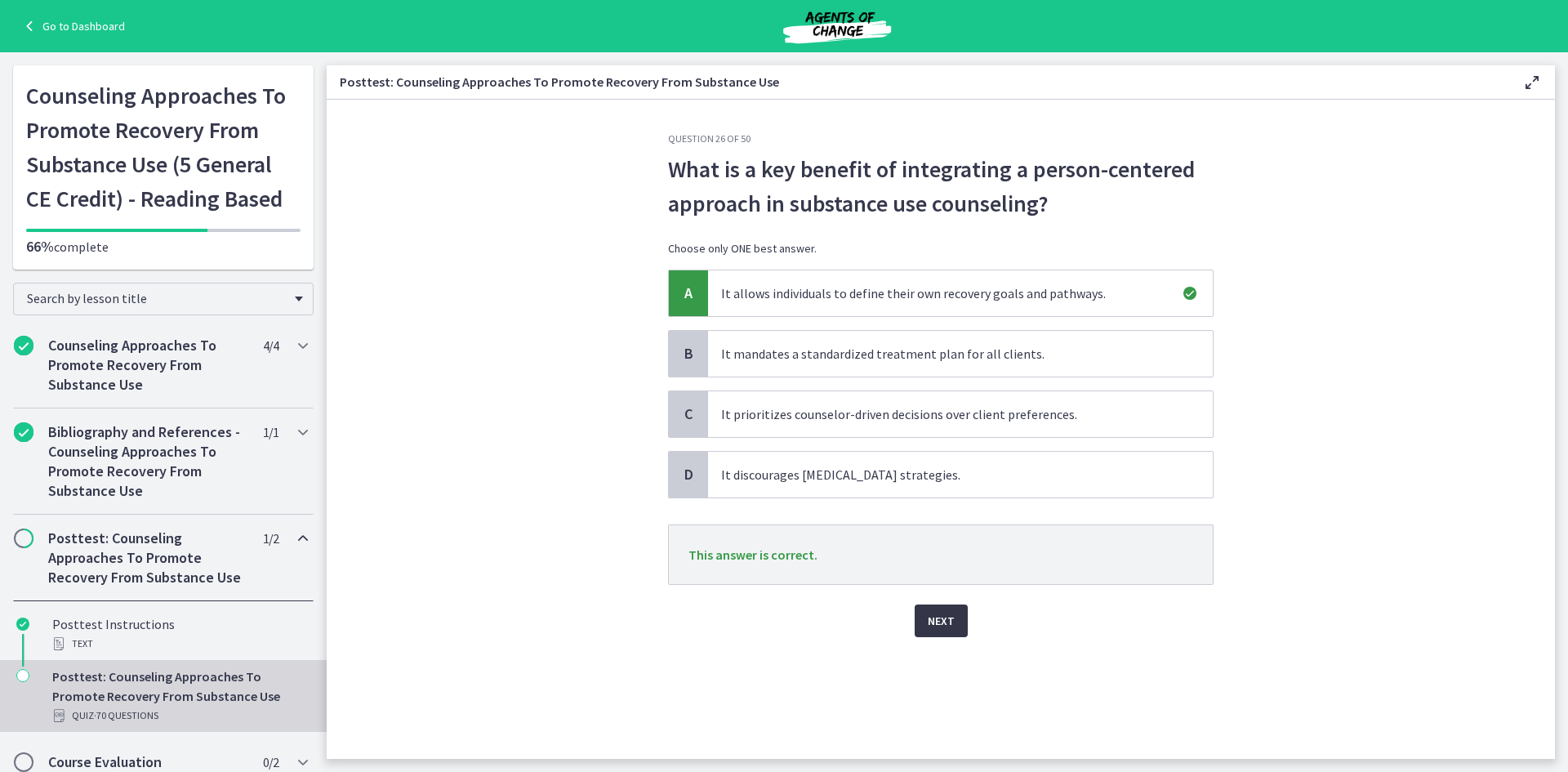
click at [935, 629] on span "Next" at bounding box center [941, 621] width 27 height 20
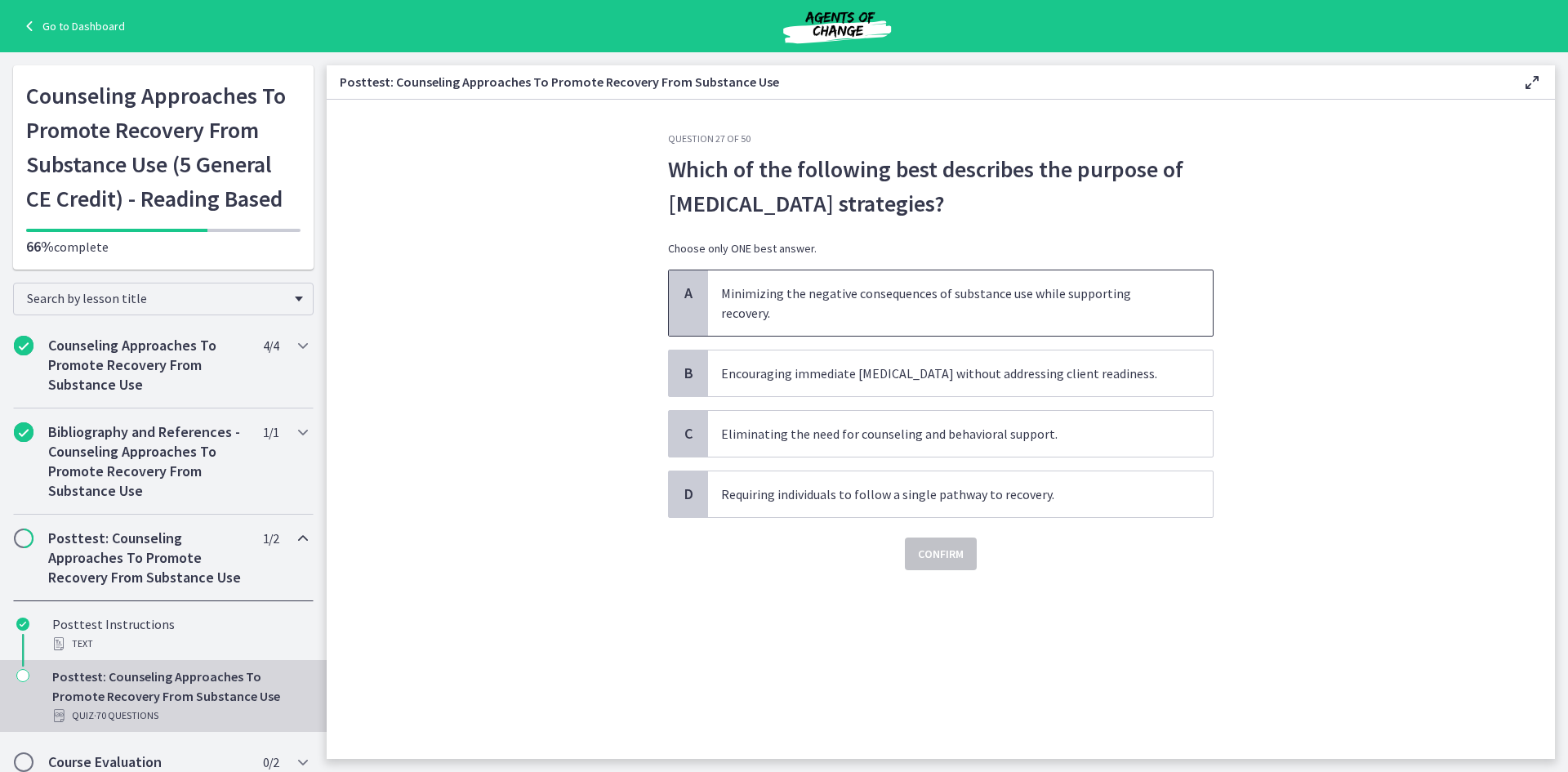
click at [855, 290] on span "Minimizing the negative consequences of substance use while supporting recovery." at bounding box center [960, 303] width 505 height 66
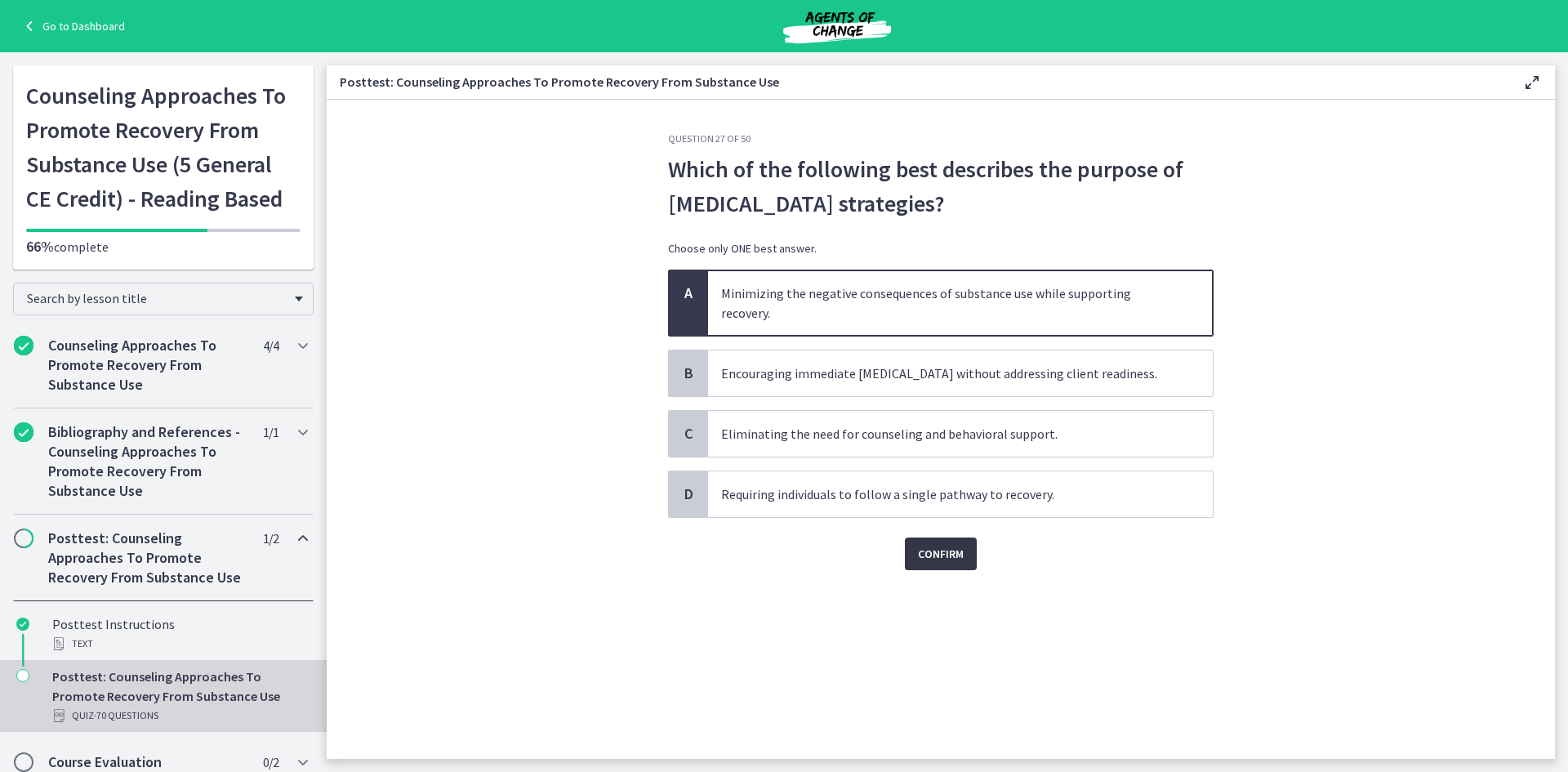
click at [947, 559] on span "Confirm" at bounding box center [940, 554] width 46 height 20
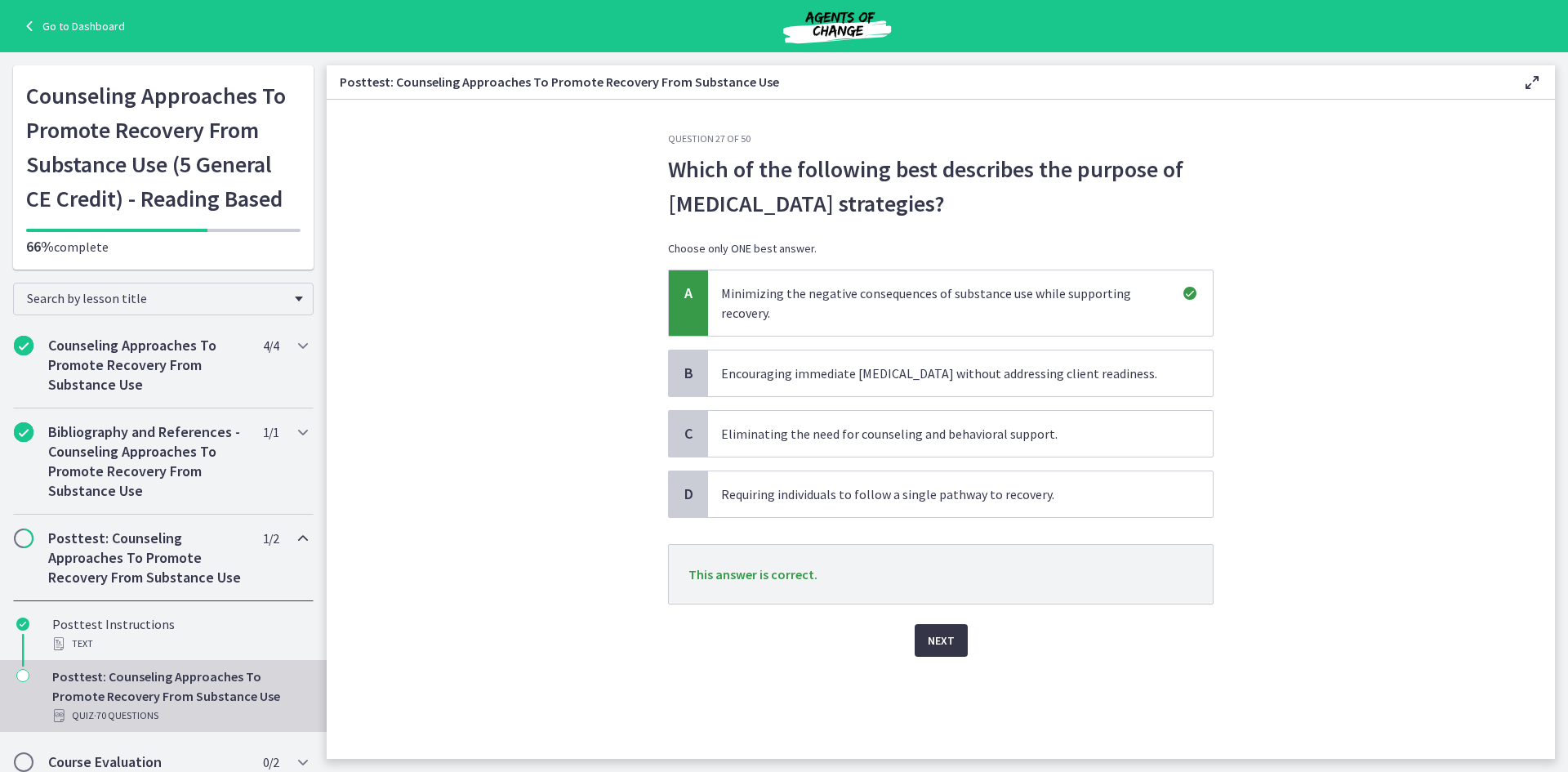
click at [945, 647] on span "Next" at bounding box center [941, 641] width 27 height 20
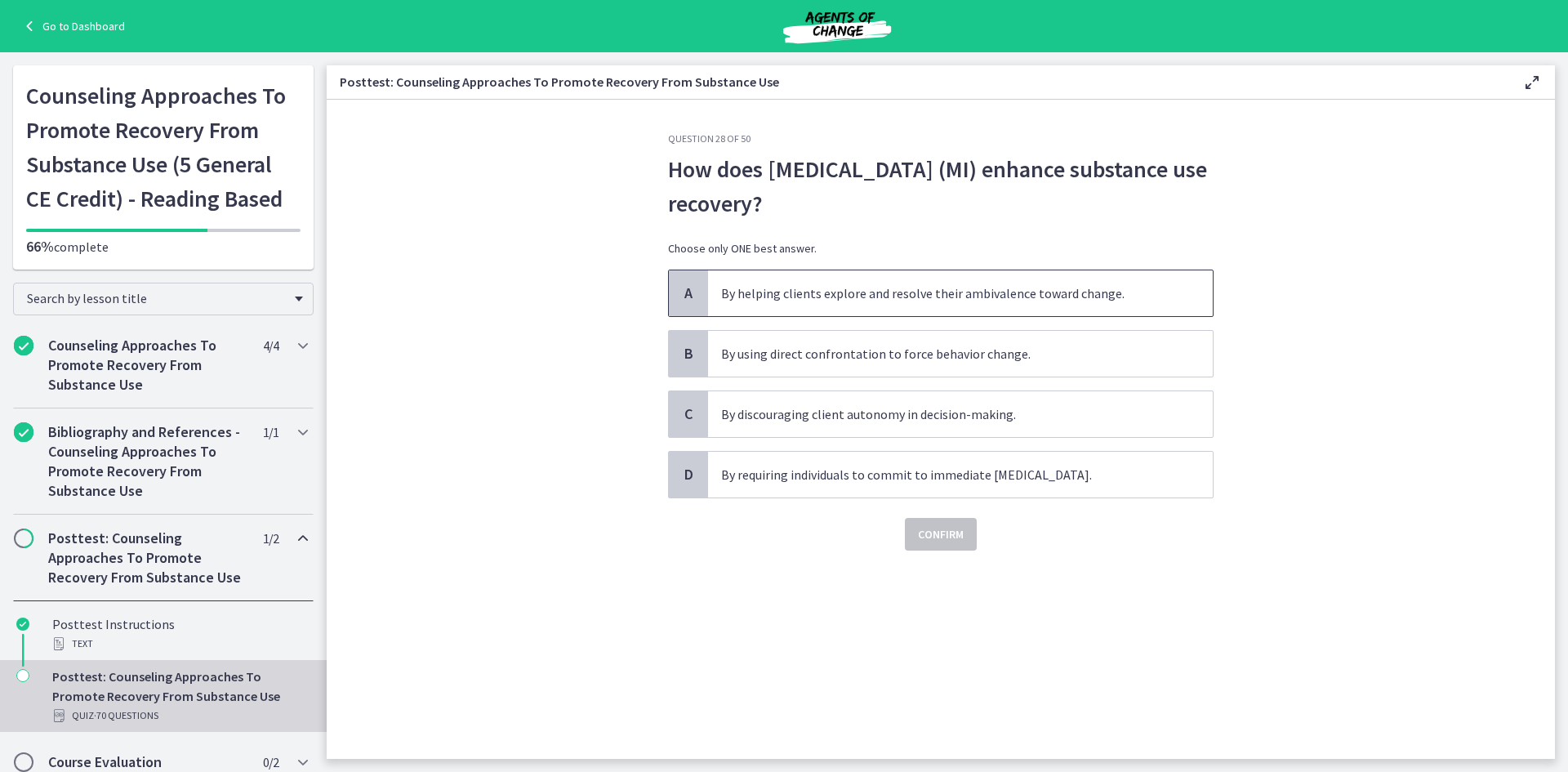
click at [852, 280] on span "By helping clients explore and resolve their ambivalence toward change." at bounding box center [960, 293] width 505 height 46
click at [929, 550] on button "Confirm" at bounding box center [940, 533] width 72 height 32
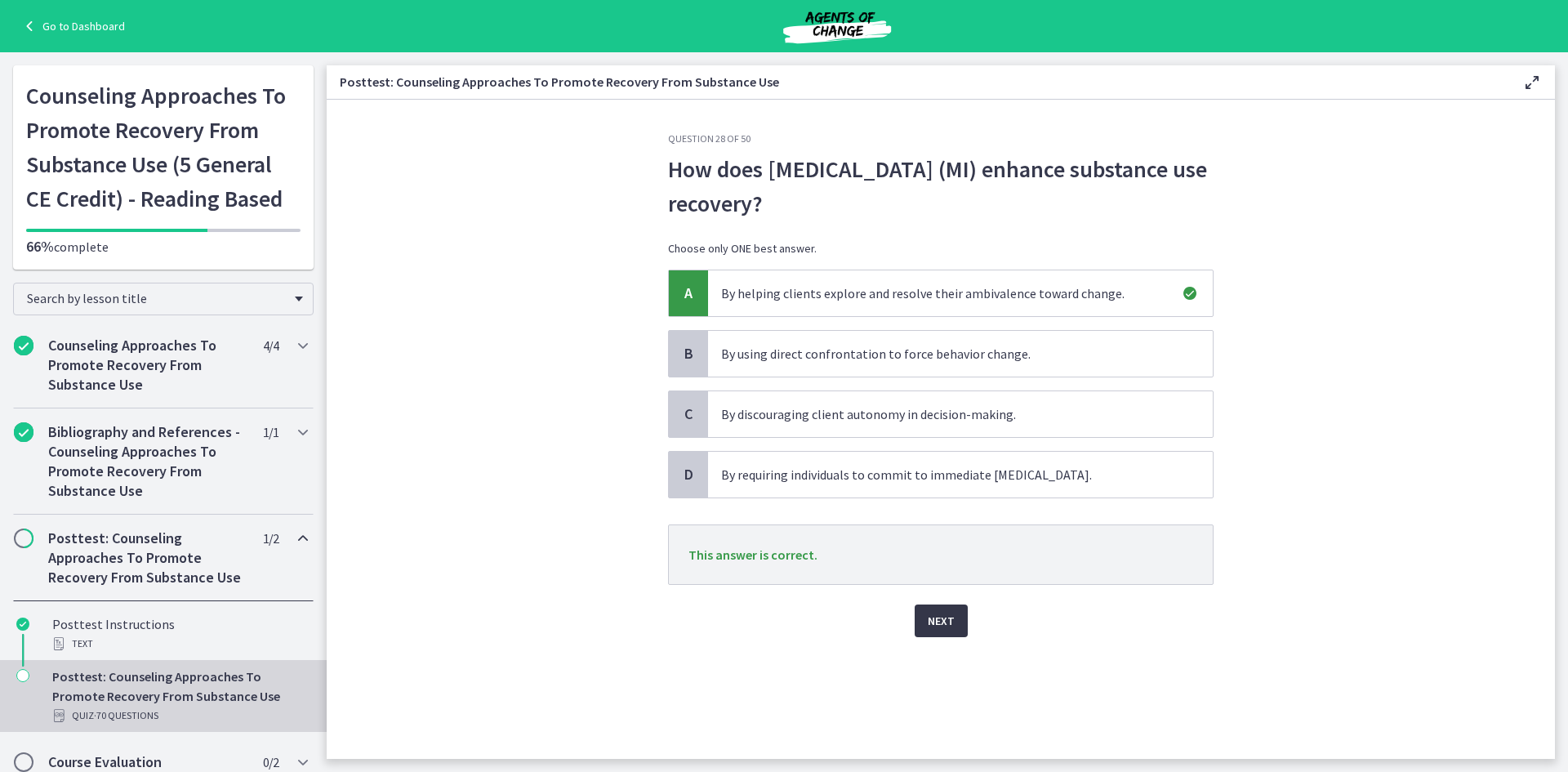
click at [937, 625] on span "Next" at bounding box center [941, 621] width 27 height 20
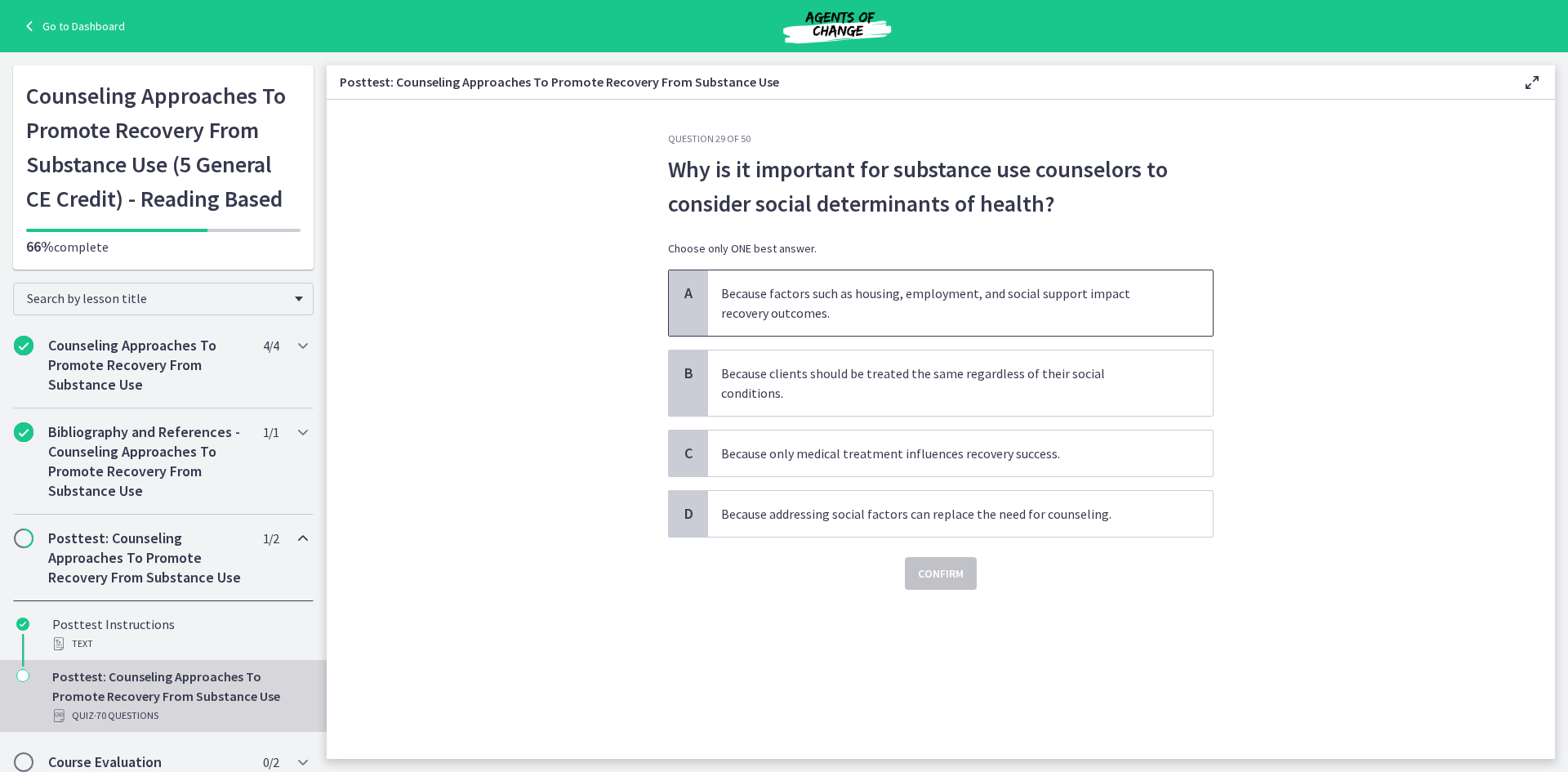
click at [922, 303] on span "Because factors such as housing, employment, and social support impact recovery…" at bounding box center [960, 303] width 505 height 66
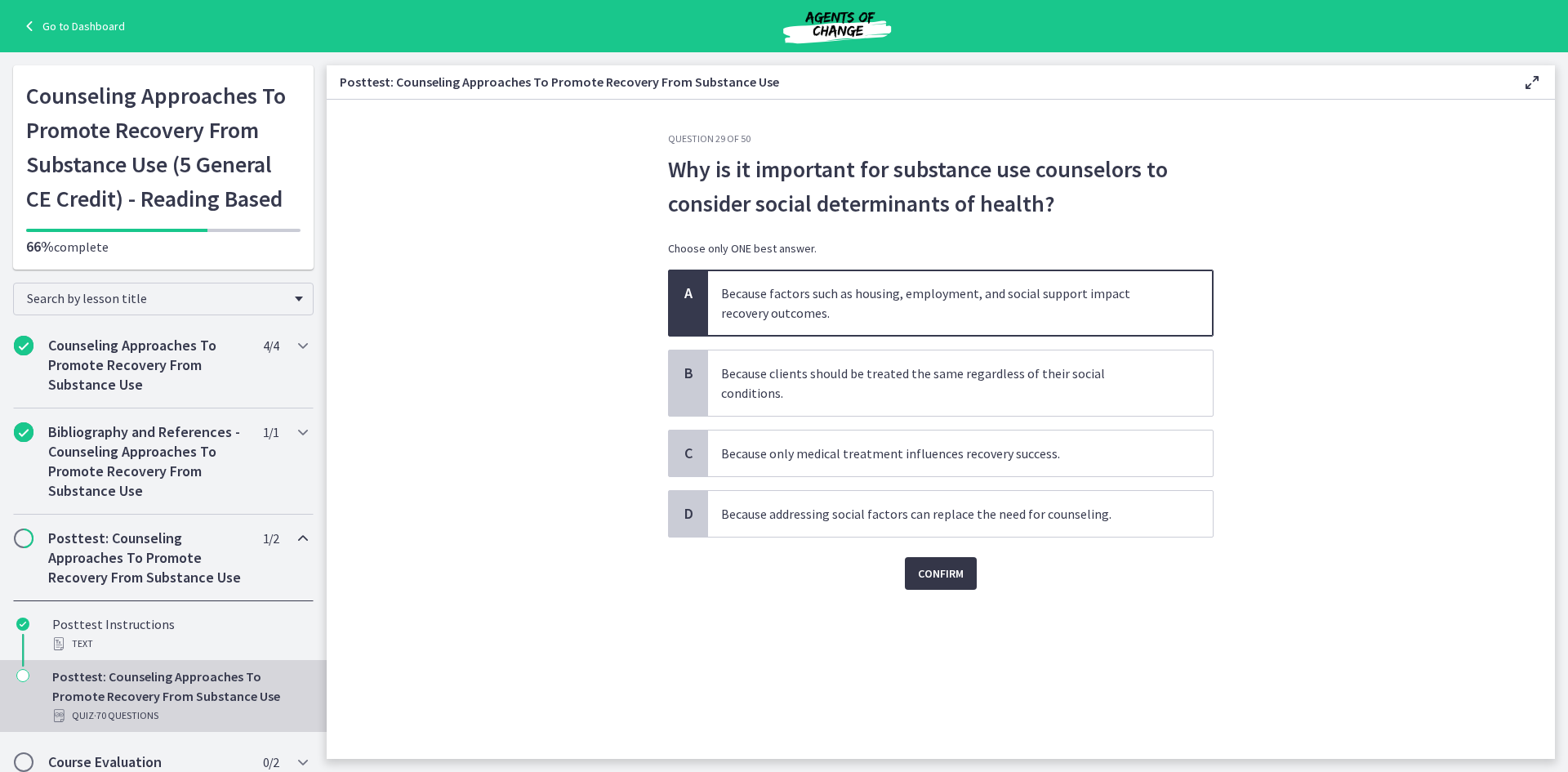
click at [960, 563] on span "Confirm" at bounding box center [940, 573] width 46 height 20
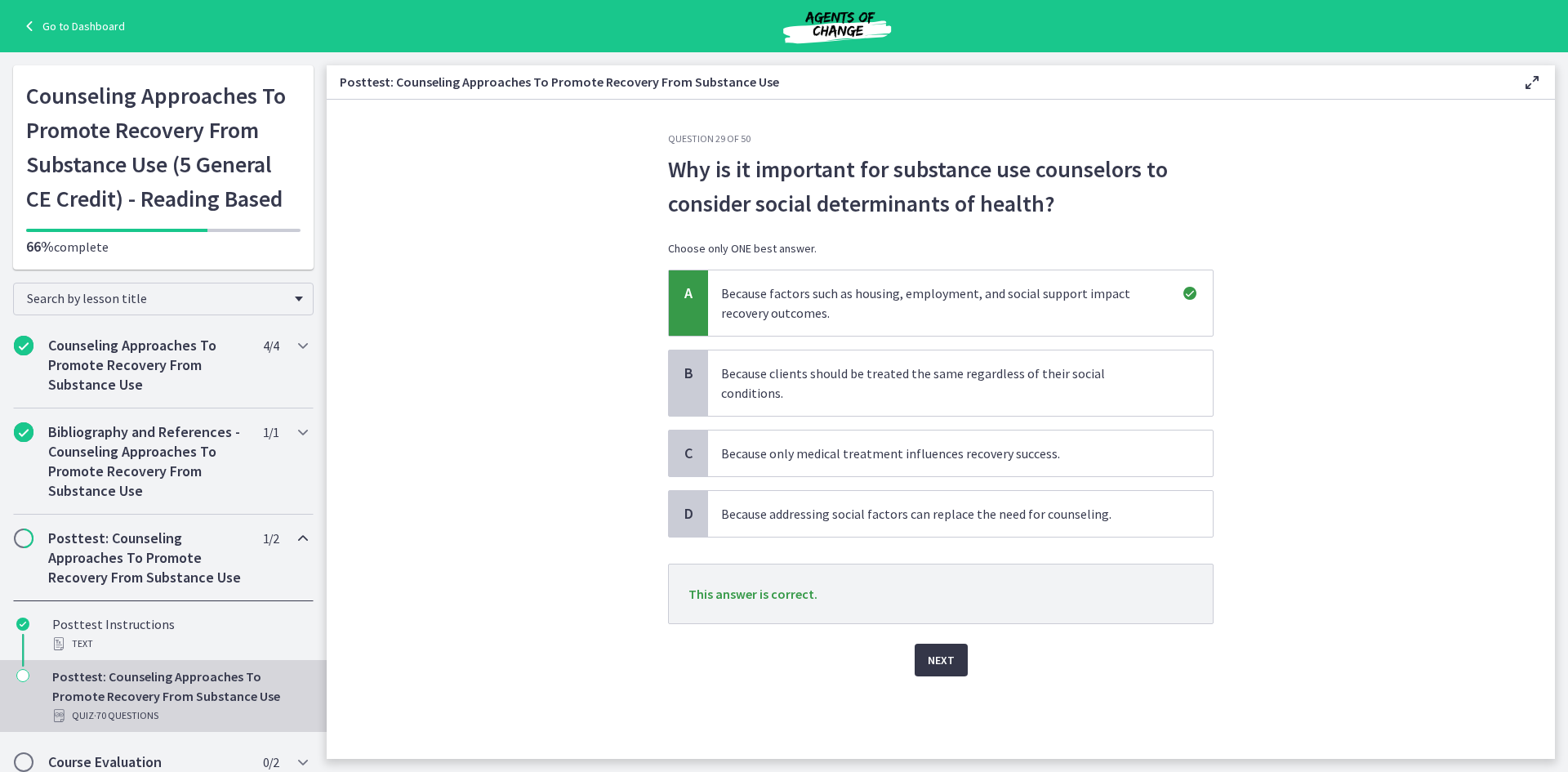
click at [943, 652] on button "Next" at bounding box center [941, 659] width 53 height 32
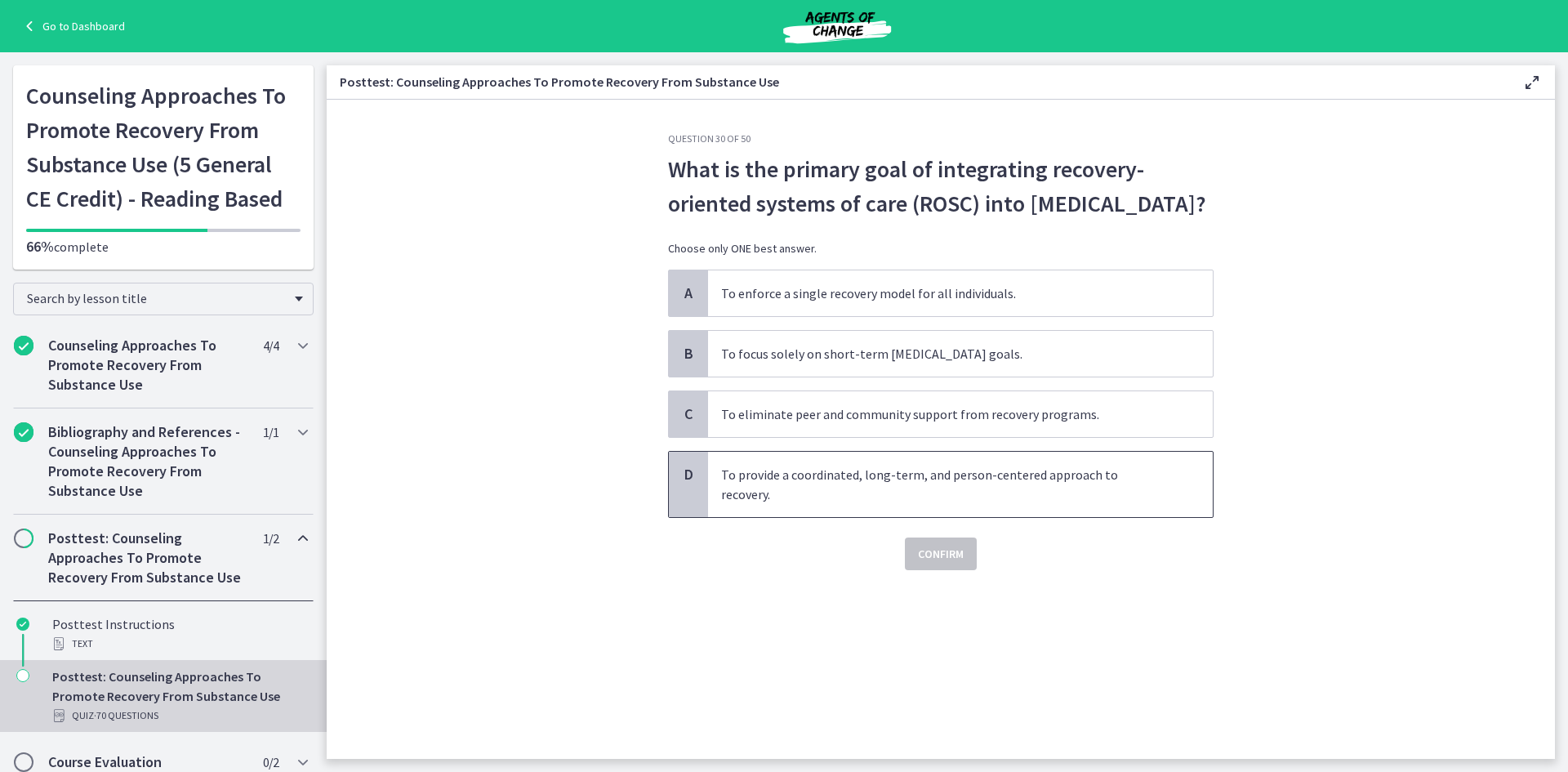
click at [812, 511] on span "To provide a coordinated, long-term, and person-centered approach to recovery." at bounding box center [960, 484] width 505 height 66
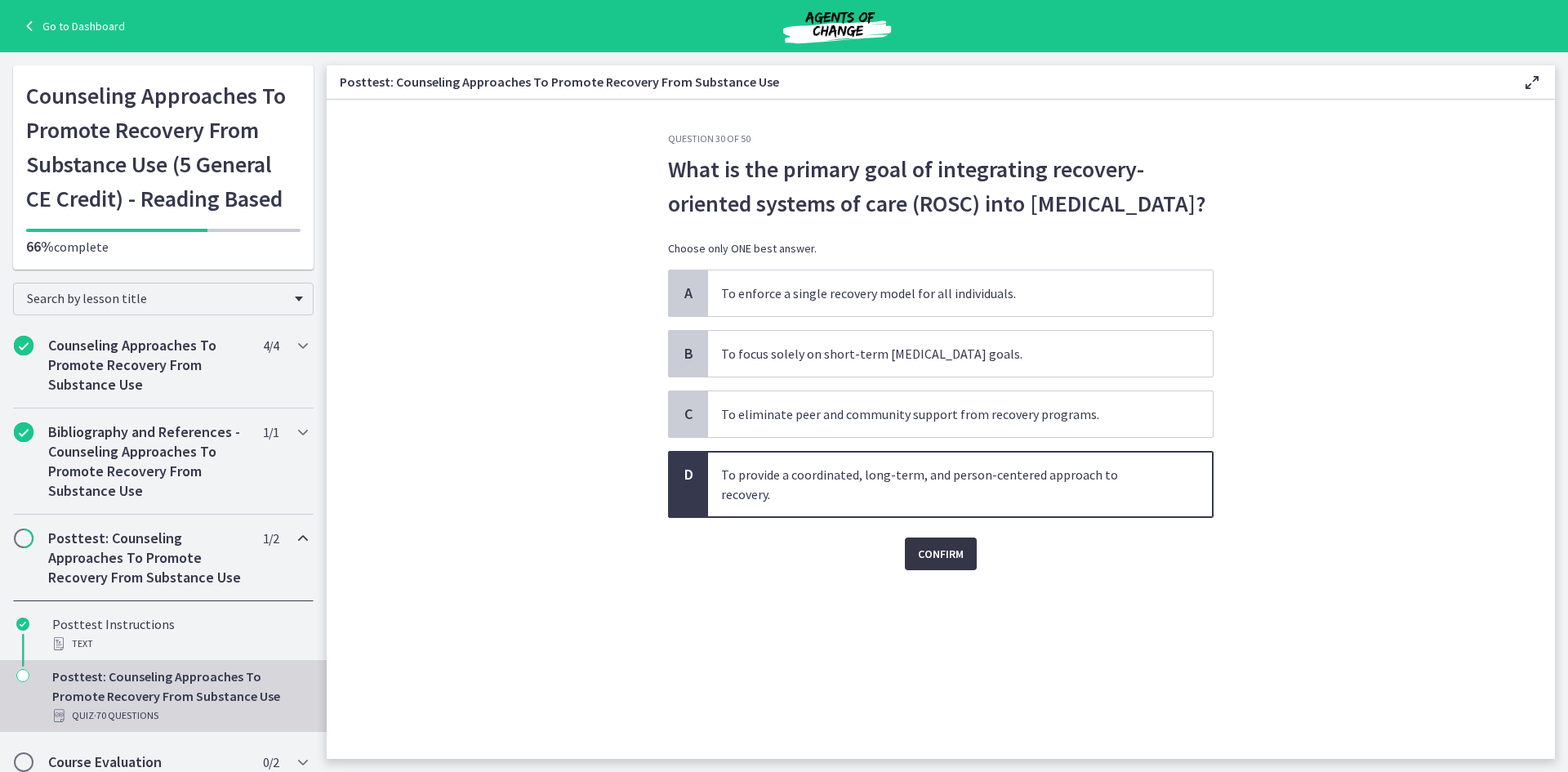
click at [950, 561] on span "Confirm" at bounding box center [940, 554] width 46 height 20
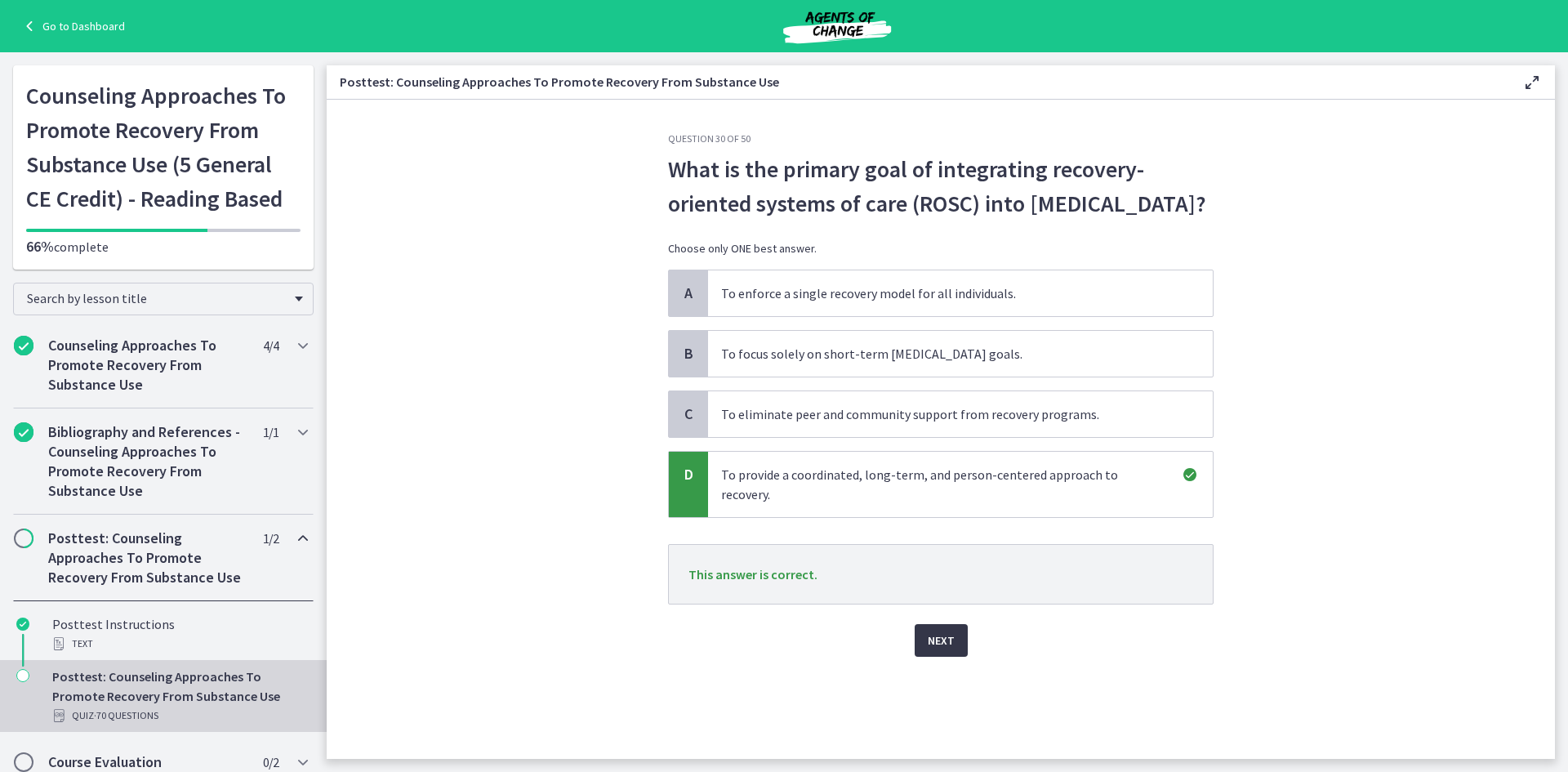
click at [955, 646] on button "Next" at bounding box center [941, 640] width 53 height 32
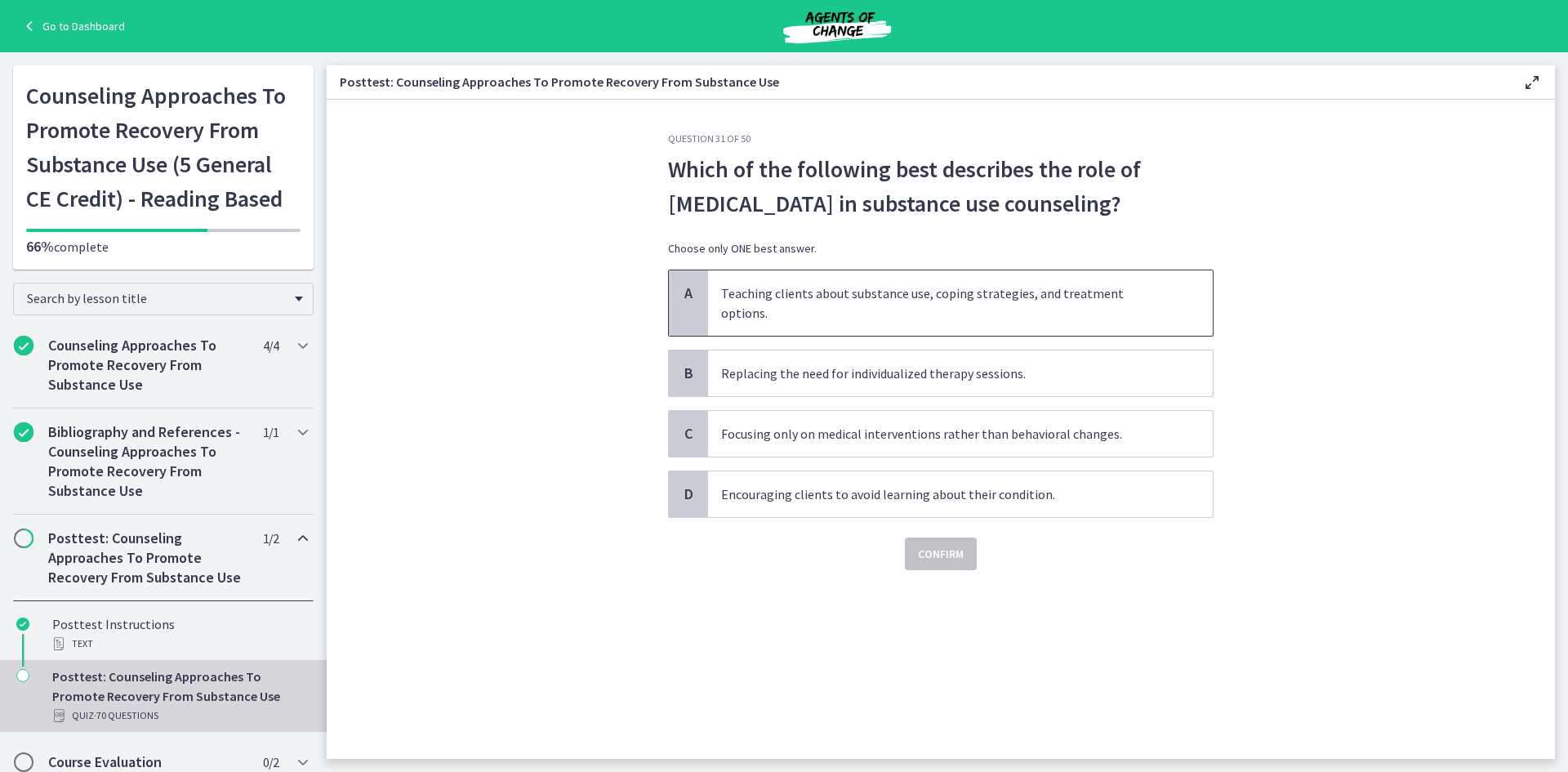
click at [847, 291] on span "Teaching clients about substance use, coping strategies, and treatment options." at bounding box center [960, 303] width 505 height 66
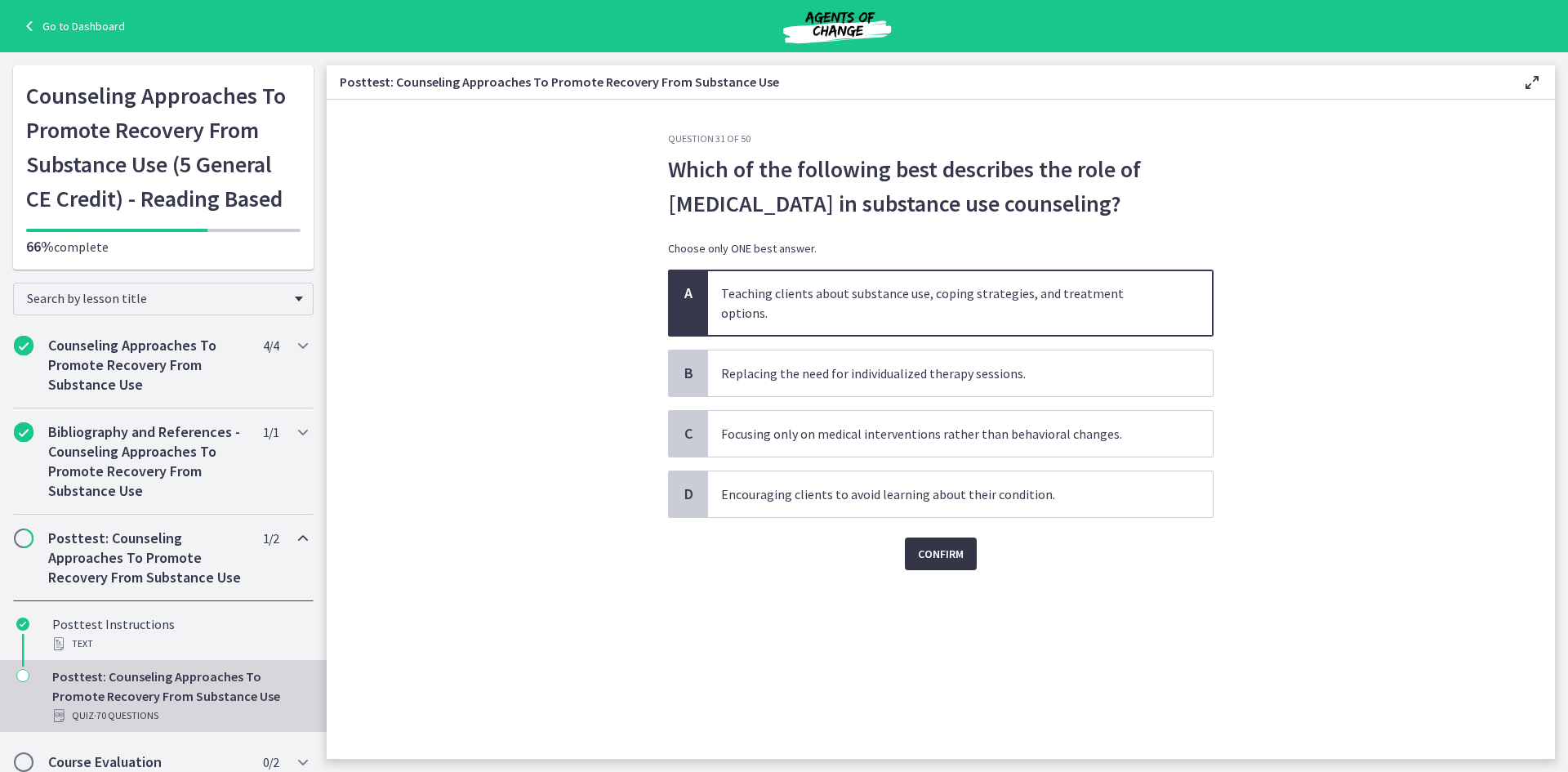
click at [942, 544] on span "Confirm" at bounding box center [940, 554] width 46 height 20
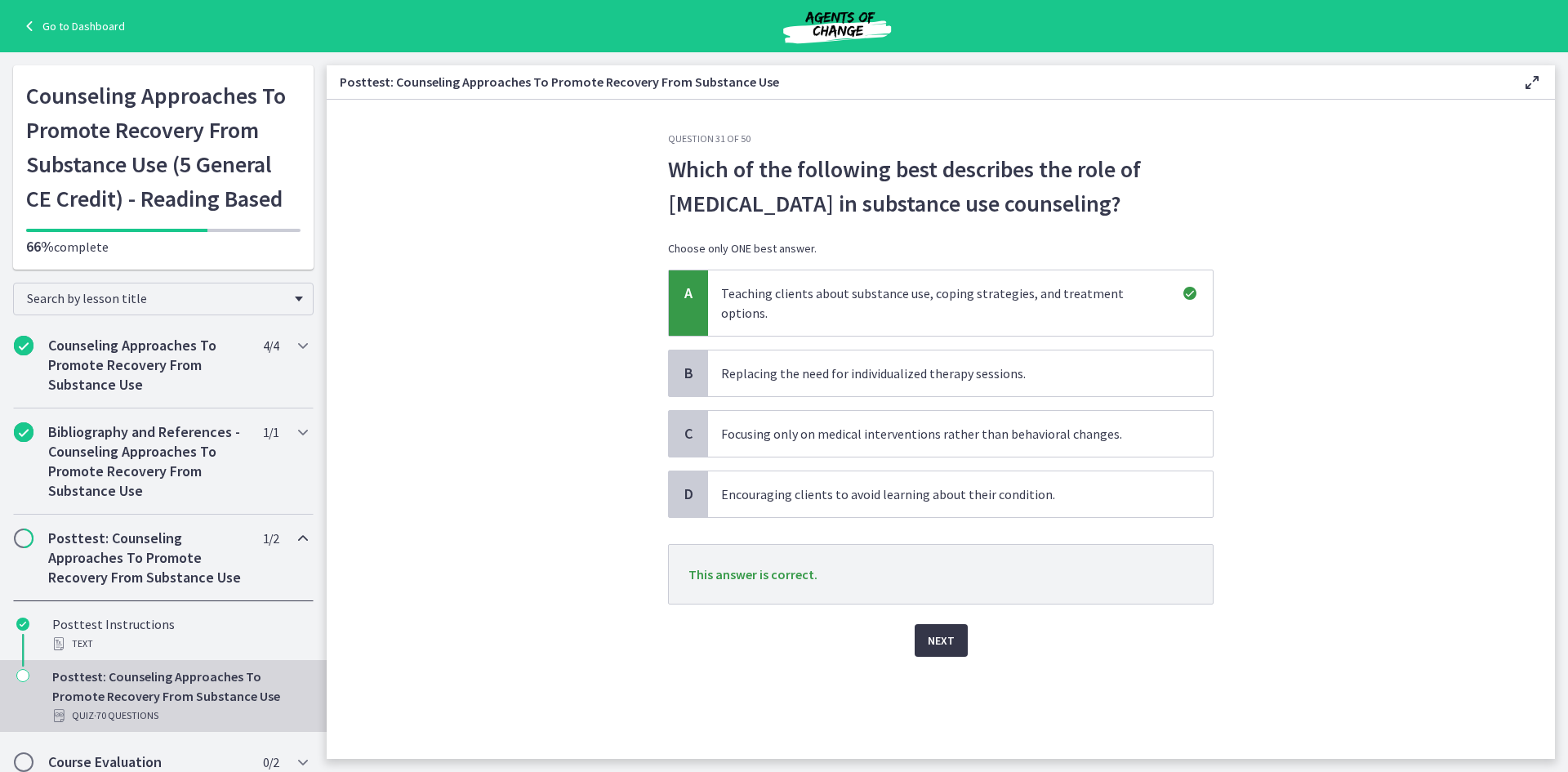
click at [942, 632] on button "Next" at bounding box center [941, 640] width 53 height 32
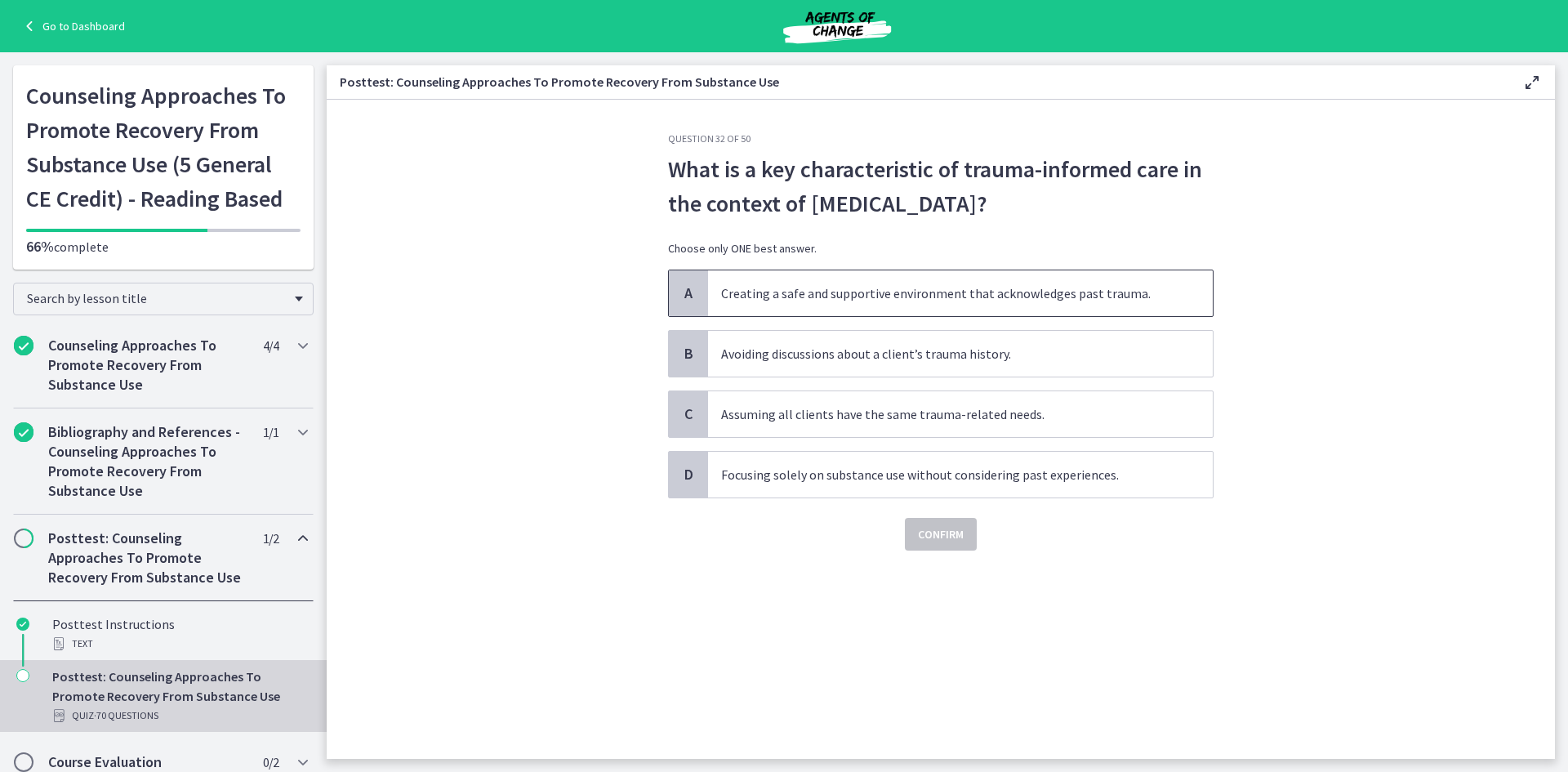
click at [825, 287] on span "Creating a safe and supportive environment that acknowledges past trauma." at bounding box center [960, 293] width 505 height 46
click at [943, 529] on span "Confirm" at bounding box center [940, 534] width 46 height 20
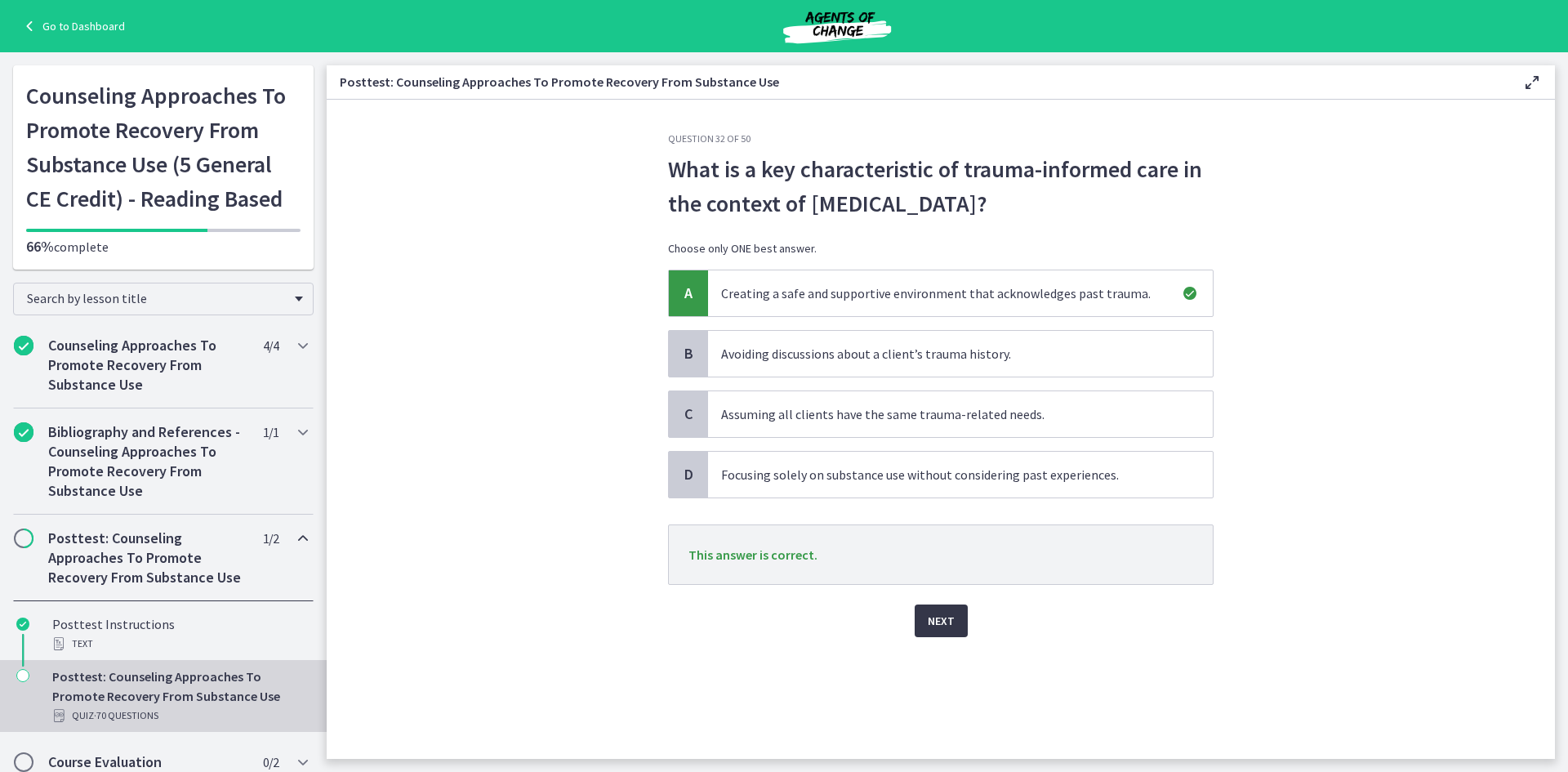
click at [958, 627] on button "Next" at bounding box center [941, 620] width 53 height 32
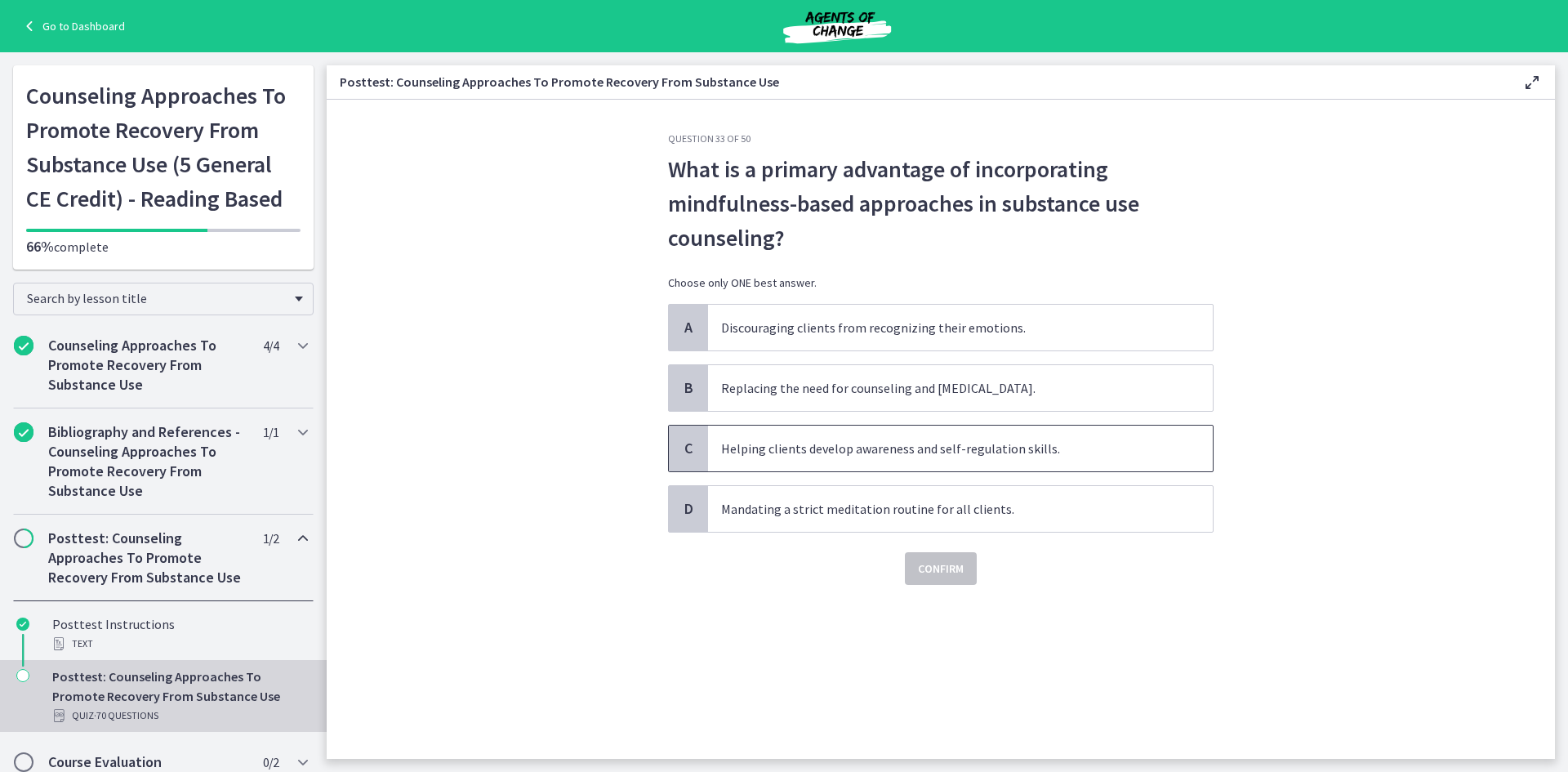
click at [851, 457] on span "Helping clients develop awareness and self-regulation skills." at bounding box center [960, 448] width 505 height 46
click at [946, 567] on span "Confirm" at bounding box center [940, 568] width 46 height 20
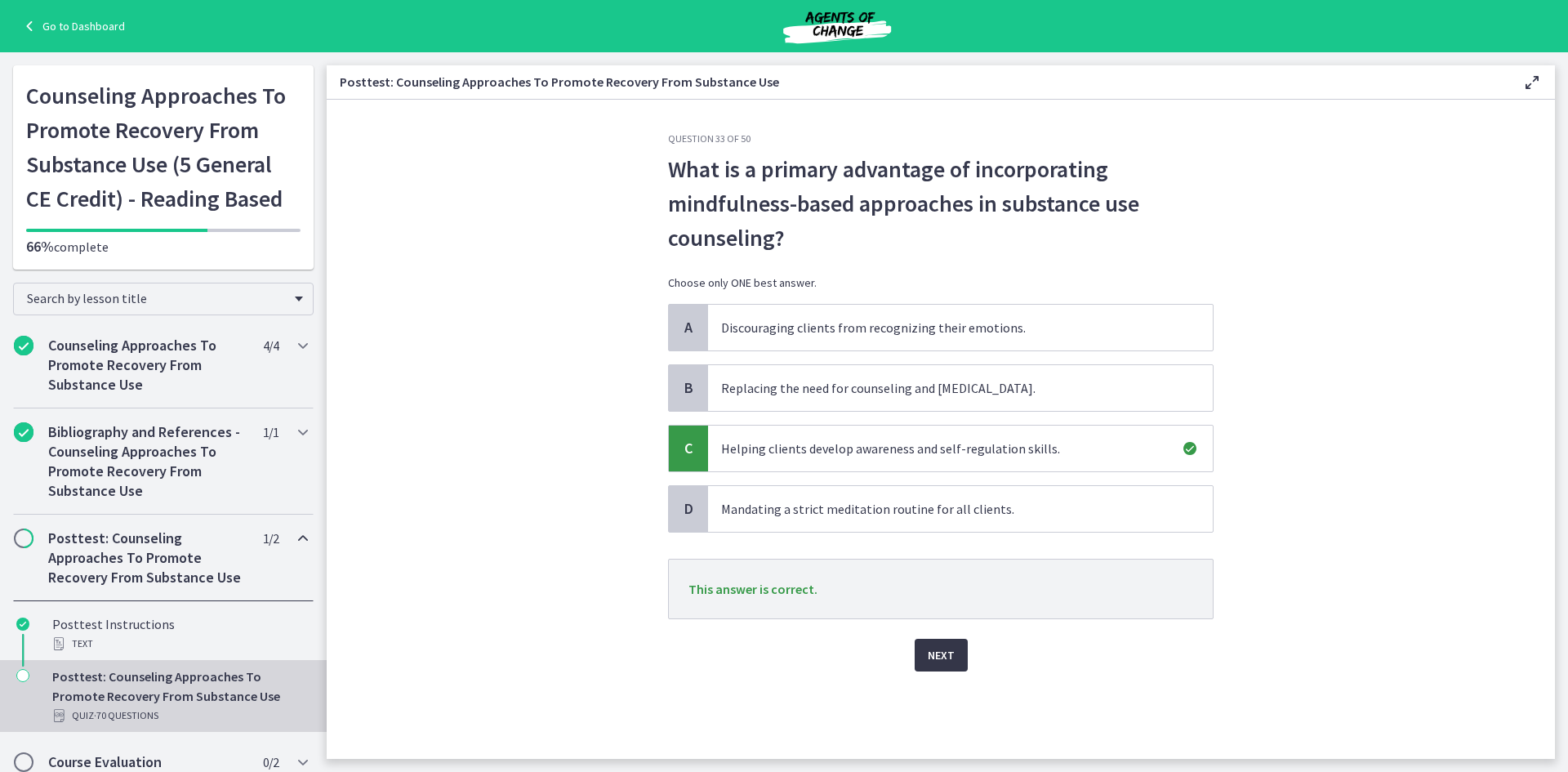
click at [956, 651] on button "Next" at bounding box center [941, 655] width 53 height 32
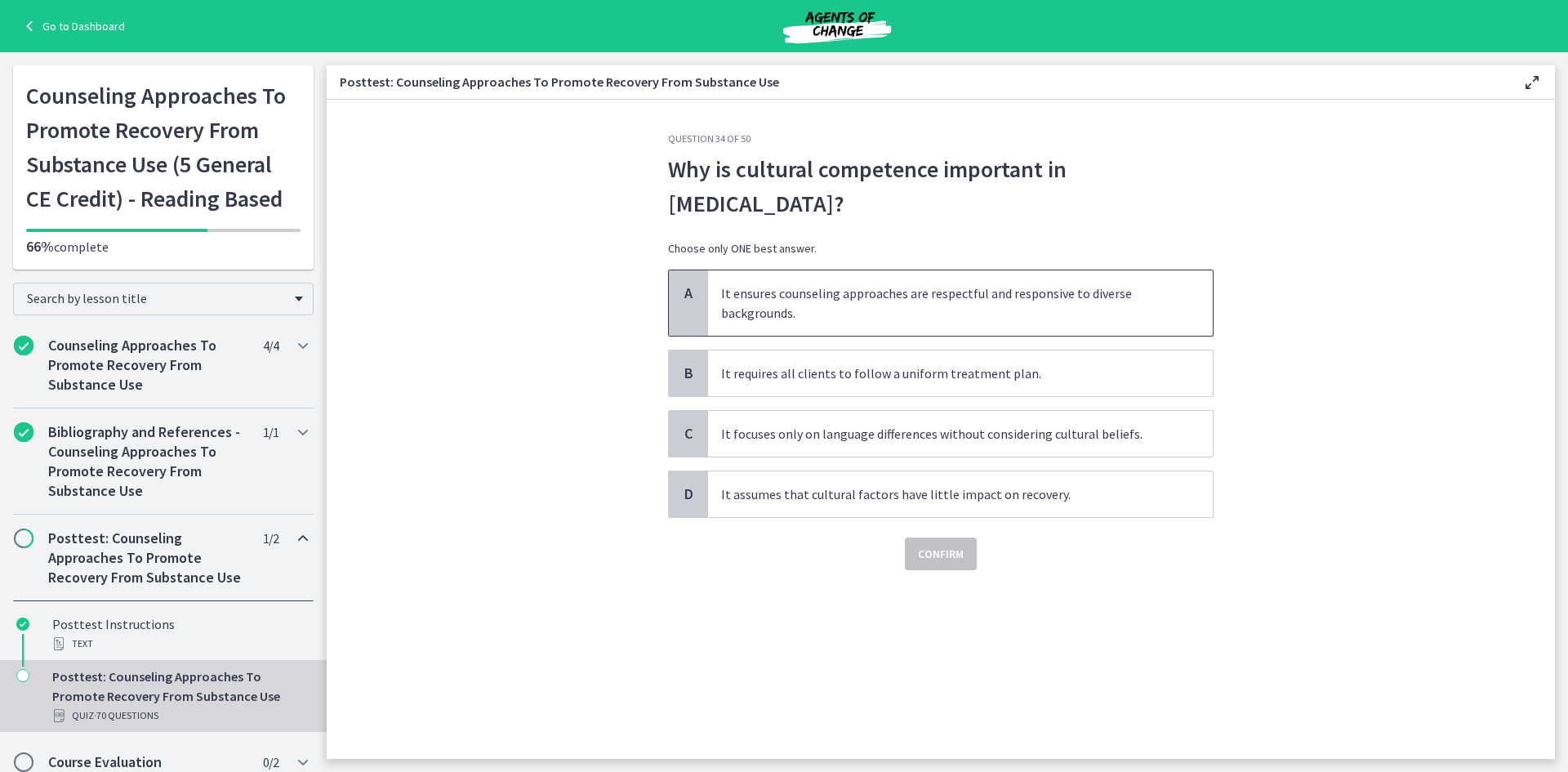
click at [836, 294] on span "It ensures counseling approaches are respectful and responsive to diverse backg…" at bounding box center [960, 303] width 505 height 66
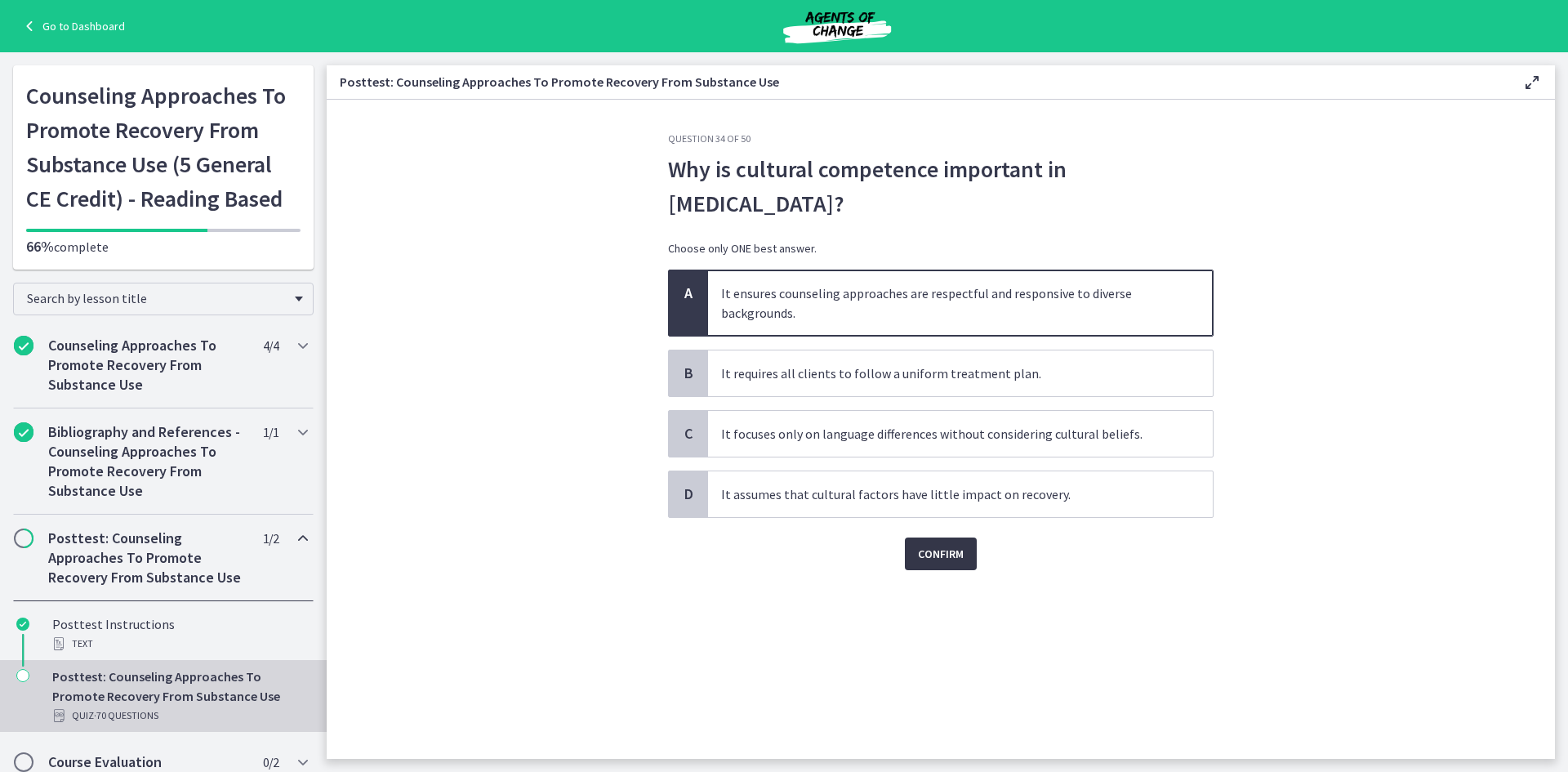
click at [938, 560] on span "Confirm" at bounding box center [940, 554] width 46 height 20
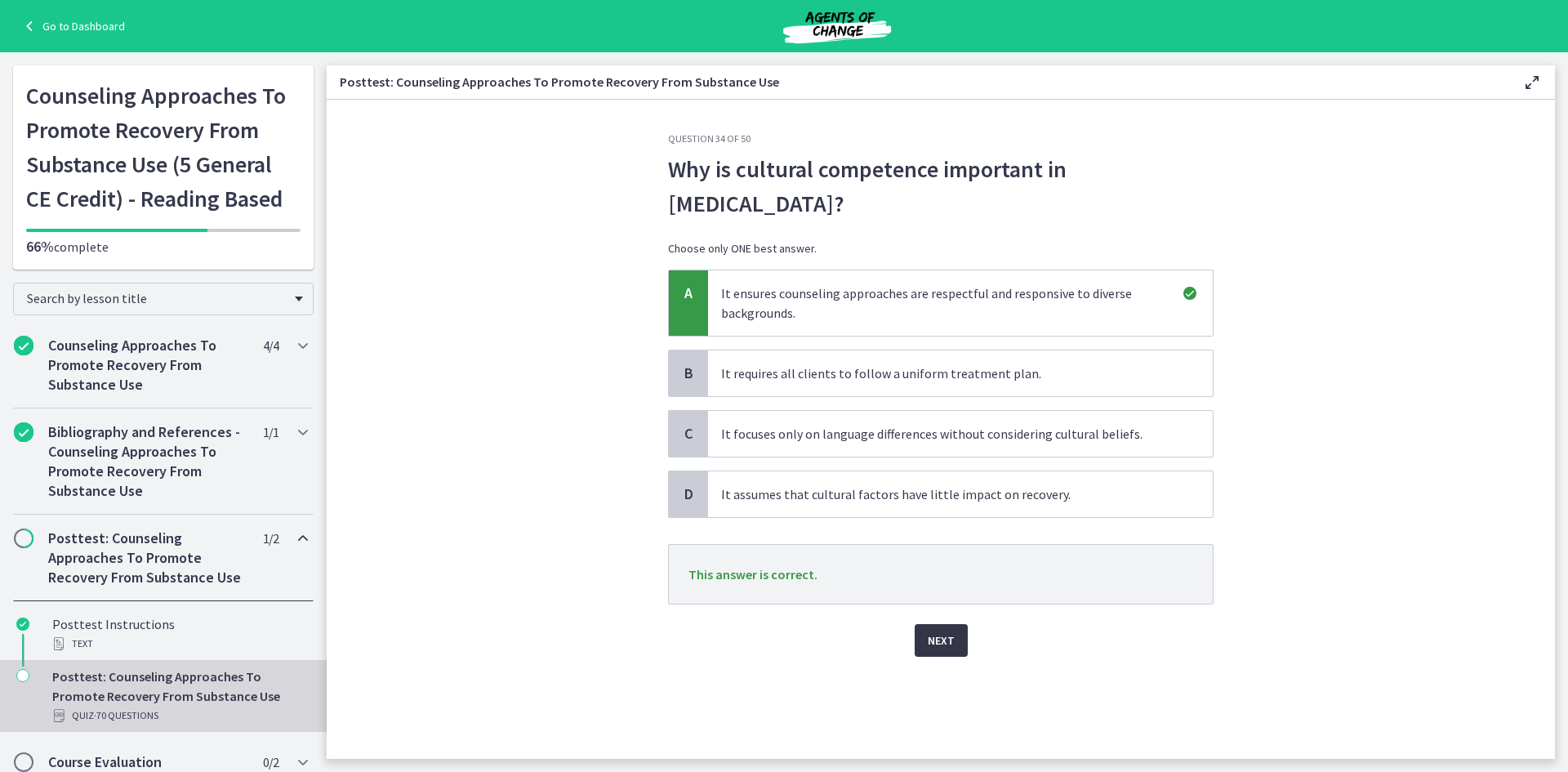
click at [948, 654] on button "Next" at bounding box center [941, 640] width 53 height 32
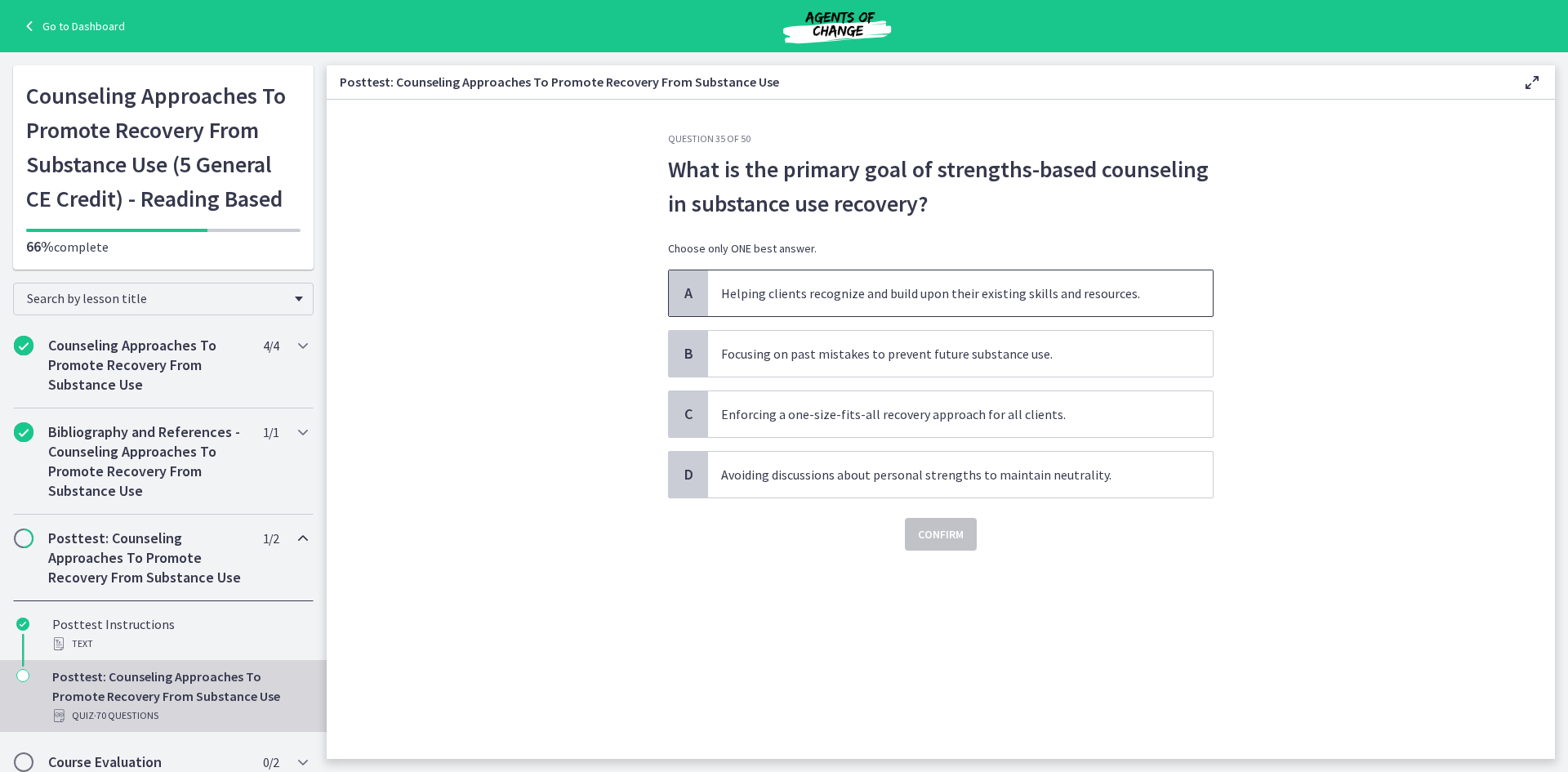
click at [854, 303] on span "Helping clients recognize and build upon their existing skills and resources." at bounding box center [960, 293] width 505 height 46
click at [945, 532] on span "Confirm" at bounding box center [940, 534] width 46 height 20
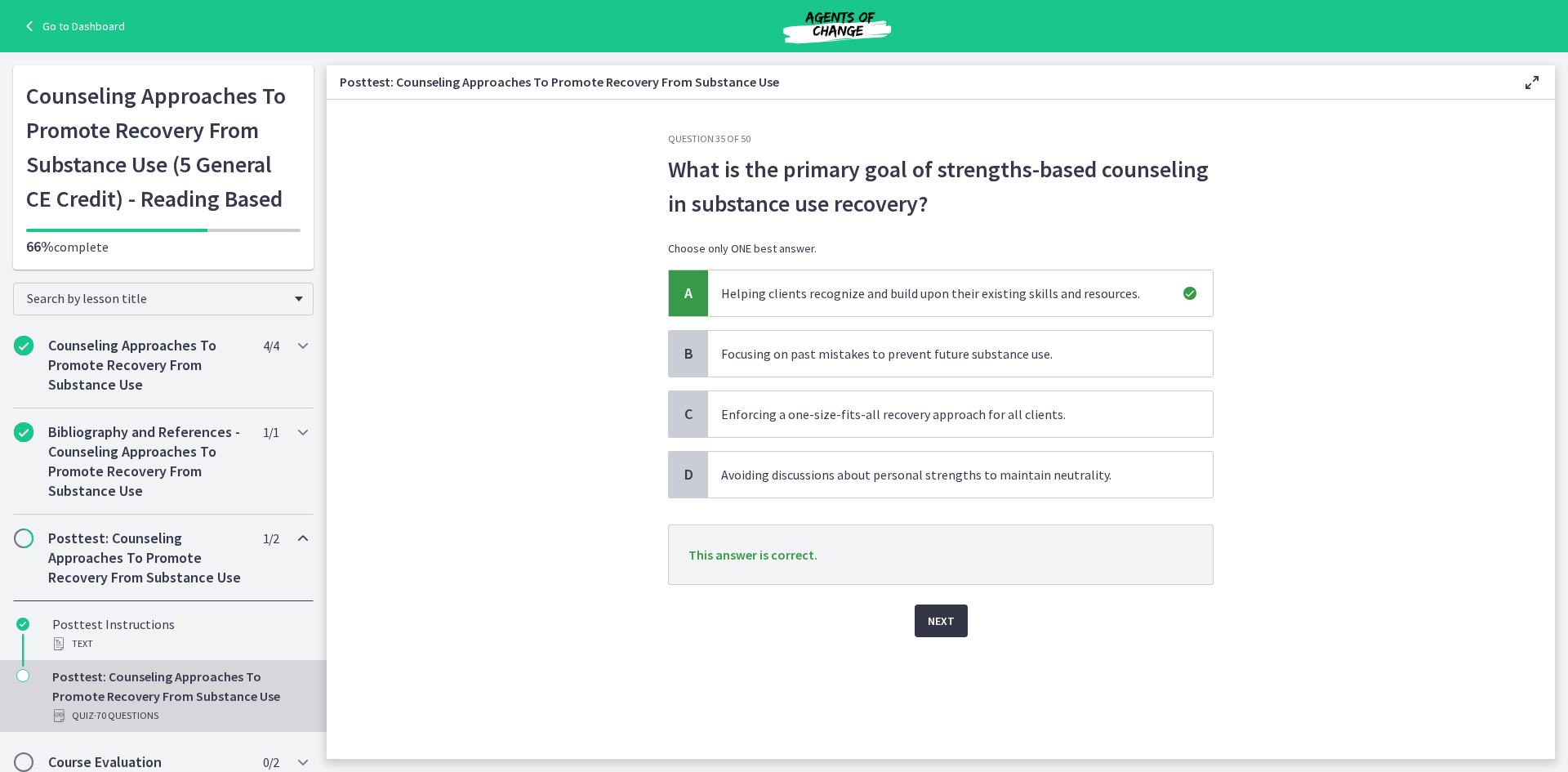
click at [945, 624] on span "Next" at bounding box center [941, 621] width 27 height 20
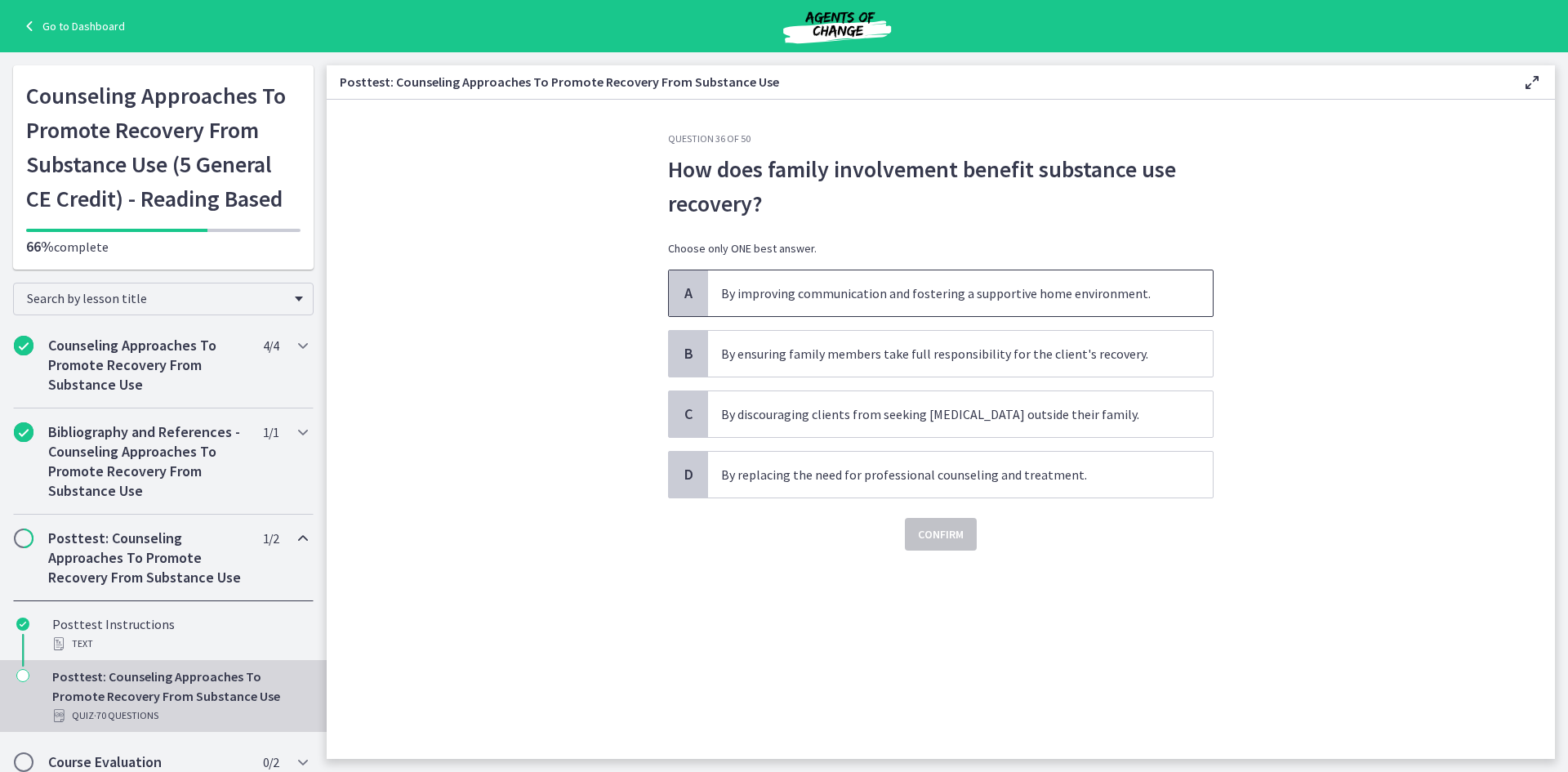
click at [968, 301] on span "By improving communication and fostering a supportive home environment." at bounding box center [960, 293] width 505 height 46
click at [965, 540] on button "Confirm" at bounding box center [940, 533] width 72 height 32
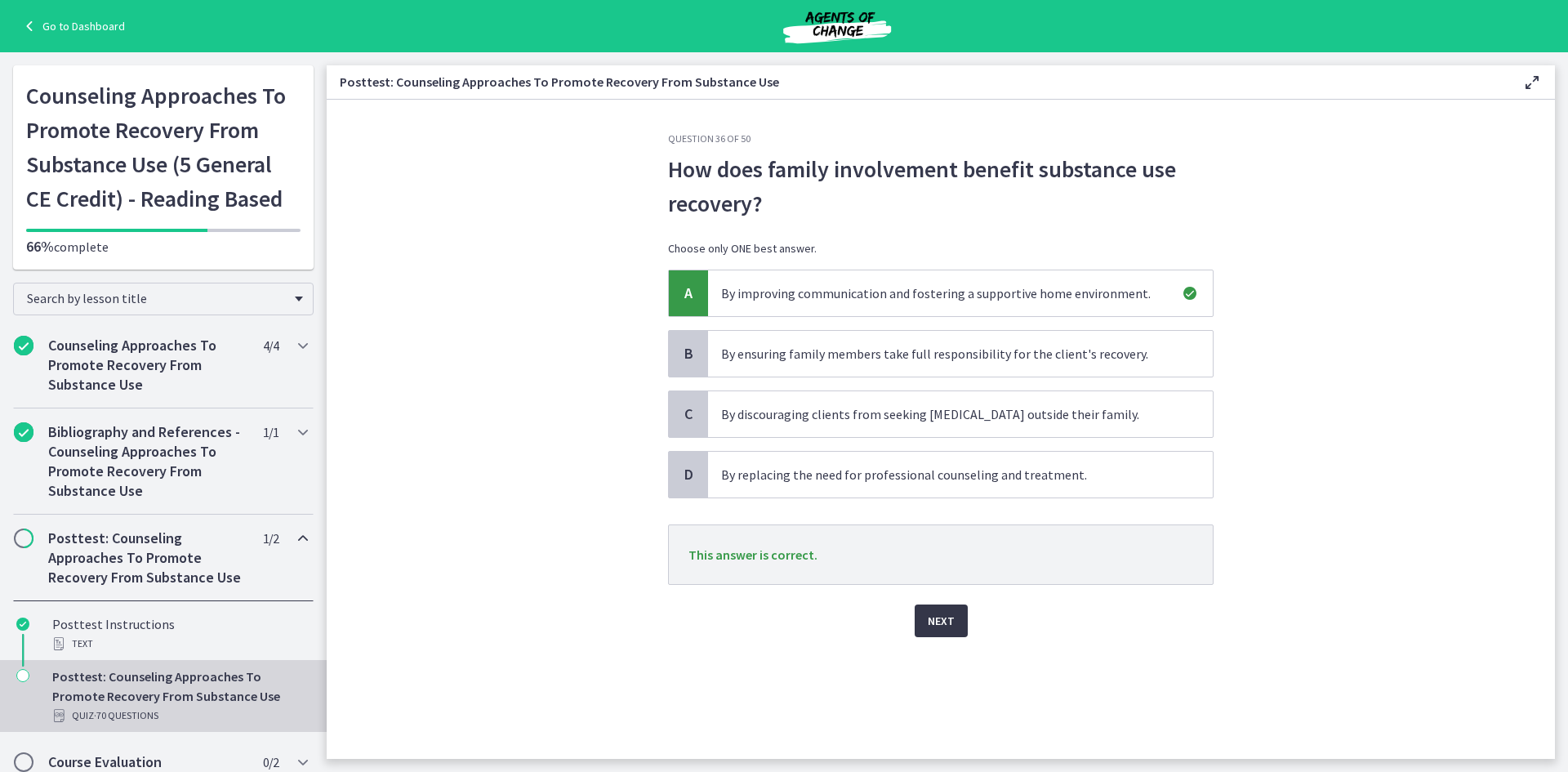
click at [947, 618] on span "Next" at bounding box center [941, 621] width 27 height 20
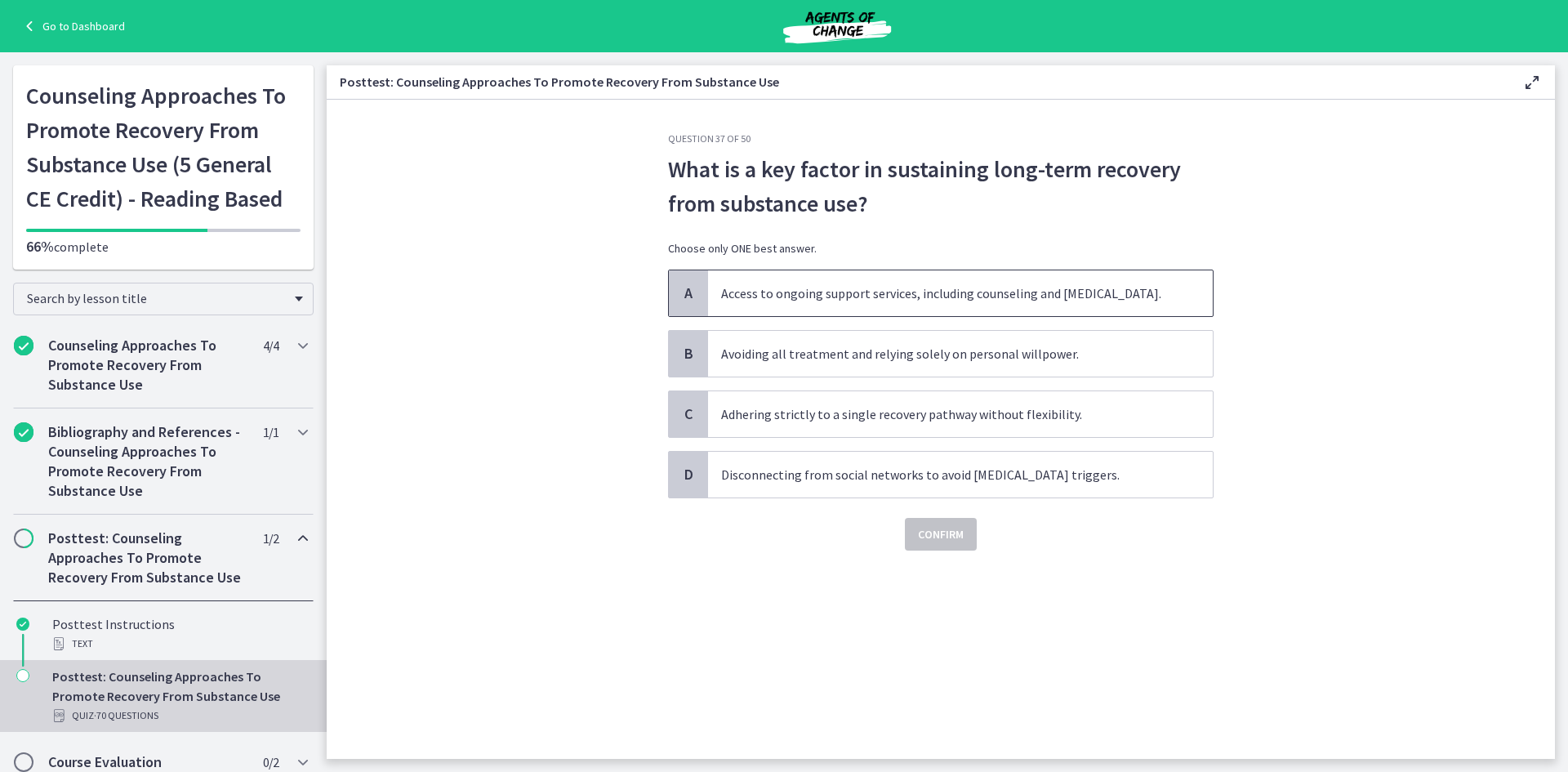
click at [846, 298] on span "Access to ongoing support services, including counseling and peer support." at bounding box center [960, 293] width 505 height 46
click at [949, 533] on span "Confirm" at bounding box center [940, 534] width 46 height 20
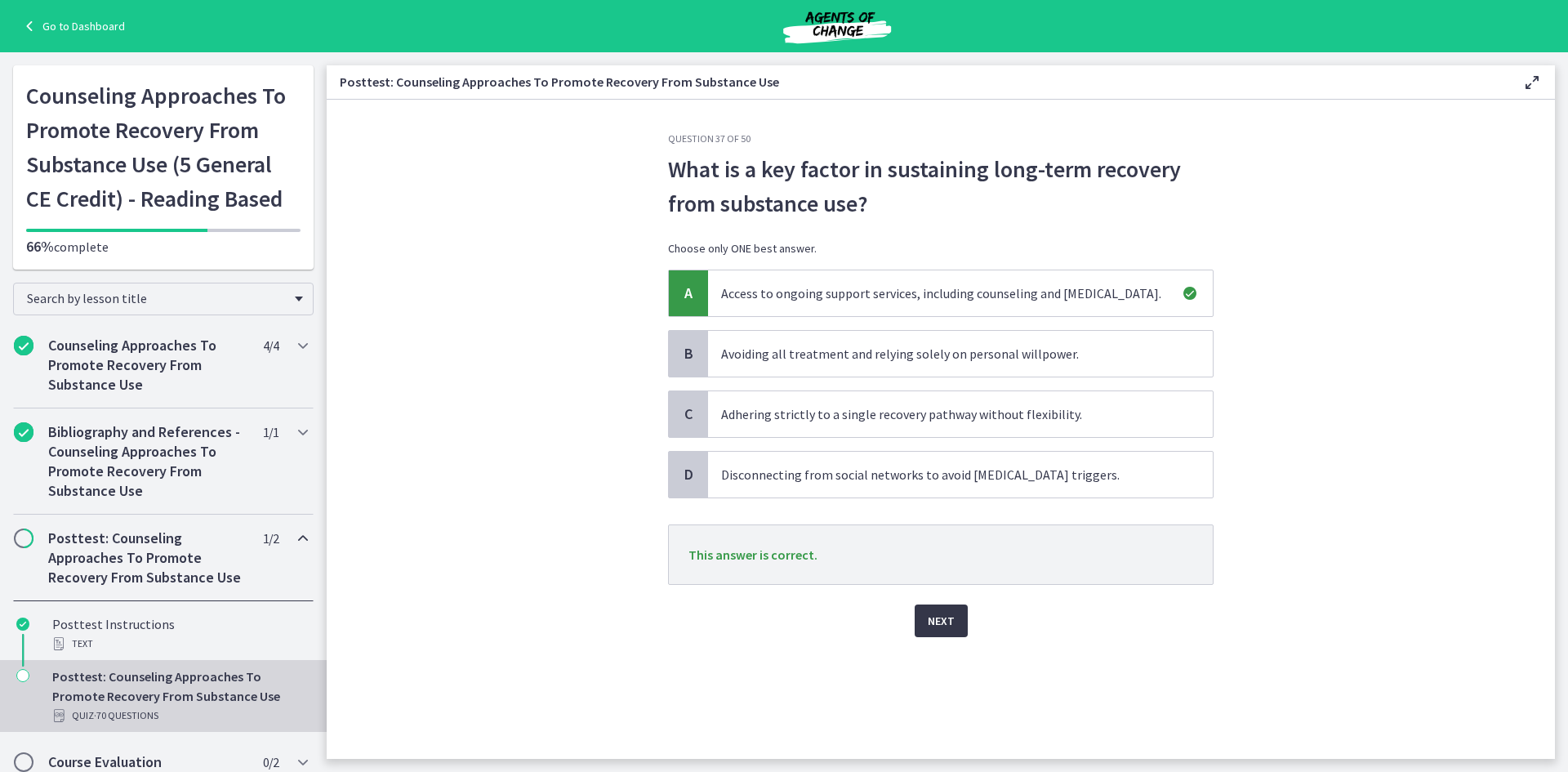
click at [933, 631] on button "Next" at bounding box center [941, 620] width 53 height 32
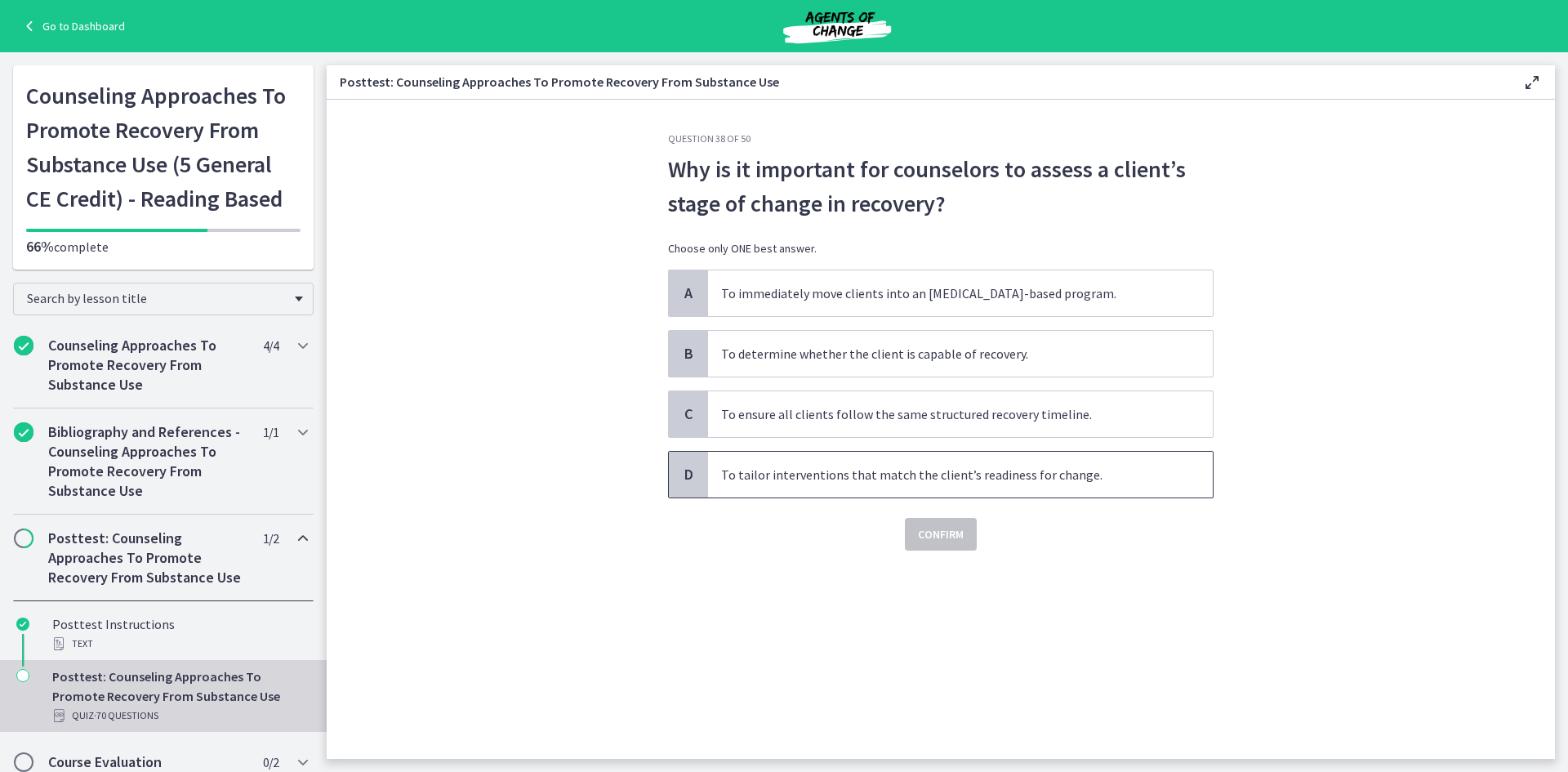
click at [851, 482] on span "To tailor interventions that match the client’s readiness for change." at bounding box center [960, 474] width 505 height 46
click at [958, 543] on span "Confirm" at bounding box center [940, 534] width 46 height 20
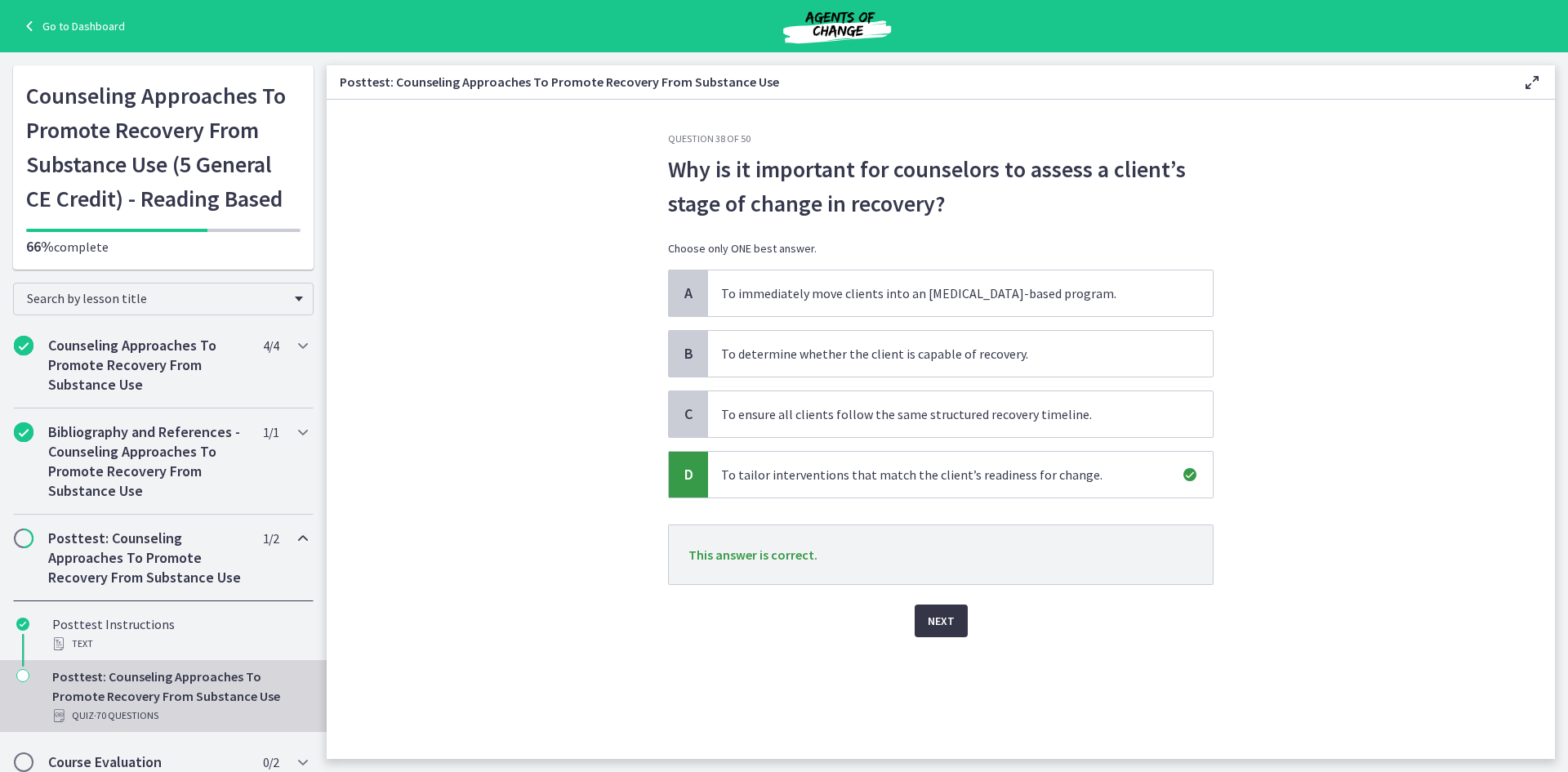
click at [960, 626] on button "Next" at bounding box center [941, 620] width 53 height 32
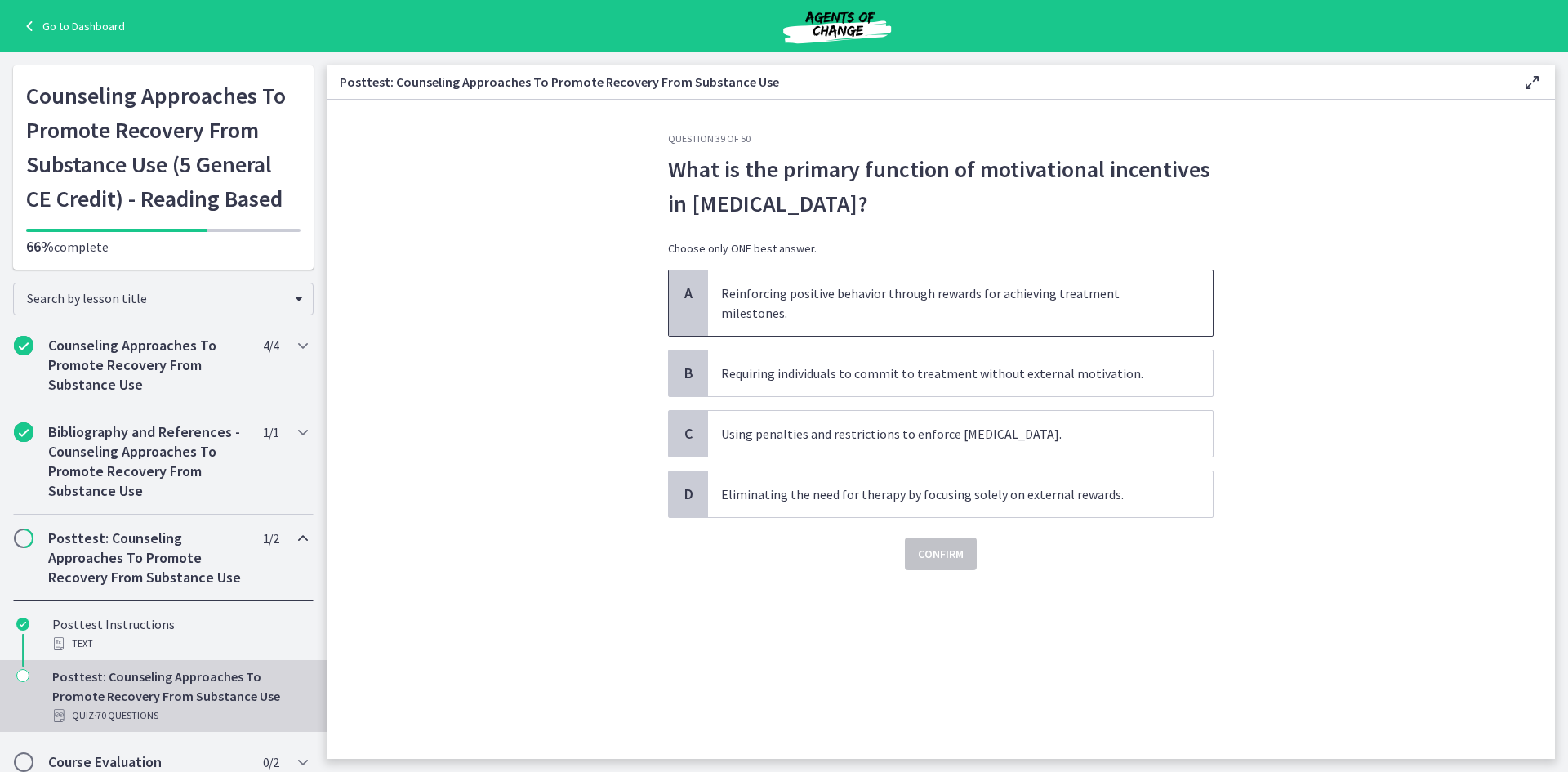
click at [885, 287] on span "Reinforcing positive behavior through rewards for achieving treatment milestone…" at bounding box center [960, 303] width 505 height 66
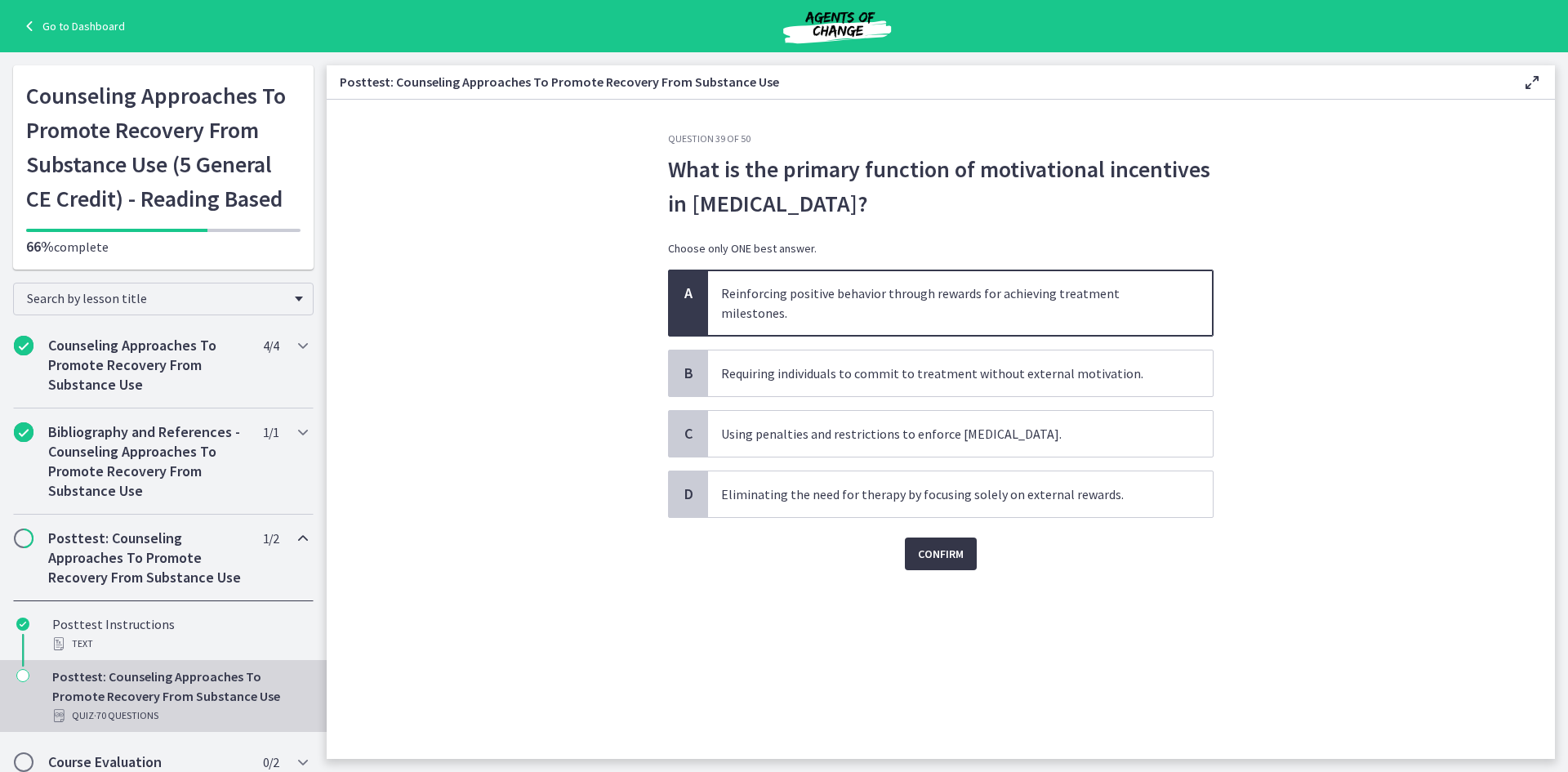
click at [944, 552] on span "Confirm" at bounding box center [940, 554] width 46 height 20
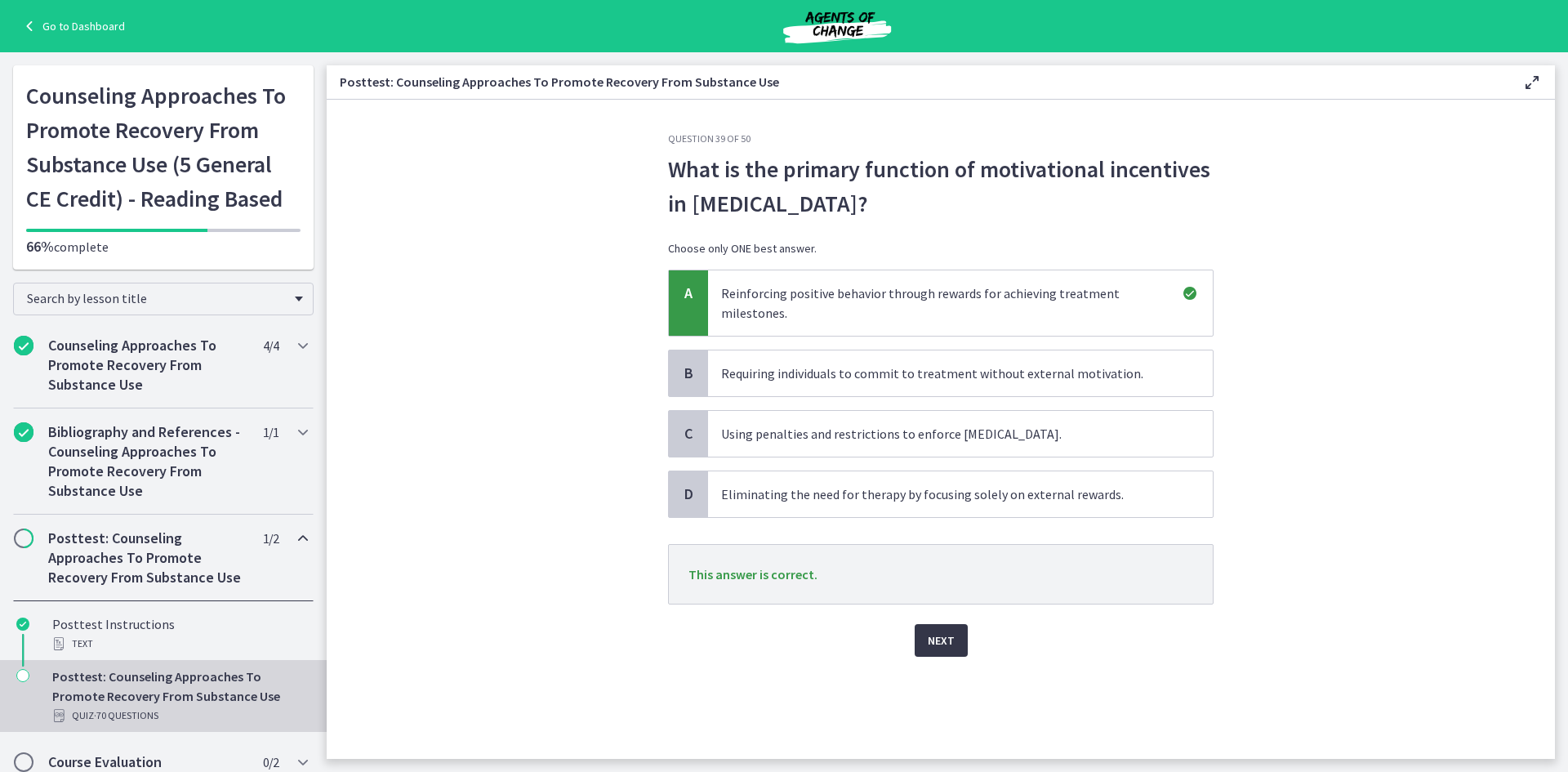
click at [935, 626] on button "Next" at bounding box center [941, 640] width 53 height 32
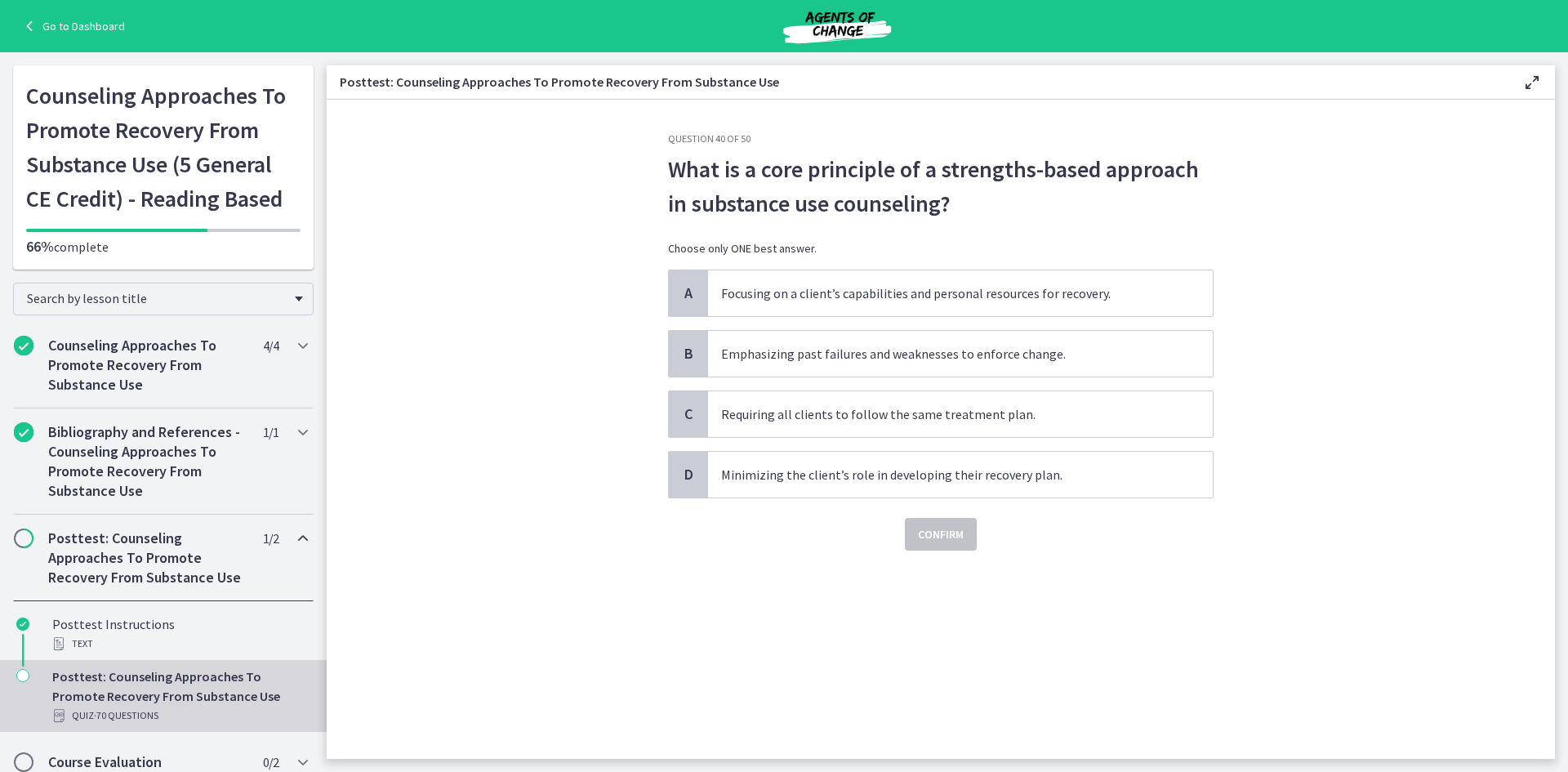
click at [930, 509] on div "Confirm" at bounding box center [941, 524] width 546 height 52
click at [780, 286] on span "Focusing on a client’s capabilities and personal resources for recovery." at bounding box center [960, 293] width 505 height 46
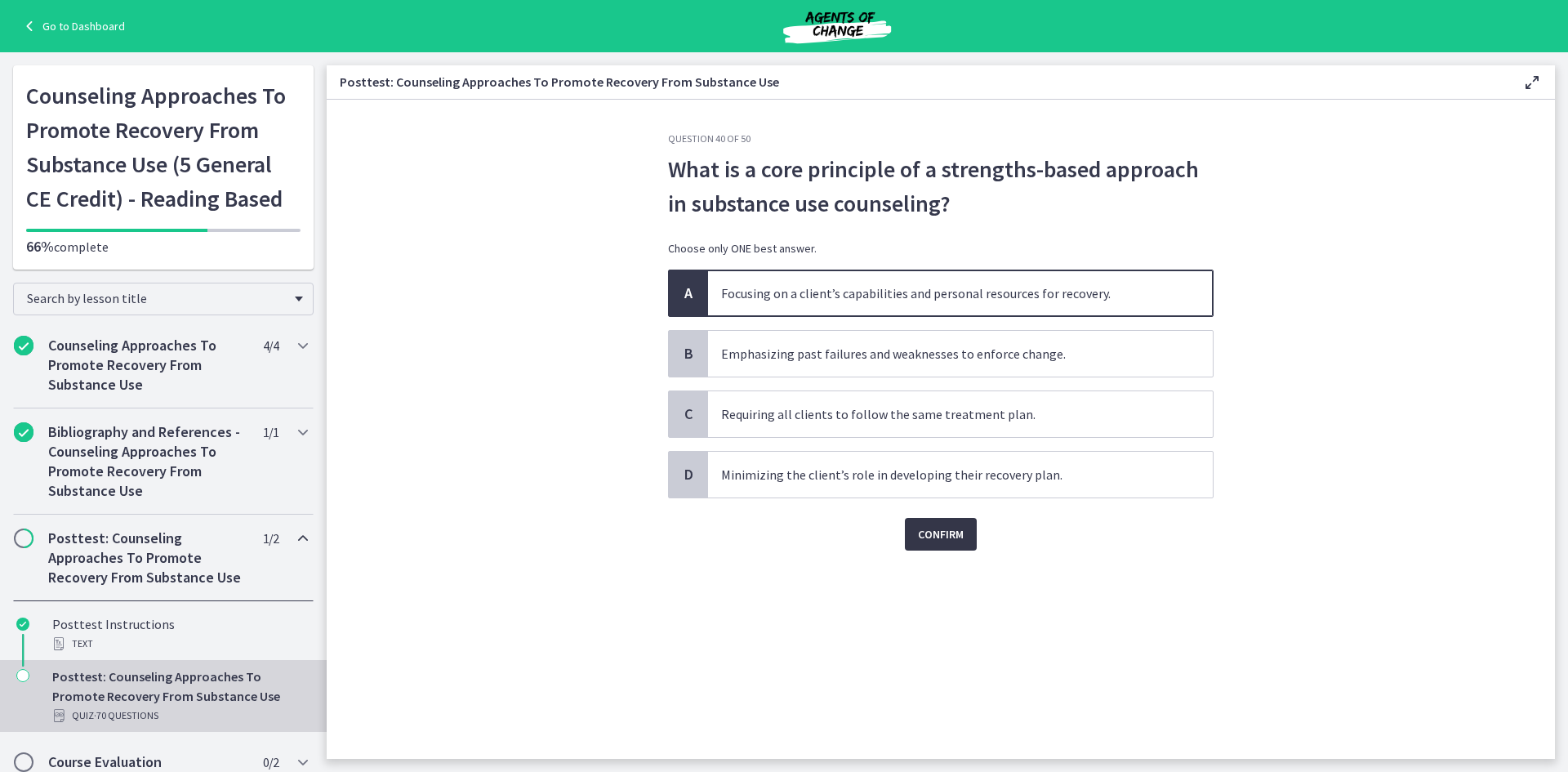
click at [943, 533] on span "Confirm" at bounding box center [940, 534] width 46 height 20
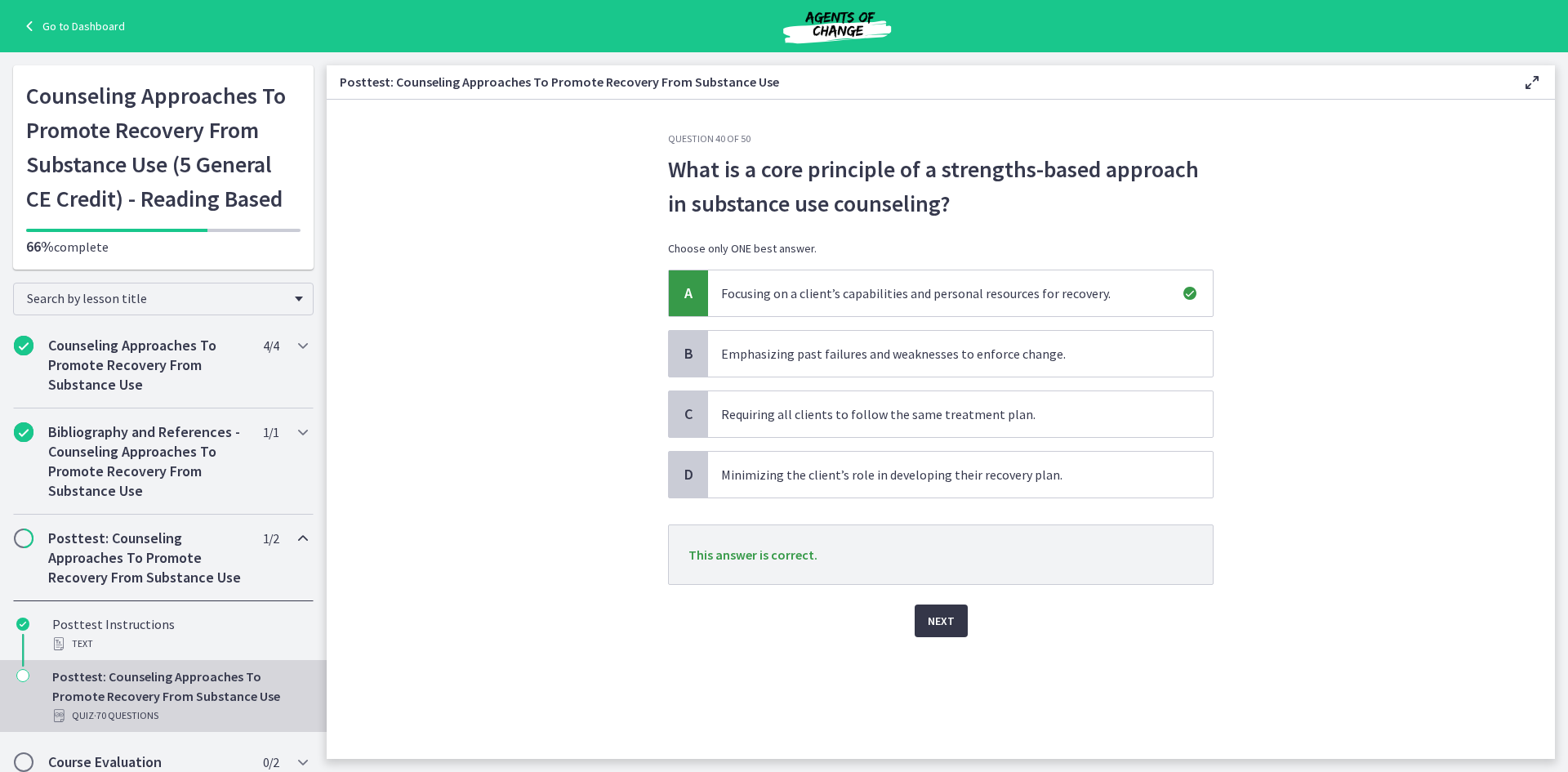
click at [942, 623] on span "Next" at bounding box center [941, 621] width 27 height 20
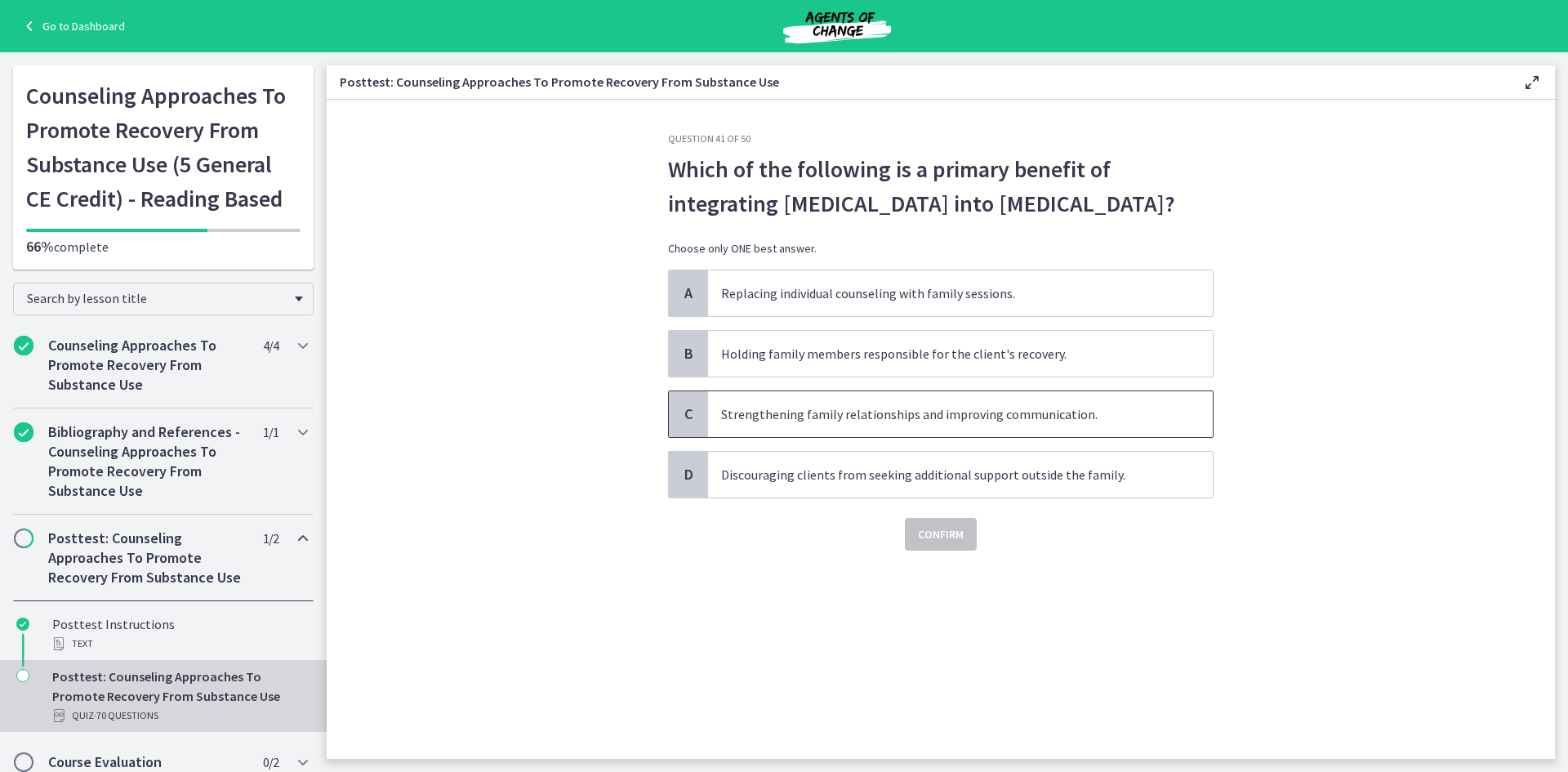
click at [842, 437] on span "Strengthening family relationships and improving communication." at bounding box center [960, 413] width 505 height 46
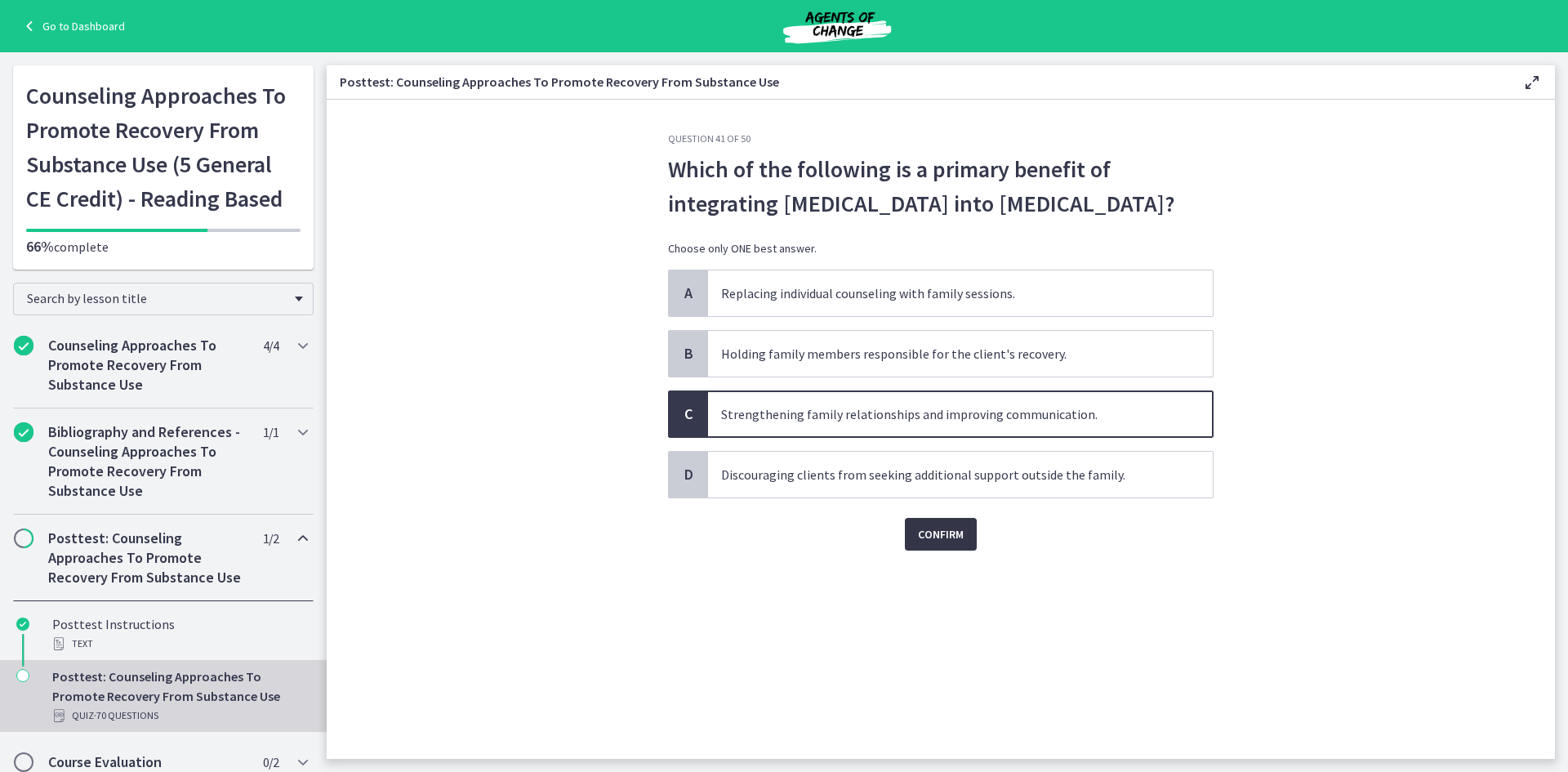
click at [937, 544] on span "Confirm" at bounding box center [940, 534] width 46 height 20
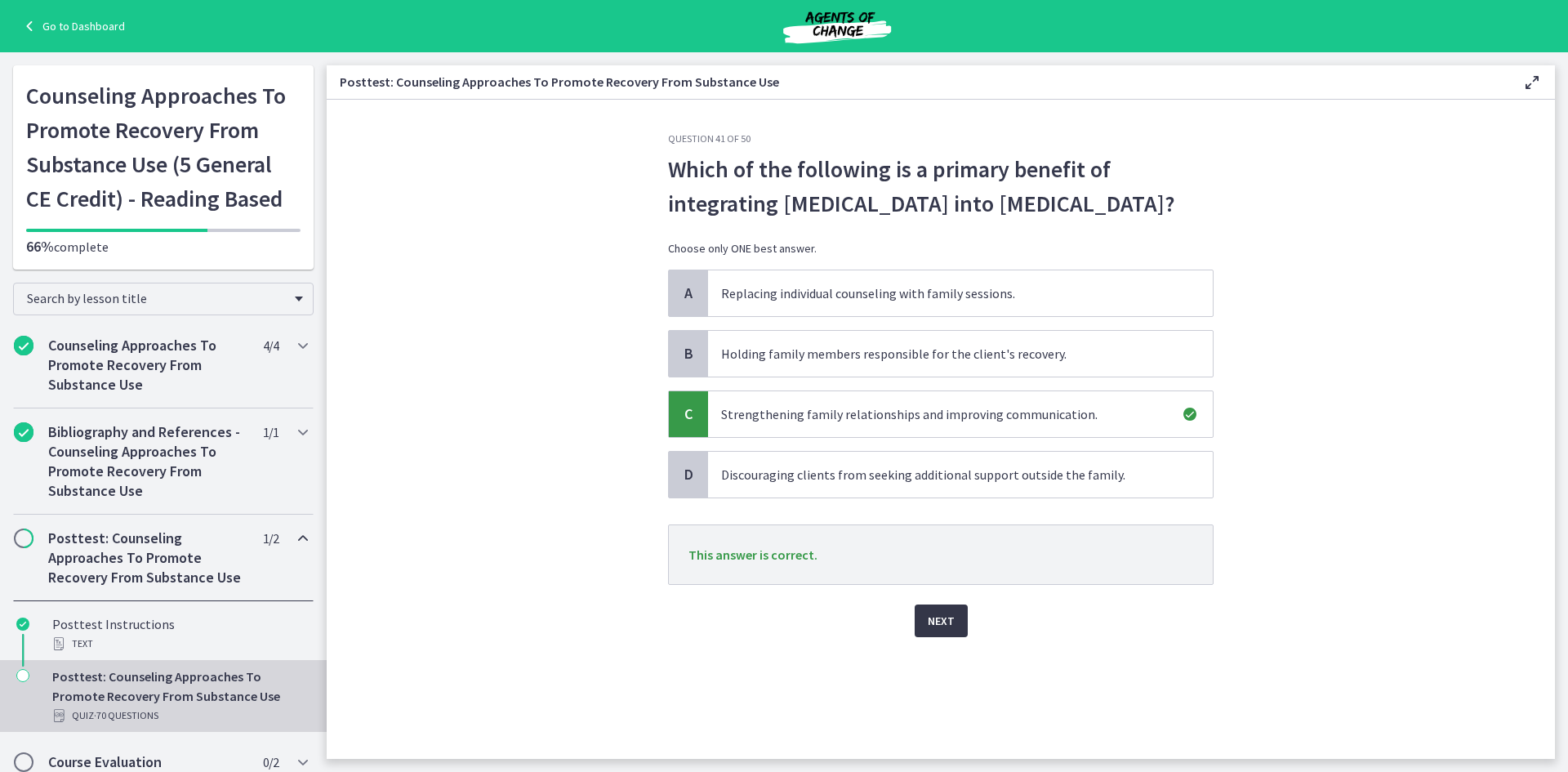
click at [954, 637] on button "Next" at bounding box center [941, 620] width 53 height 32
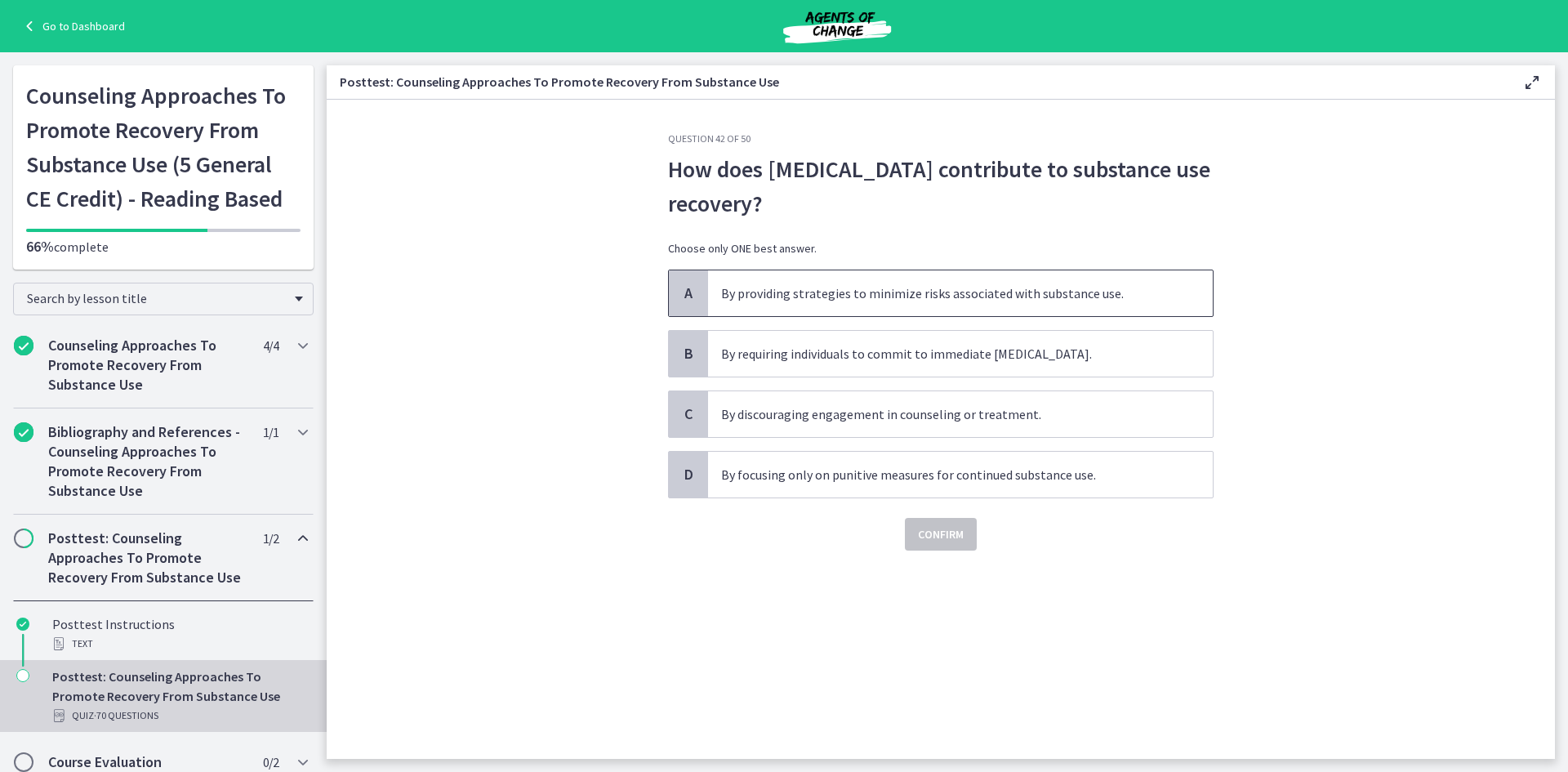
click at [788, 294] on span "By providing strategies to minimize risks associated with substance use." at bounding box center [960, 293] width 505 height 46
click at [930, 525] on span "Confirm" at bounding box center [940, 534] width 46 height 20
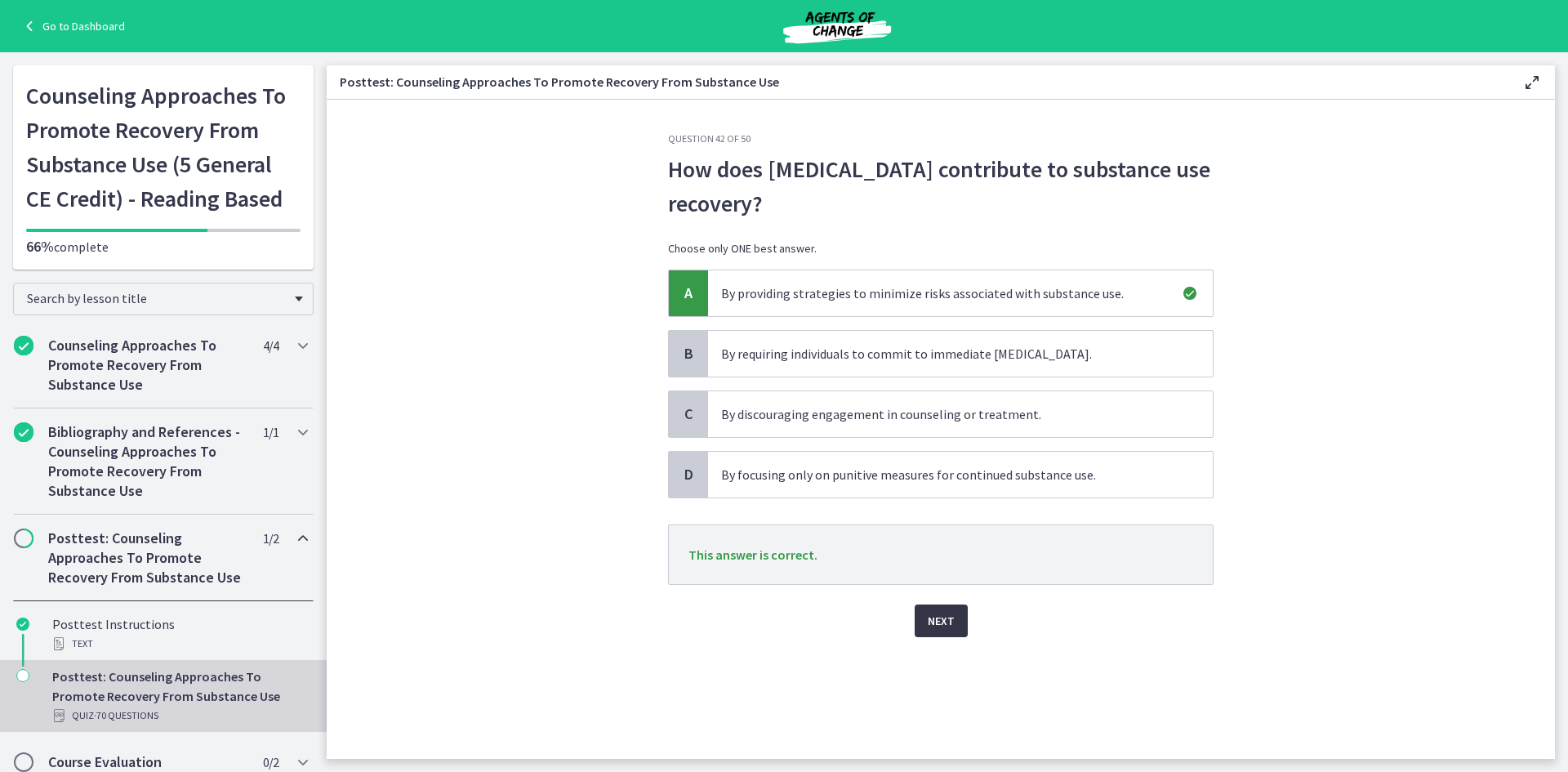
click at [954, 628] on button "Next" at bounding box center [941, 620] width 53 height 32
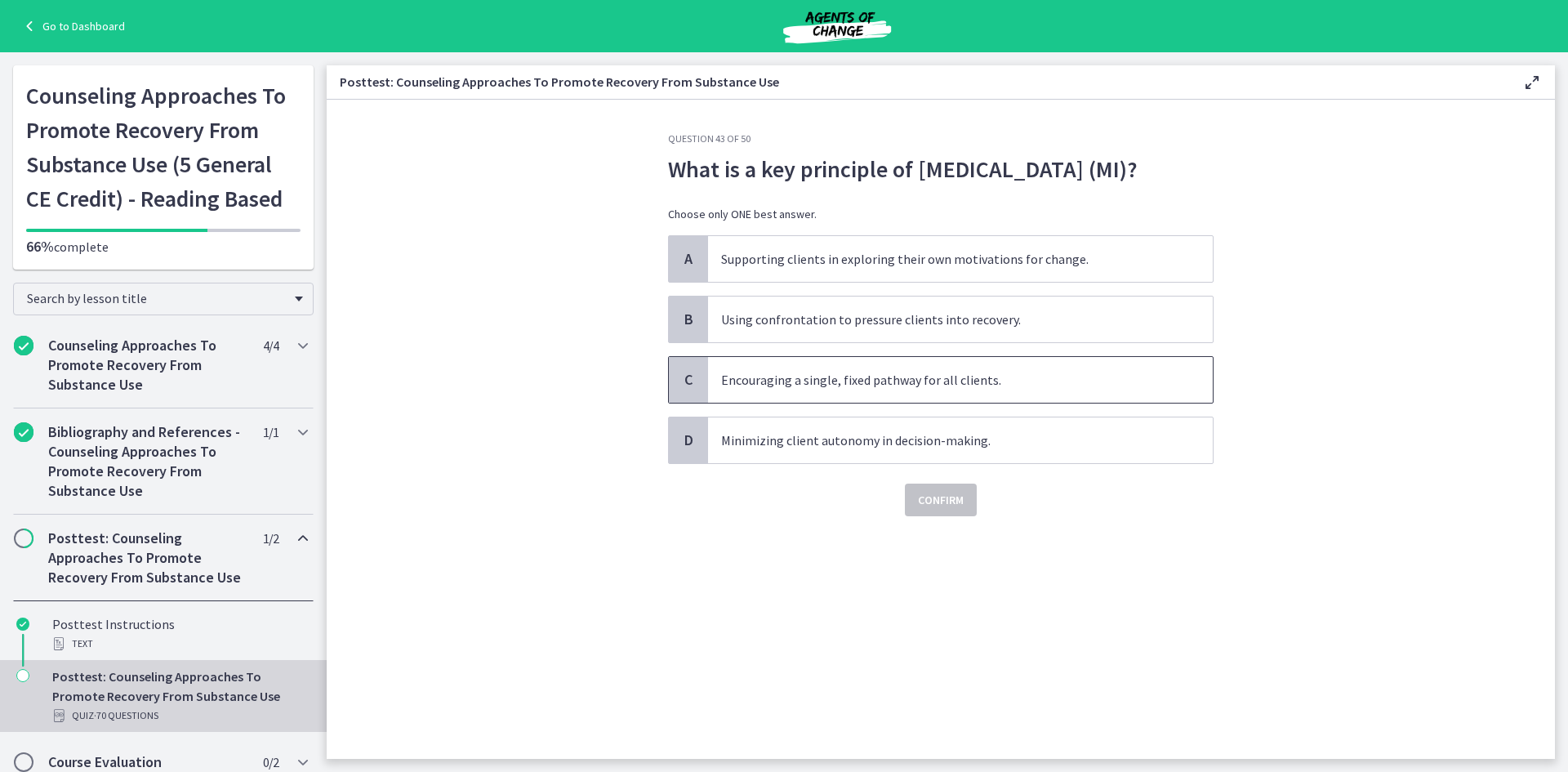
click at [762, 403] on span "Encouraging a single, fixed pathway for all clients." at bounding box center [960, 379] width 505 height 46
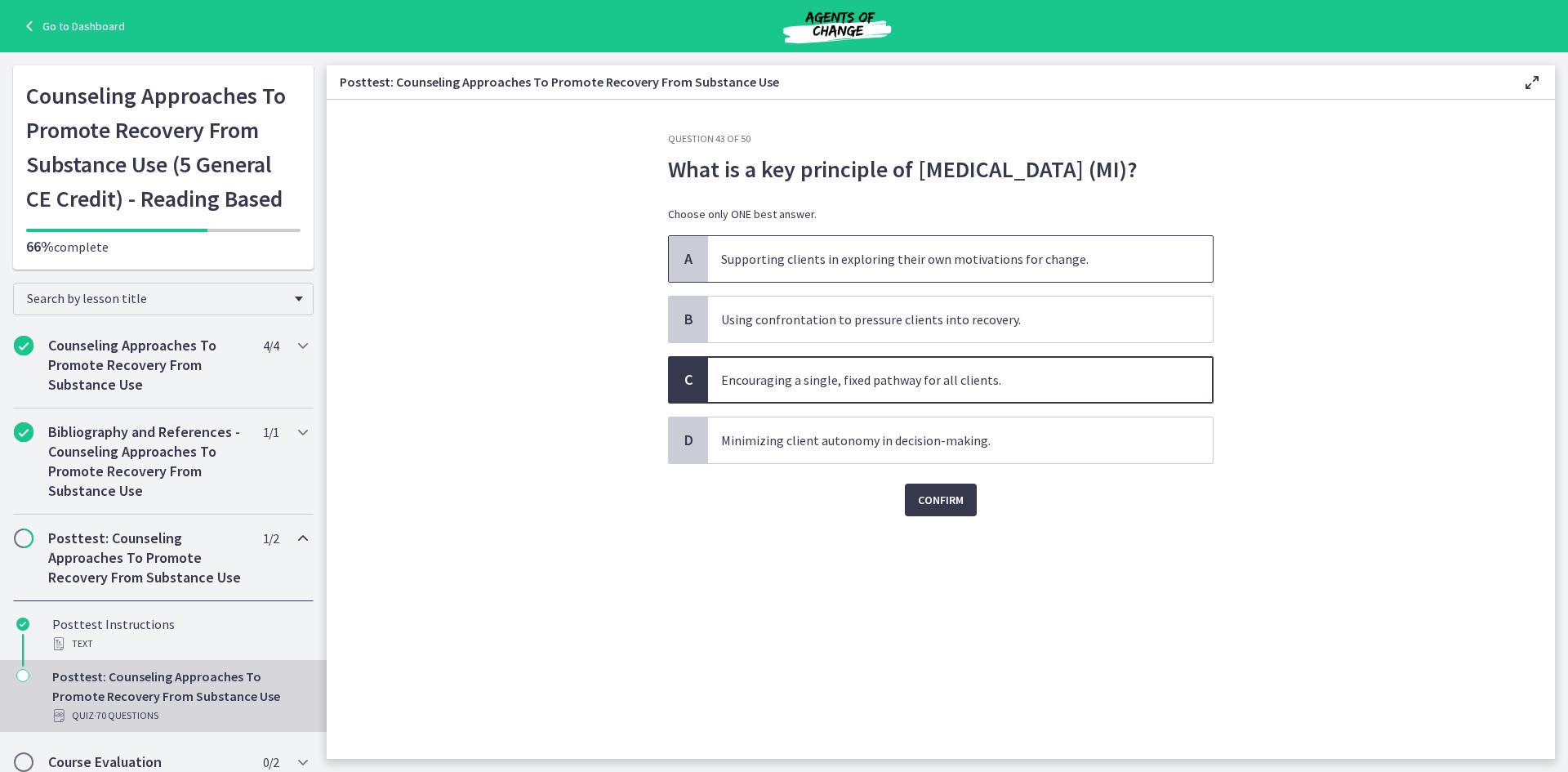
click at [829, 282] on span "Supporting clients in exploring their own motivations for change." at bounding box center [960, 259] width 505 height 46
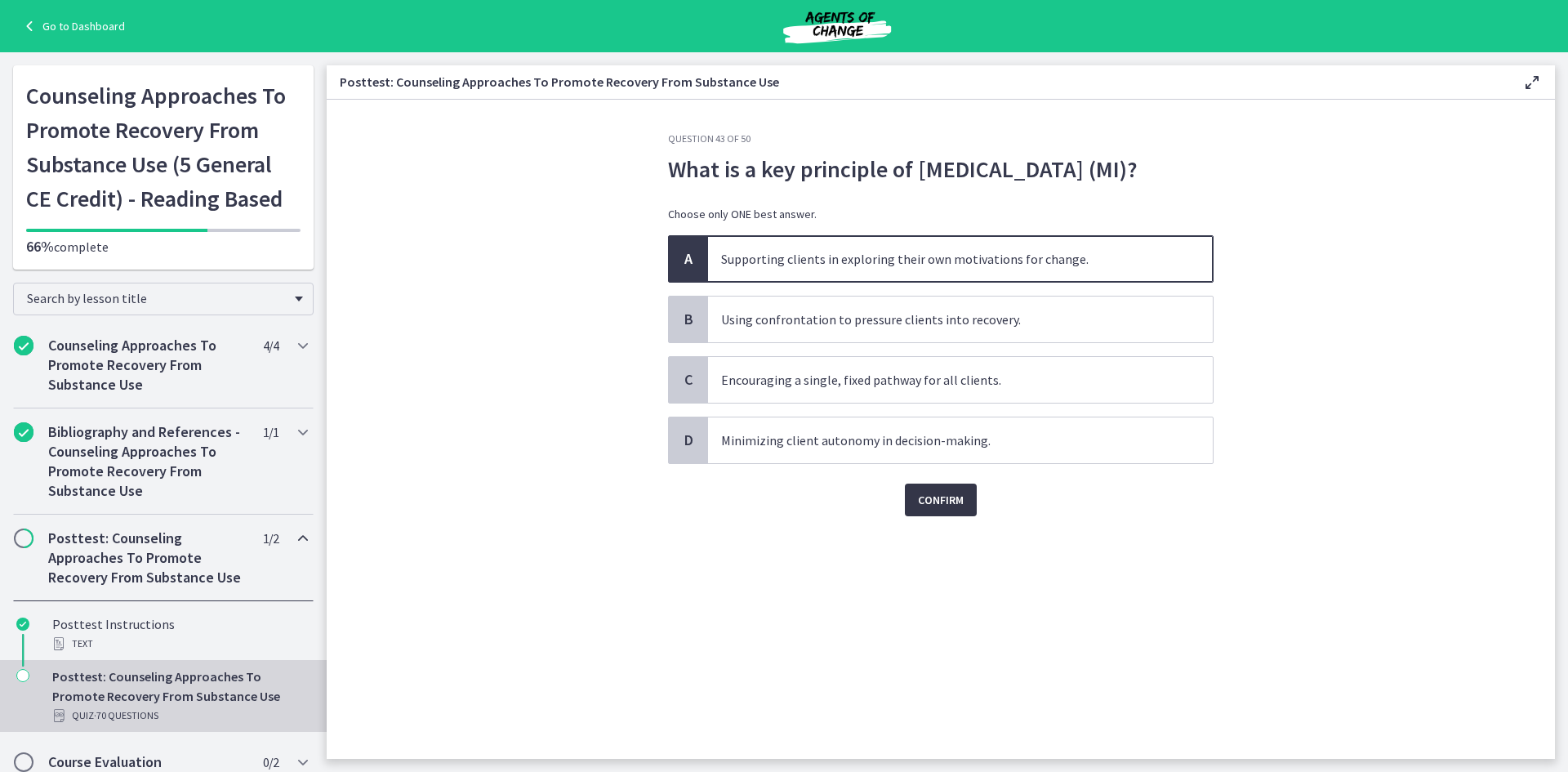
click at [960, 509] on span "Confirm" at bounding box center [940, 500] width 46 height 20
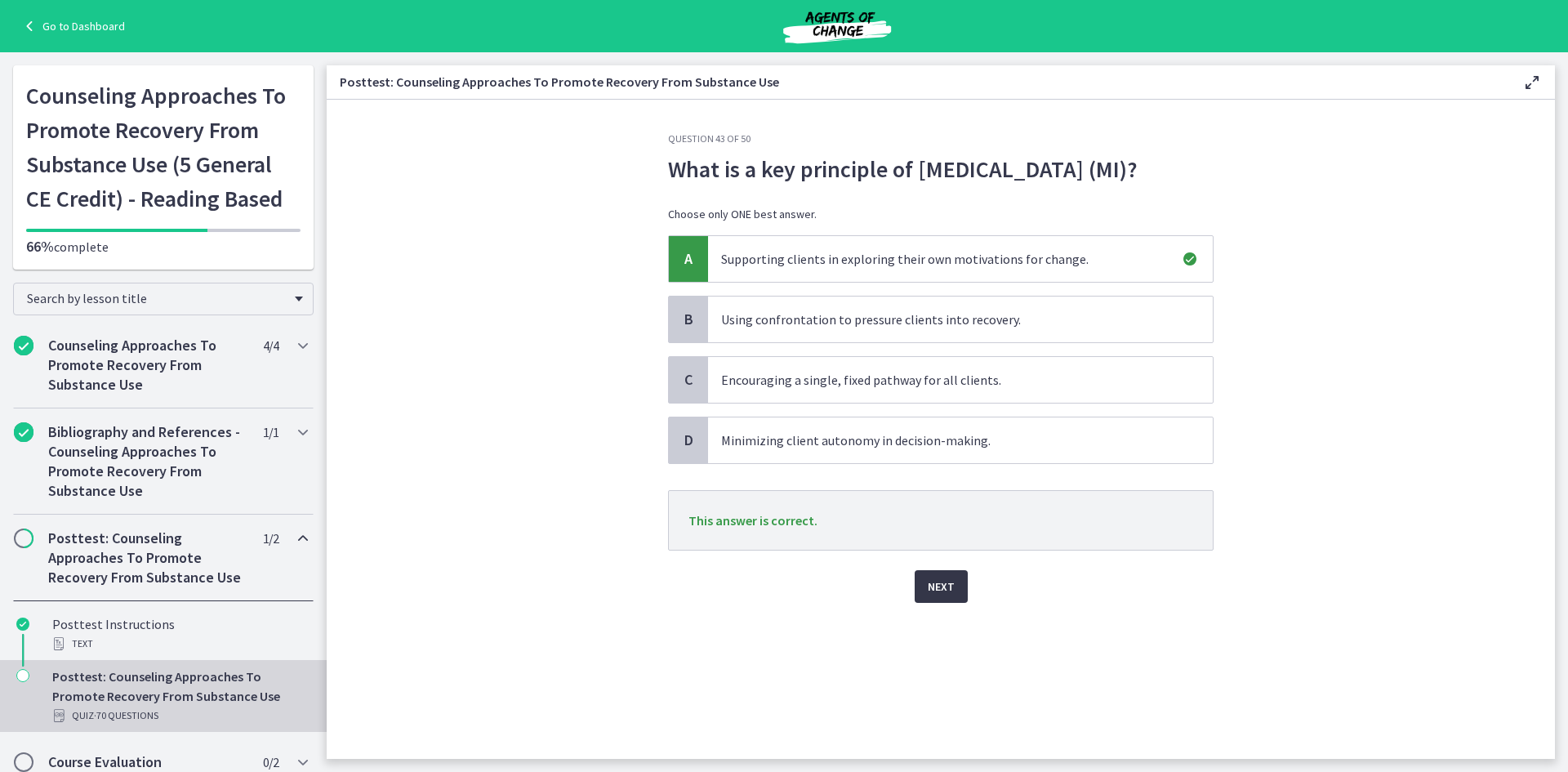
click at [950, 596] on span "Next" at bounding box center [941, 586] width 27 height 20
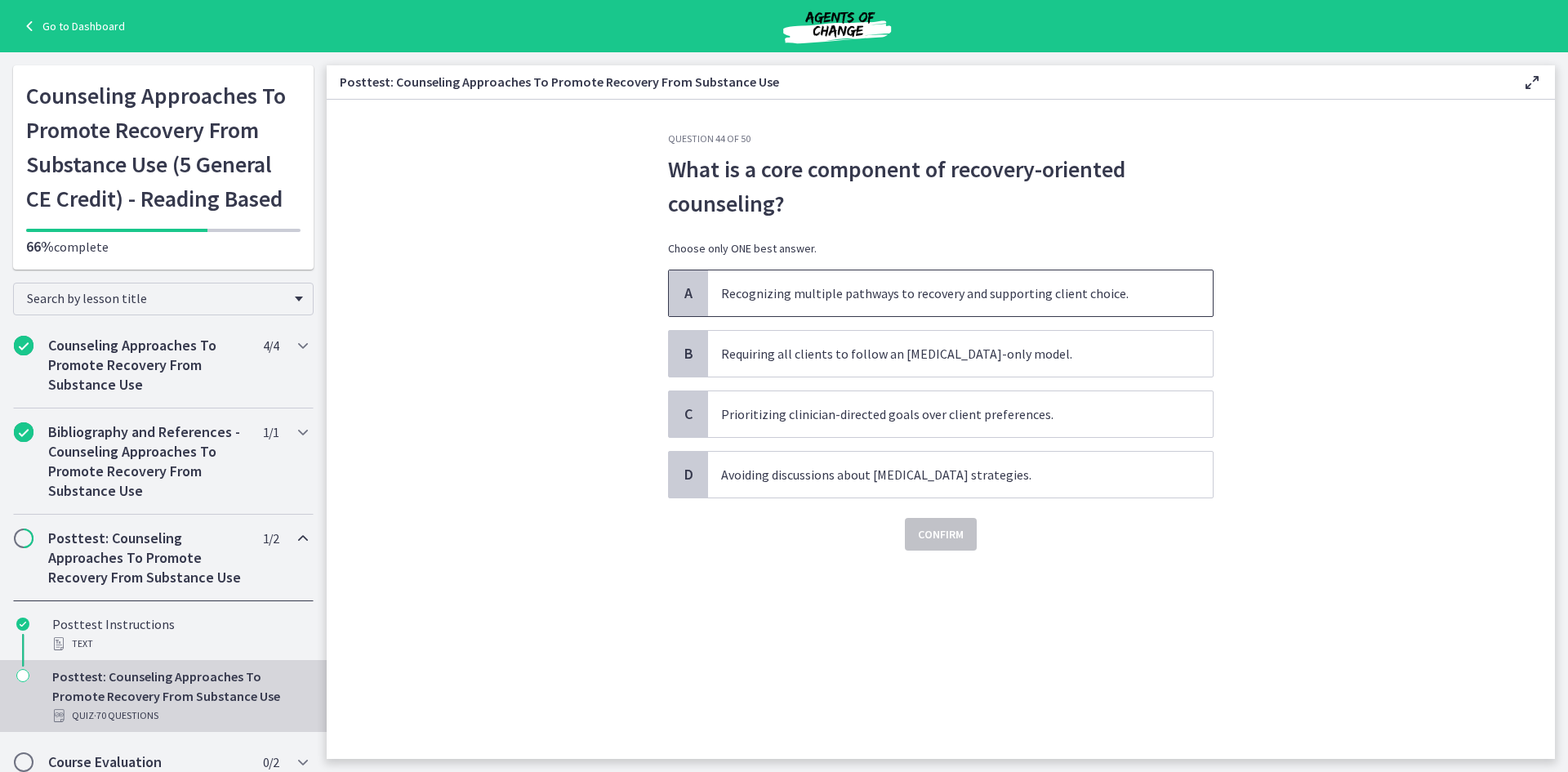
click at [839, 284] on span "Recognizing multiple pathways to recovery and supporting client choice." at bounding box center [960, 293] width 505 height 46
click at [950, 537] on span "Confirm" at bounding box center [940, 534] width 46 height 20
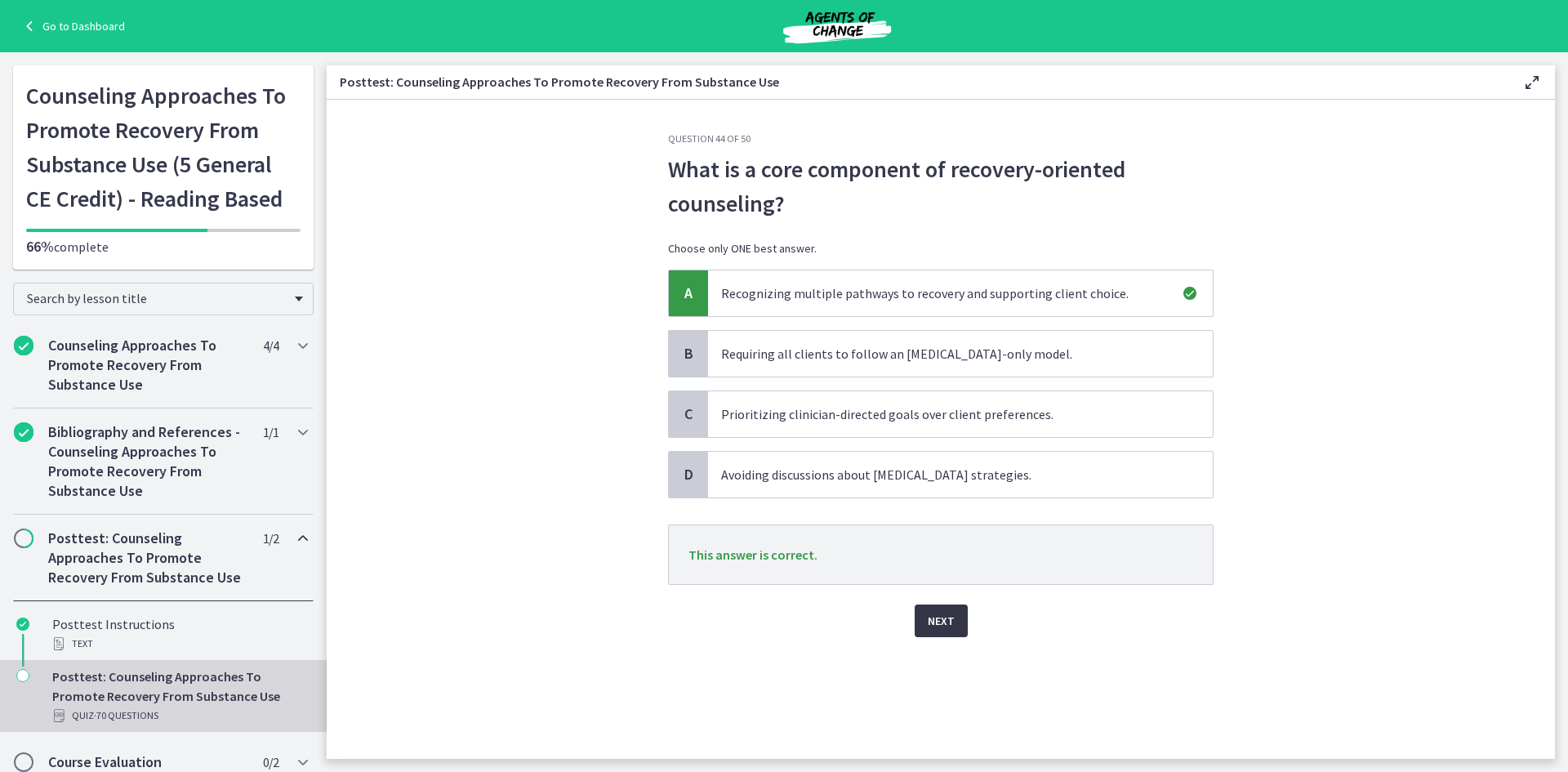
click at [947, 616] on span "Next" at bounding box center [941, 621] width 27 height 20
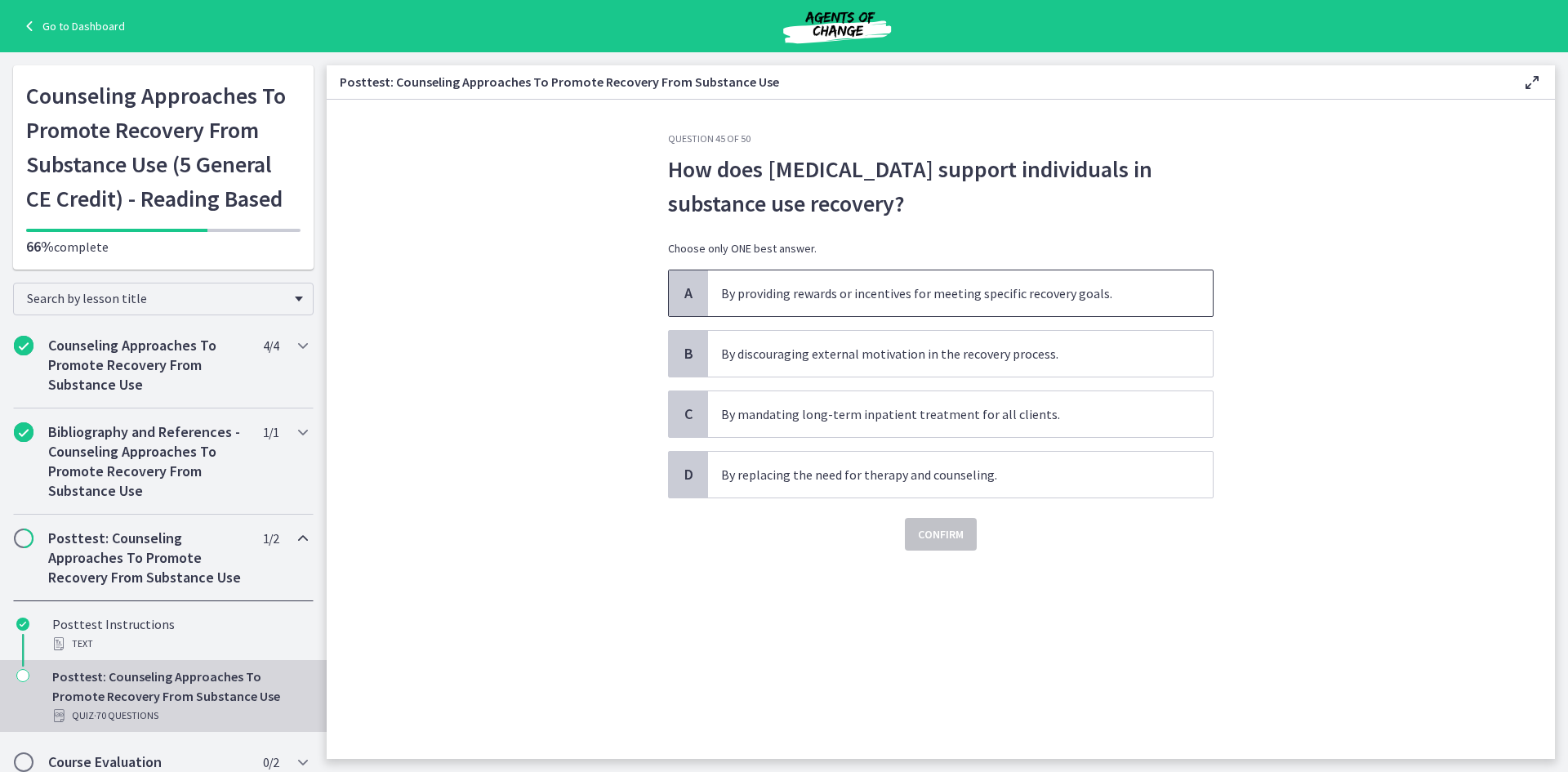
click at [869, 301] on span "By providing rewards or incentives for meeting specific recovery goals." at bounding box center [960, 293] width 505 height 46
click at [949, 538] on span "Confirm" at bounding box center [940, 534] width 46 height 20
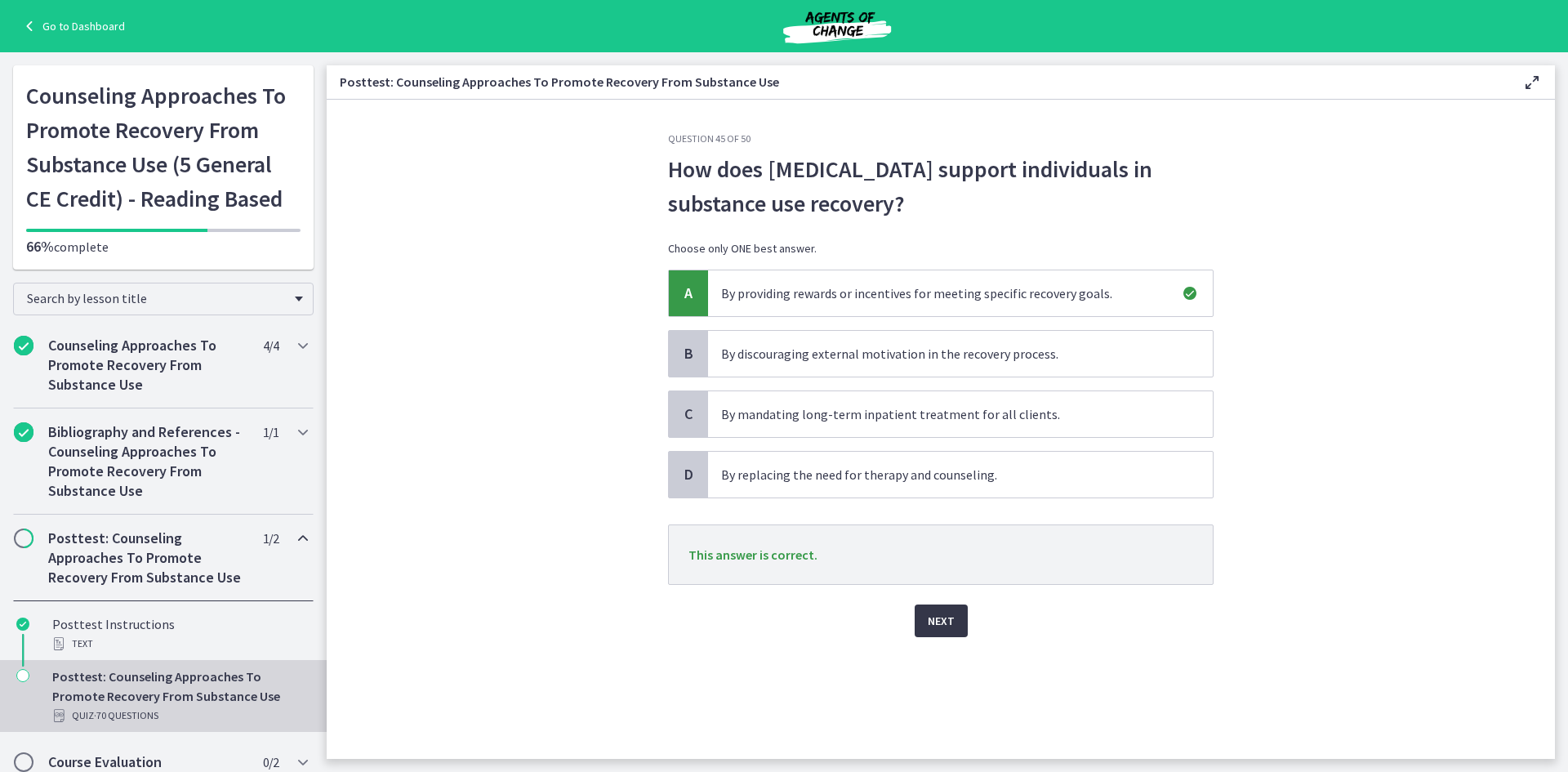
click at [950, 624] on span "Next" at bounding box center [941, 621] width 27 height 20
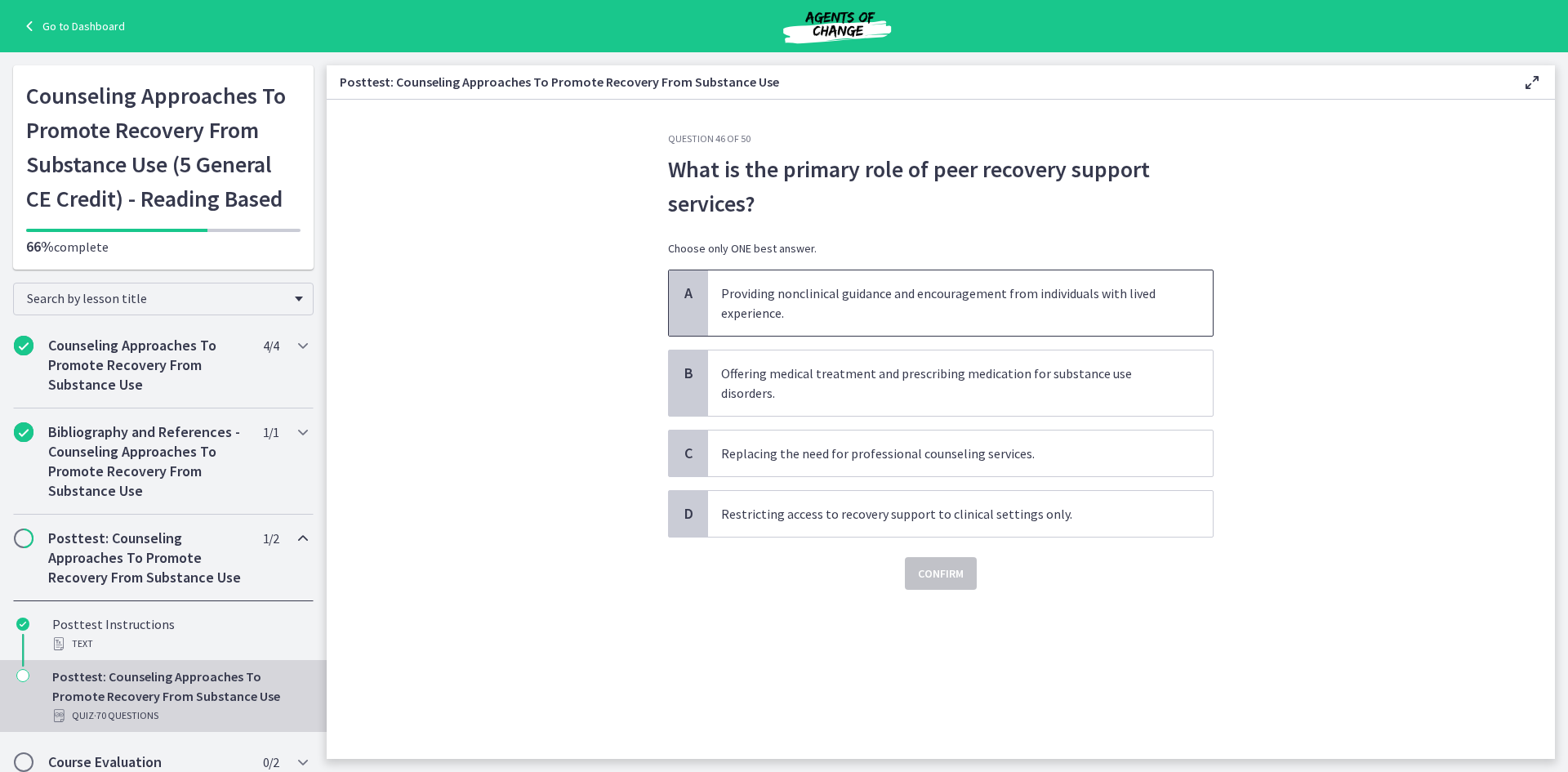
click at [861, 296] on span "Providing nonclinical guidance and encouragement from individuals with lived ex…" at bounding box center [960, 303] width 505 height 66
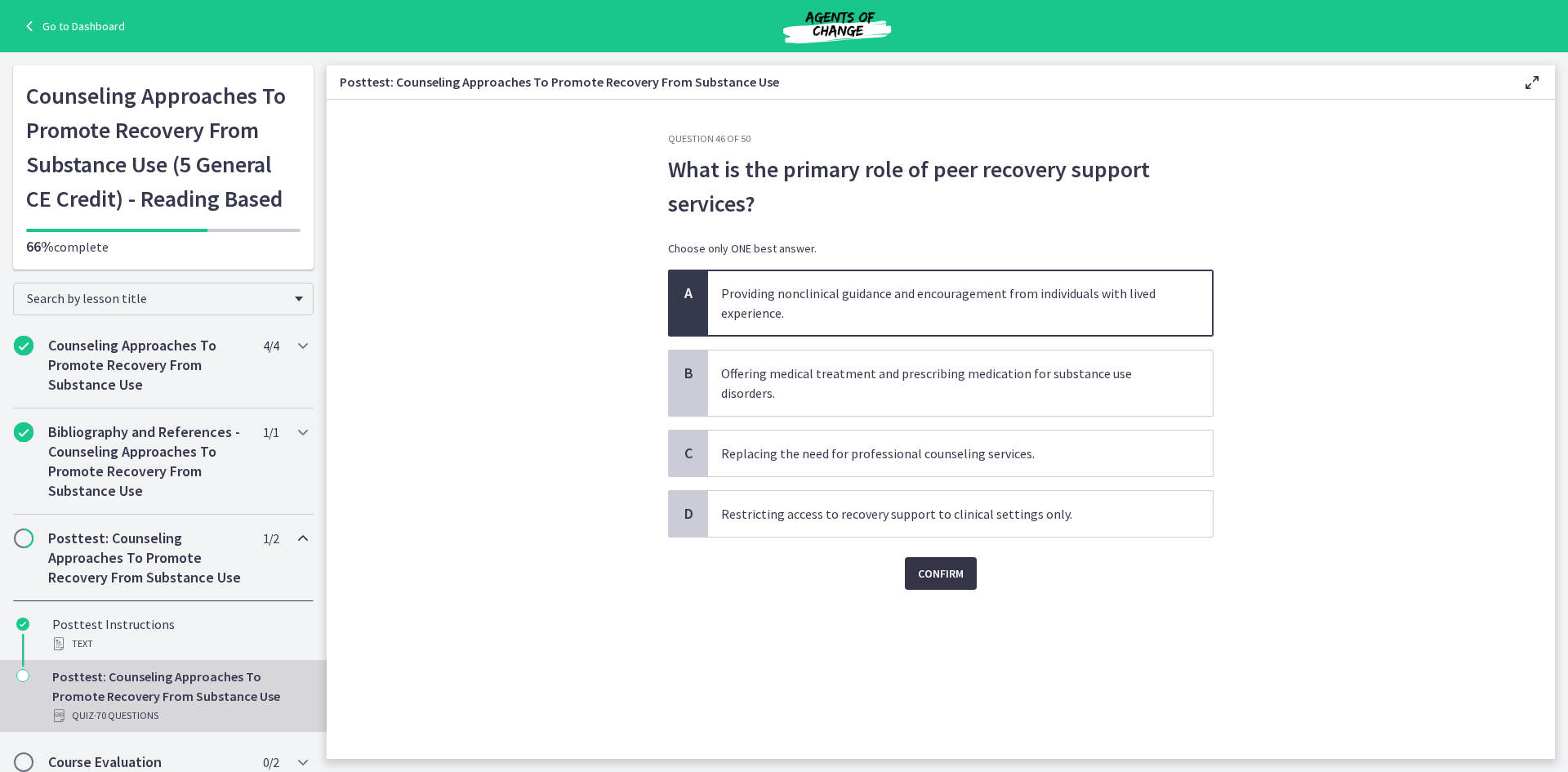
click at [932, 557] on button "Confirm" at bounding box center [940, 572] width 72 height 32
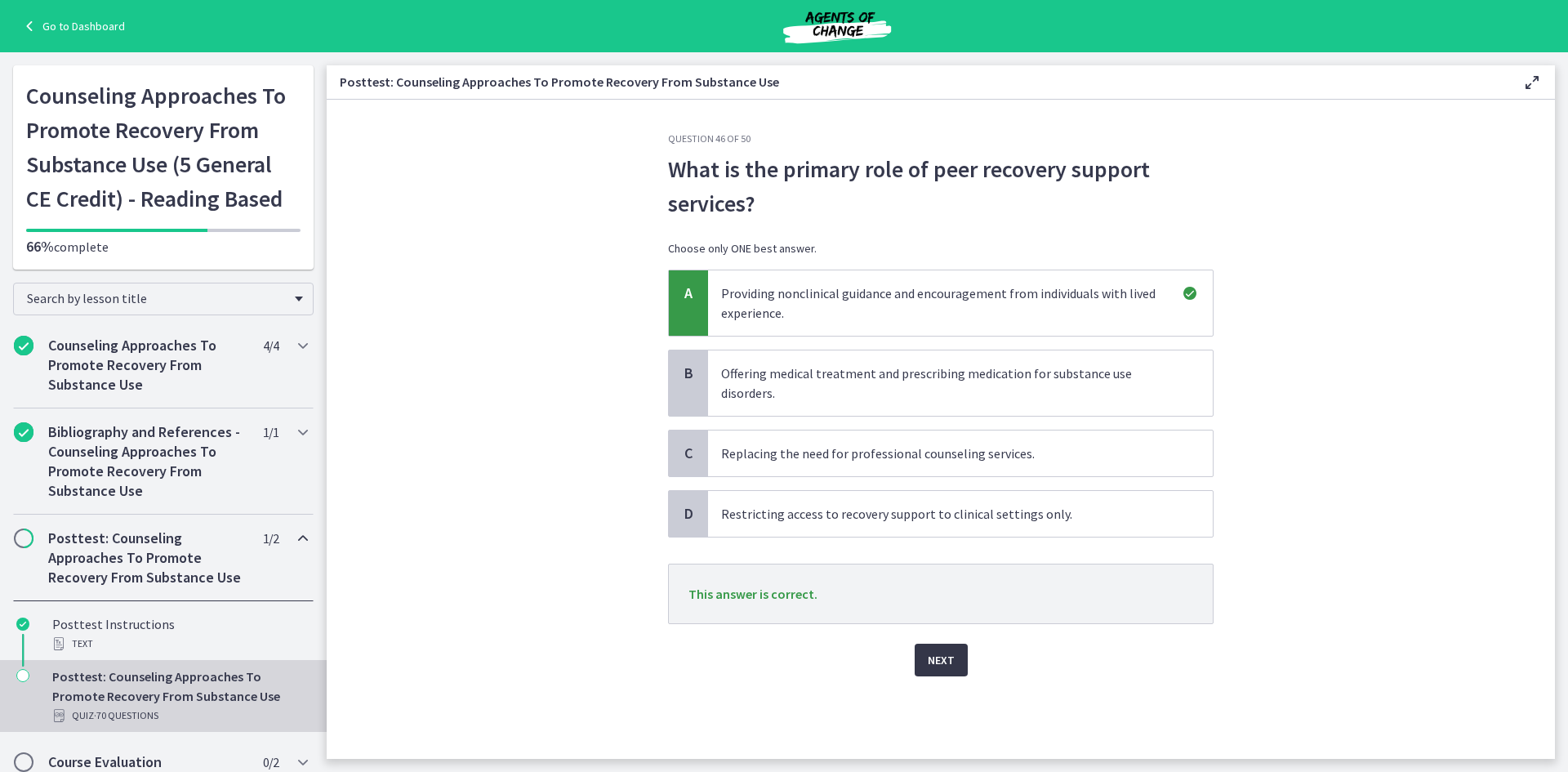
click at [940, 652] on span "Next" at bounding box center [941, 660] width 27 height 20
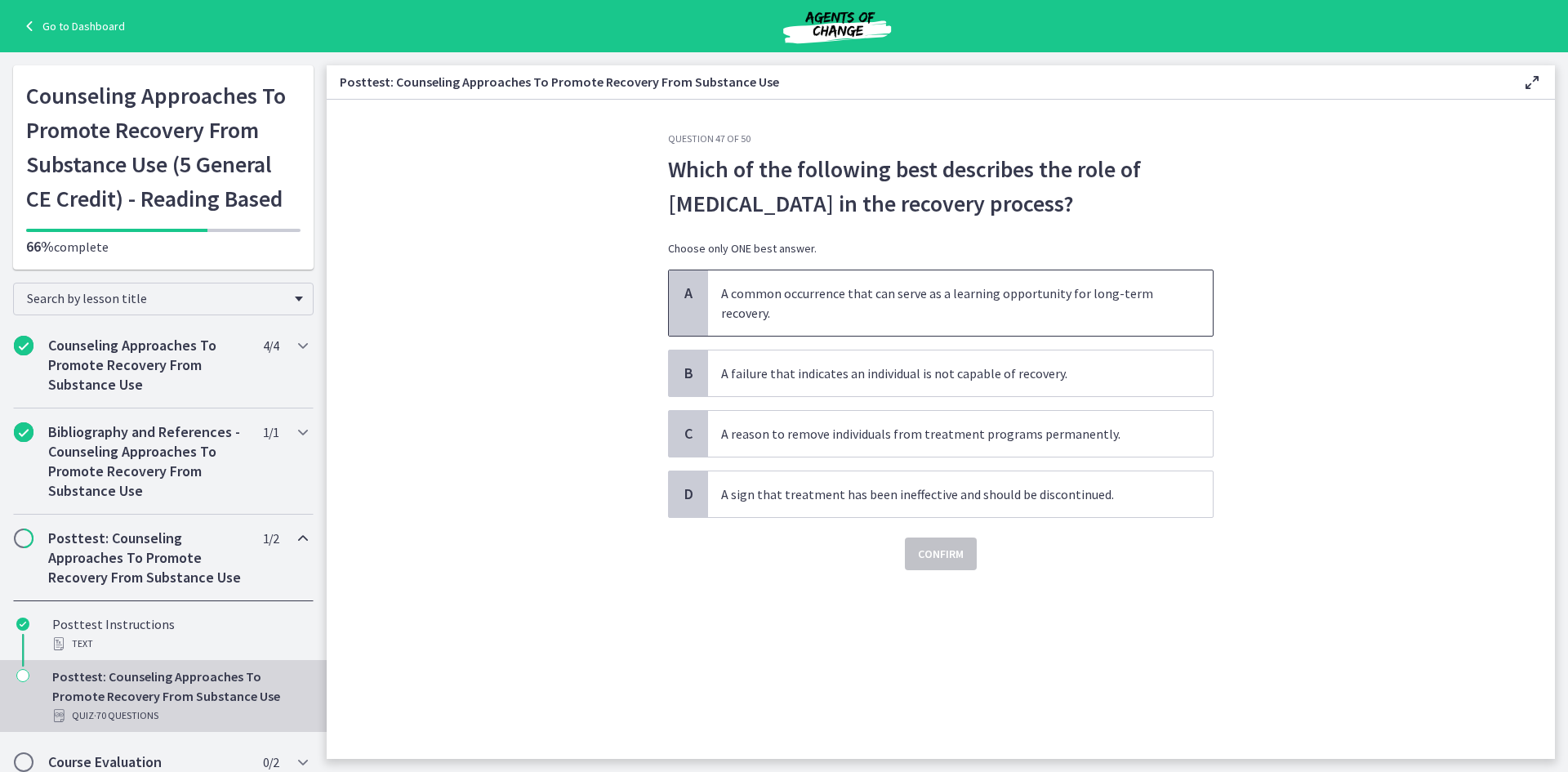
click at [813, 303] on span "A common occurrence that can serve as a learning opportunity for long-term reco…" at bounding box center [960, 303] width 505 height 66
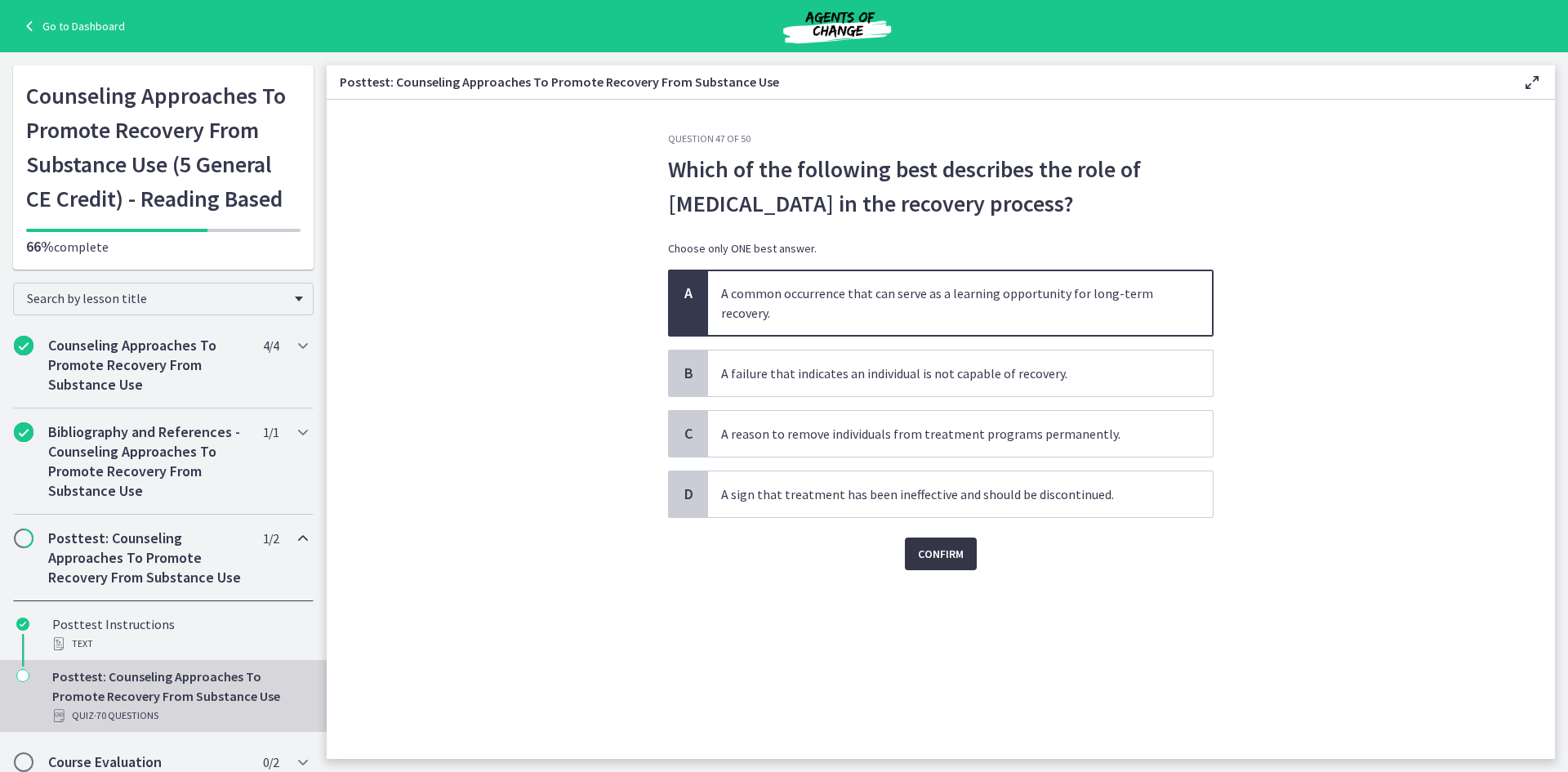
click at [953, 554] on span "Confirm" at bounding box center [940, 554] width 46 height 20
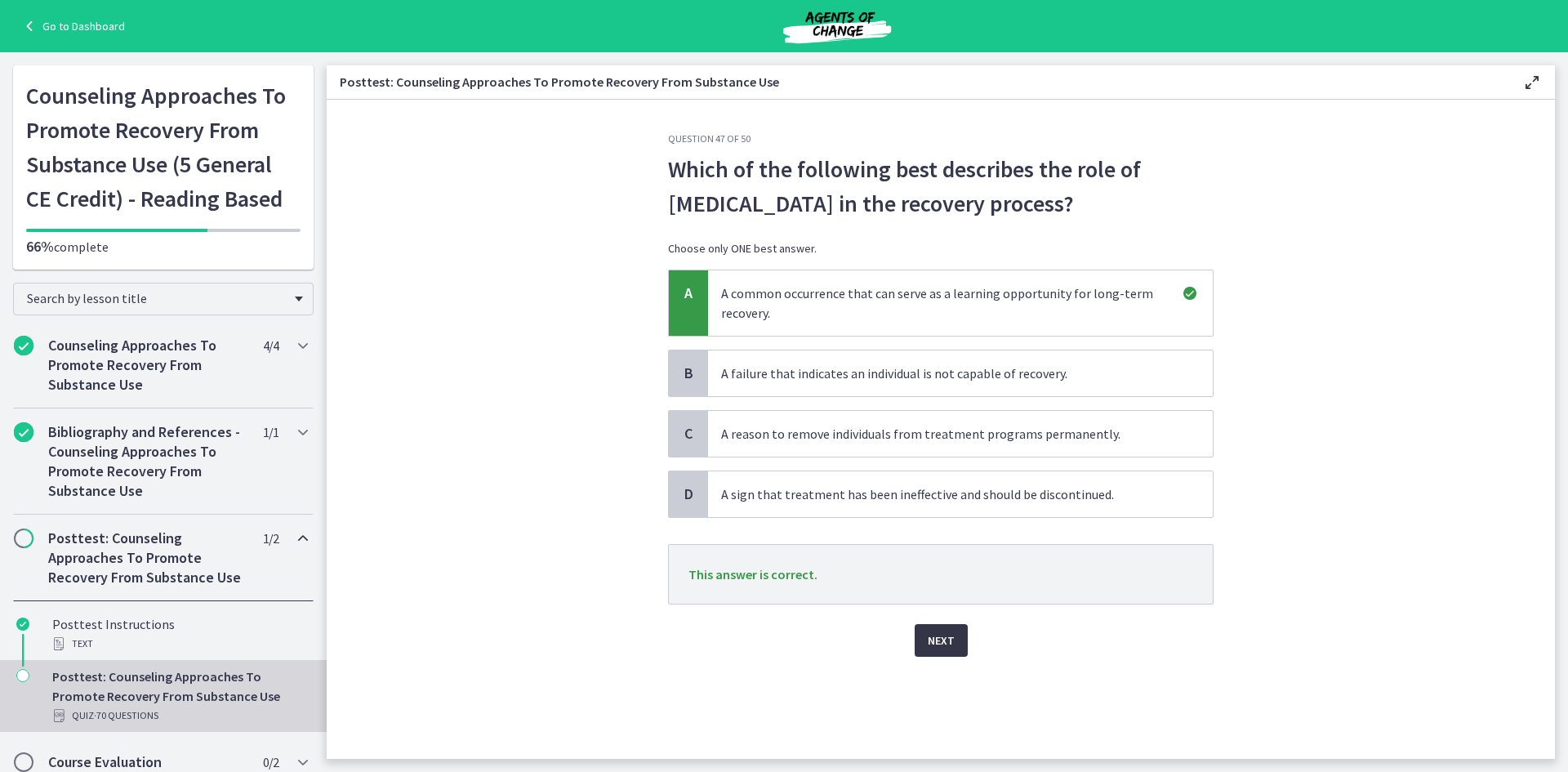
click at [947, 641] on span "Next" at bounding box center [941, 641] width 27 height 20
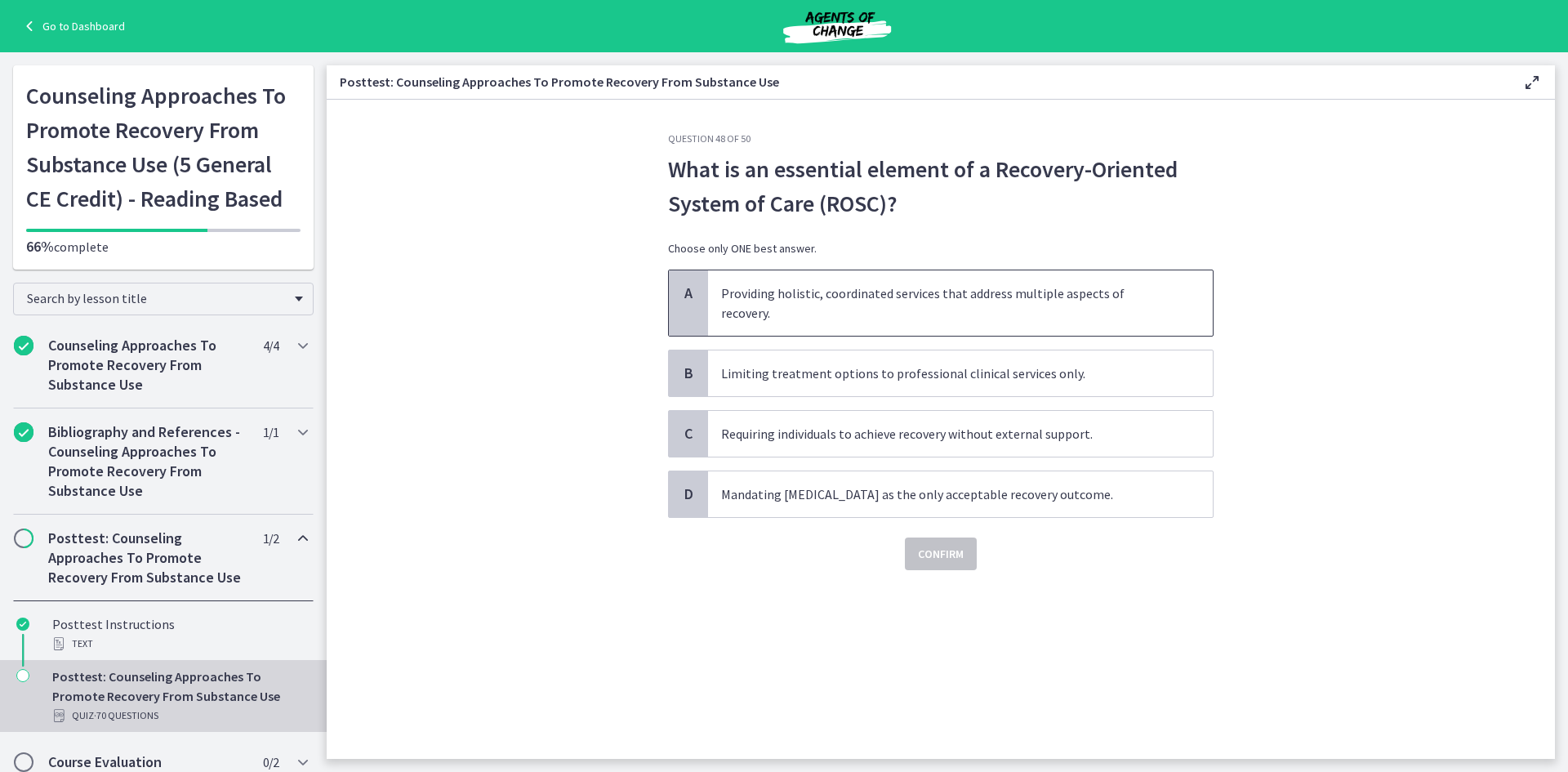
click at [886, 285] on span "Providing holistic, coordinated services that address multiple aspects of recov…" at bounding box center [960, 303] width 505 height 66
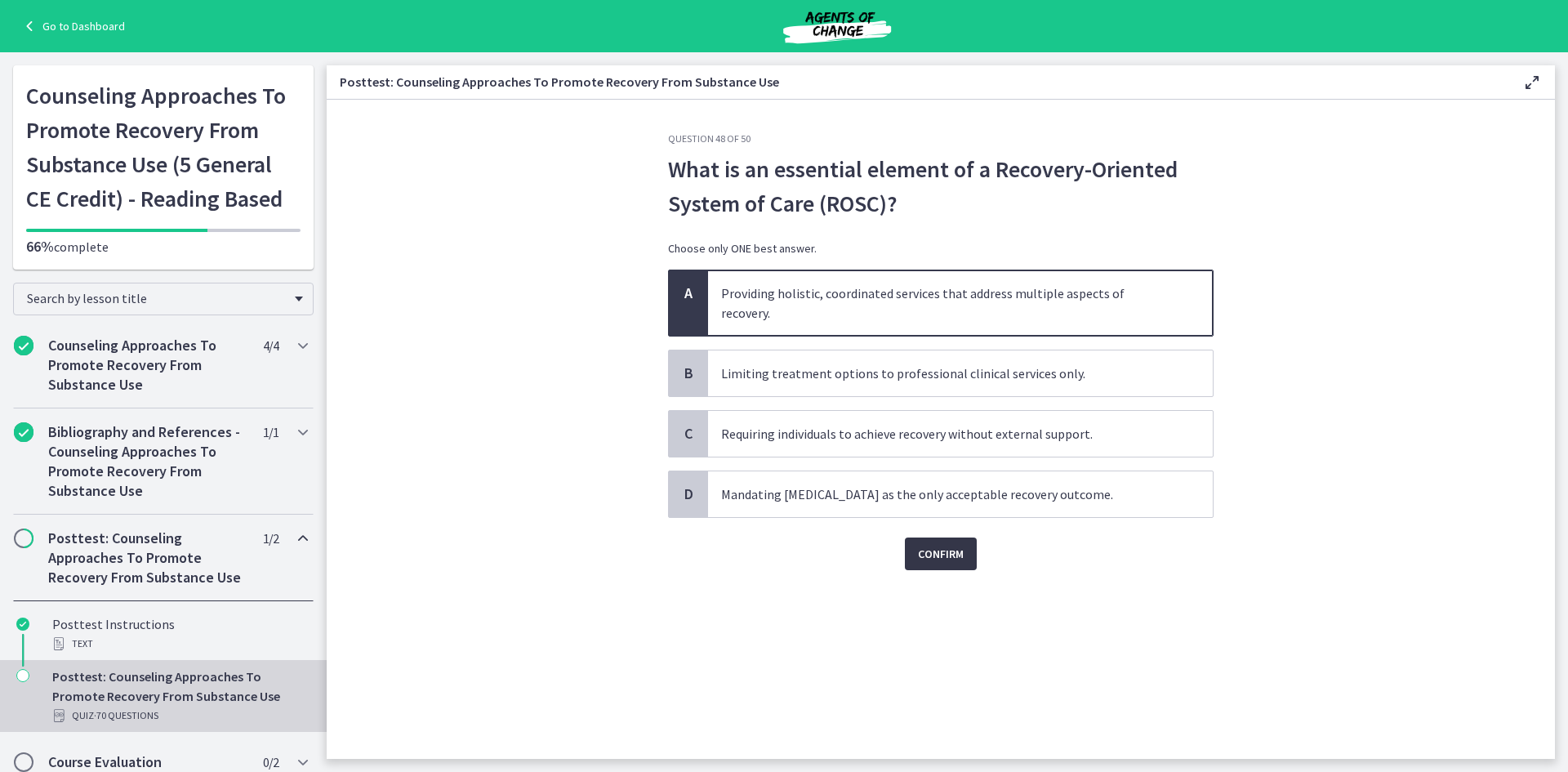
click at [963, 544] on span "Confirm" at bounding box center [940, 554] width 46 height 20
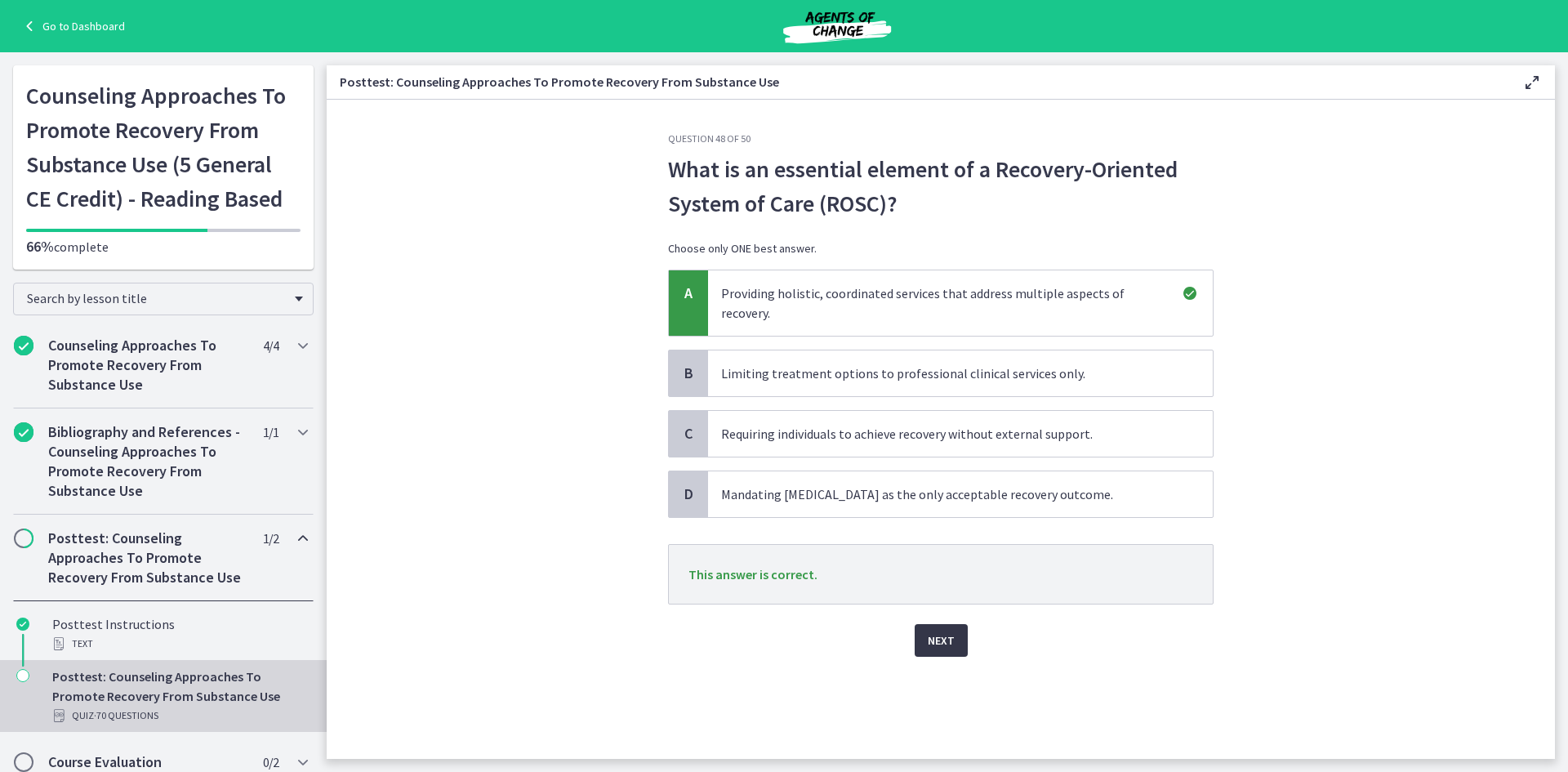
click at [951, 631] on span "Next" at bounding box center [941, 641] width 27 height 20
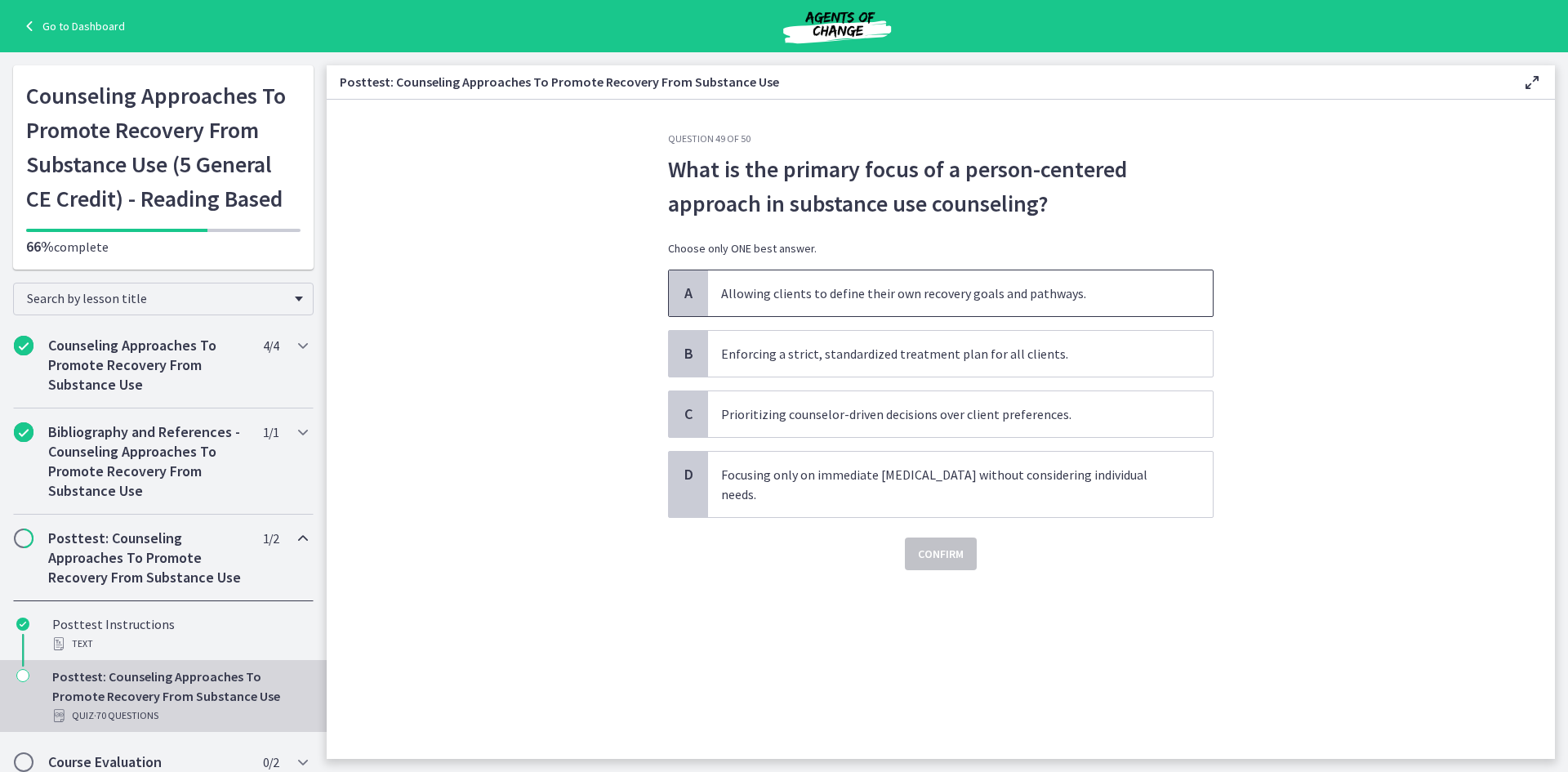
click at [867, 288] on span "Allowing clients to define their own recovery goals and pathways." at bounding box center [960, 293] width 505 height 46
click at [956, 544] on span "Confirm" at bounding box center [940, 554] width 46 height 20
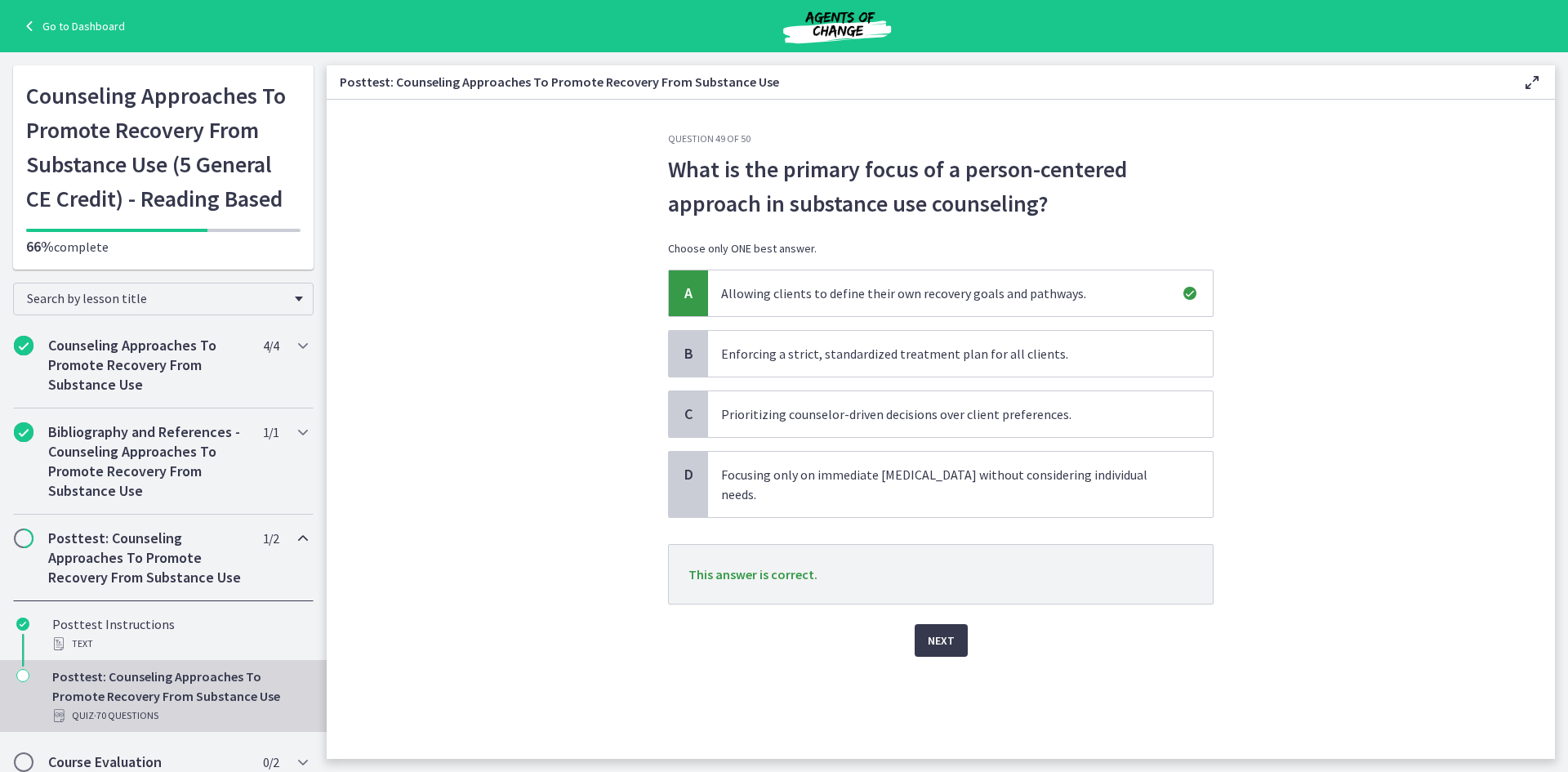
click at [949, 644] on div "Question 49 of 50 What is the primary focus of a person-centered approach in su…" at bounding box center [940, 445] width 572 height 626
click at [945, 631] on span "Next" at bounding box center [941, 641] width 27 height 20
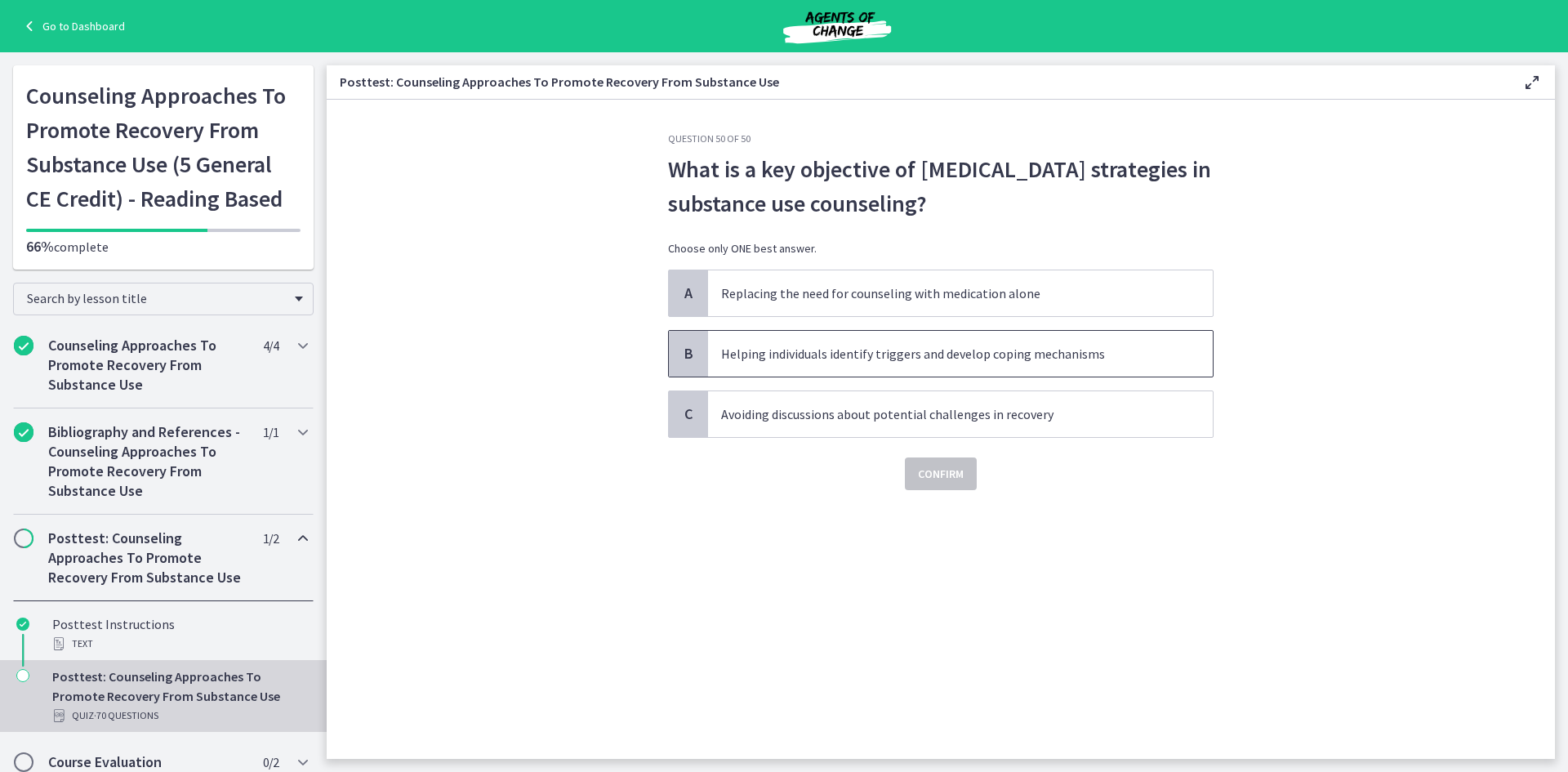
click at [792, 364] on span "Helping individuals identify triggers and develop coping mechanisms" at bounding box center [960, 354] width 505 height 46
click at [957, 472] on span "Confirm" at bounding box center [940, 473] width 46 height 20
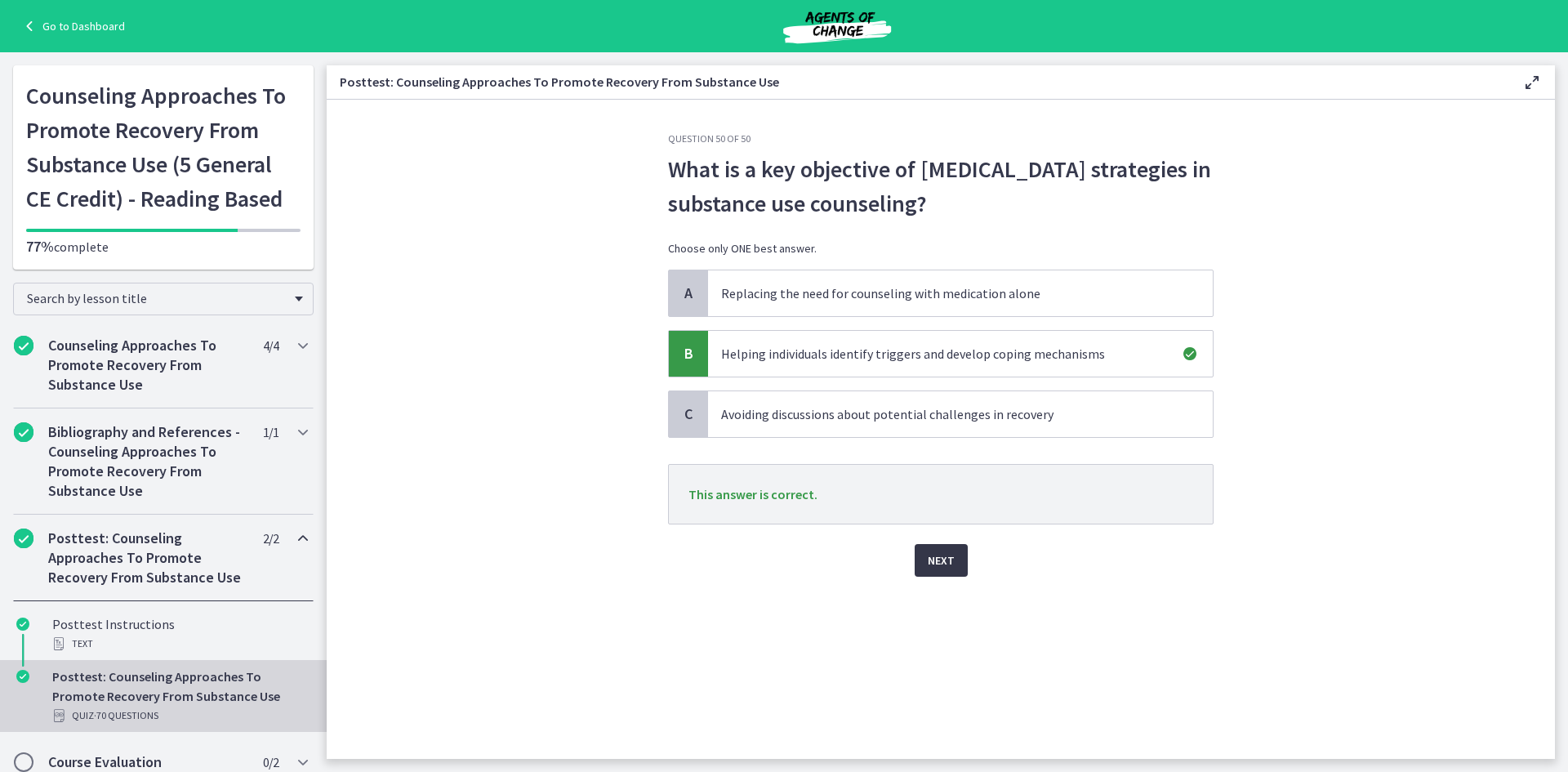
click at [965, 562] on button "Next" at bounding box center [941, 560] width 53 height 32
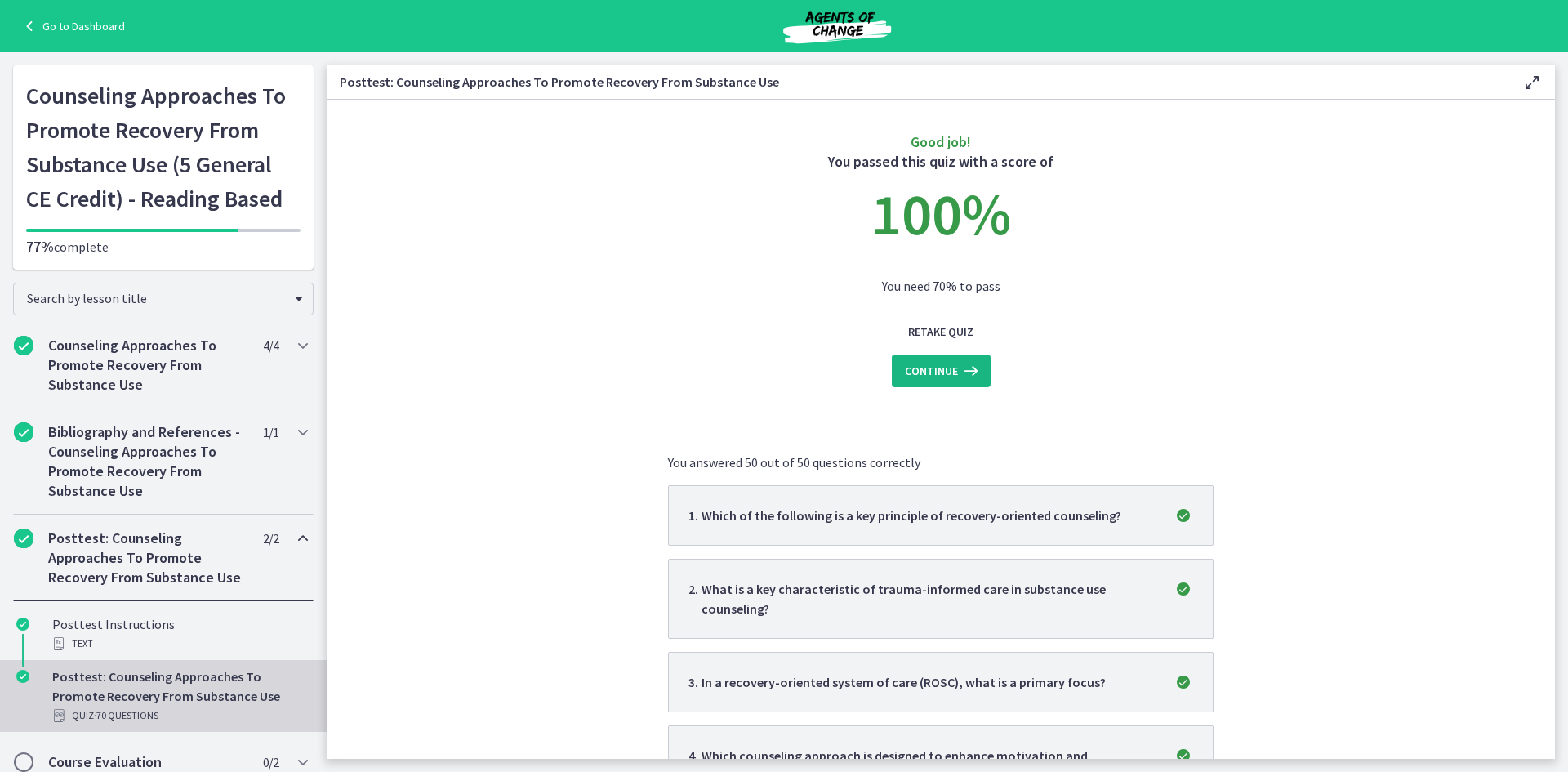
click at [945, 368] on span "Continue" at bounding box center [931, 371] width 53 height 20
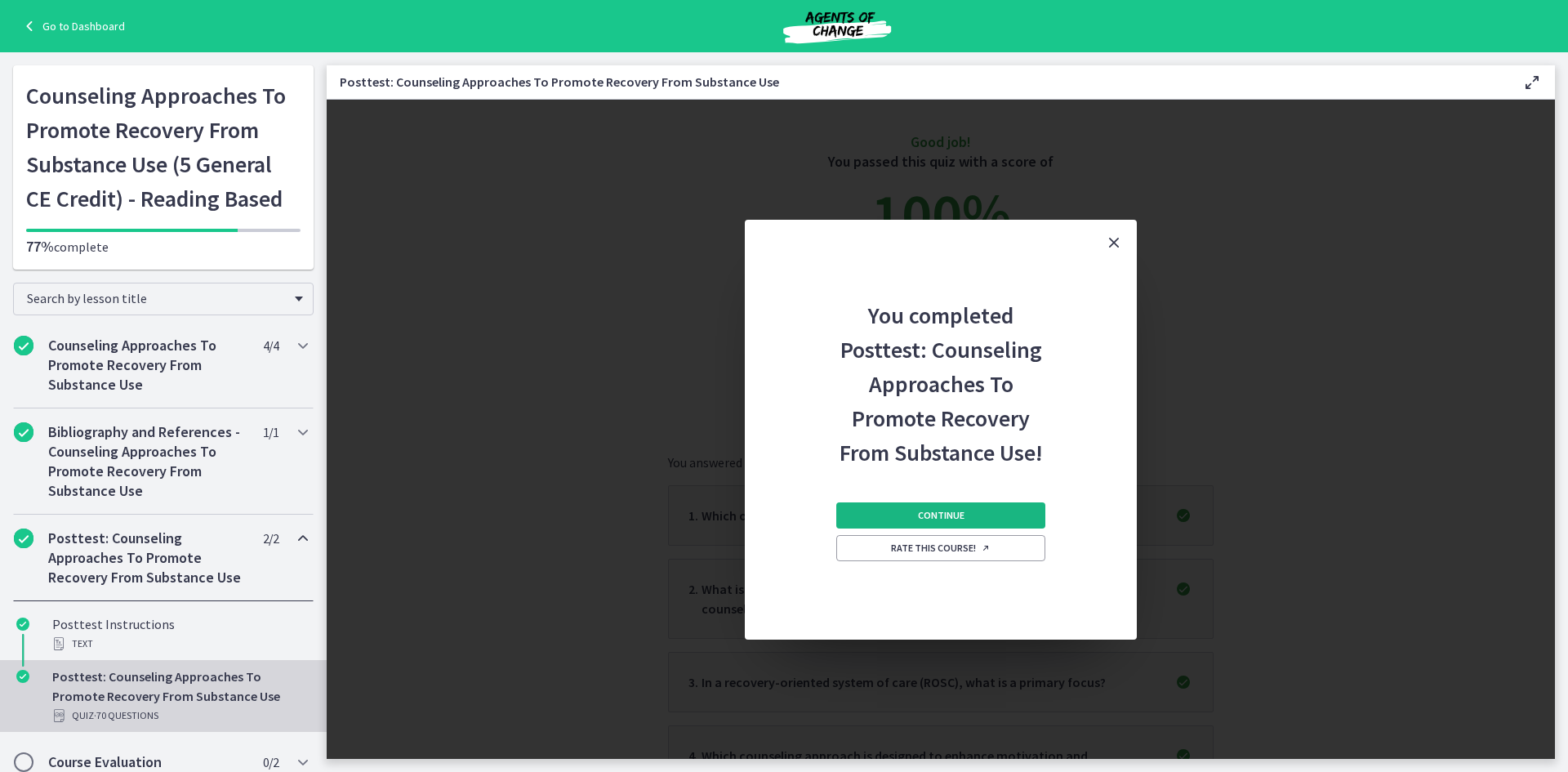
click at [985, 527] on button "Continue" at bounding box center [940, 515] width 209 height 26
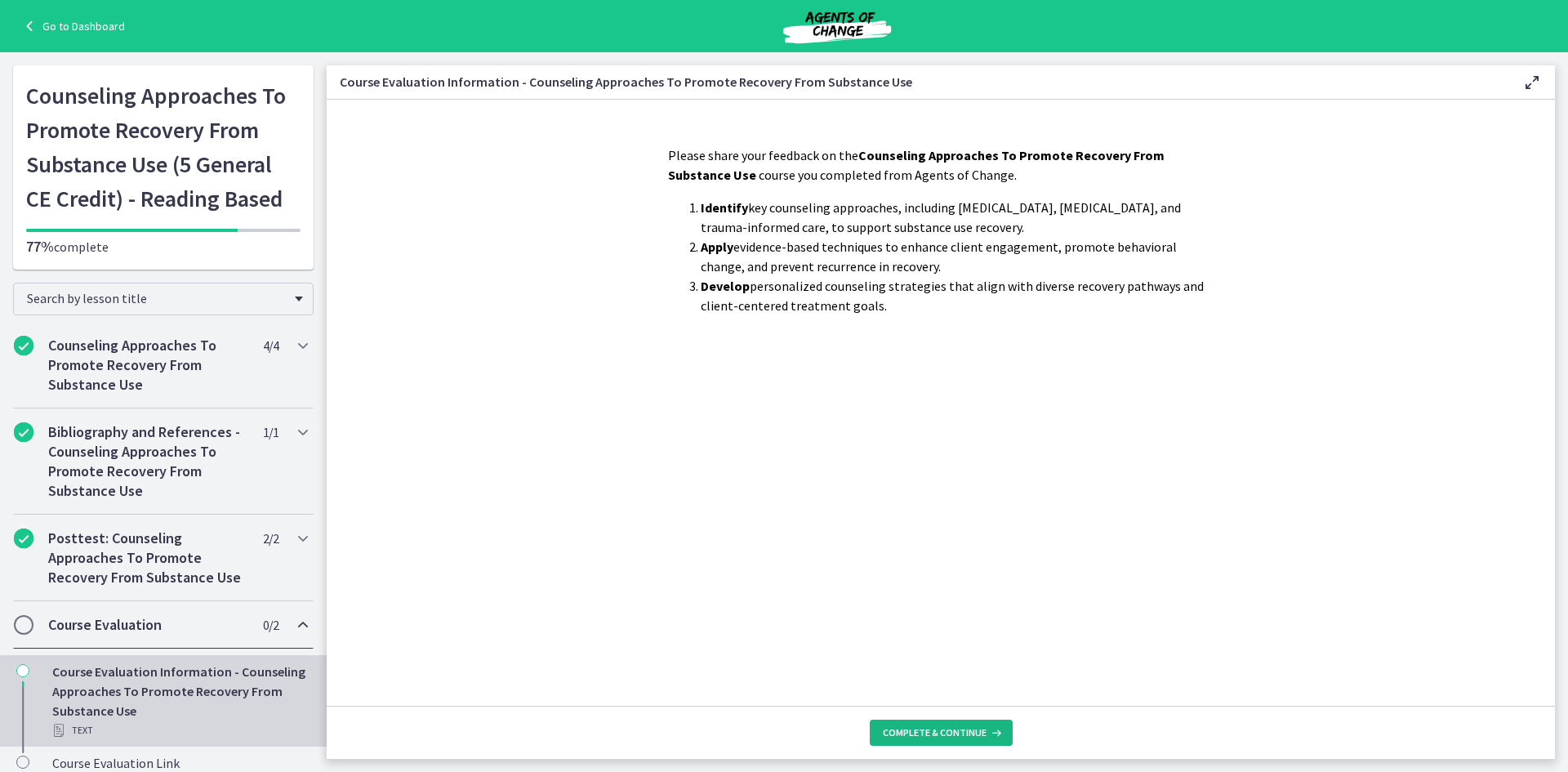
click at [945, 726] on span "Complete & continue" at bounding box center [935, 733] width 104 height 13
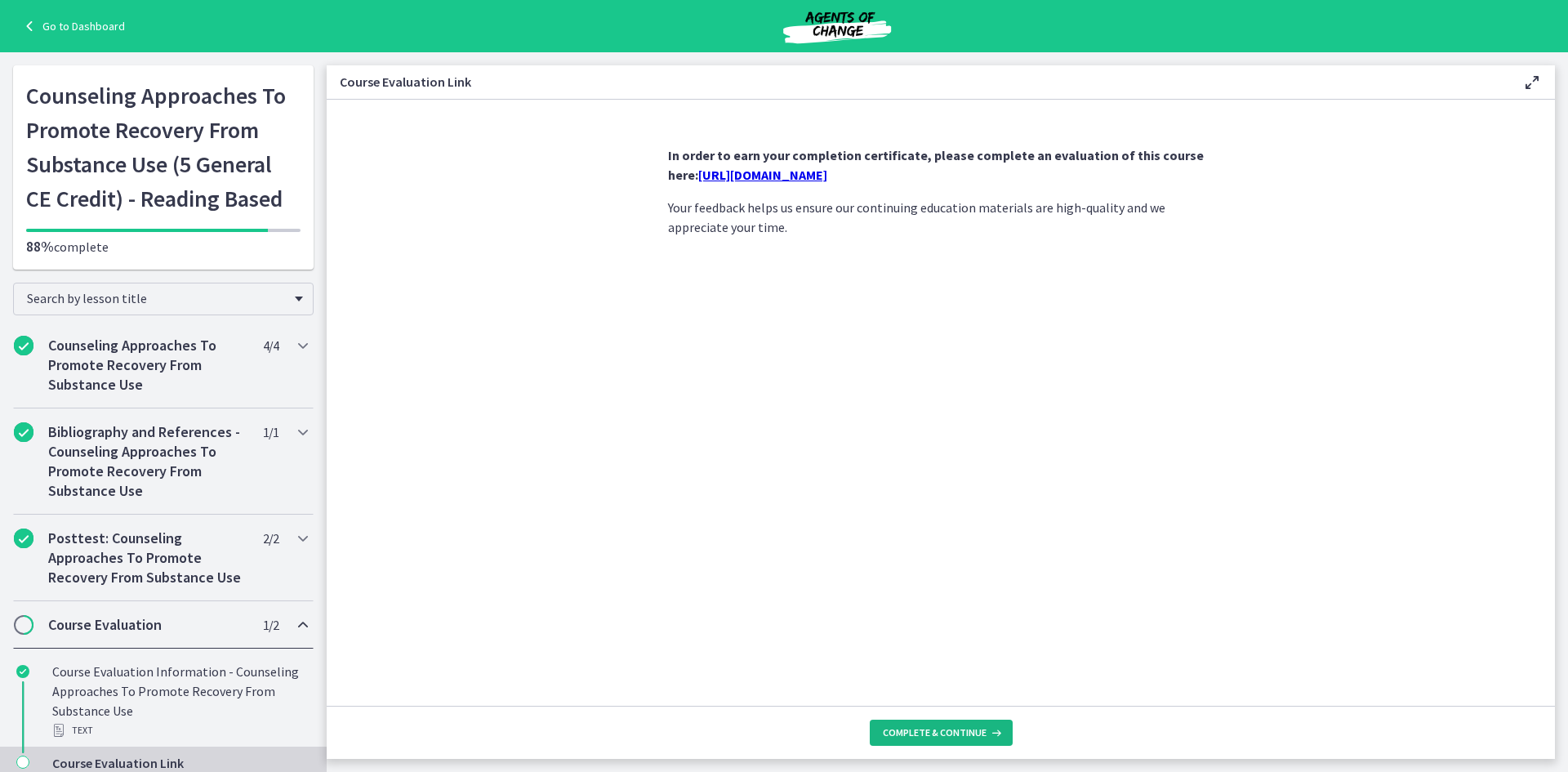
click at [945, 735] on span "Complete & continue" at bounding box center [935, 733] width 104 height 13
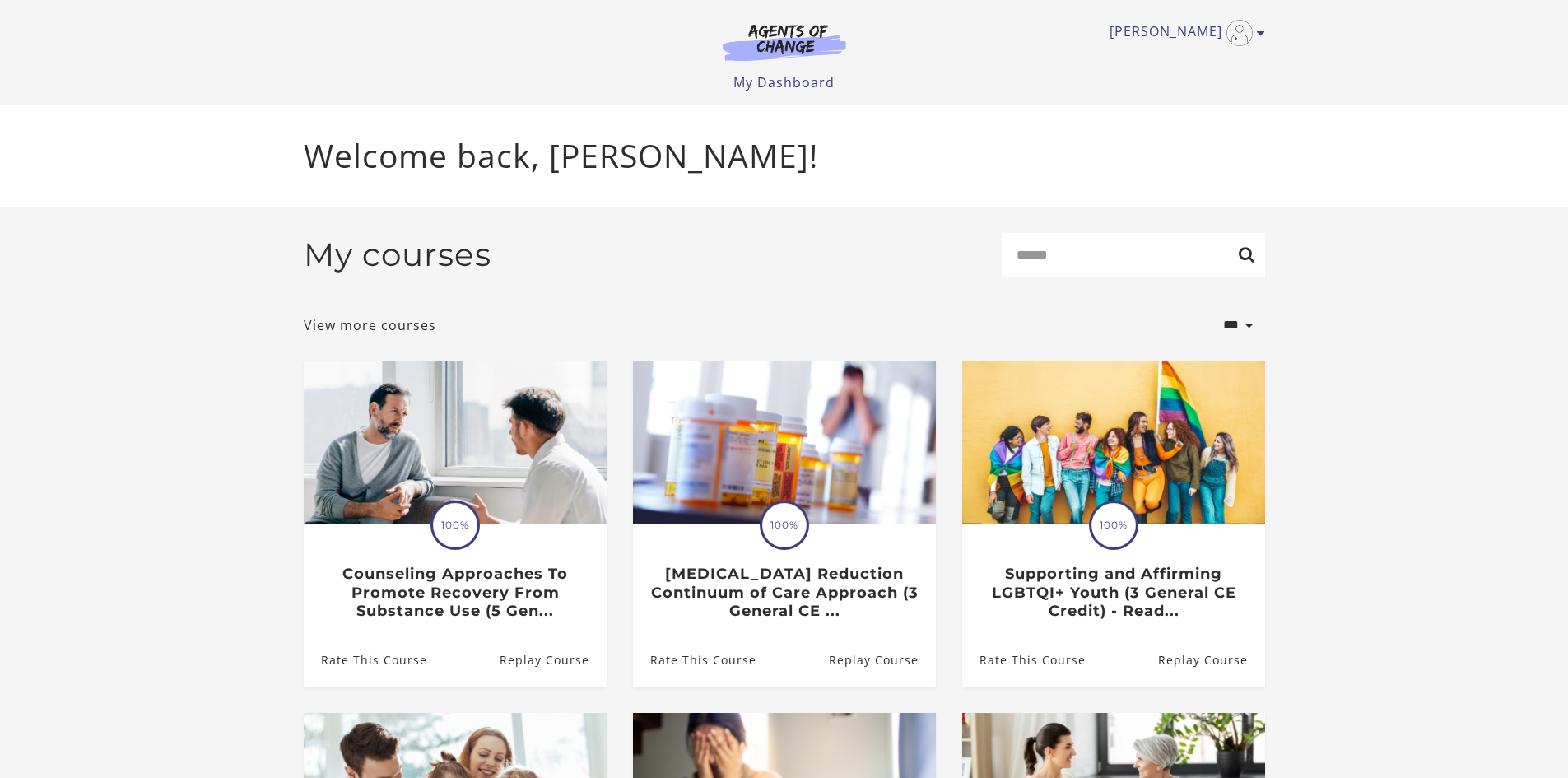
click at [1259, 31] on icon "Toggle menu" at bounding box center [1261, 33] width 8 height 13
click at [1162, 52] on link "My Account" at bounding box center [1197, 60] width 145 height 28
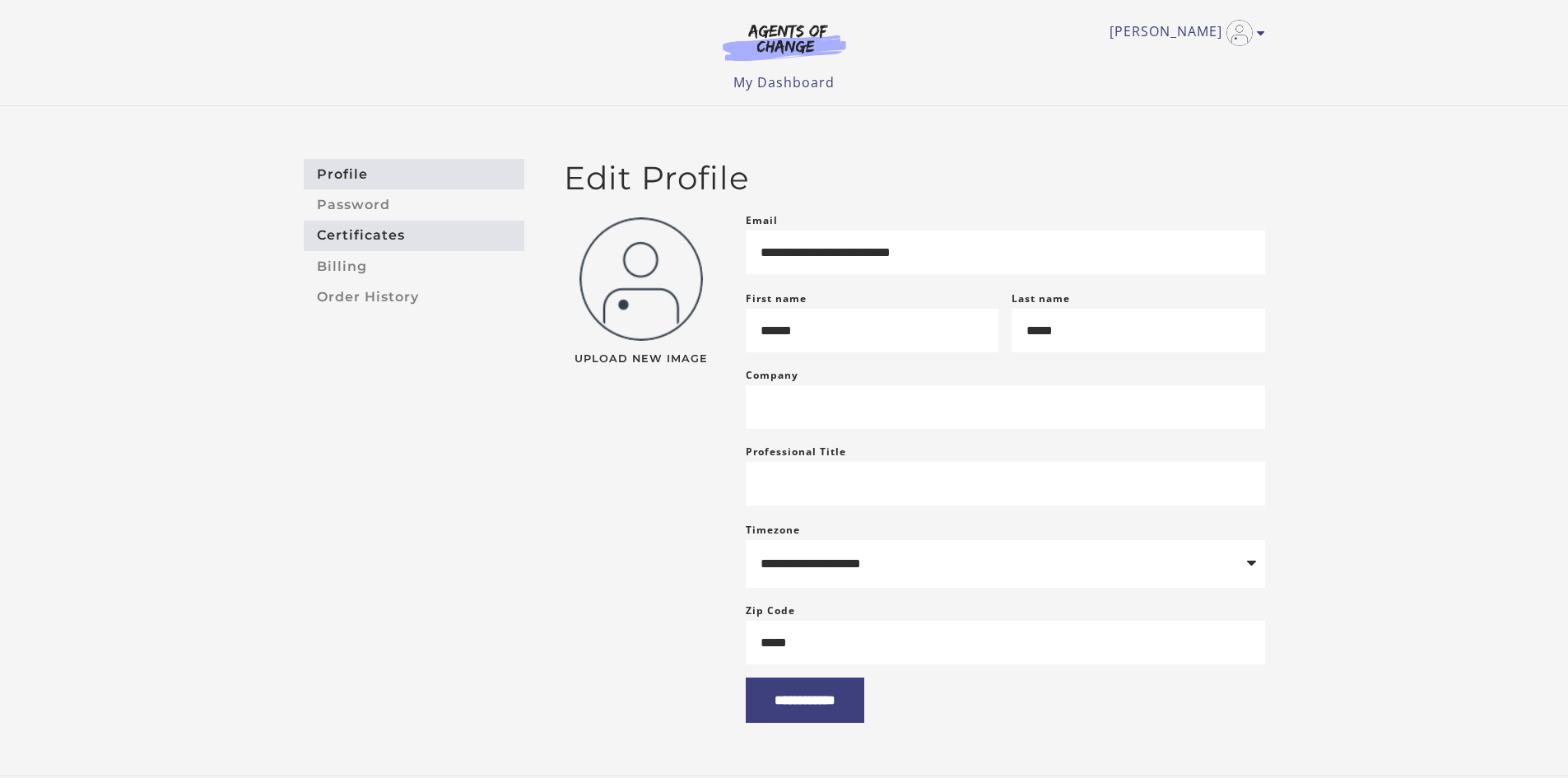
click at [387, 236] on link "Certificates" at bounding box center [413, 236] width 221 height 30
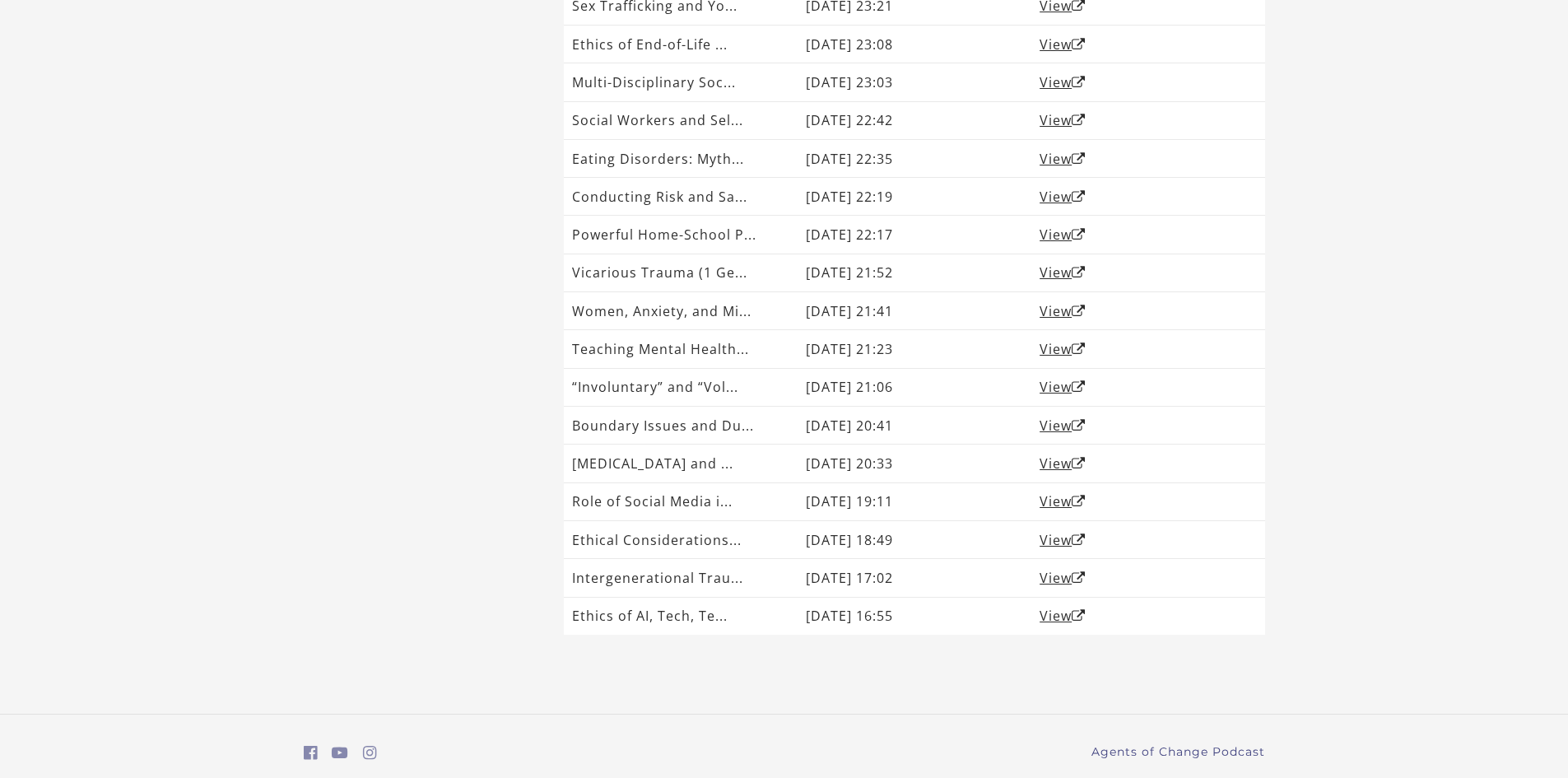
scroll to position [770, 0]
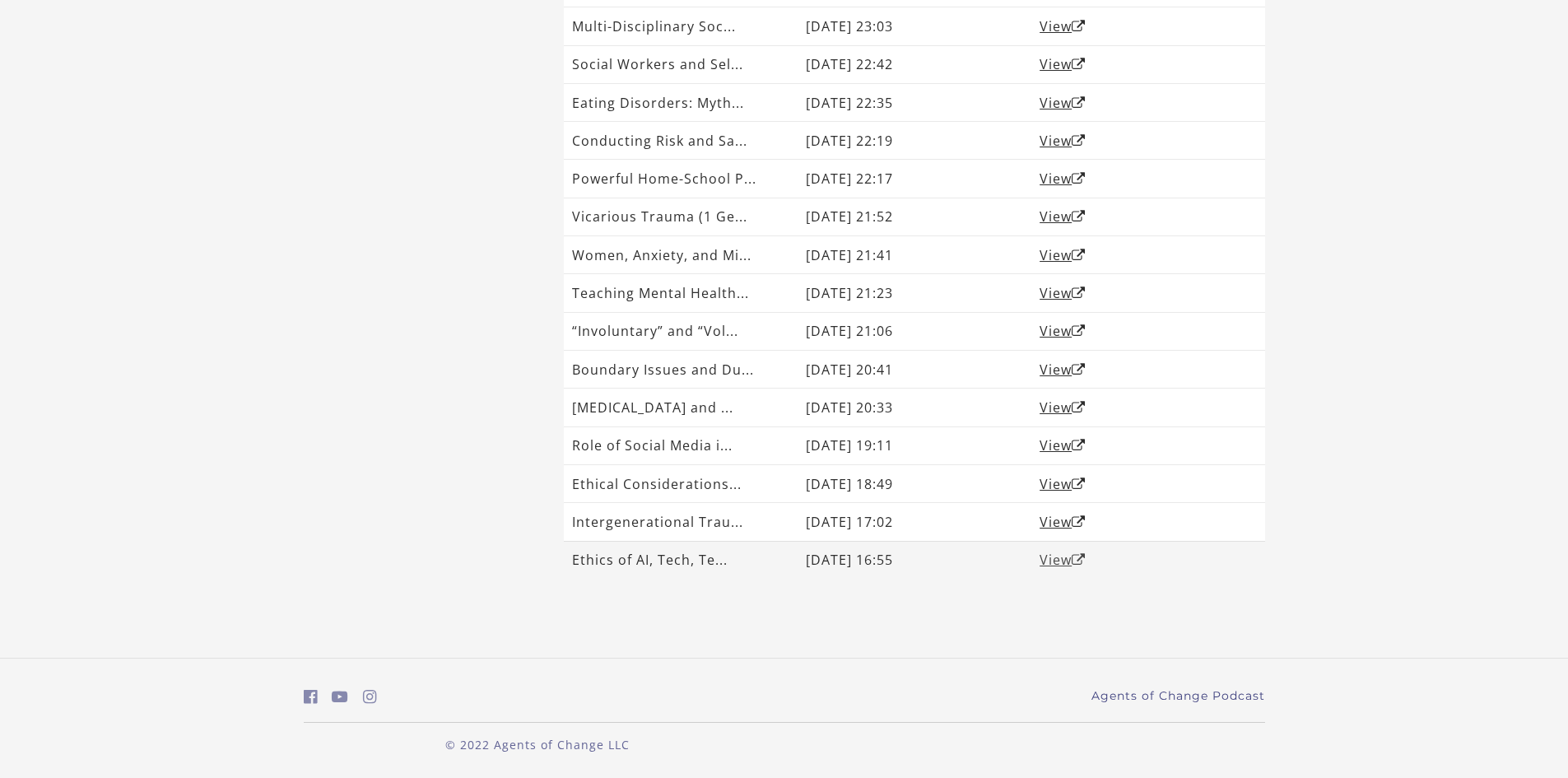
click at [1062, 561] on link "View" at bounding box center [1062, 560] width 46 height 18
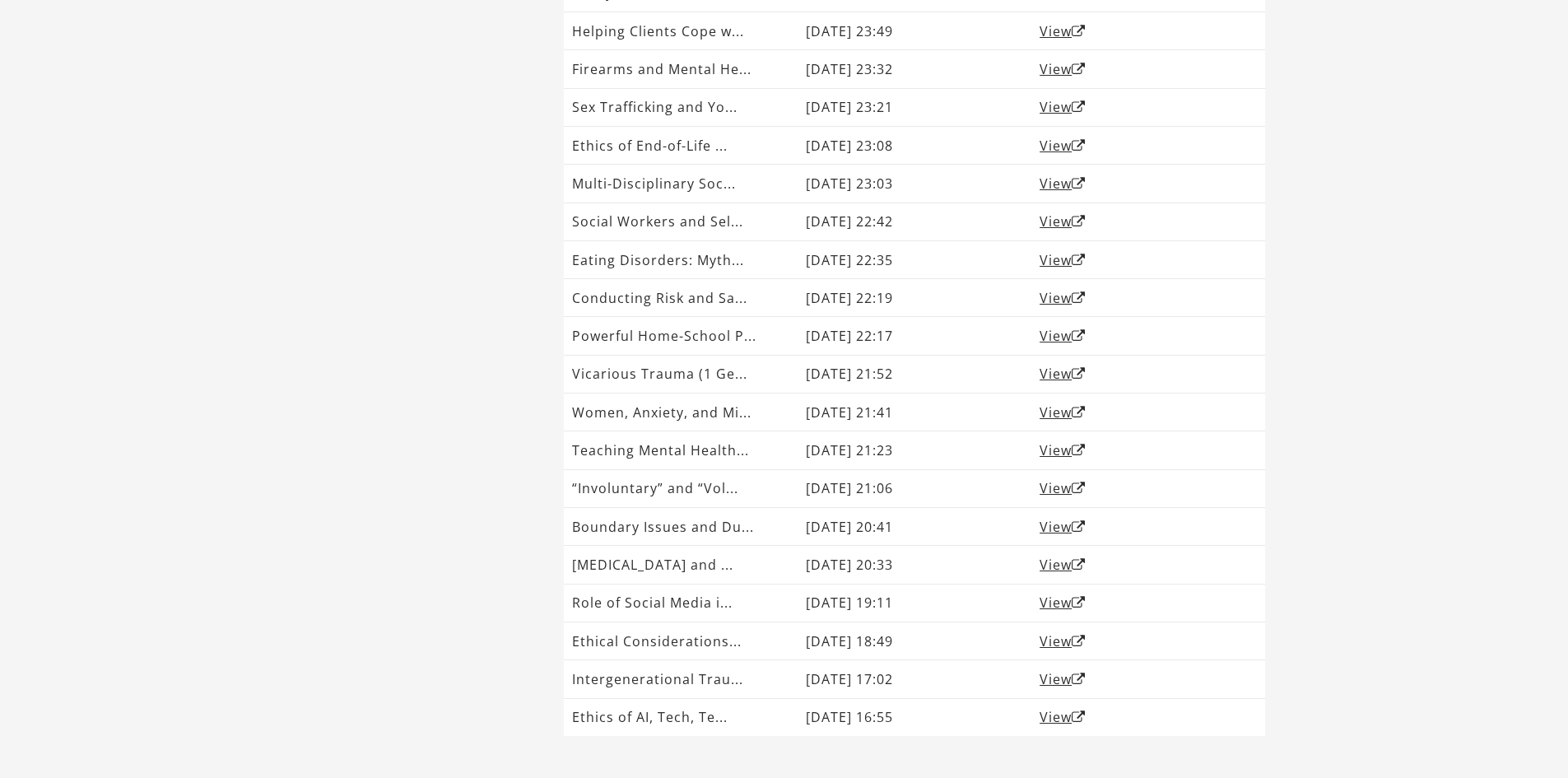
scroll to position [605, 0]
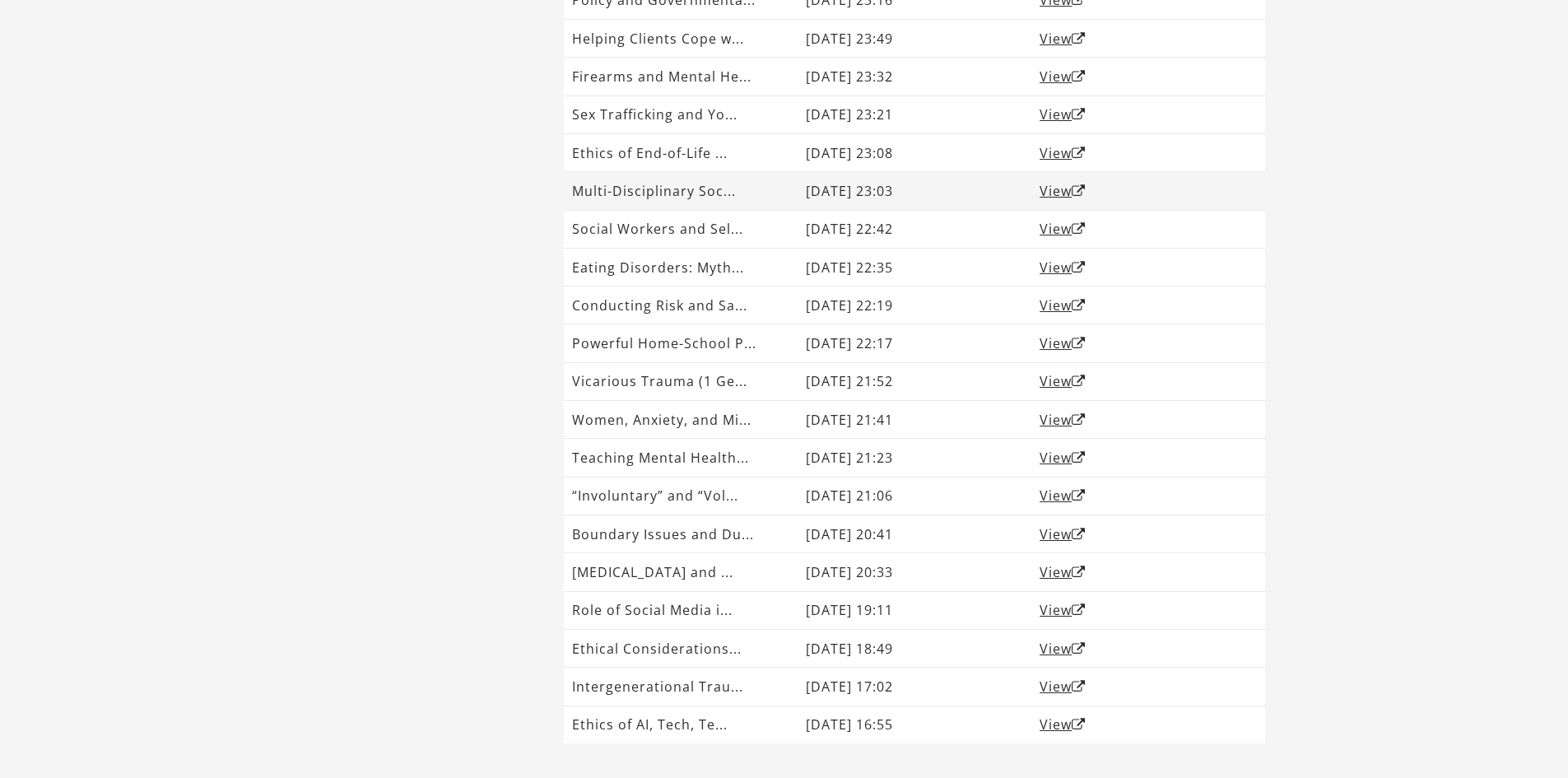
click at [765, 189] on td "Multi-Disciplinary Soc..." at bounding box center [680, 190] width 234 height 38
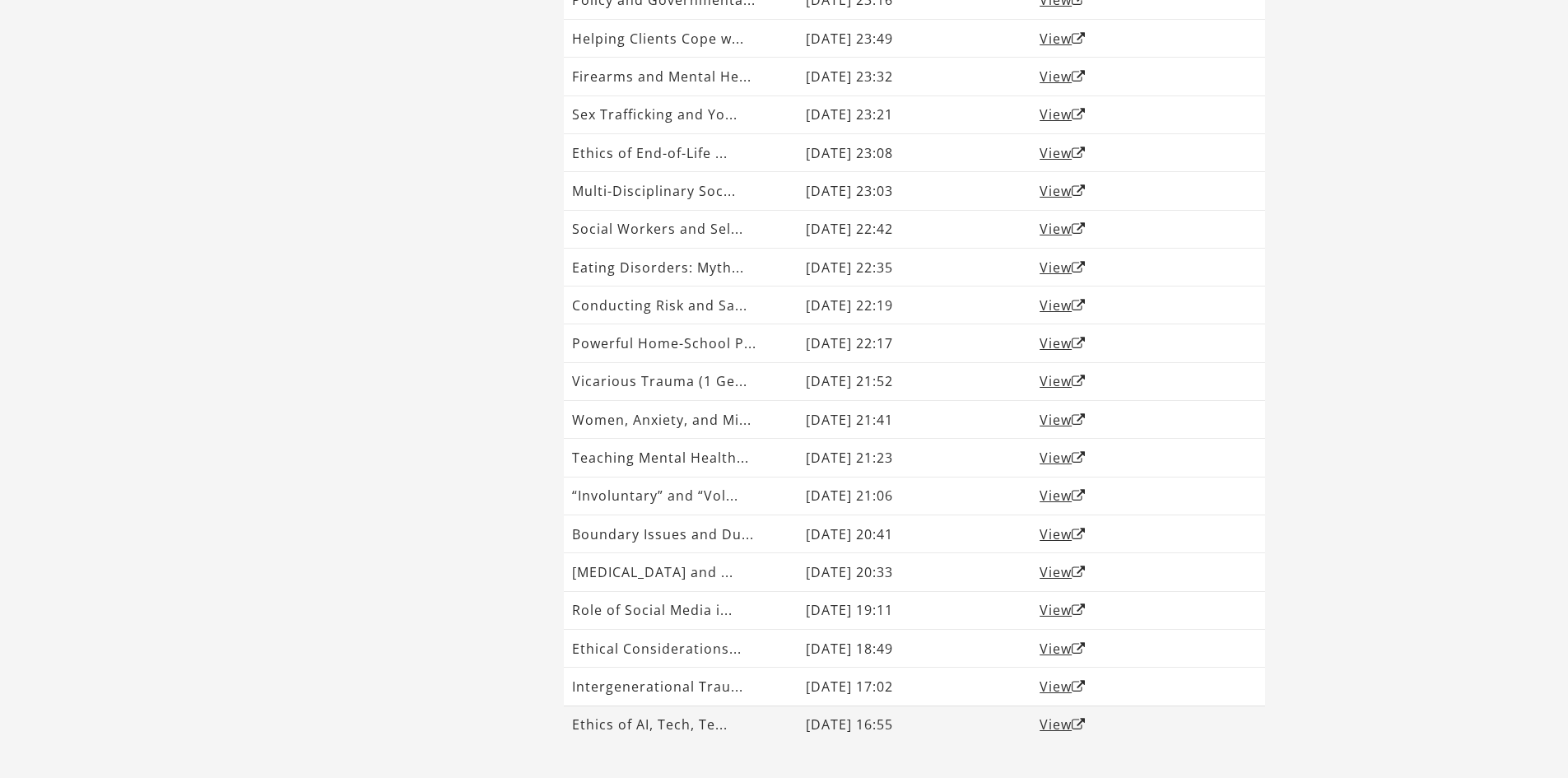
click at [765, 718] on td "Ethics of AI, Tech, Te..." at bounding box center [680, 724] width 234 height 38
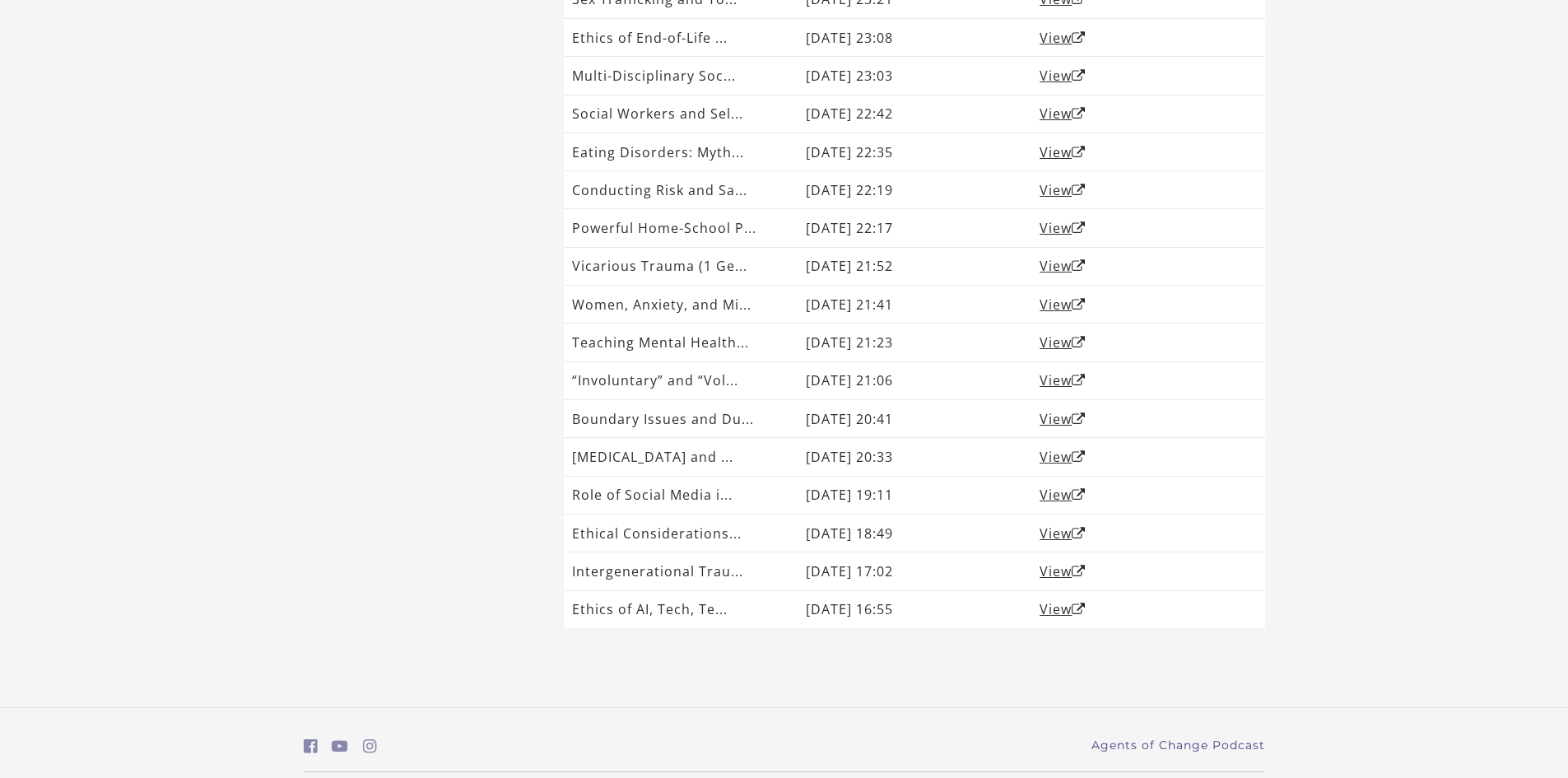
scroll to position [770, 0]
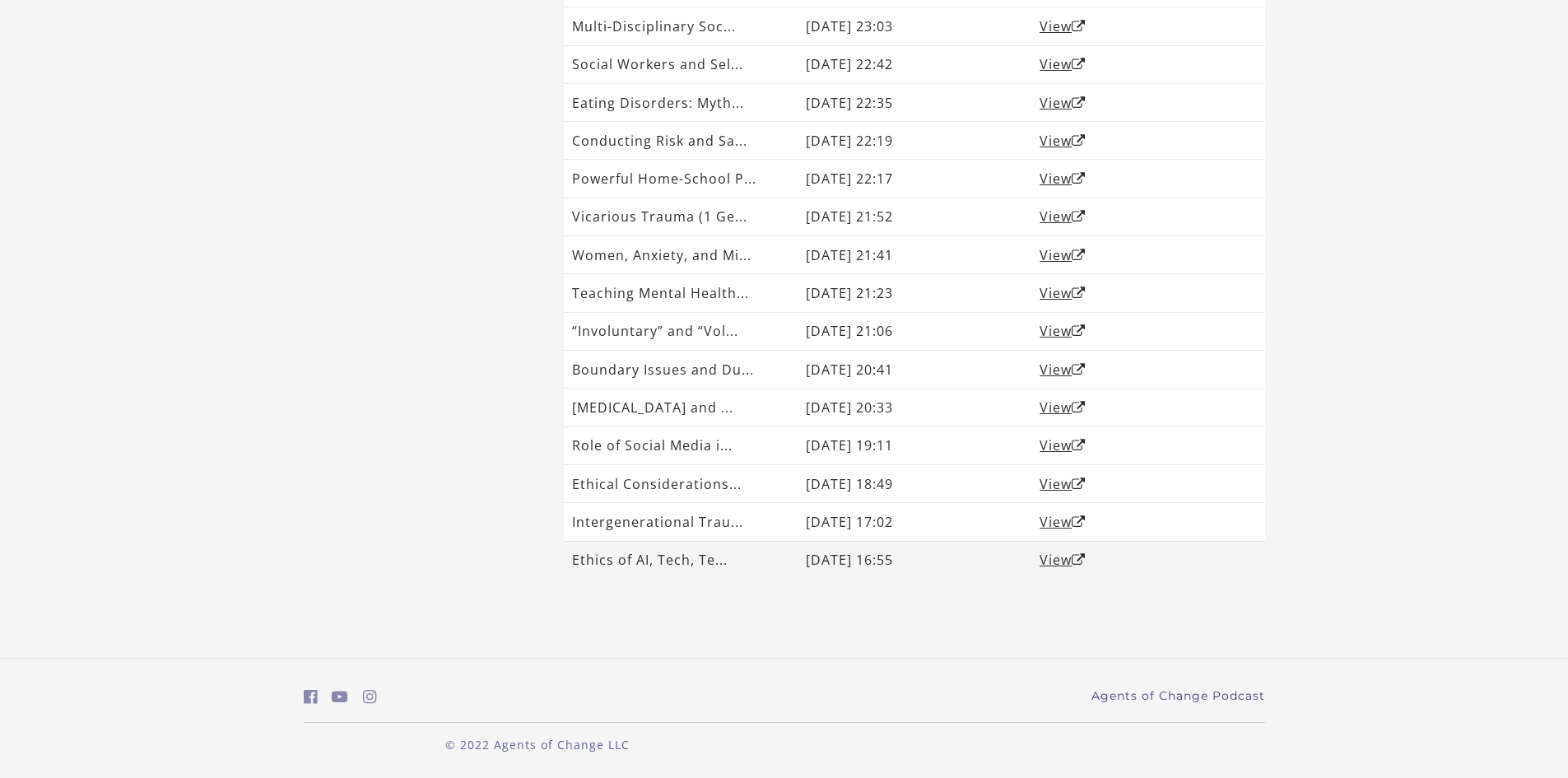
click at [738, 576] on td "Ethics of AI, Tech, Te..." at bounding box center [680, 559] width 234 height 38
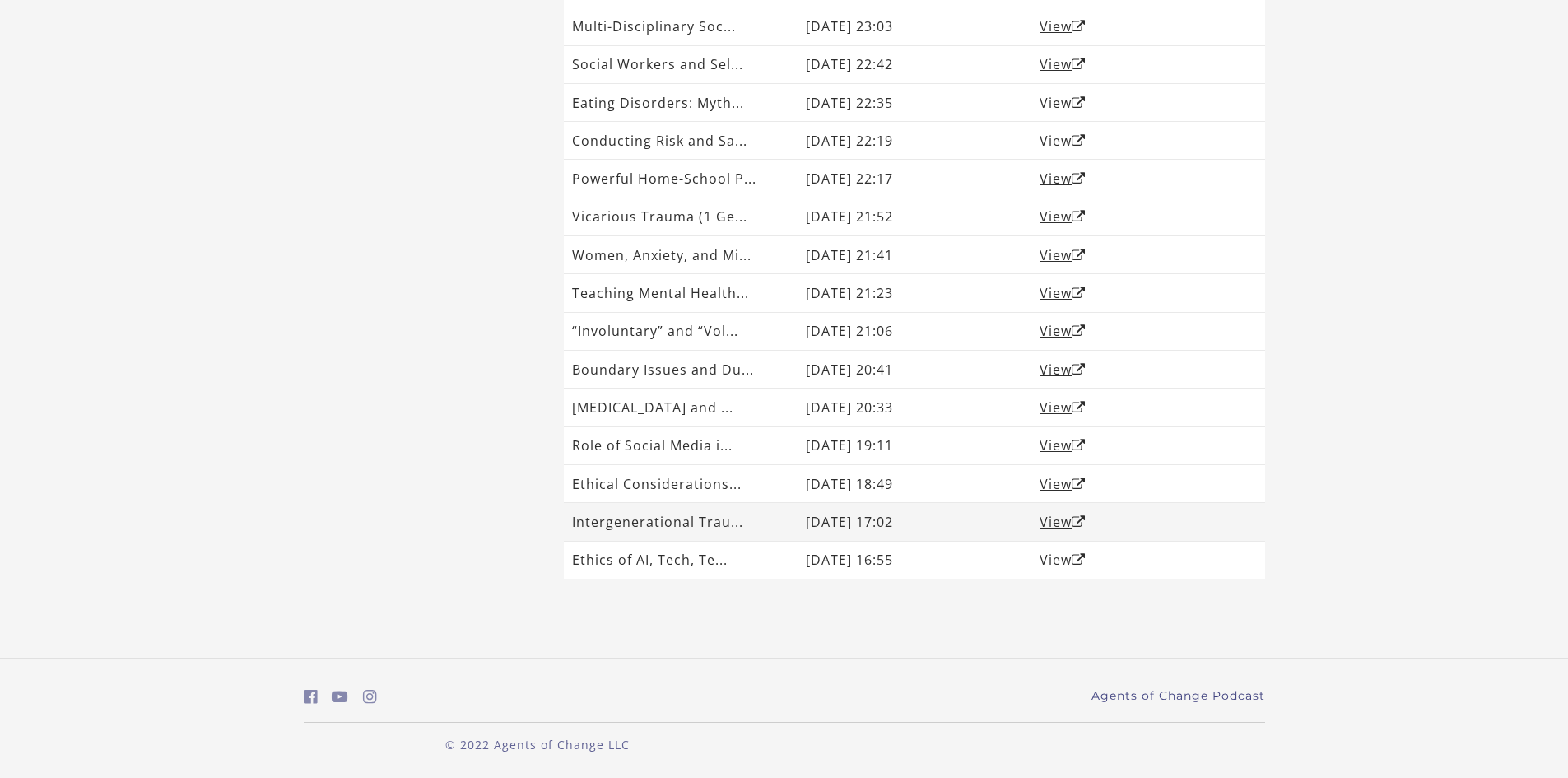
click at [753, 527] on td "Intergenerational Trau..." at bounding box center [680, 521] width 234 height 38
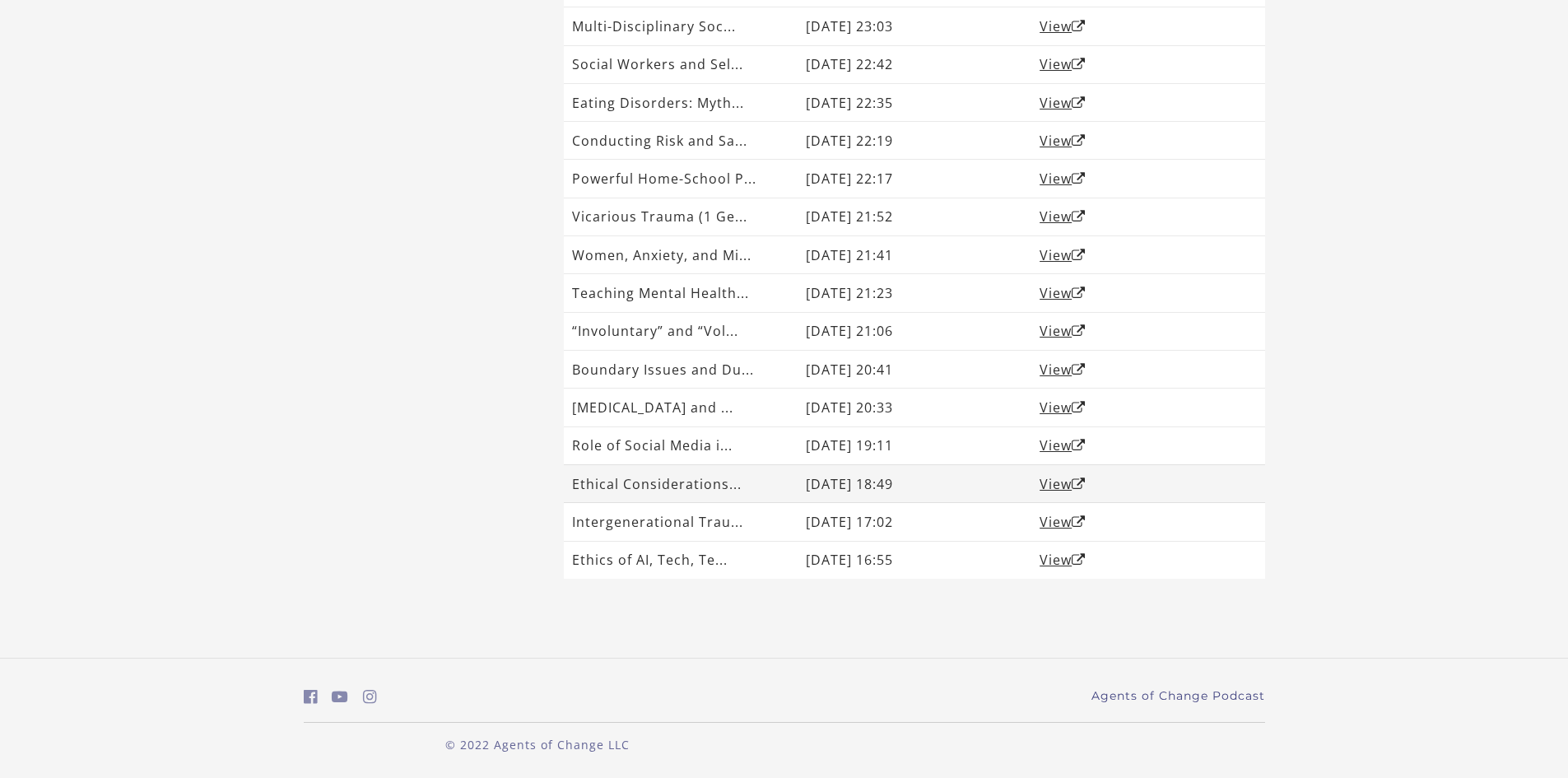
click at [762, 489] on td "Ethical Considerations..." at bounding box center [680, 483] width 234 height 38
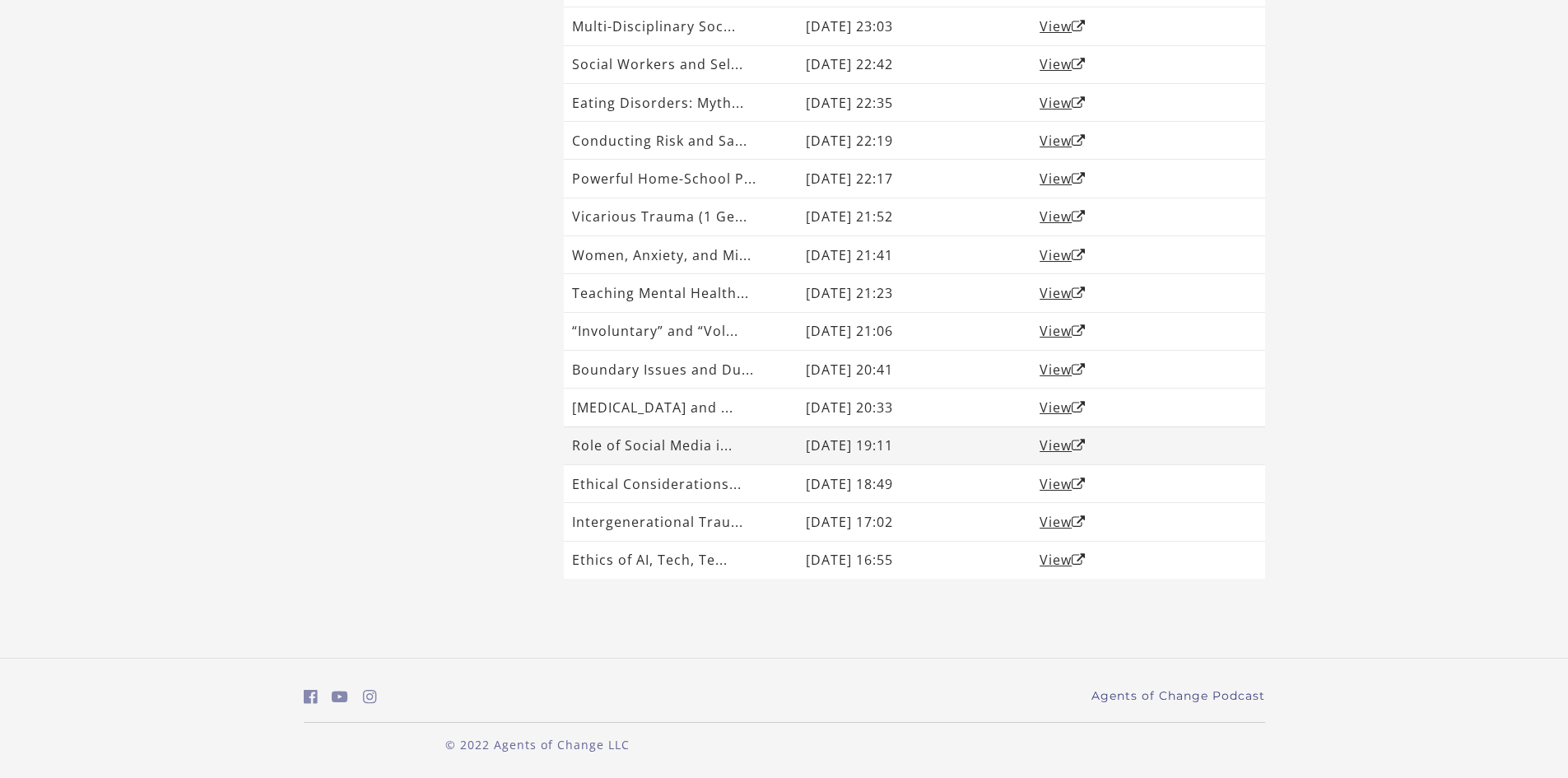
click at [767, 454] on td "Role of Social Media i..." at bounding box center [680, 444] width 234 height 38
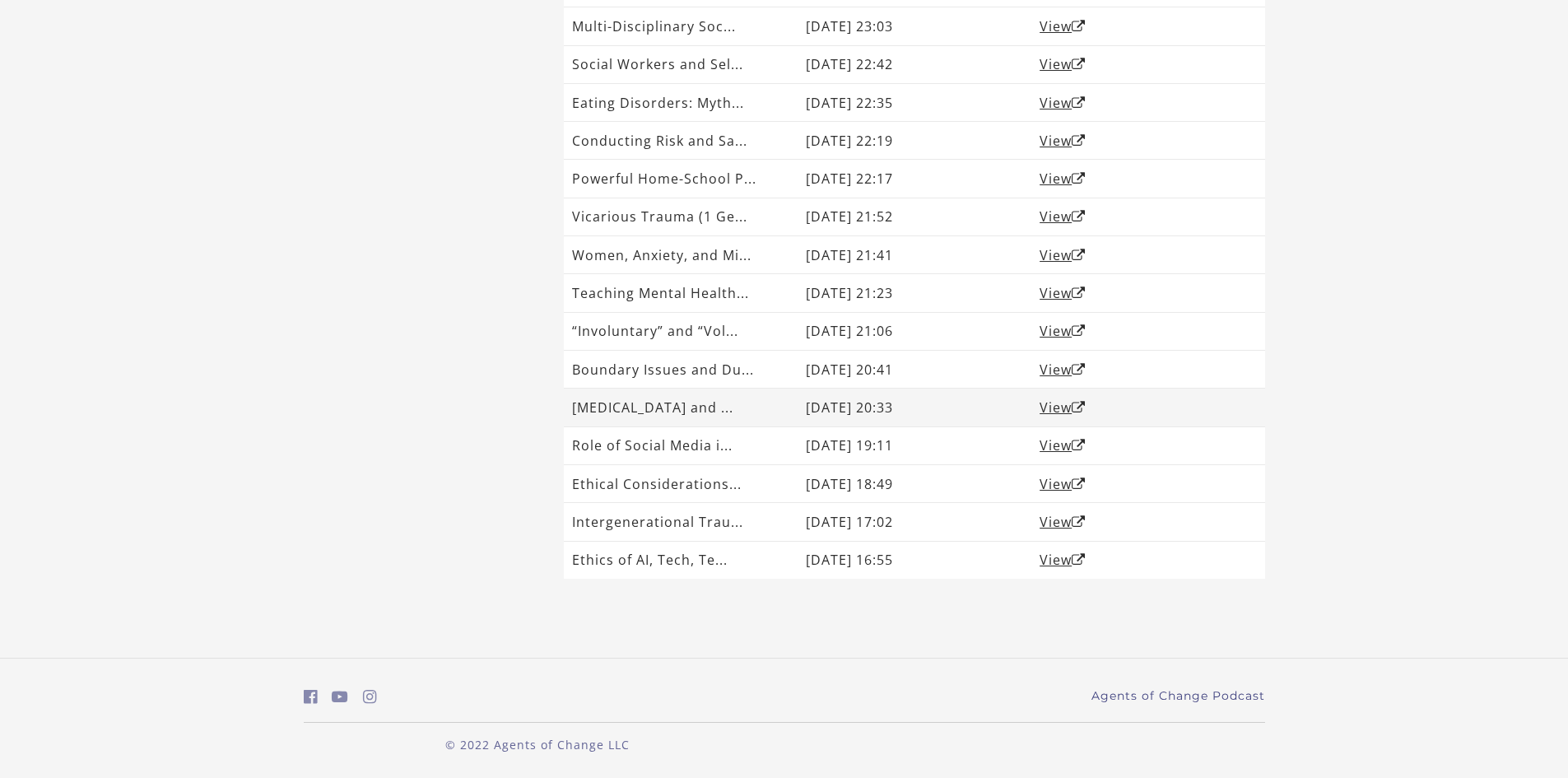
click at [769, 410] on td "[MEDICAL_DATA] and ..." at bounding box center [680, 407] width 234 height 38
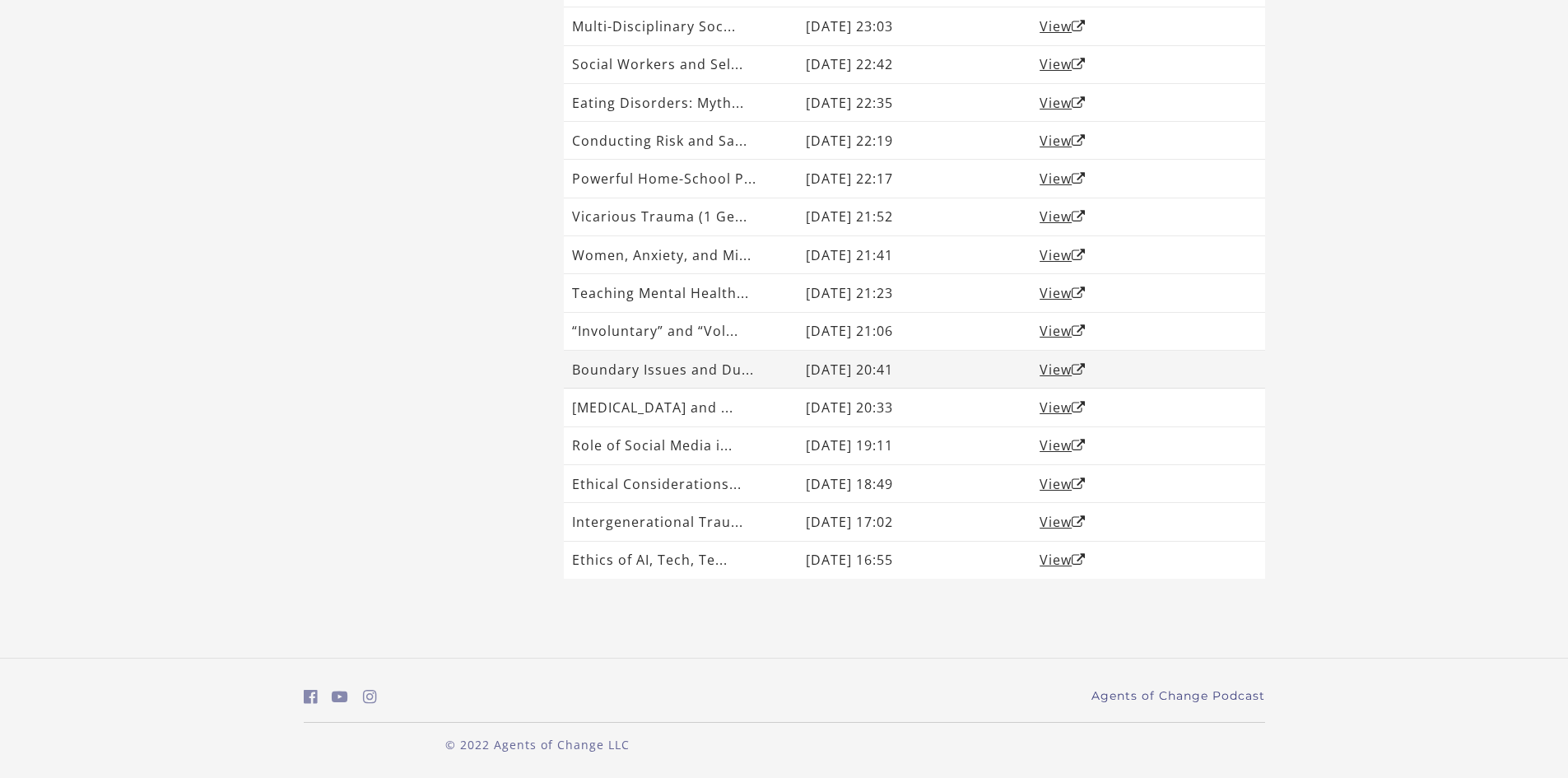
click at [768, 371] on td "Boundary Issues and Du..." at bounding box center [680, 369] width 234 height 38
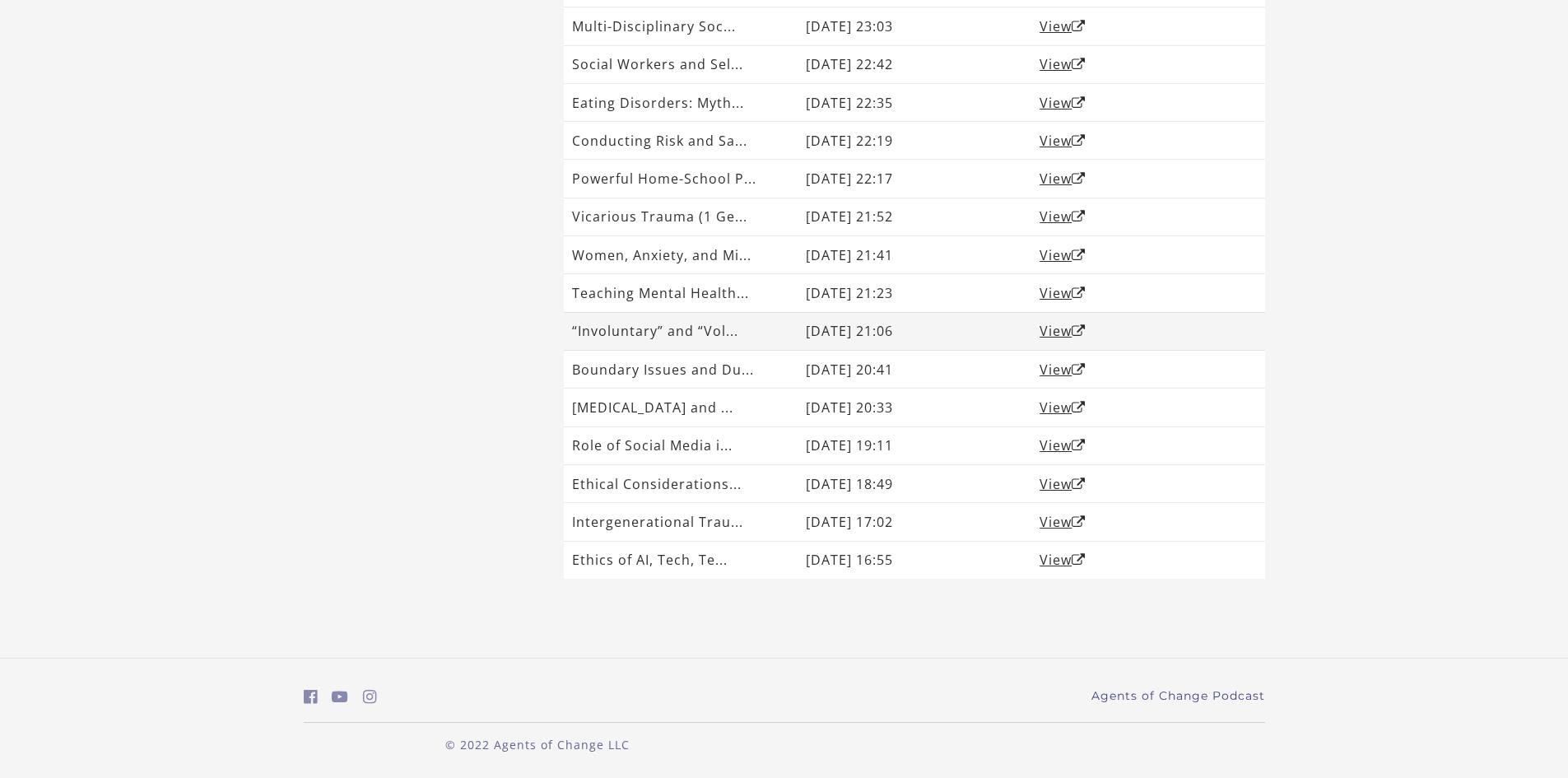
click at [771, 319] on td "“Involuntary” and “Vol..." at bounding box center [680, 330] width 234 height 38
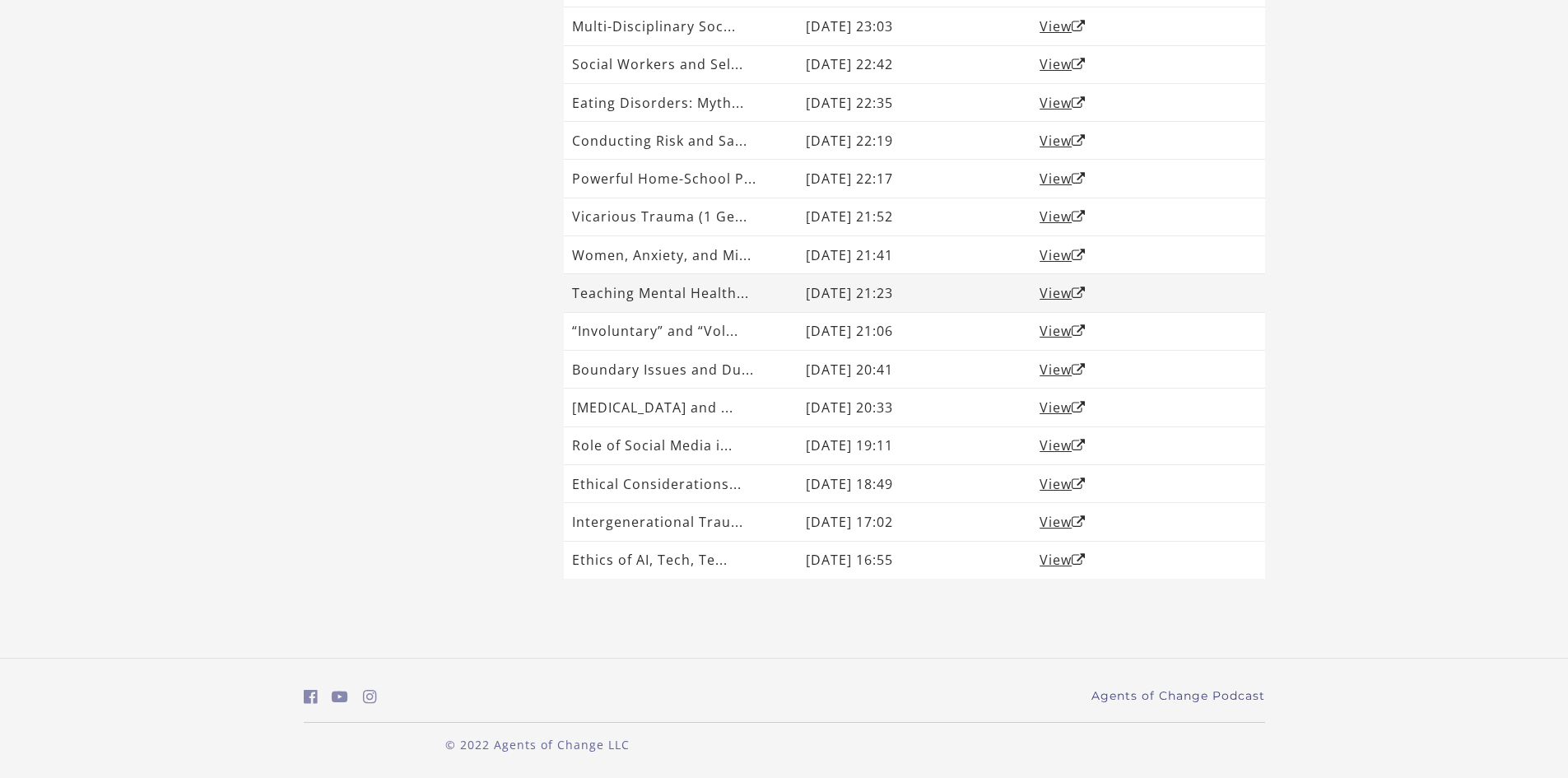
click at [770, 290] on td "Teaching Mental Health..." at bounding box center [680, 293] width 234 height 38
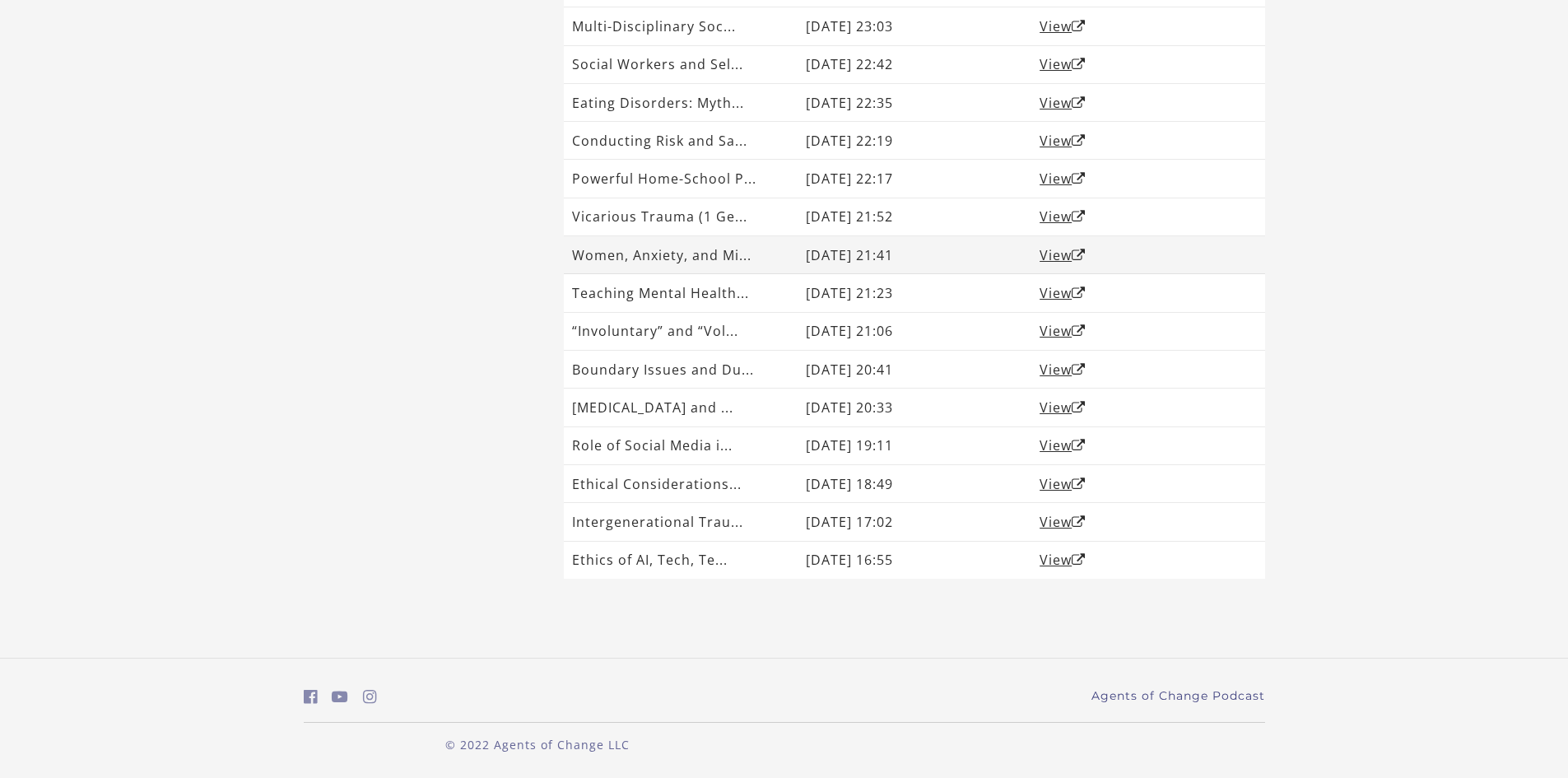
click at [766, 253] on td "Women, Anxiety, and Mi..." at bounding box center [680, 255] width 234 height 38
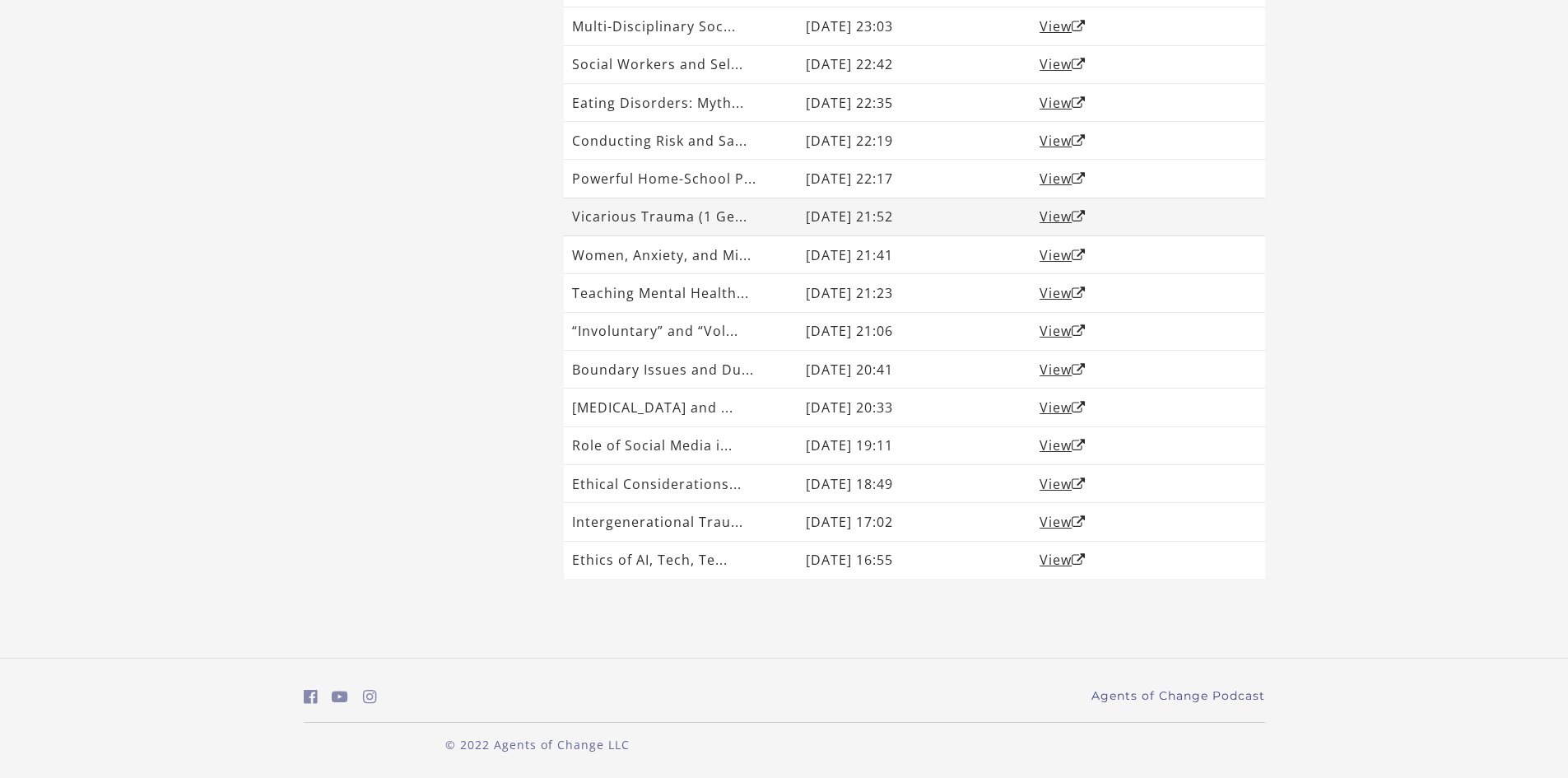
click at [766, 200] on td "Vicarious Trauma (1 Ge..." at bounding box center [680, 216] width 234 height 38
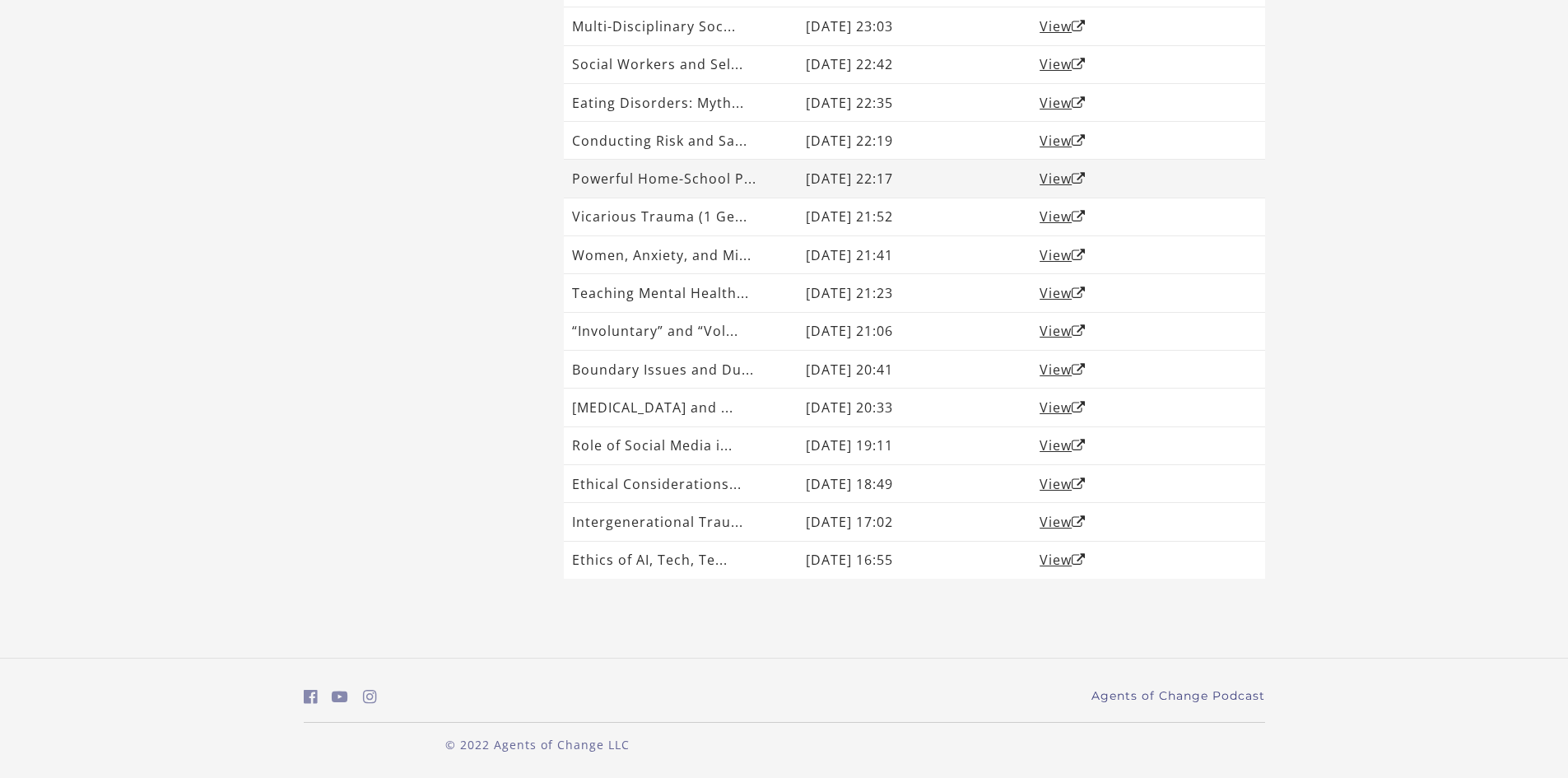
click at [773, 177] on td "Powerful Home-School P..." at bounding box center [680, 178] width 234 height 38
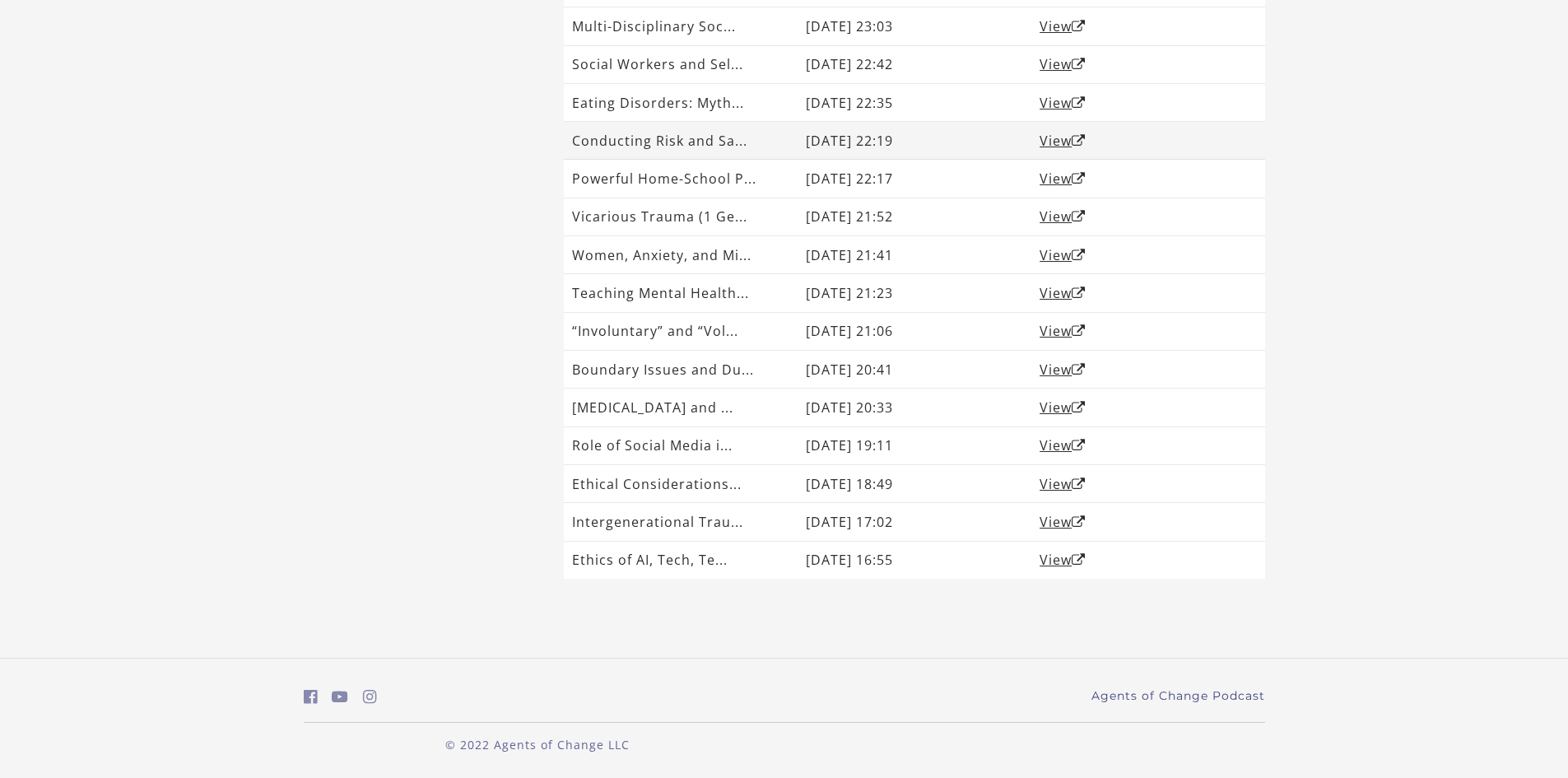
click at [770, 126] on td "Conducting Risk and Sa..." at bounding box center [680, 140] width 234 height 38
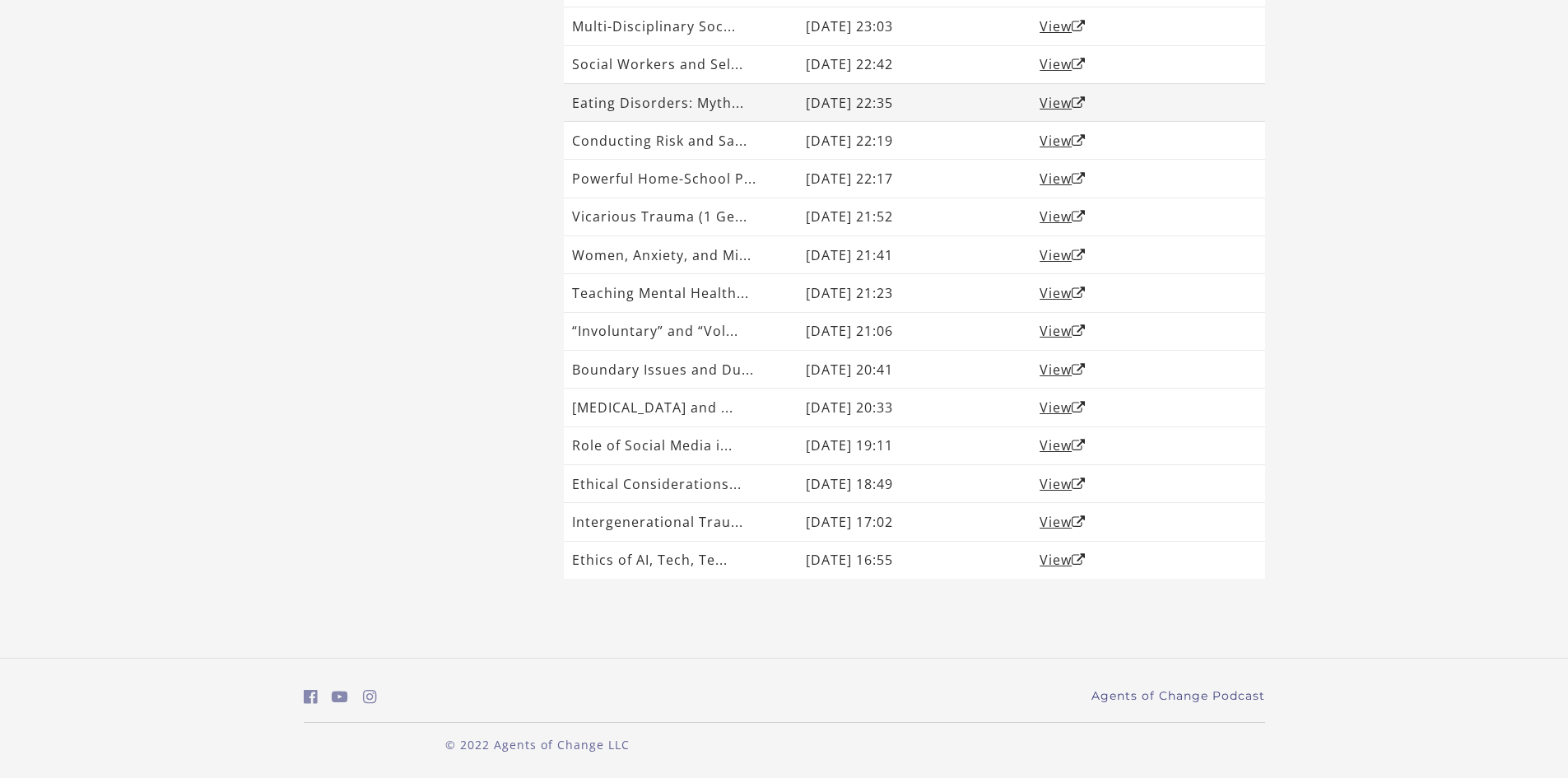
click at [770, 95] on td "Eating Disorders: Myth..." at bounding box center [680, 101] width 234 height 38
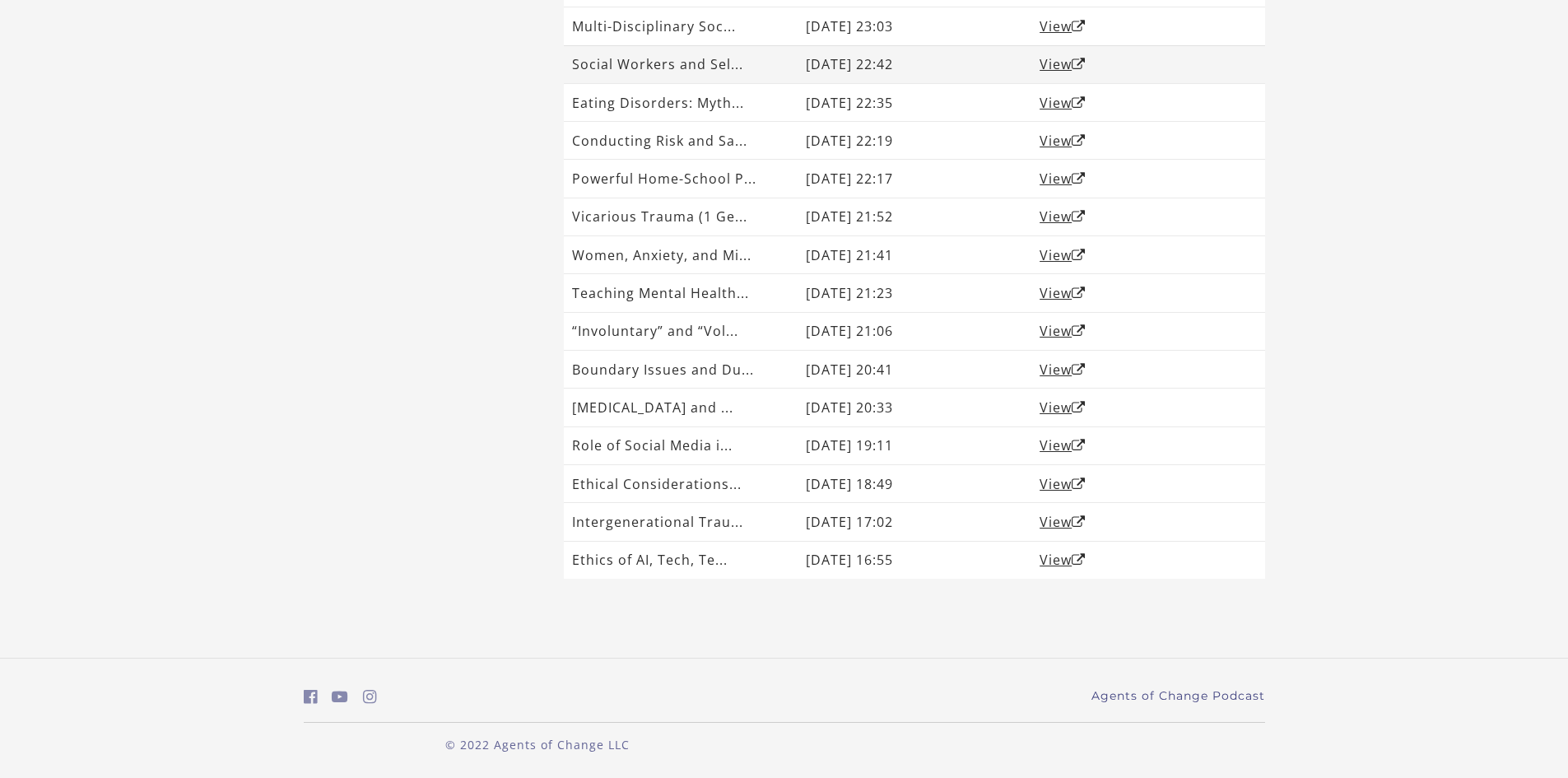
click at [767, 59] on td "Social Workers and Sel..." at bounding box center [680, 64] width 234 height 38
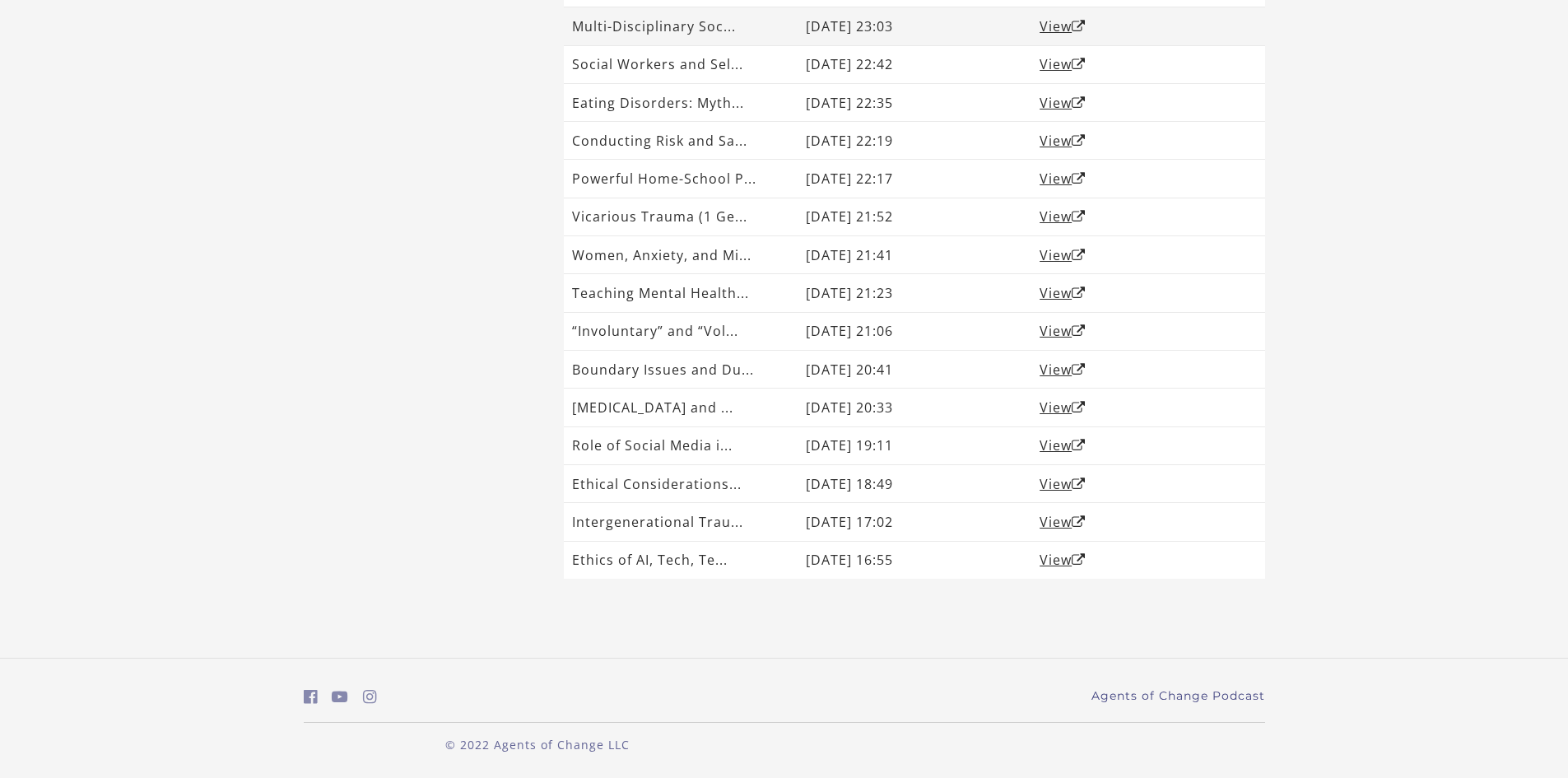
click at [766, 35] on td "Multi-Disciplinary Soc..." at bounding box center [680, 26] width 234 height 38
click at [761, 35] on td "Multi-Disciplinary Soc..." at bounding box center [680, 26] width 234 height 38
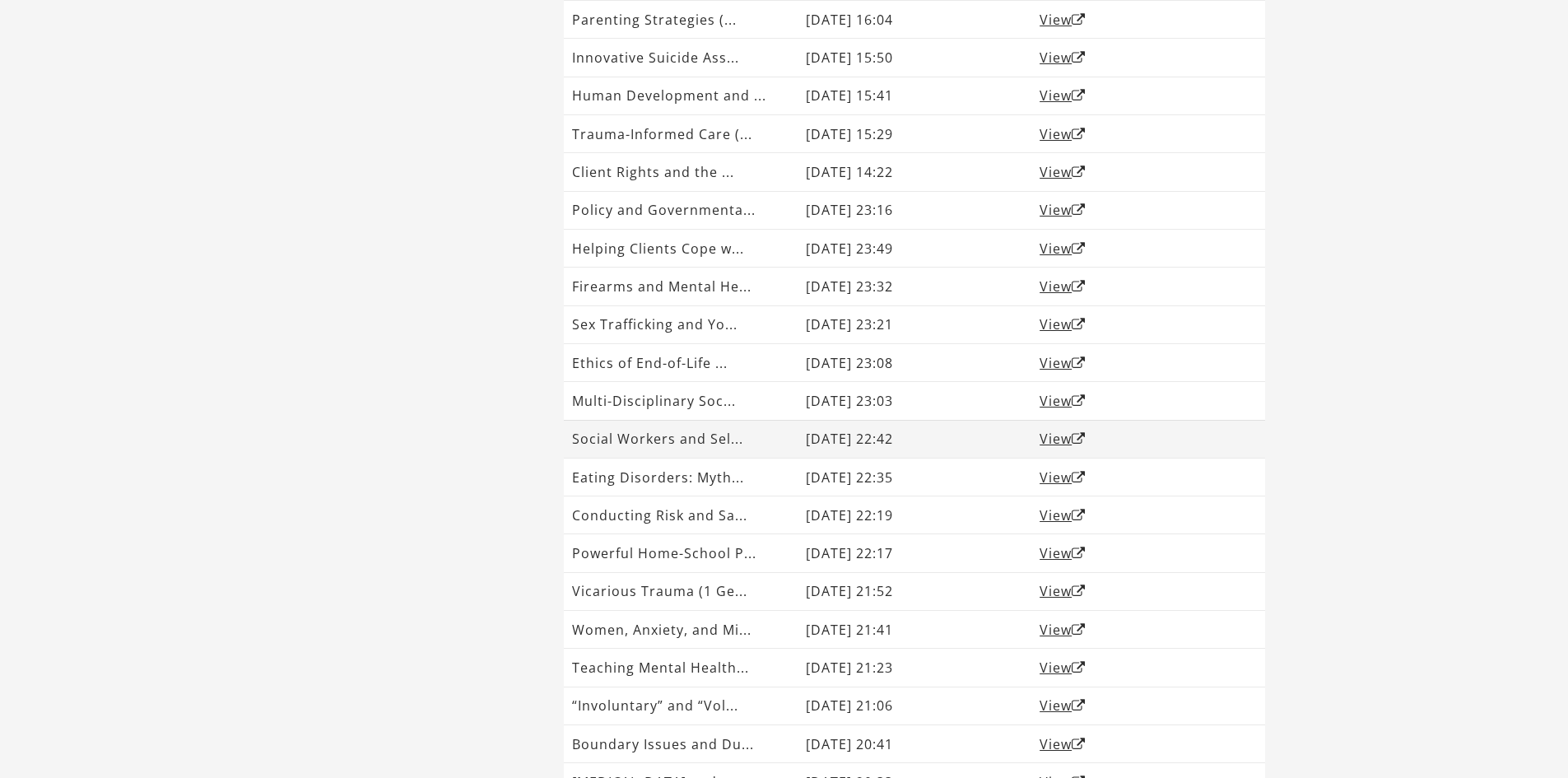
scroll to position [359, 0]
click at [731, 444] on td "Multi-Disciplinary Soc..." at bounding box center [680, 438] width 234 height 38
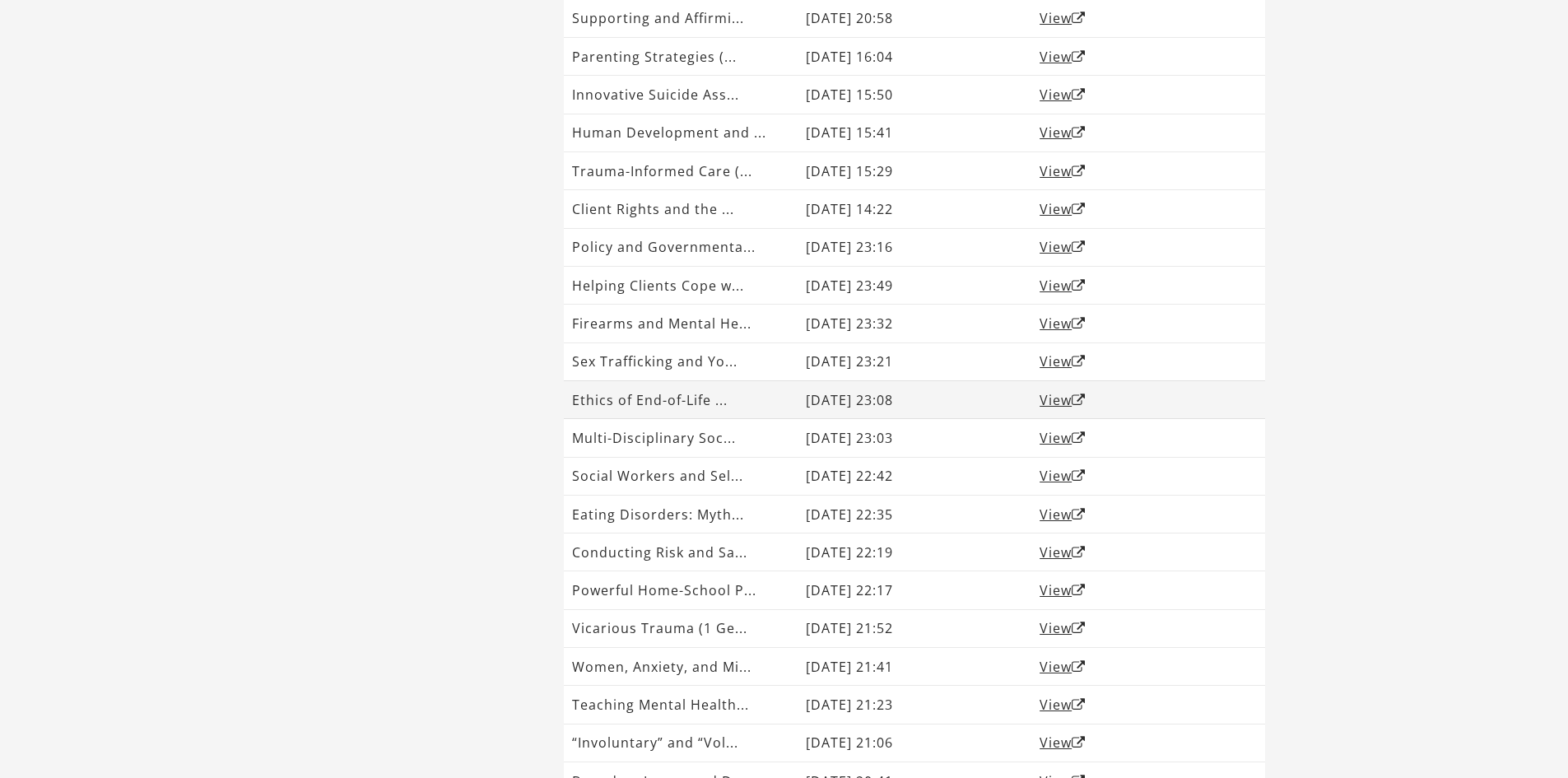
click at [731, 396] on td "Ethics of End-of-Life ..." at bounding box center [680, 398] width 234 height 38
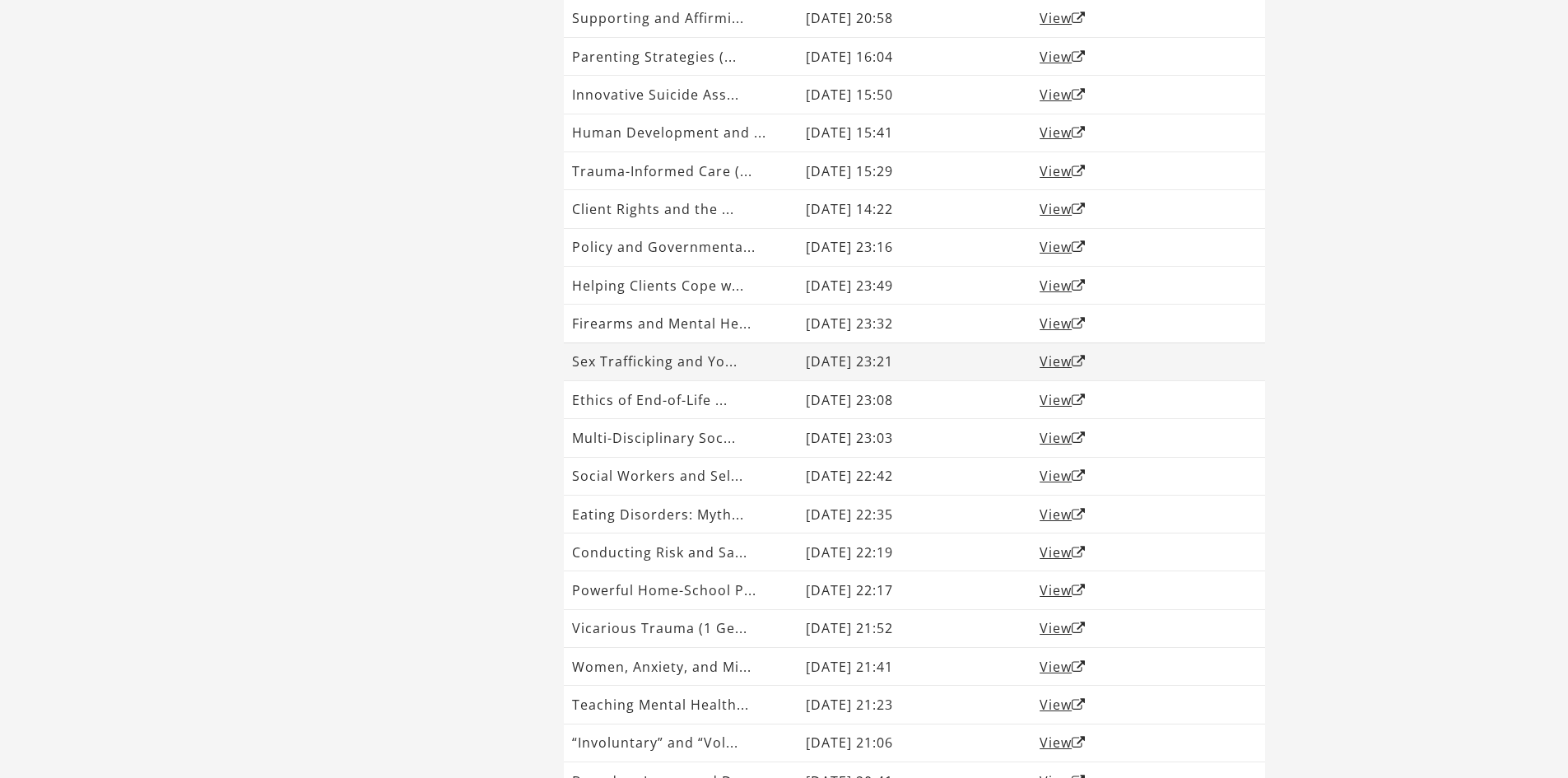
click at [734, 357] on td "Sex Trafficking and Yo..." at bounding box center [680, 360] width 234 height 38
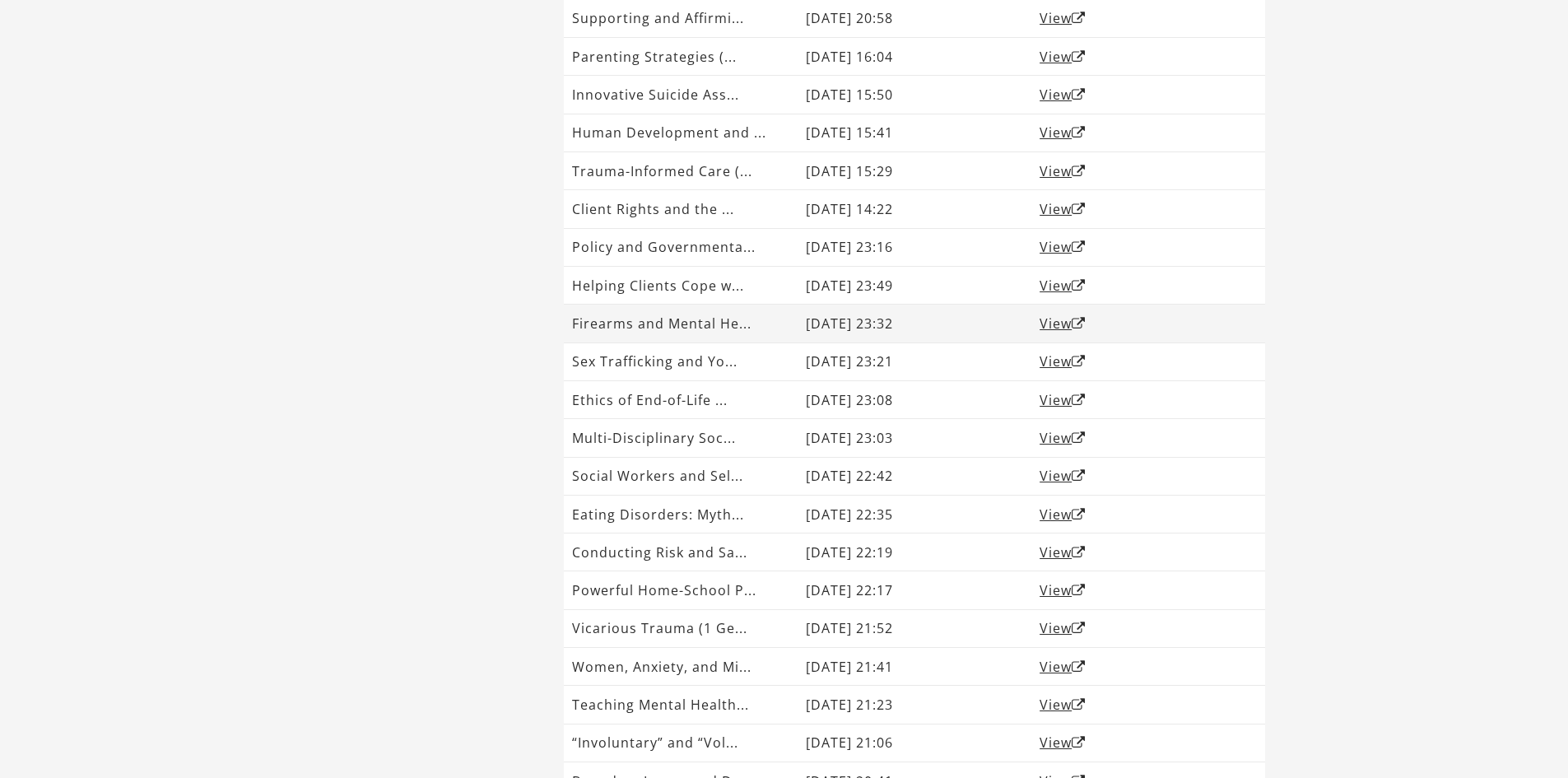
click at [741, 322] on td "Firearms and Mental He..." at bounding box center [680, 323] width 234 height 38
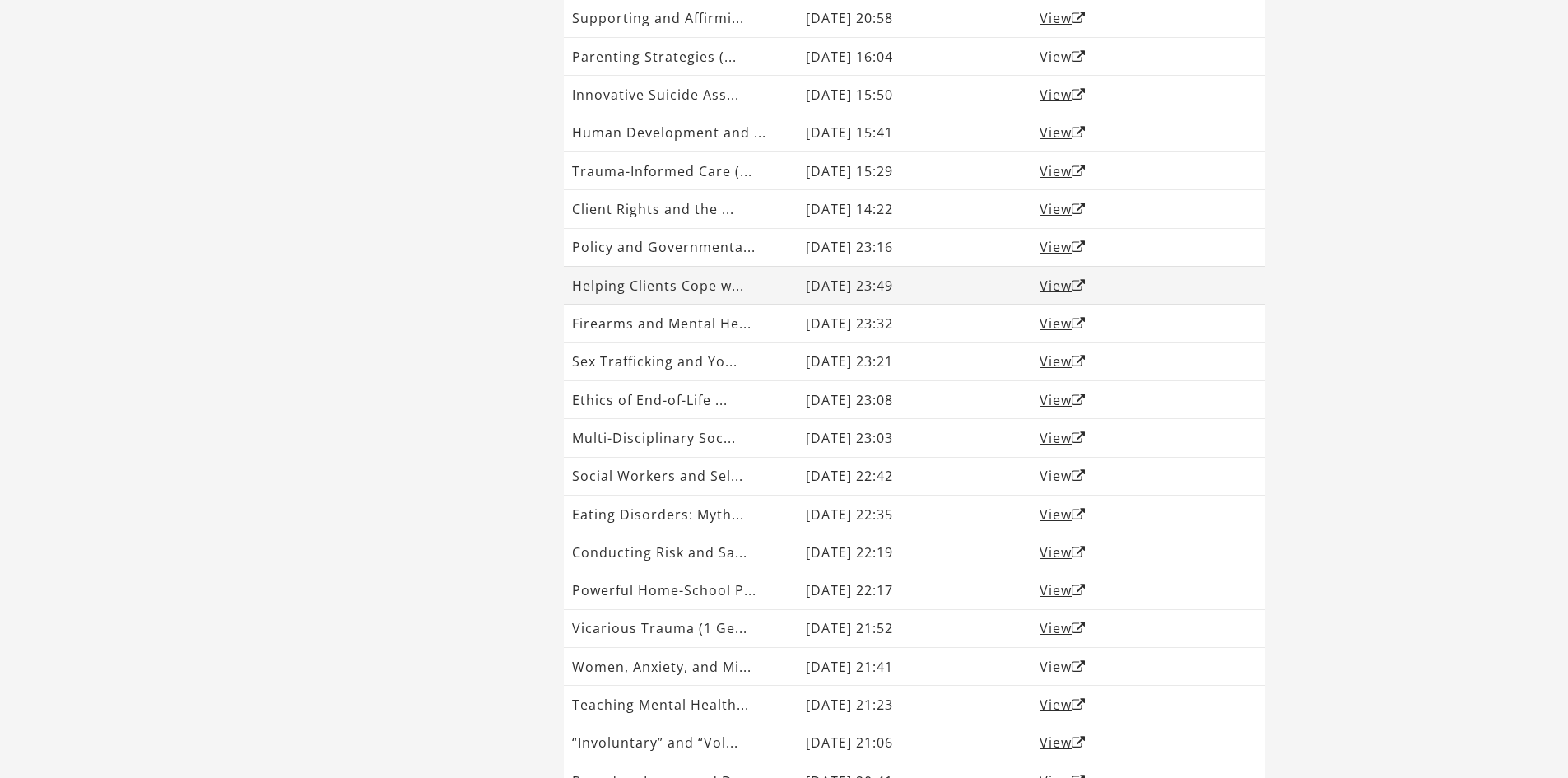
click at [751, 287] on td "Helping Clients Cope w..." at bounding box center [680, 284] width 234 height 38
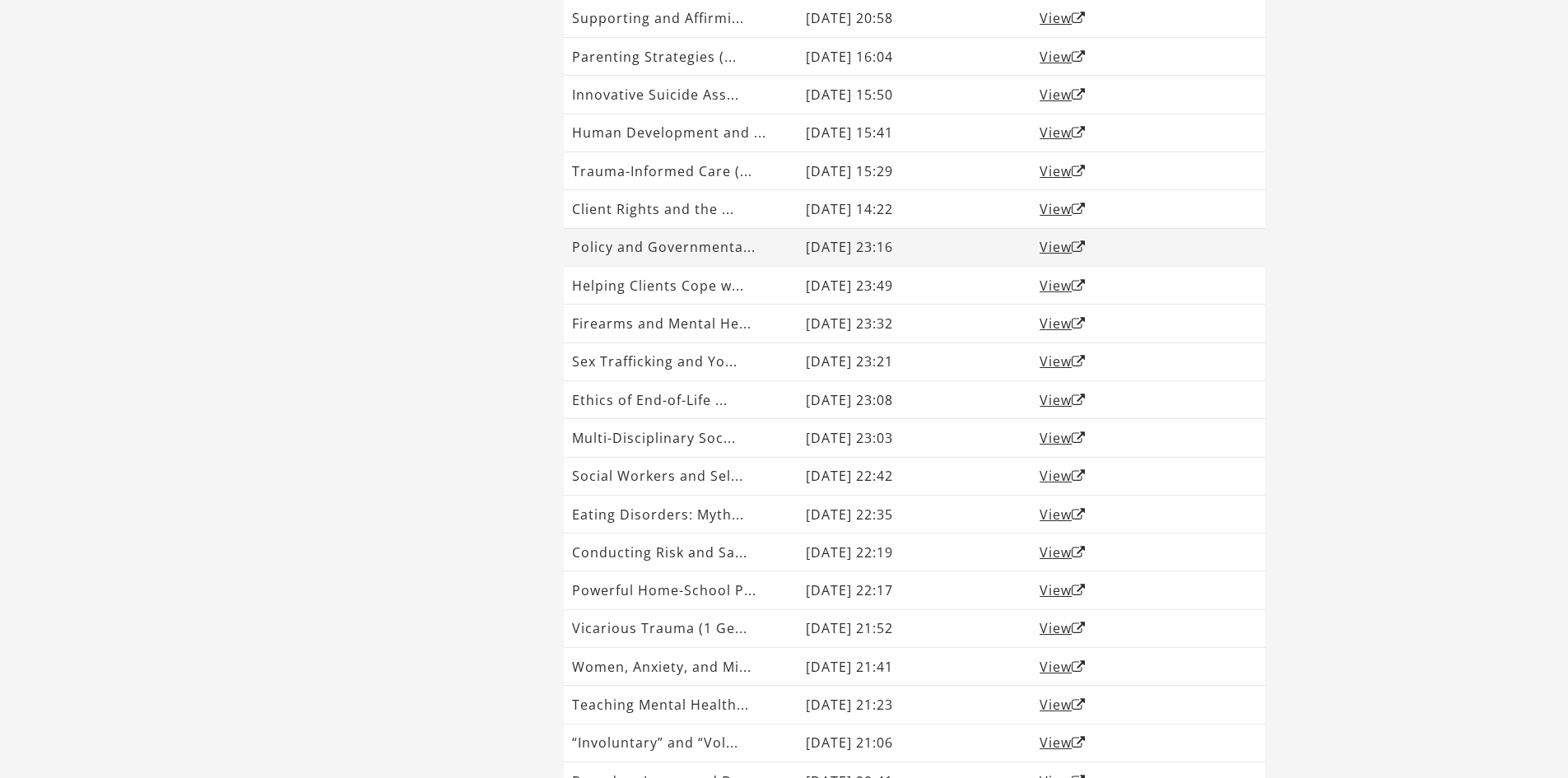
click at [765, 250] on td "Policy and Governmenta..." at bounding box center [680, 246] width 234 height 38
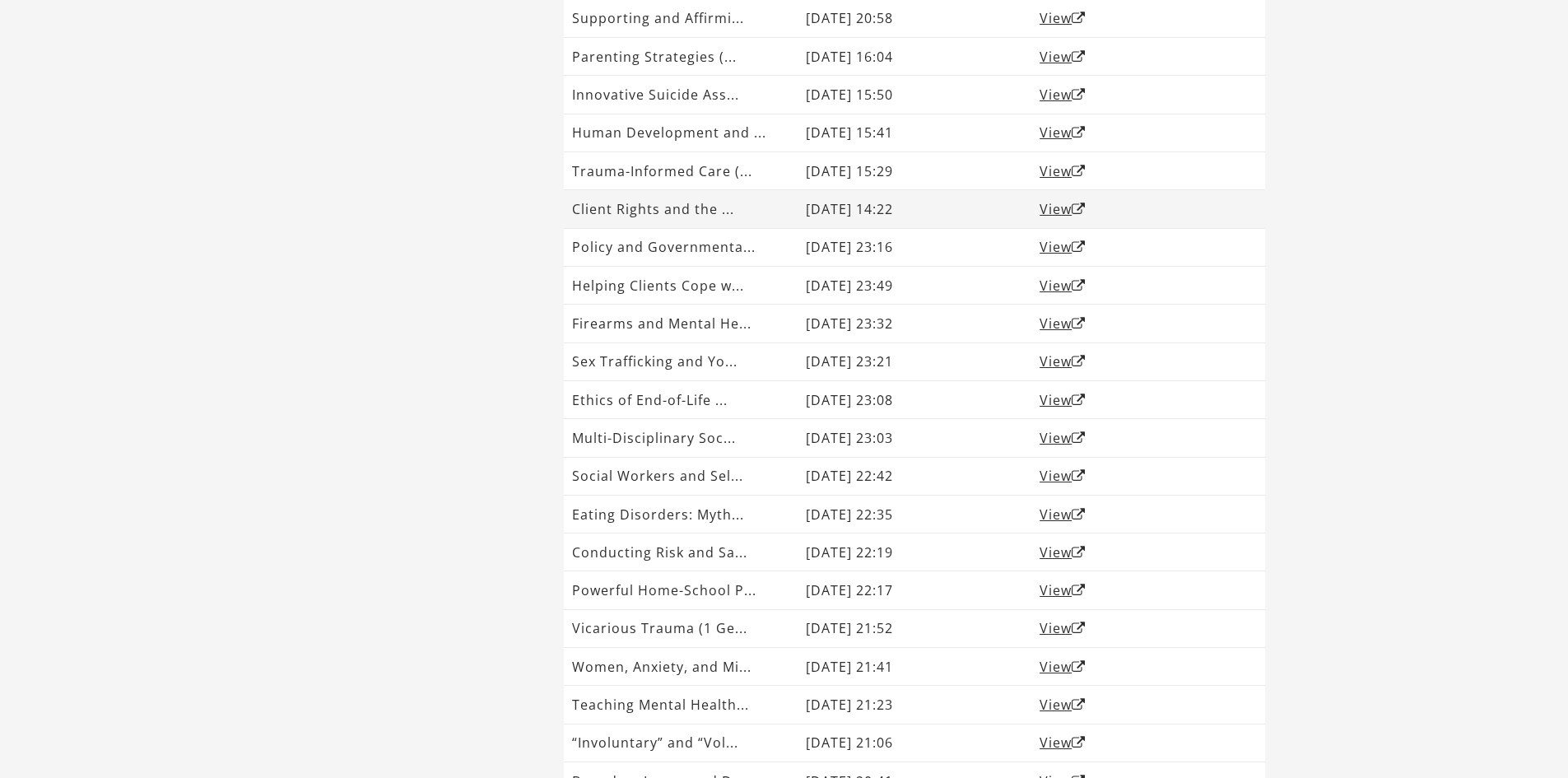
click at [760, 218] on td "Client Rights and the ..." at bounding box center [680, 209] width 234 height 38
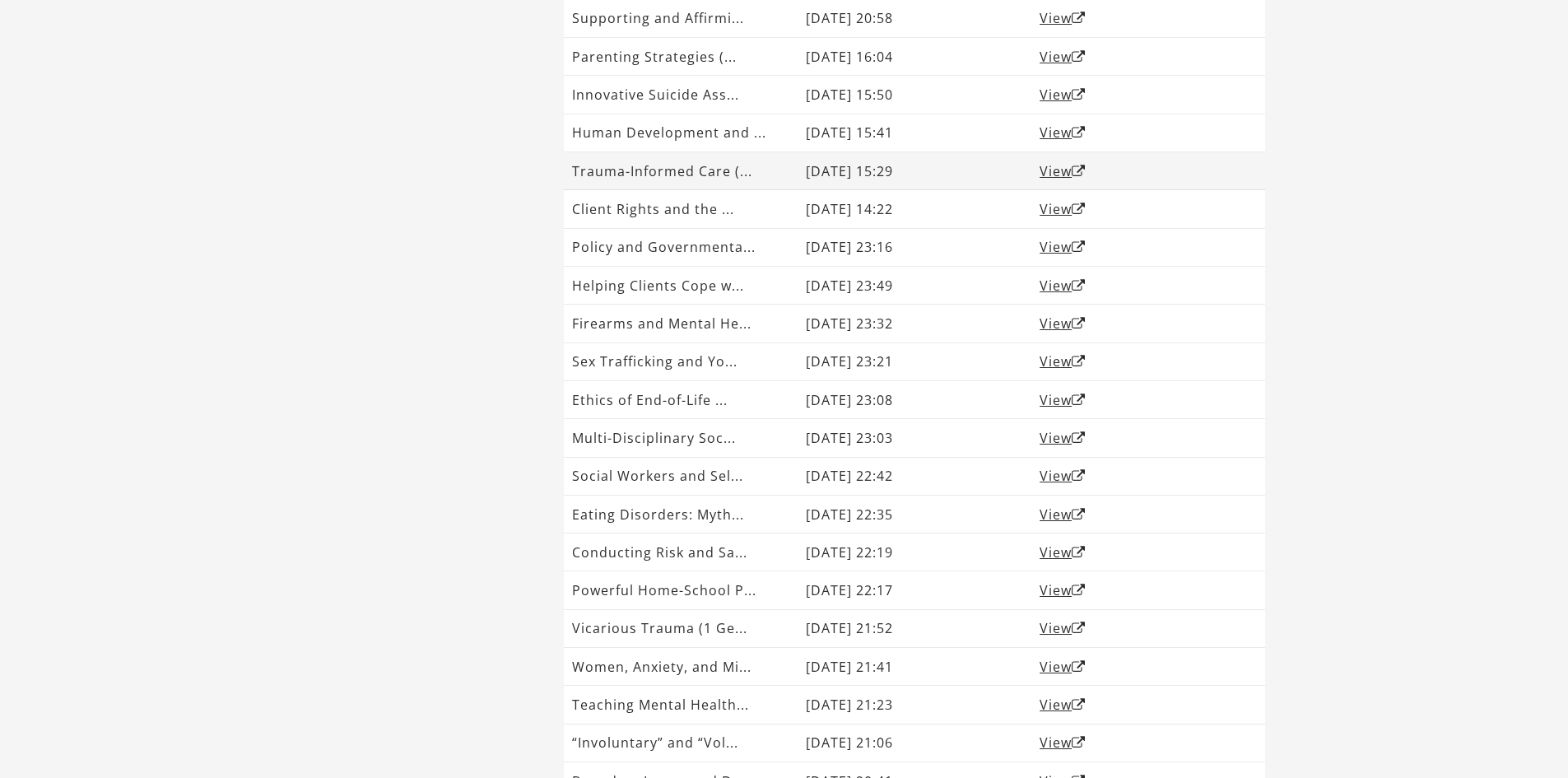
click at [760, 179] on td "Trauma-Informed Care (..." at bounding box center [680, 171] width 234 height 38
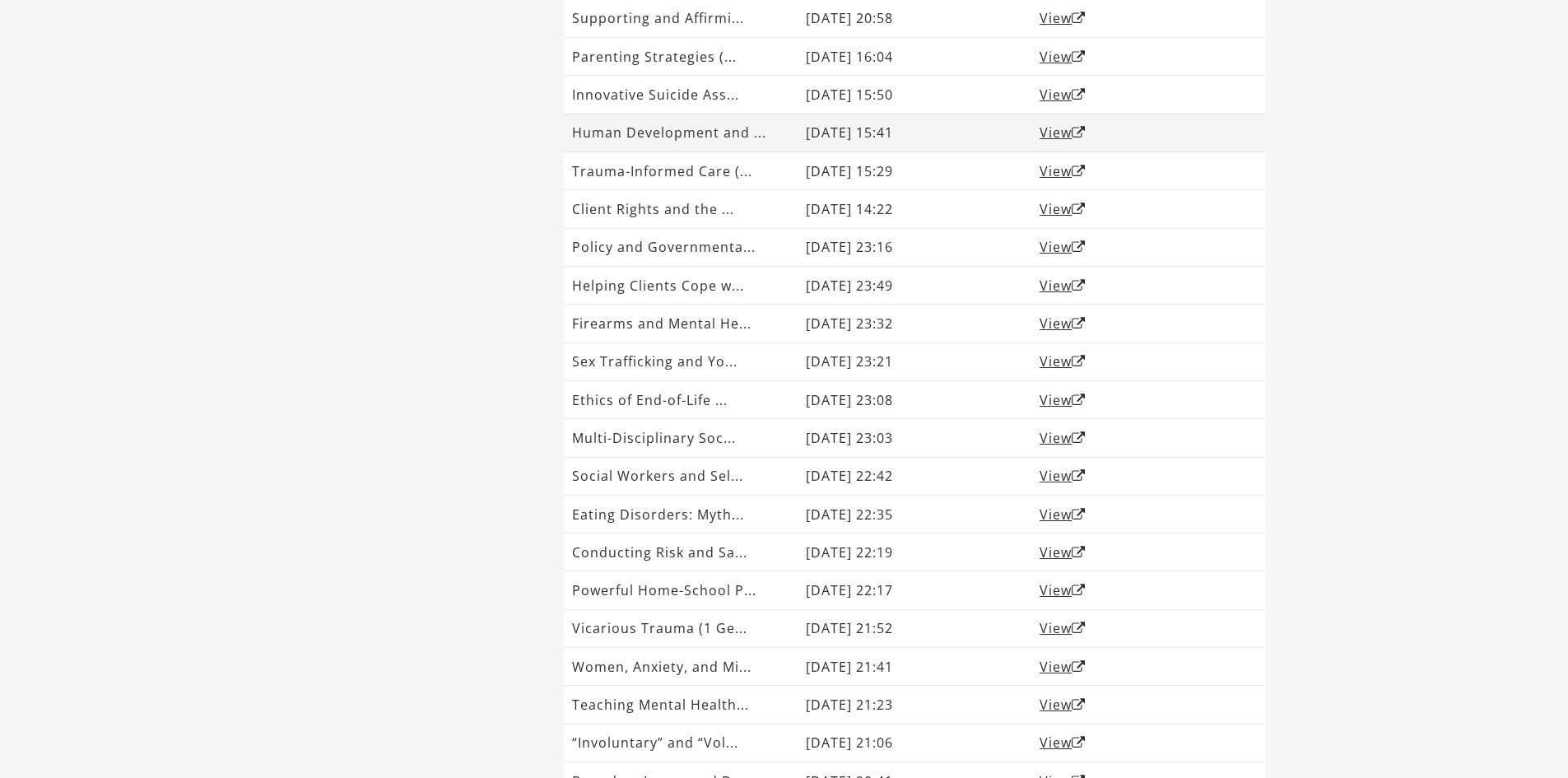
click at [769, 137] on td "Human Development and ..." at bounding box center [680, 132] width 234 height 38
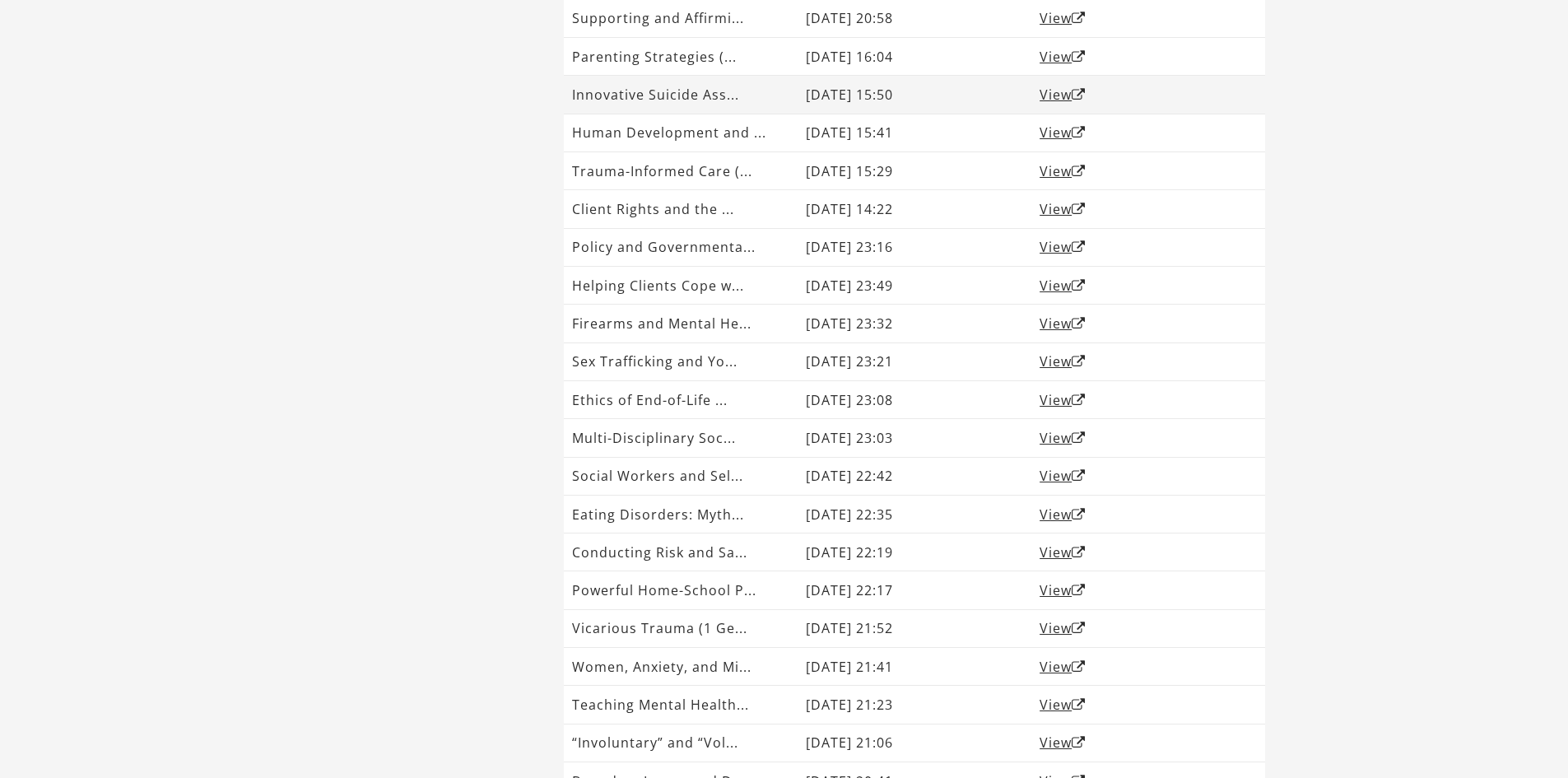
click at [766, 102] on td "Innovative Suicide Ass..." at bounding box center [680, 94] width 234 height 38
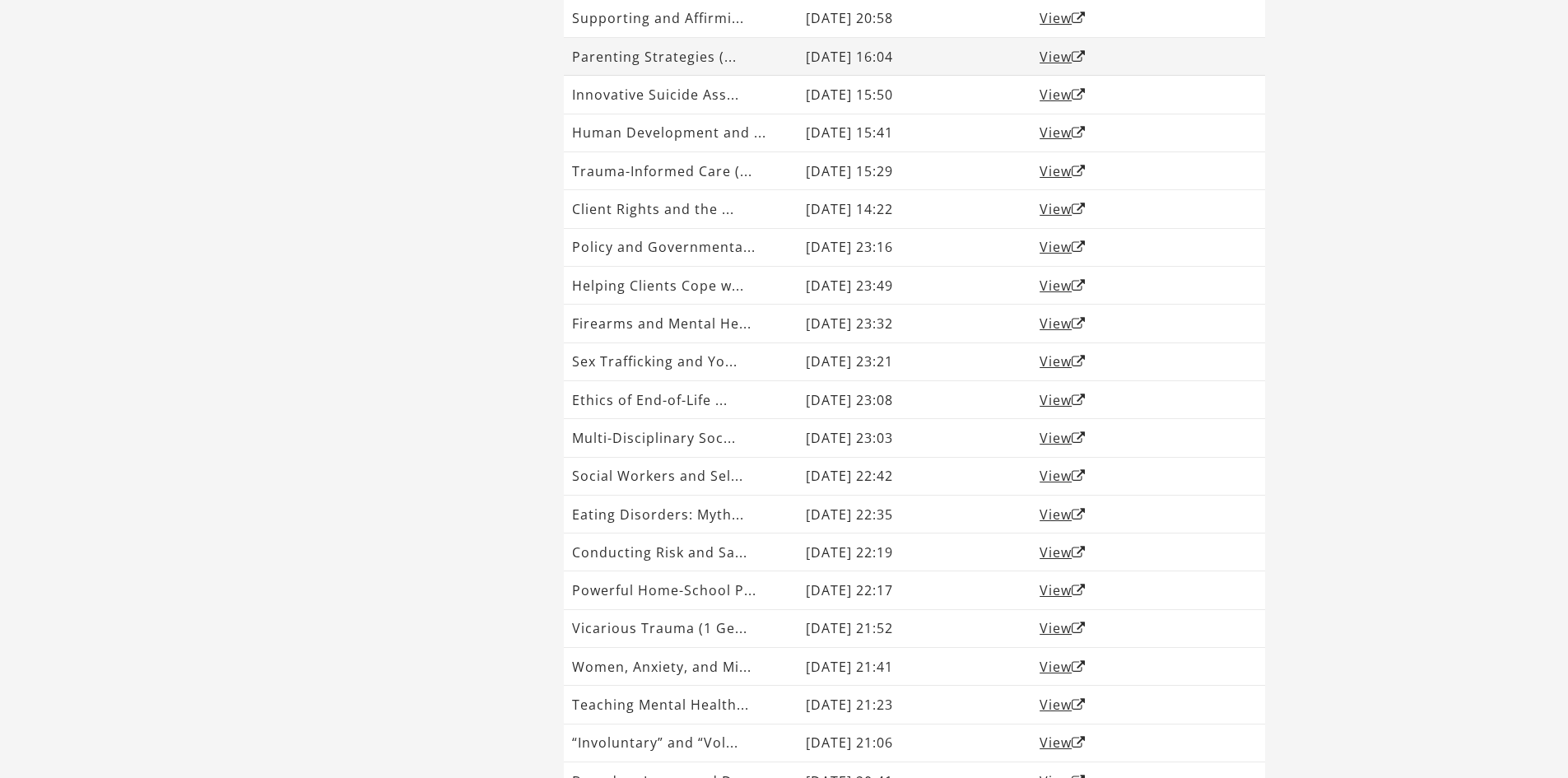
click at [757, 65] on td "Parenting Strategies (..." at bounding box center [680, 56] width 234 height 38
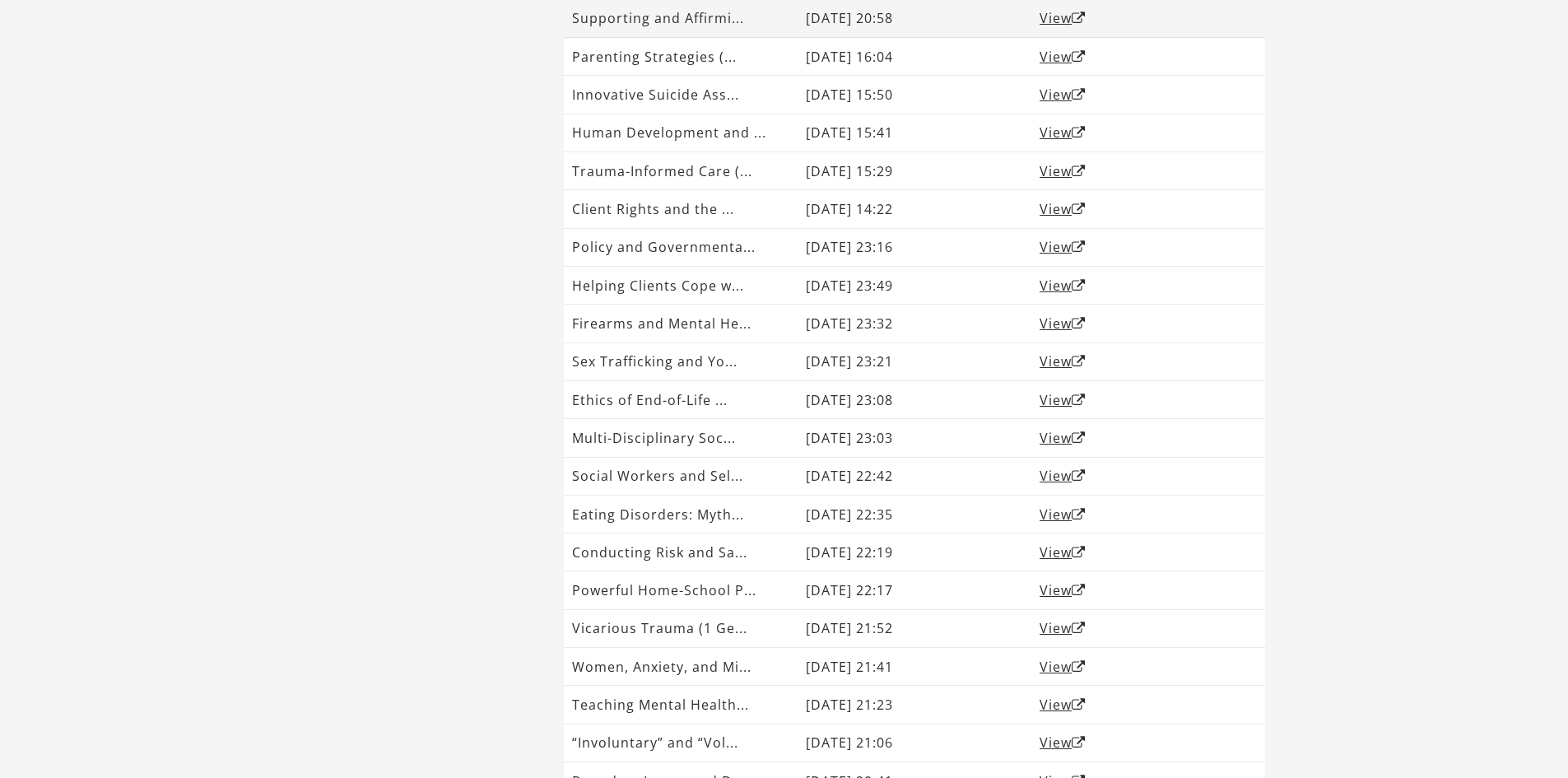
click at [752, 28] on td "Supporting and Affirmi..." at bounding box center [680, 18] width 234 height 38
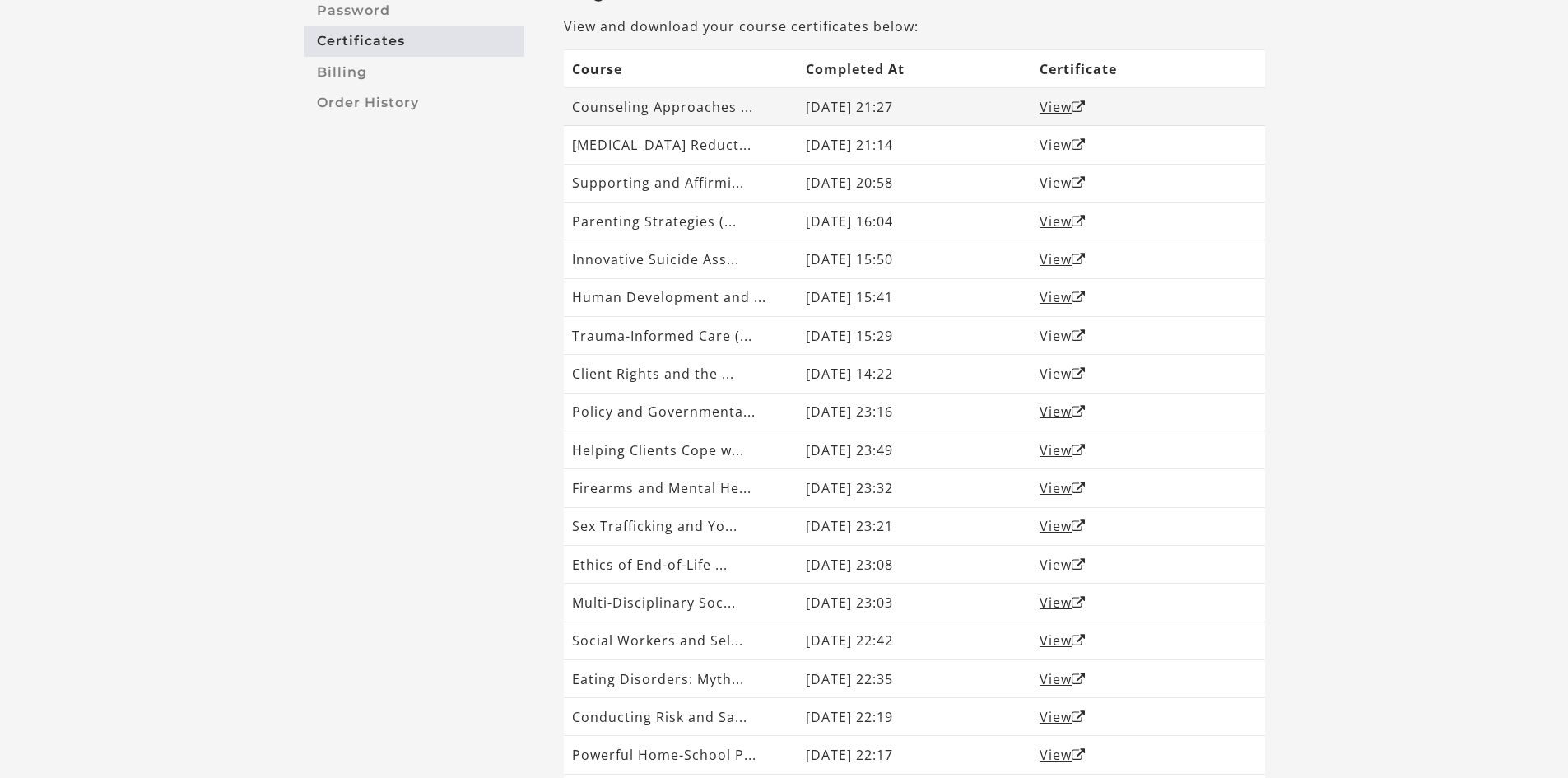
scroll to position [277, 0]
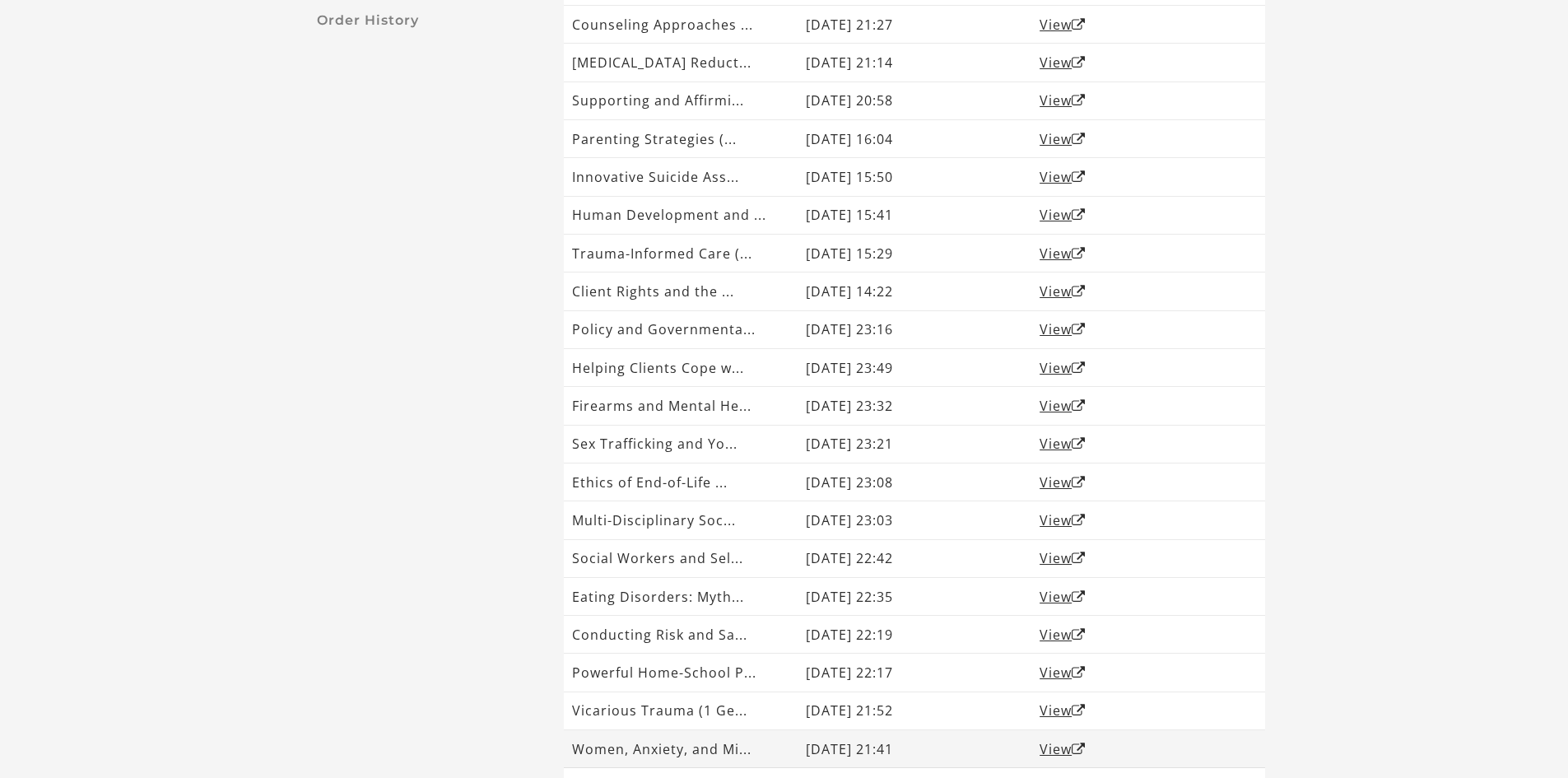
click at [741, 743] on td "Women, Anxiety, and Mi..." at bounding box center [680, 749] width 234 height 38
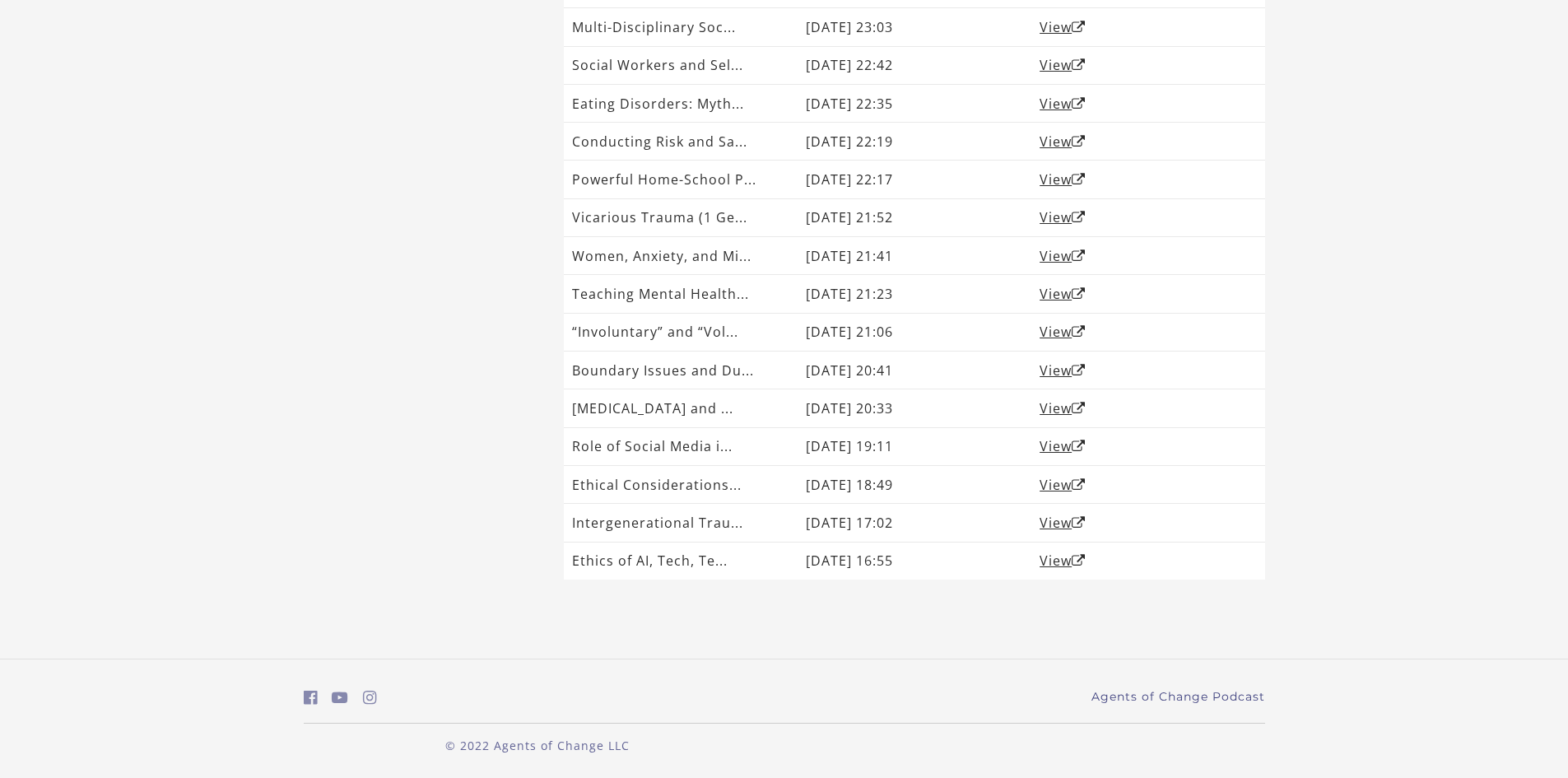
scroll to position [770, 0]
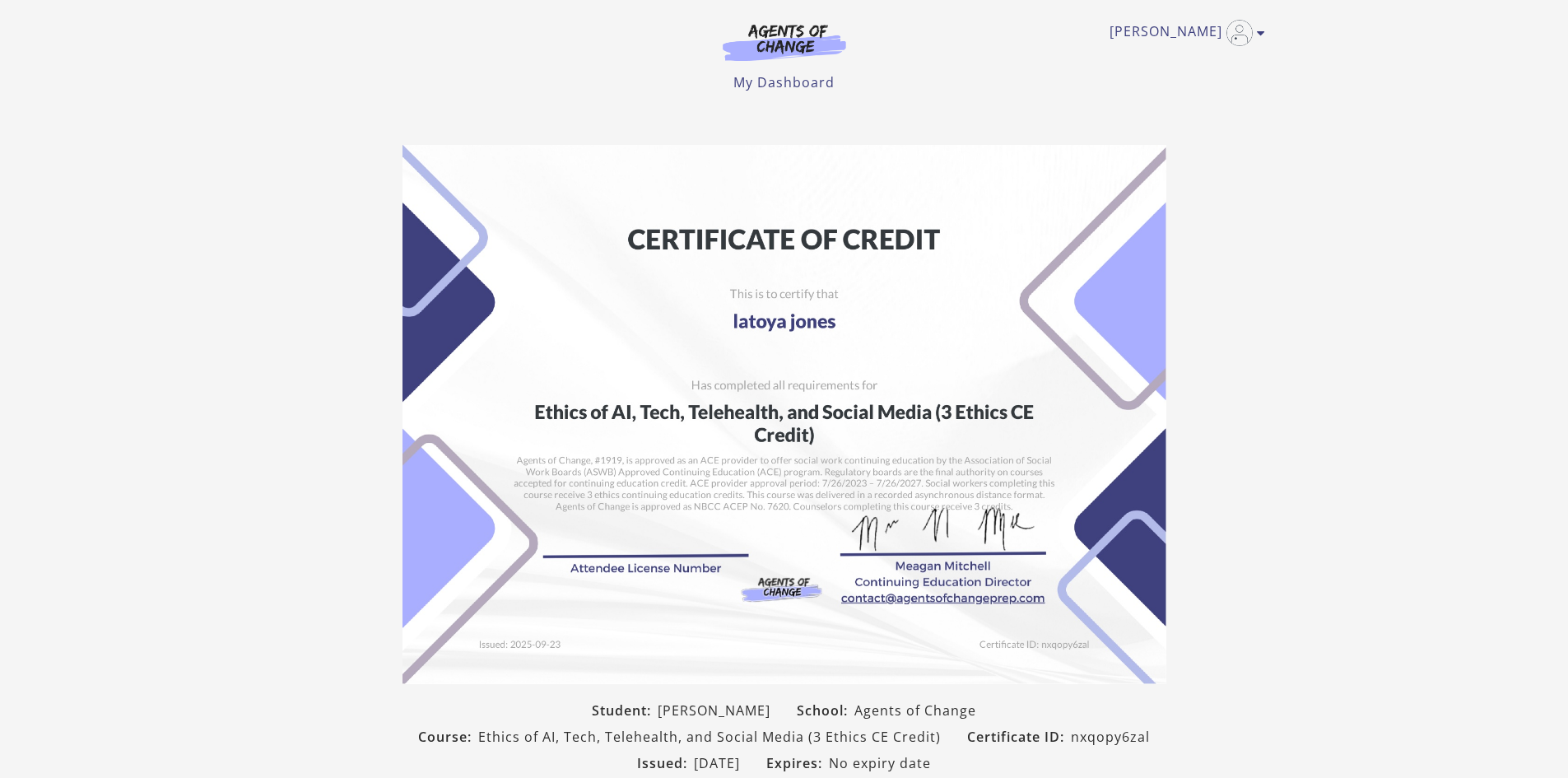
click at [1545, 402] on section "Student: [PERSON_NAME] School: Agents of Change Course: Ethics of AI, Tech, Tel…" at bounding box center [784, 492] width 1568 height 722
click at [1399, 390] on section "Student: [PERSON_NAME] School: Agents of Change Course: Ethics of AI, Tech, Tel…" at bounding box center [784, 492] width 1568 height 722
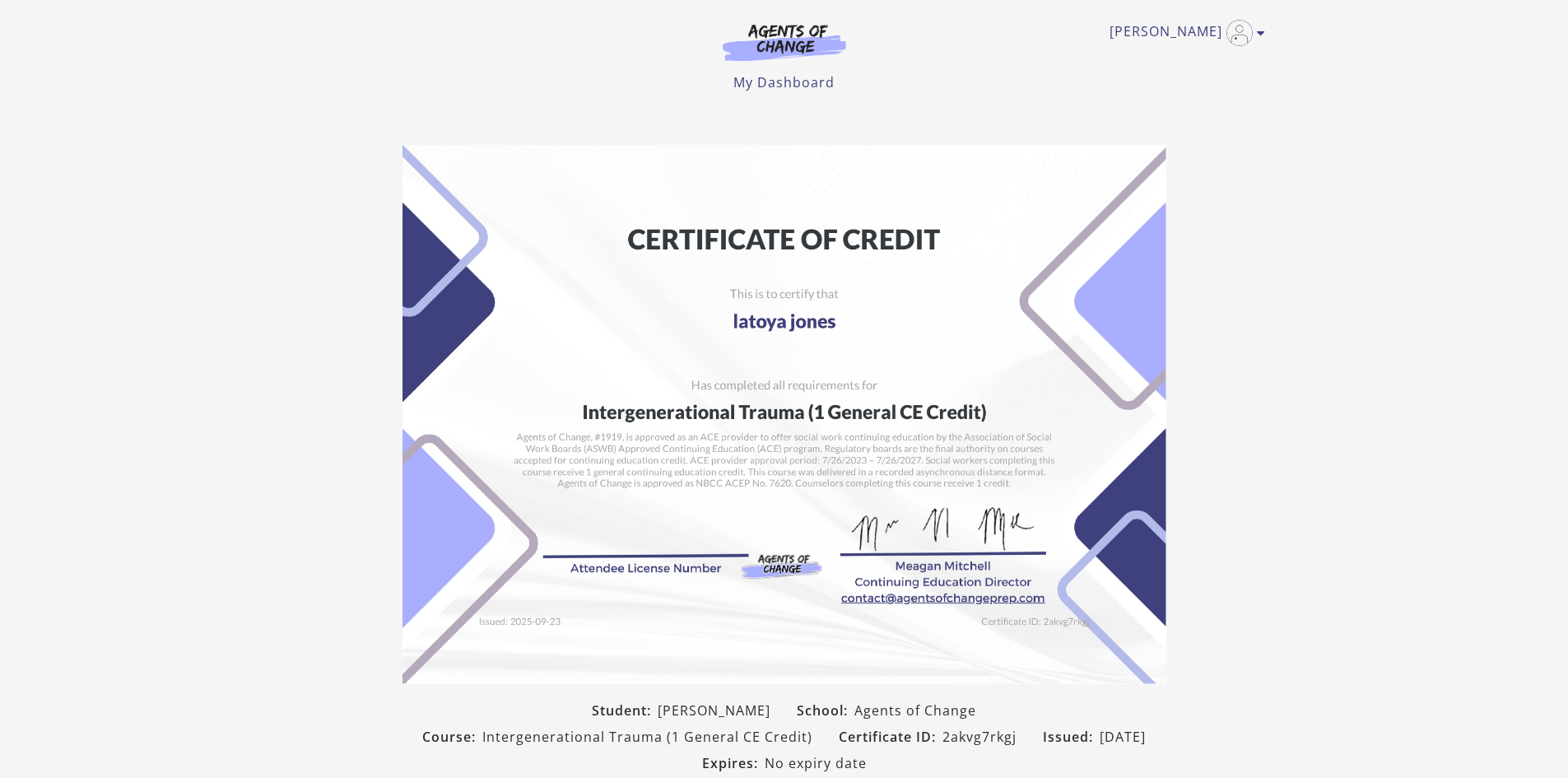
click at [1407, 343] on section "Student: latoya jones School: Agents of Change Course: Intergenerational Trauma…" at bounding box center [784, 492] width 1568 height 722
click at [1299, 321] on section "Student: [PERSON_NAME] School: Agents of Change Course: Ethical Considerations …" at bounding box center [784, 492] width 1568 height 722
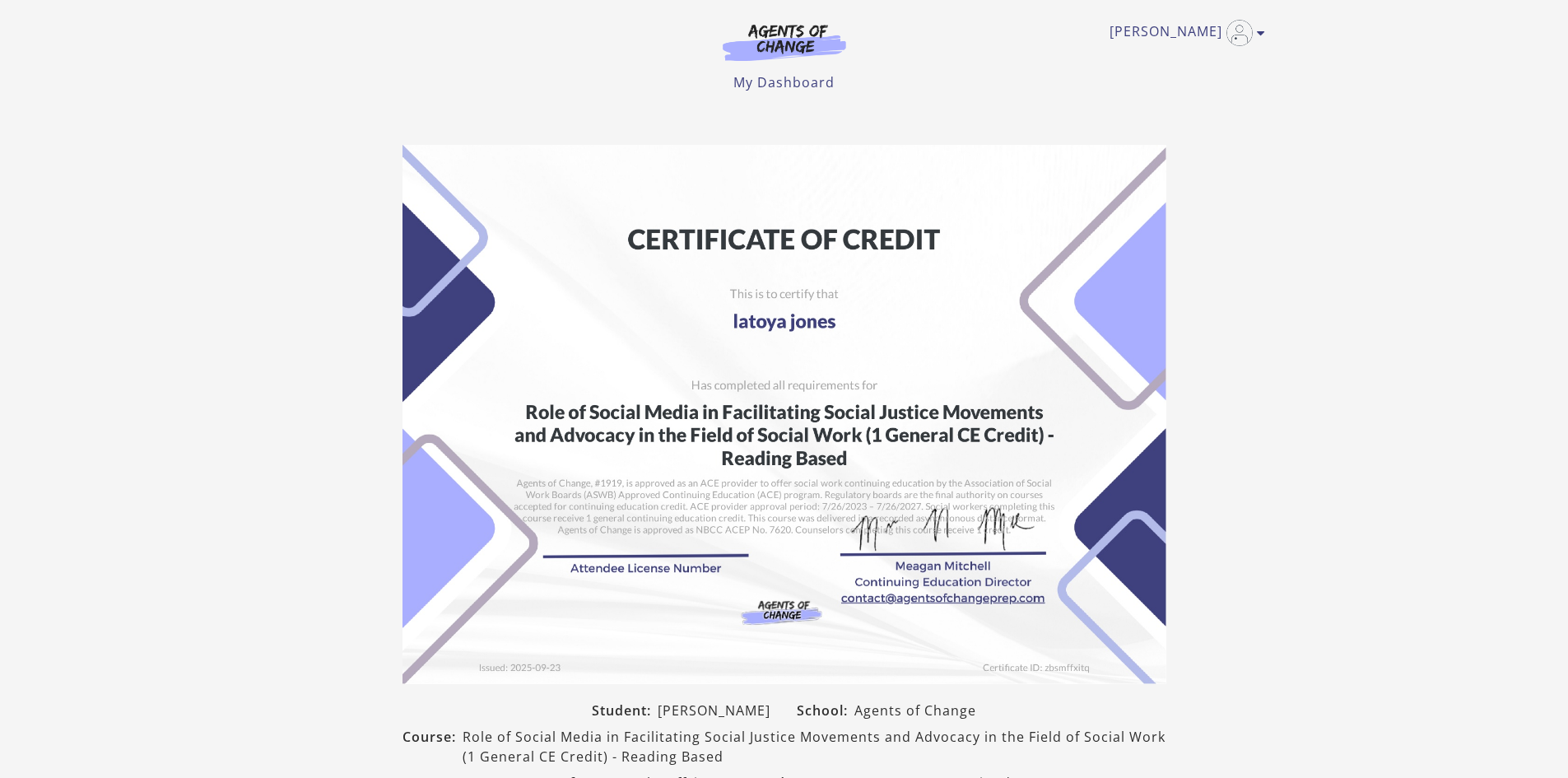
click at [1313, 240] on section "Student: [PERSON_NAME] School: Agents of Change Course: Role of Social Media in…" at bounding box center [784, 502] width 1568 height 741
click at [1327, 283] on section "Student: [PERSON_NAME] School: Agents of Change Course: Role of Social Media in…" at bounding box center [784, 502] width 1568 height 741
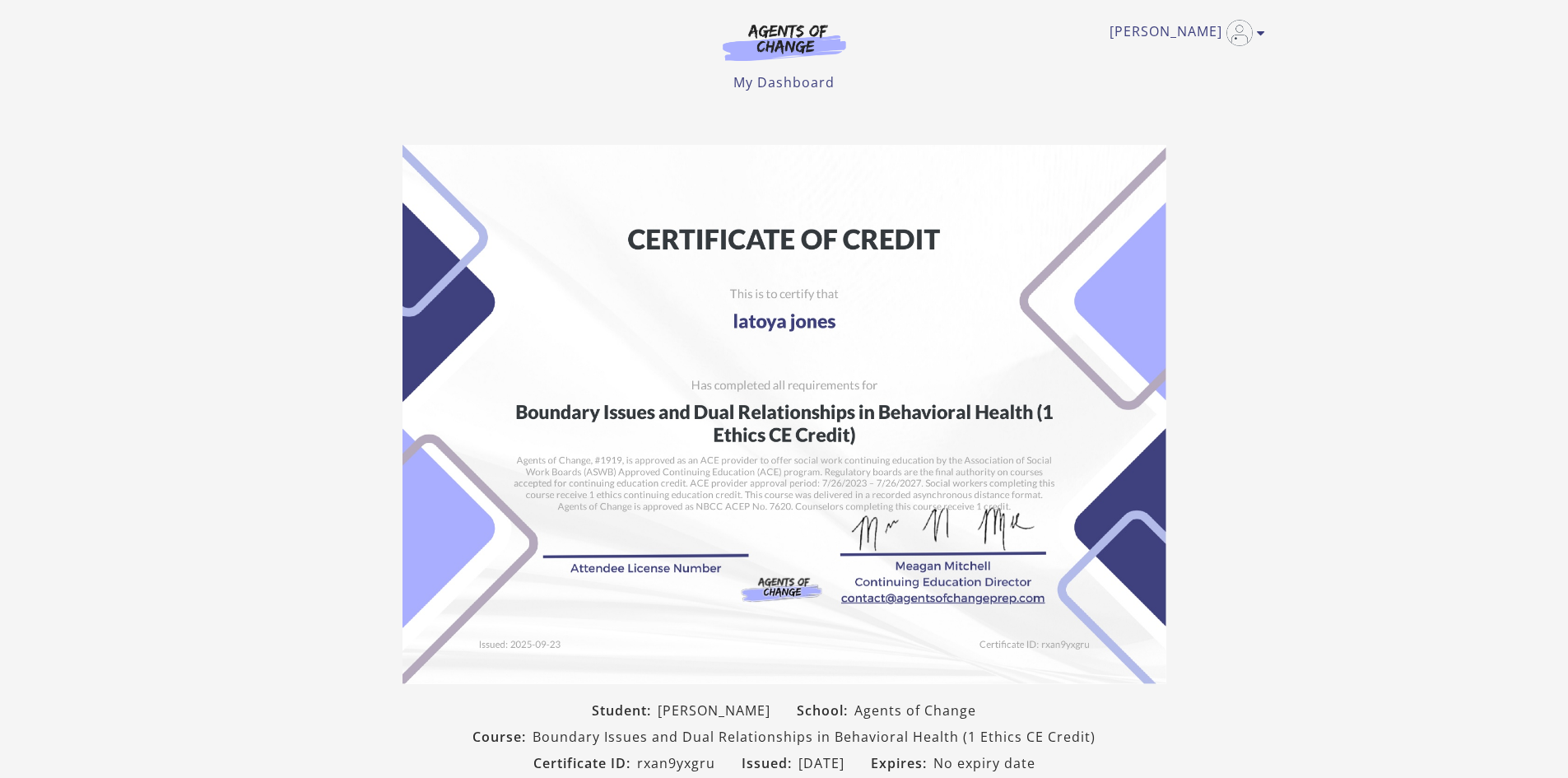
click at [1311, 291] on section "Student: [PERSON_NAME] School: Agents of Change Course: Boundary Issues and Dua…" at bounding box center [784, 492] width 1568 height 722
click at [1287, 340] on section "Student: [PERSON_NAME] School: Agents of Change Course: Boundary Issues and Dua…" at bounding box center [784, 492] width 1568 height 722
click at [1301, 355] on section "Student: latoya jones School: Agents of Change Course: Suicidal Ideation and Se…" at bounding box center [784, 492] width 1568 height 722
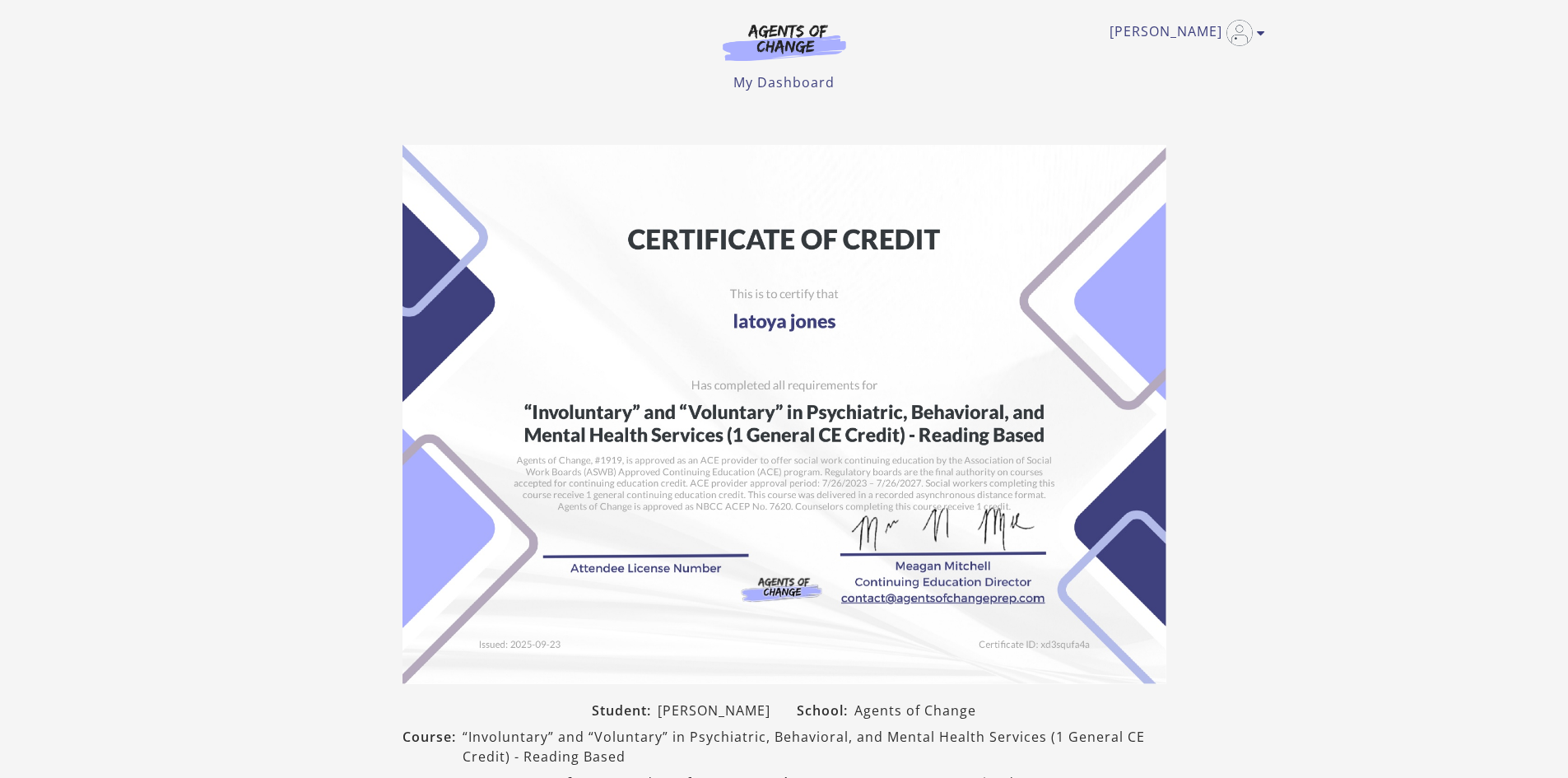
click at [1306, 346] on section "Student: [PERSON_NAME] School: Agents of Change Course: “Involuntary” and “Volu…" at bounding box center [784, 502] width 1568 height 741
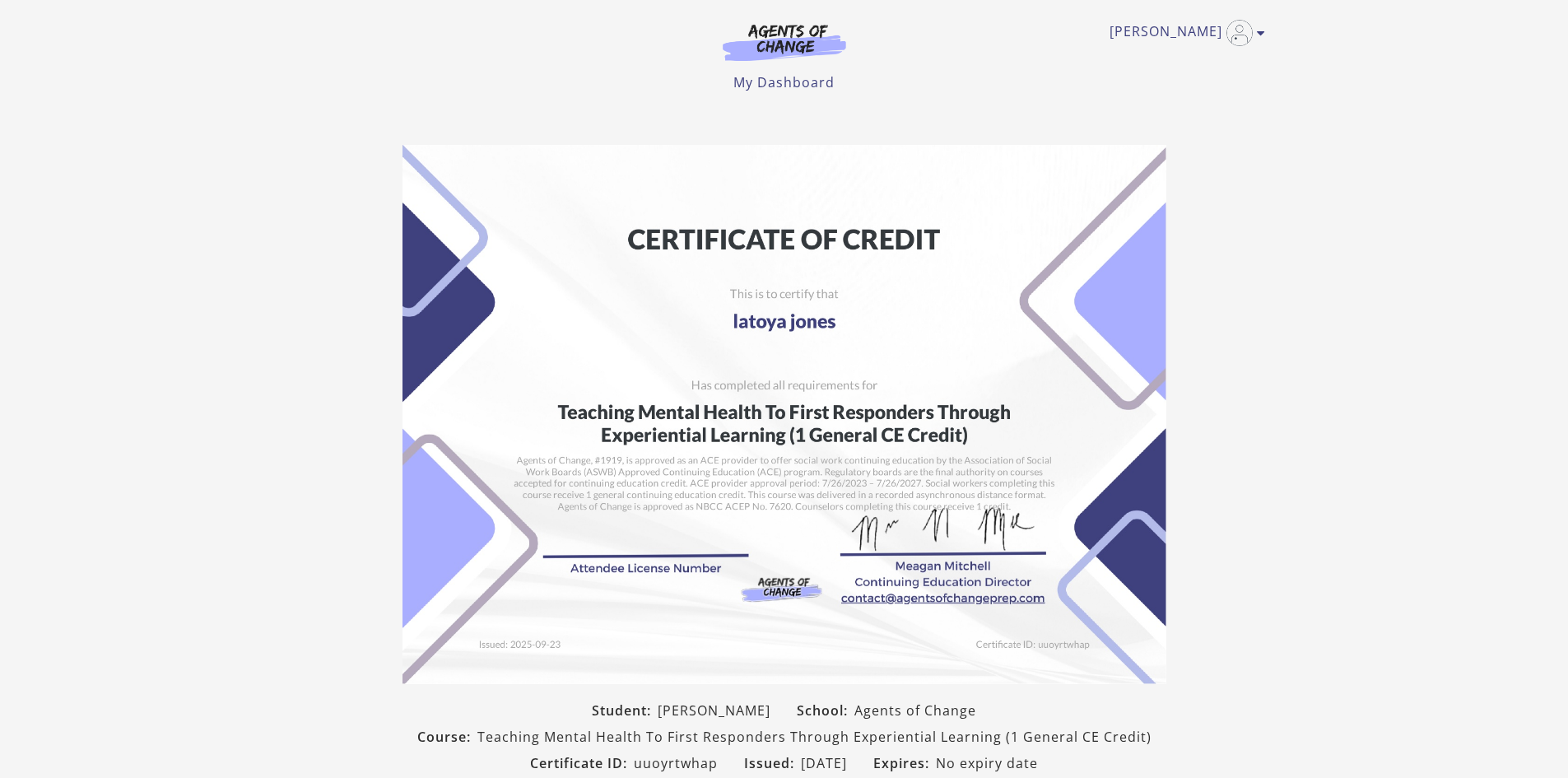
click at [1328, 269] on section "Student: latoya jones School: Agents of Change Course: Teaching Mental Health T…" at bounding box center [784, 492] width 1568 height 722
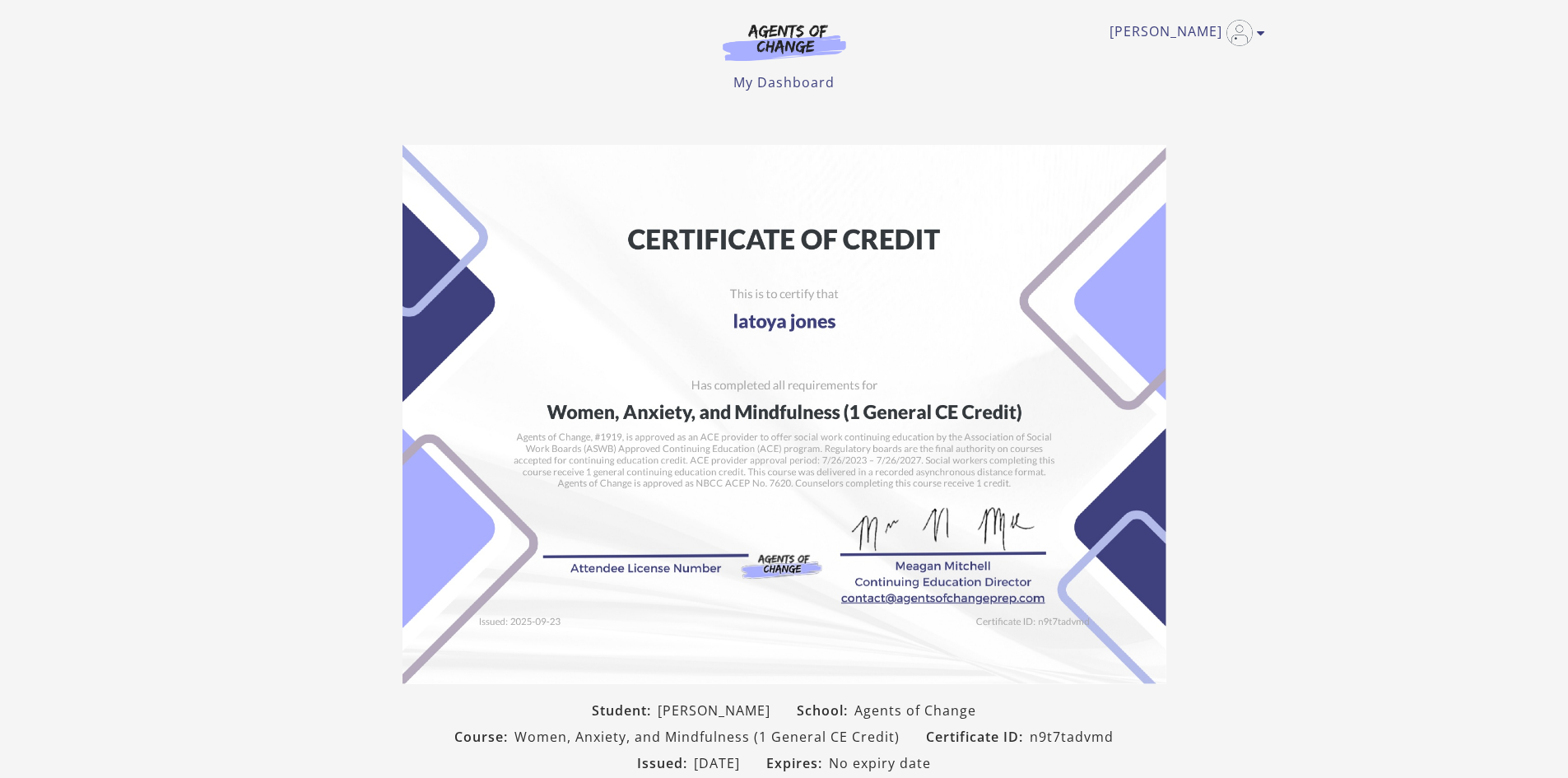
click at [1342, 443] on section "Student: latoya jones School: Agents of Change Course: Women, Anxiety, and Mind…" at bounding box center [784, 492] width 1568 height 722
click at [1297, 407] on section "Student: latoya jones School: Agents of Change Course: Women, Anxiety, and Mind…" at bounding box center [784, 492] width 1568 height 722
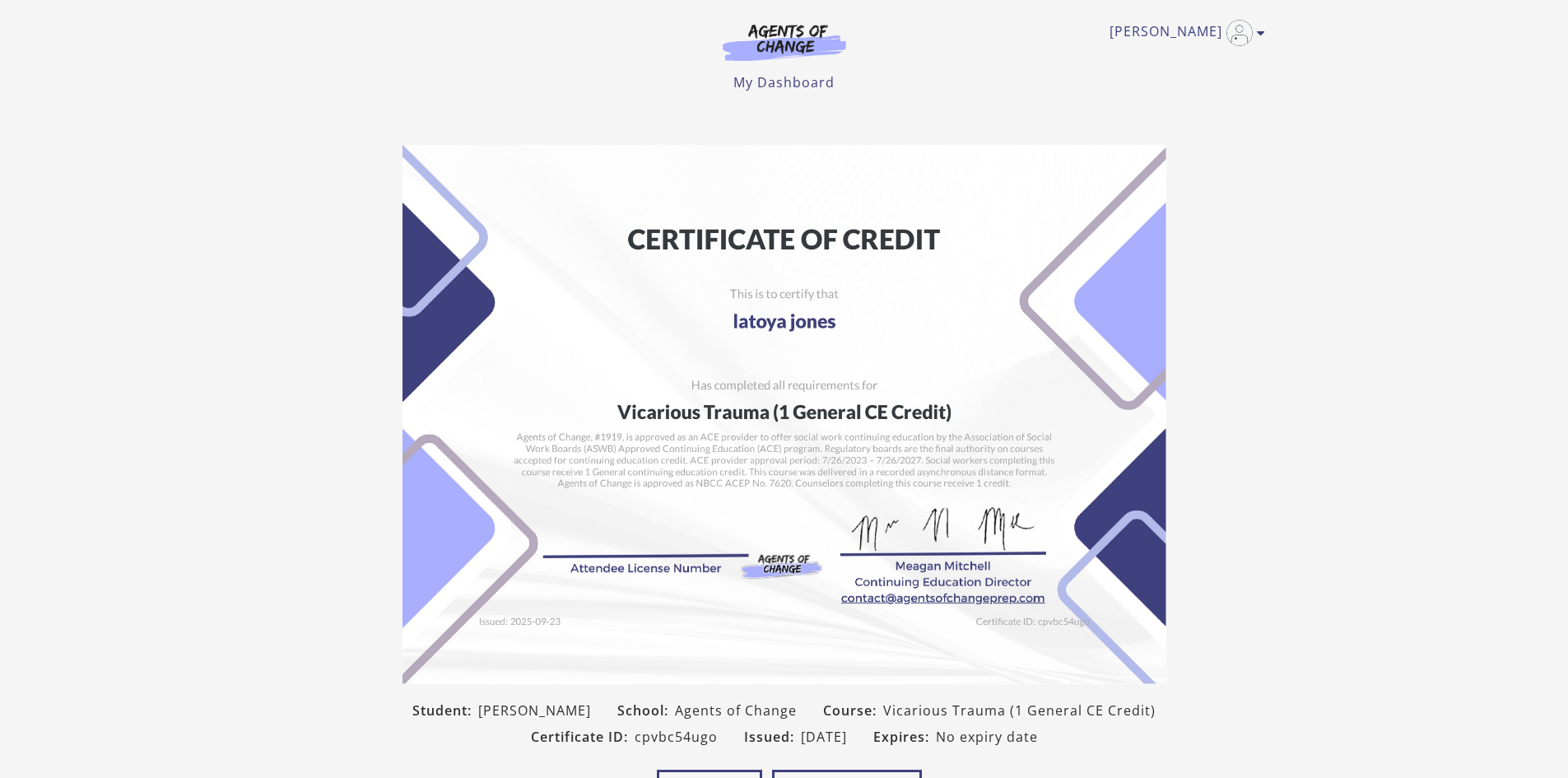
click at [1330, 294] on section "Student: [PERSON_NAME] School: Agents of Change Course: [PERSON_NAME] (1 Genera…" at bounding box center [784, 479] width 1568 height 695
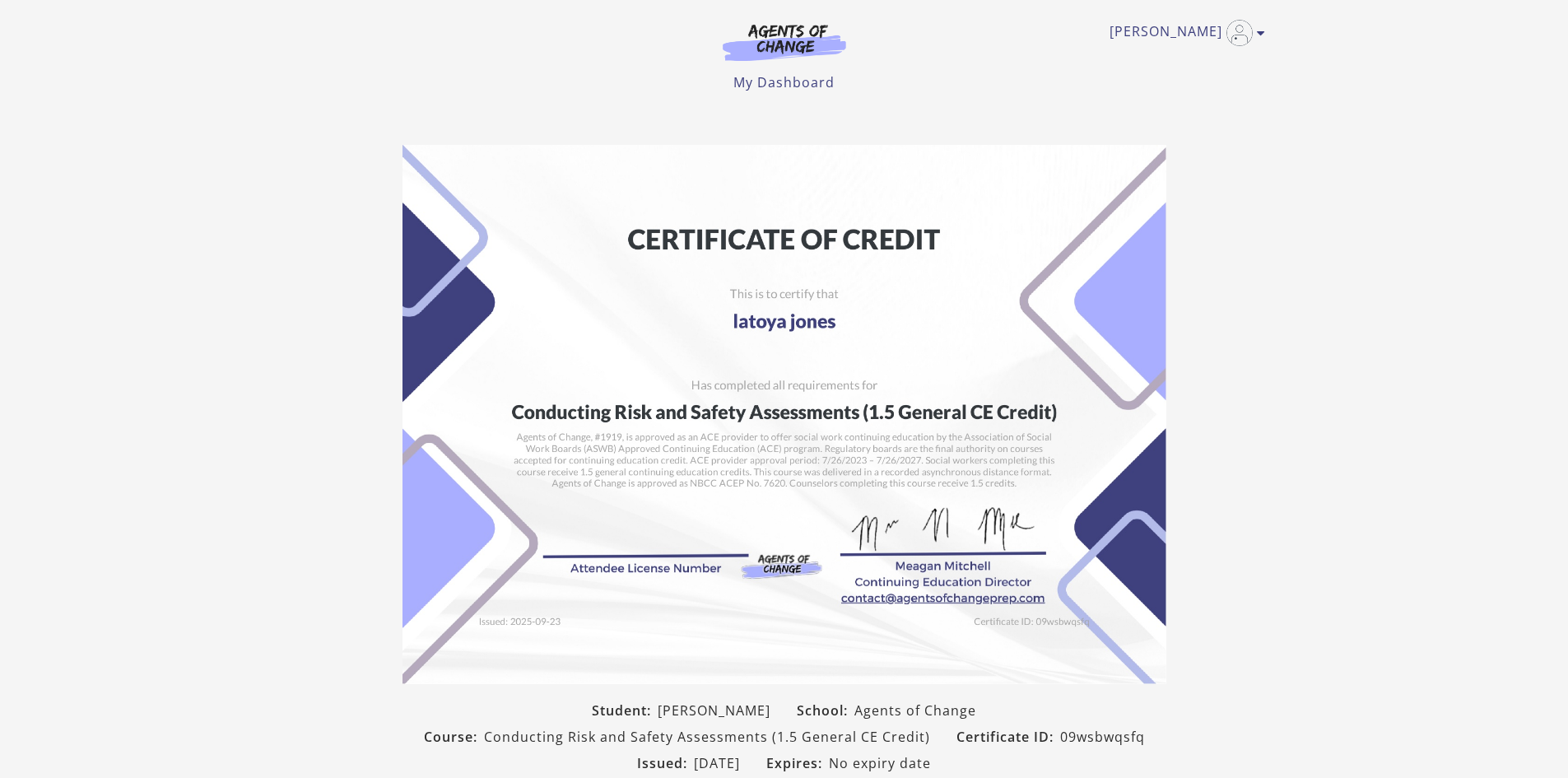
click at [1415, 395] on section "Student: latoya jones School: Agents of Change Course: Conducting Risk and Safe…" at bounding box center [784, 492] width 1568 height 722
click at [1299, 329] on section "Student: latoya jones School: Agents of Change Course: Powerful Home-School Par…" at bounding box center [784, 492] width 1568 height 722
click at [1417, 164] on section "Student: [PERSON_NAME] School: Agents of Change Course: Social Workers and Self…" at bounding box center [784, 492] width 1568 height 722
click at [1370, 231] on section "Student: latoya jones School: Agents of Change Course: Ethics of End-of-Life Ca…" at bounding box center [784, 492] width 1568 height 722
click at [1311, 283] on section "Student: latoya jones School: Agents of Change Course: Client Rights and the Co…" at bounding box center [784, 492] width 1568 height 722
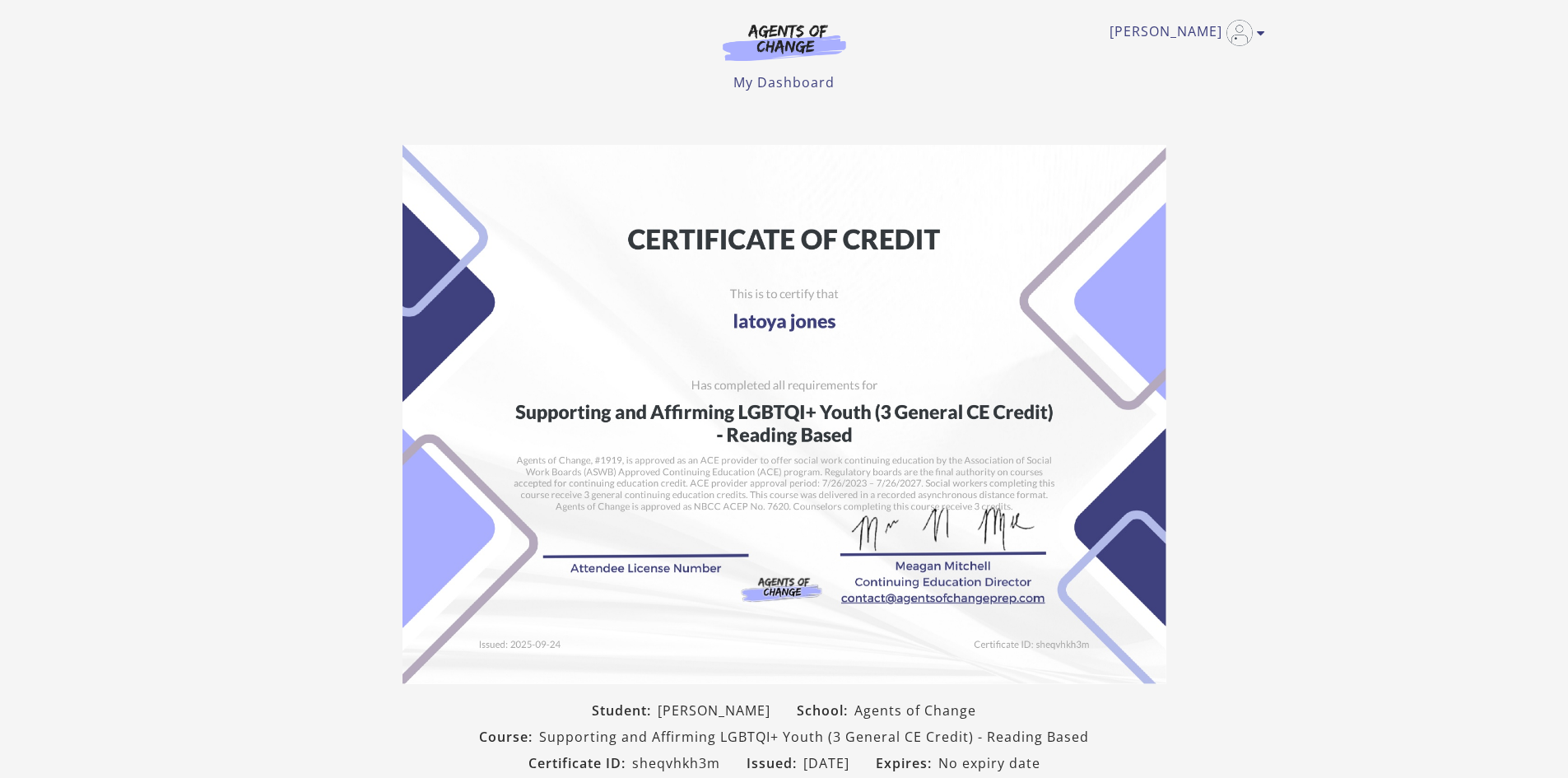
drag, startPoint x: 1262, startPoint y: 219, endPoint x: 1262, endPoint y: 179, distance: 40.0
click at [1254, 192] on section "Student: [PERSON_NAME] School: Agents of Change Course: Supporting and Affirmin…" at bounding box center [784, 492] width 1568 height 722
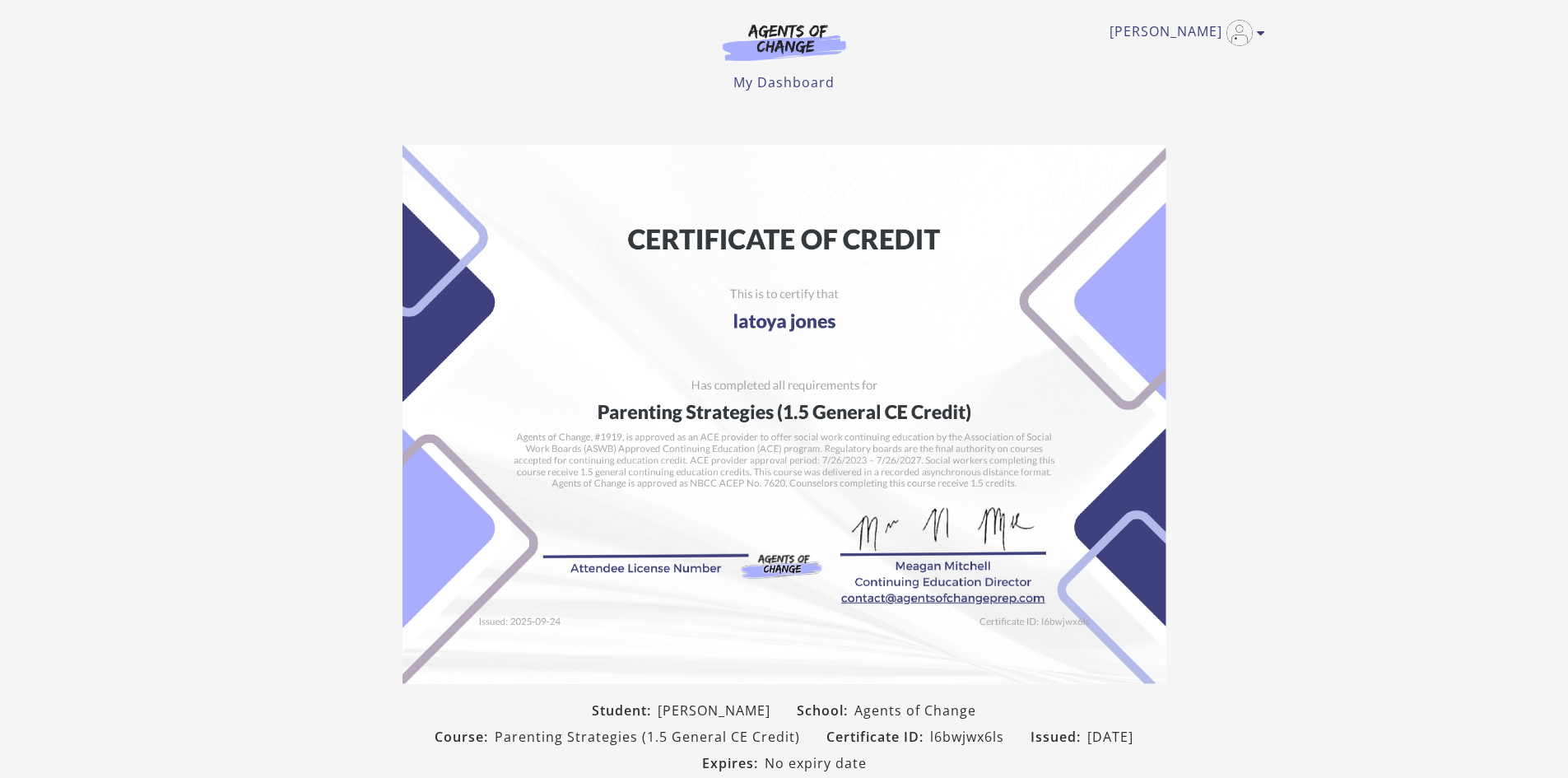
click at [1328, 171] on section "Student: latoya jones School: Agents of Change Course: Parenting Strategies (1.…" at bounding box center [784, 492] width 1568 height 722
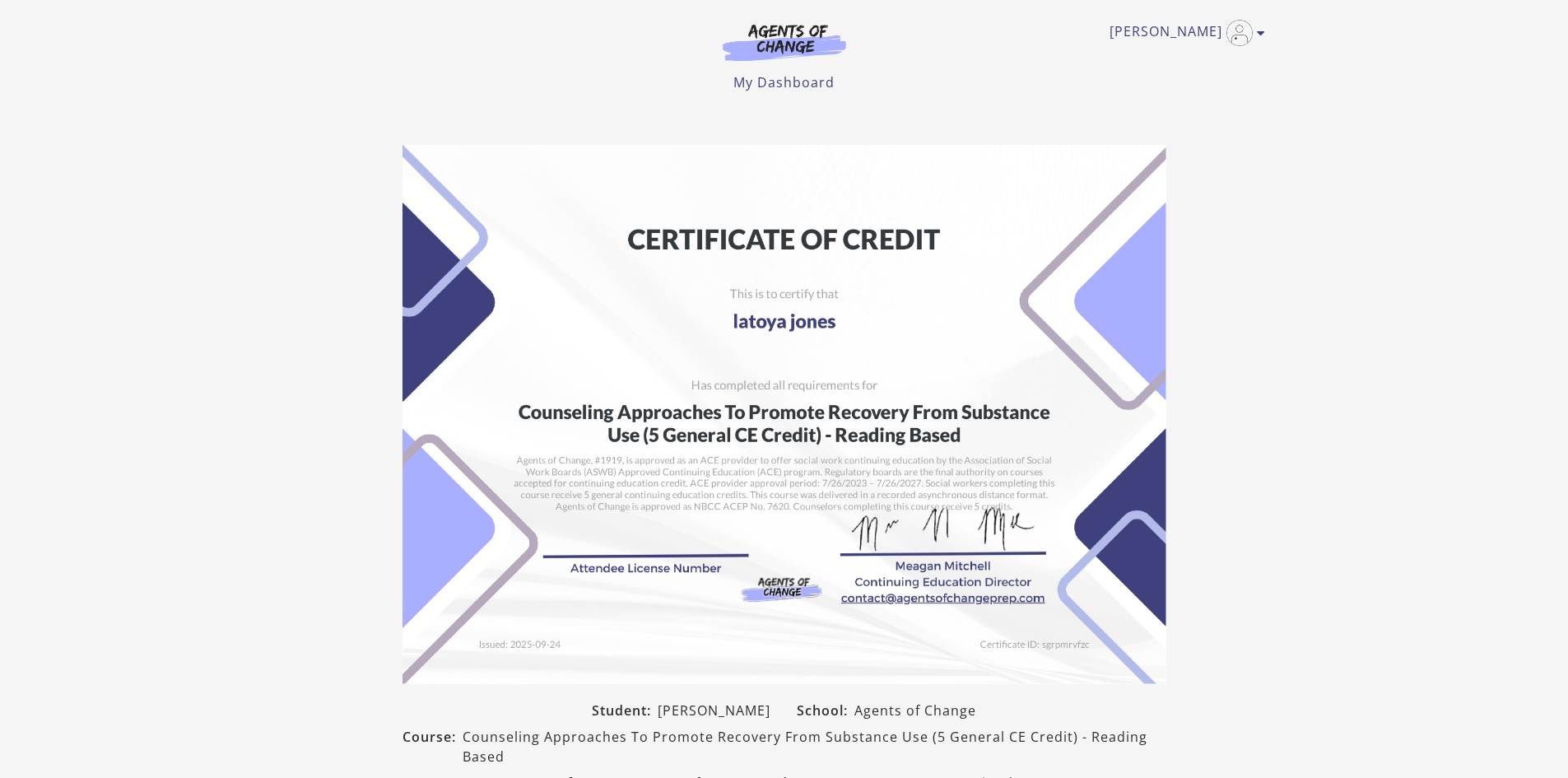
click at [1181, 534] on section "Student: [PERSON_NAME] School: Agents of Change Course: Counseling Approaches T…" at bounding box center [784, 502] width 1568 height 741
